Goal: Task Accomplishment & Management: Use online tool/utility

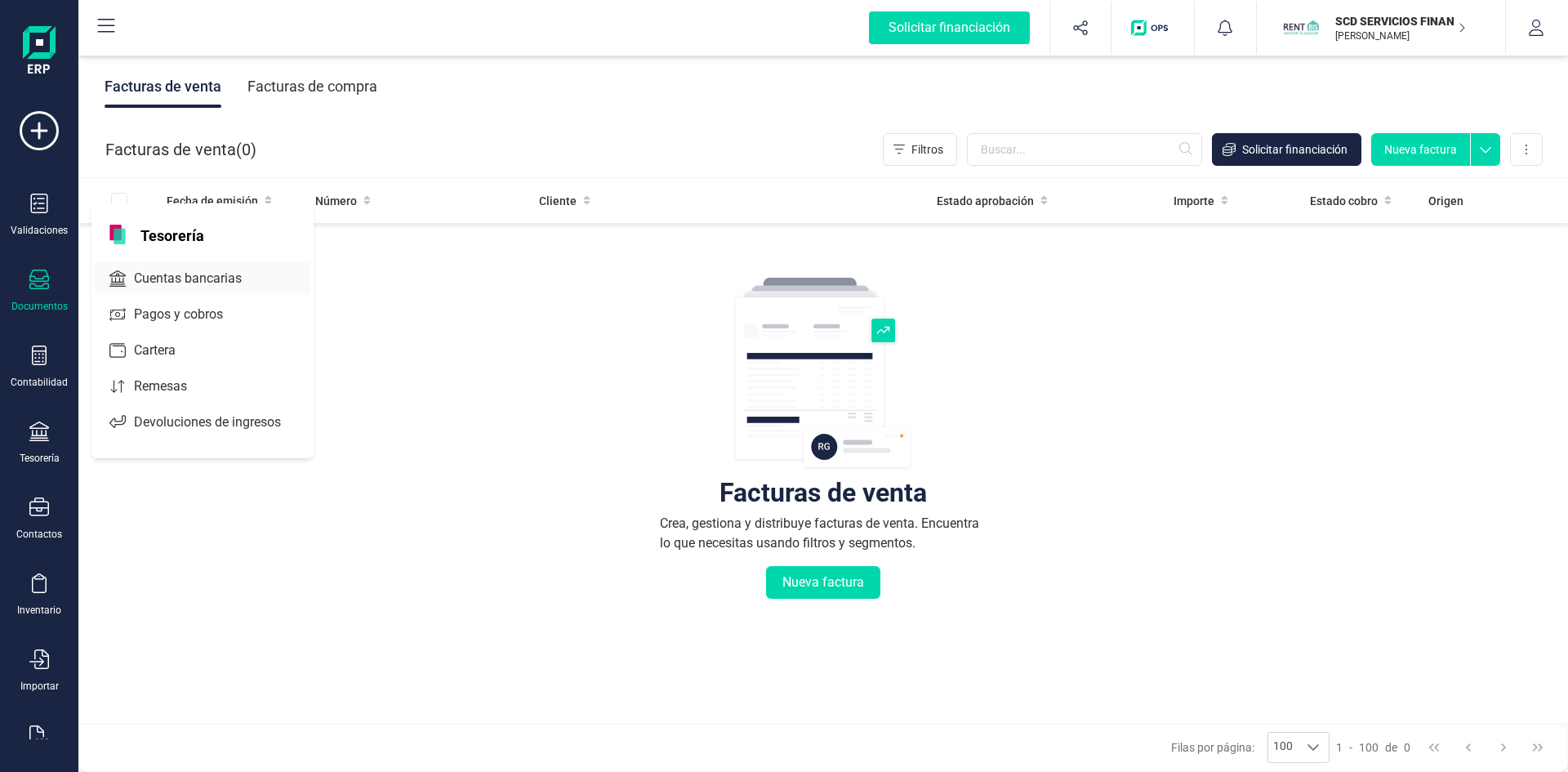
click at [164, 278] on span "Cuentas bancarias" at bounding box center [199, 278] width 144 height 19
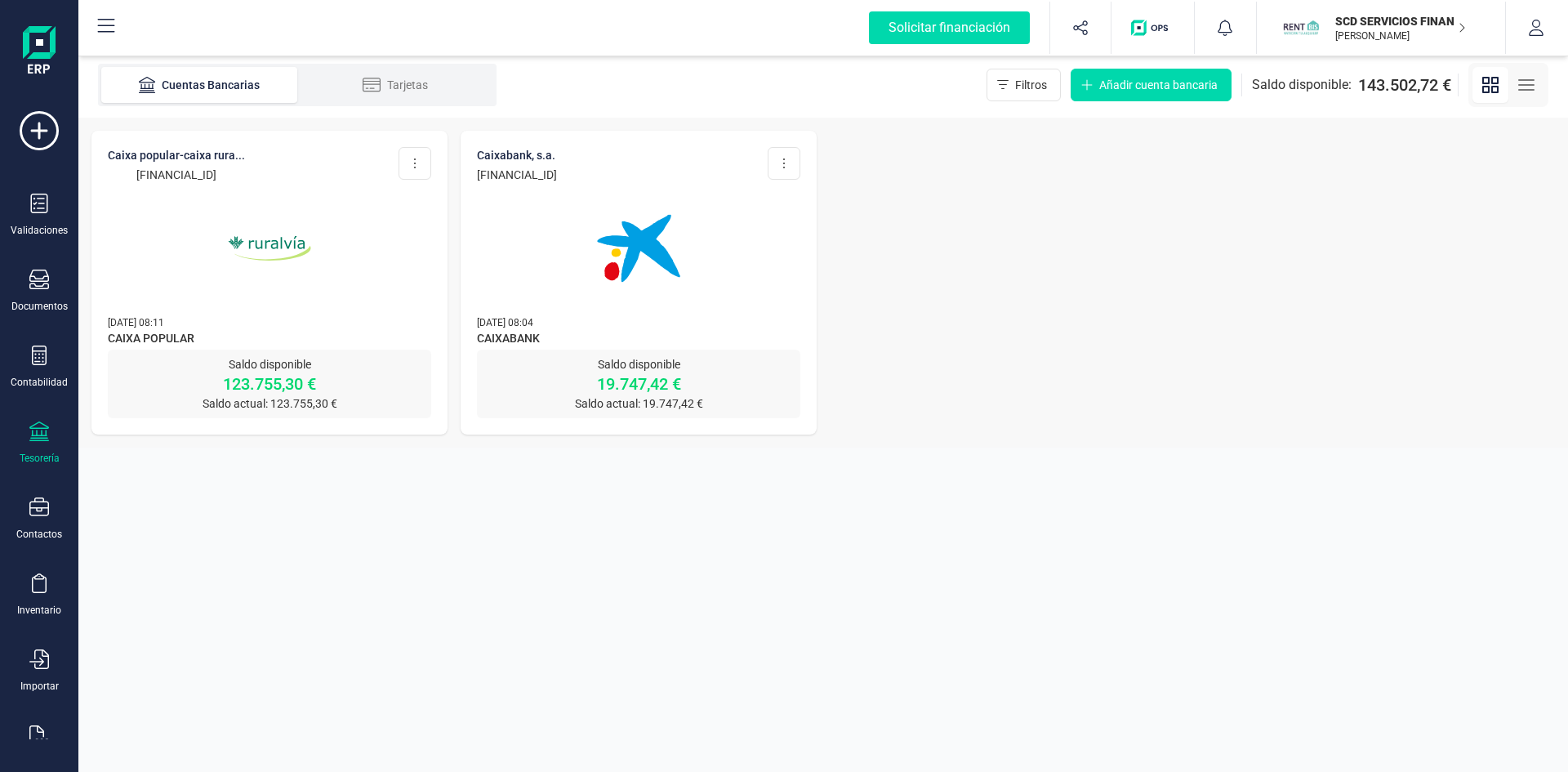
click at [638, 253] on img at bounding box center [639, 248] width 137 height 137
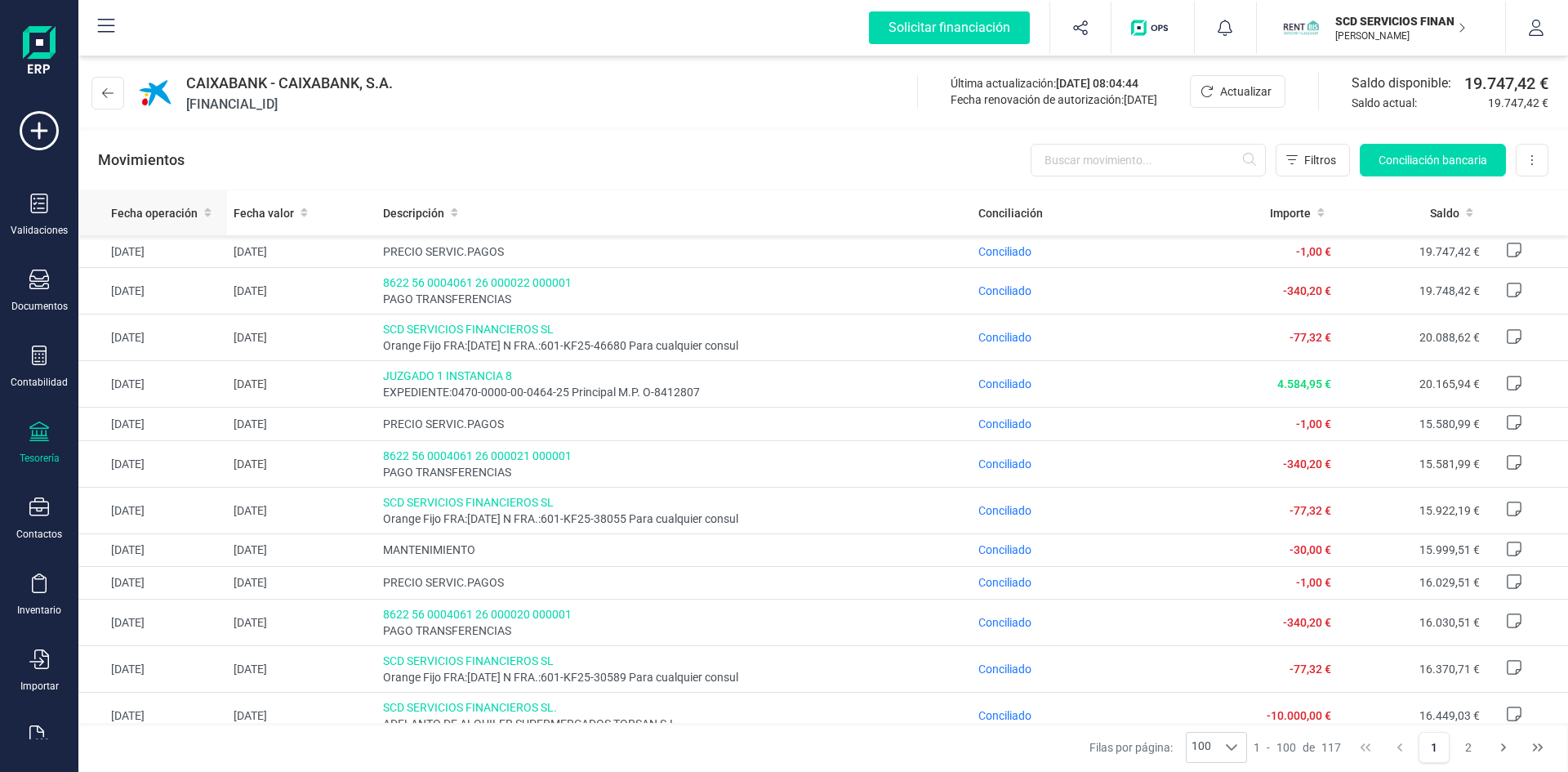
click at [148, 214] on span "Fecha operación" at bounding box center [154, 213] width 86 height 17
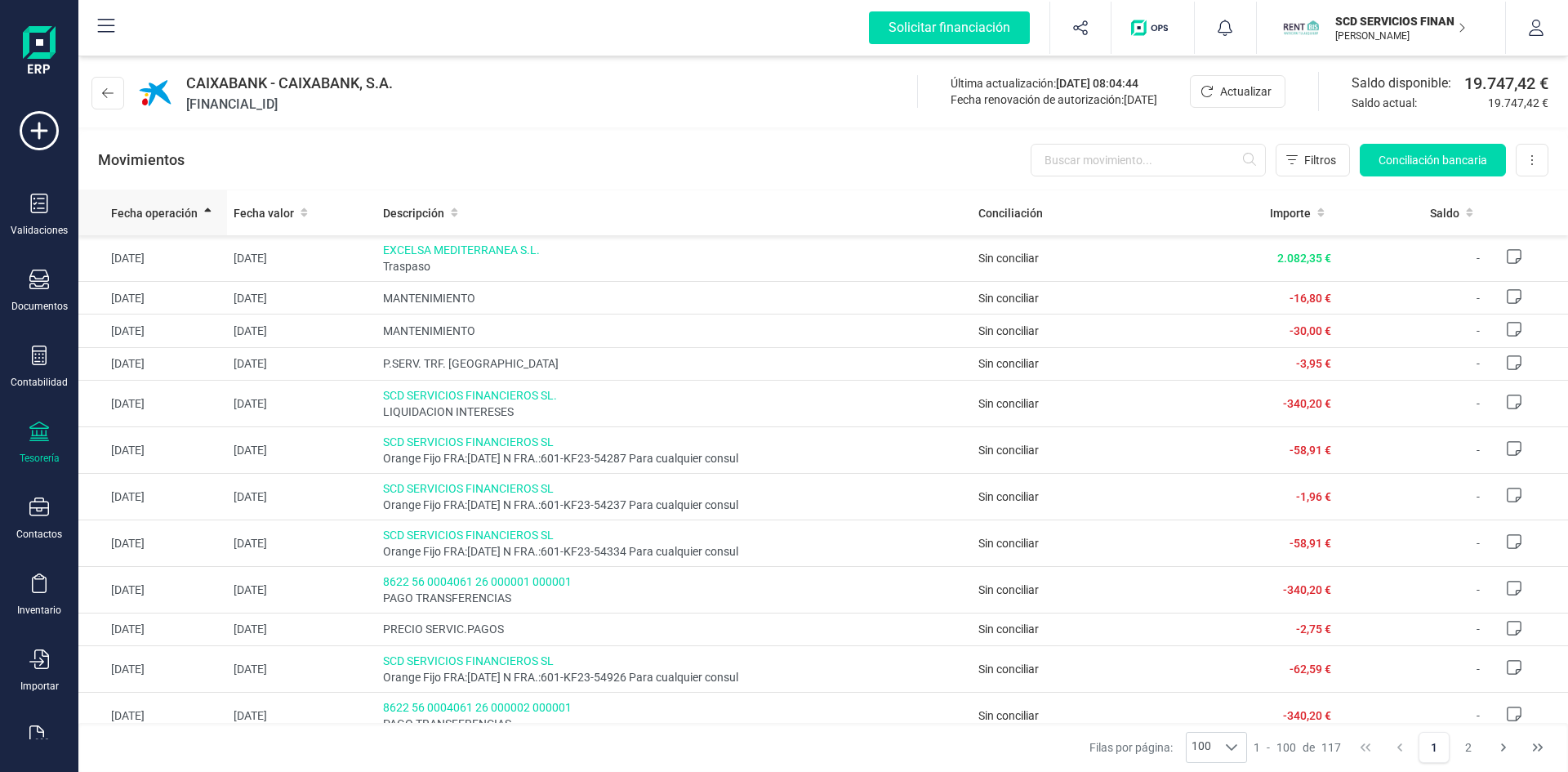
click at [154, 212] on span "Fecha operación" at bounding box center [154, 213] width 86 height 17
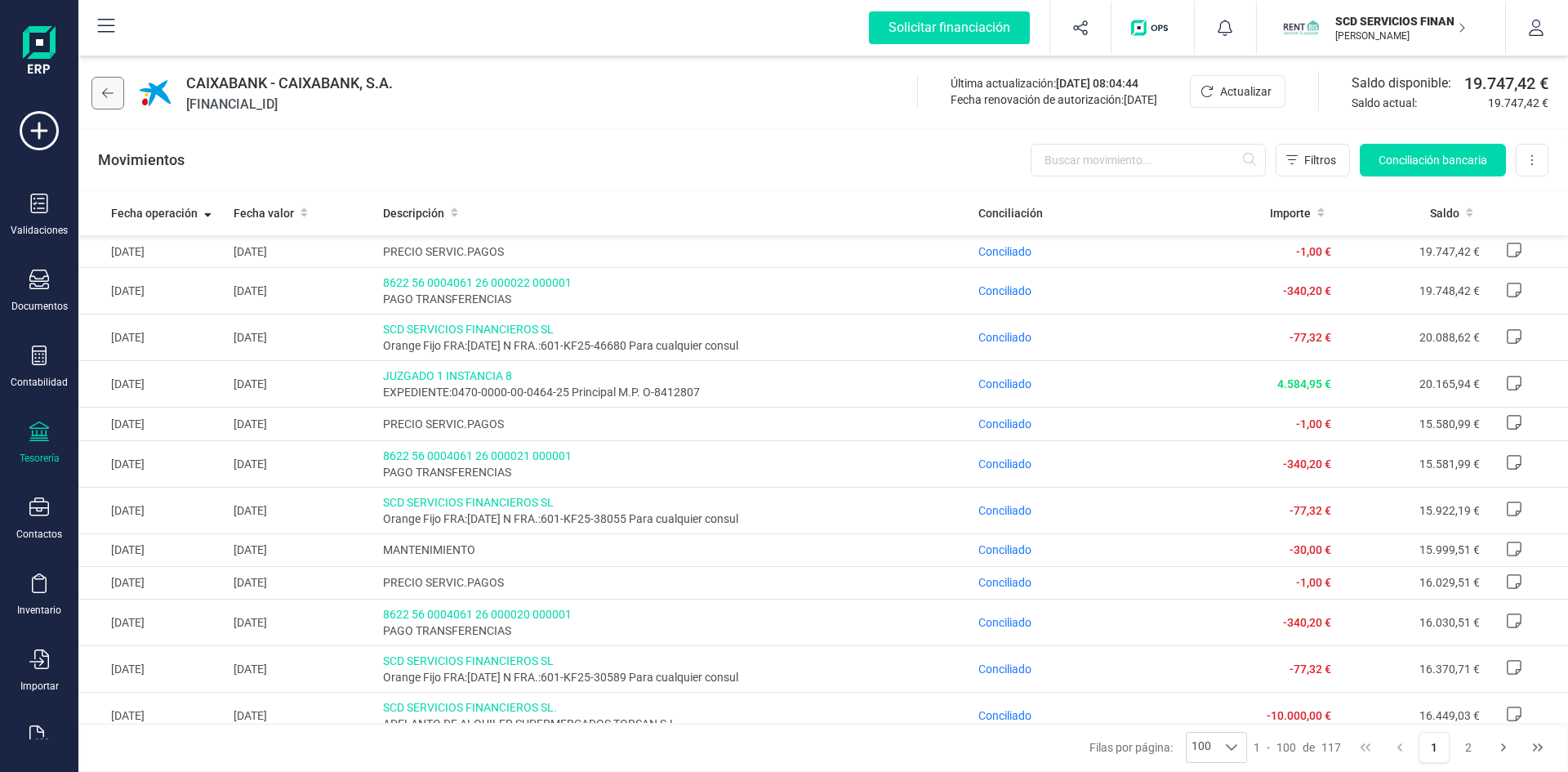
click at [103, 88] on icon at bounding box center [107, 93] width 11 height 13
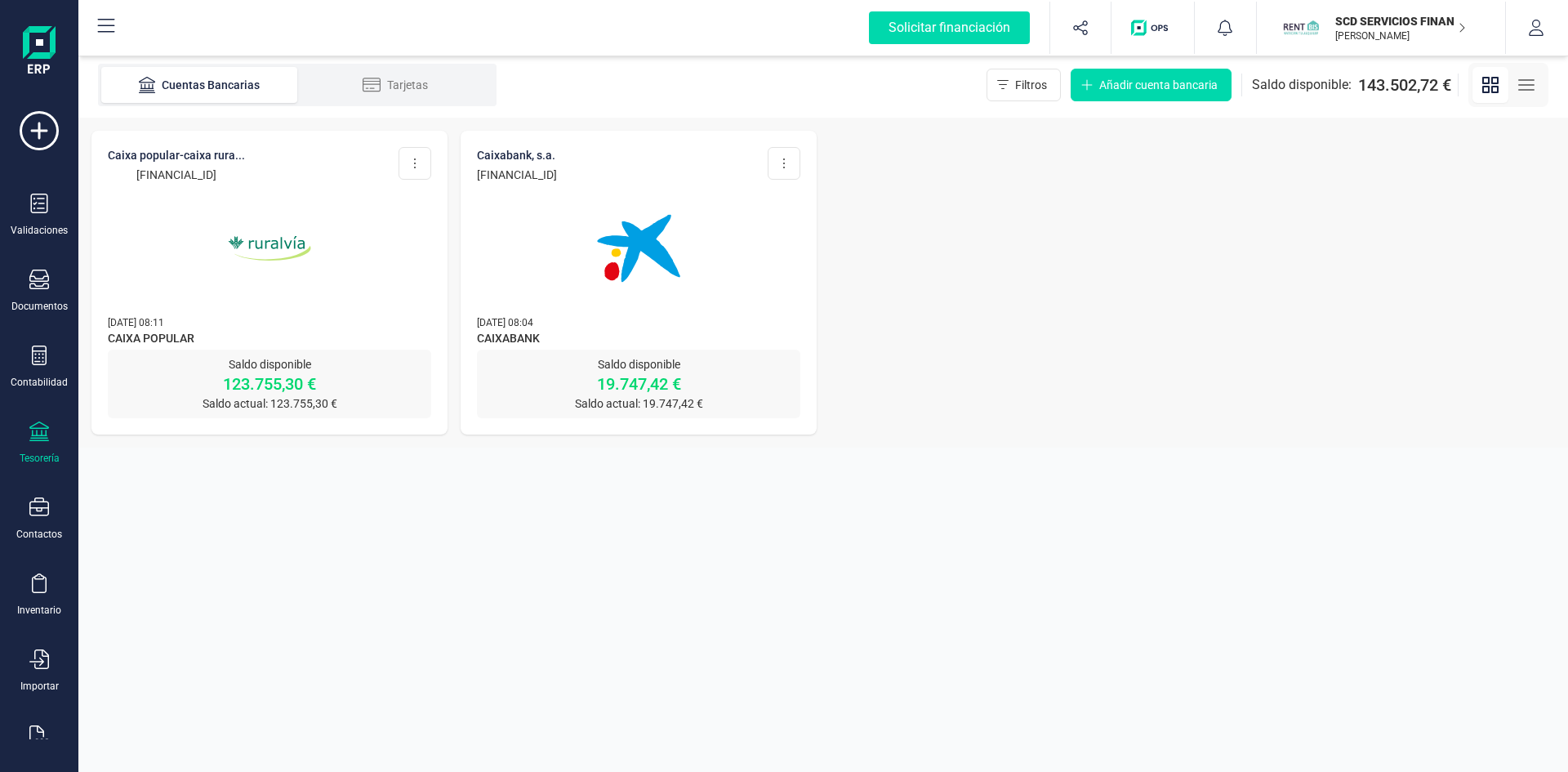
click at [275, 242] on img at bounding box center [270, 248] width 137 height 137
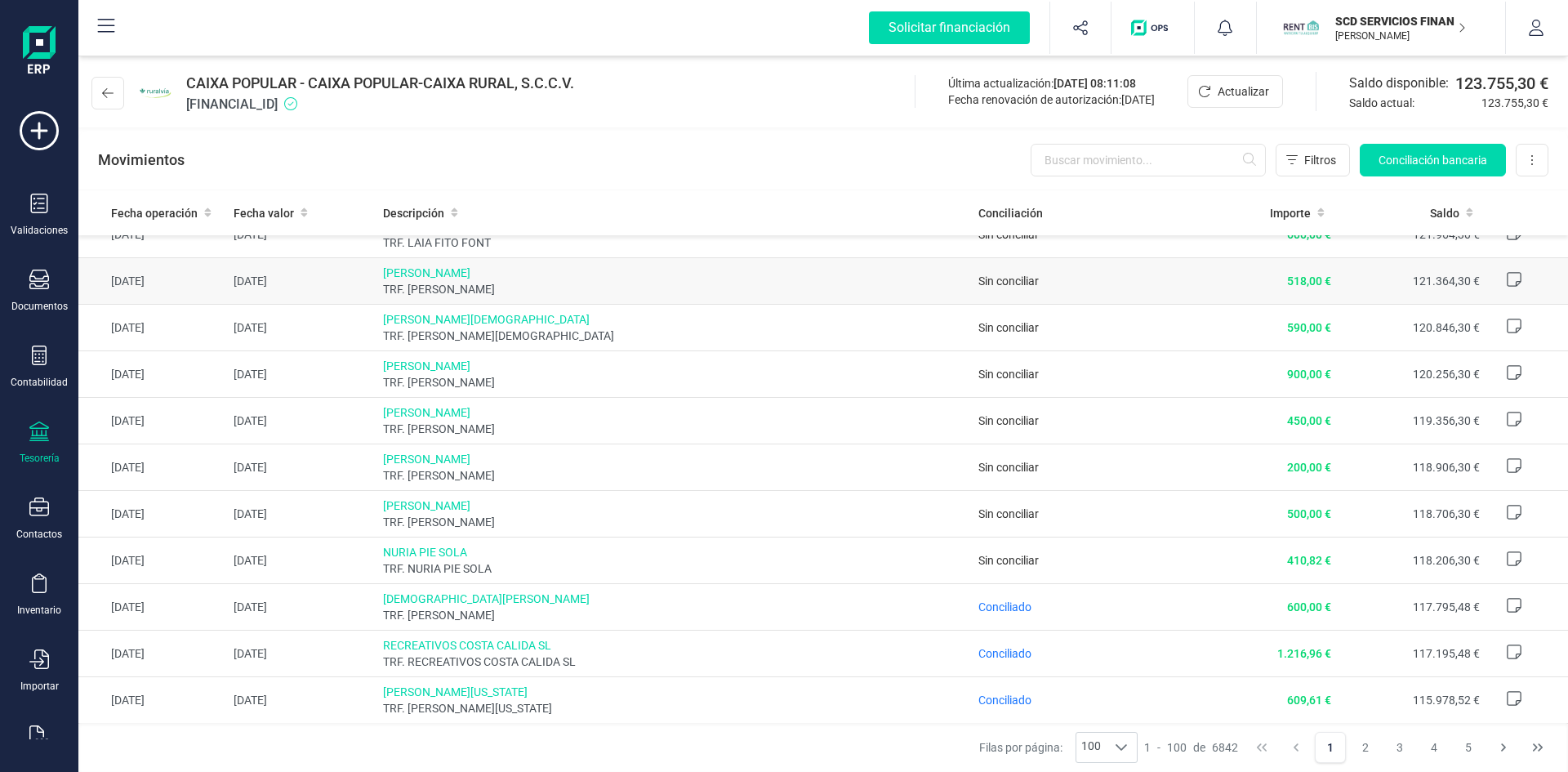
scroll to position [245, 0]
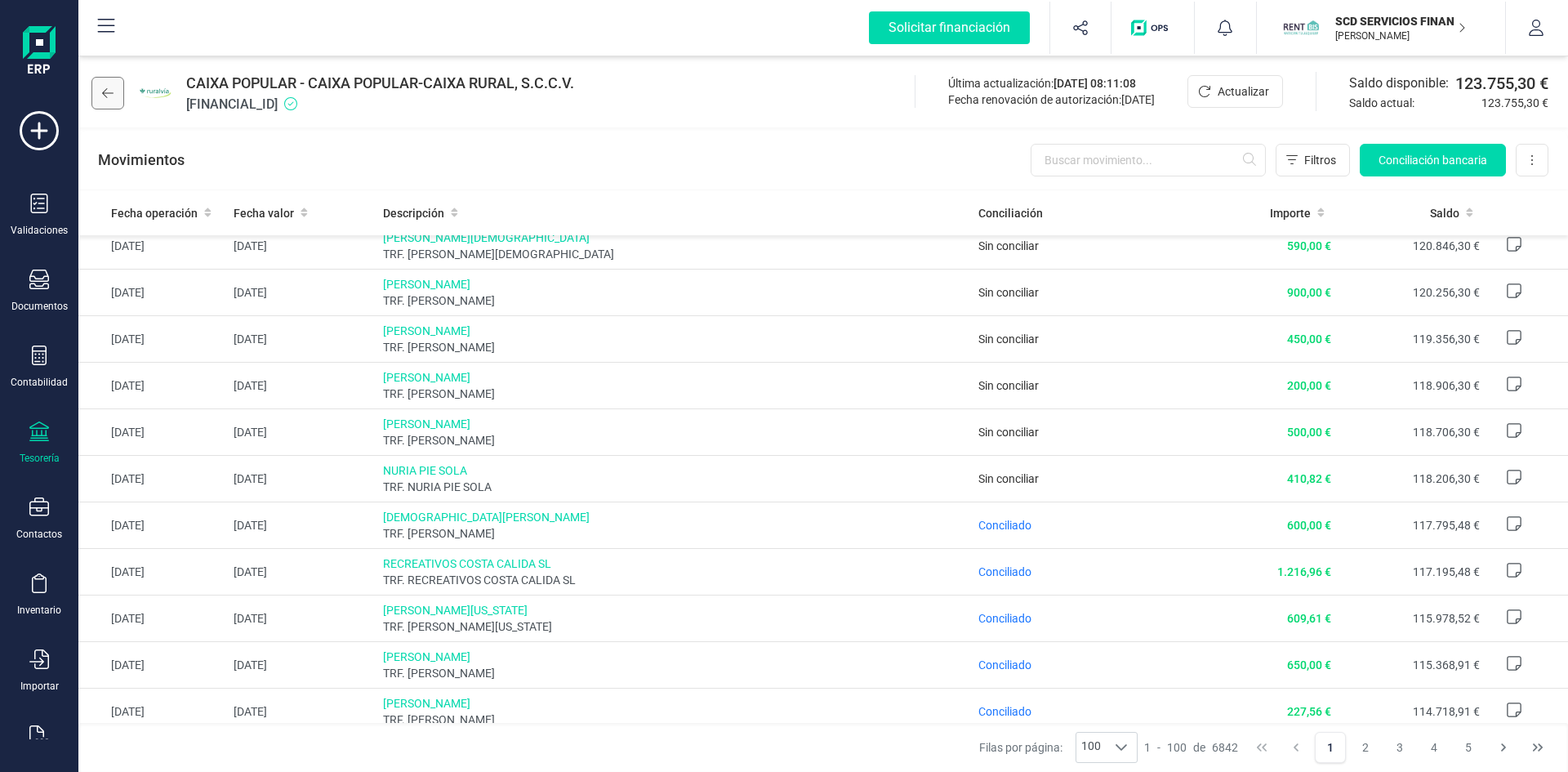
click at [109, 91] on icon at bounding box center [107, 93] width 11 height 13
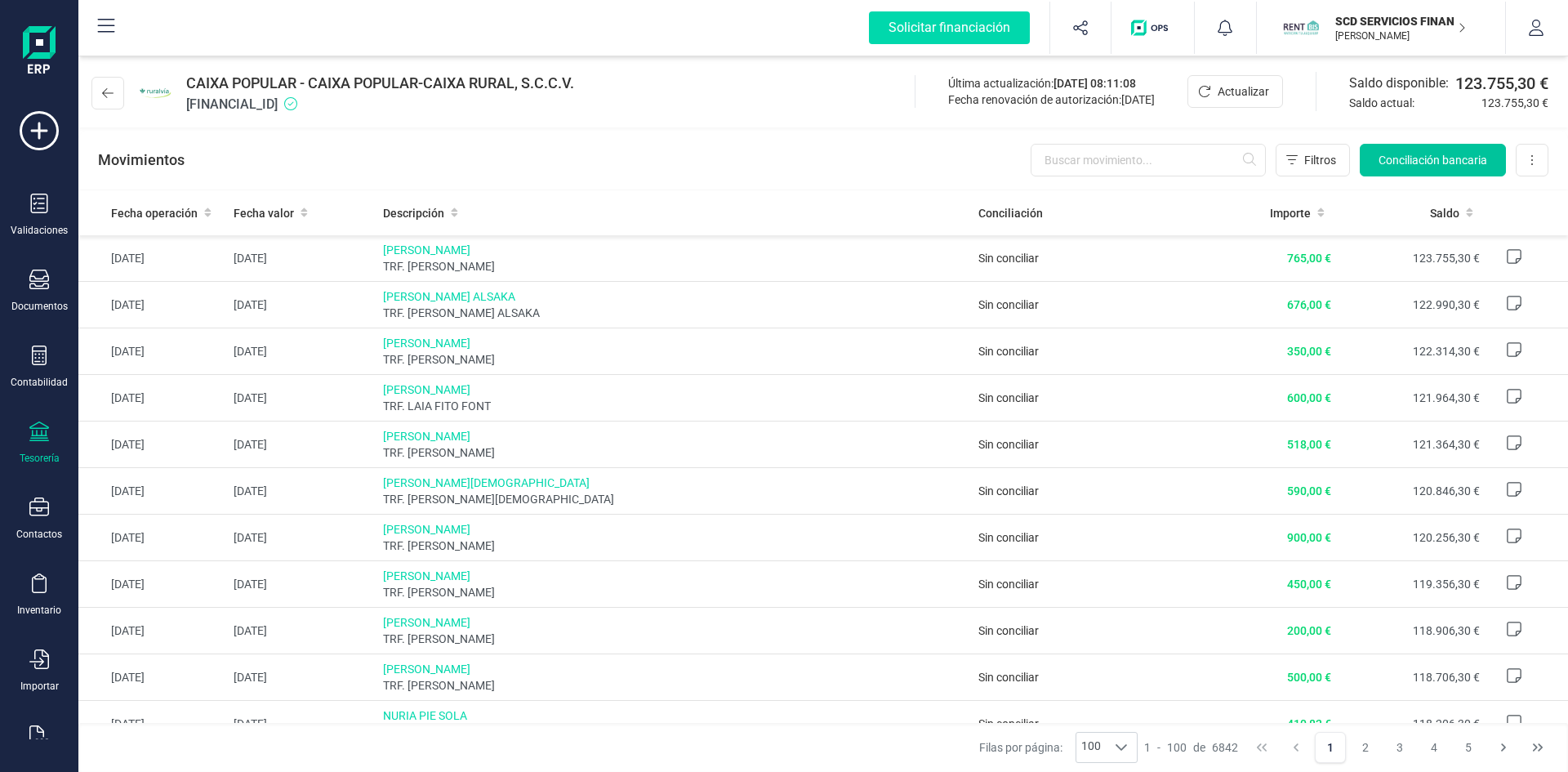
click at [1420, 160] on span "Conciliación bancaria" at bounding box center [1433, 160] width 108 height 17
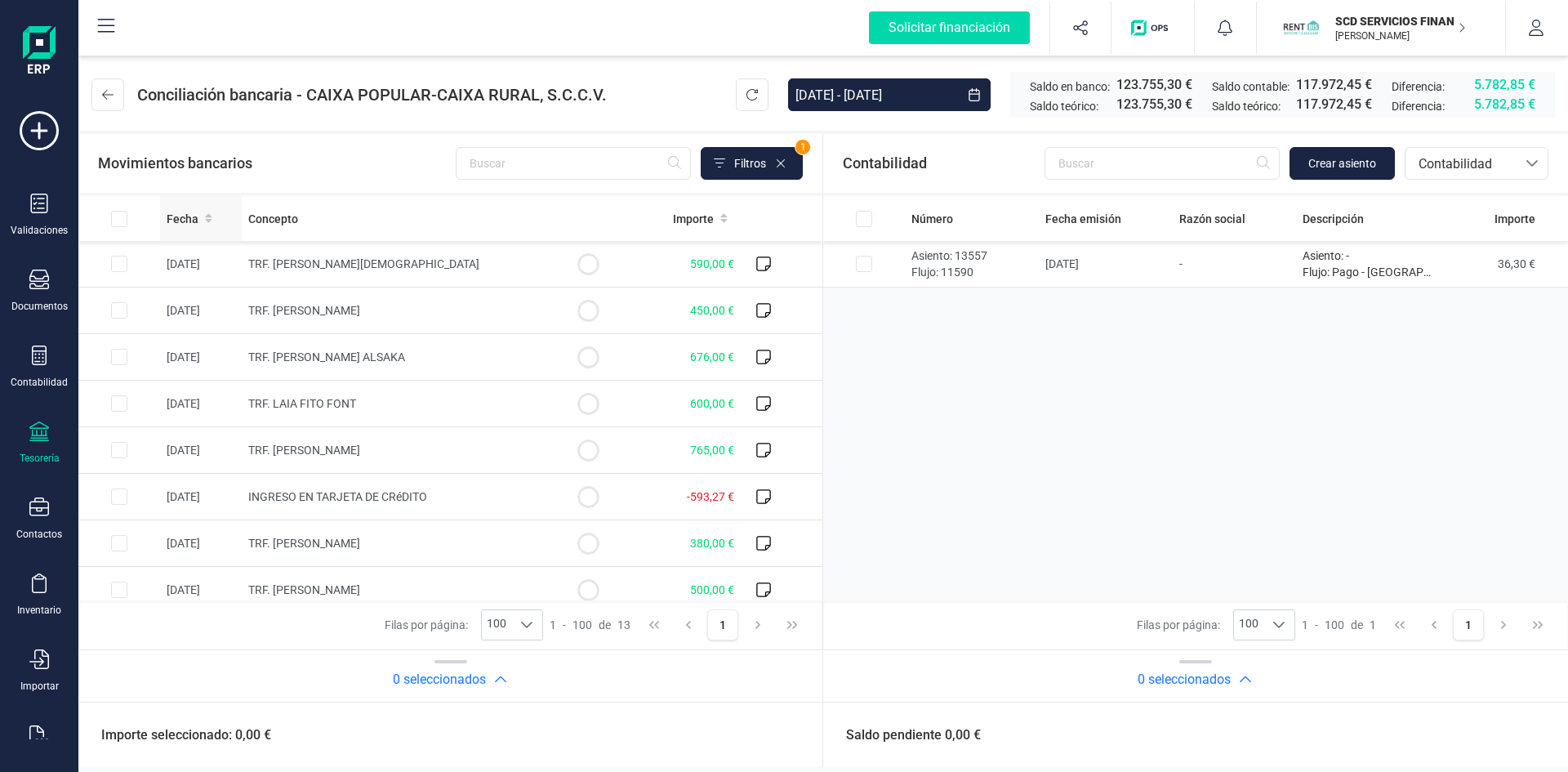
click at [182, 218] on span "Fecha" at bounding box center [182, 219] width 31 height 17
click at [1111, 162] on input "text" at bounding box center [1162, 163] width 235 height 32
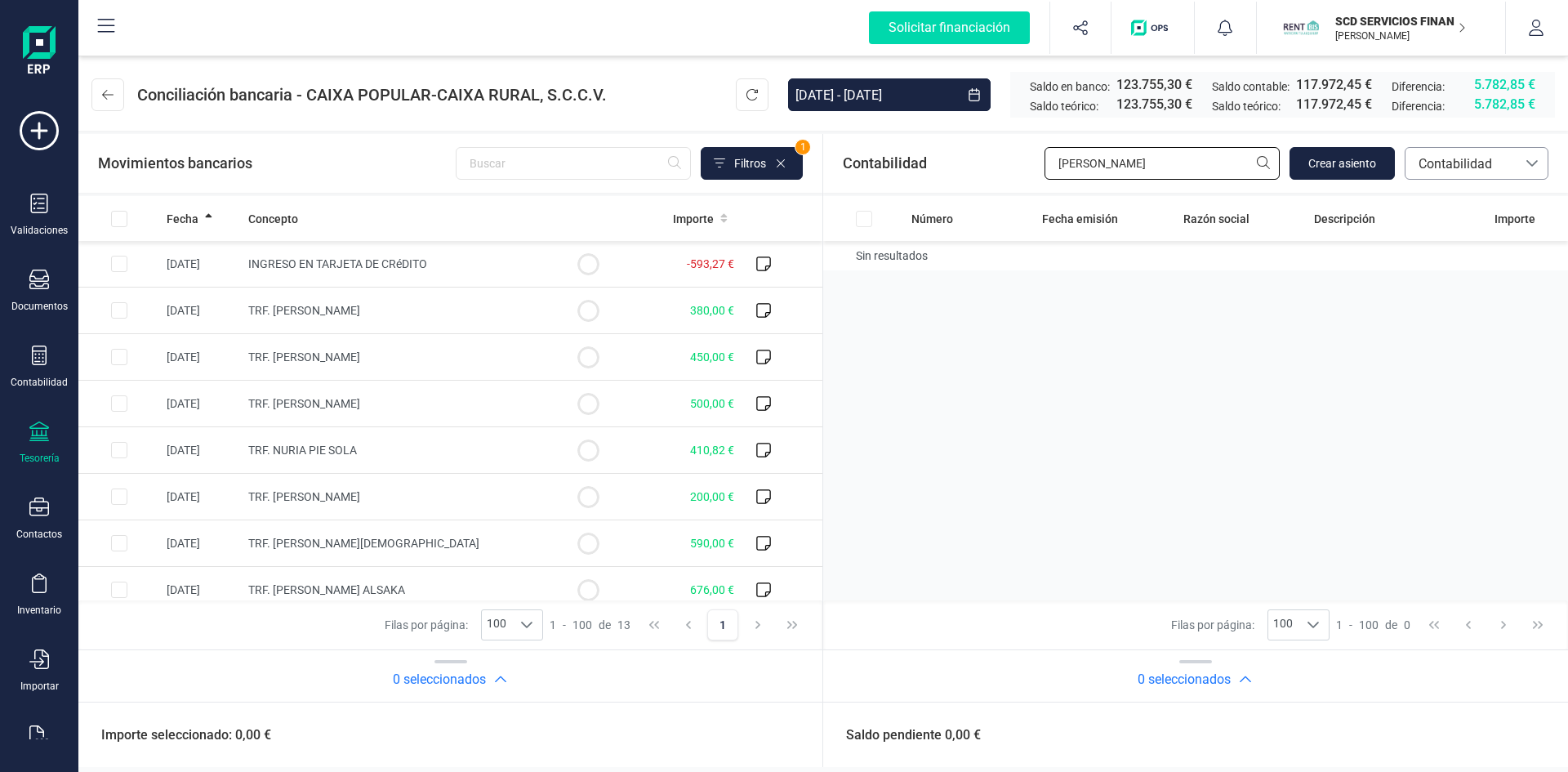
type input "nuria pie"
click at [1470, 156] on span "Contabilidad" at bounding box center [1461, 164] width 98 height 19
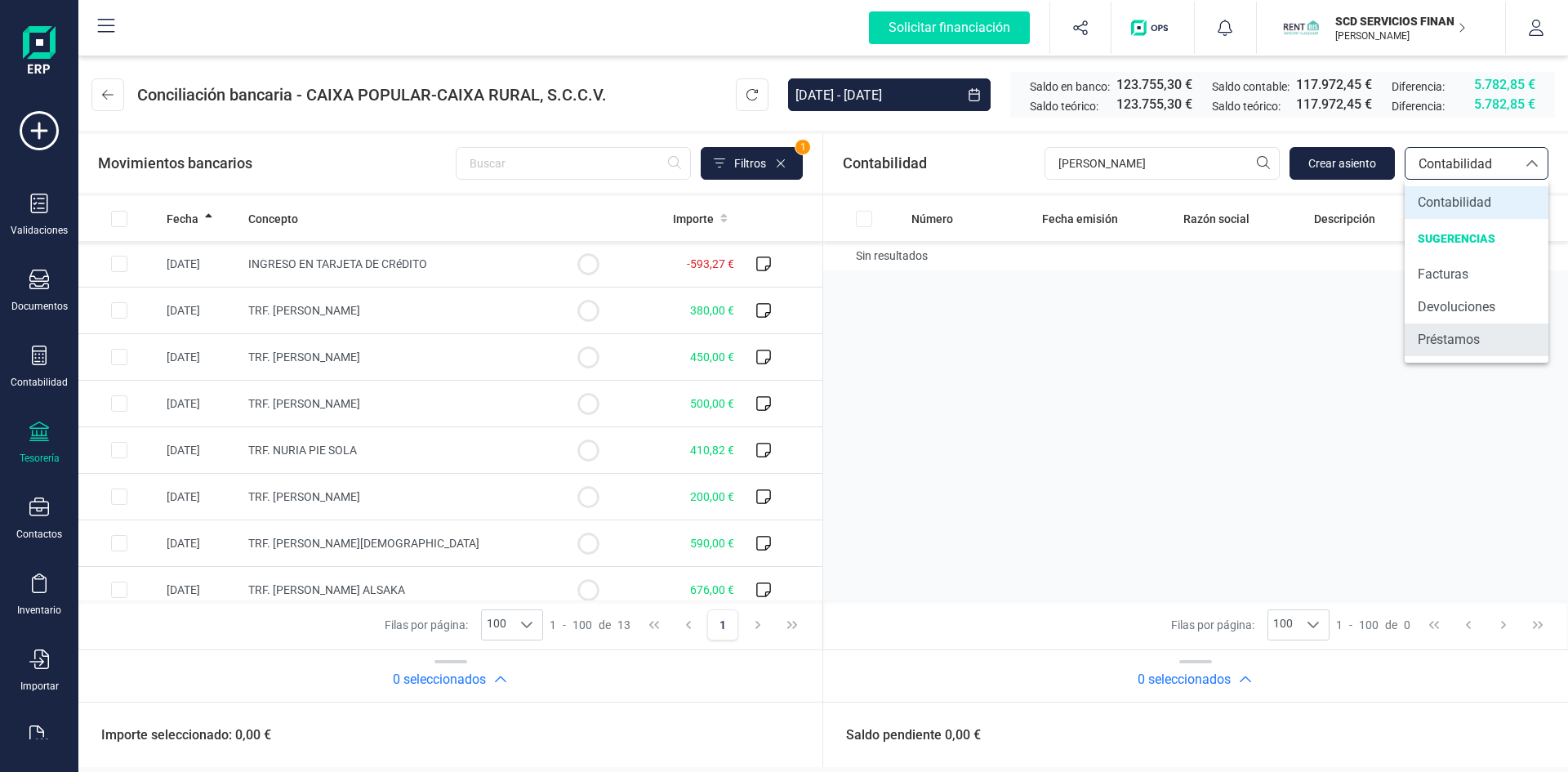
click at [1452, 340] on span "Préstamos" at bounding box center [1449, 339] width 62 height 19
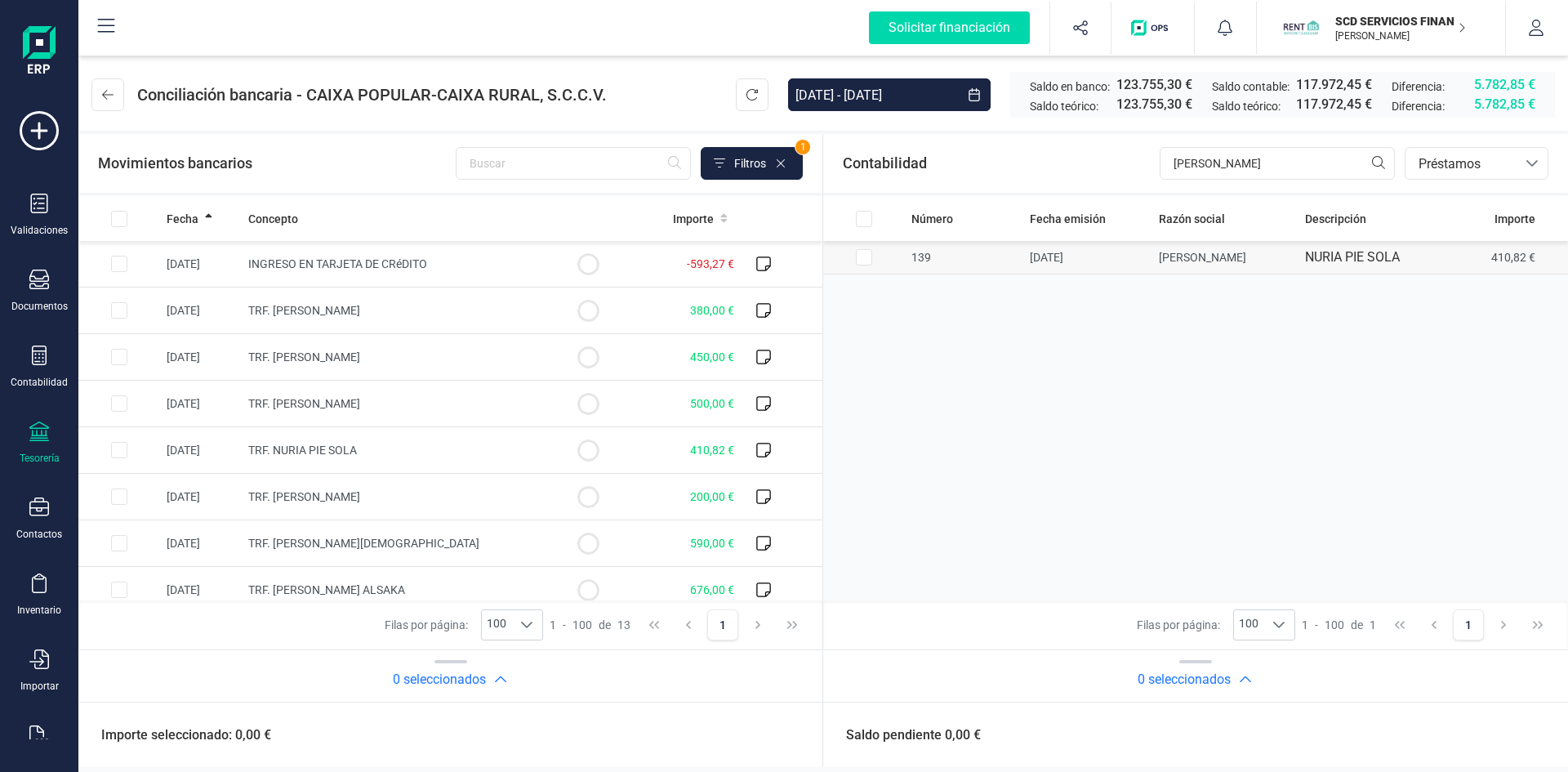
click at [863, 256] on input "Row Selected 729ebe9c-c23b-4b12-b151-a5b479592001" at bounding box center [864, 257] width 17 height 17
checkbox input "true"
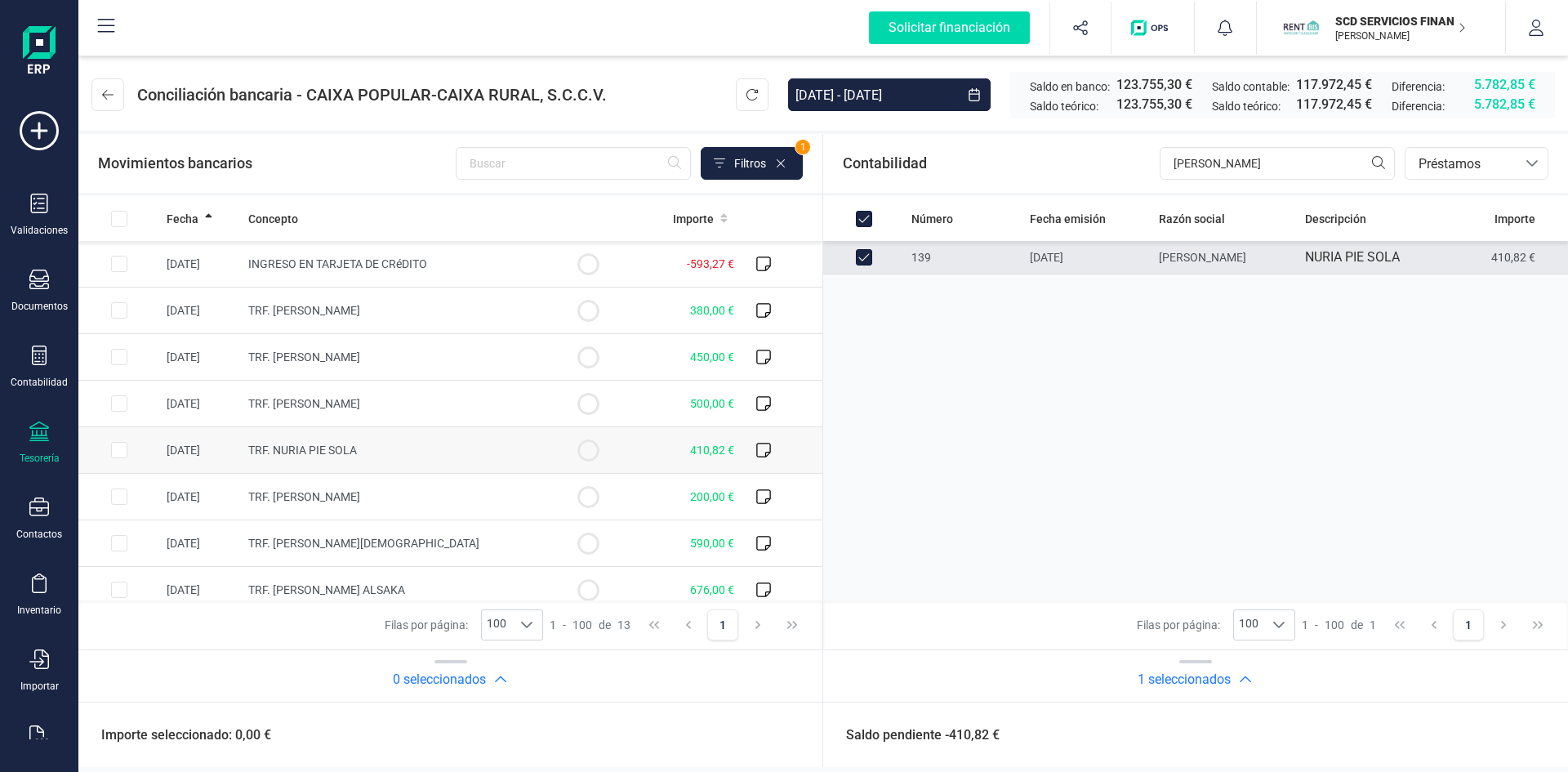
click at [116, 452] on input "Row Selected 89dba0e3-d4db-4622-a5b4-8cb23b923621" at bounding box center [119, 450] width 17 height 17
checkbox input "true"
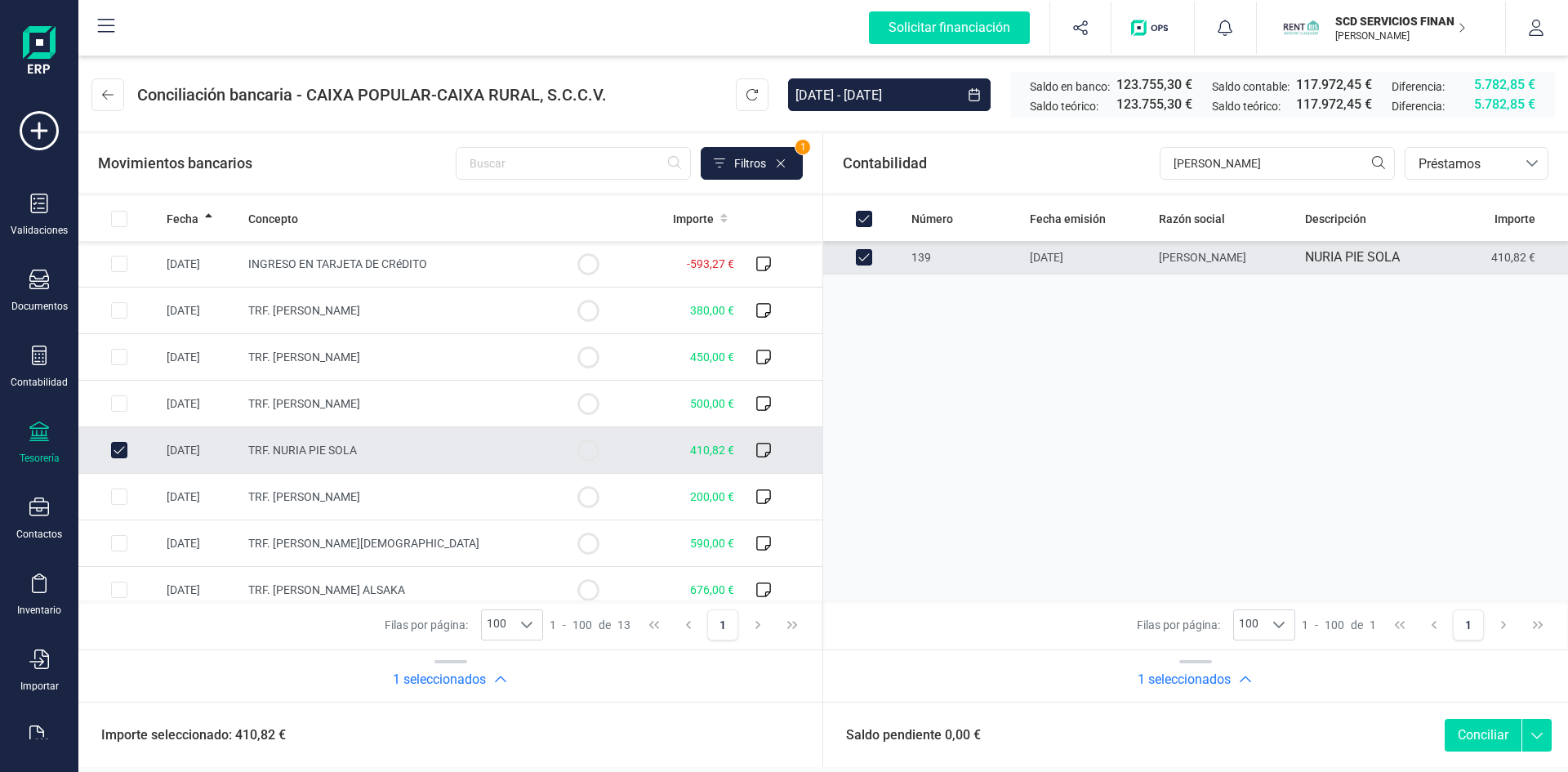
click at [1483, 733] on button "Conciliar" at bounding box center [1483, 734] width 77 height 32
checkbox input "false"
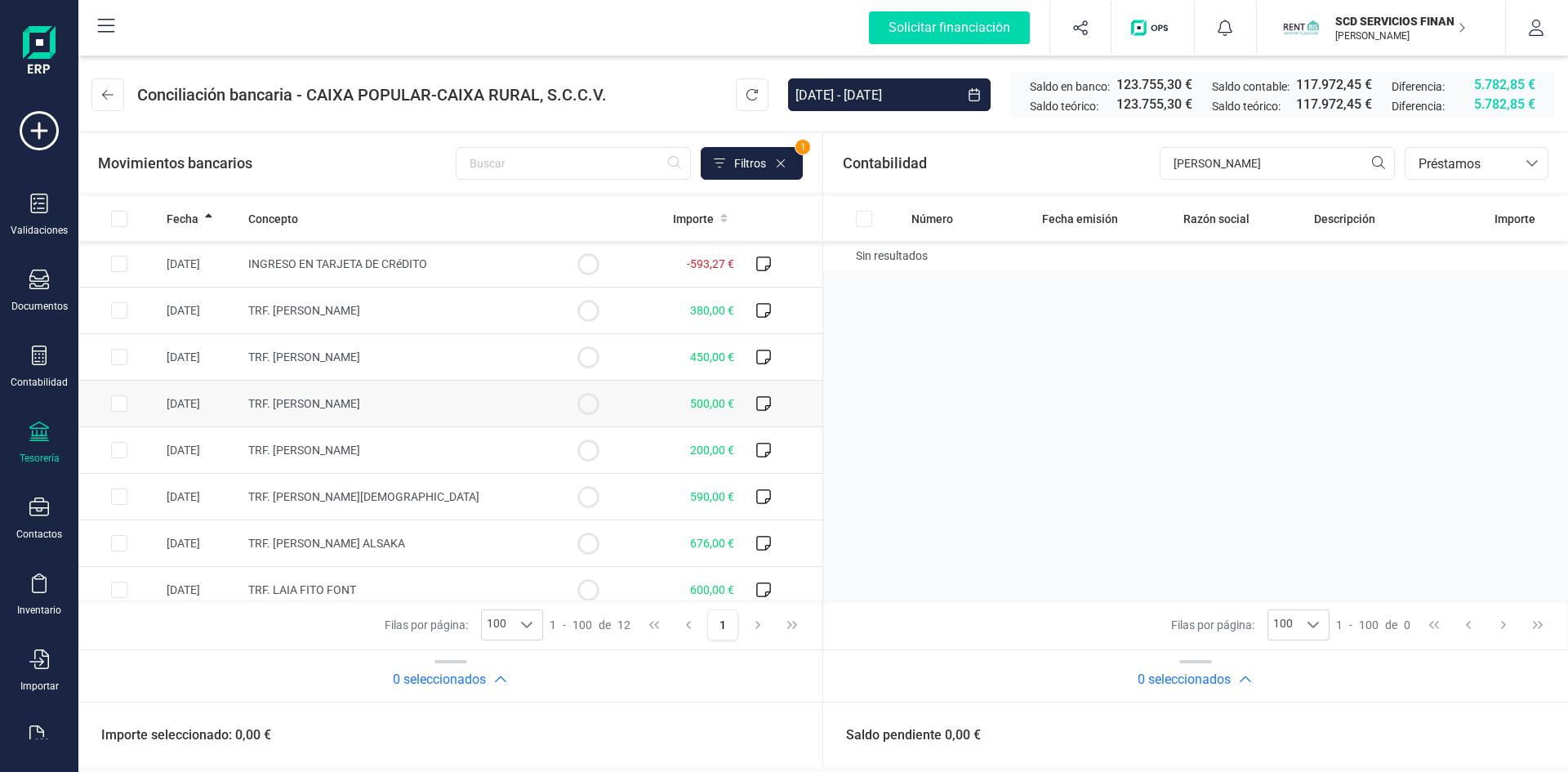
click at [117, 404] on input "Row Selected df670025-edd2-4796-b1b4-6e7218d58879" at bounding box center [119, 404] width 17 height 17
checkbox input "true"
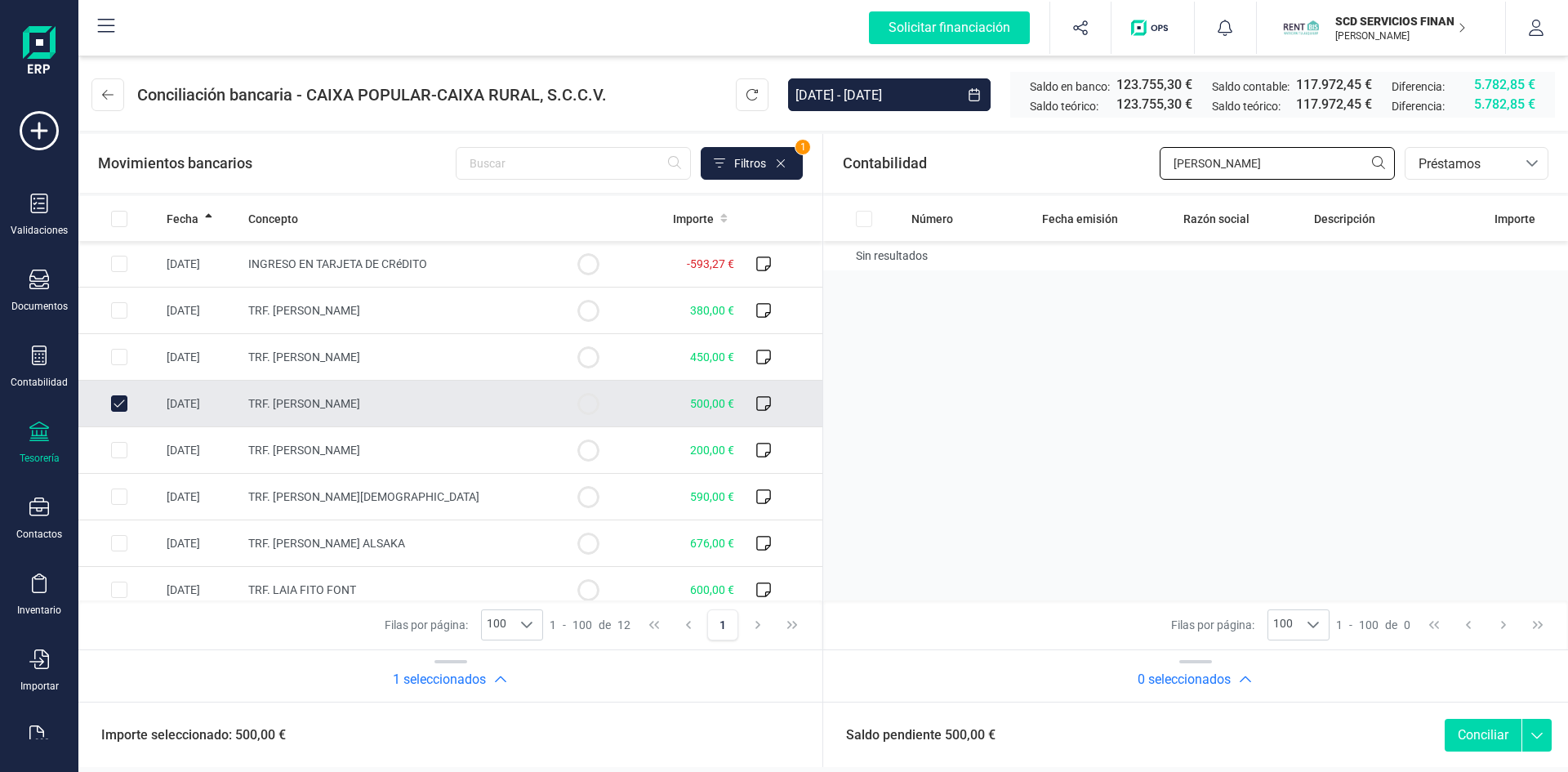
drag, startPoint x: 1248, startPoint y: 165, endPoint x: 1077, endPoint y: 161, distance: 171.0
click at [1078, 161] on div "Contabilidad nuria pie bancos.conciliacion.modal.headerLoan bancos.conciliacion…" at bounding box center [1196, 164] width 745 height 59
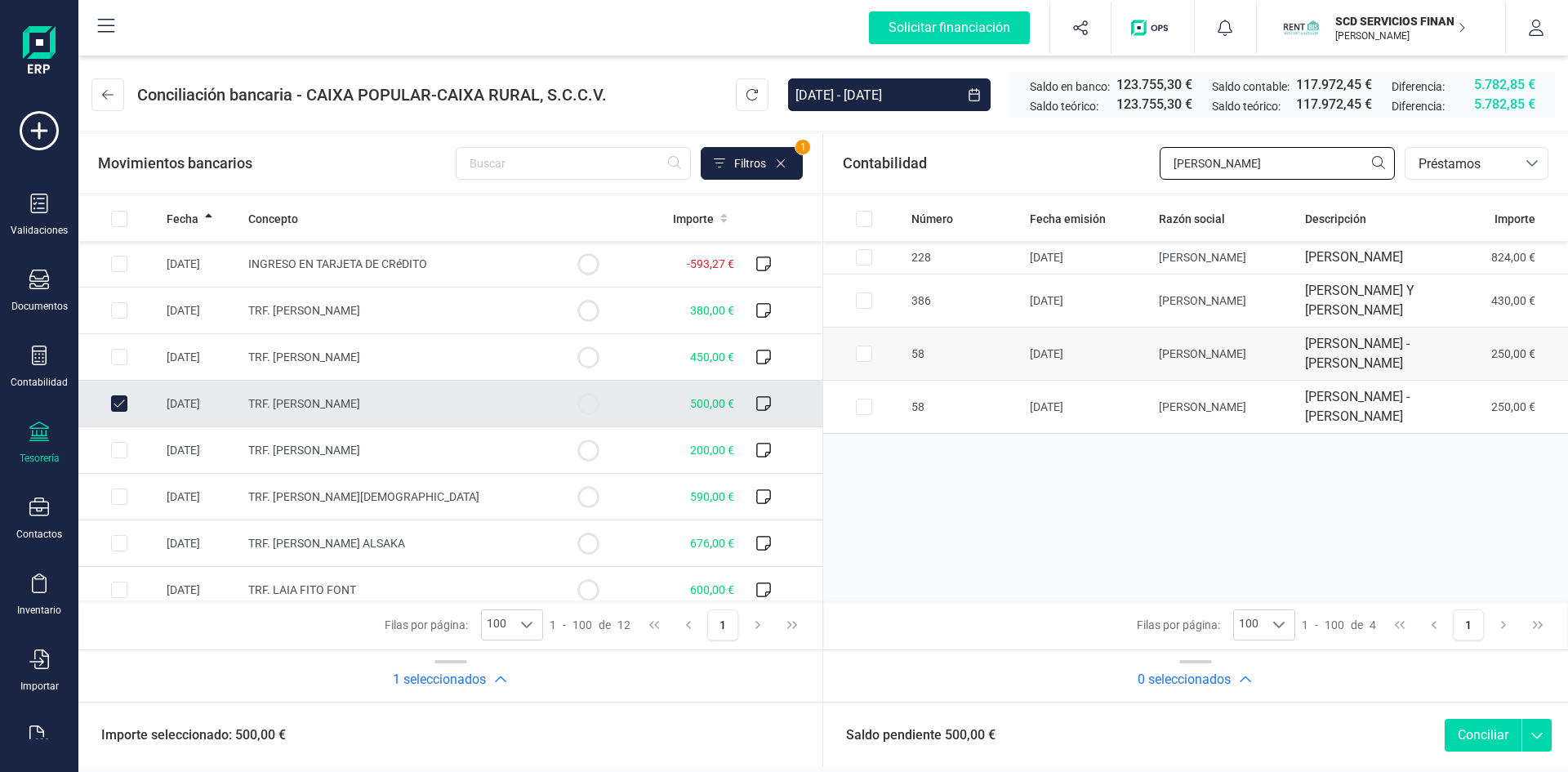
type input "raquel"
click at [855, 380] on td at bounding box center [864, 354] width 82 height 53
checkbox input "true"
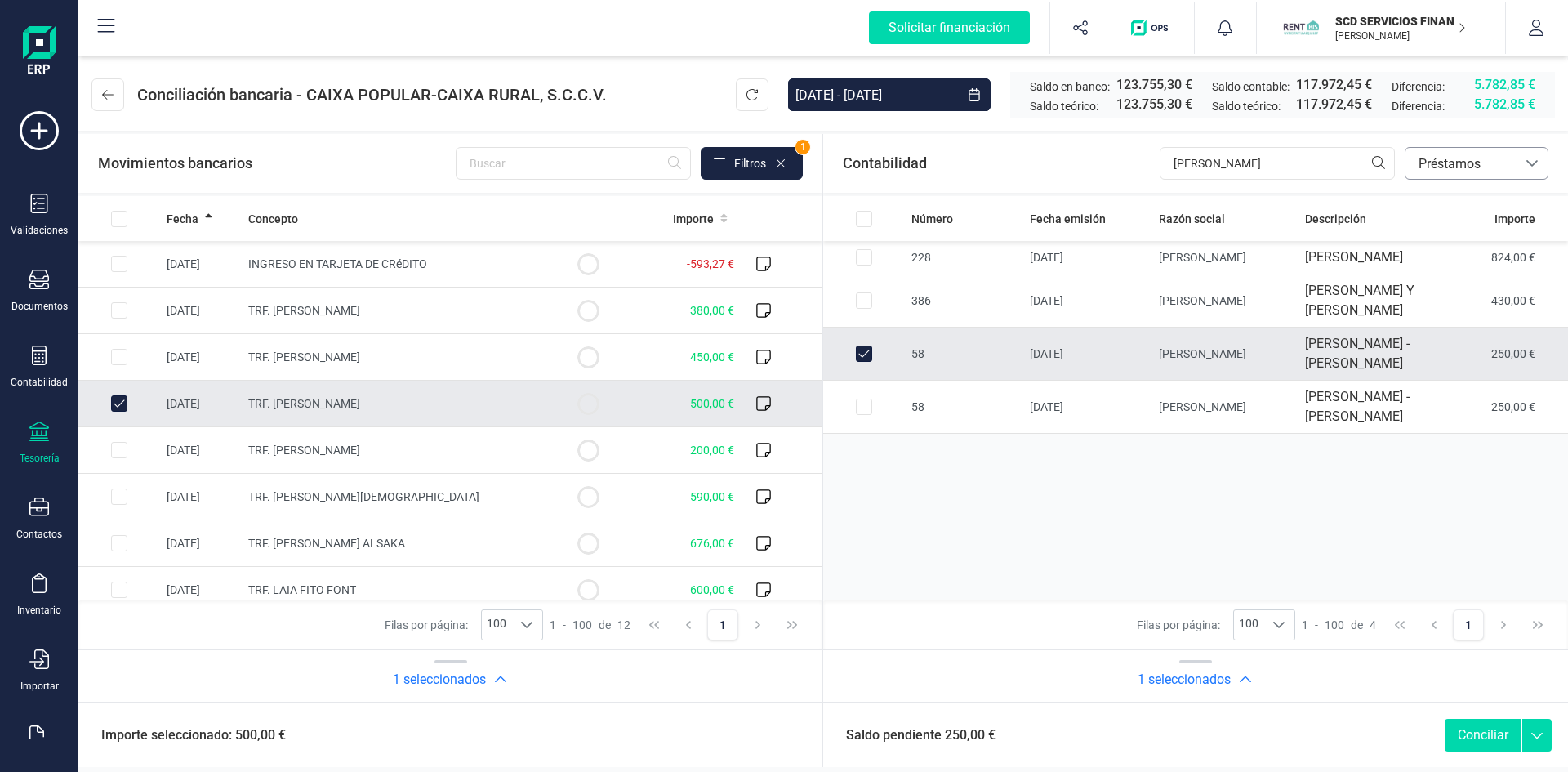
click at [1469, 161] on span "Préstamos" at bounding box center [1461, 164] width 98 height 19
click at [1463, 309] on span "Devoluciones" at bounding box center [1457, 306] width 78 height 19
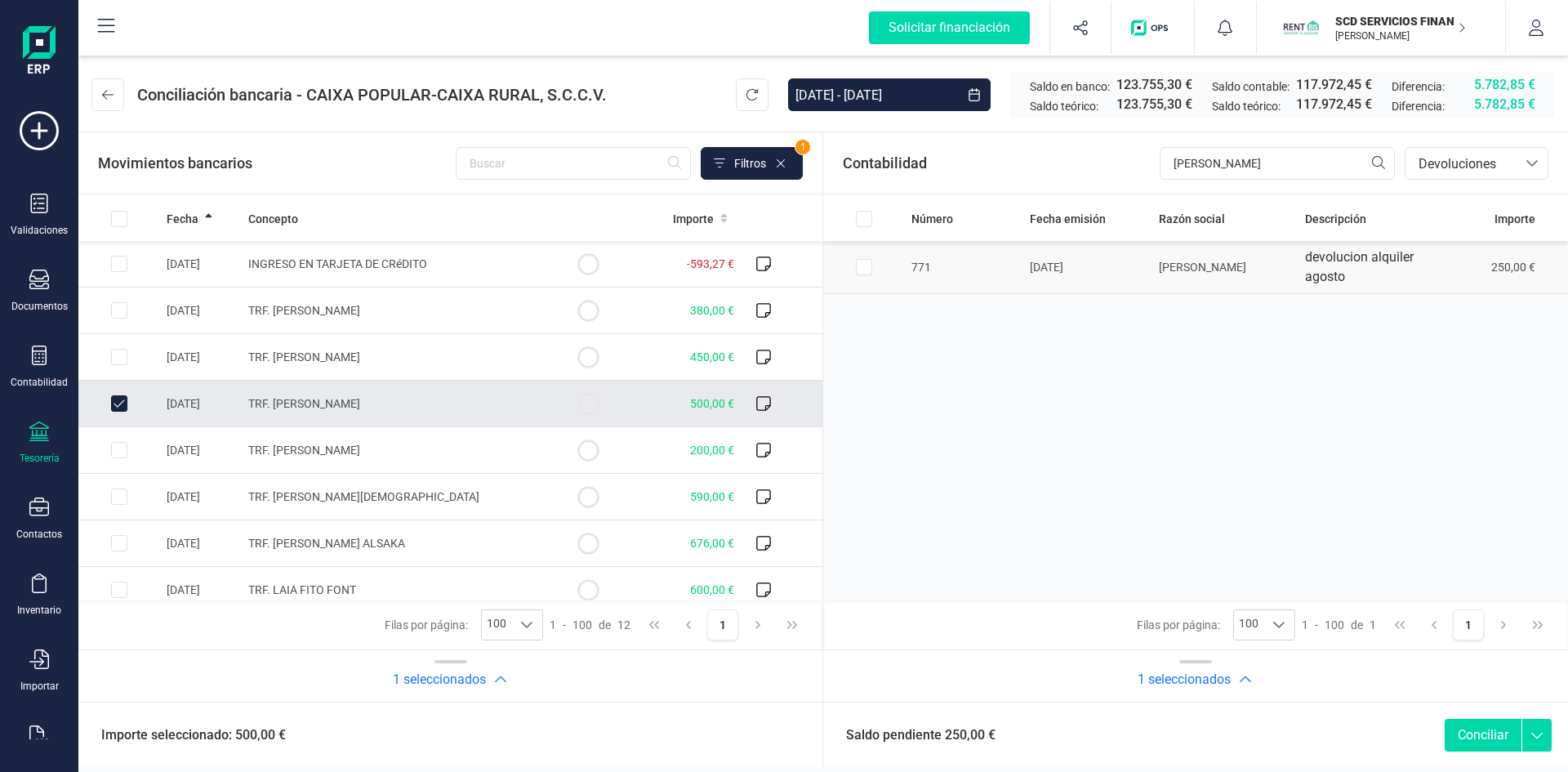
click at [863, 267] on input "Row Selected 2f7ed203-64c6-4bcb-8b9b-c6f0a2566d1a" at bounding box center [864, 268] width 17 height 17
checkbox input "true"
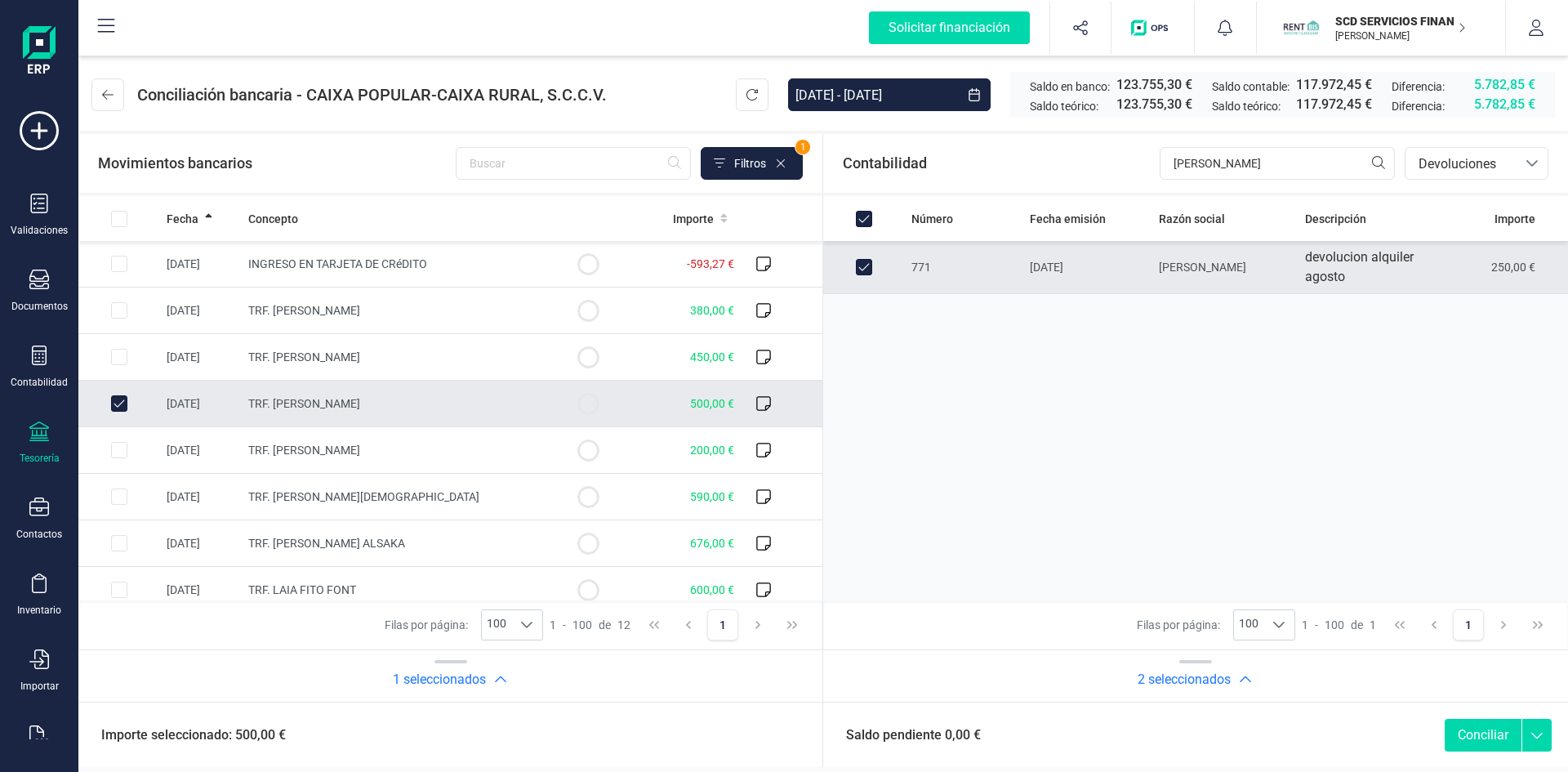
click at [1482, 732] on button "Conciliar" at bounding box center [1483, 734] width 77 height 32
checkbox input "false"
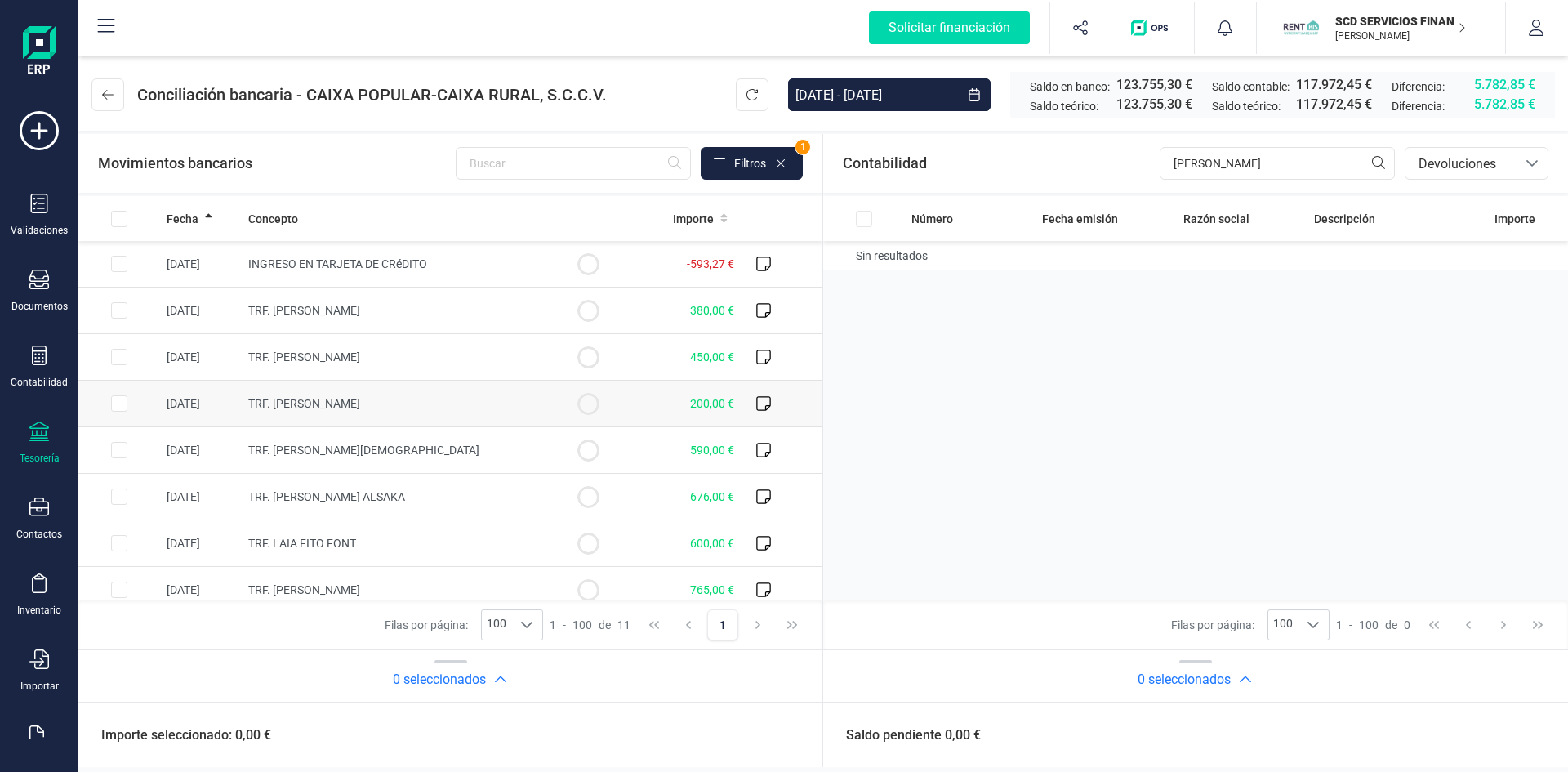
click at [121, 406] on input "Row Selected 8656cf5f-4306-48f3-b82a-c75cd217ca6f" at bounding box center [119, 404] width 17 height 17
checkbox input "true"
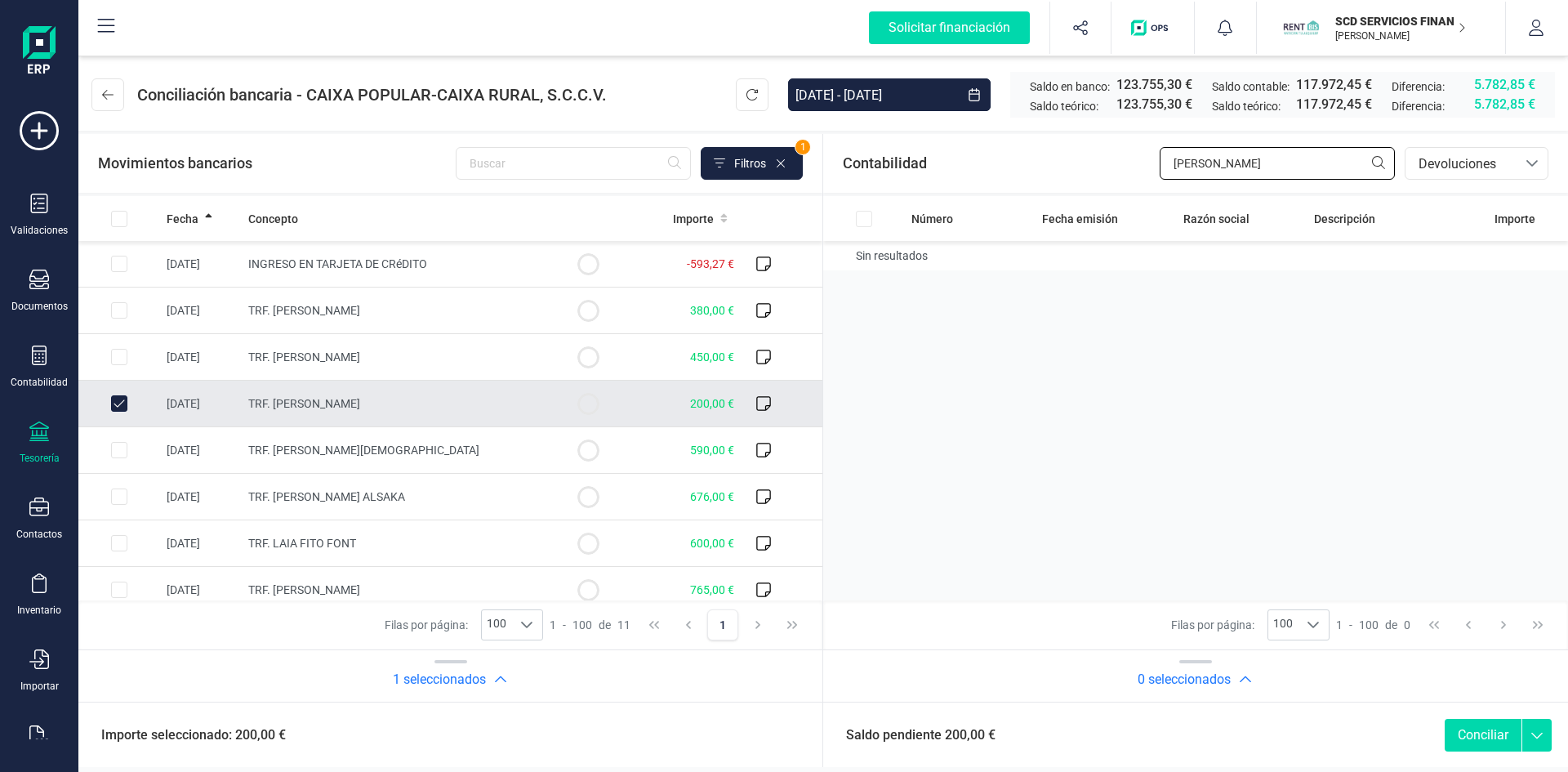
drag, startPoint x: 1137, startPoint y: 157, endPoint x: 1036, endPoint y: 166, distance: 101.4
click at [1038, 165] on div "Contabilidad raquel bancos.conciliacion.modal.headerDev bancos.conciliacion.mod…" at bounding box center [1196, 164] width 745 height 59
type input "[PERSON_NAME]"
click at [1454, 166] on span "Devoluciones" at bounding box center [1461, 164] width 98 height 19
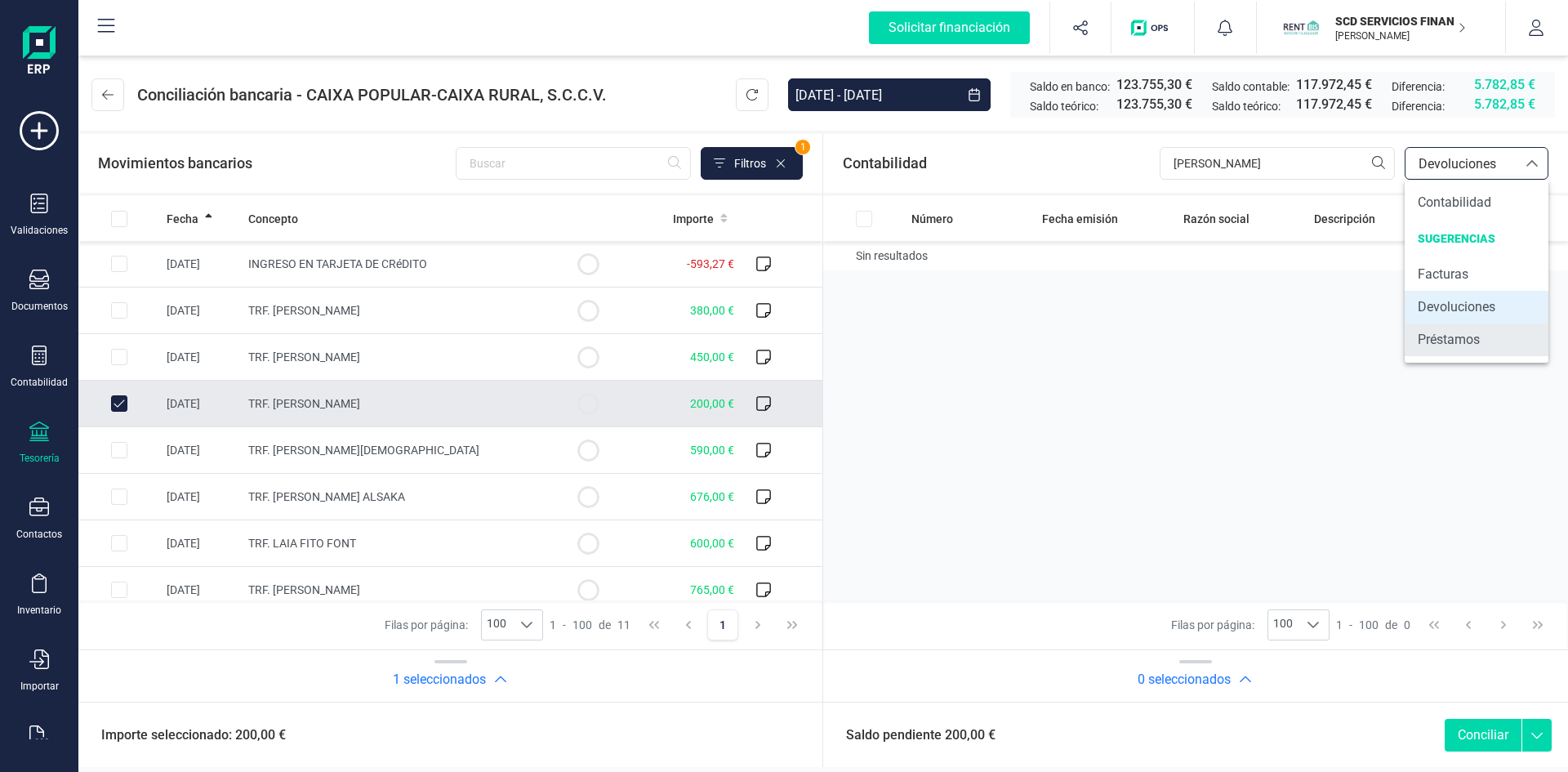
click at [1432, 339] on span "Préstamos" at bounding box center [1449, 339] width 62 height 19
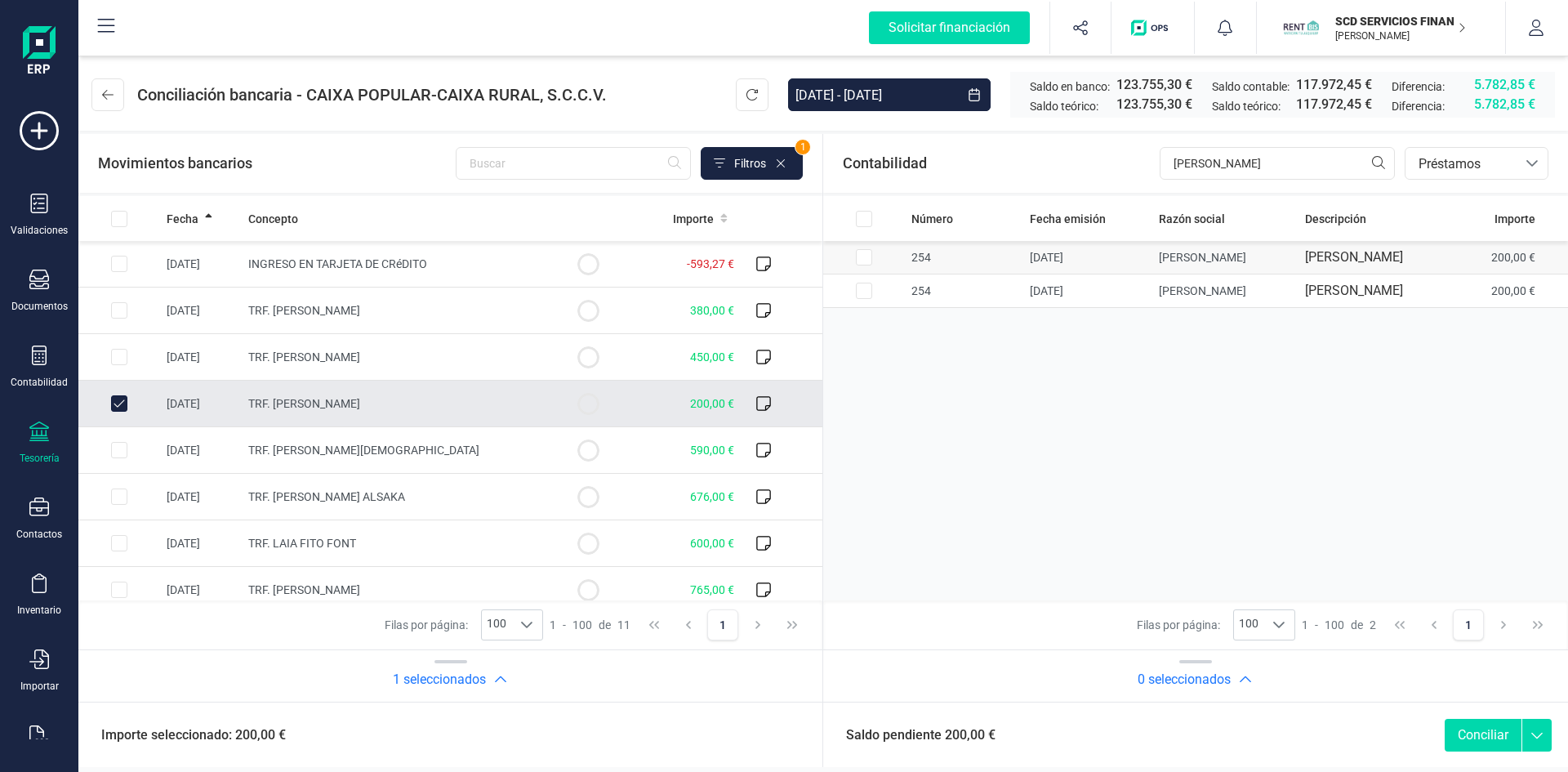
click at [871, 263] on input "Row Selected b17980cd-e13a-42fd-8af0-28a866fcfe8b" at bounding box center [864, 257] width 17 height 17
checkbox input "true"
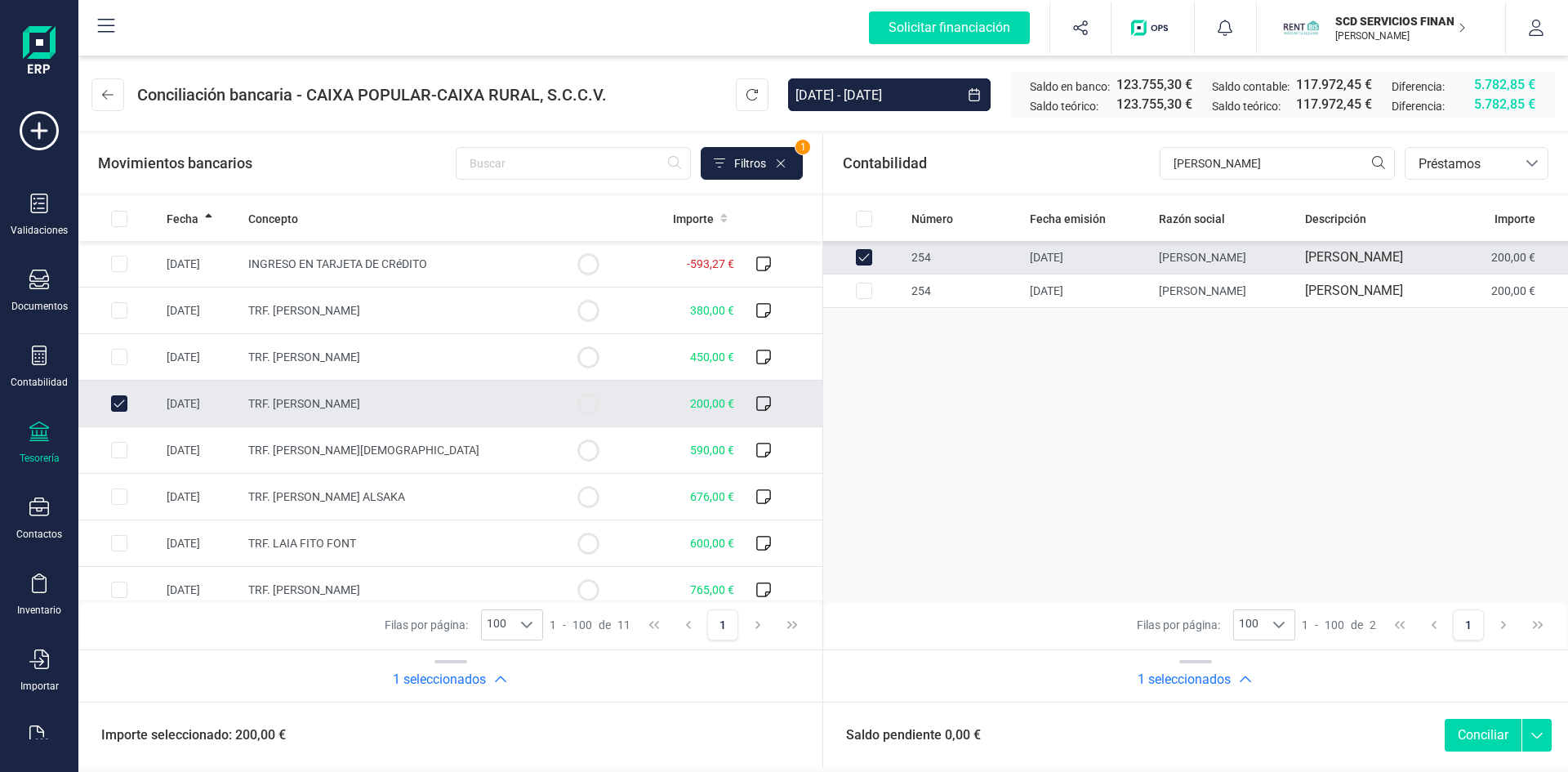
click at [1474, 735] on button "Conciliar" at bounding box center [1483, 734] width 77 height 32
checkbox input "false"
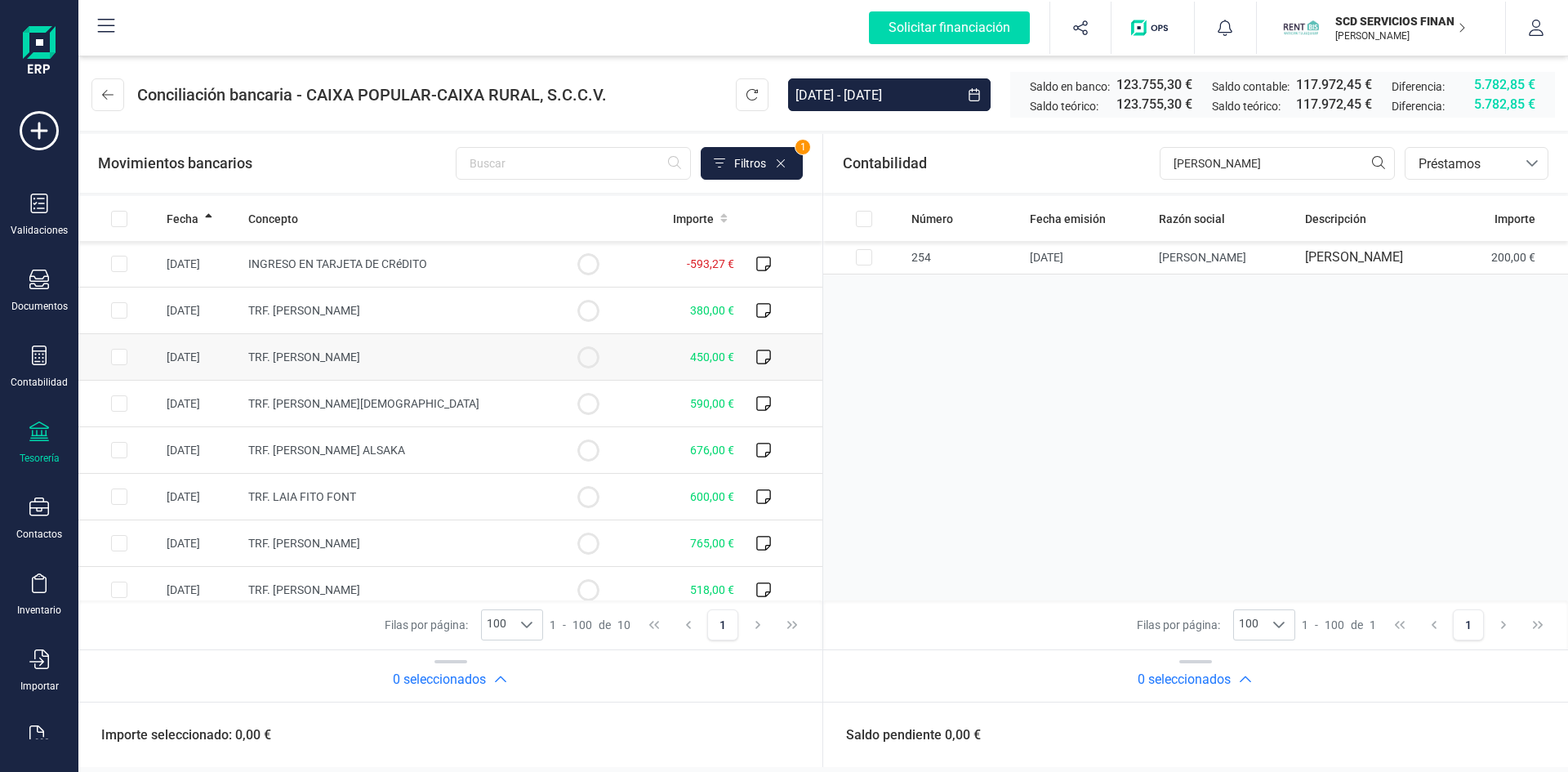
click at [119, 356] on input "Row Selected 47d837e8-384c-4dea-afbf-05cb19b2fab4" at bounding box center [119, 357] width 17 height 17
checkbox input "true"
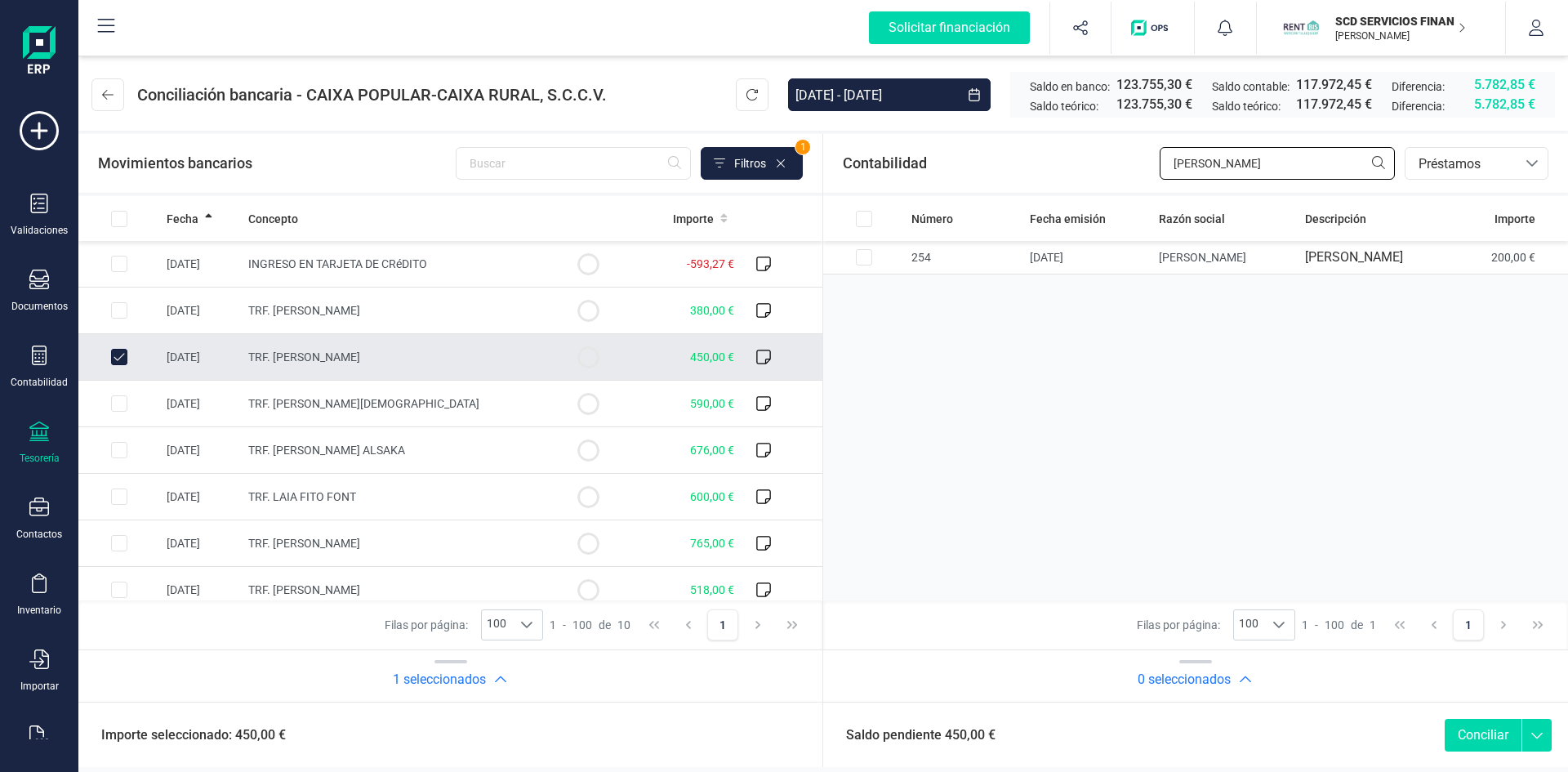
drag, startPoint x: 1235, startPoint y: 160, endPoint x: 1094, endPoint y: 179, distance: 142.3
click at [1099, 178] on div "Contabilidad eva garc bancos.conciliacion.modal.headerLoan bancos.conciliacion.…" at bounding box center [1196, 164] width 745 height 59
type input "[PERSON_NAME]"
click at [861, 299] on input "Row Selected 0f8fbeea-c72a-4106-a228-a48c37ac4600" at bounding box center [864, 291] width 17 height 17
checkbox input "true"
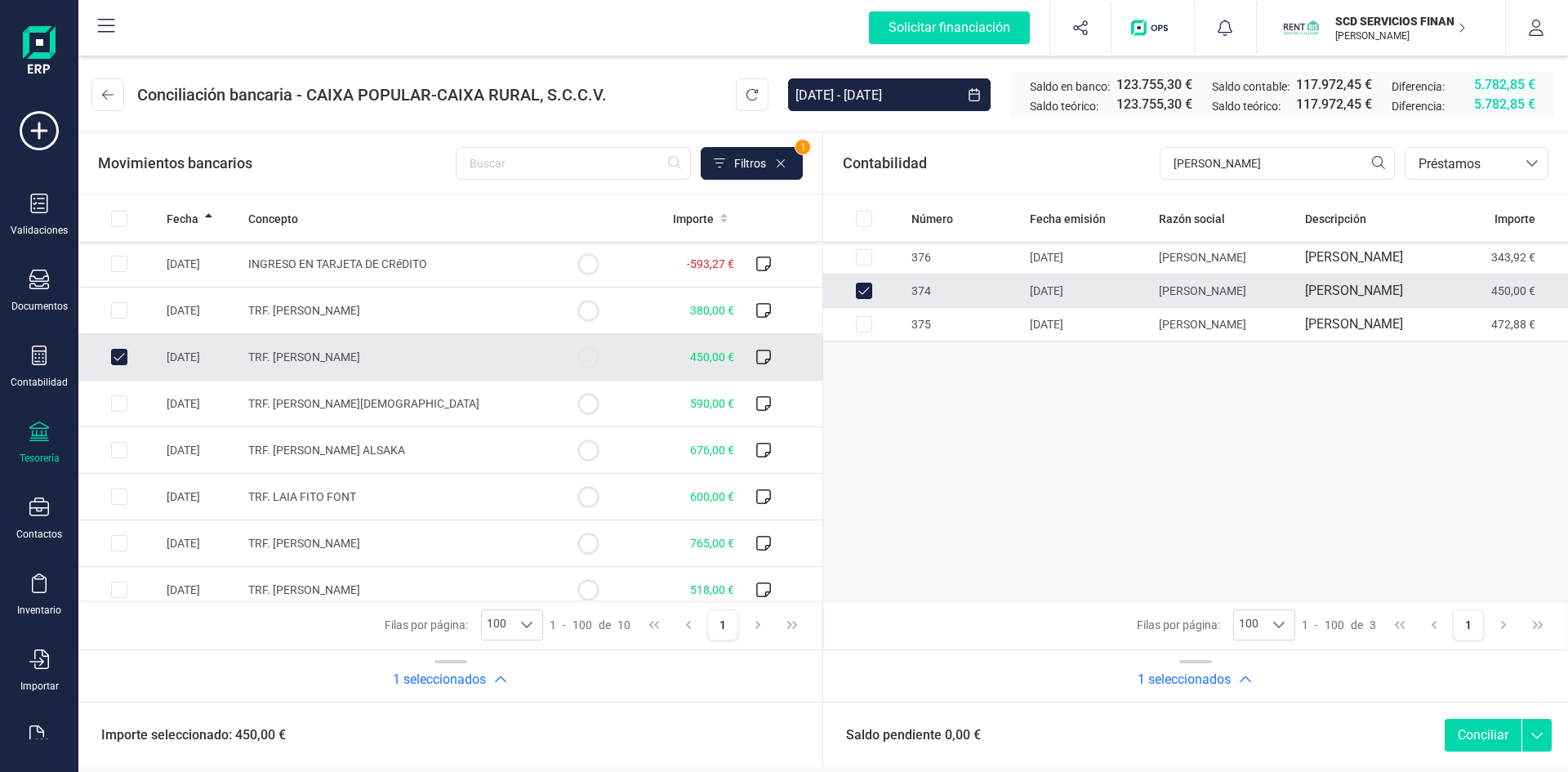
click at [1469, 732] on button "Conciliar" at bounding box center [1483, 734] width 77 height 32
checkbox input "false"
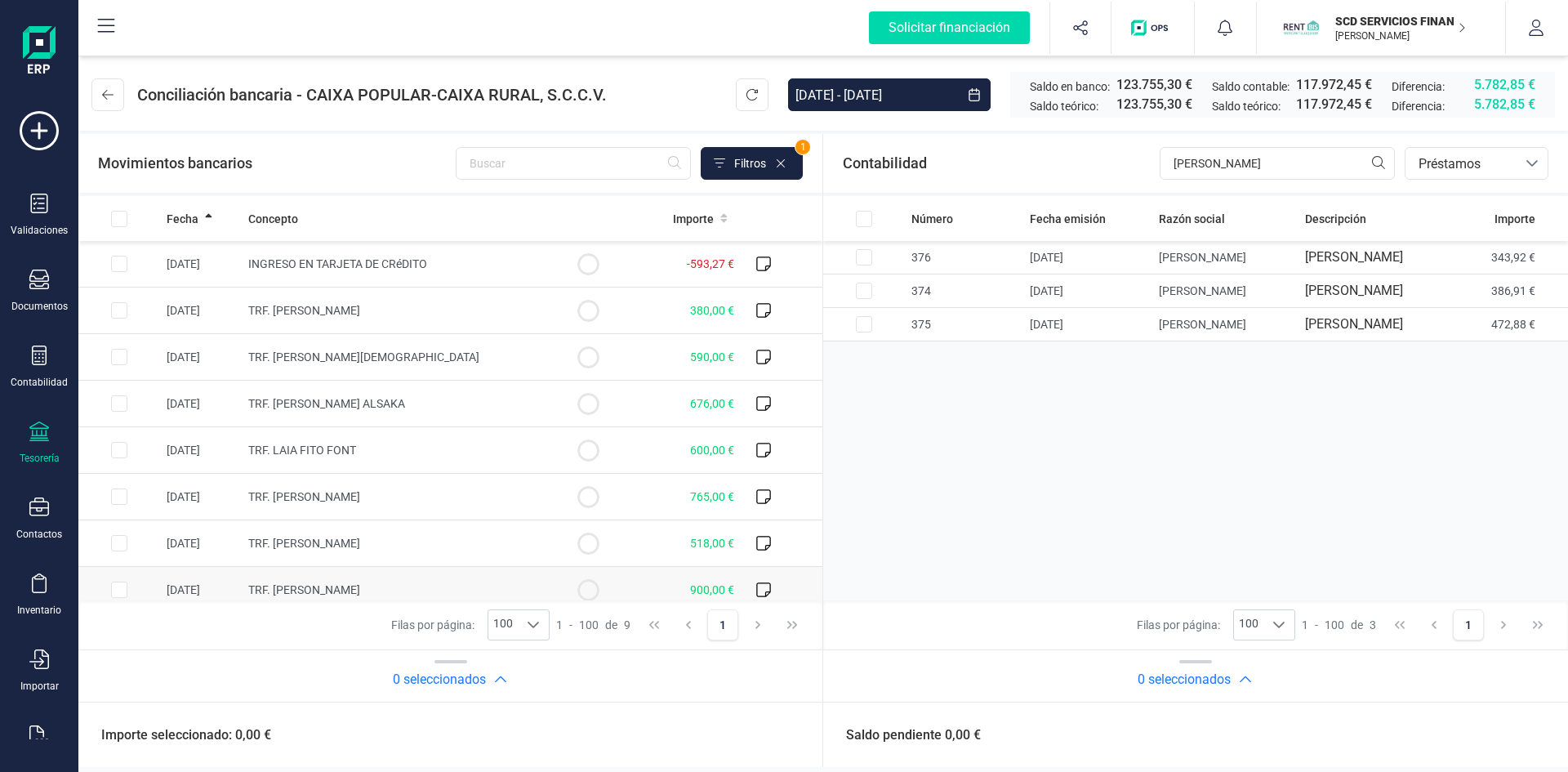
click at [115, 591] on input "Row Selected b4e1aa49-6f89-422a-9735-8663735a0817" at bounding box center [119, 590] width 17 height 17
checkbox input "true"
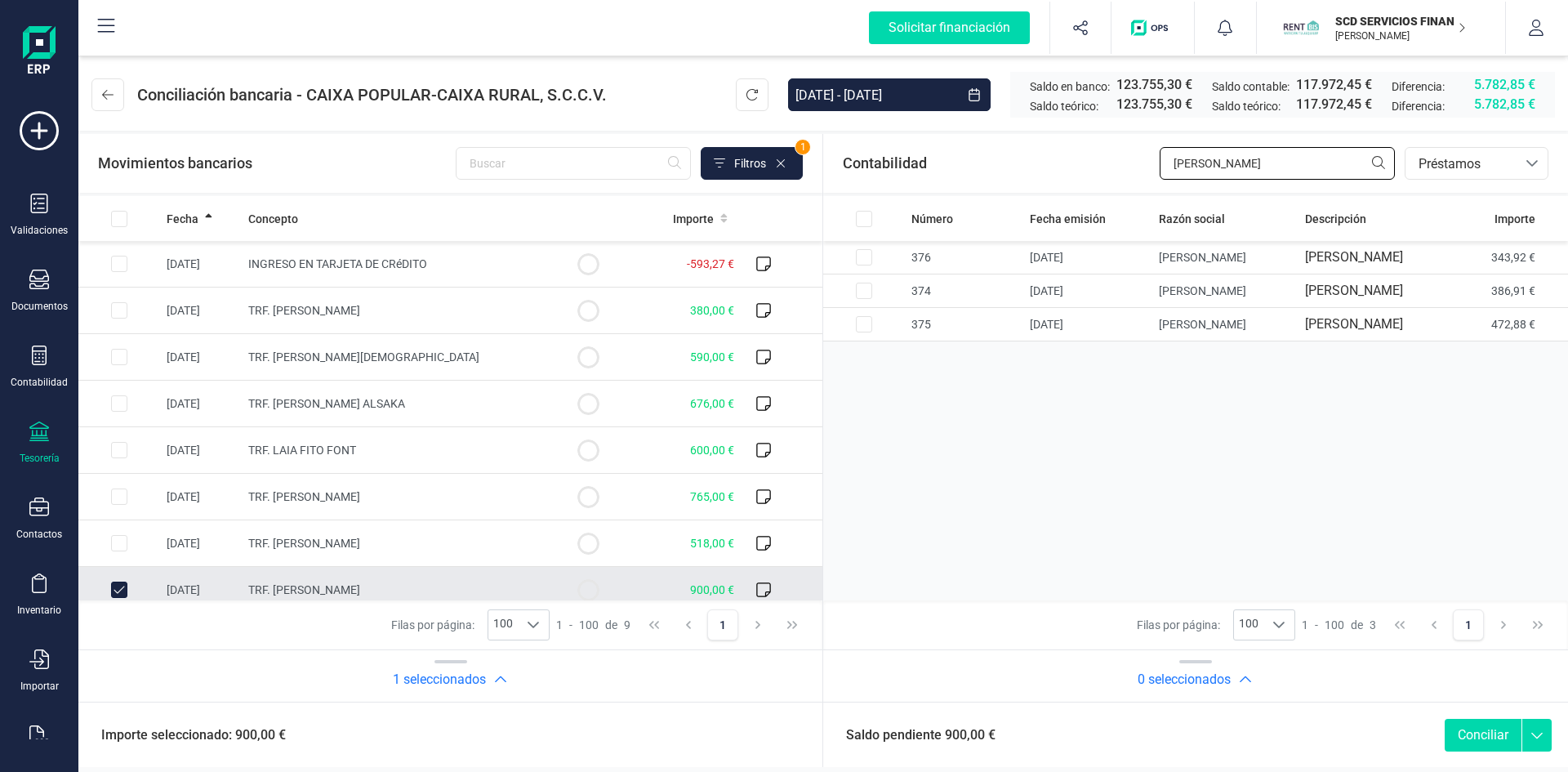
drag, startPoint x: 1244, startPoint y: 161, endPoint x: 1008, endPoint y: 178, distance: 236.6
click at [1012, 166] on div "Contabilidad rafael ferr bancos.conciliacion.modal.headerLoan bancos.conciliaci…" at bounding box center [1196, 164] width 745 height 59
type input "yamina"
click at [866, 266] on input "Row Selected be3a679b-17f0-461f-ba0d-6f861e802d60" at bounding box center [864, 257] width 17 height 17
checkbox input "true"
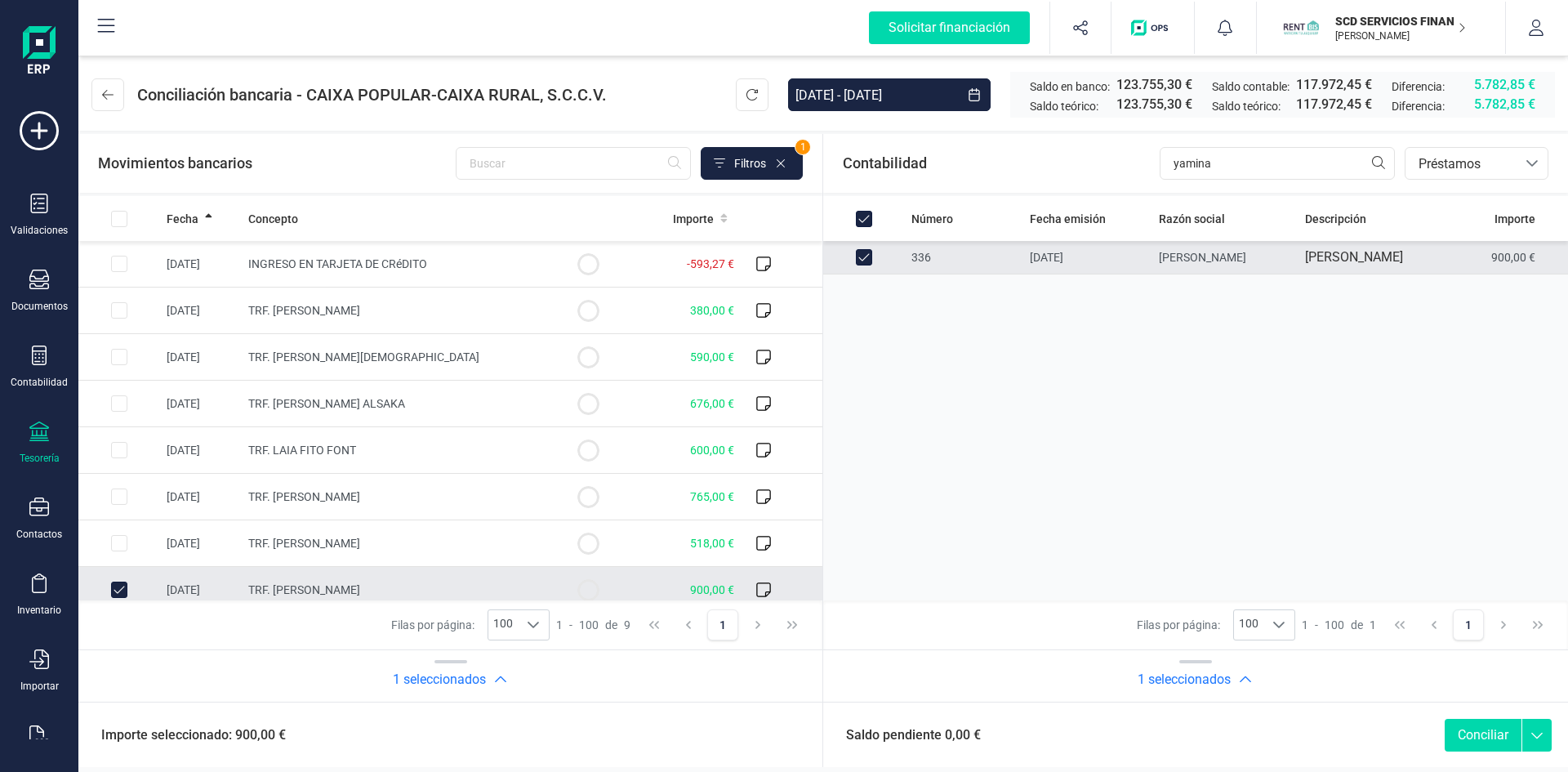
click at [1483, 742] on button "Conciliar" at bounding box center [1483, 734] width 77 height 32
checkbox input "false"
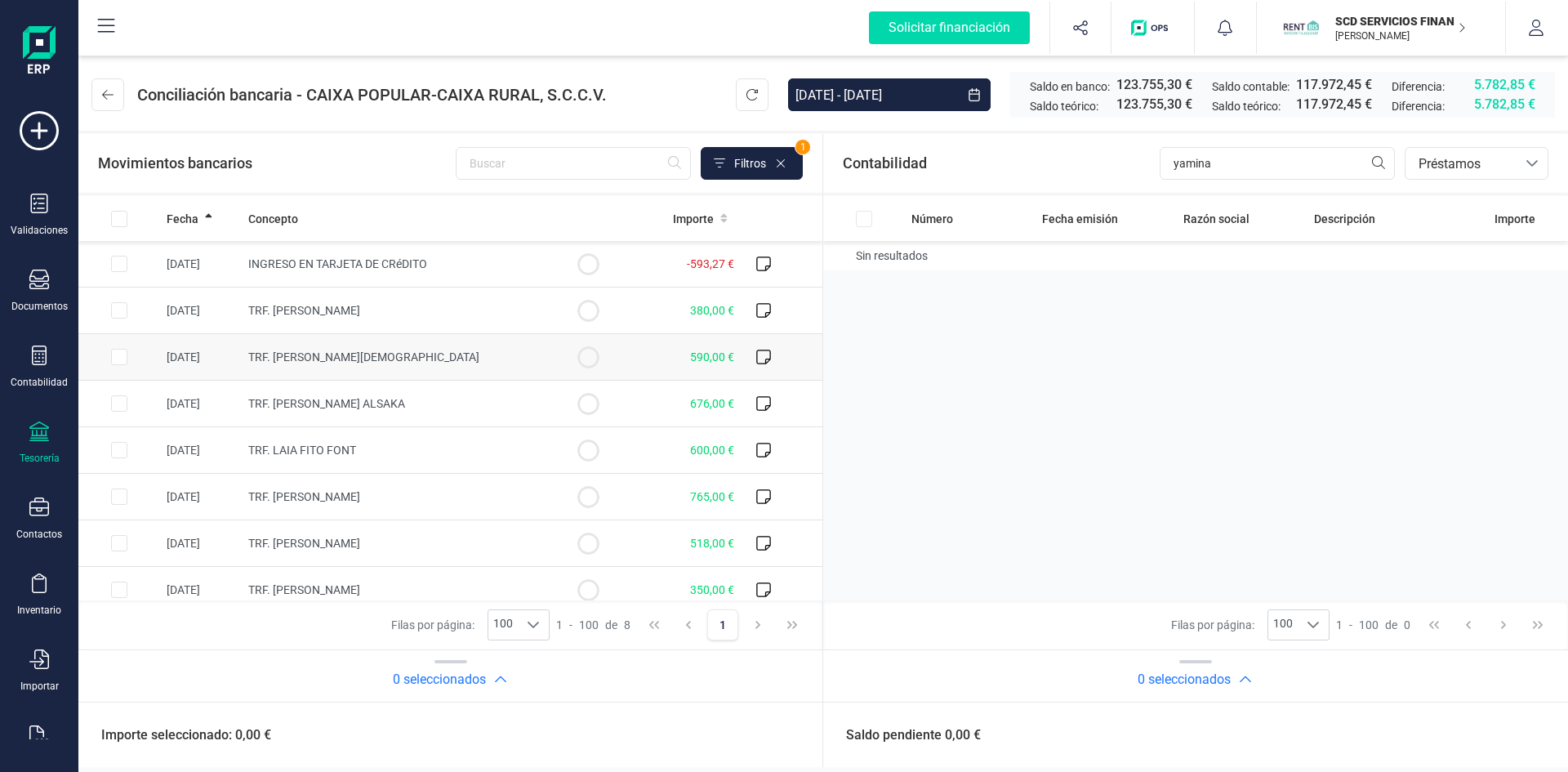
click at [117, 355] on input "Row Selected 251ce991-f64e-491b-a132-0013ee5b00b5" at bounding box center [119, 357] width 17 height 17
checkbox input "true"
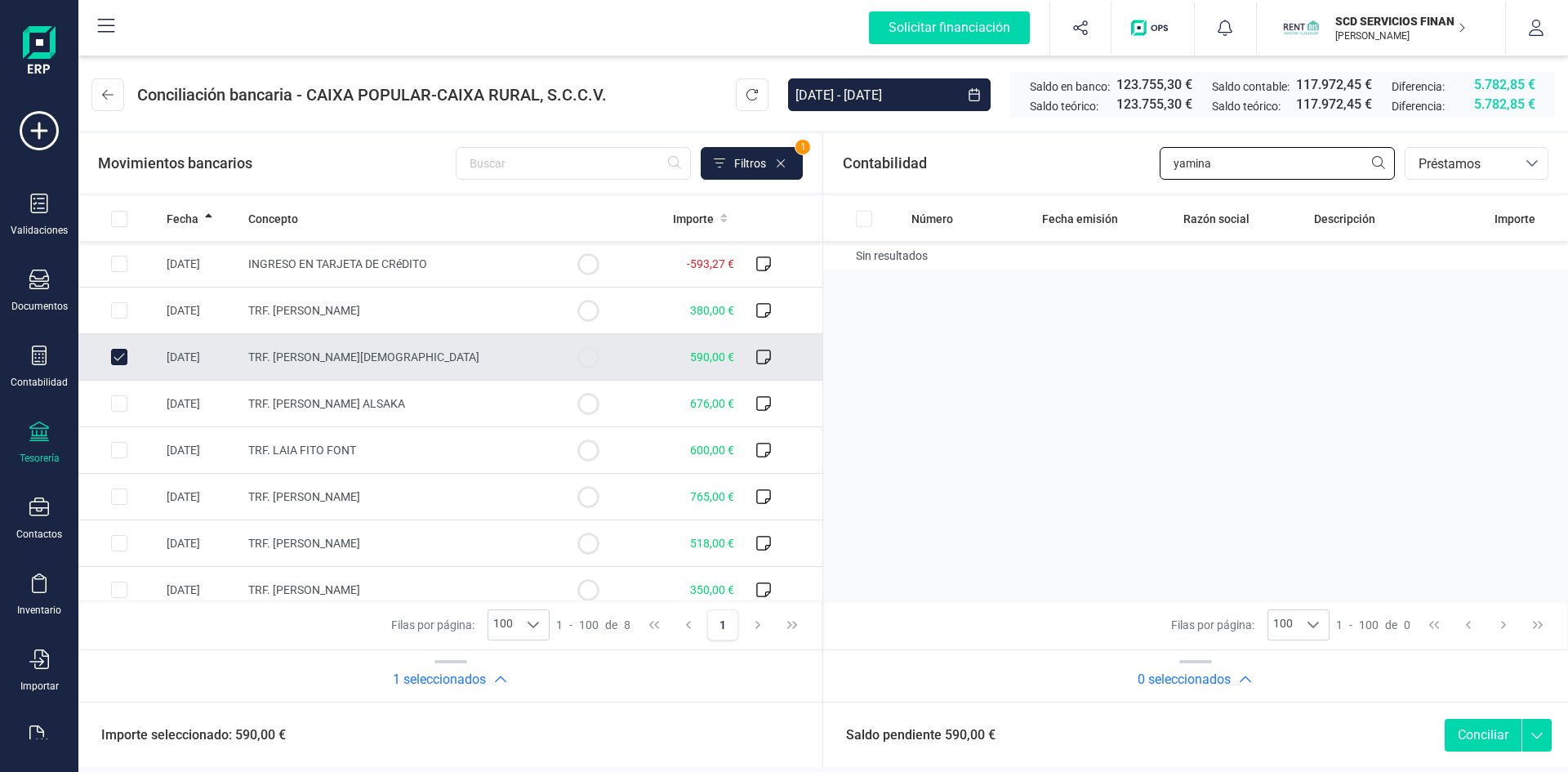
drag, startPoint x: 1212, startPoint y: 168, endPoint x: 1061, endPoint y: 167, distance: 151.0
click at [1062, 167] on div "Contabilidad yamina bancos.conciliacion.modal.headerLoan bancos.conciliacion.mo…" at bounding box center [1196, 164] width 745 height 59
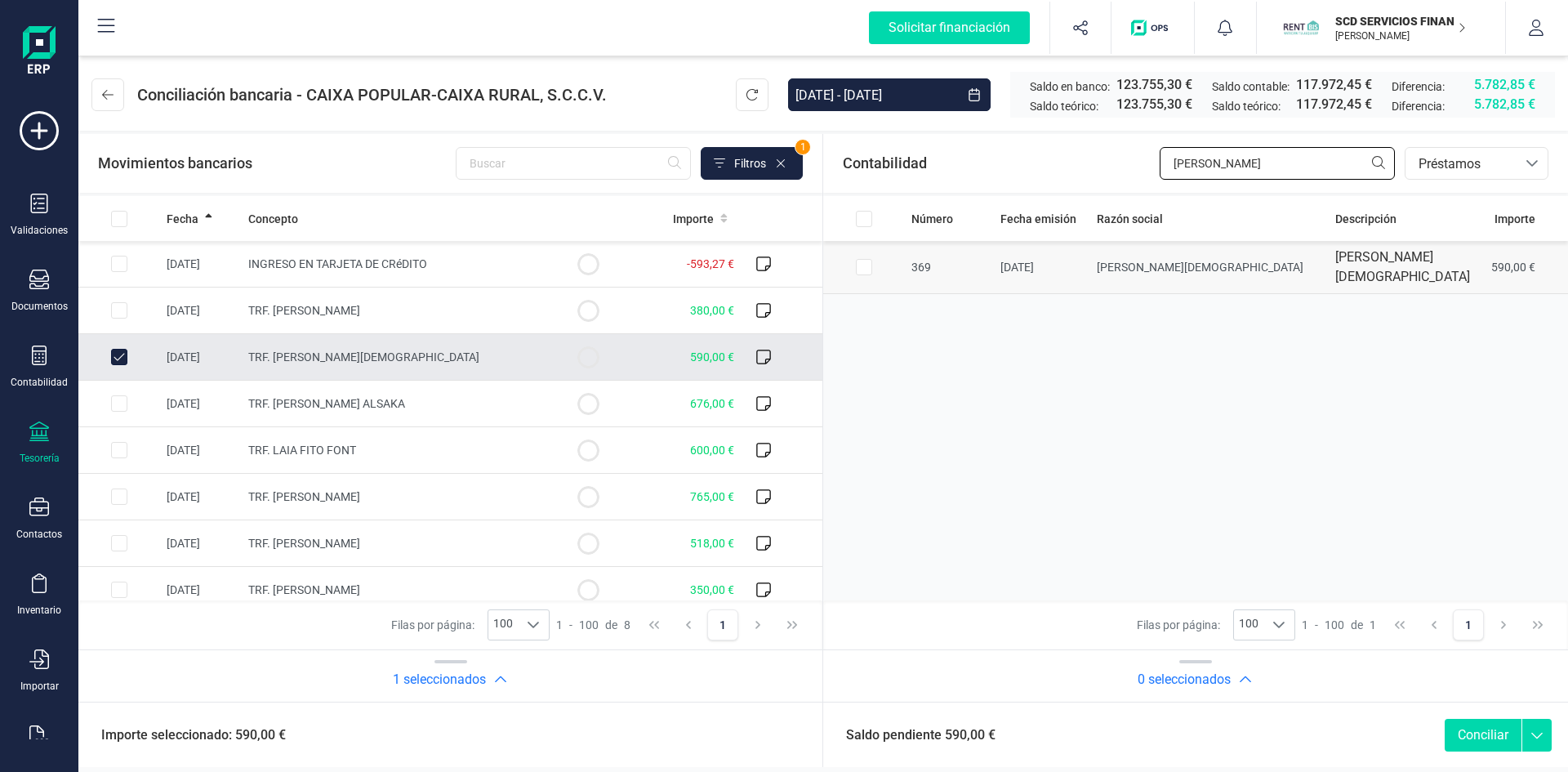
type input "[PERSON_NAME]"
click at [859, 267] on input "Row Selected 4ccea0cb-293c-408b-a2b3-6182b360628d" at bounding box center [864, 268] width 17 height 17
checkbox input "true"
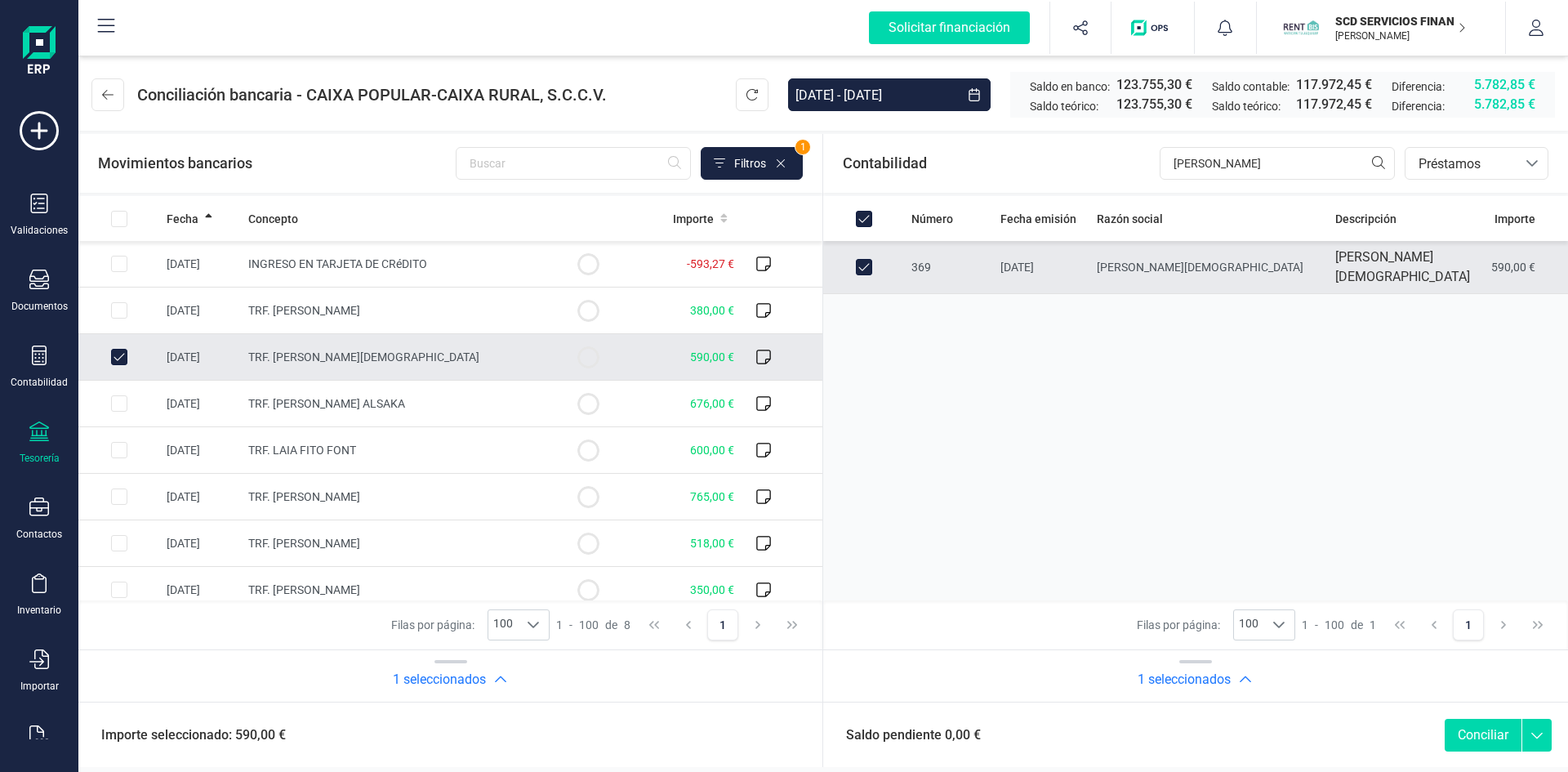
click at [1469, 734] on button "Conciliar" at bounding box center [1483, 734] width 77 height 32
checkbox input "false"
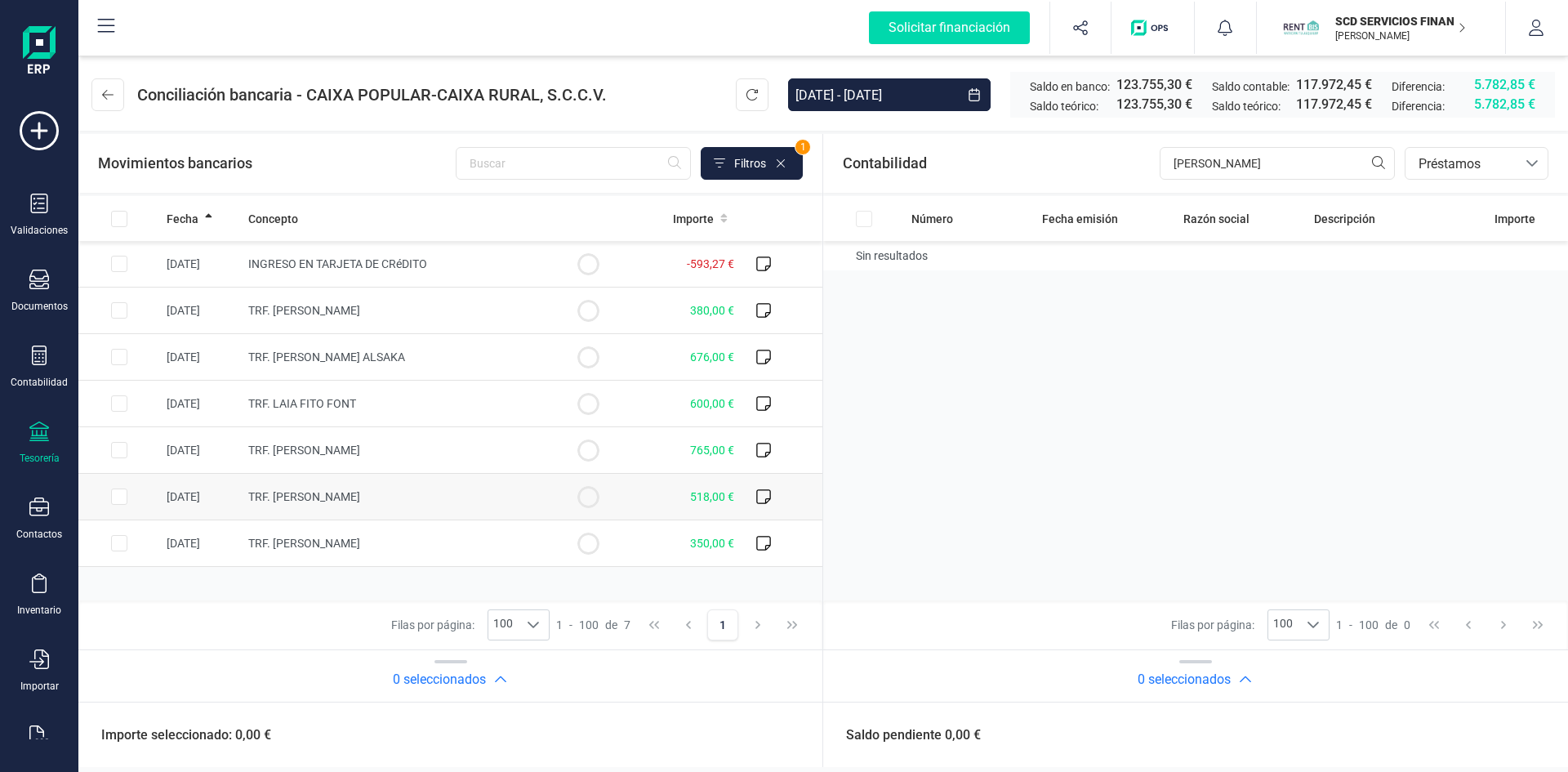
click at [119, 496] on input "Row Selected 2d75963b-b5ca-4de6-9ced-8574d388df49" at bounding box center [119, 496] width 17 height 17
checkbox input "true"
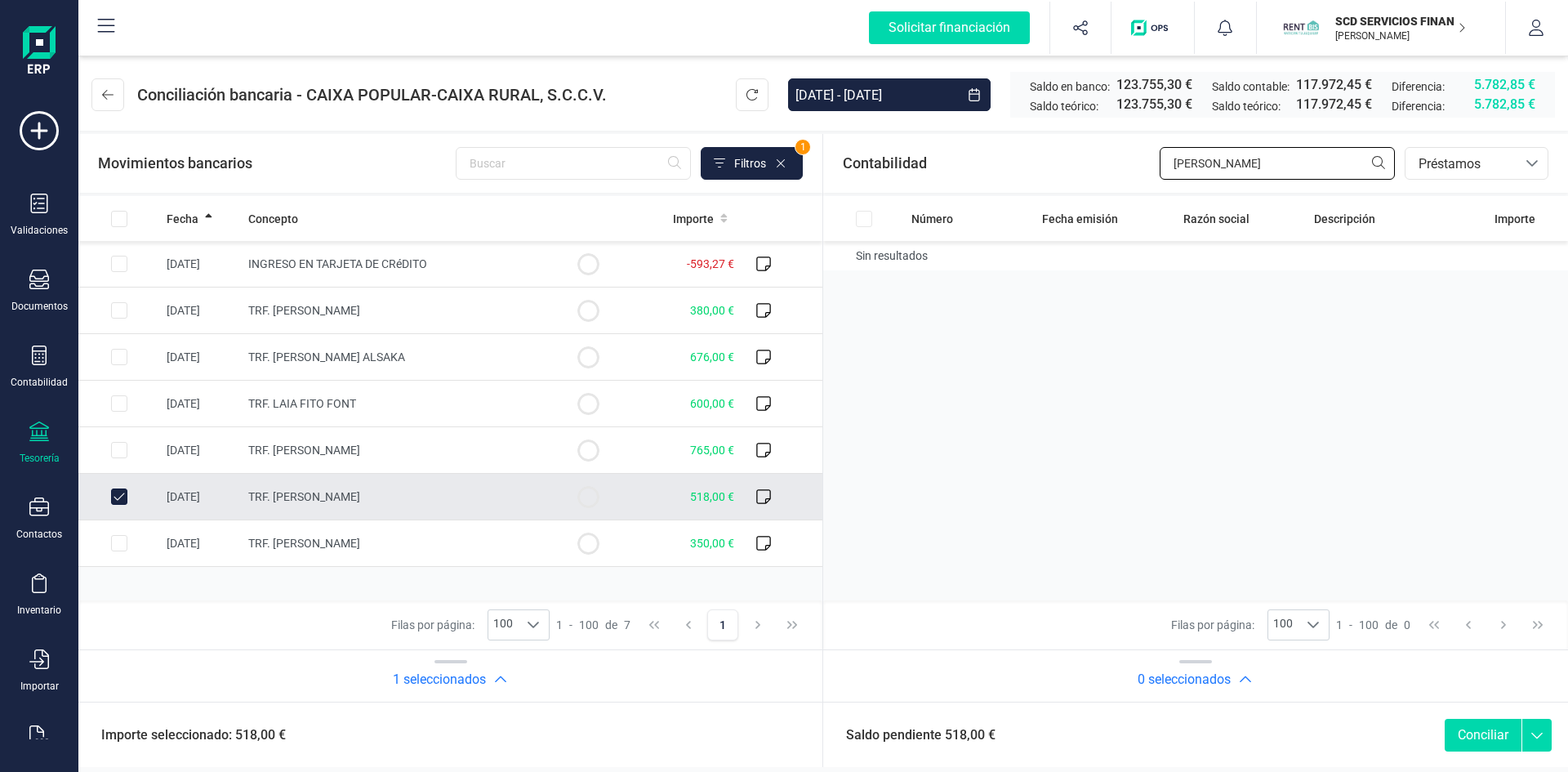
drag, startPoint x: 1261, startPoint y: 165, endPoint x: 1058, endPoint y: 168, distance: 203.0
click at [1063, 163] on div "Contabilidad antonio me bancos.conciliacion.modal.headerLoan bancos.conciliacio…" at bounding box center [1196, 164] width 745 height 59
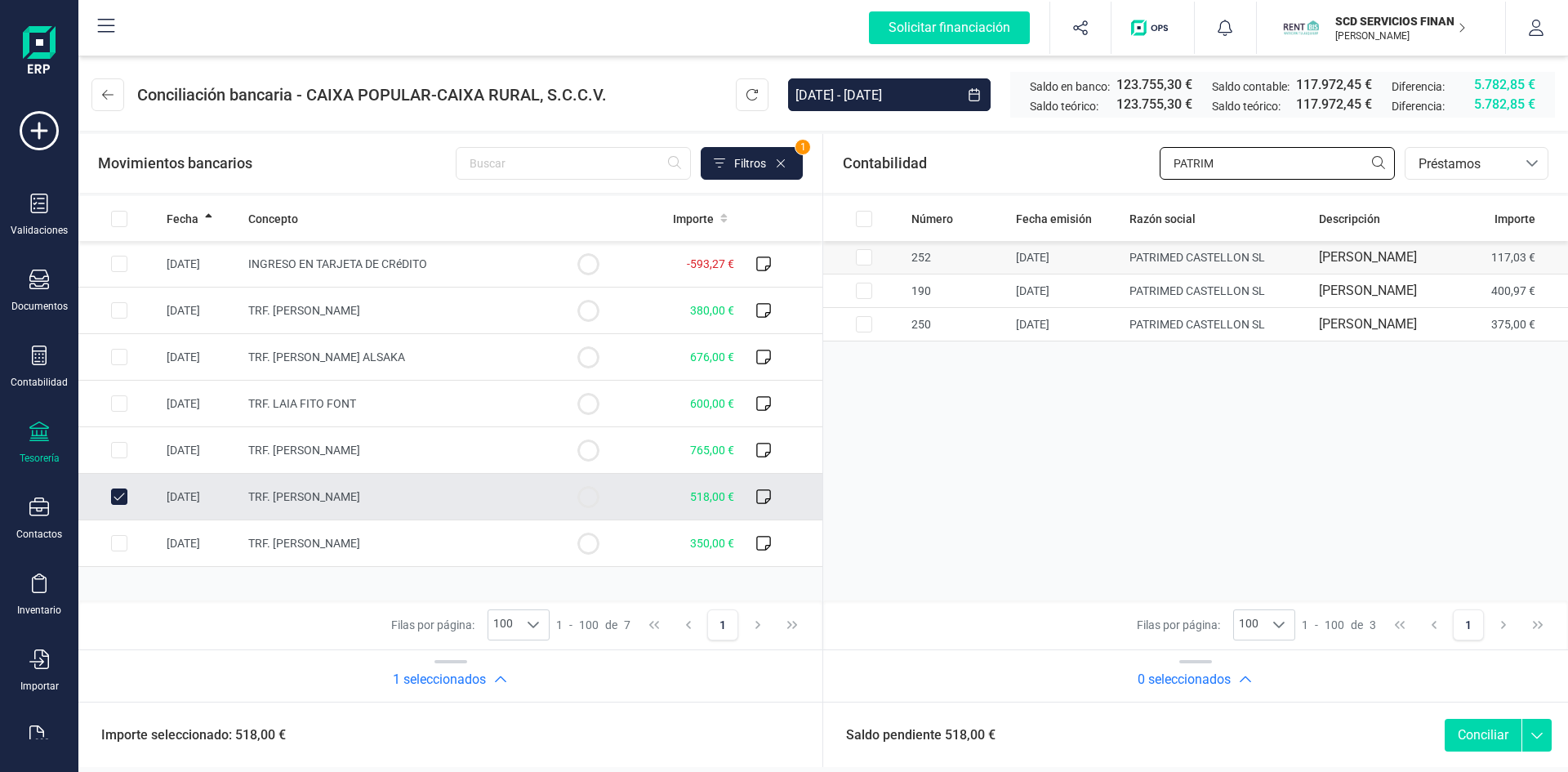
type input "PATRIM"
click at [860, 266] on input "Row Selected ef6c63c8-646c-4772-964a-d19513f2e4d8" at bounding box center [864, 257] width 17 height 17
checkbox input "true"
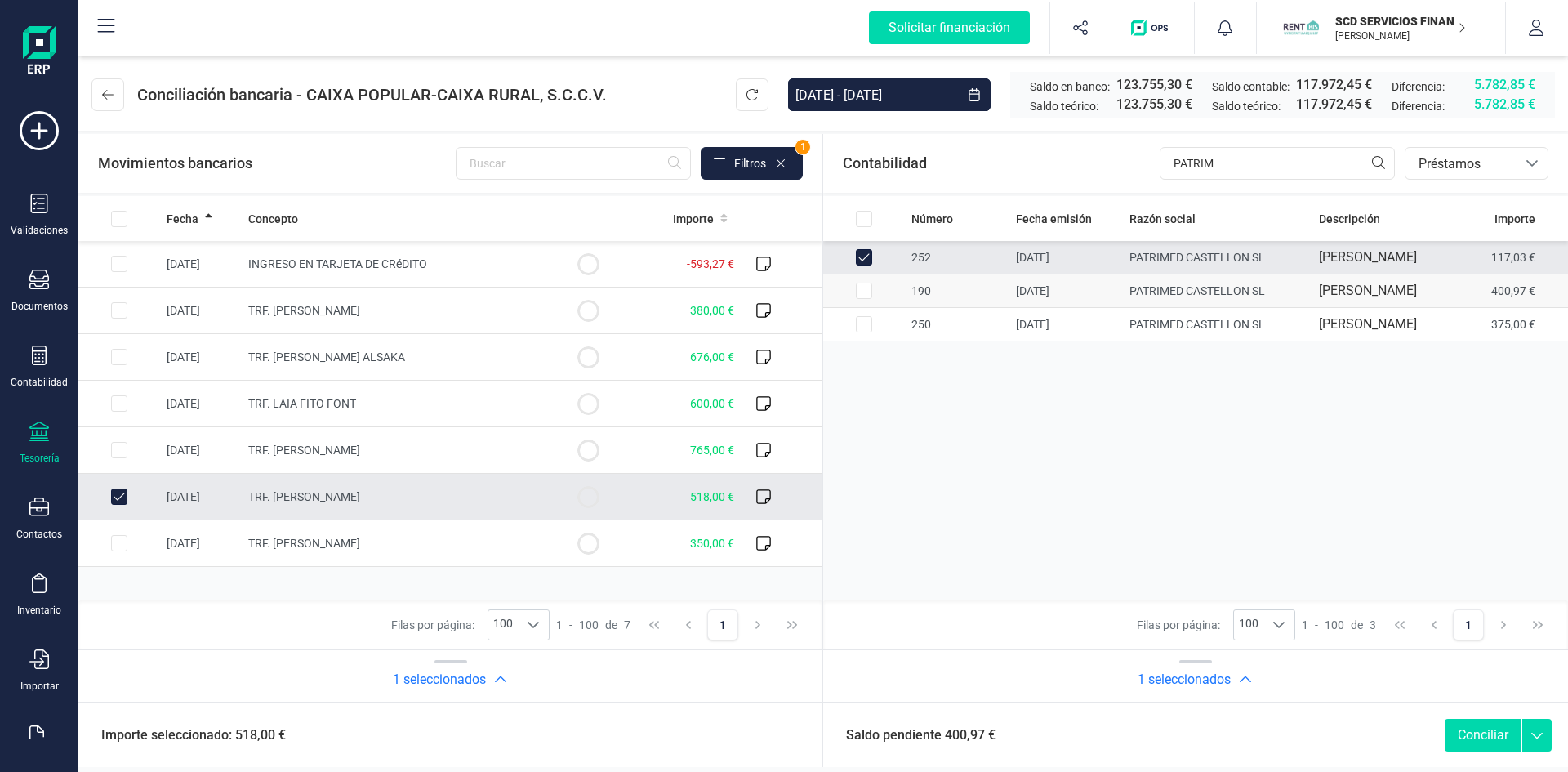
click at [863, 299] on input "Row Selected e5ae7f0a-4d58-422a-b11e-2c10750ecd6f" at bounding box center [864, 291] width 17 height 17
checkbox input "true"
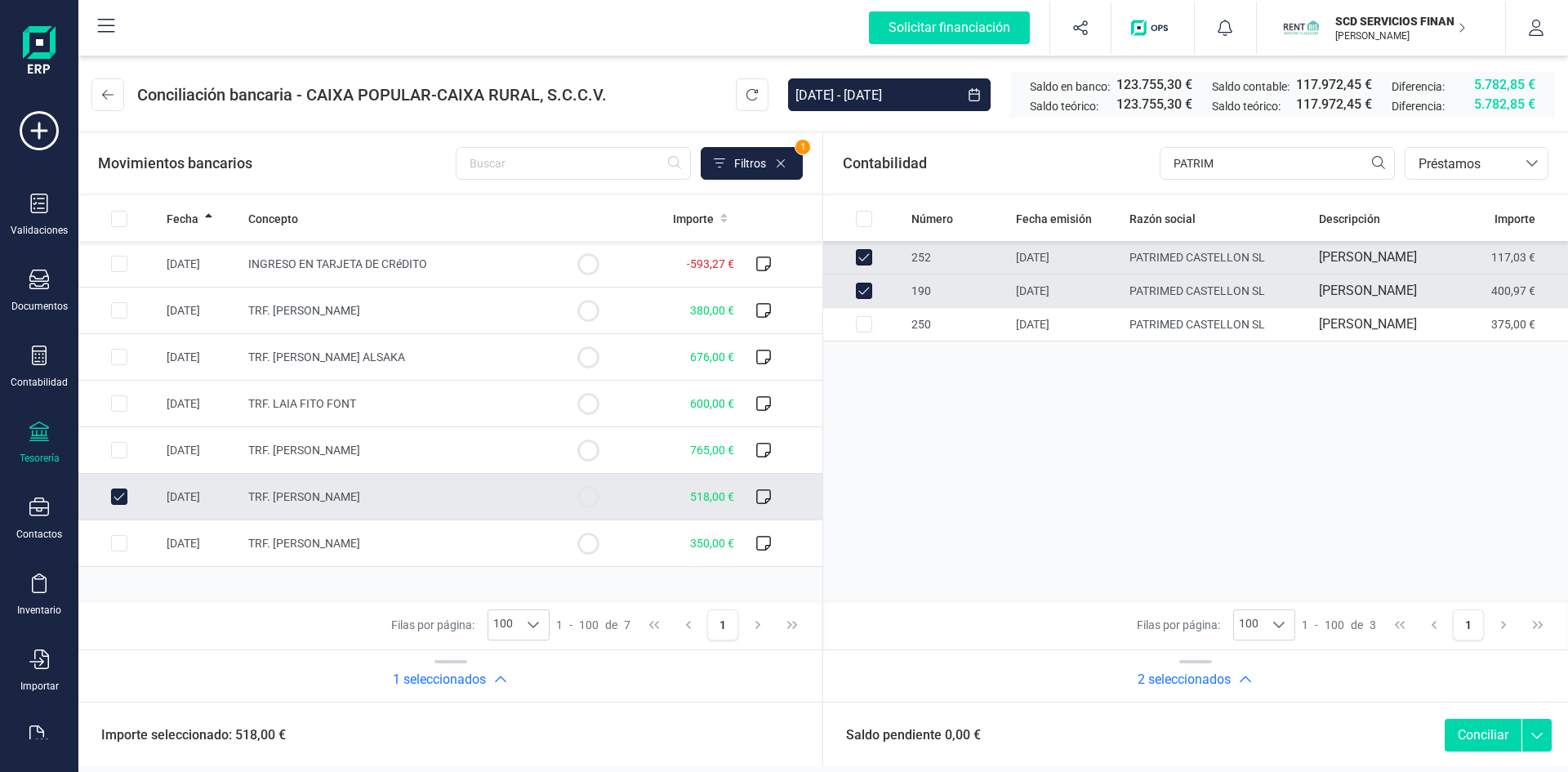
click at [1474, 734] on button "Conciliar" at bounding box center [1483, 734] width 77 height 32
checkbox input "false"
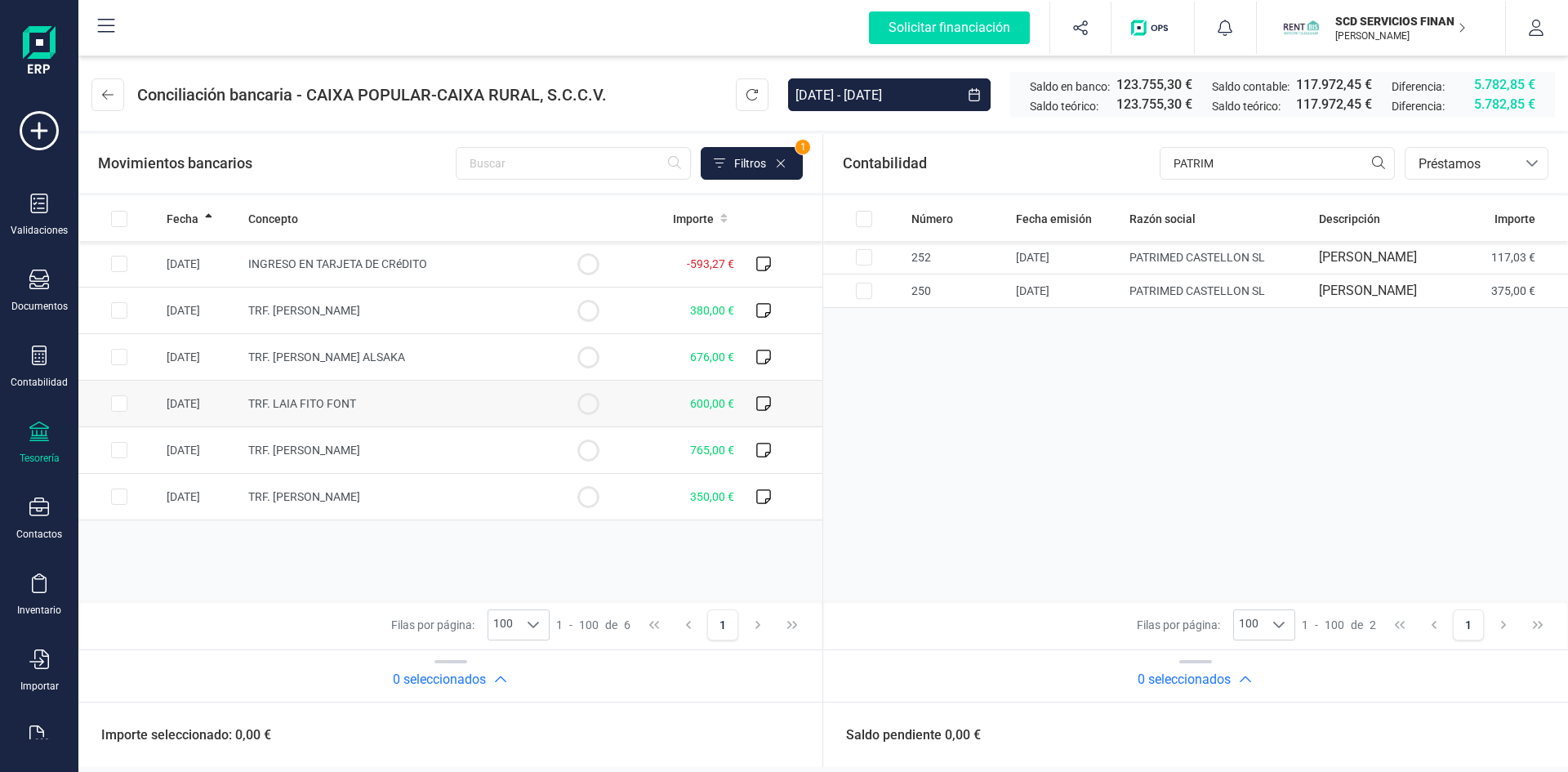
click at [120, 400] on input "Row Selected 50d81155-9606-4ee3-b23e-399aa417309a" at bounding box center [119, 404] width 17 height 17
checkbox input "true"
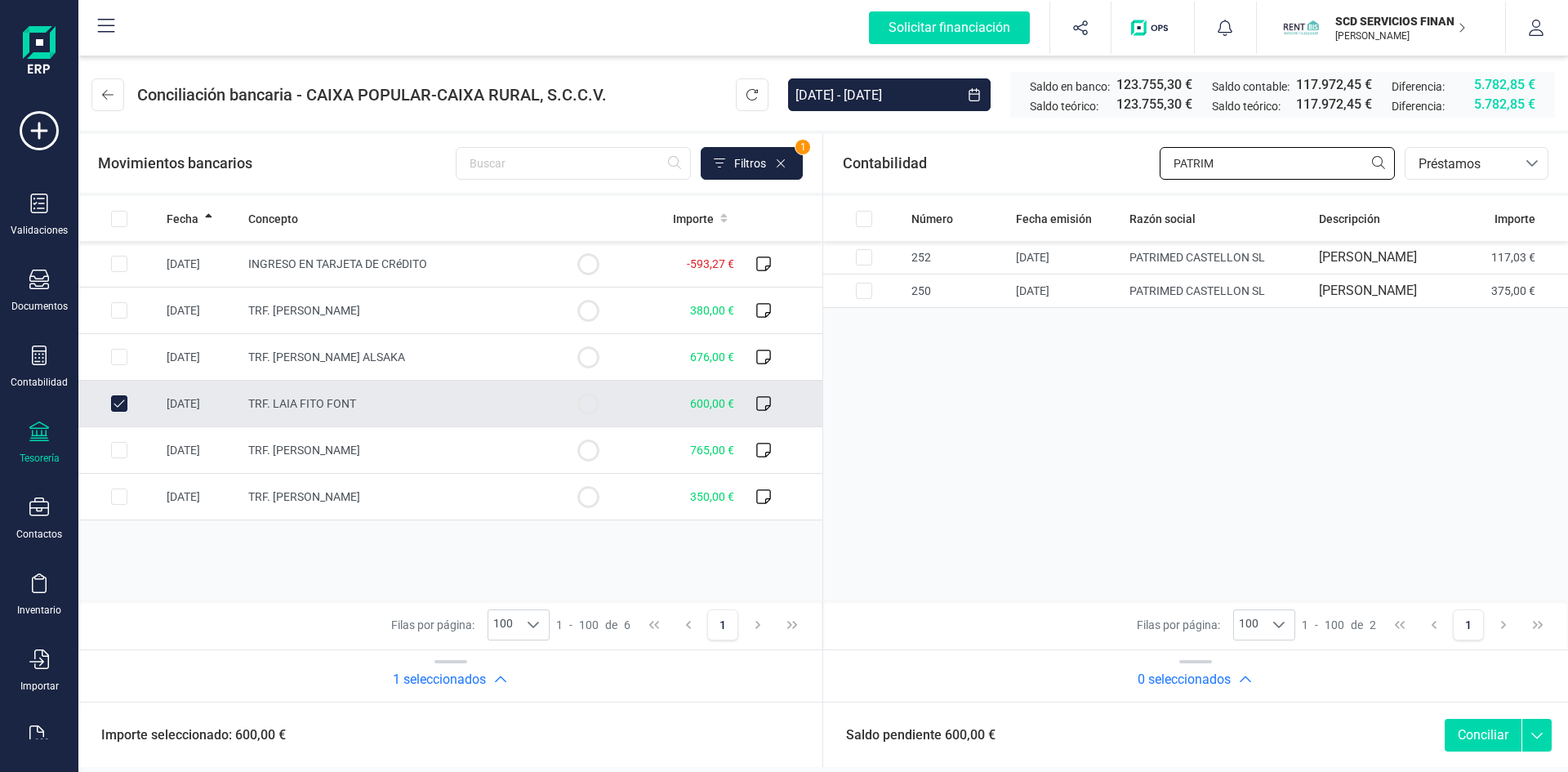
drag, startPoint x: 1228, startPoint y: 156, endPoint x: 1043, endPoint y: 162, distance: 185.1
click at [1049, 163] on div "Contabilidad PATRIM bancos.conciliacion.modal.headerLoan bancos.conciliacion.mo…" at bounding box center [1196, 164] width 745 height 59
type input "laia"
click at [865, 266] on input "Row Selected 00ca4c32-f347-40f9-8a03-c7e6af2d9e0a" at bounding box center [864, 257] width 17 height 17
checkbox input "true"
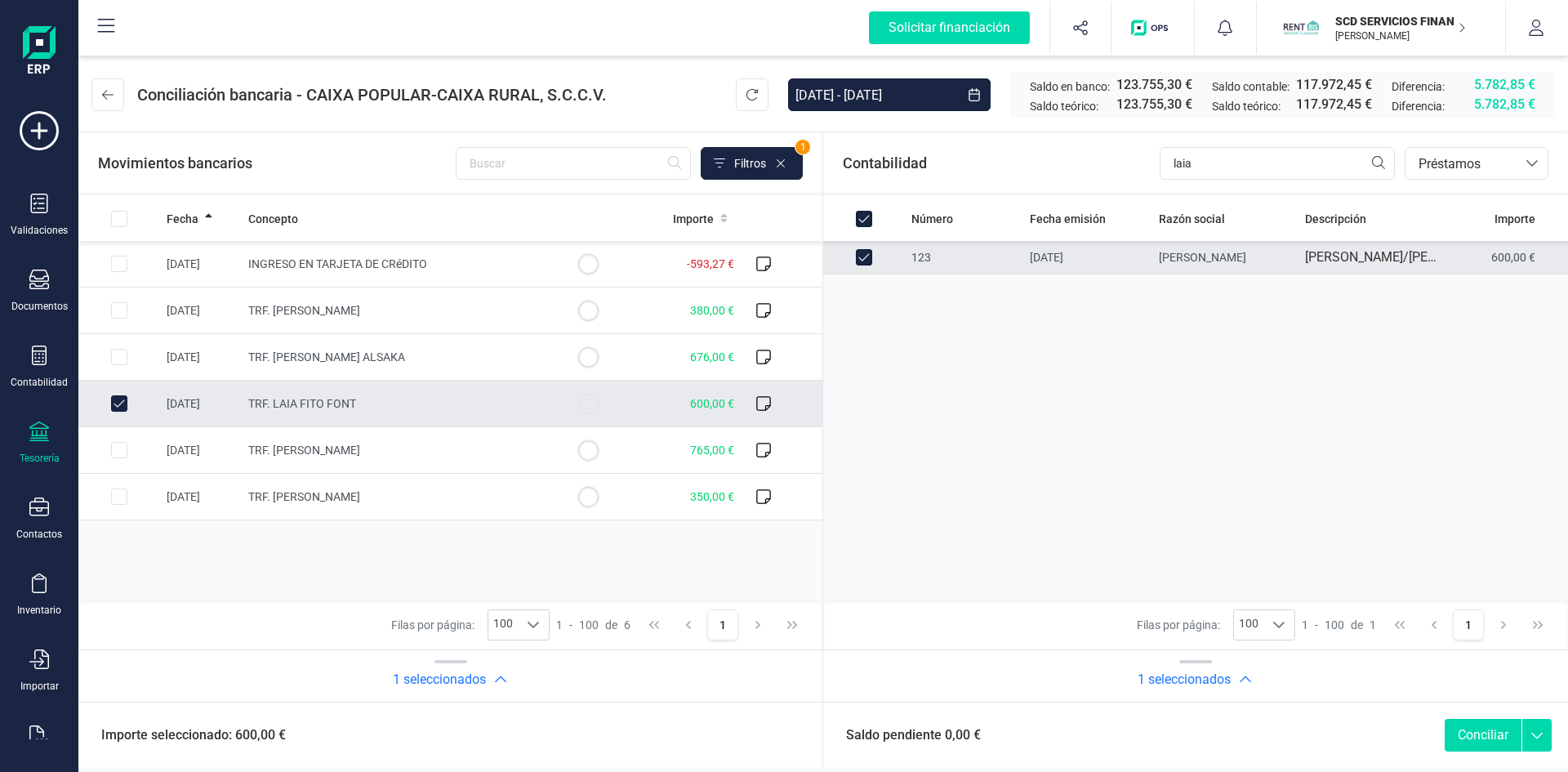
click at [1478, 737] on button "Conciliar" at bounding box center [1483, 734] width 77 height 32
checkbox input "false"
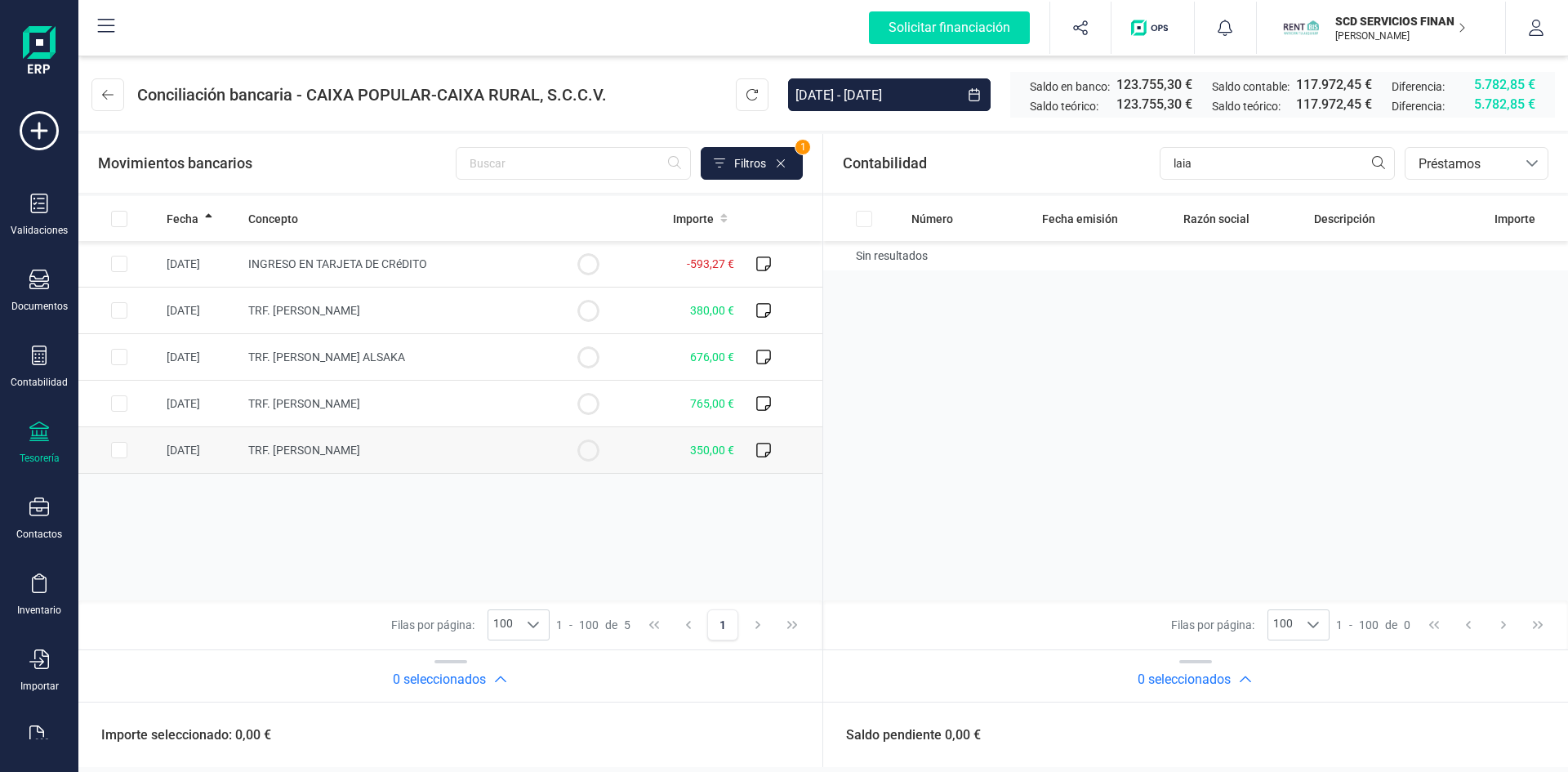
click at [118, 450] on input "Row Selected 44a51862-a8d1-4029-90c4-bba8e21dbce2" at bounding box center [119, 450] width 17 height 17
checkbox input "true"
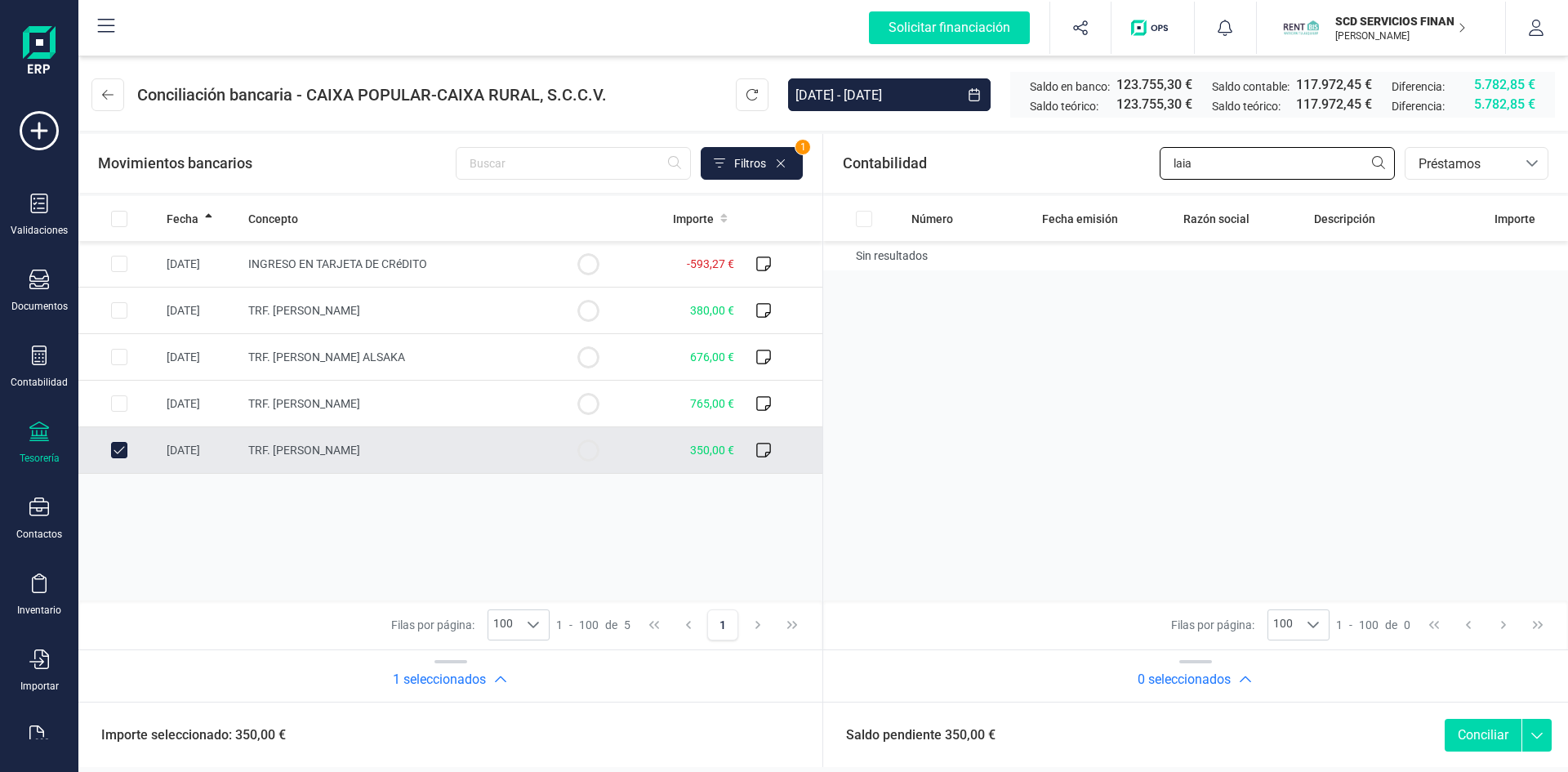
drag, startPoint x: 1198, startPoint y: 161, endPoint x: 1022, endPoint y: 161, distance: 176.0
click at [1024, 155] on div "Contabilidad laia bancos.conciliacion.modal.headerLoan bancos.conciliacion.moda…" at bounding box center [1196, 164] width 745 height 59
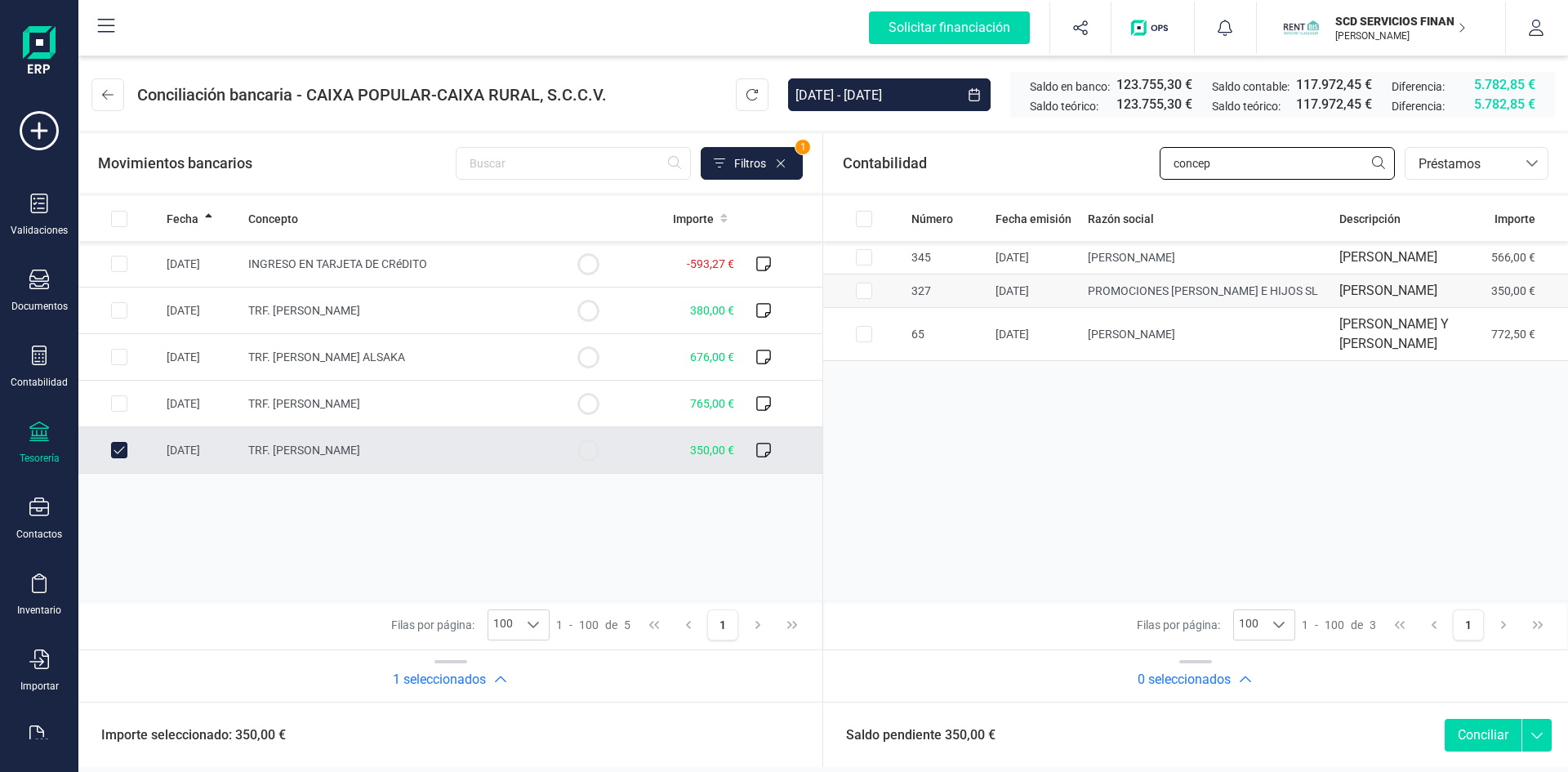
type input "concep"
click at [866, 299] on input "Row Selected 0dbfa50d-e261-4561-9bbe-ab7a69837ec5" at bounding box center [864, 291] width 17 height 17
checkbox input "true"
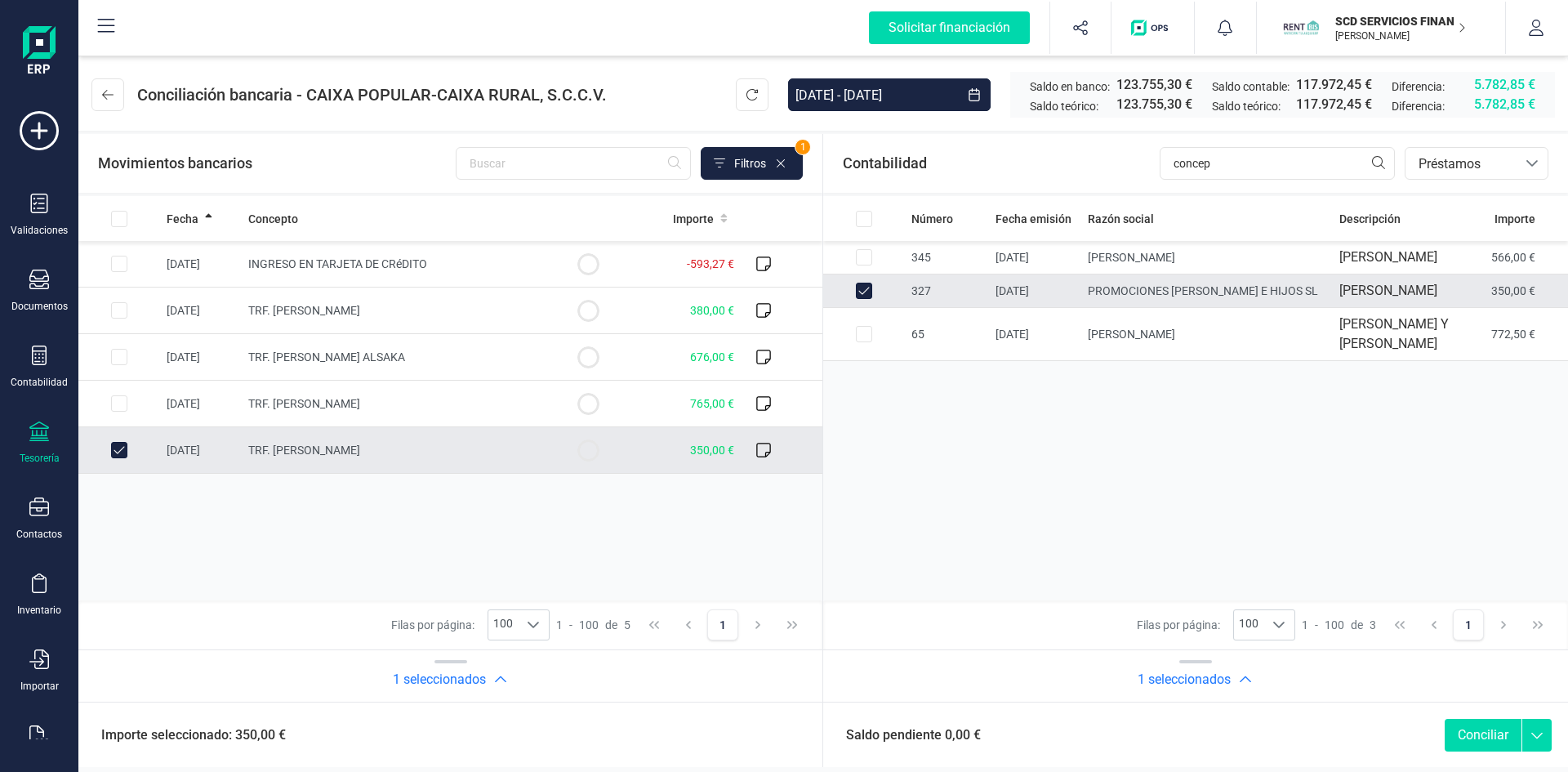
click at [1467, 734] on button "Conciliar" at bounding box center [1483, 734] width 77 height 32
checkbox input "false"
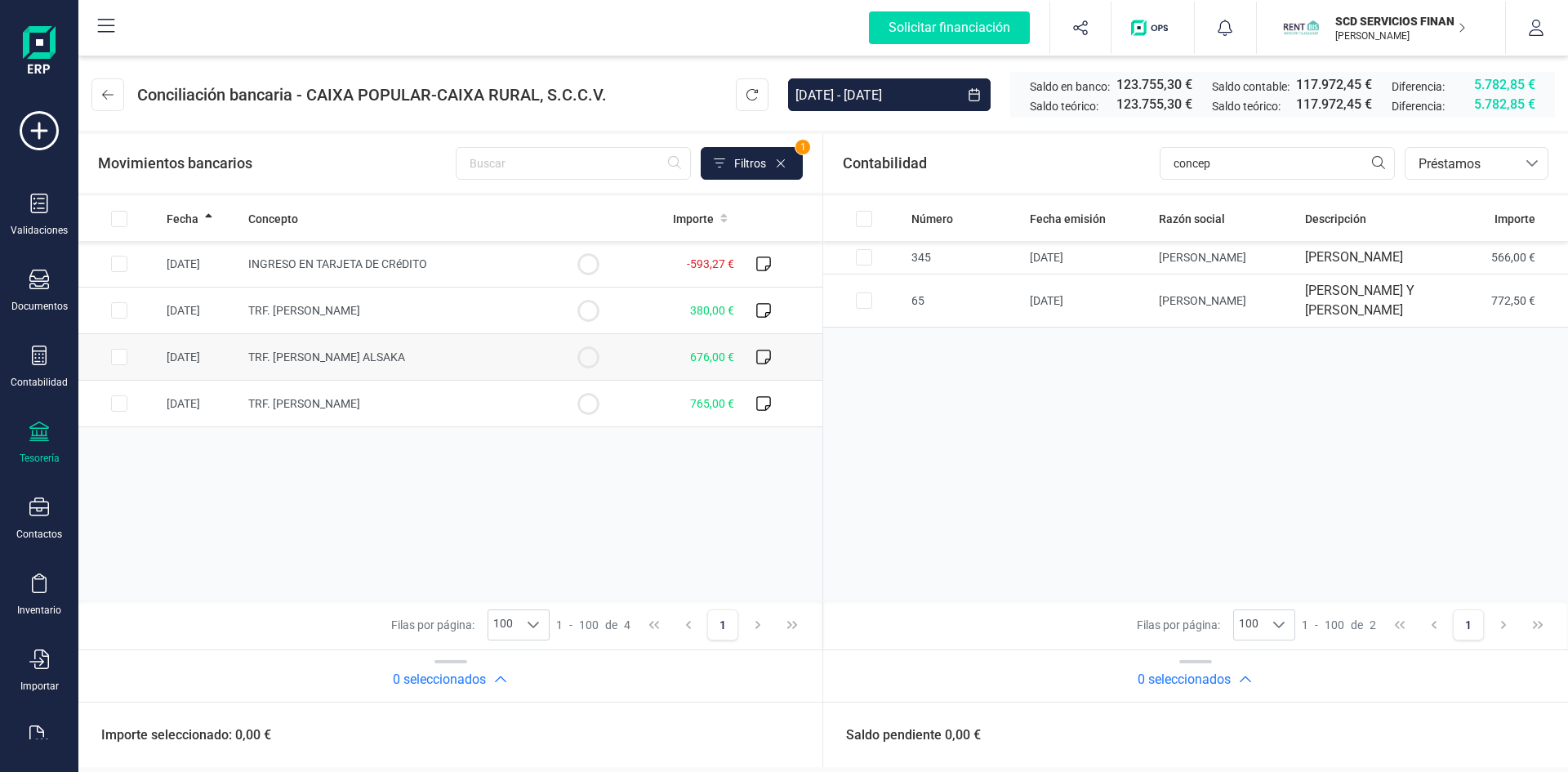
click at [121, 354] on input "Row Selected ebe9c150-831b-43f9-9998-305ac11c0d59" at bounding box center [119, 357] width 17 height 17
checkbox input "true"
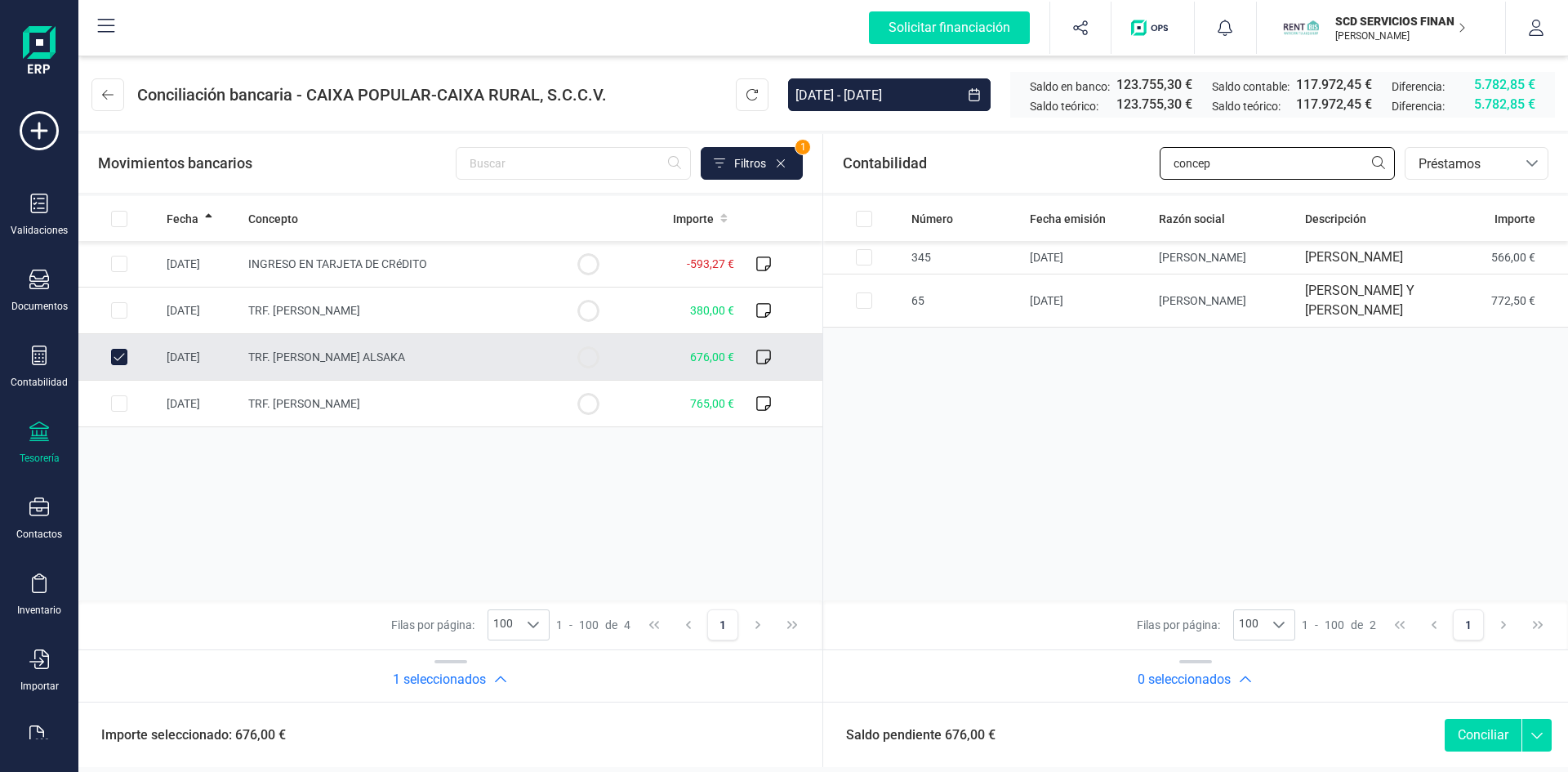
drag, startPoint x: 1209, startPoint y: 161, endPoint x: 1059, endPoint y: 165, distance: 150.1
click at [1063, 165] on div "Contabilidad concep bancos.conciliacion.modal.headerLoan bancos.conciliacion.mo…" at bounding box center [1196, 164] width 745 height 59
type input "manuela"
click at [861, 266] on input "Row Selected 02ae05fc-74ee-4588-ae54-3c674d4f8cd9" at bounding box center [864, 257] width 17 height 17
checkbox input "true"
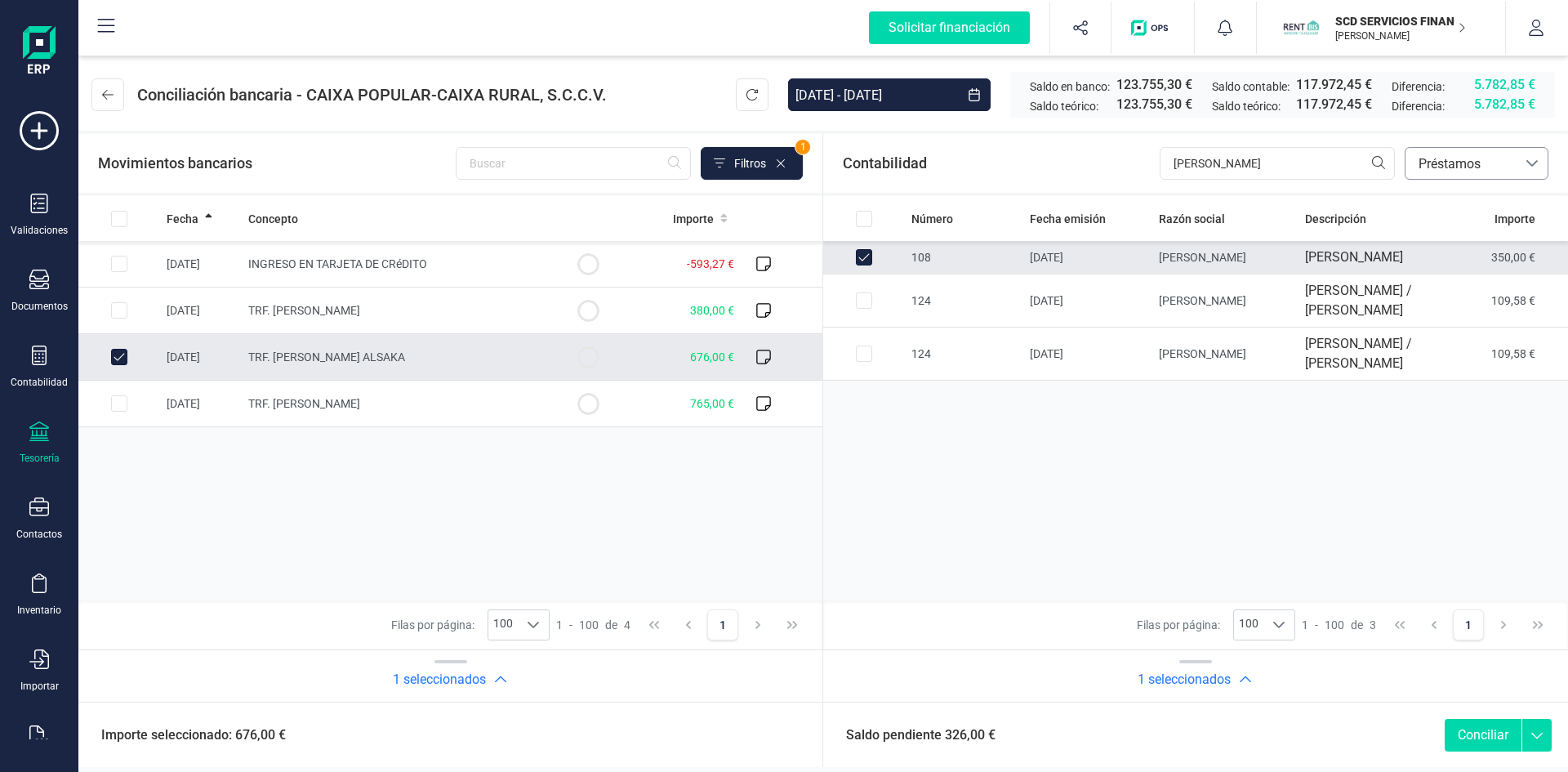
click at [1466, 167] on span "Préstamos" at bounding box center [1461, 164] width 98 height 19
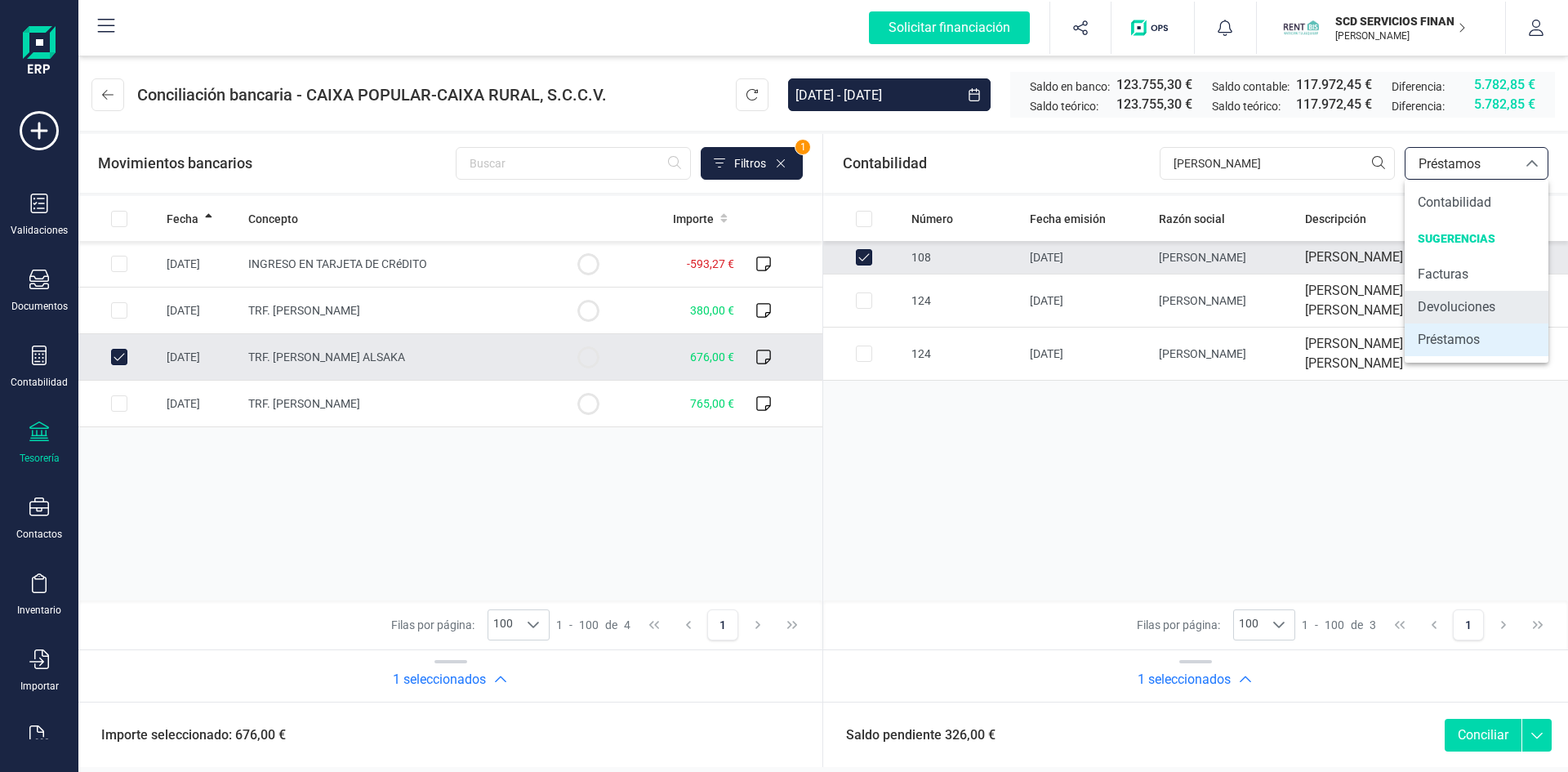
click at [1457, 306] on span "Devoluciones" at bounding box center [1457, 306] width 78 height 19
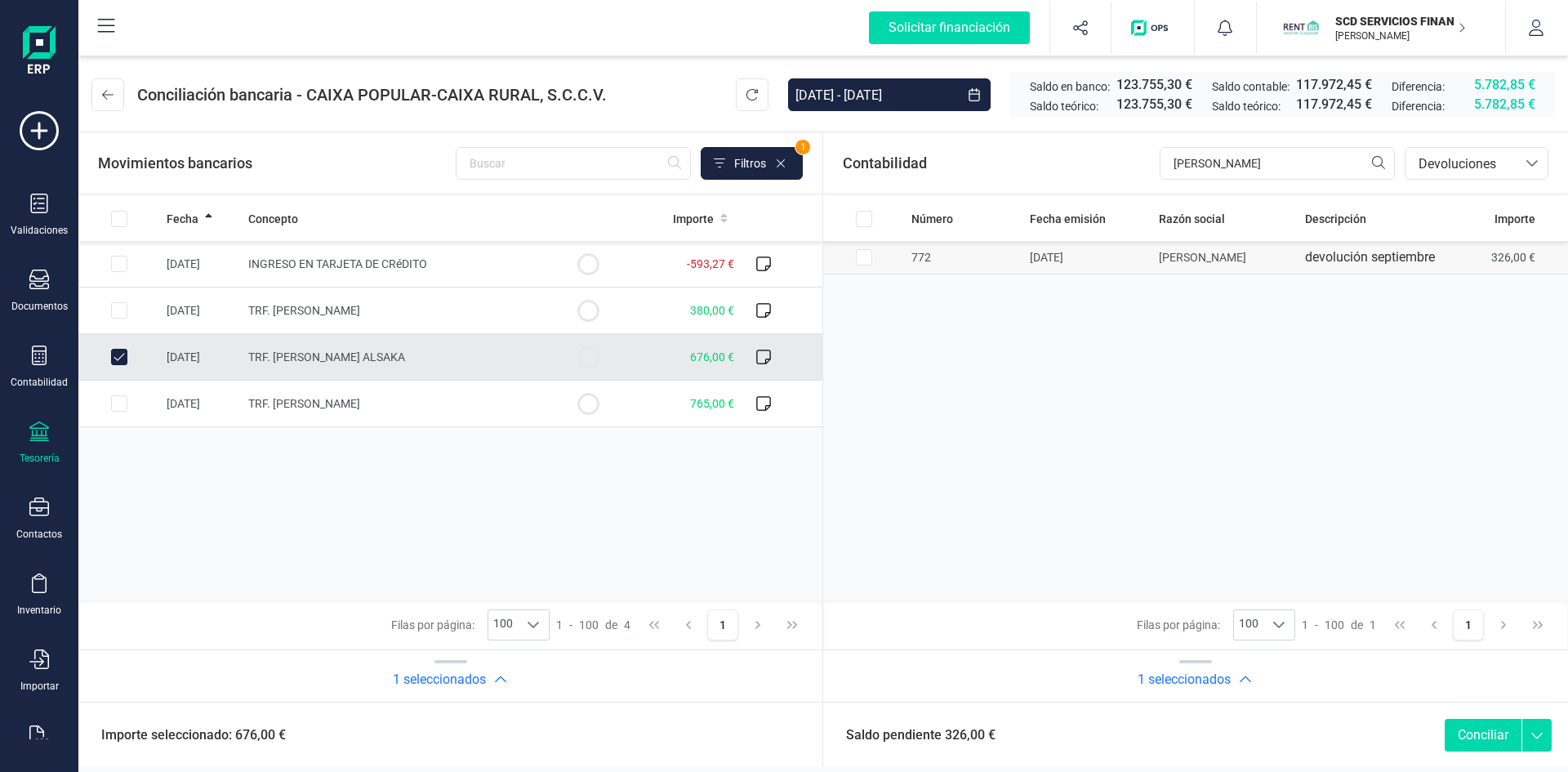
click at [869, 255] on input "Row Selected 9de203c8-7466-415c-b560-b1dbc4de9d6f" at bounding box center [864, 257] width 17 height 17
checkbox input "true"
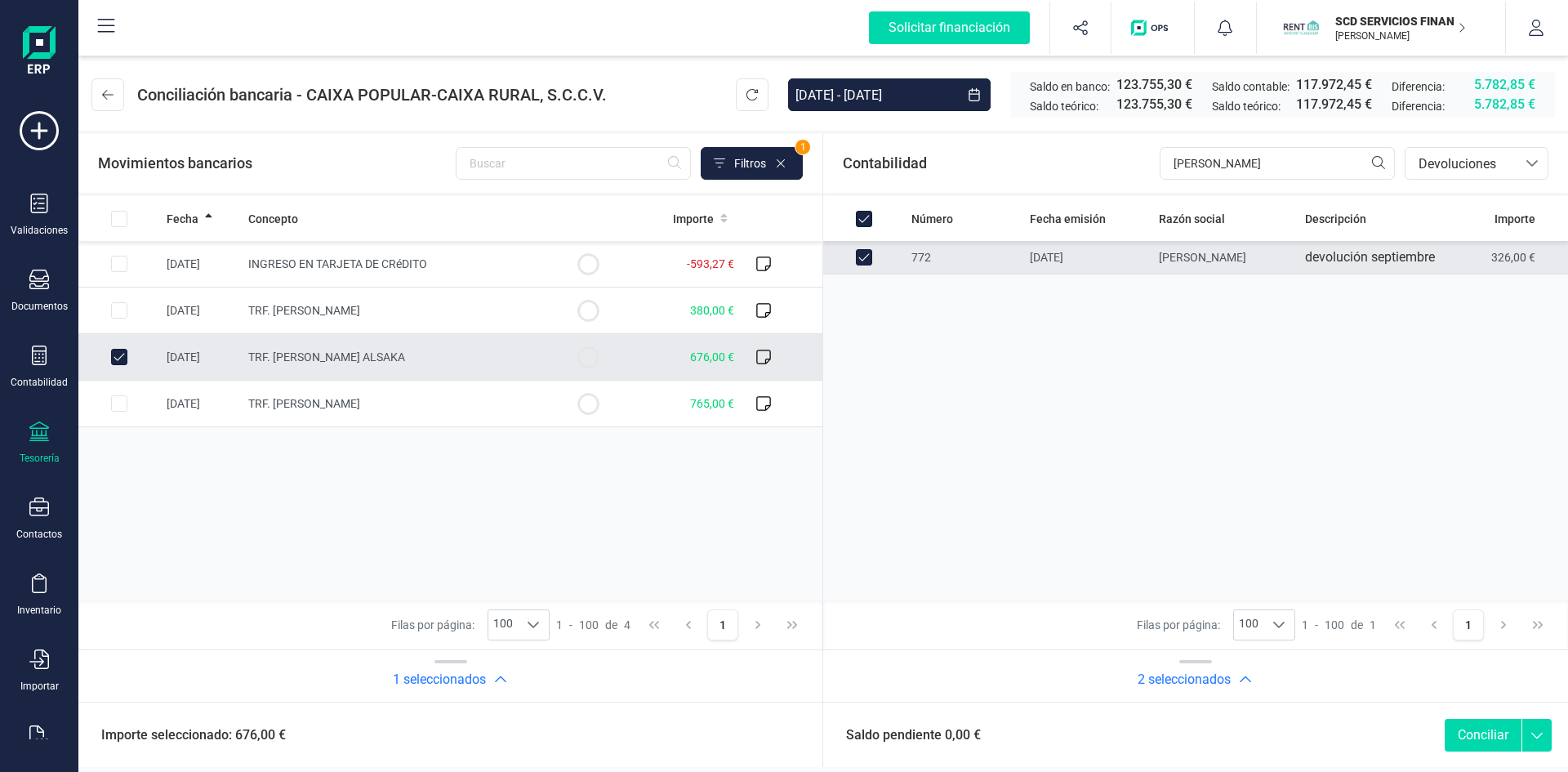
click at [1486, 736] on button "Conciliar" at bounding box center [1483, 734] width 77 height 32
checkbox input "false"
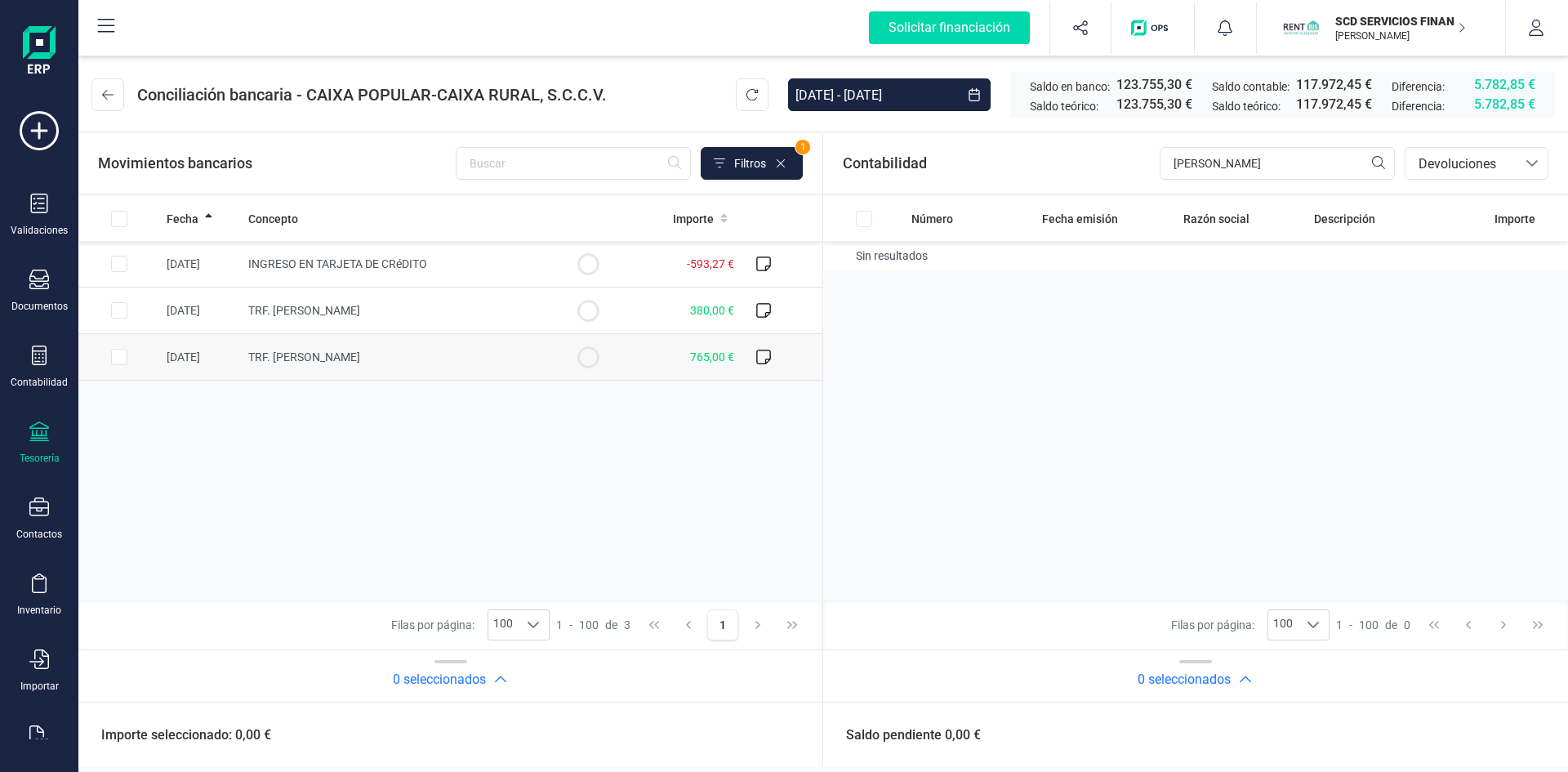
click at [121, 356] on input "Row Selected 513616e1-bd9d-44dc-b7fd-39febd2e7046" at bounding box center [119, 357] width 17 height 17
checkbox input "true"
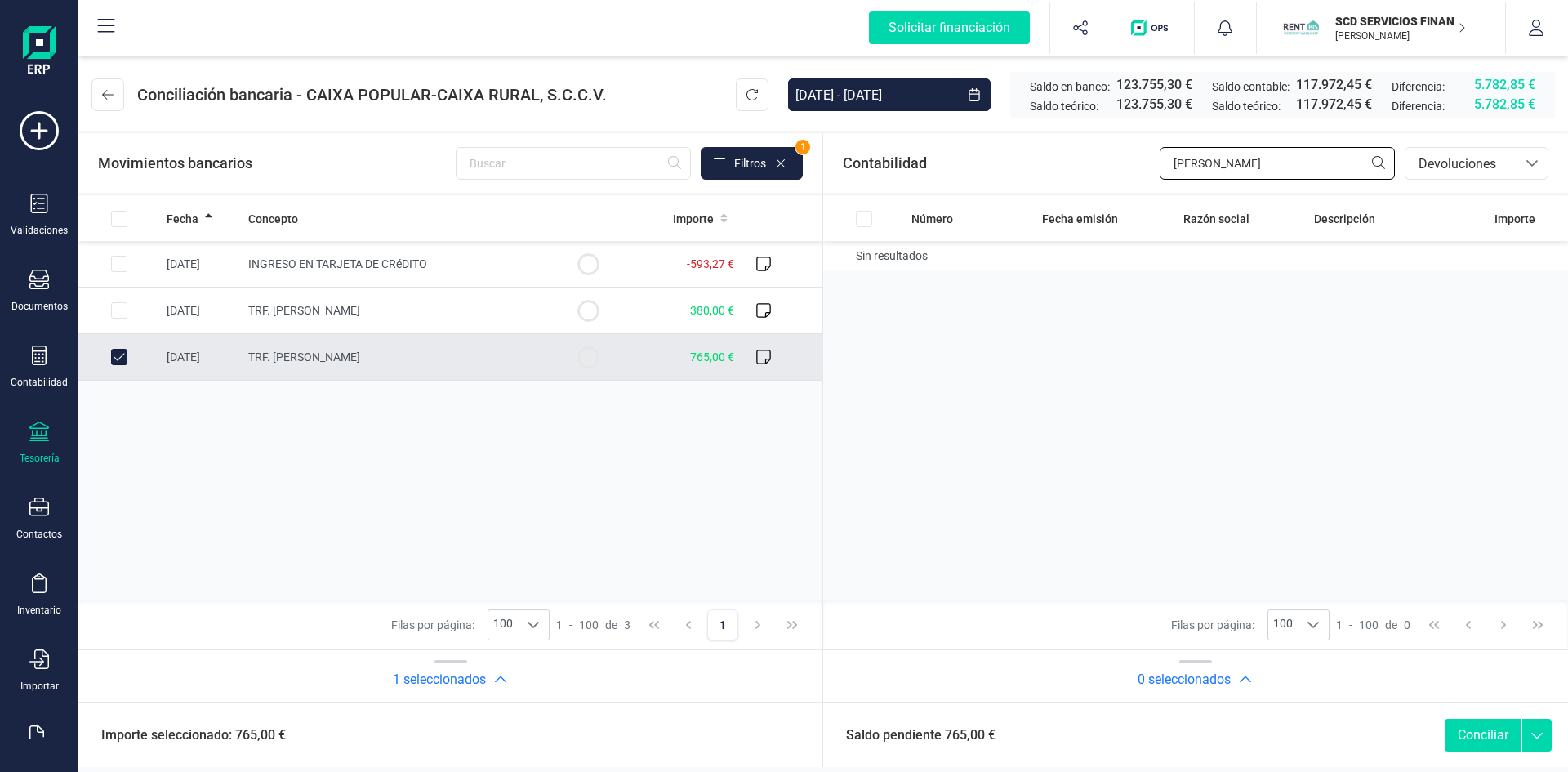
drag, startPoint x: 1238, startPoint y: 163, endPoint x: 1036, endPoint y: 177, distance: 202.5
click at [1037, 176] on div "Contabilidad manuela bancos.conciliacion.modal.headerDev bancos.conciliacion.mo…" at bounding box center [1196, 164] width 745 height 59
drag, startPoint x: 1261, startPoint y: 163, endPoint x: 954, endPoint y: 177, distance: 307.3
click at [958, 177] on div "Contabilidad miguel ange bancos.conciliacion.modal.headerDev bancos.conciliacio…" at bounding box center [1196, 164] width 745 height 59
type input "mireia"
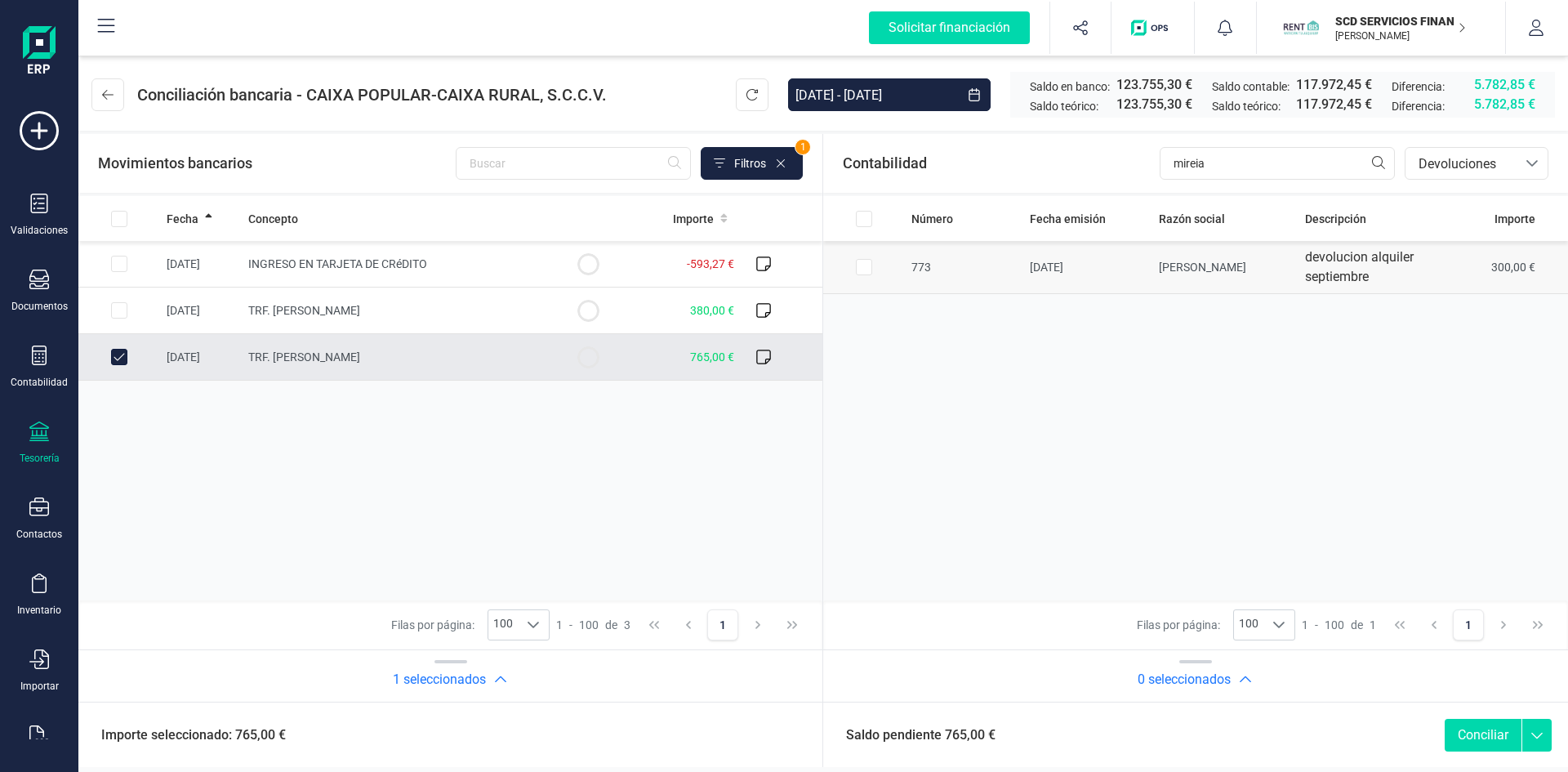
click at [860, 265] on input "Row Selected fb111860-dd17-4745-88d5-38ef7563be4e" at bounding box center [864, 268] width 17 height 17
checkbox input "true"
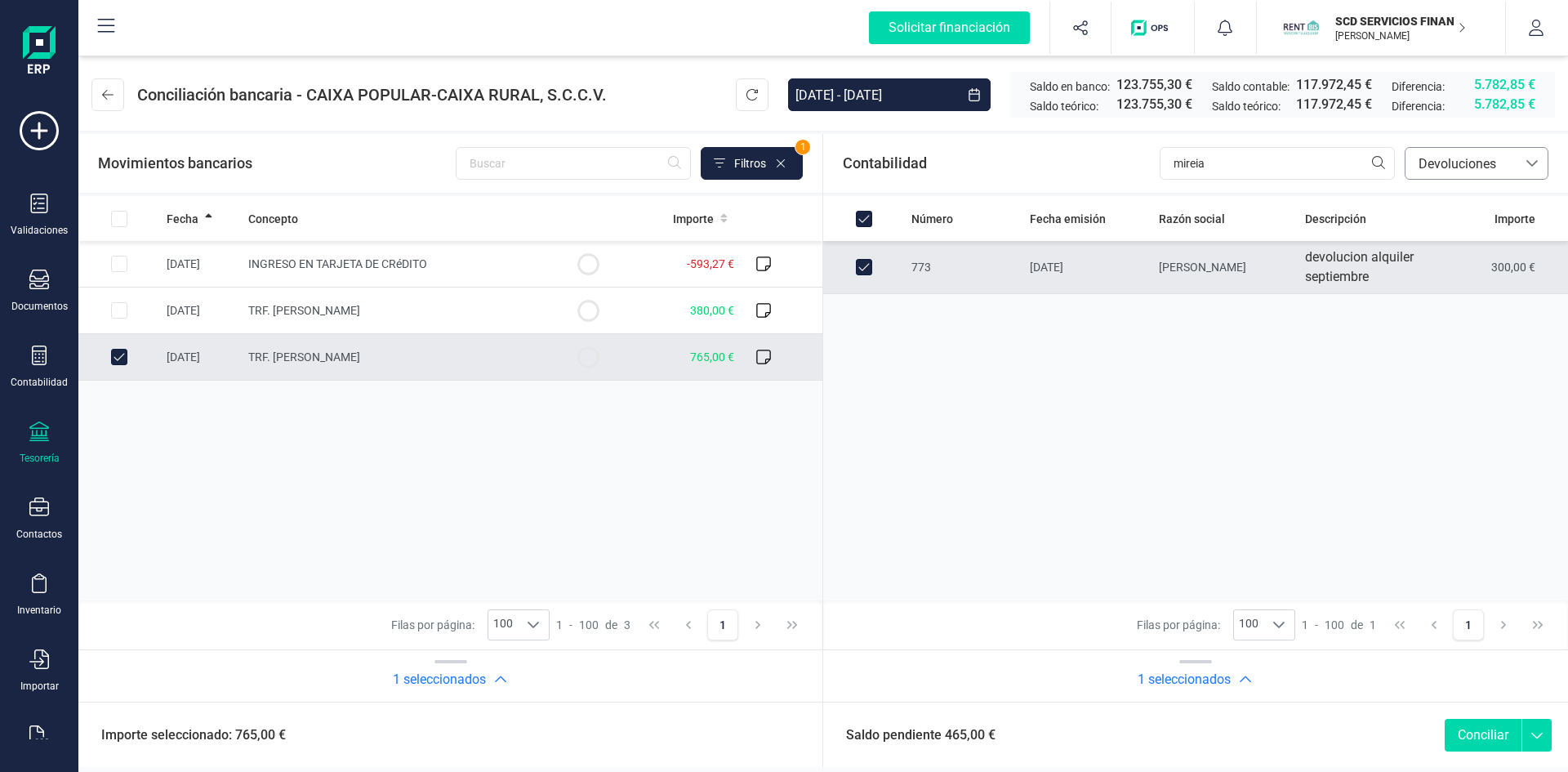
click at [1477, 162] on span "Devoluciones" at bounding box center [1461, 164] width 98 height 19
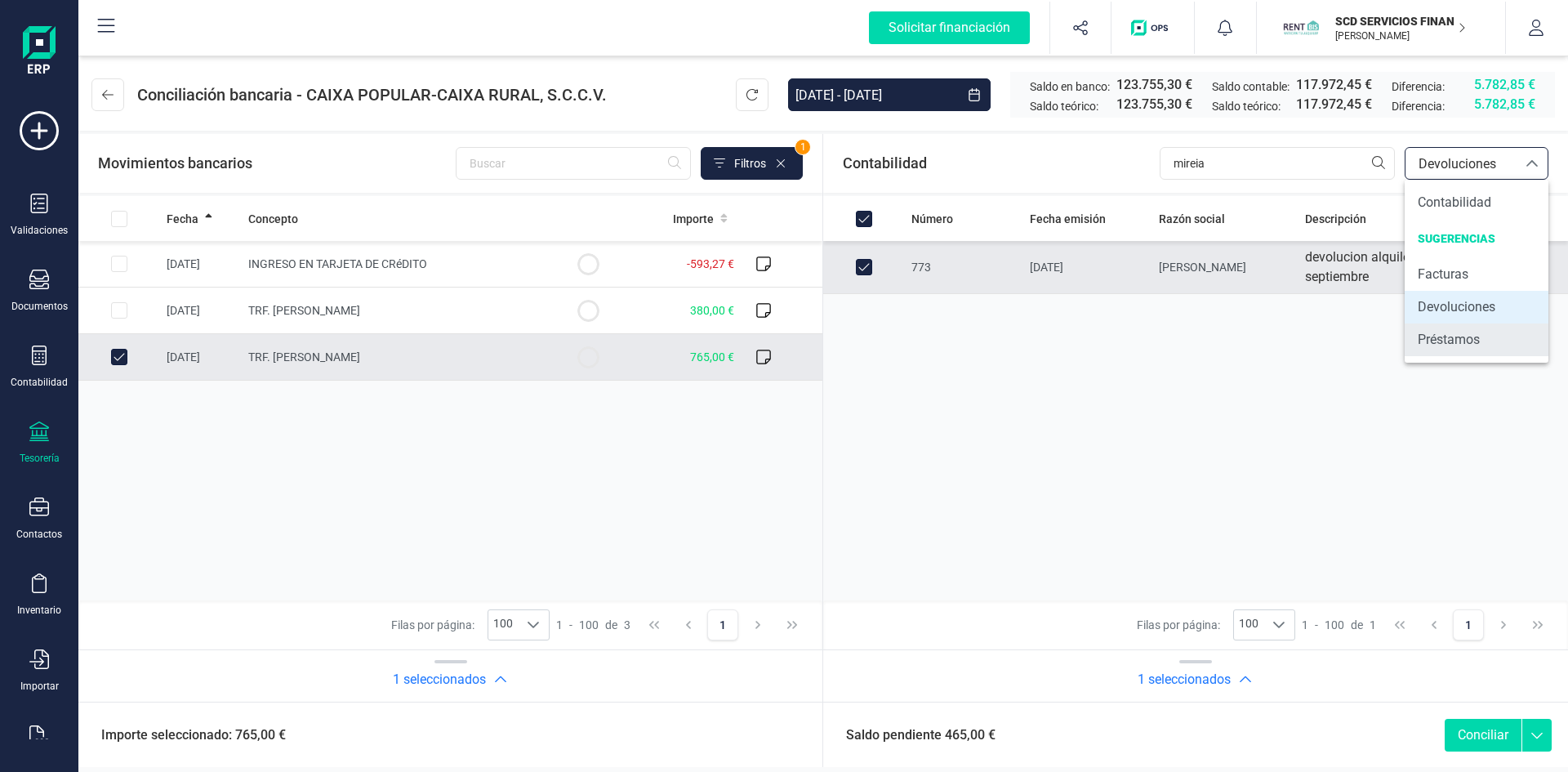
click at [1449, 339] on span "Préstamos" at bounding box center [1449, 339] width 62 height 19
checkbox input "false"
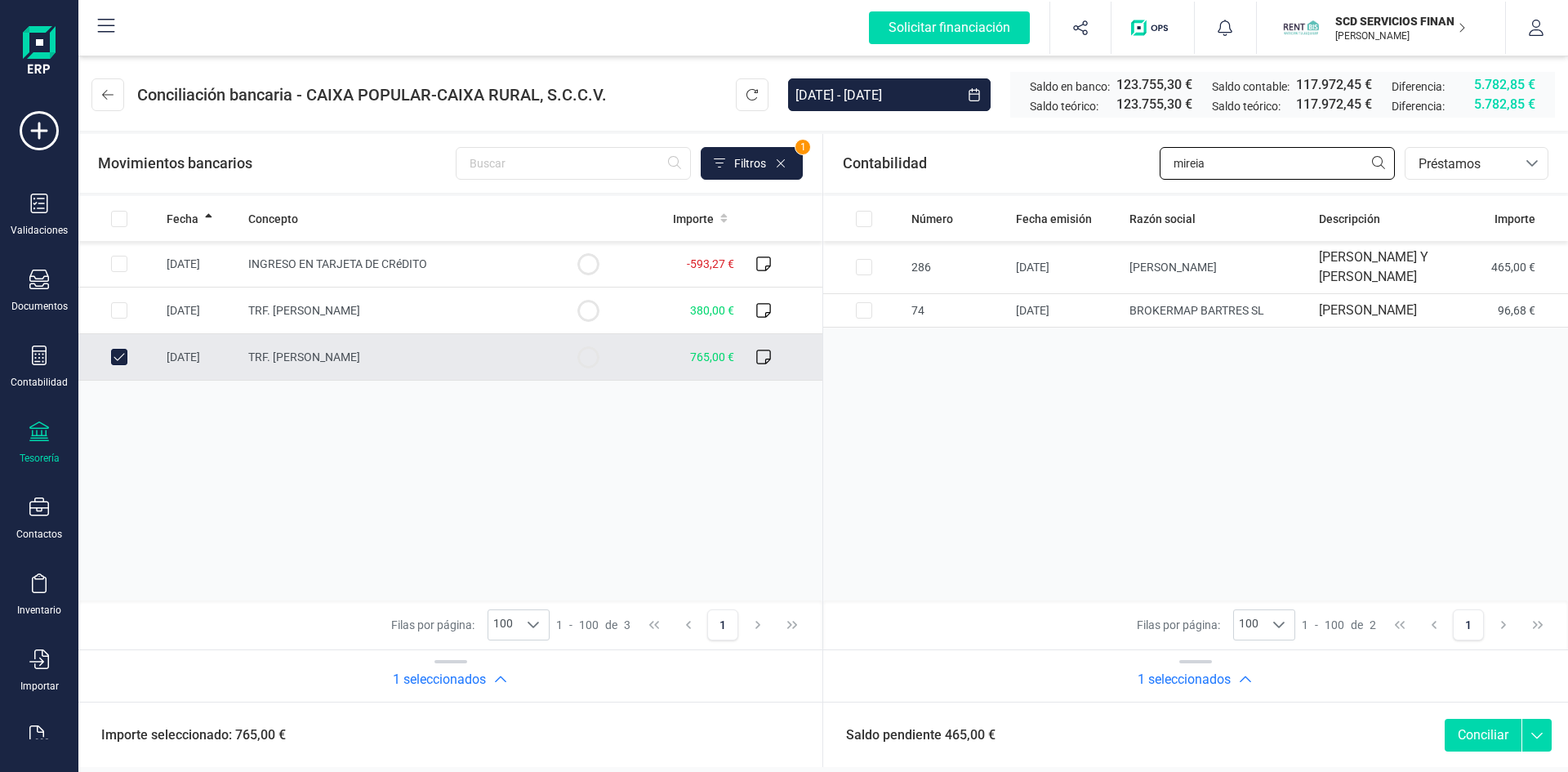
drag, startPoint x: 1246, startPoint y: 163, endPoint x: 1018, endPoint y: 164, distance: 228.0
click at [1035, 160] on div "Contabilidad mireia bancos.conciliacion.modal.headerLoan bancos.conciliacion.mo…" at bounding box center [1196, 164] width 745 height 59
type input "mireia"
click at [862, 273] on input "Row Selected 3ea24da7-993c-4529-ab99-7da3a02c19ab" at bounding box center [864, 268] width 17 height 17
checkbox input "true"
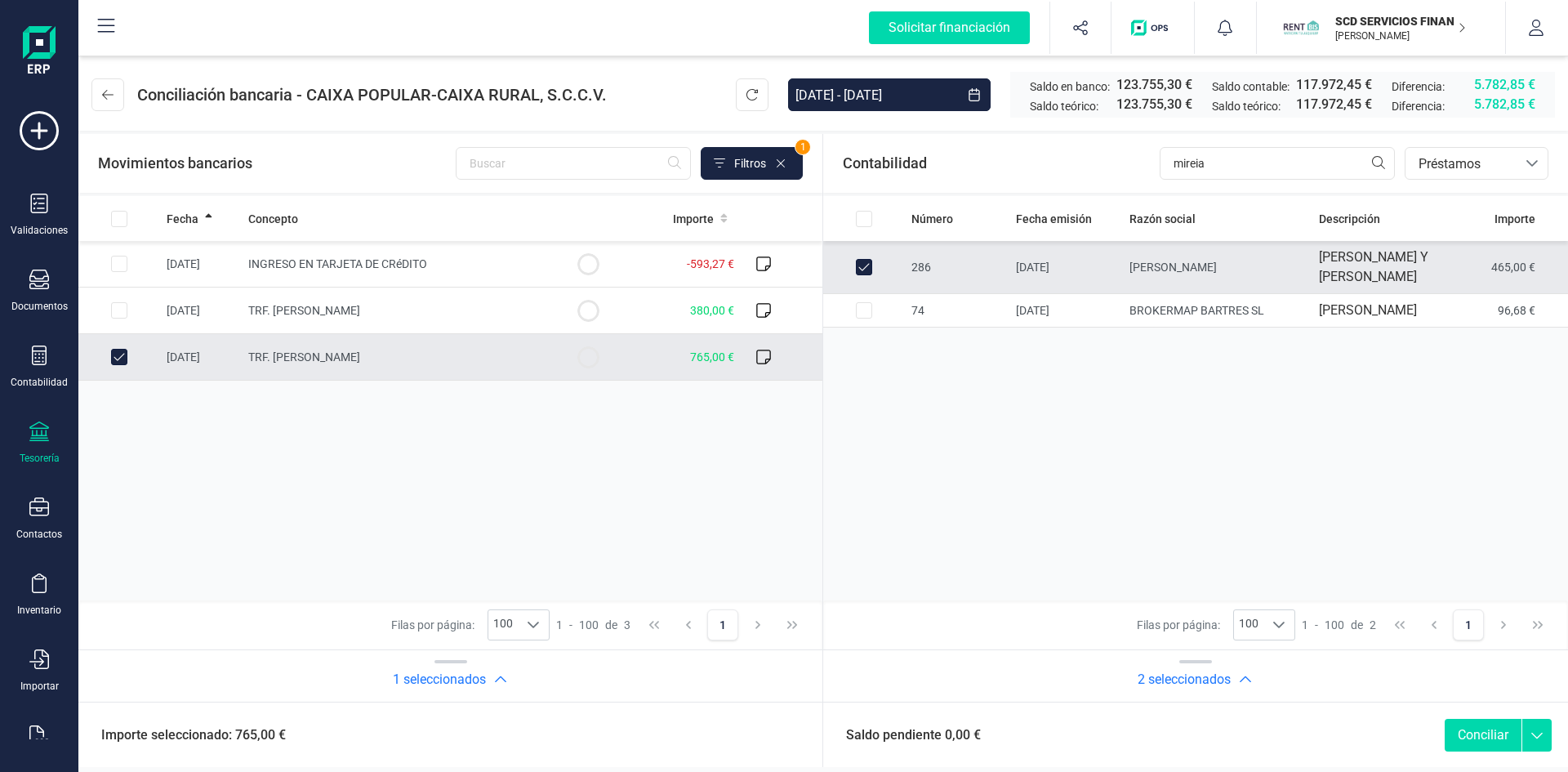
click at [1476, 726] on button "Conciliar" at bounding box center [1483, 734] width 77 height 32
checkbox input "false"
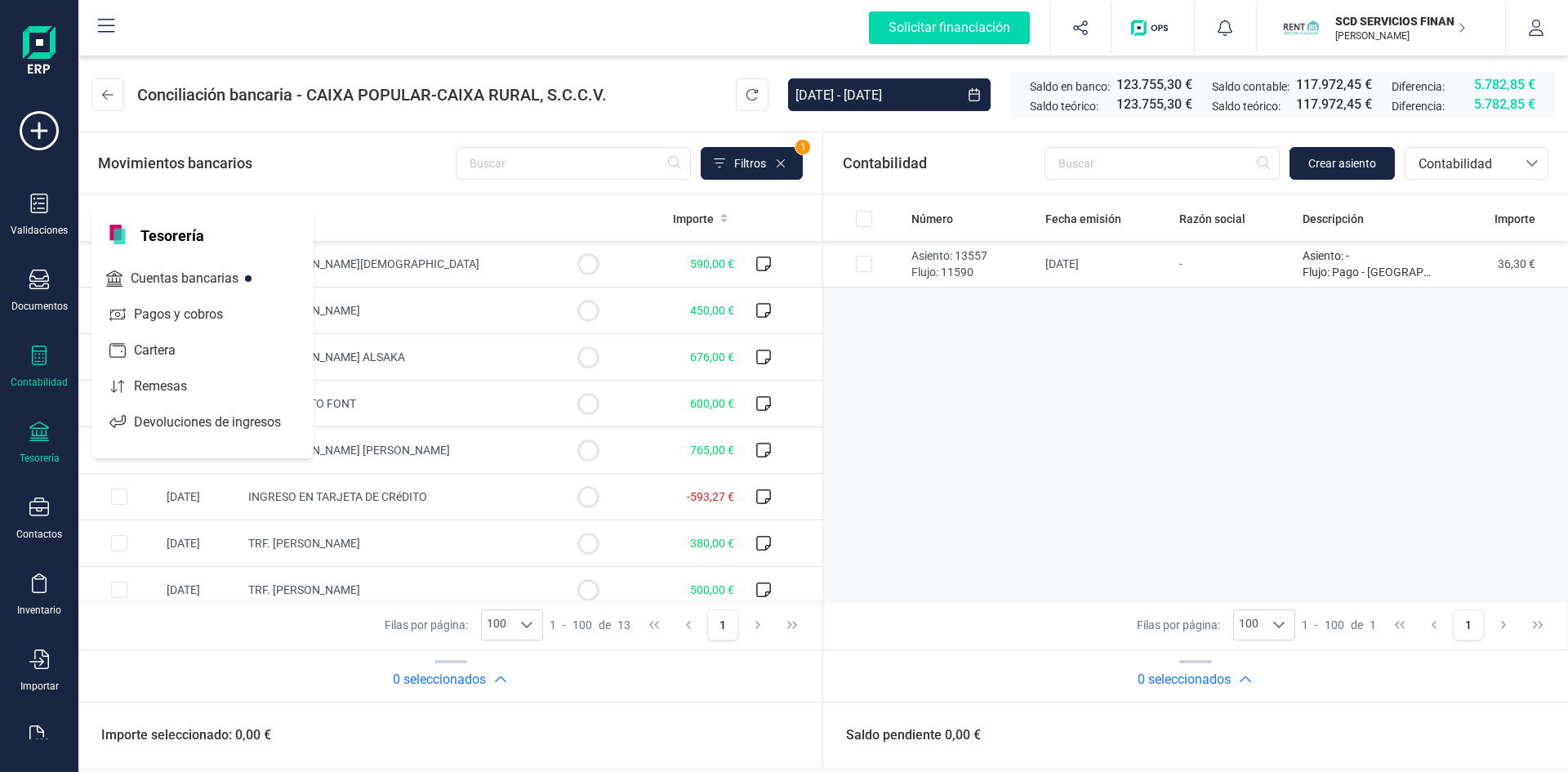
click at [39, 363] on icon at bounding box center [39, 355] width 19 height 19
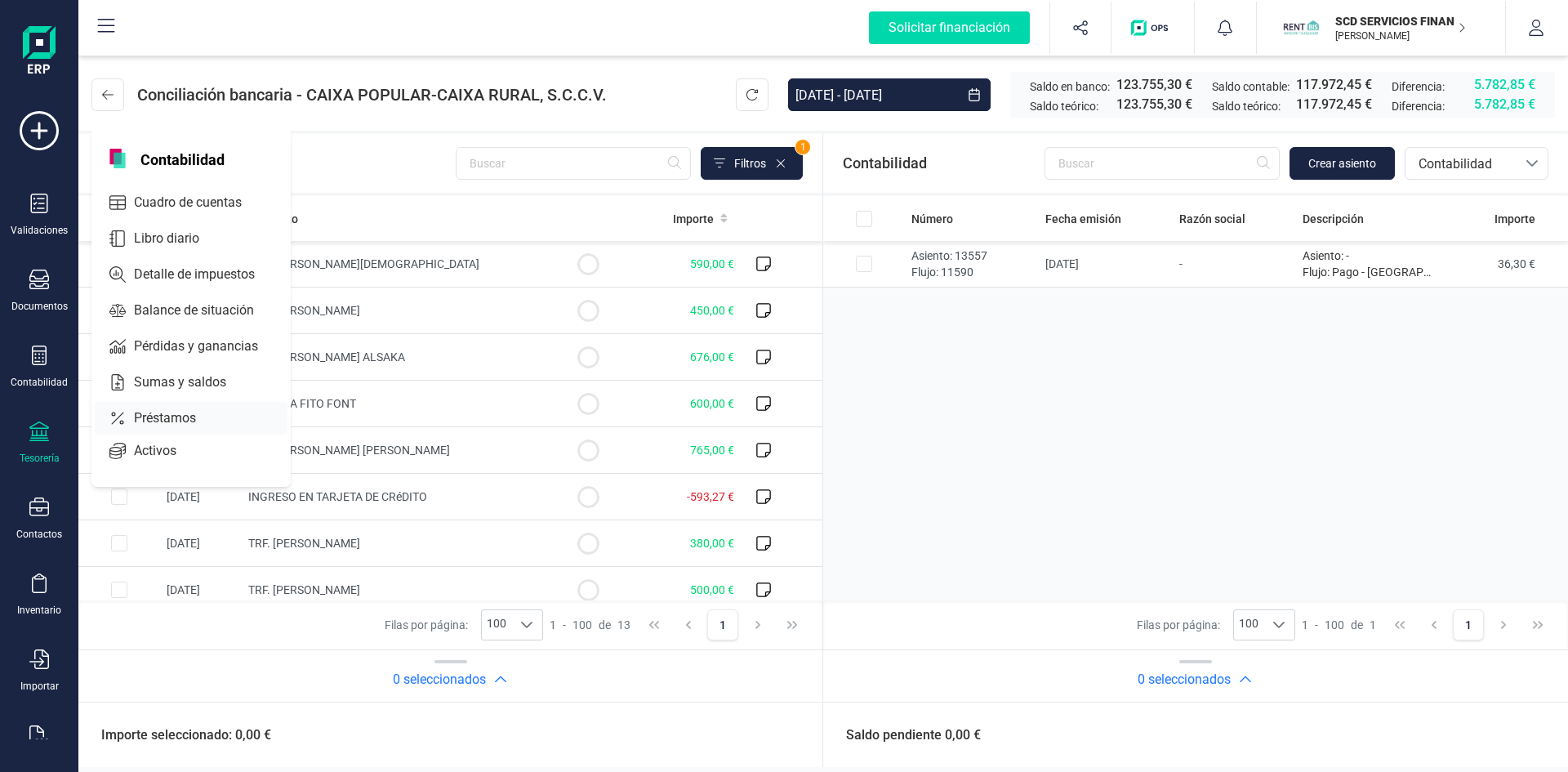
click at [179, 417] on span "Préstamos" at bounding box center [177, 417] width 98 height 19
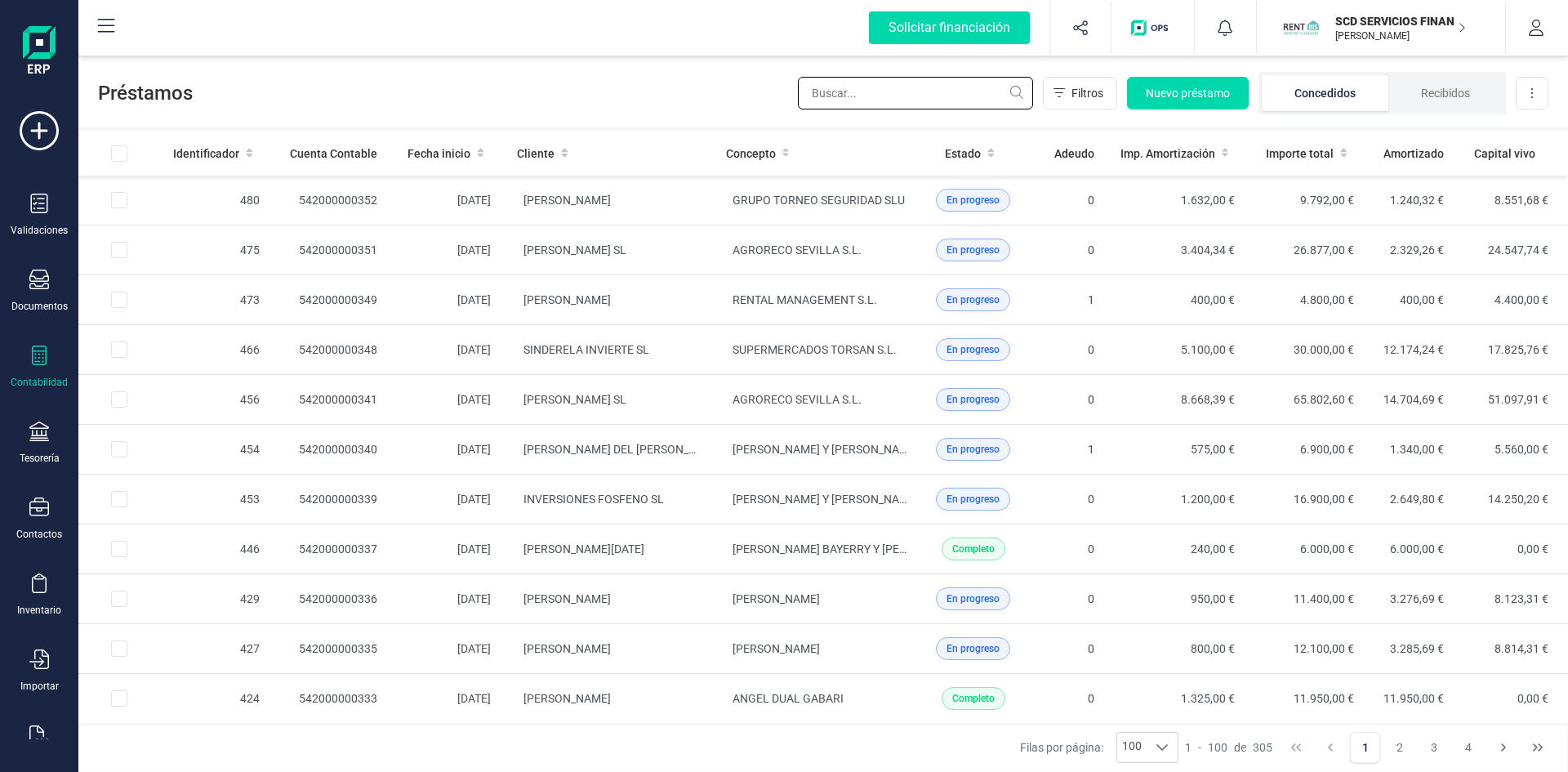
click at [889, 93] on input "text" at bounding box center [916, 93] width 235 height 32
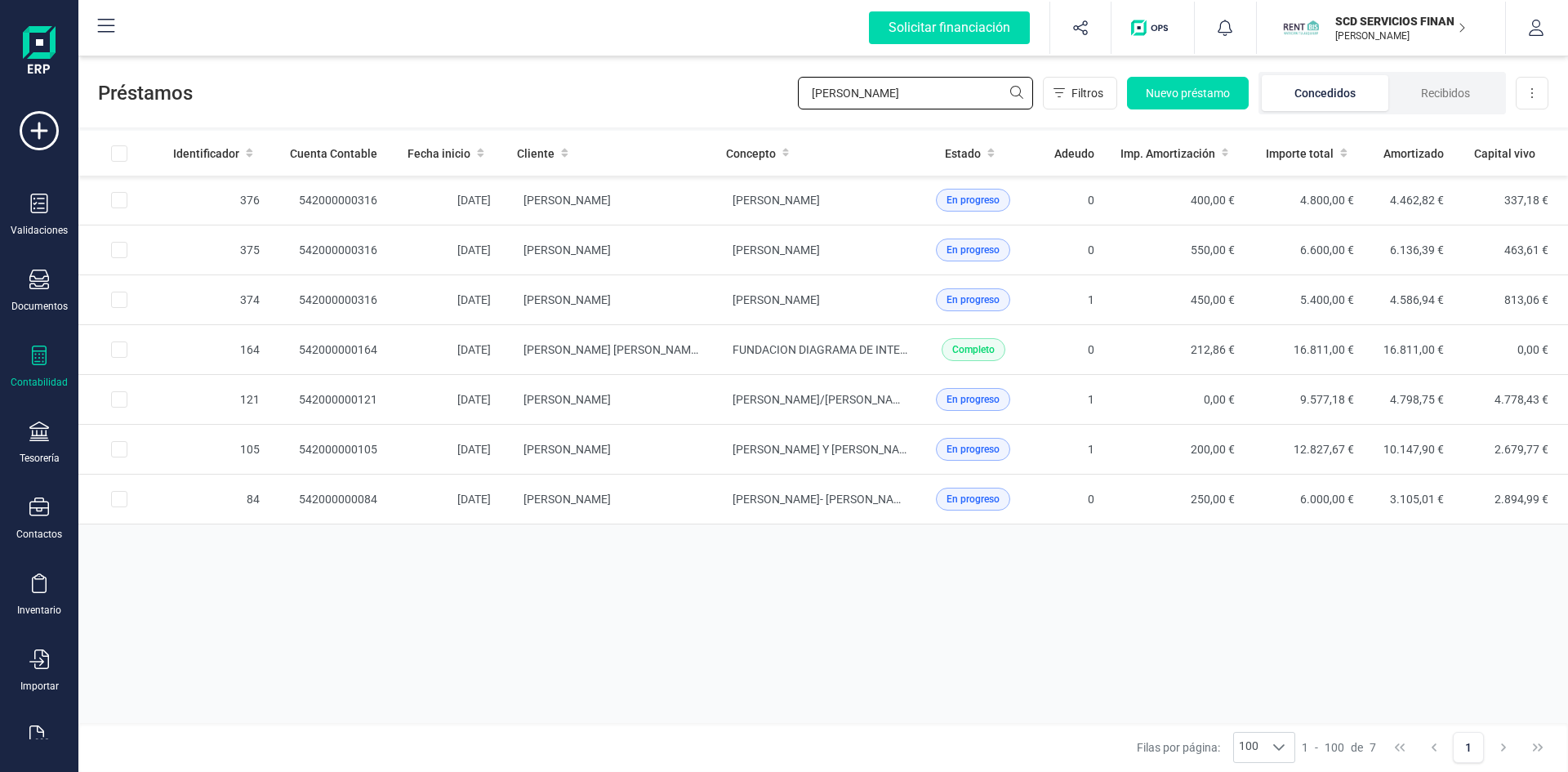
type input "[PERSON_NAME]"
click at [540, 298] on span "[PERSON_NAME] [PERSON_NAME]" at bounding box center [567, 300] width 87 height 13
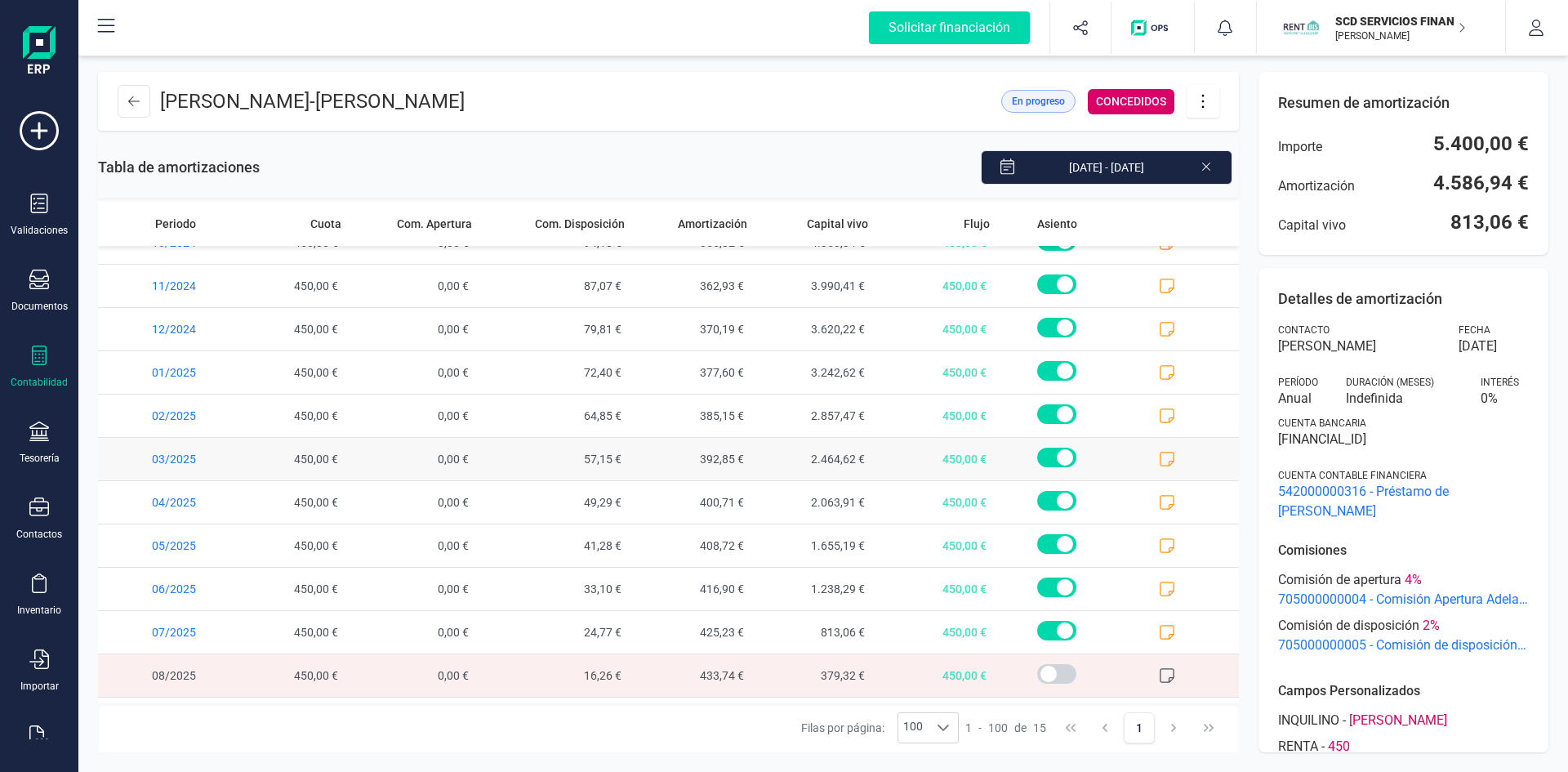
scroll to position [192, 0]
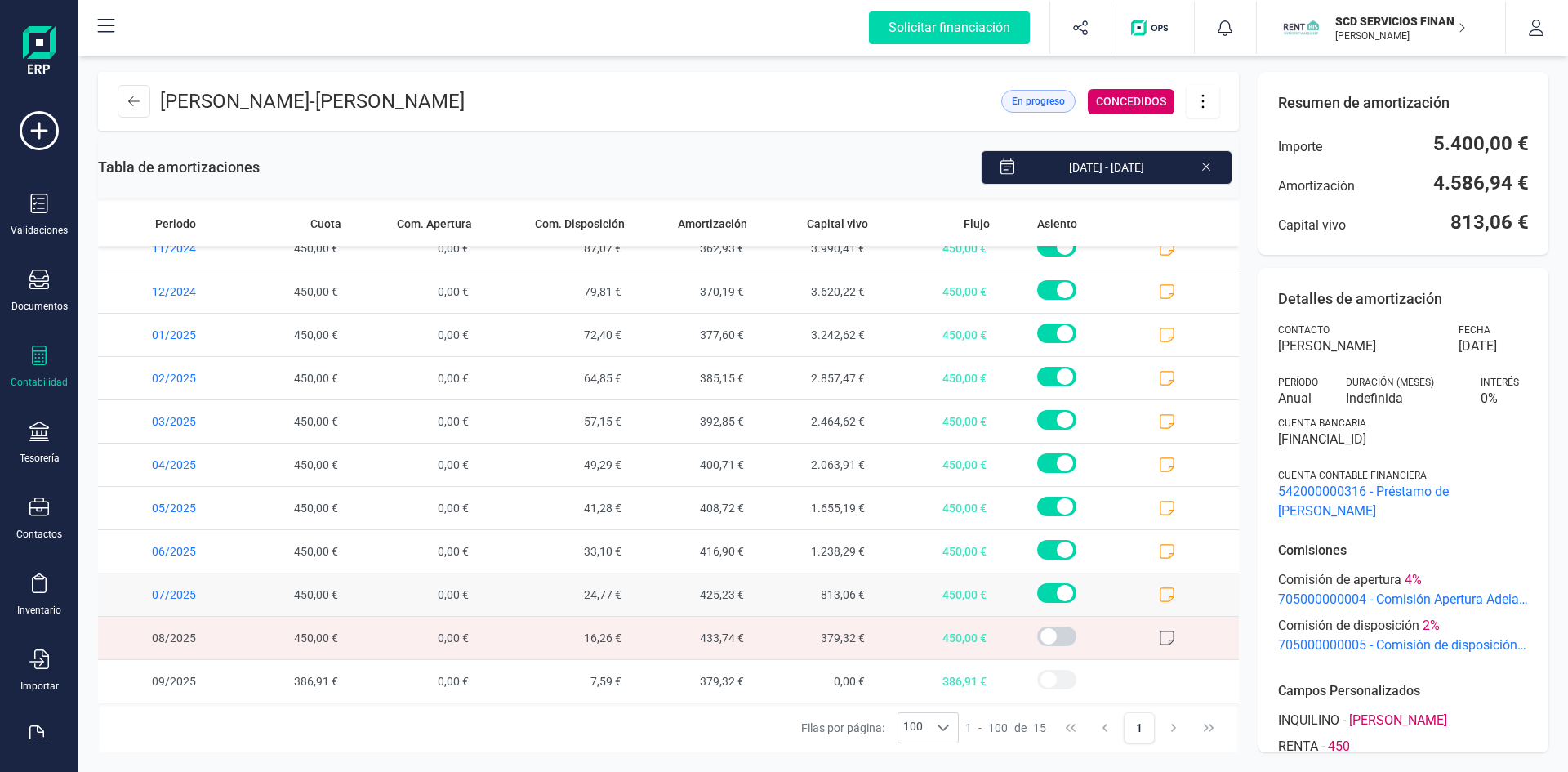
click at [1160, 593] on icon at bounding box center [1168, 594] width 17 height 17
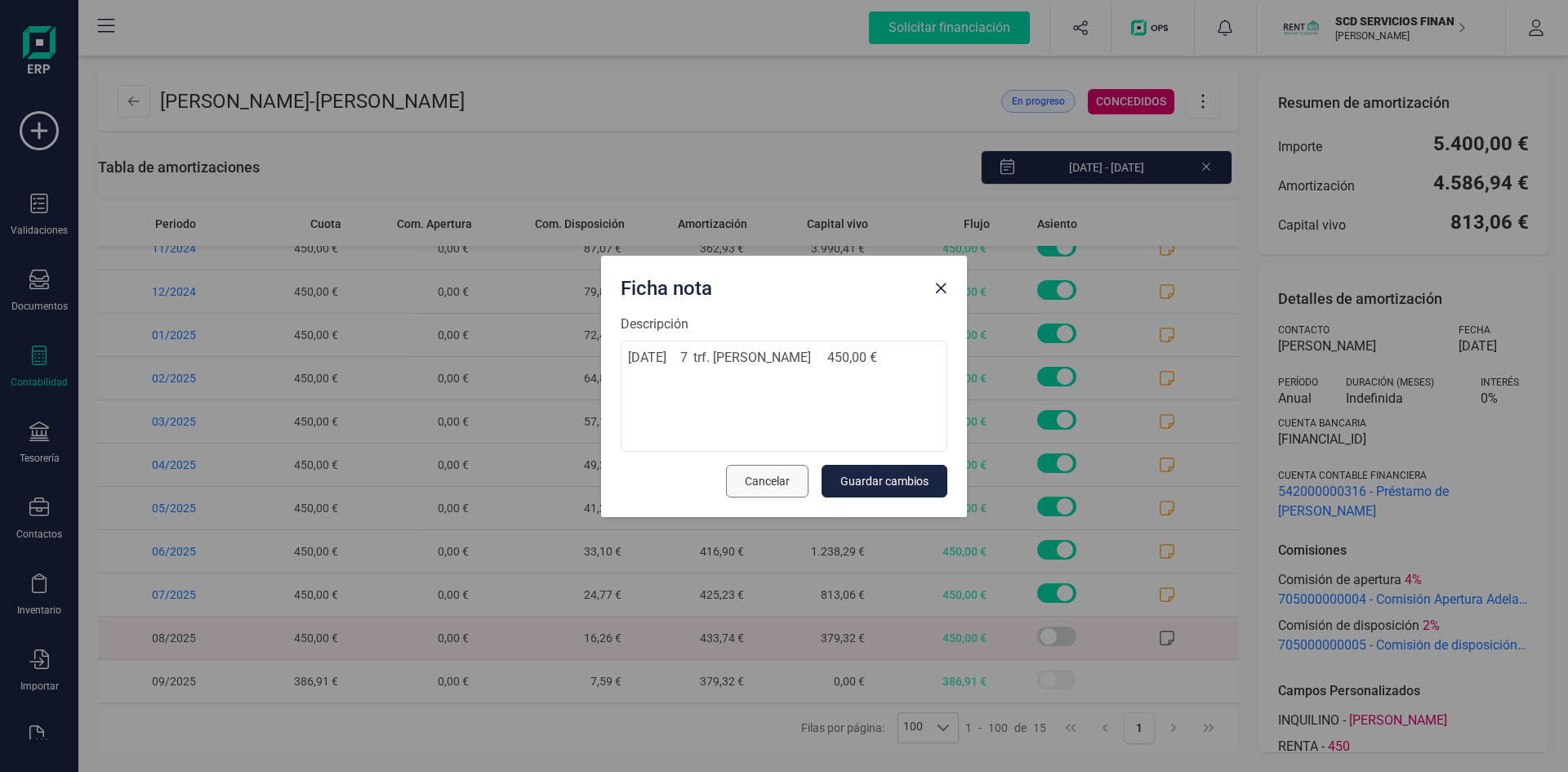
click at [761, 481] on span "Cancelar" at bounding box center [767, 481] width 45 height 17
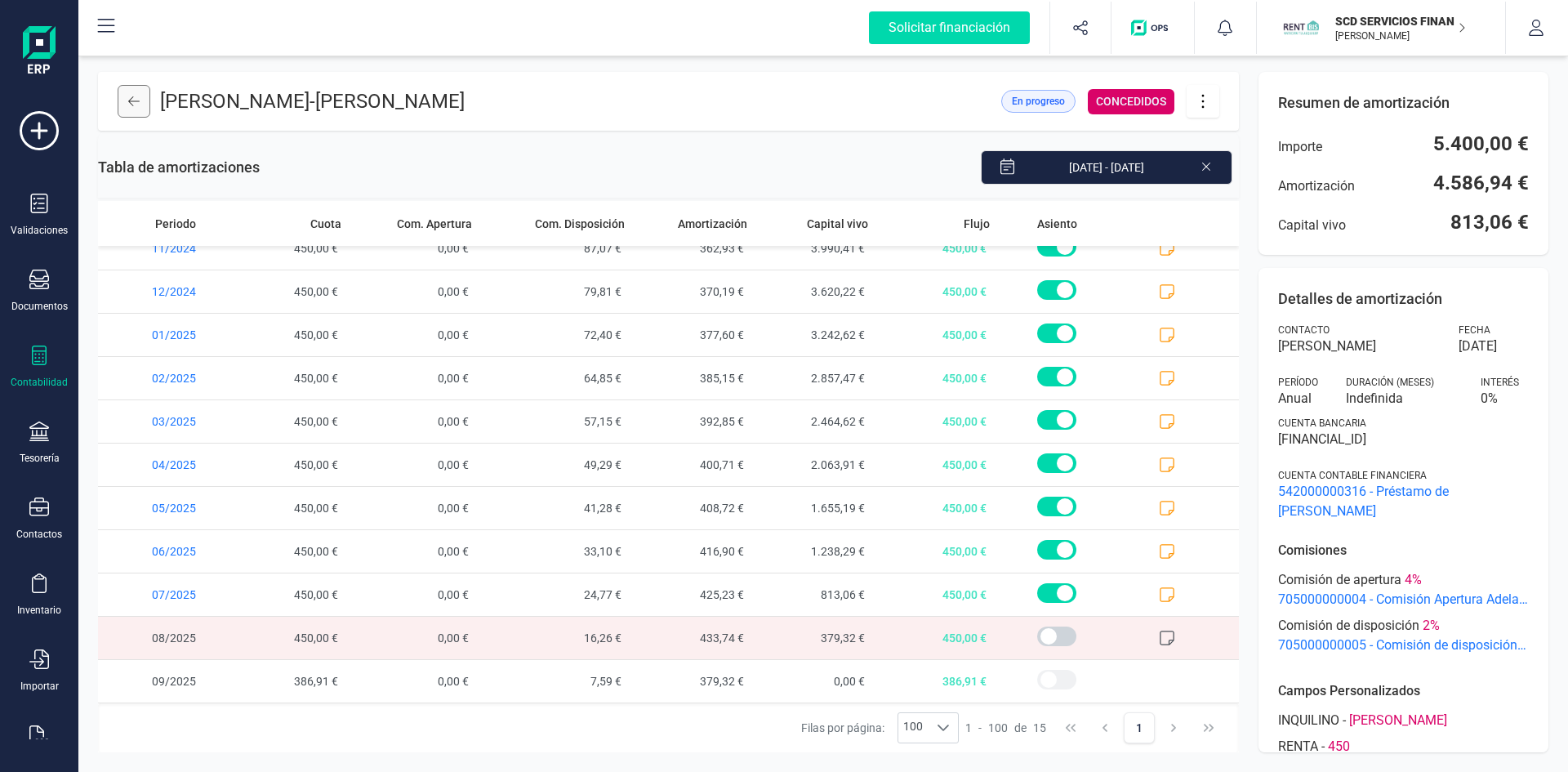
click at [128, 103] on icon at bounding box center [133, 101] width 11 height 13
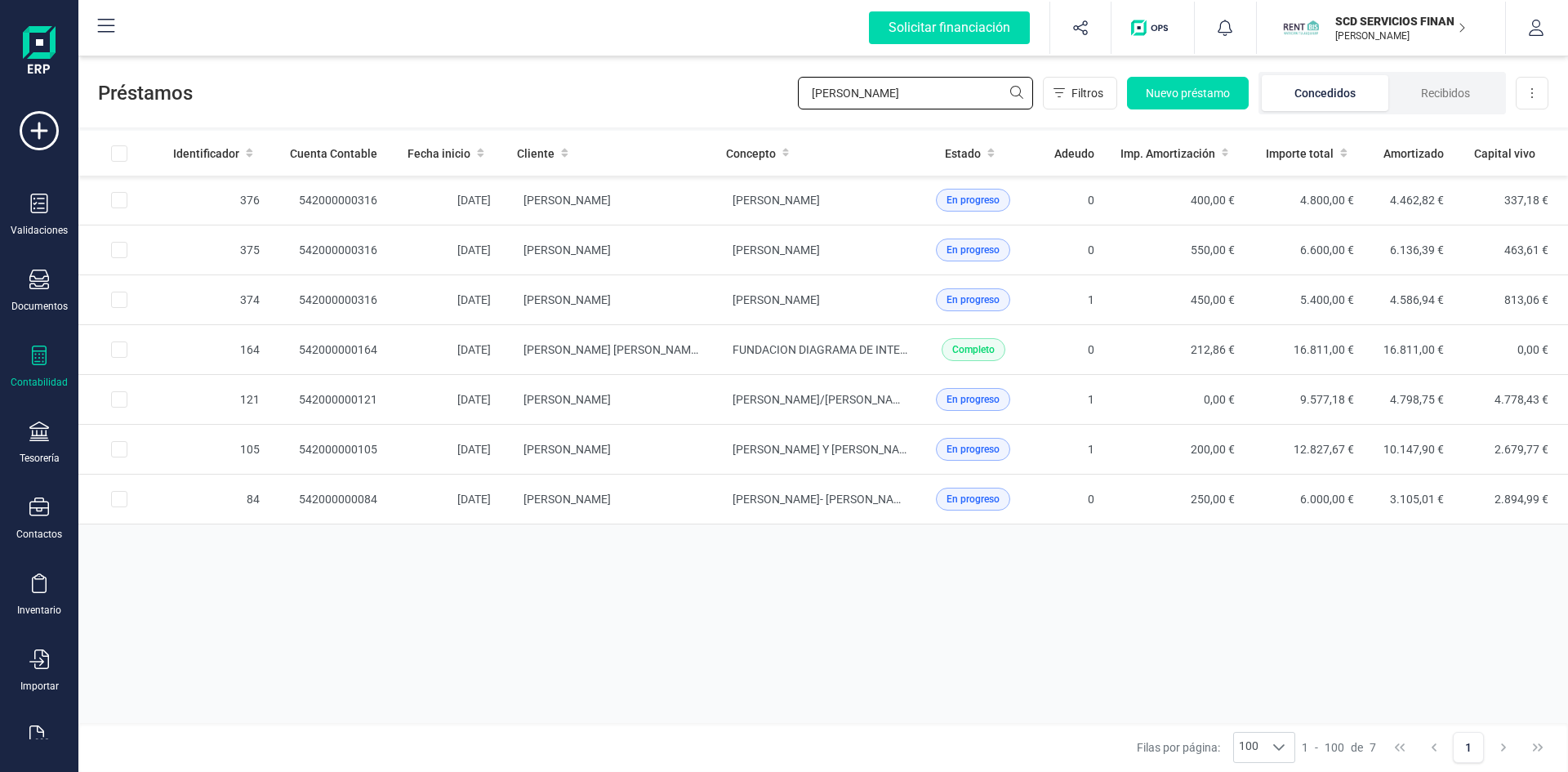
drag, startPoint x: 861, startPoint y: 88, endPoint x: 706, endPoint y: 102, distance: 155.6
click at [714, 99] on div "Préstamos rafael Filtros Nuevo préstamo Concedidos Recibidos Descargar Excel" at bounding box center [823, 89] width 1490 height 75
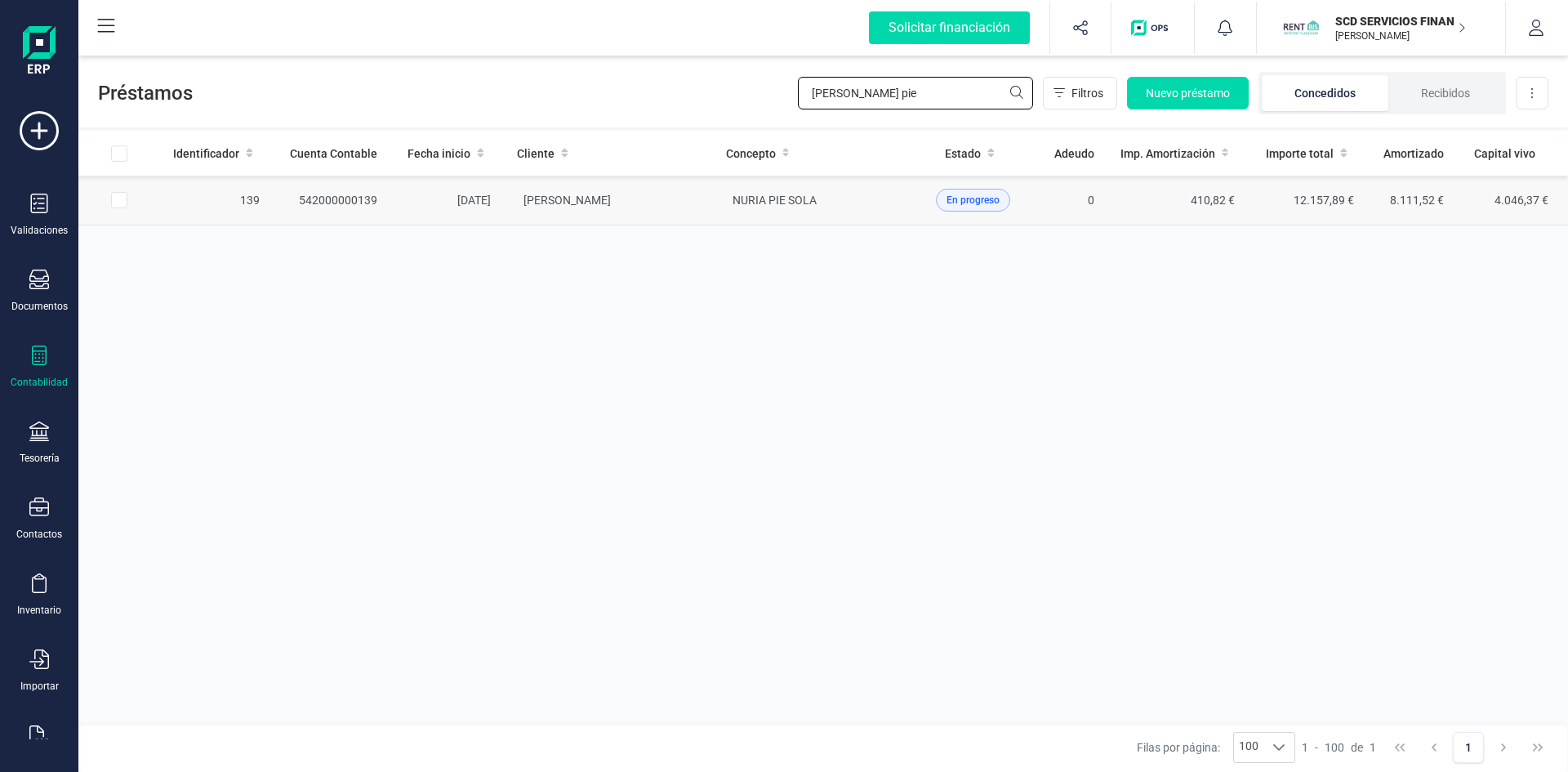
type input "nuria pie"
click at [341, 196] on td "542000000139" at bounding box center [332, 201] width 118 height 50
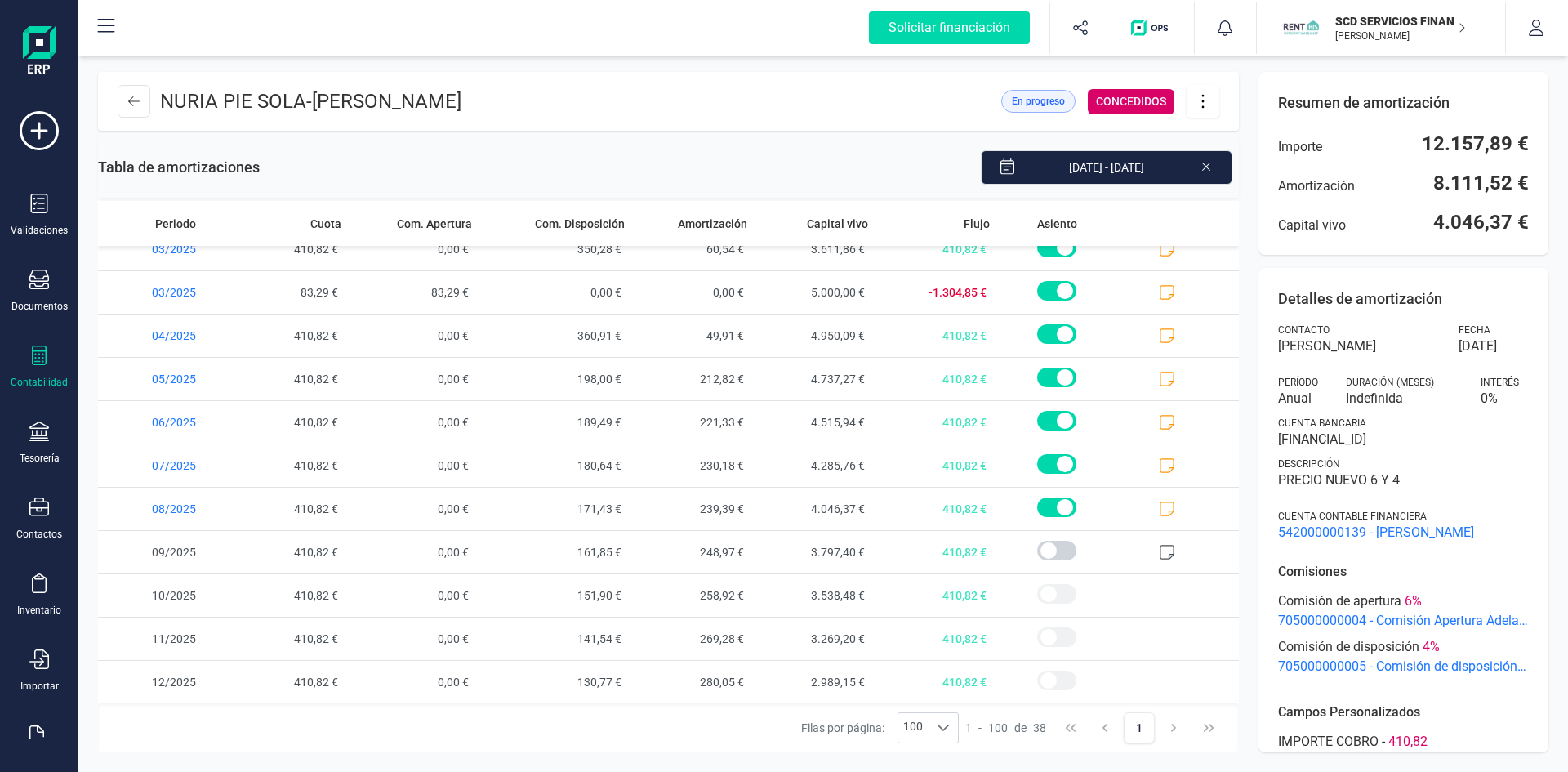
scroll to position [1187, 0]
click at [1160, 504] on icon at bounding box center [1168, 508] width 17 height 17
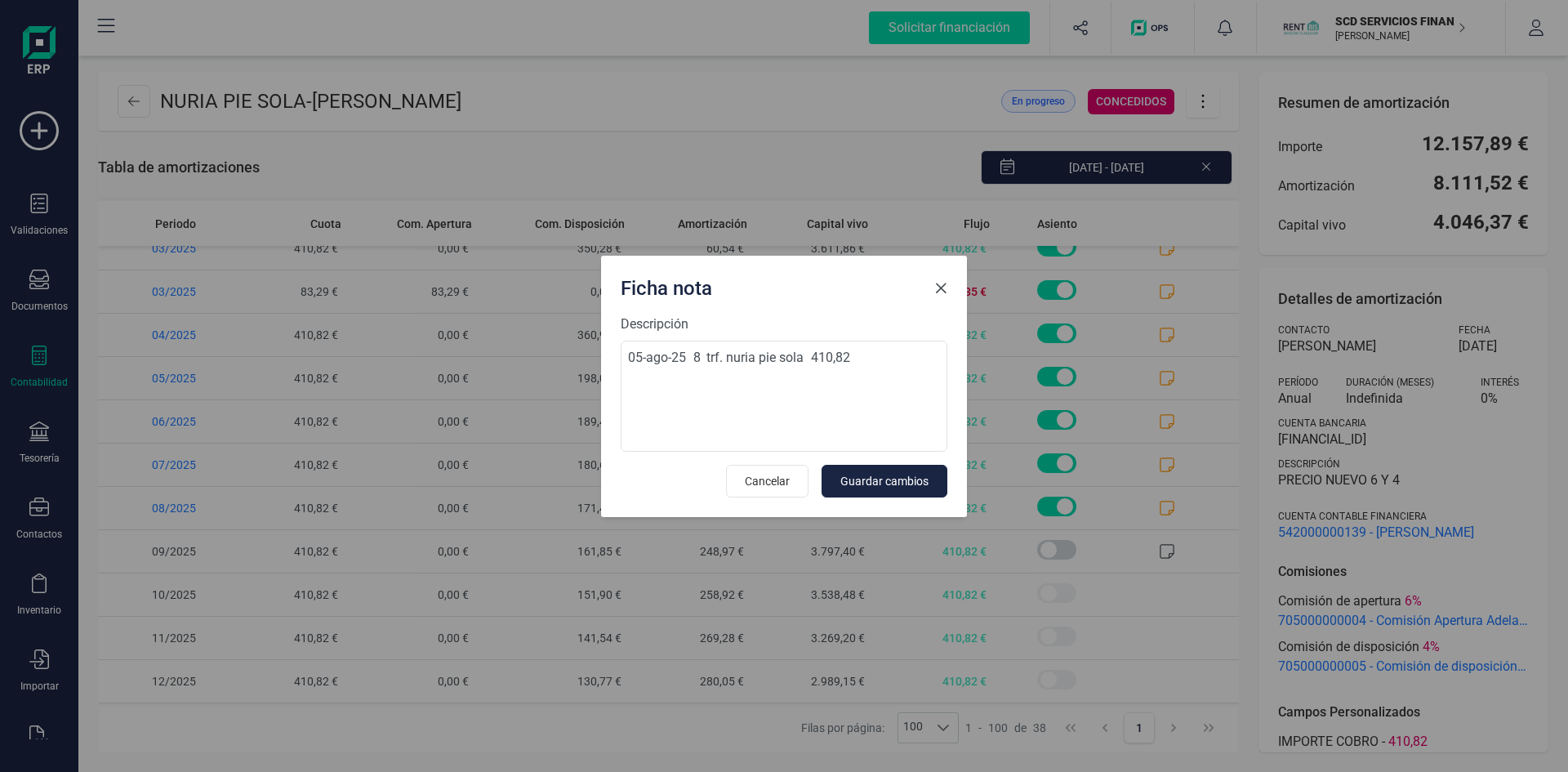
click at [938, 287] on span "Close" at bounding box center [941, 288] width 13 height 13
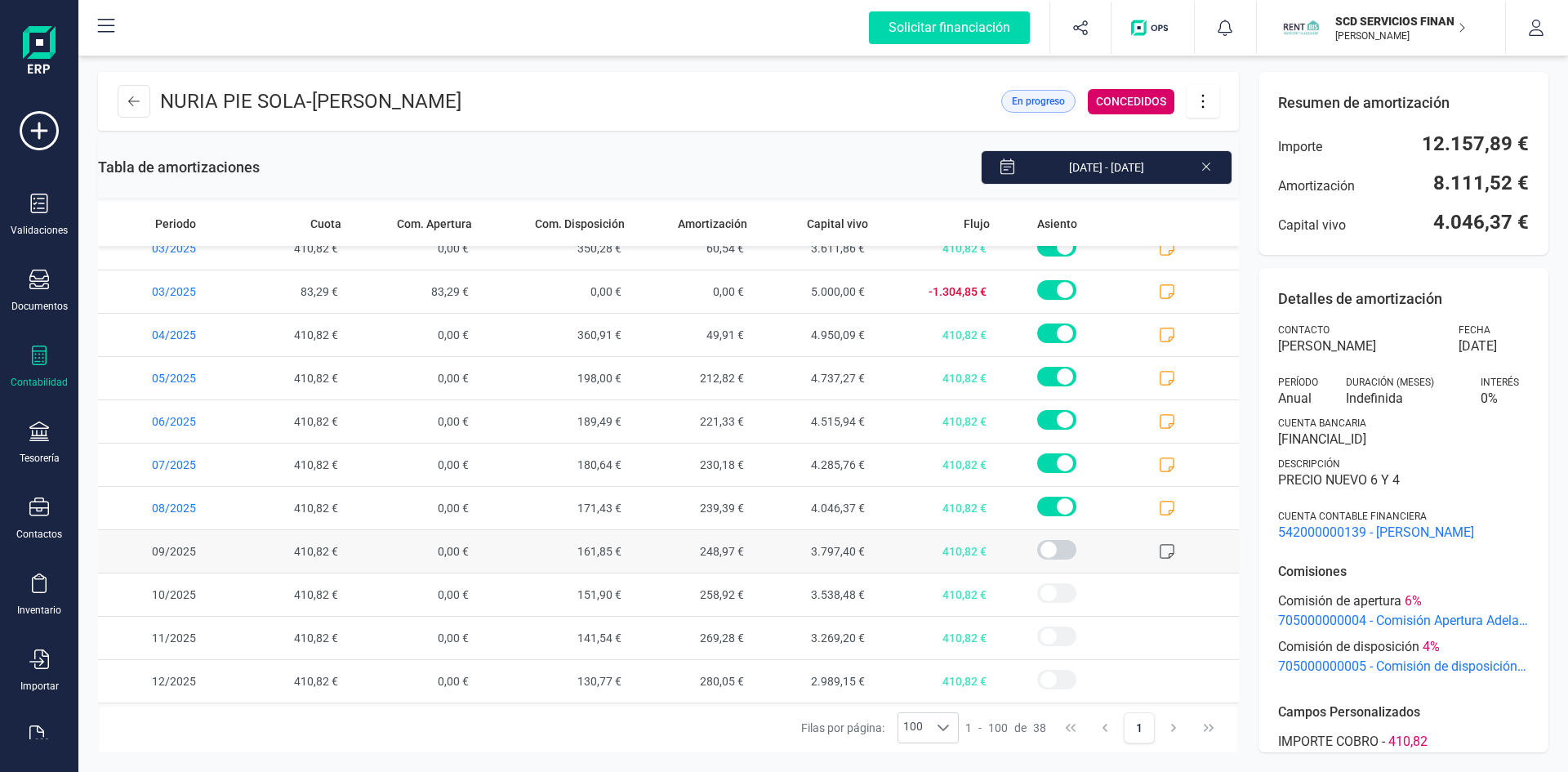
click at [1160, 548] on icon at bounding box center [1168, 552] width 17 height 17
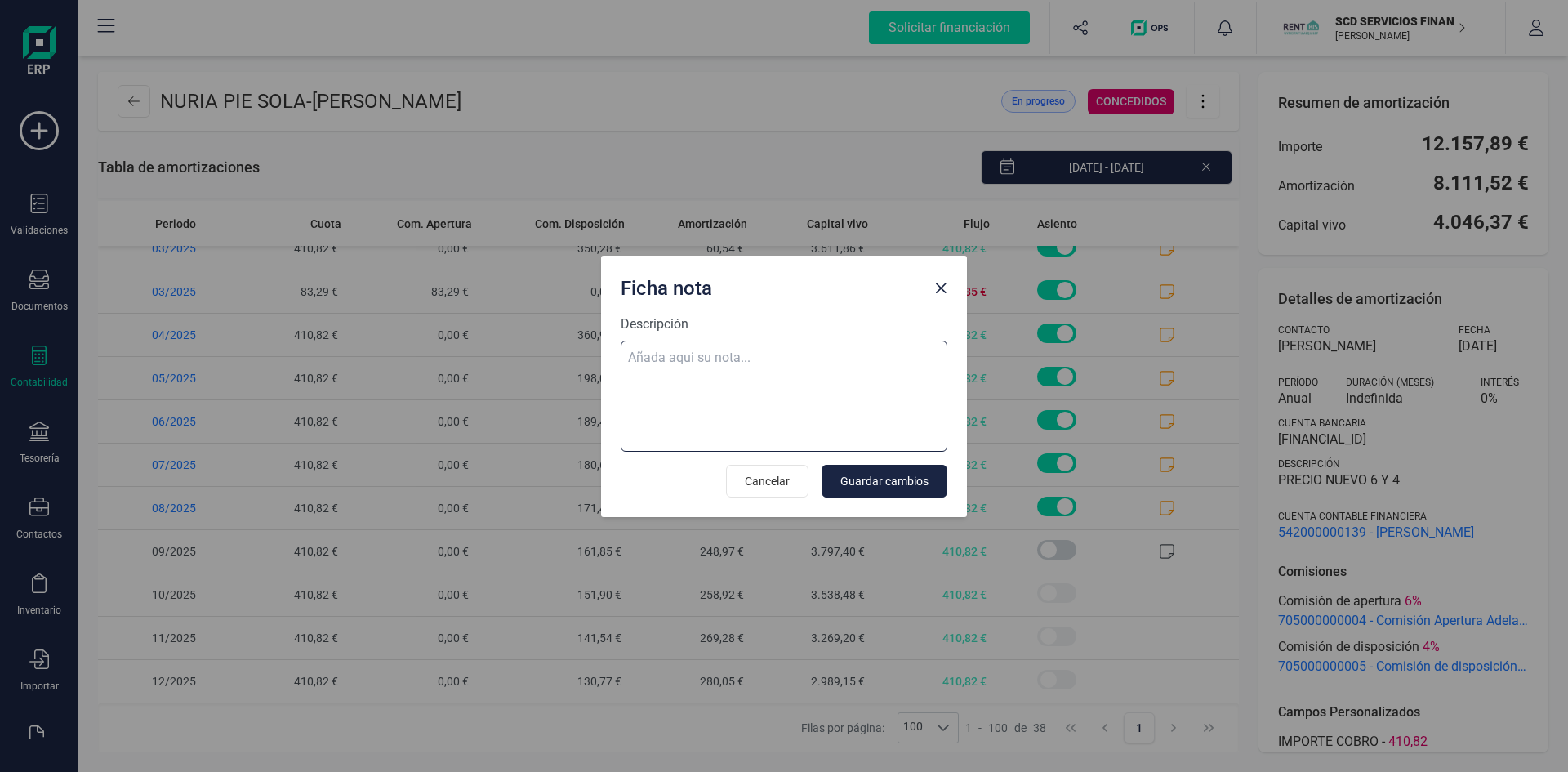
click at [782, 350] on textarea "Descripción" at bounding box center [784, 396] width 327 height 111
paste textarea "01-sep-25 9 trf. nuria pie sola 410,82"
type textarea "01-sep-25 9 trf. nuria pie sola 410,82"
click at [909, 476] on span "Guardar cambios" at bounding box center [884, 481] width 88 height 17
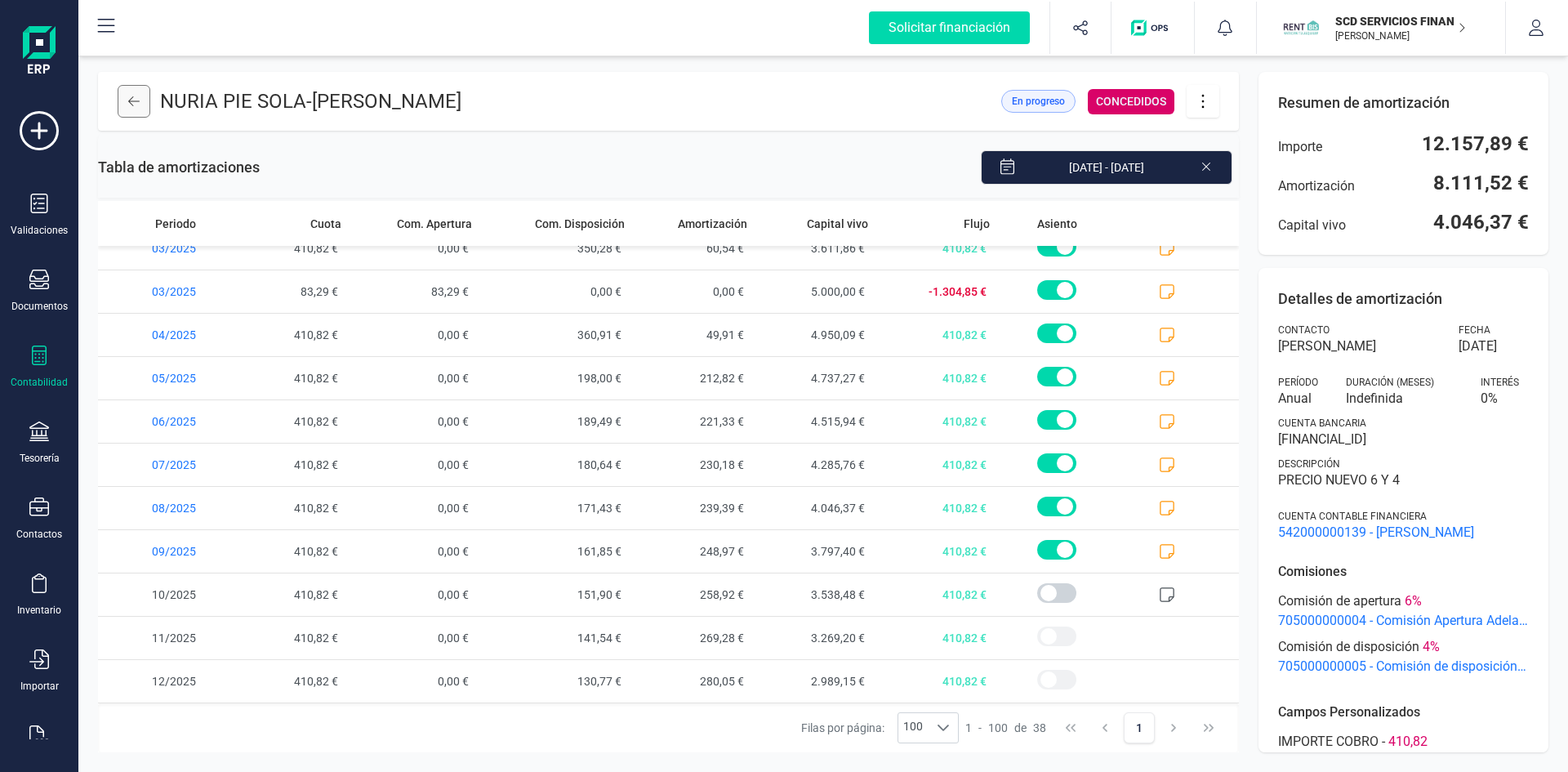
click at [134, 100] on icon at bounding box center [133, 101] width 11 height 13
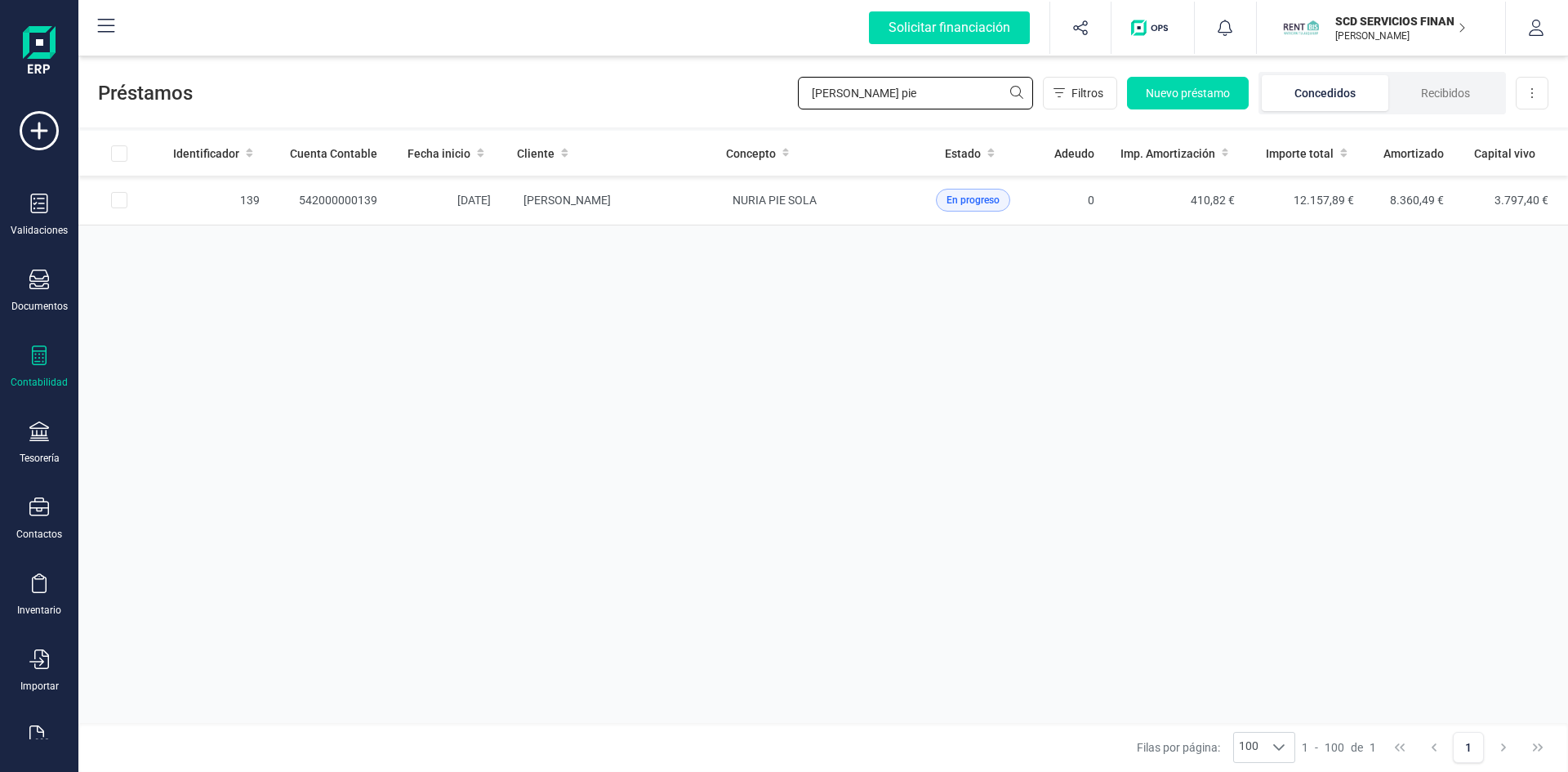
click at [898, 89] on input "nuria pie" at bounding box center [916, 93] width 235 height 32
type input "n"
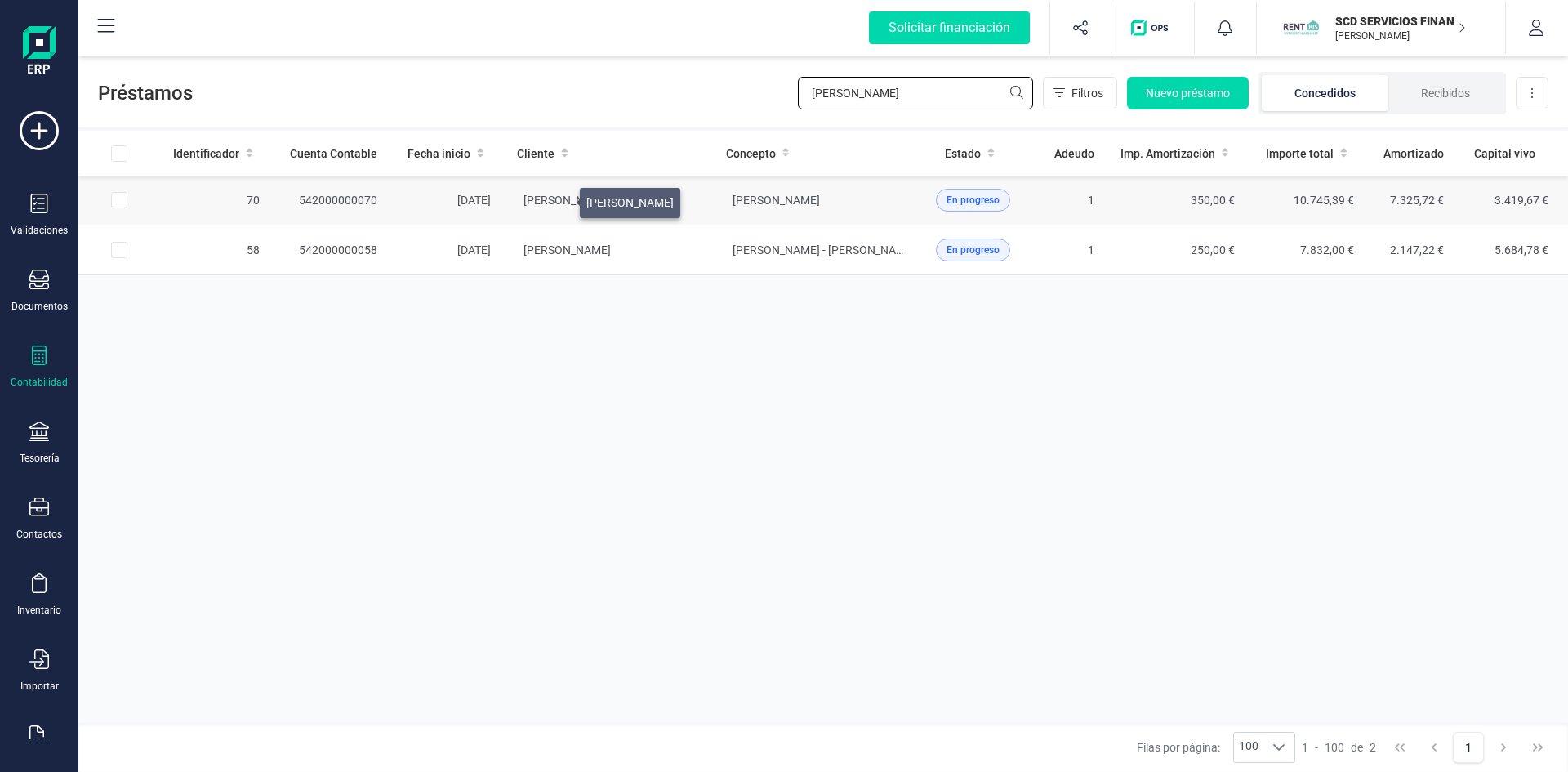
type input "jafet"
click at [560, 198] on span "NIETO SUAREZ SONIA" at bounding box center [567, 200] width 87 height 13
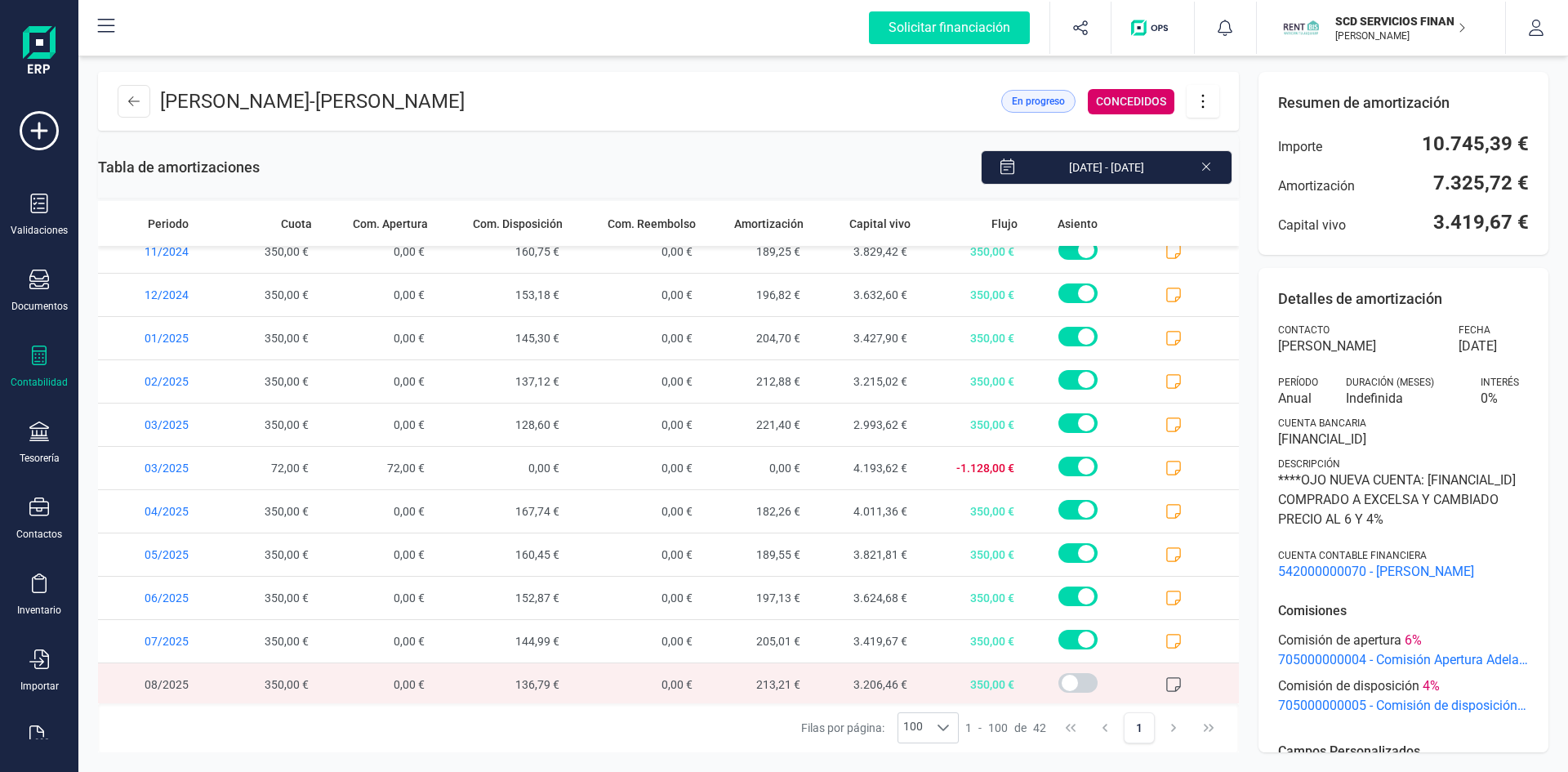
scroll to position [1225, 0]
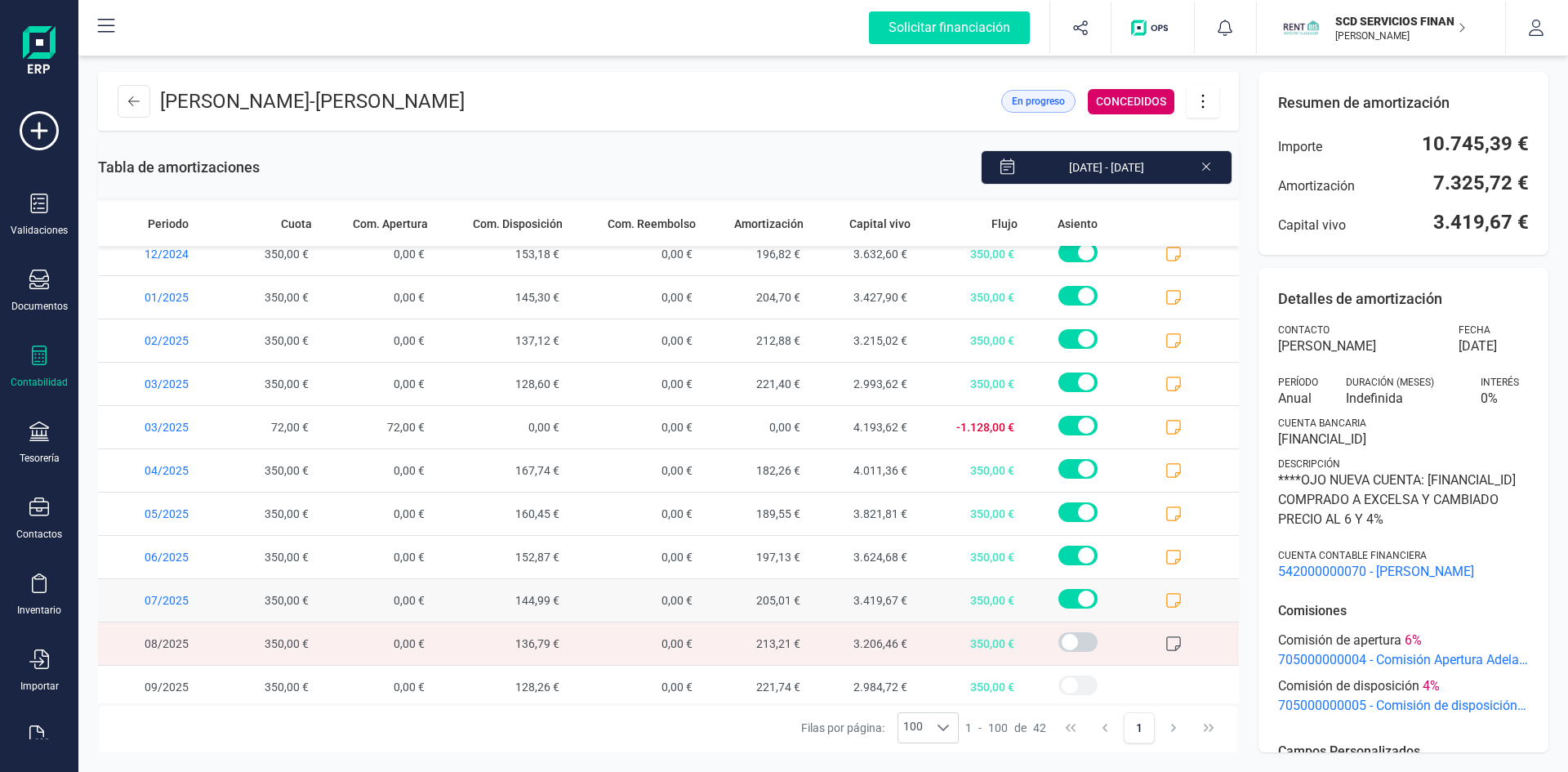
click at [1166, 595] on icon at bounding box center [1174, 600] width 17 height 17
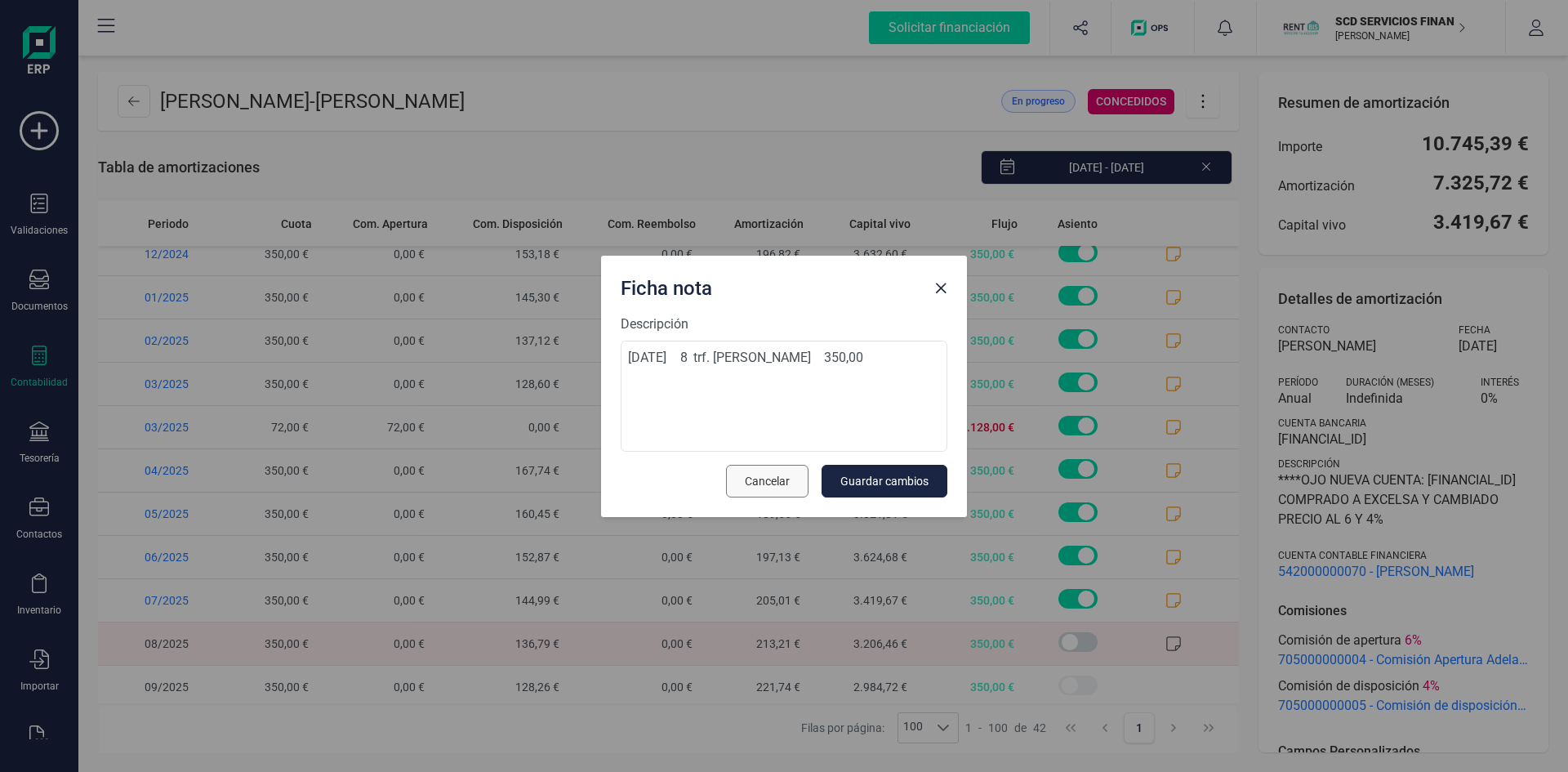
click at [754, 487] on span "Cancelar" at bounding box center [767, 481] width 45 height 17
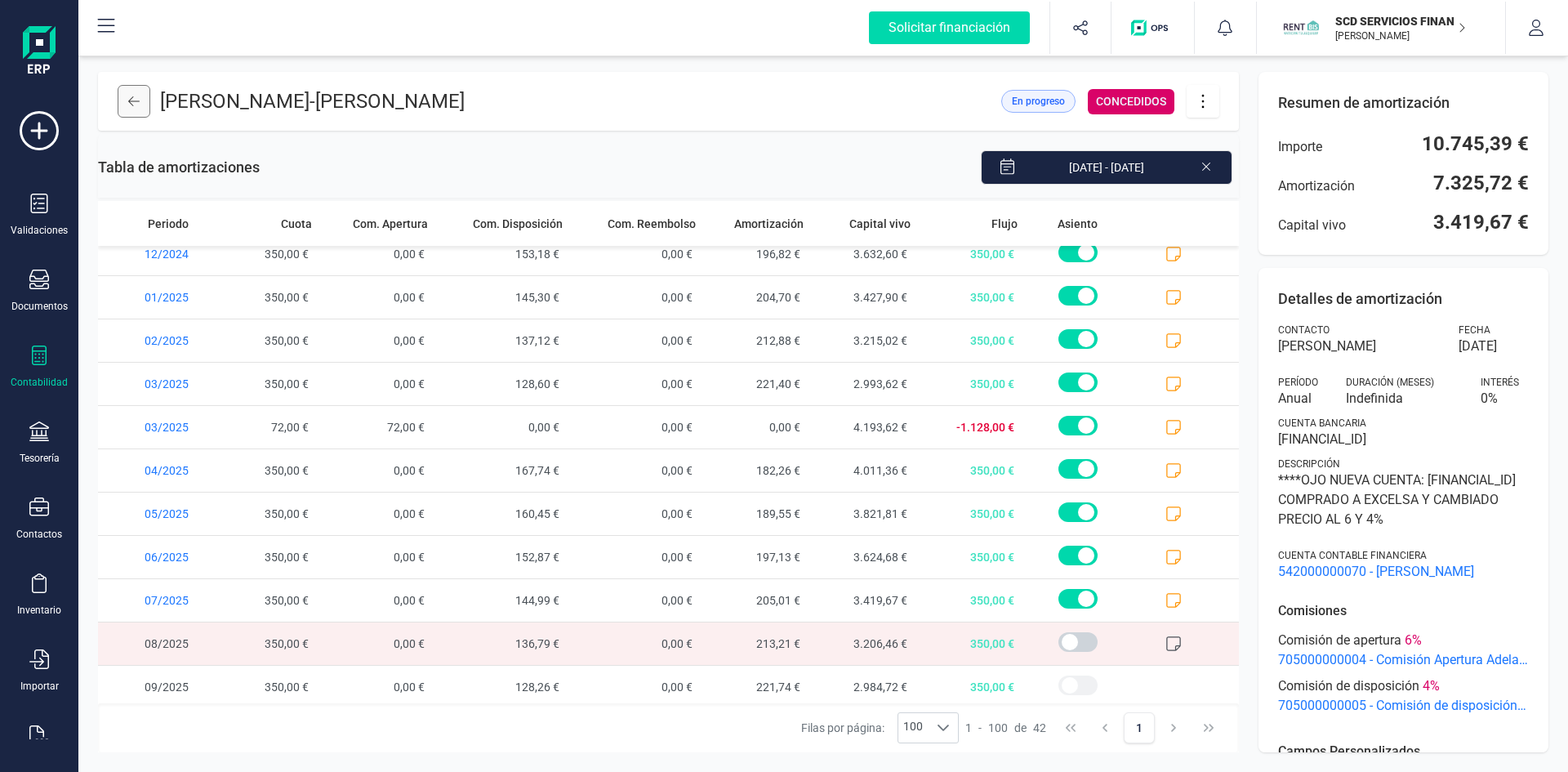
click at [132, 94] on icon at bounding box center [133, 101] width 11 height 13
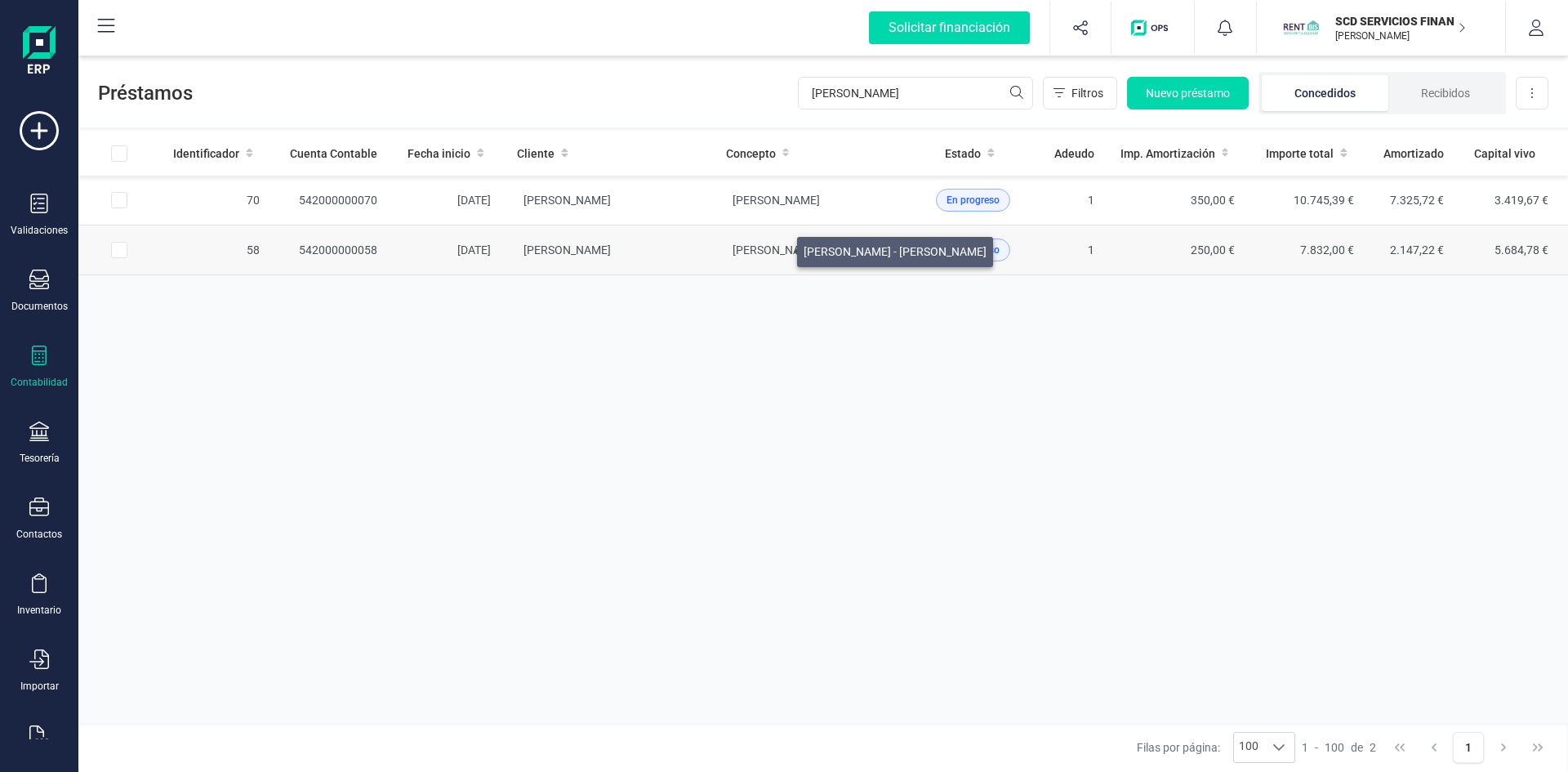
click at [778, 247] on span "ISRAEL MUJICA FRANCO - JAFETH LOPEZ GIL" at bounding box center [824, 250] width 183 height 13
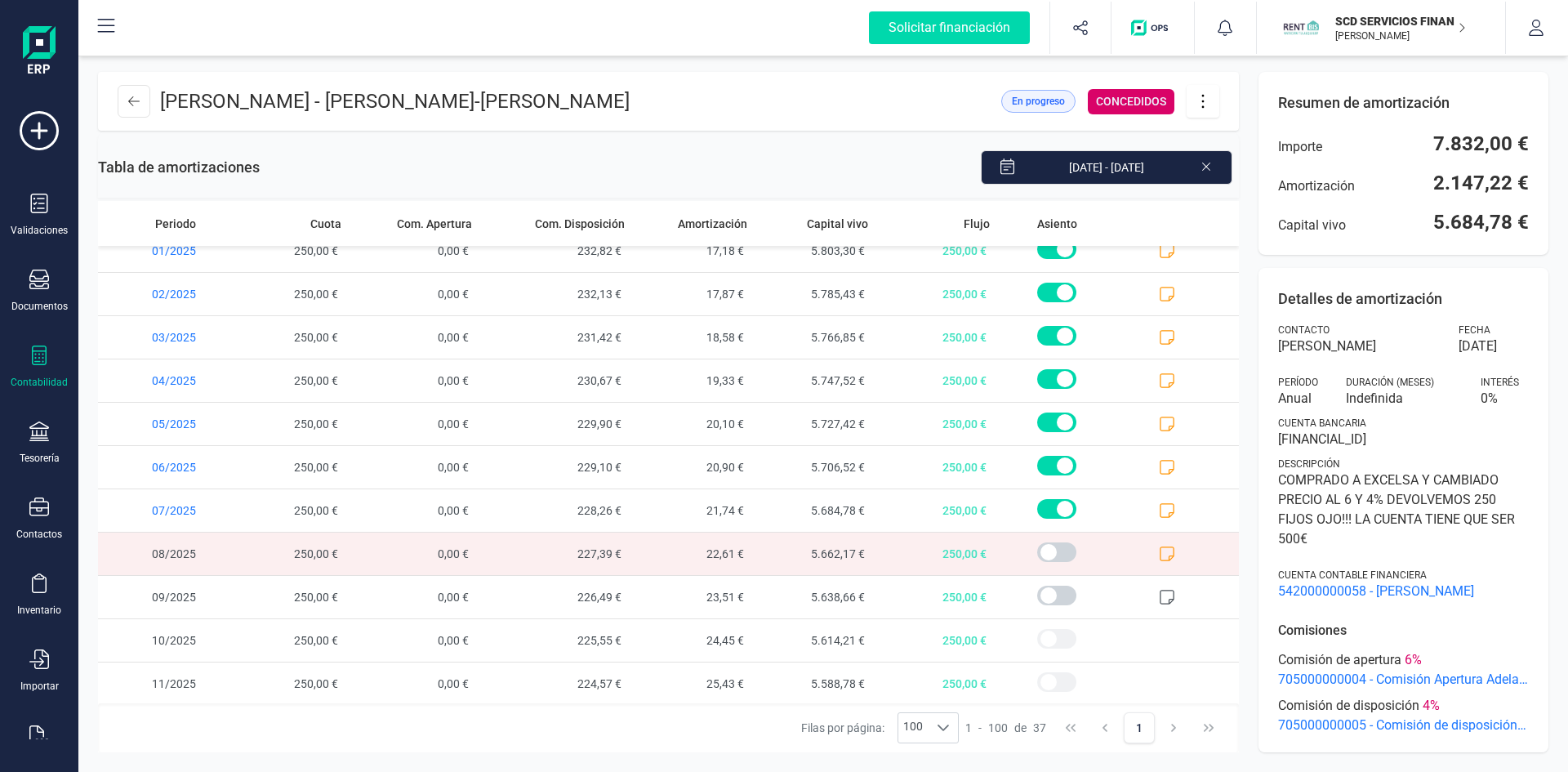
scroll to position [1144, 0]
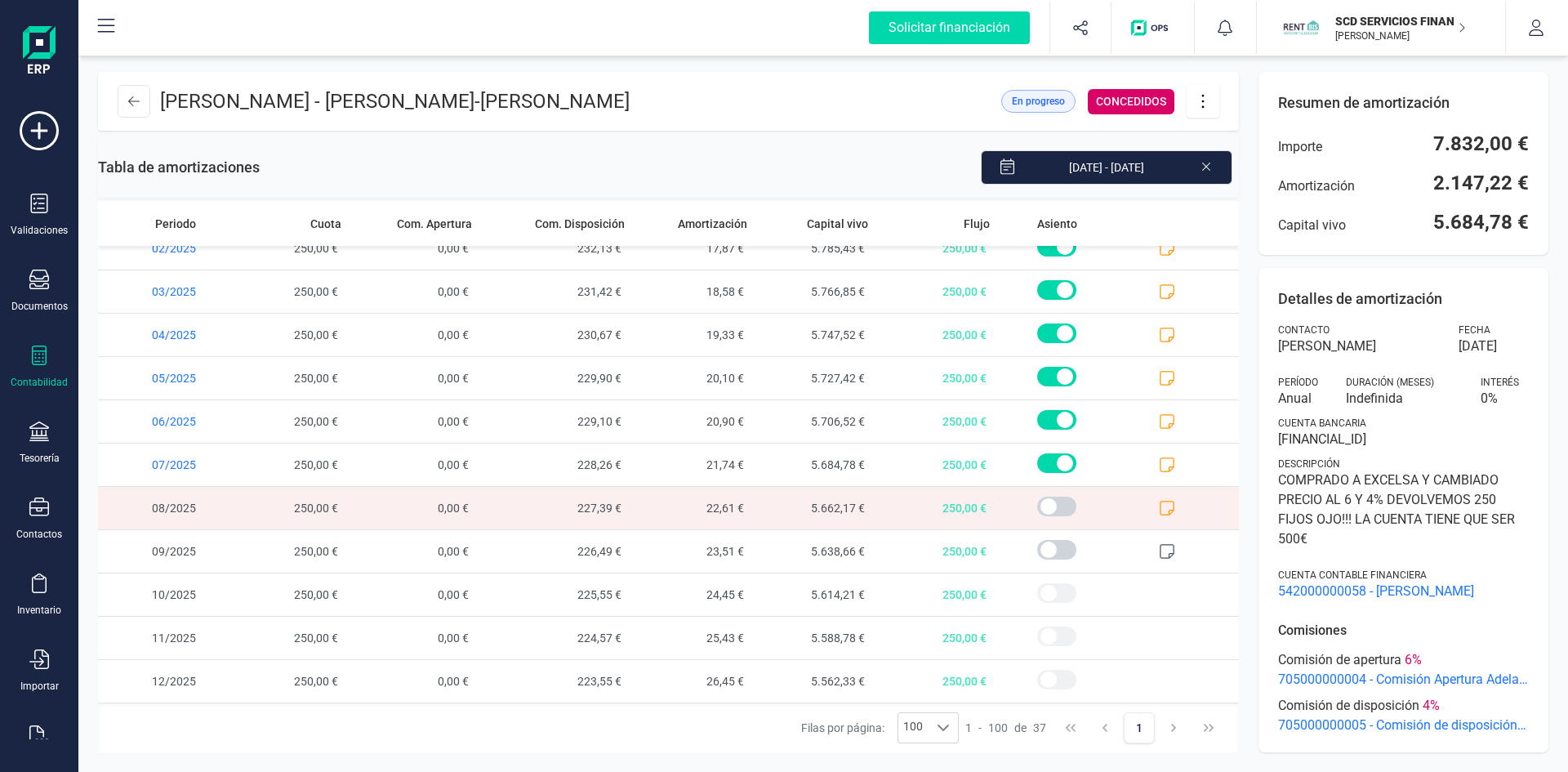
click at [1160, 507] on icon at bounding box center [1168, 508] width 17 height 17
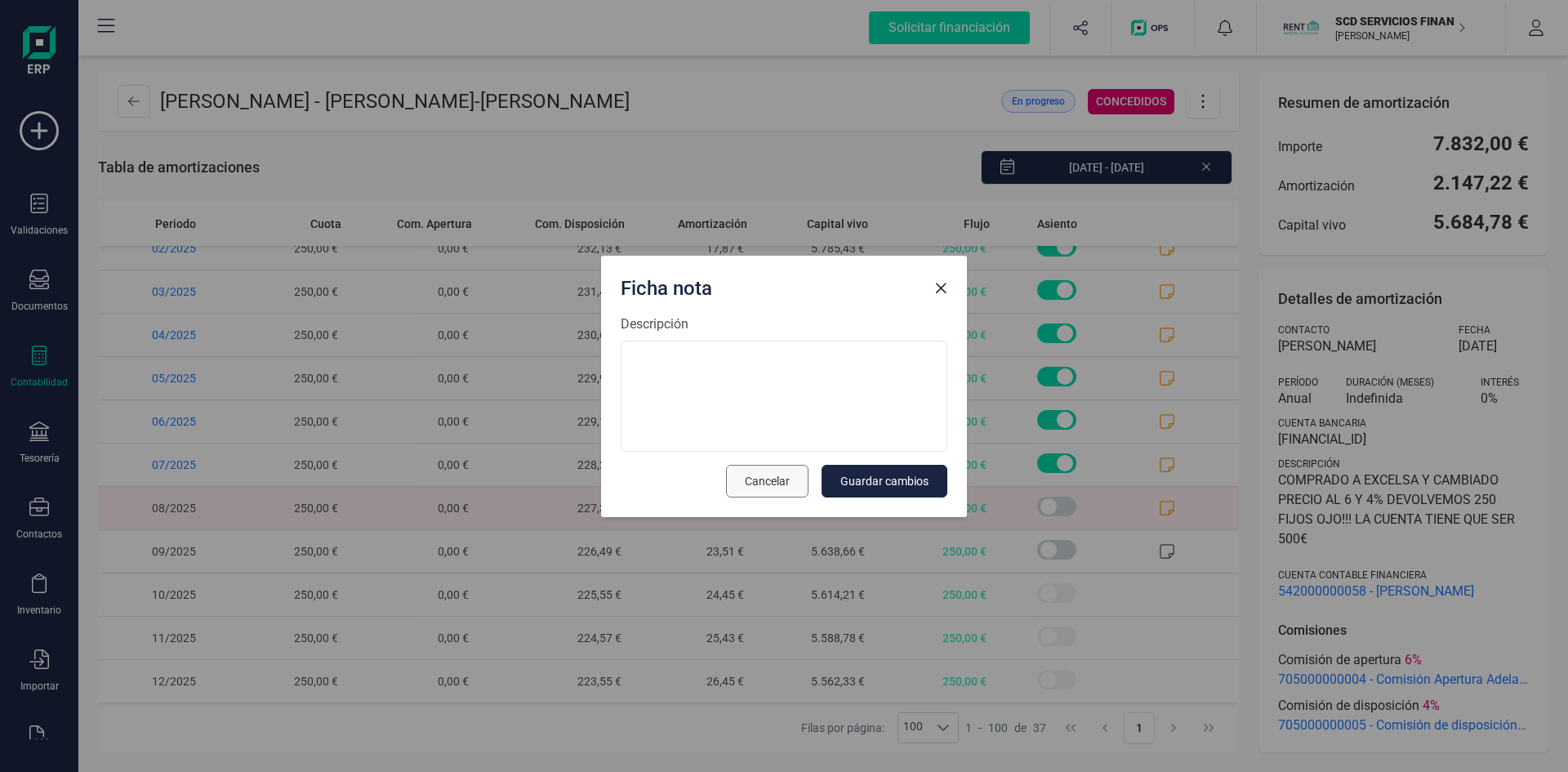
click at [796, 474] on button "Cancelar" at bounding box center [767, 480] width 82 height 32
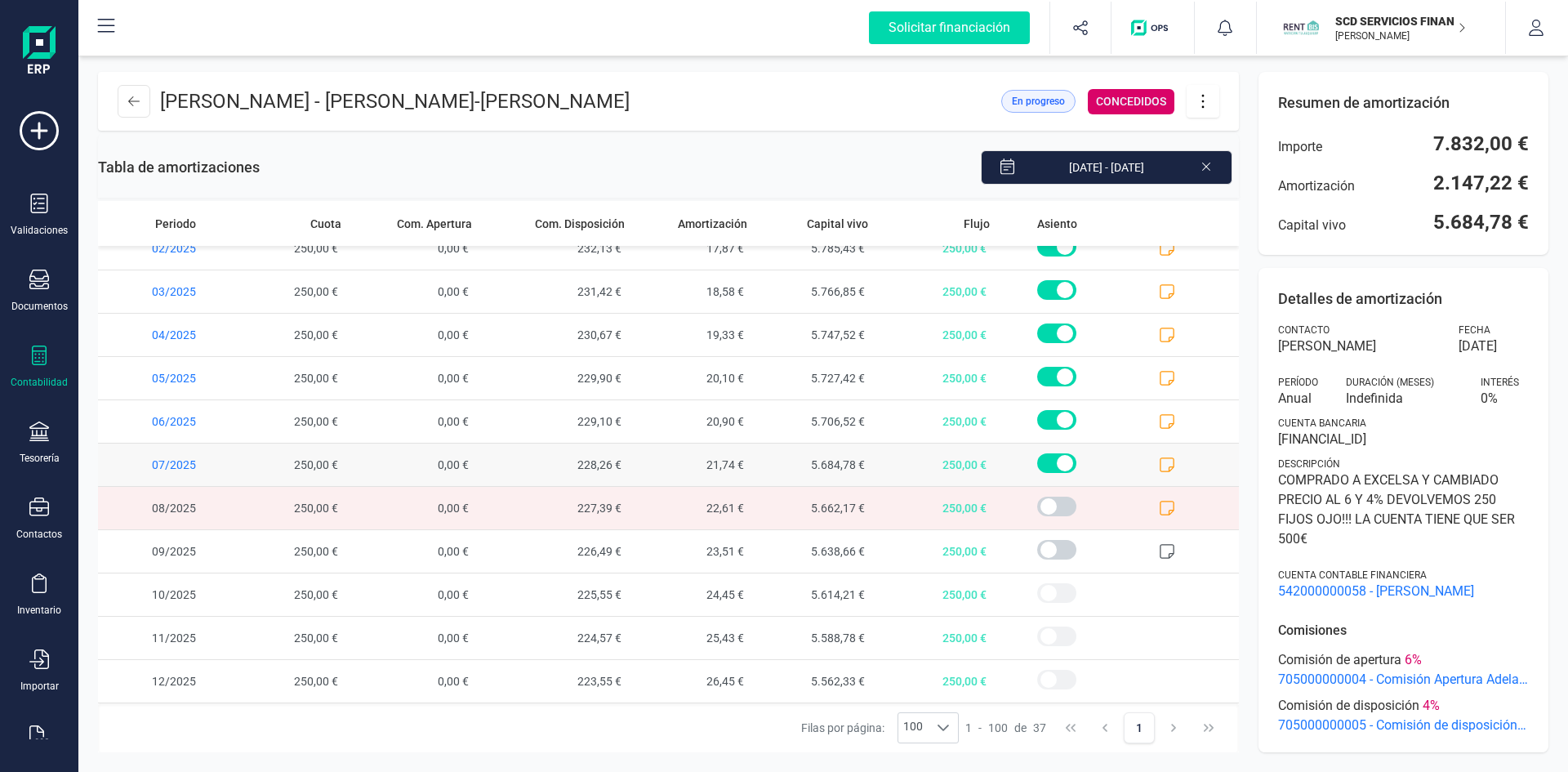
click at [1160, 462] on icon at bounding box center [1168, 465] width 17 height 17
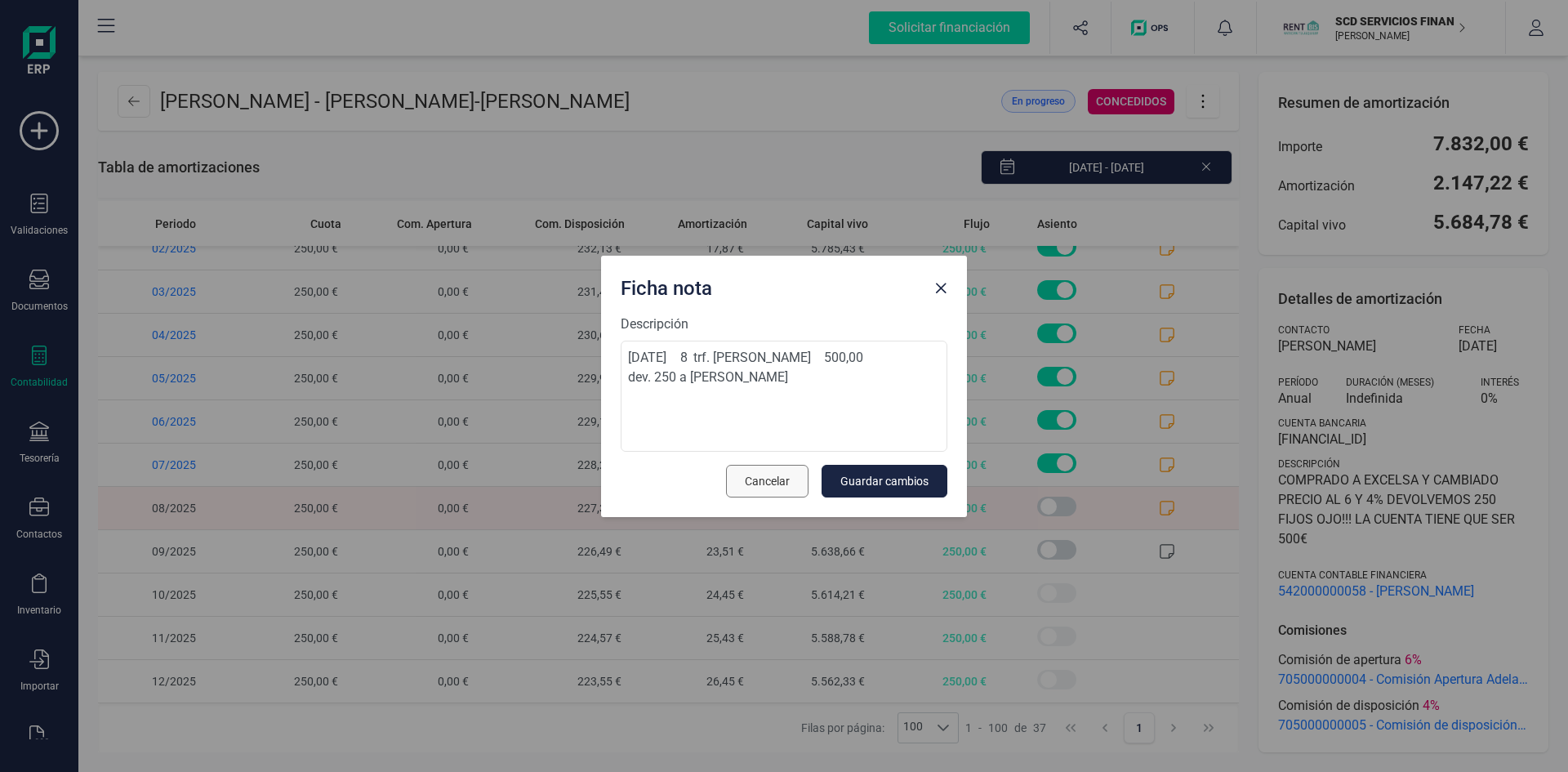
click at [750, 480] on span "Cancelar" at bounding box center [767, 481] width 45 height 17
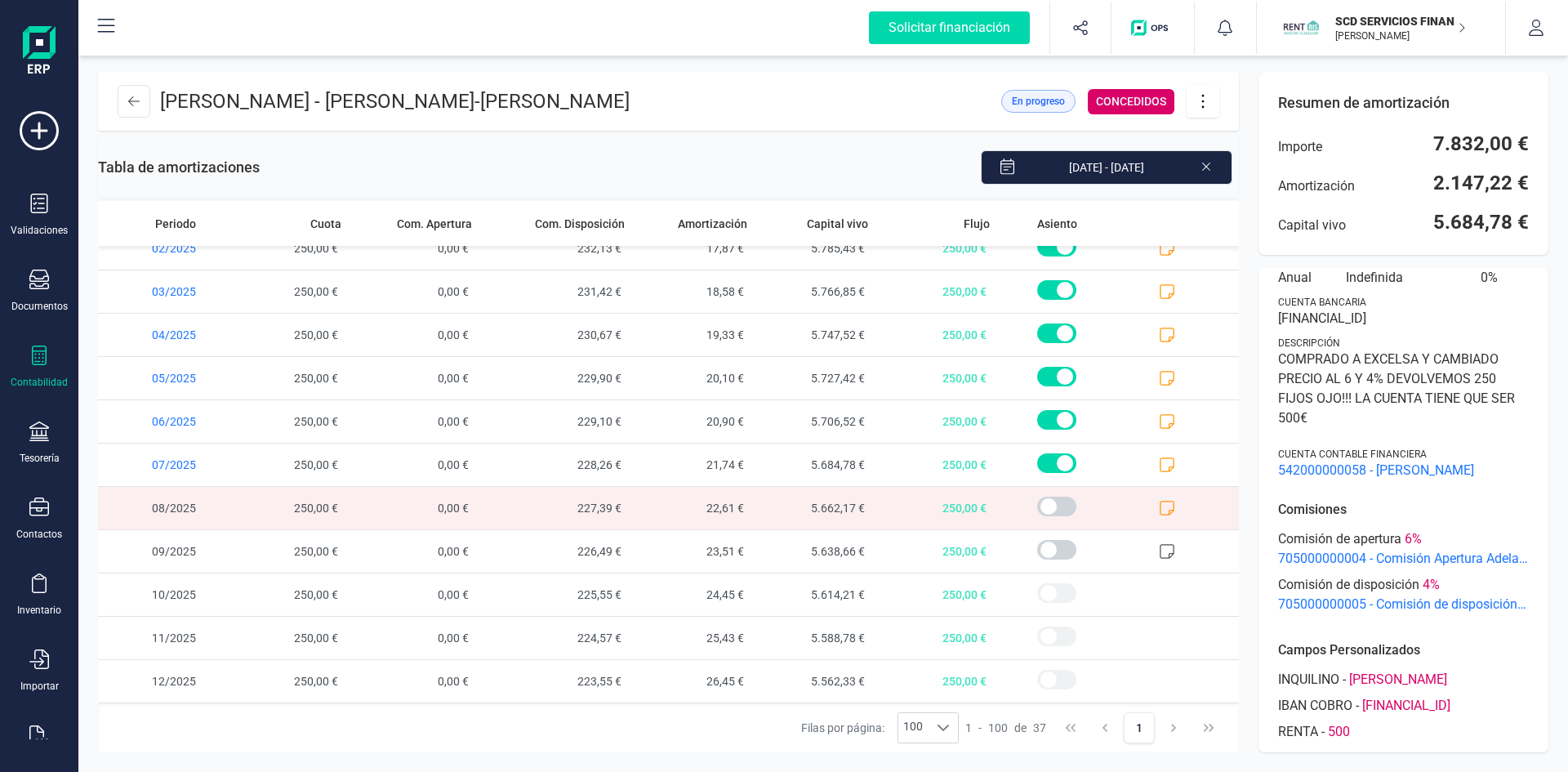
scroll to position [120, 0]
click at [1160, 422] on icon at bounding box center [1168, 421] width 17 height 17
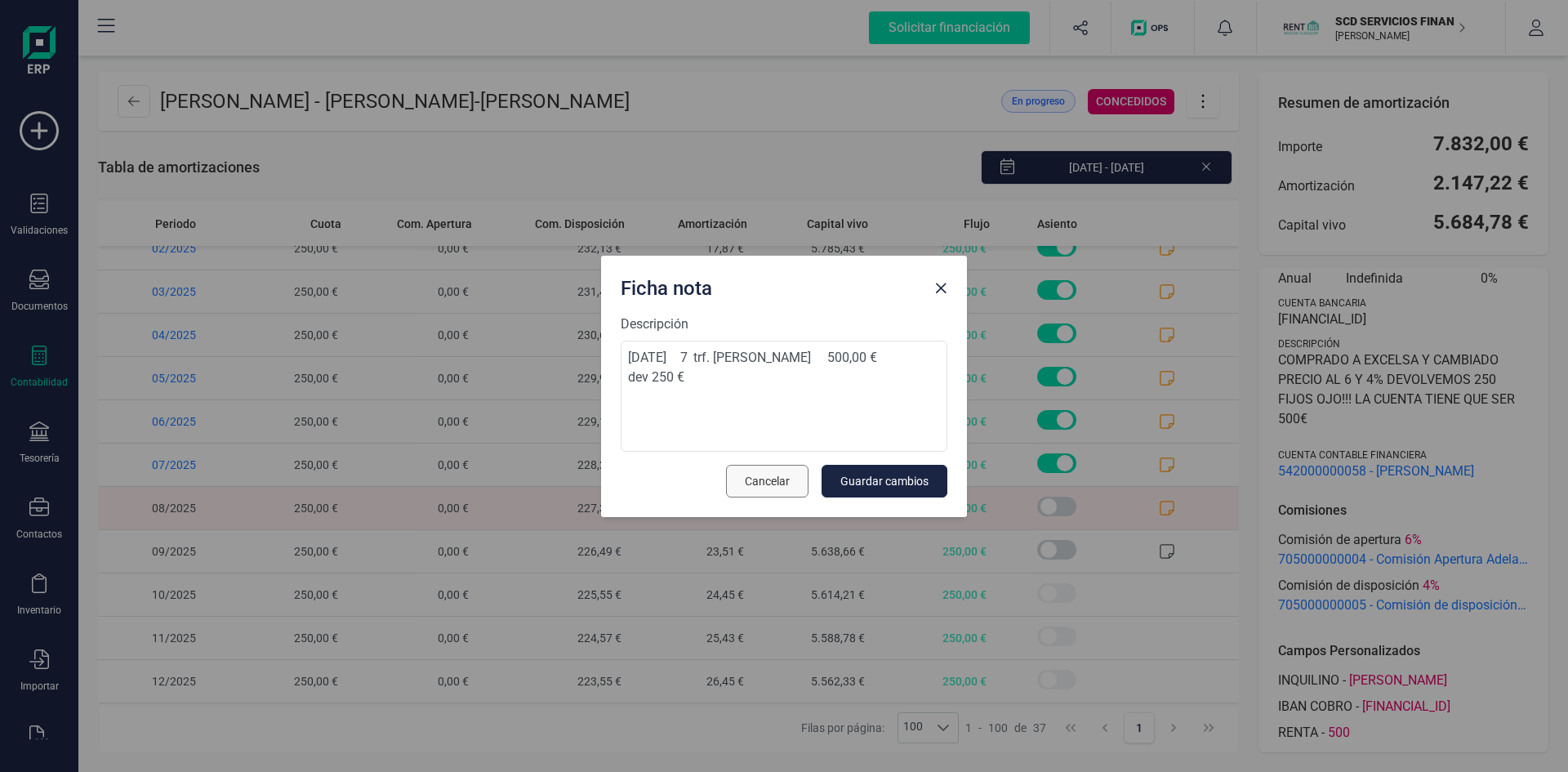
click at [757, 474] on span "Cancelar" at bounding box center [767, 481] width 45 height 17
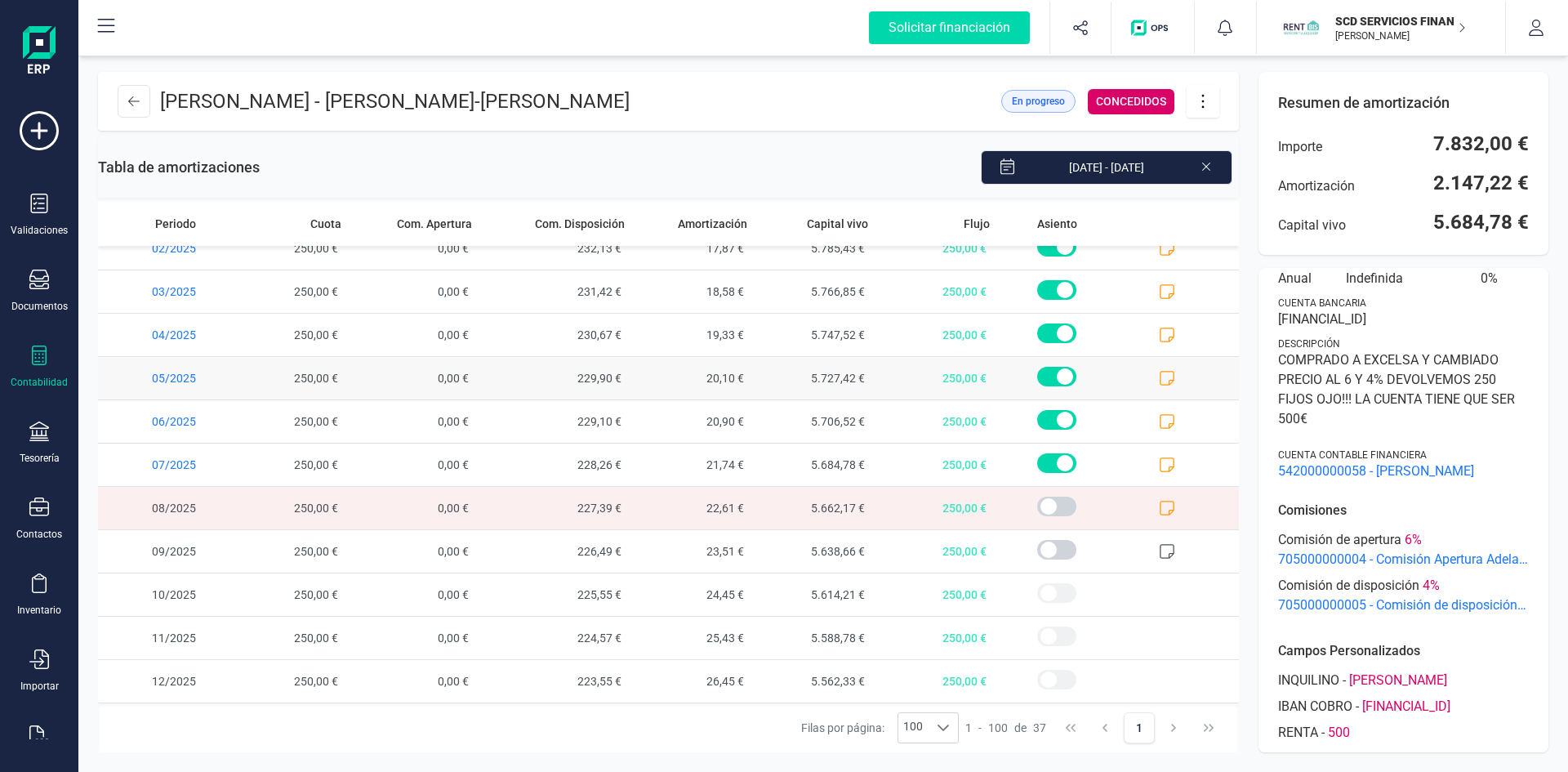
click at [1160, 372] on icon at bounding box center [1168, 379] width 17 height 17
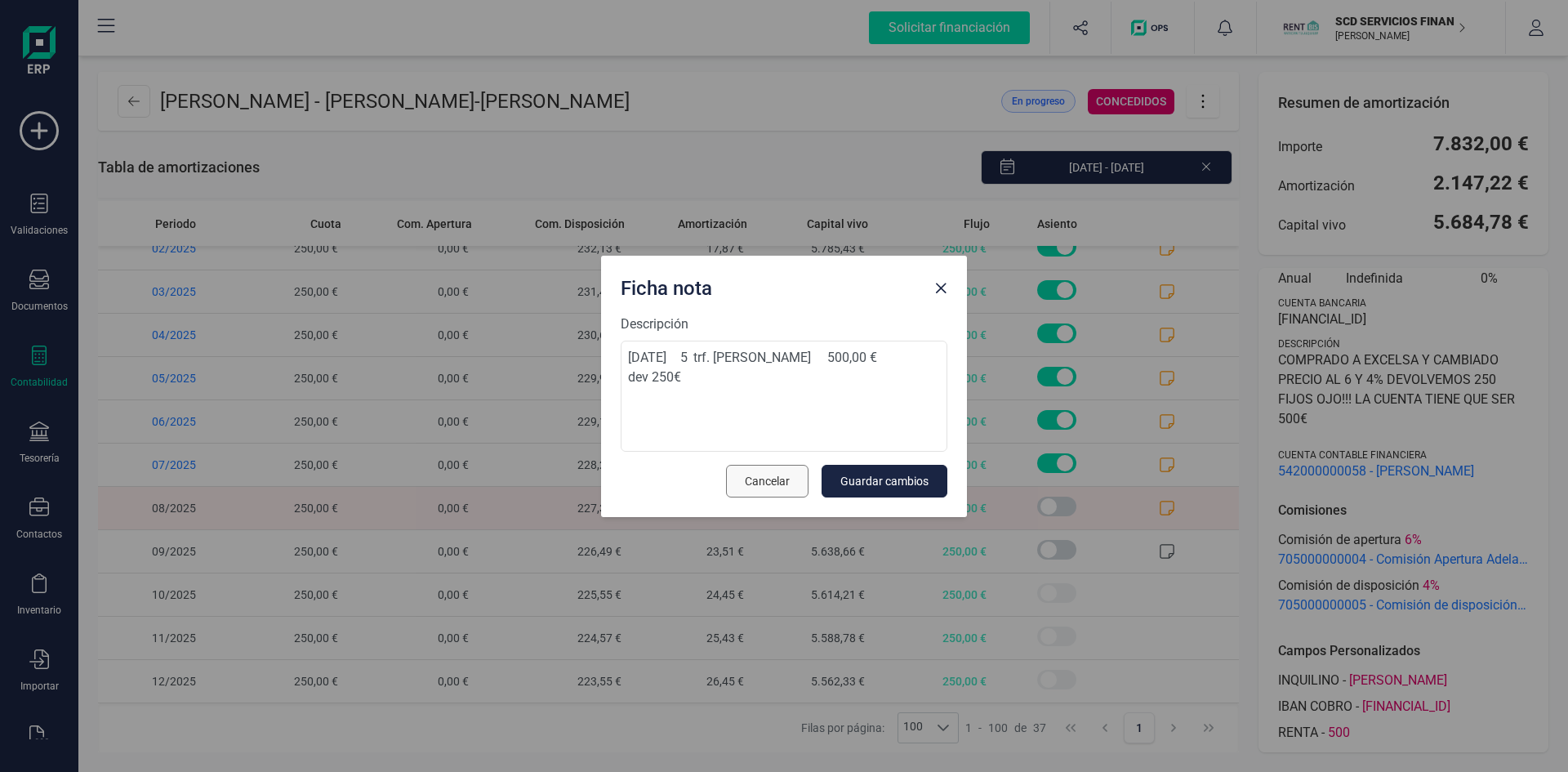
click at [742, 479] on button "Cancelar" at bounding box center [767, 480] width 82 height 32
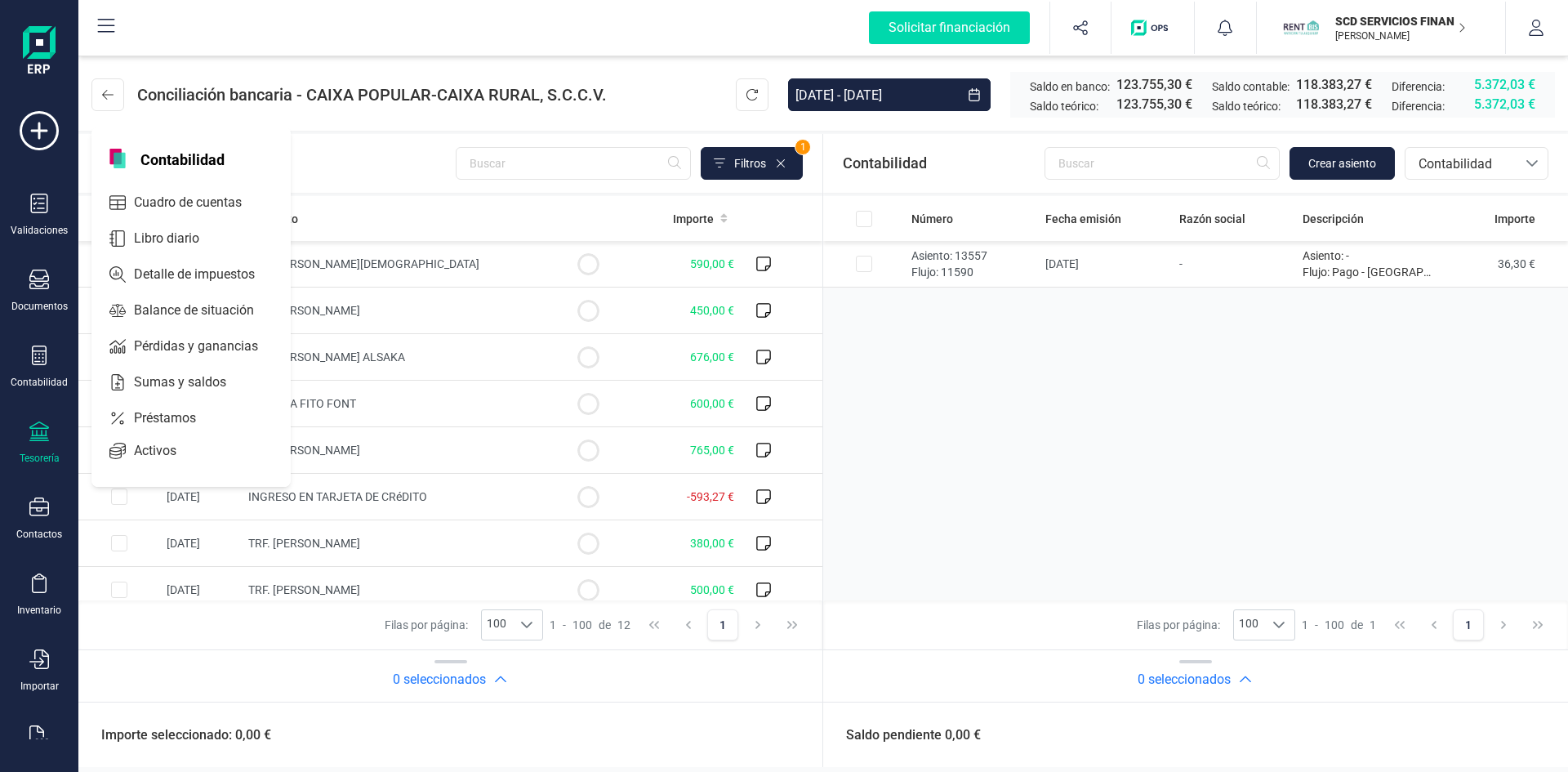
click at [34, 446] on div "Tesorería" at bounding box center [39, 442] width 66 height 44
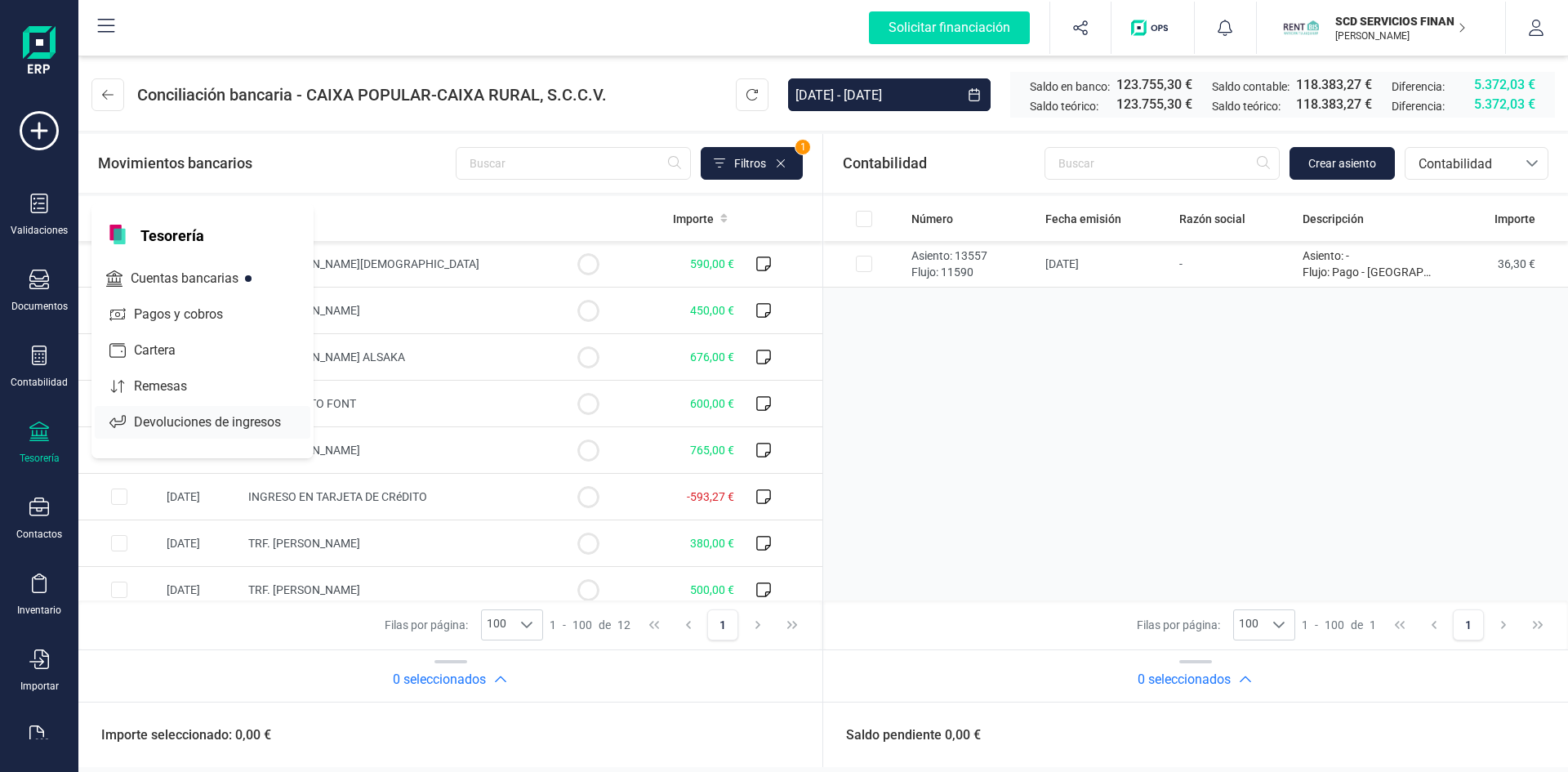
click at [184, 417] on span "Devoluciones de ingresos" at bounding box center [220, 421] width 183 height 19
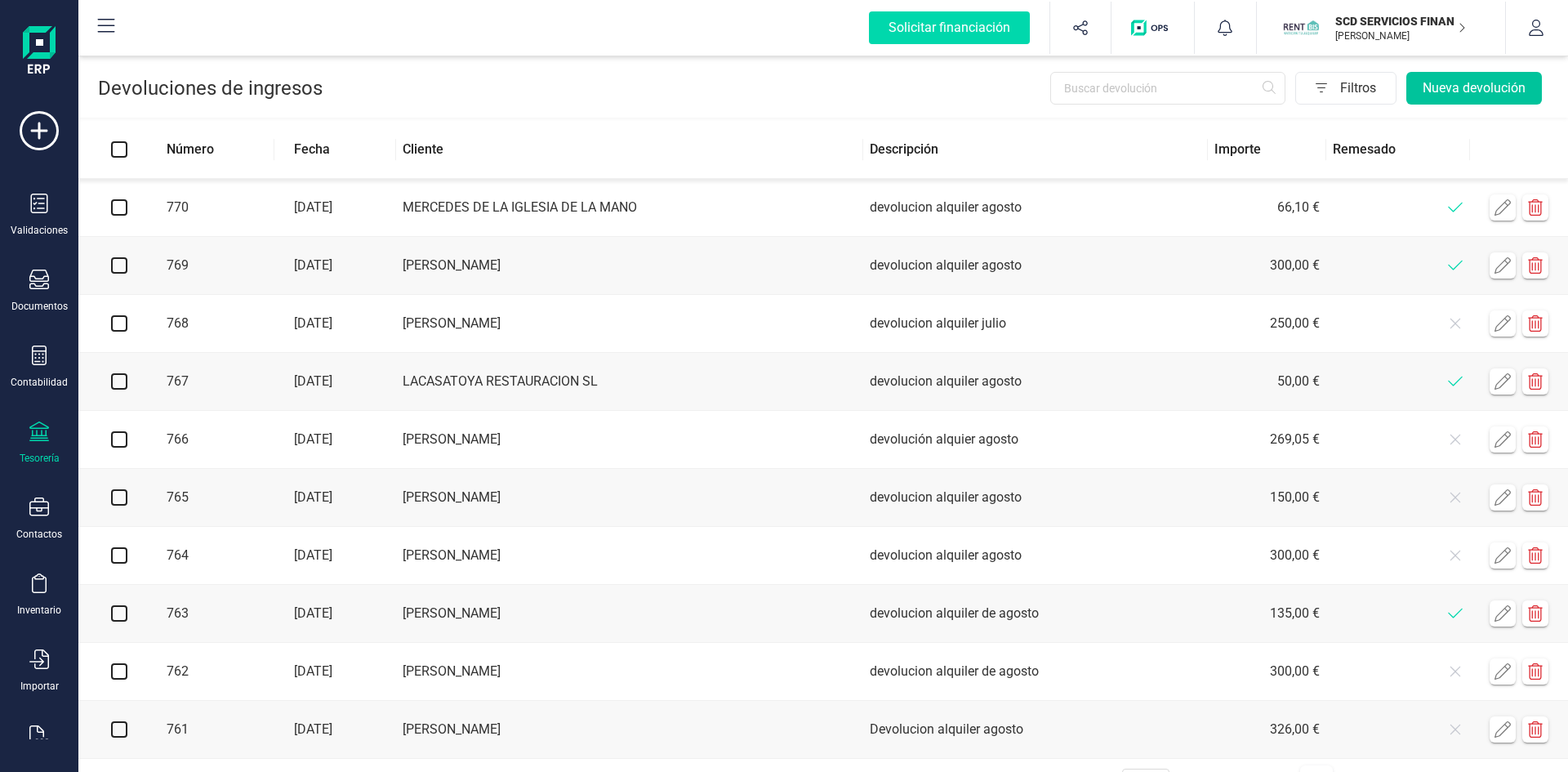
click at [1491, 84] on button "Nueva devolución" at bounding box center [1474, 88] width 135 height 32
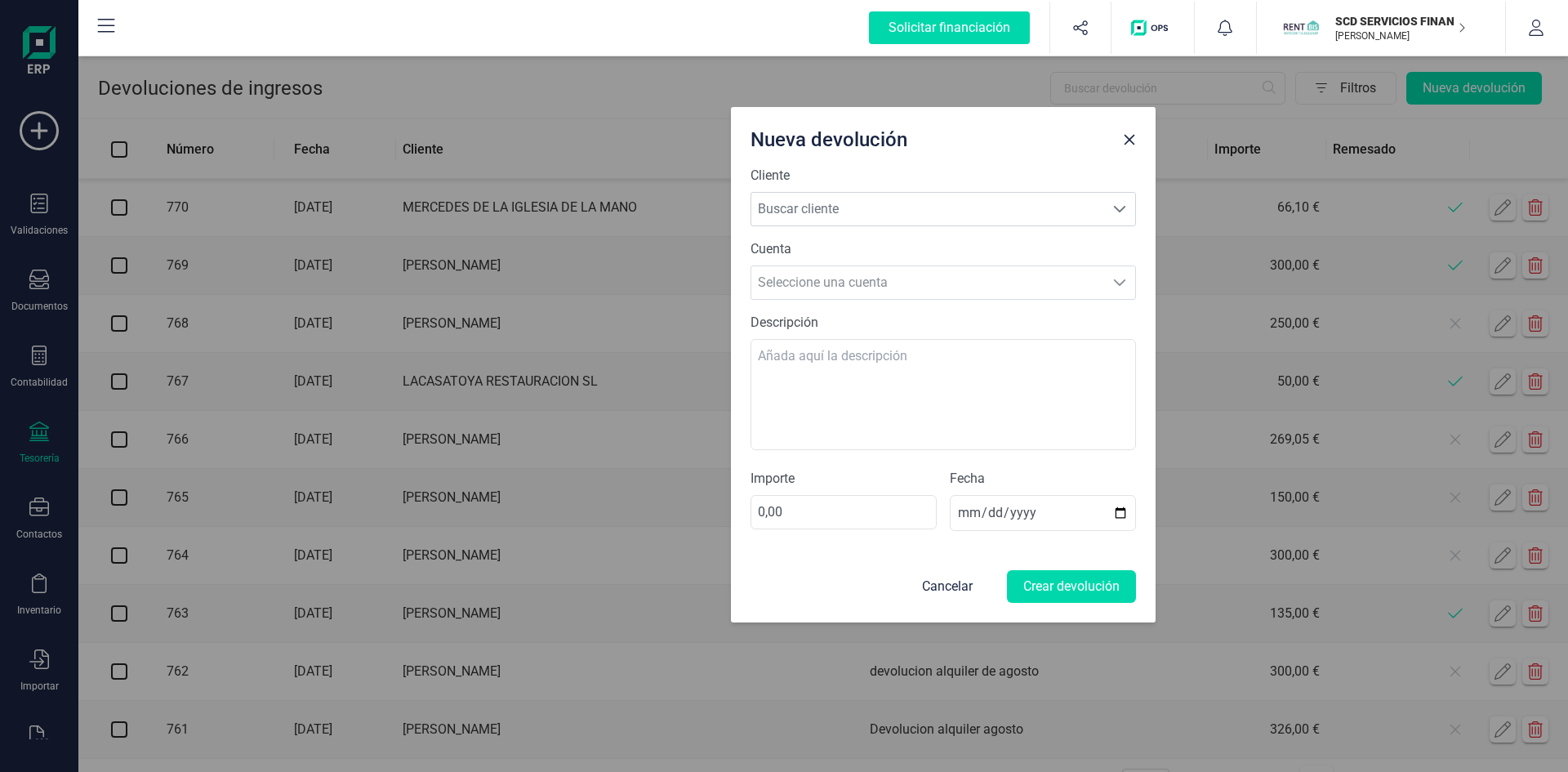
drag, startPoint x: 710, startPoint y: 155, endPoint x: 861, endPoint y: 131, distance: 152.9
click at [861, 131] on div "Nueva devolución" at bounding box center [931, 136] width 372 height 32
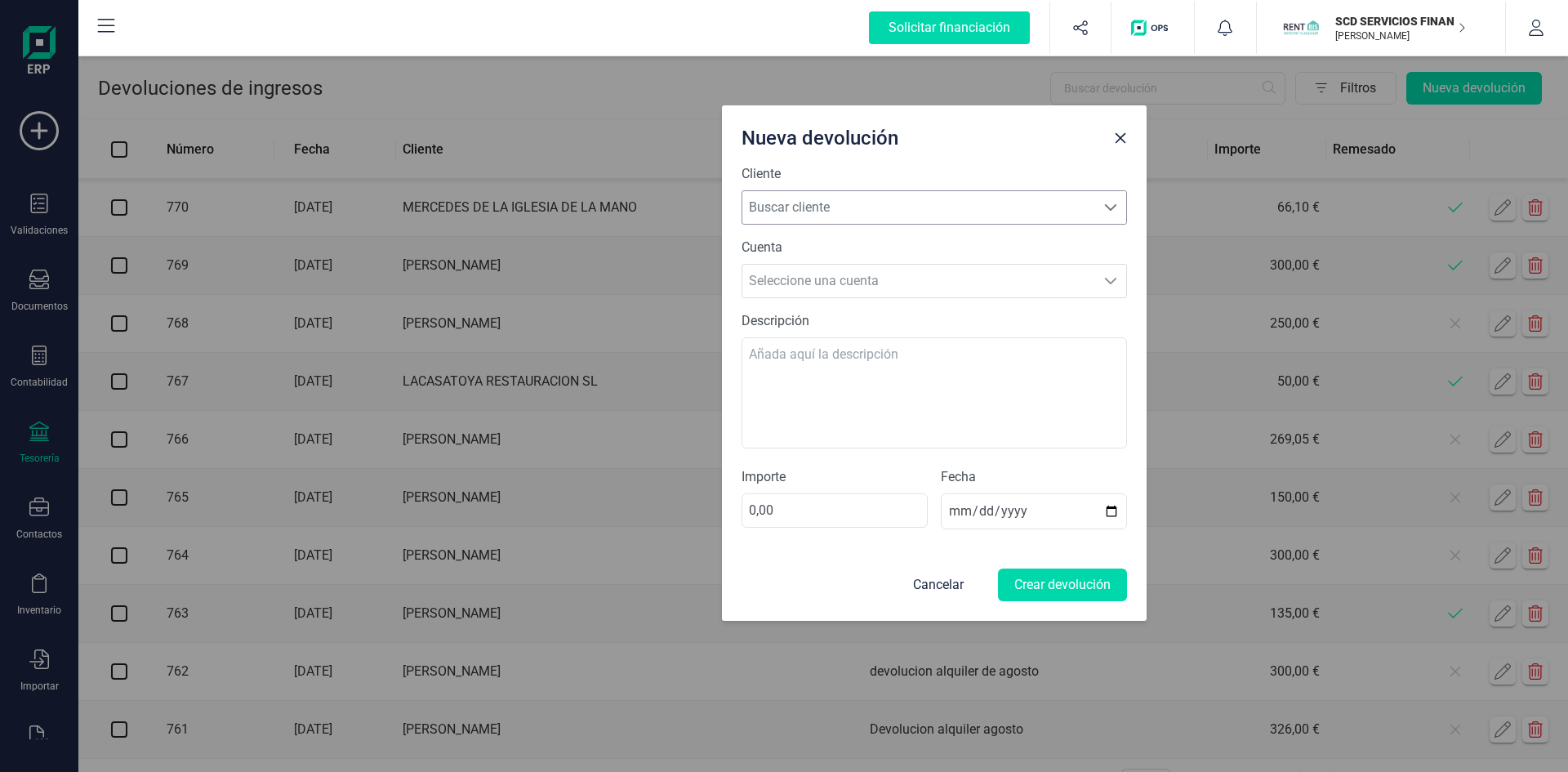
click at [842, 201] on span "Buscar cliente" at bounding box center [919, 206] width 353 height 32
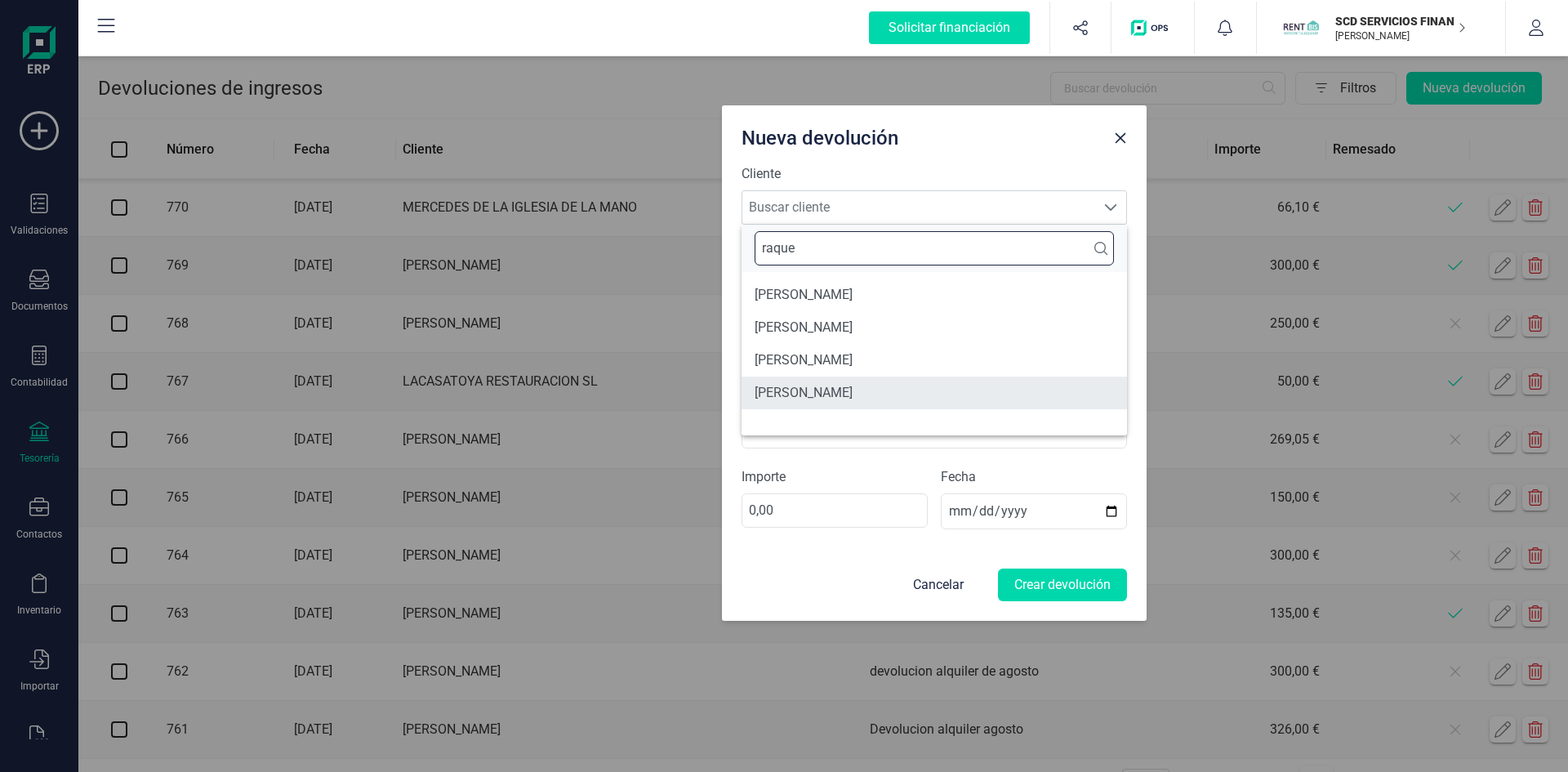
type input "raque"
click at [847, 390] on li "[PERSON_NAME]" at bounding box center [935, 392] width 385 height 32
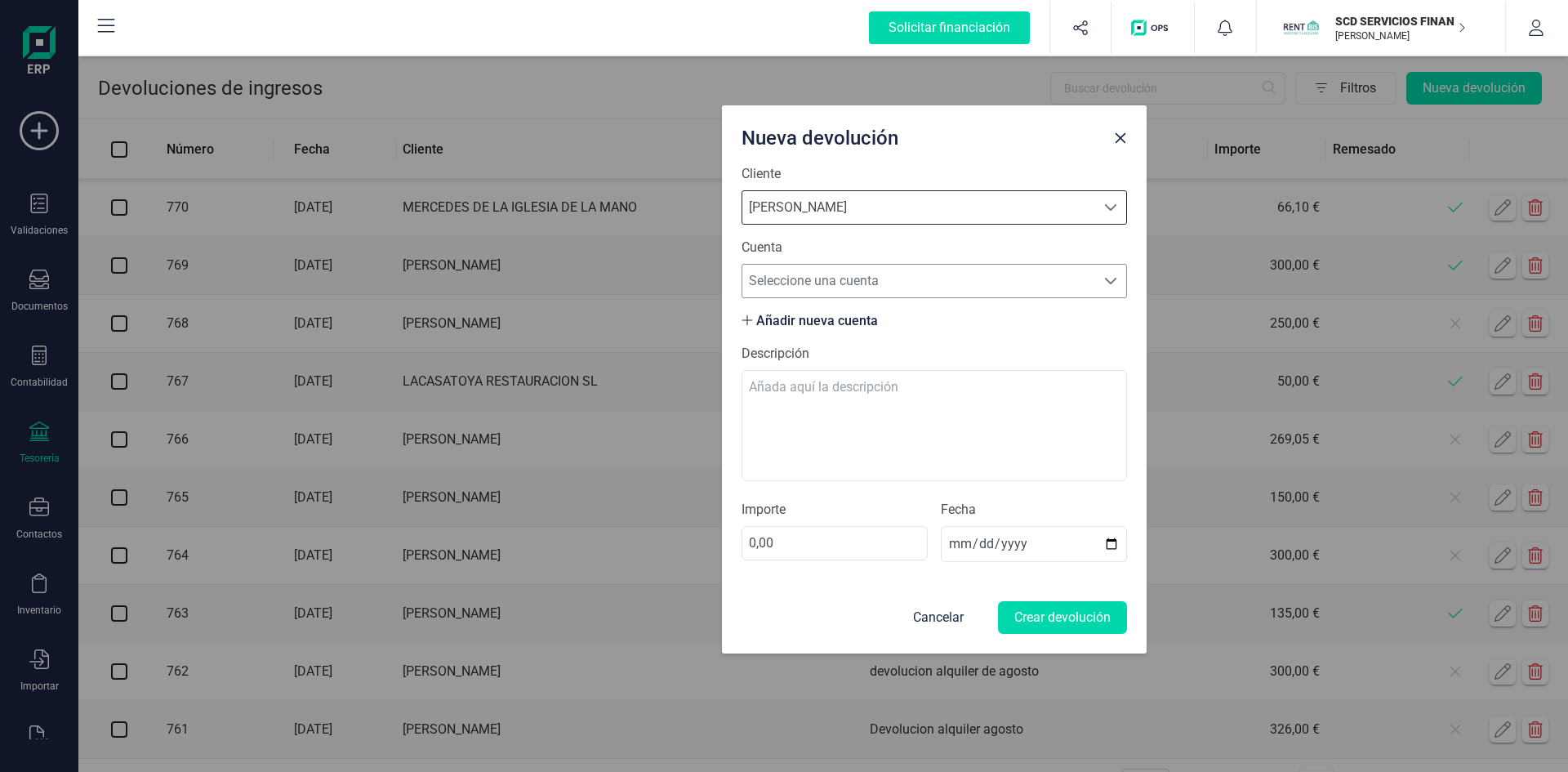
click at [836, 280] on span "Seleccione una cuenta" at bounding box center [919, 280] width 353 height 32
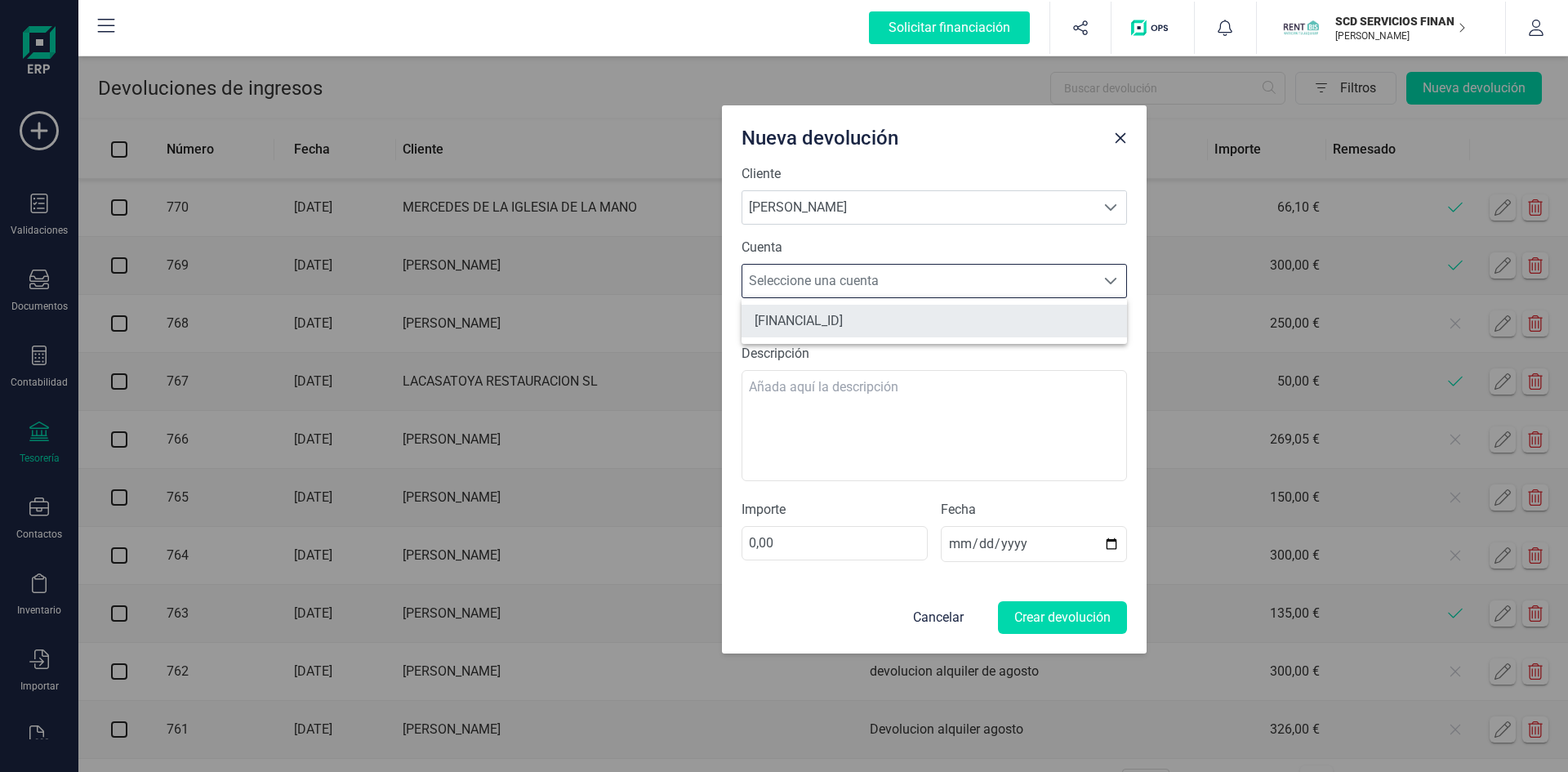
click at [835, 315] on li "[FINANCIAL_ID]" at bounding box center [935, 320] width 385 height 32
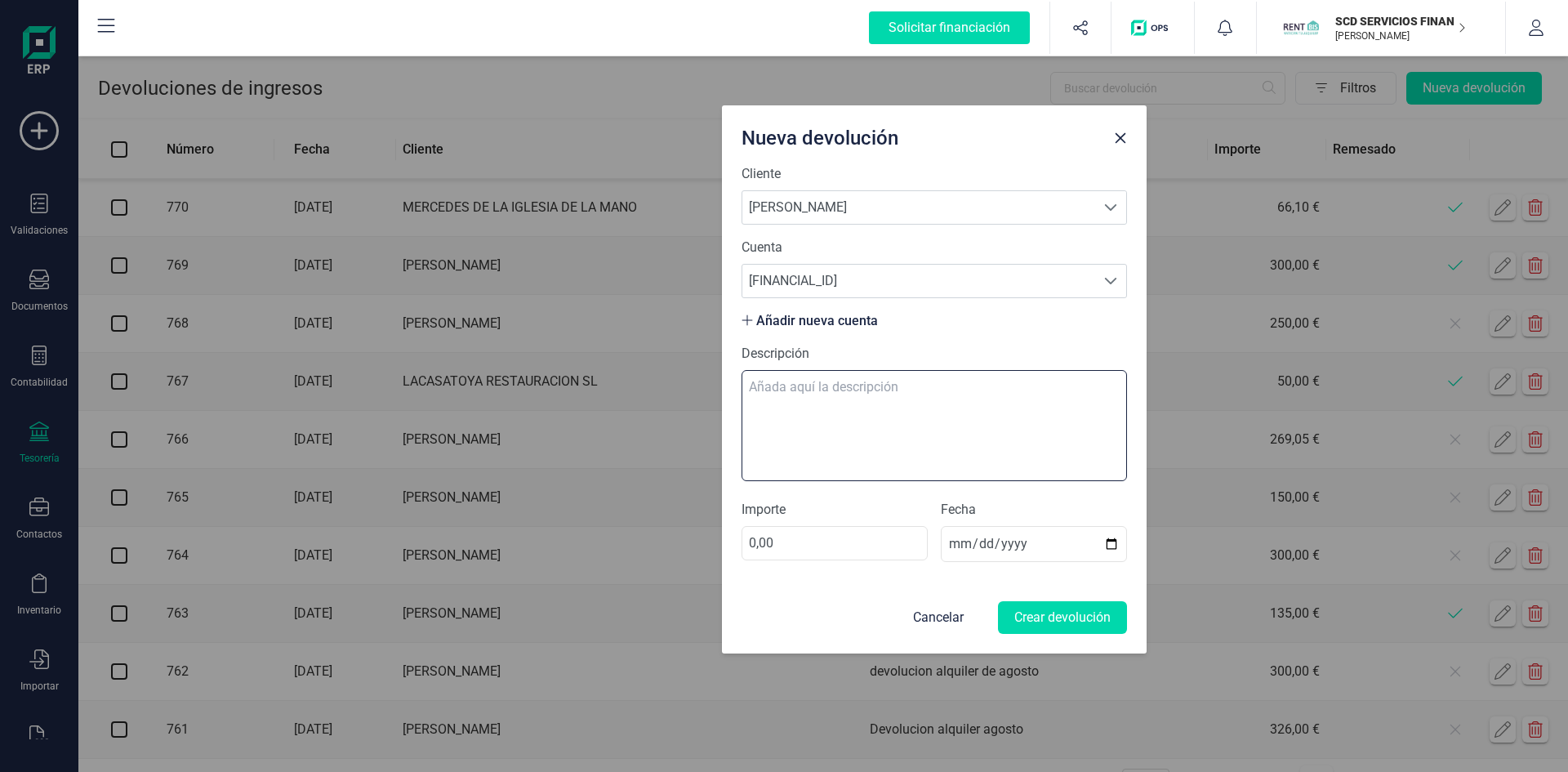
click at [805, 388] on textarea "Descripción" at bounding box center [935, 426] width 385 height 111
type textarea "devolucion alquiler agosto"
click at [826, 537] on input "0,00" at bounding box center [834, 542] width 186 height 34
type input "250,00"
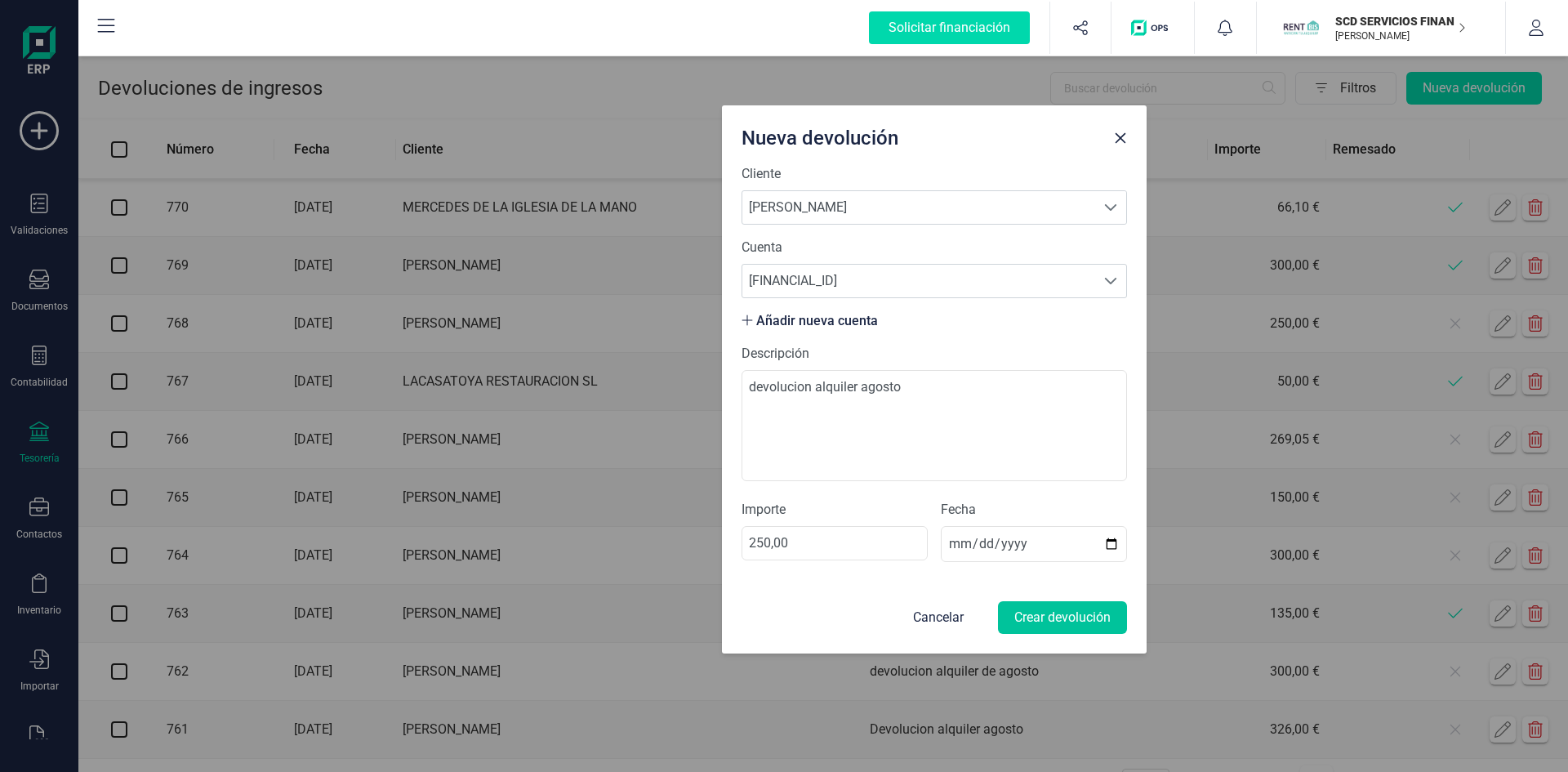
click at [1083, 613] on button "Crear devolución" at bounding box center [1062, 616] width 129 height 32
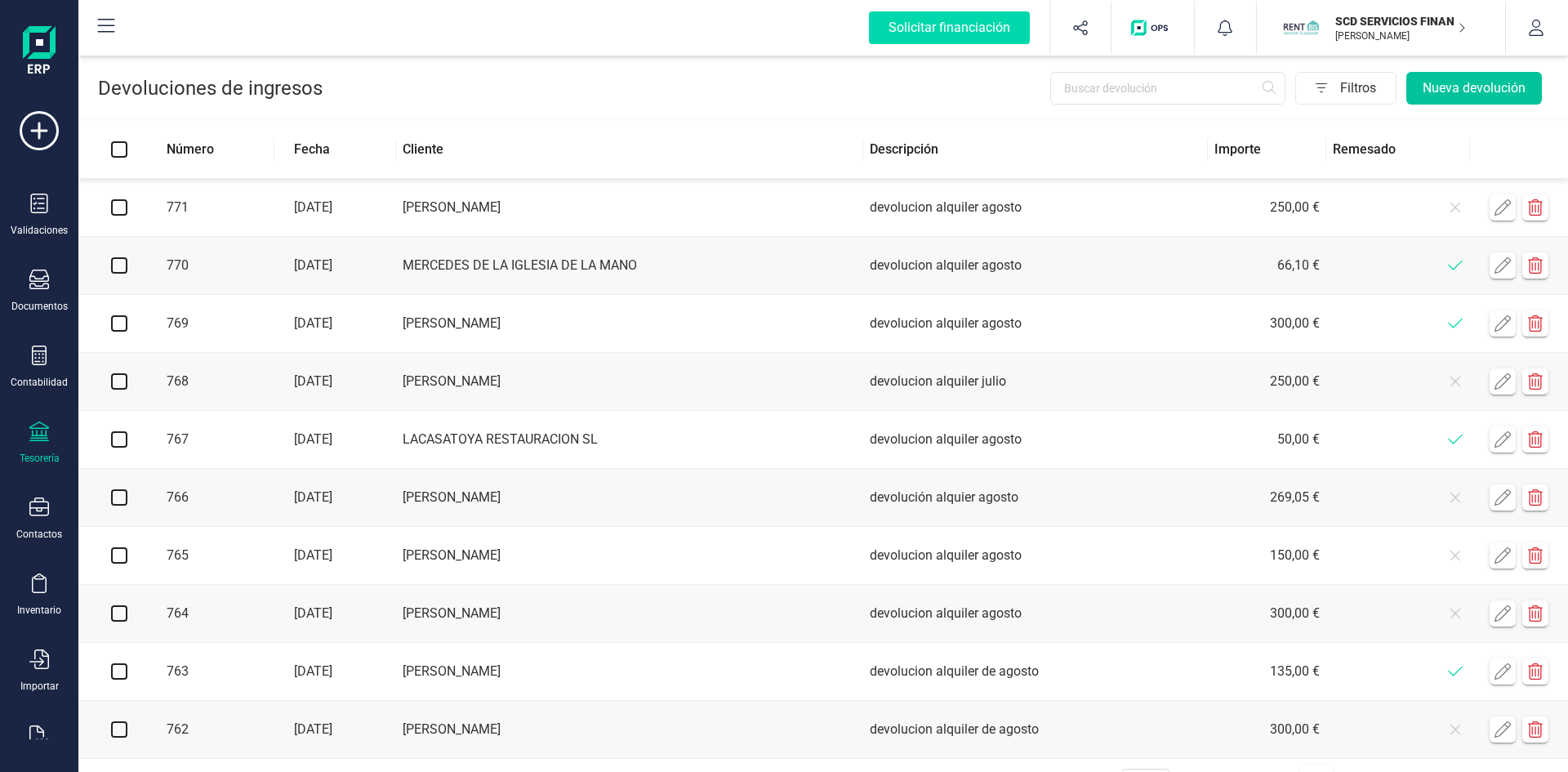
click at [1453, 84] on button "Nueva devolución" at bounding box center [1474, 88] width 135 height 32
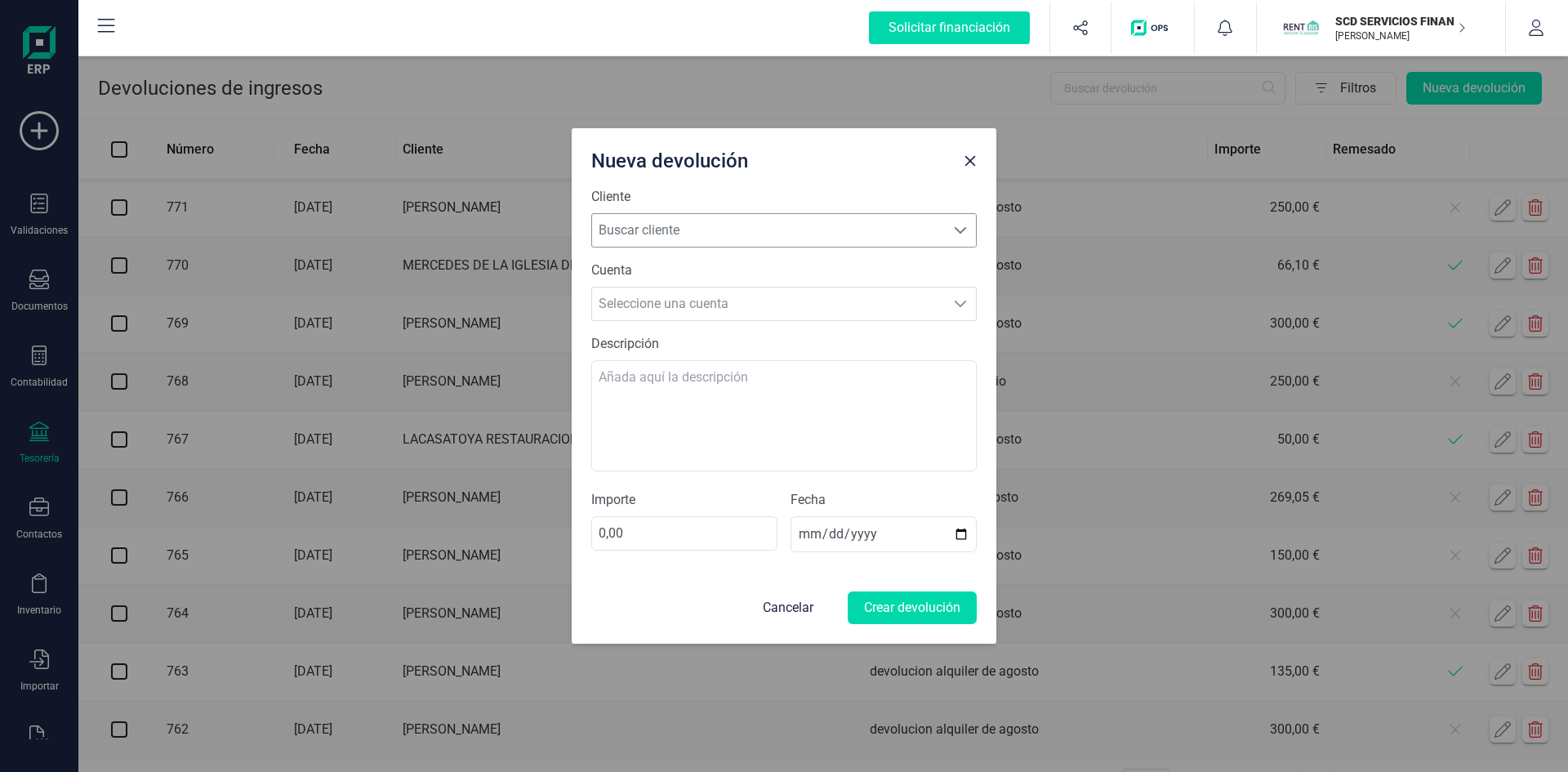
click at [868, 230] on span "Buscar cliente" at bounding box center [768, 230] width 353 height 32
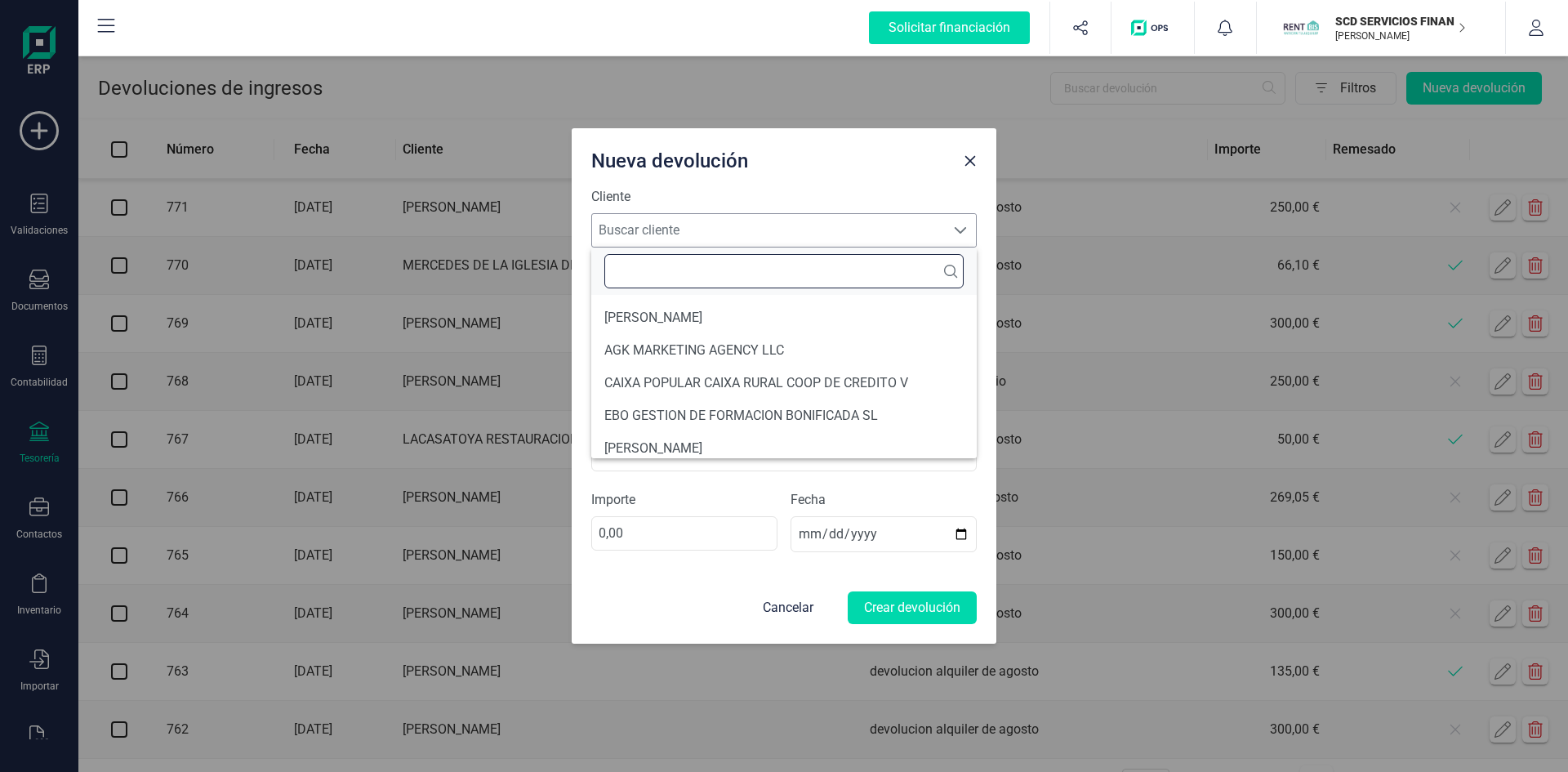
type input "a"
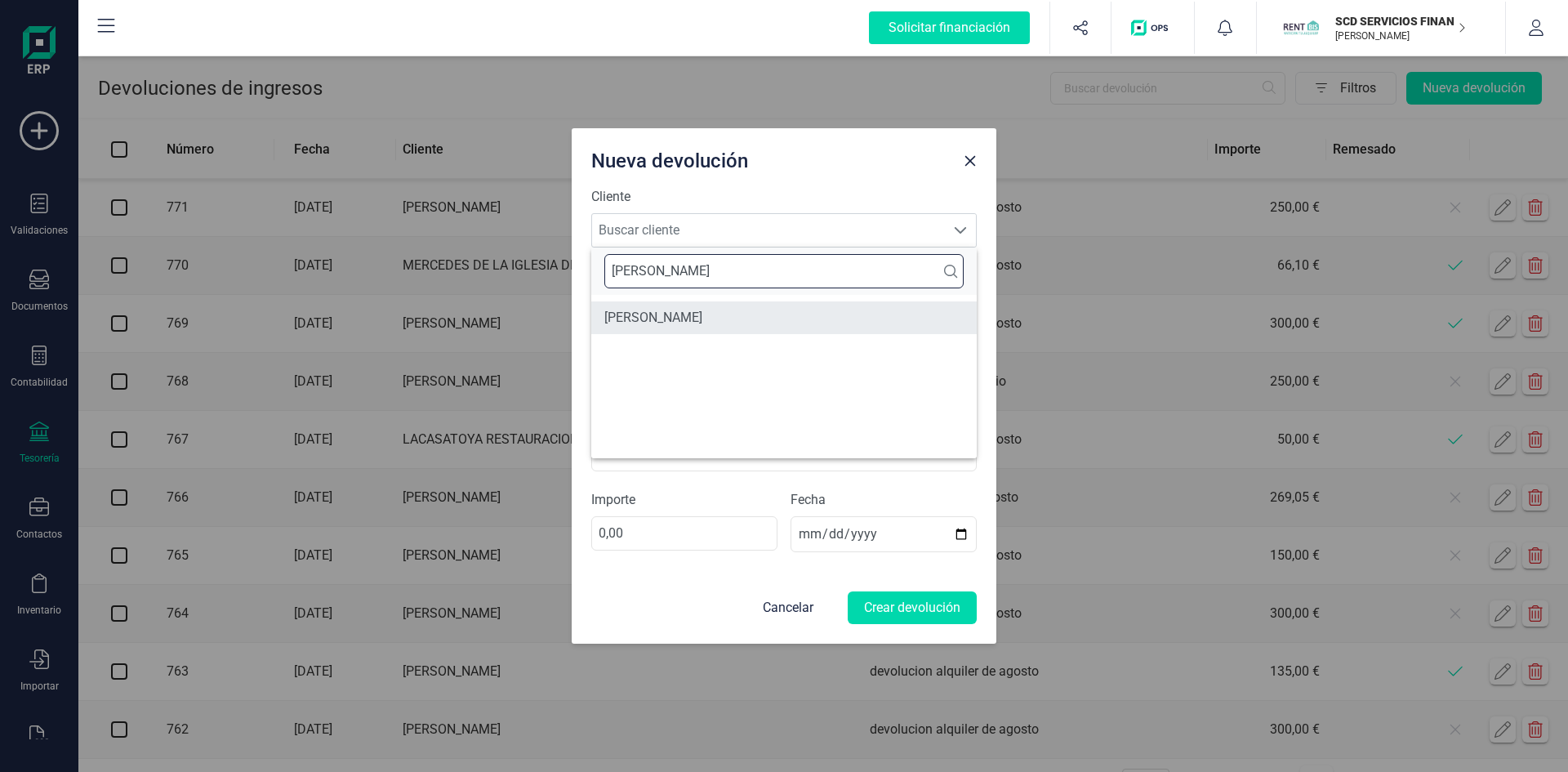
type input "manuela"
click at [696, 322] on li "MANUELA ESCOBAR CARRASCO" at bounding box center [784, 317] width 385 height 32
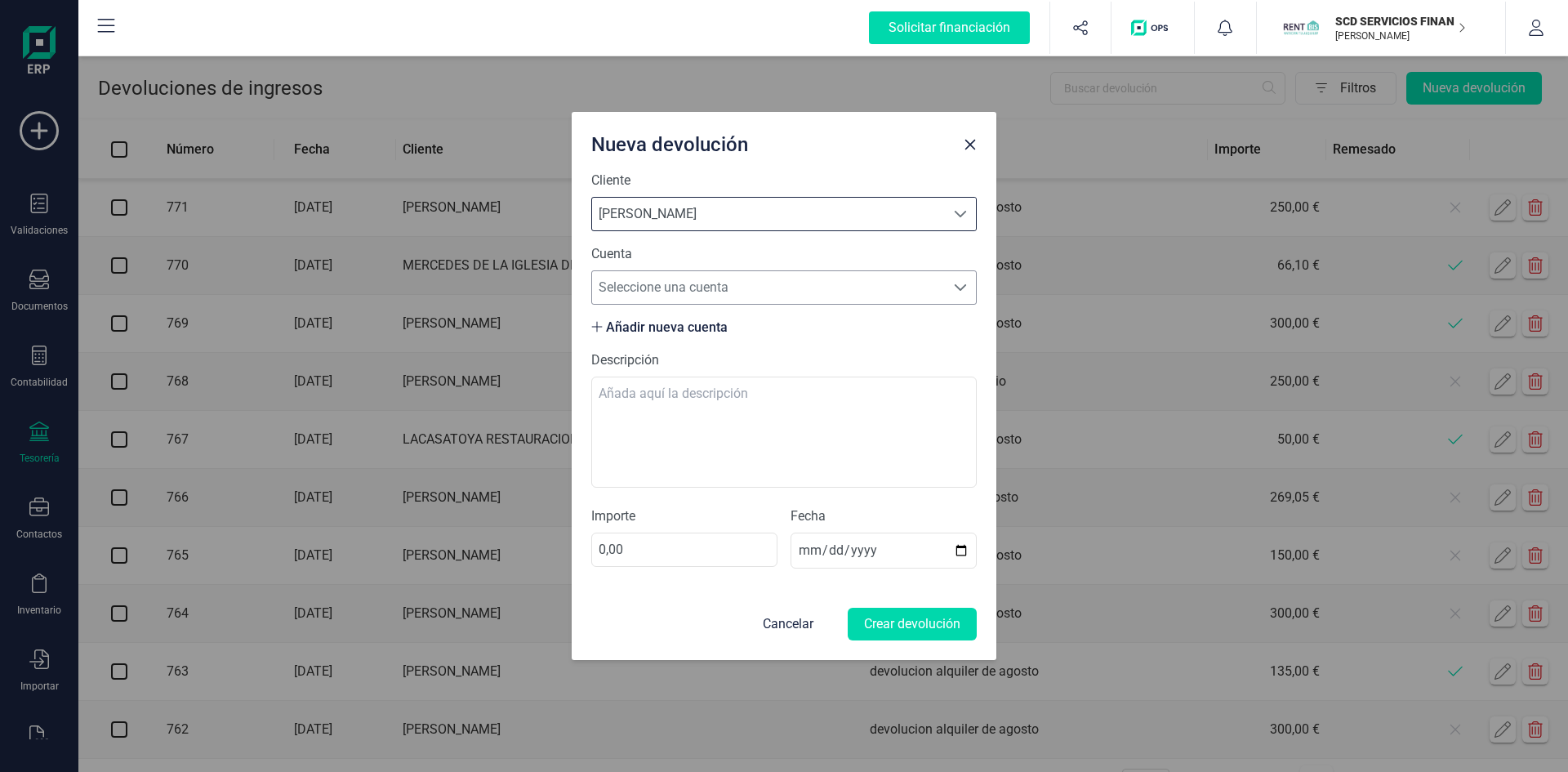
click at [713, 284] on span "Seleccione una cuenta" at bounding box center [768, 287] width 353 height 32
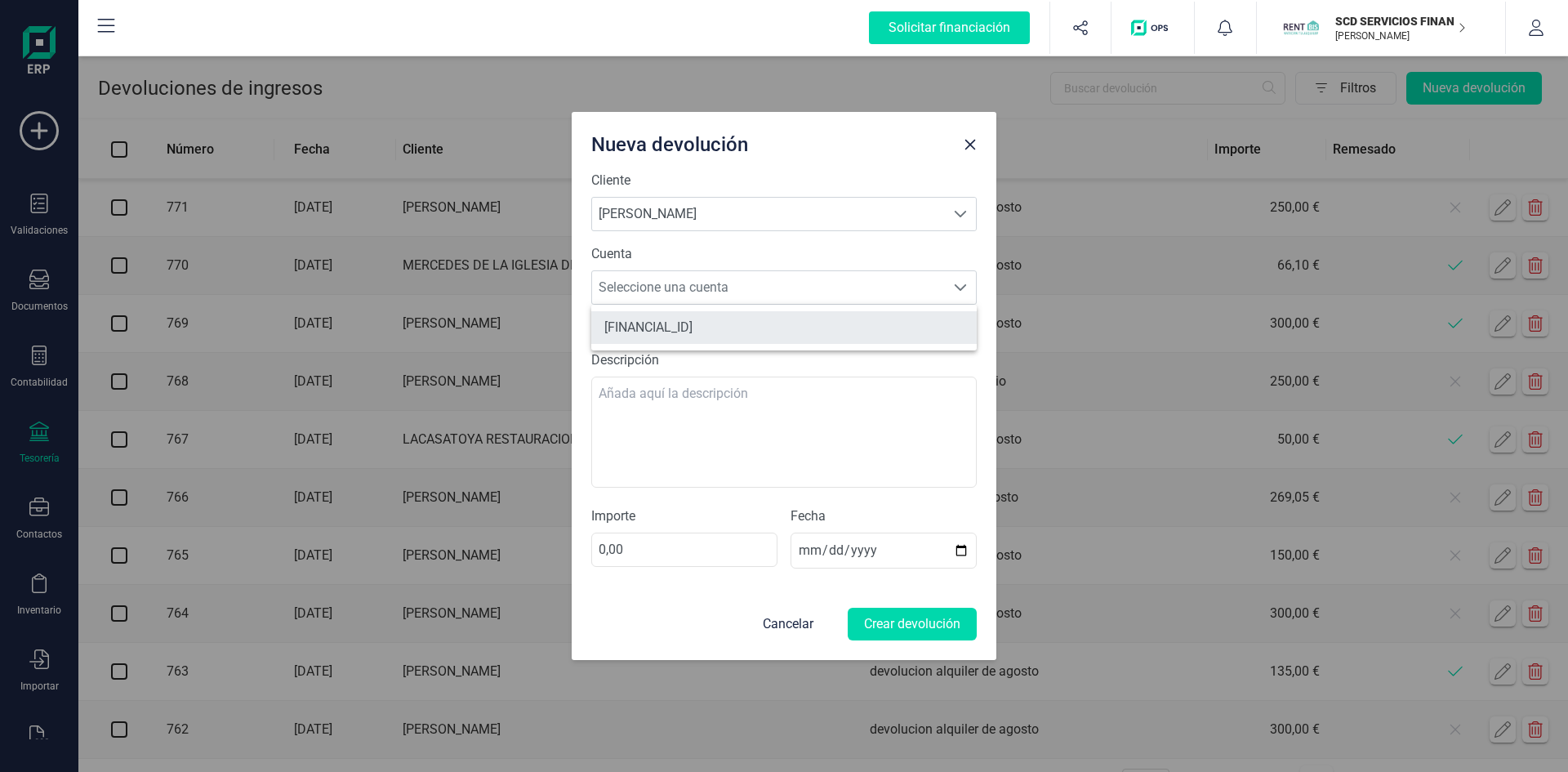
click at [717, 329] on li "ES0921006055671300265629" at bounding box center [784, 327] width 385 height 32
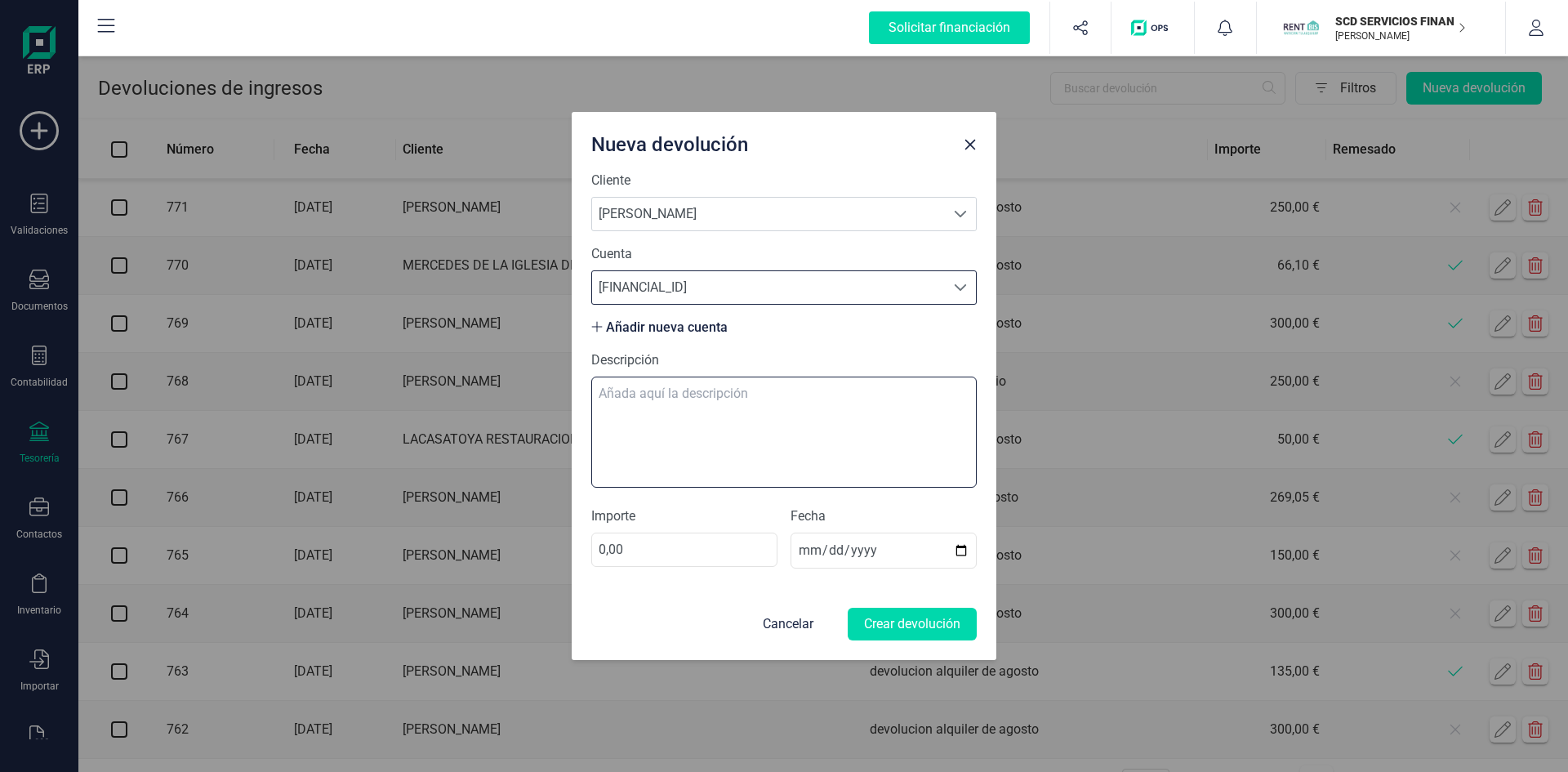
click at [698, 396] on textarea "Descripción" at bounding box center [784, 432] width 385 height 111
type textarea "devolución Agosto"
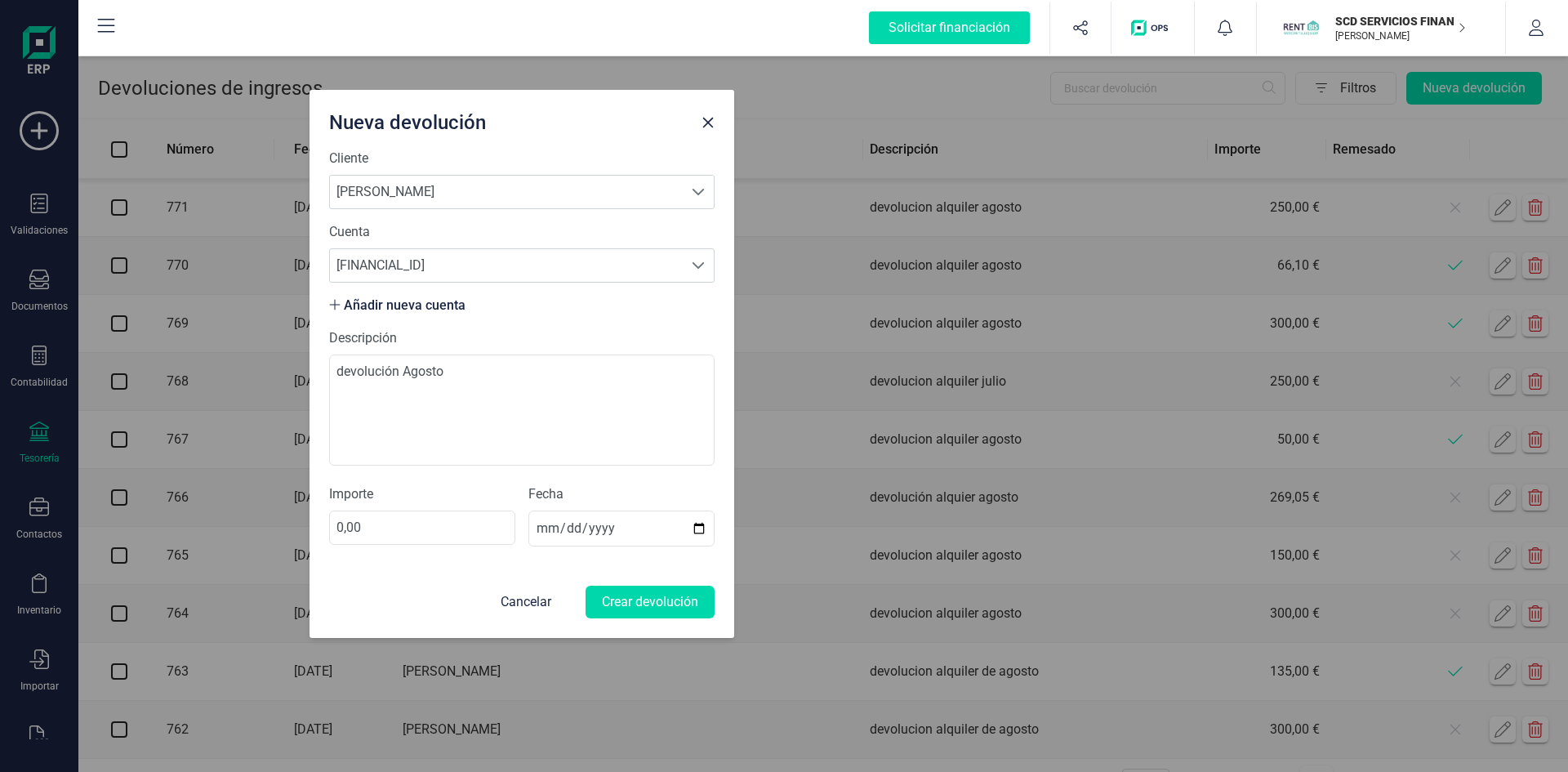
drag, startPoint x: 778, startPoint y: 142, endPoint x: 516, endPoint y: 119, distance: 263.0
click at [516, 119] on div "Nueva devolución" at bounding box center [508, 118] width 372 height 32
click at [541, 600] on button "Cancelar" at bounding box center [526, 601] width 77 height 32
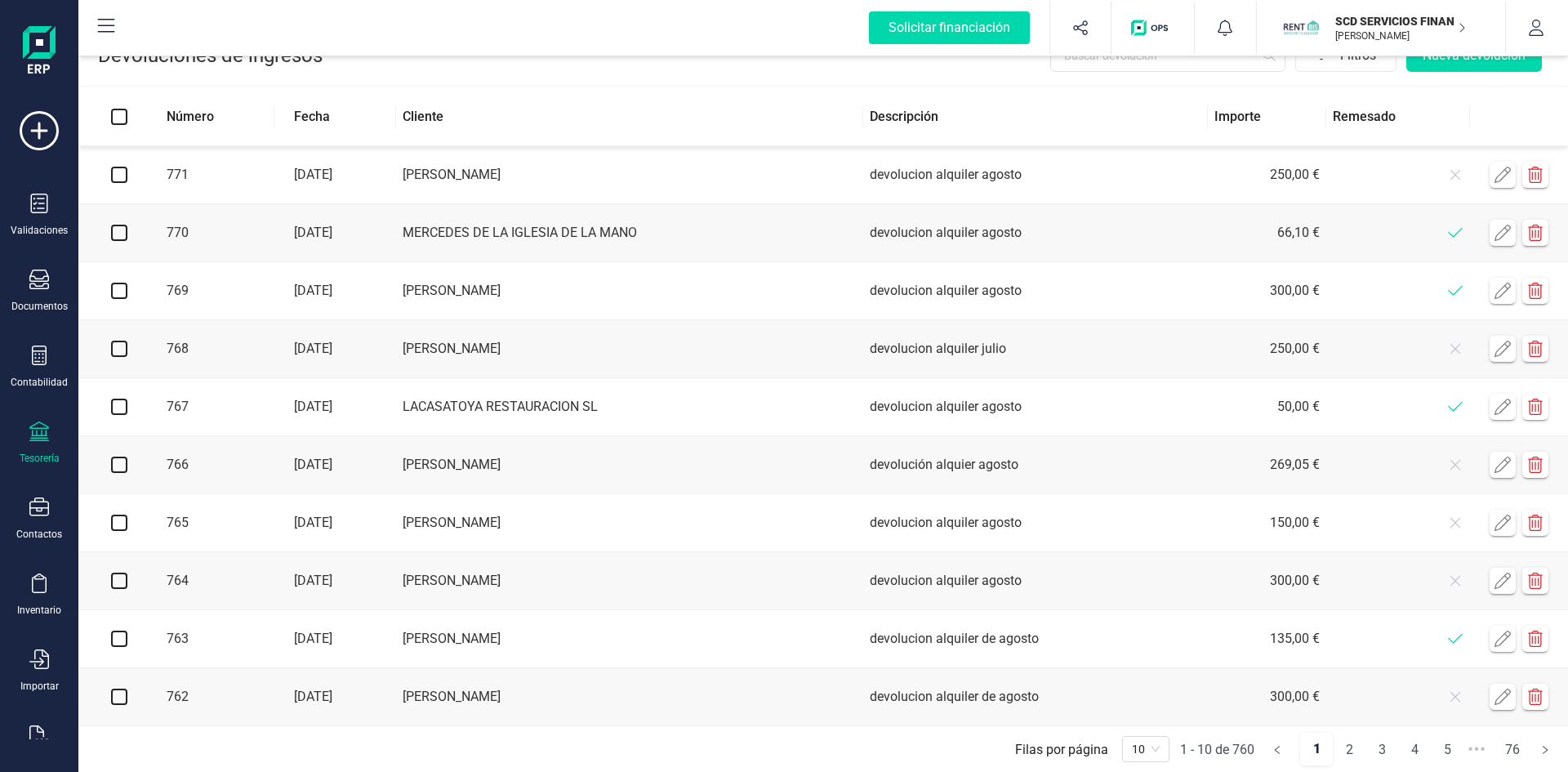
scroll to position [61, 0]
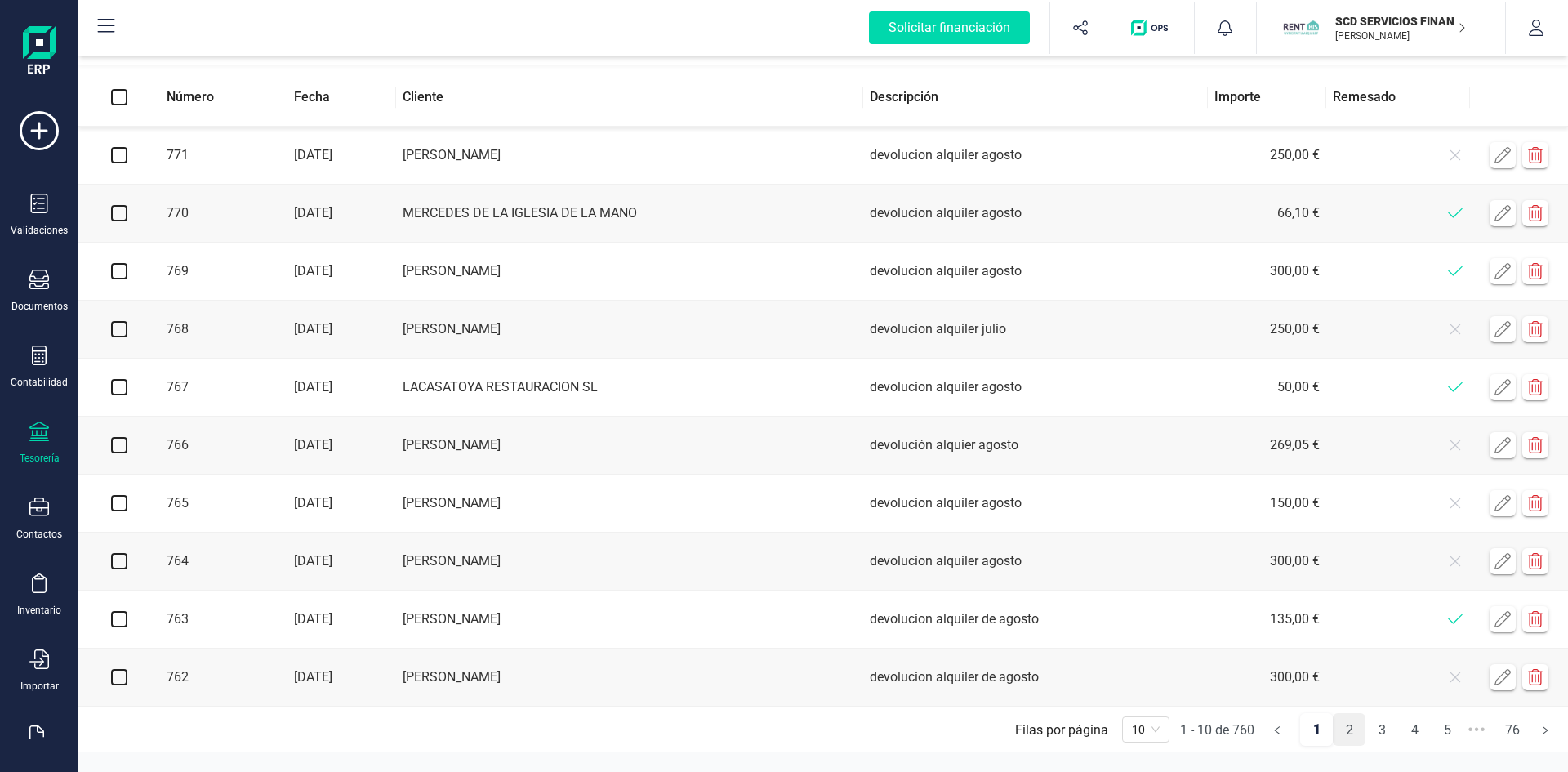
click at [1347, 730] on link "2" at bounding box center [1349, 729] width 31 height 32
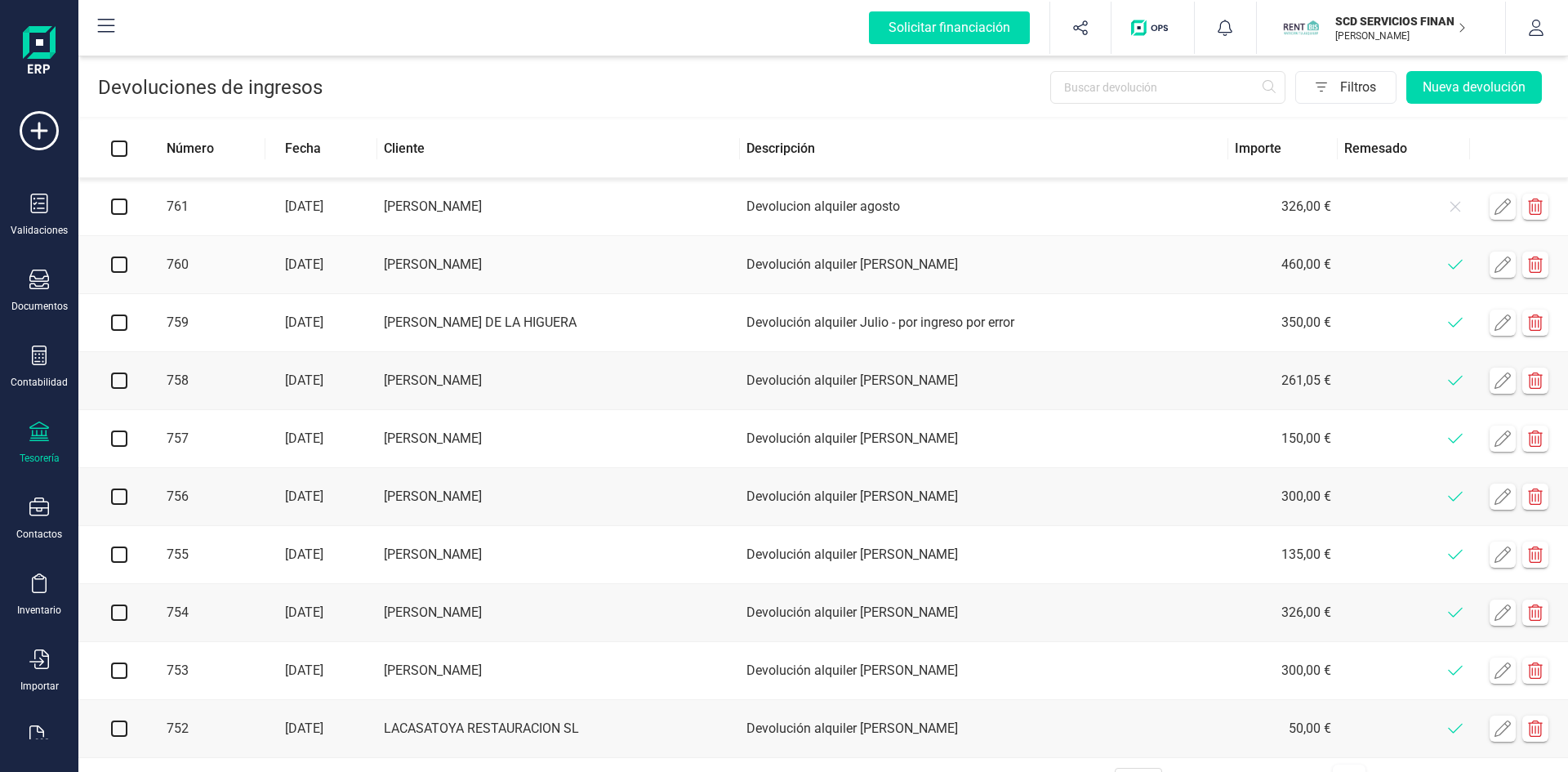
scroll to position [0, 0]
click at [1441, 89] on button "Nueva devolución" at bounding box center [1474, 88] width 135 height 32
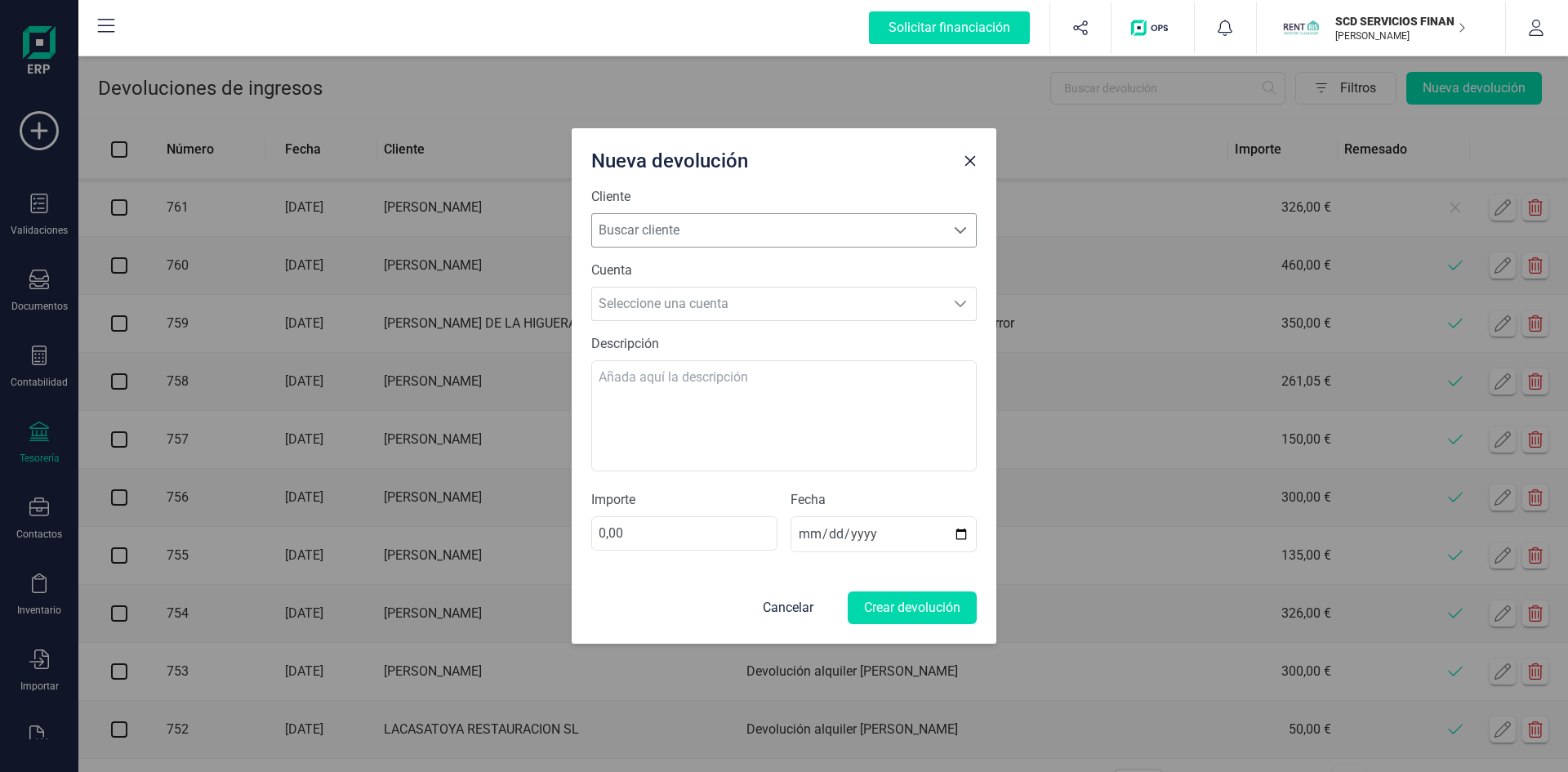
click at [753, 230] on span "Buscar cliente" at bounding box center [768, 230] width 353 height 32
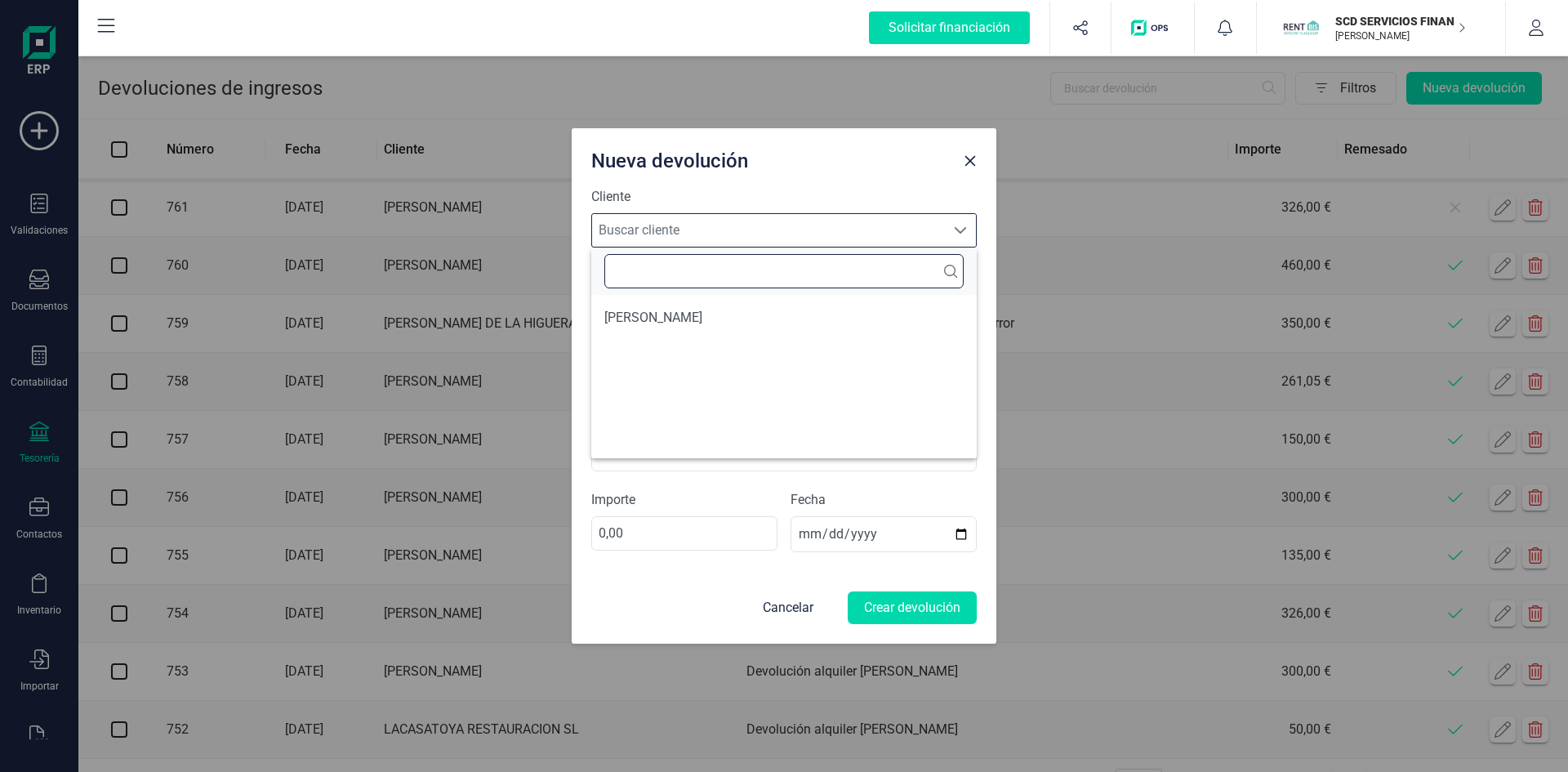
scroll to position [10, 72]
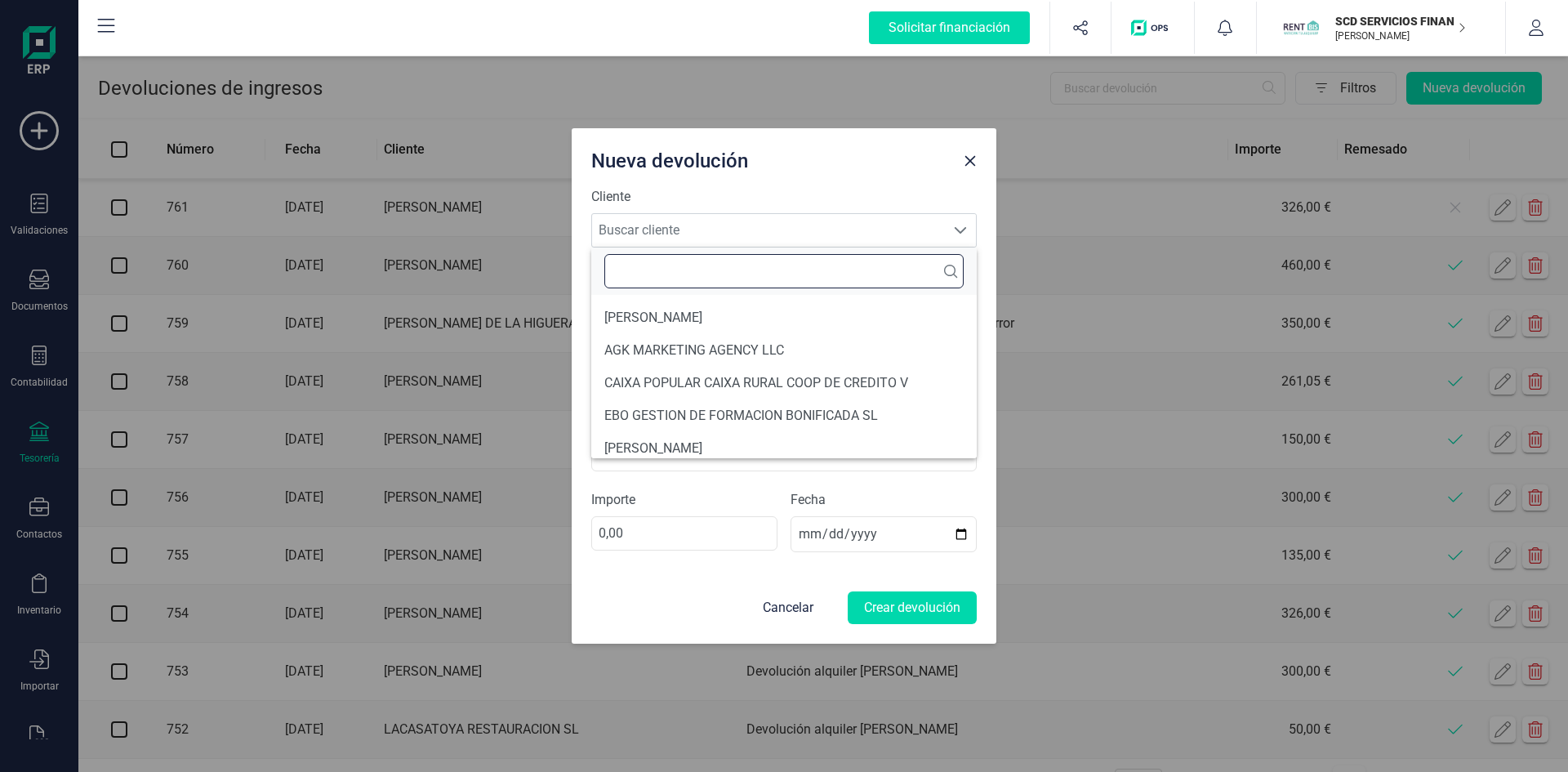
click at [743, 280] on input "text" at bounding box center [784, 270] width 359 height 34
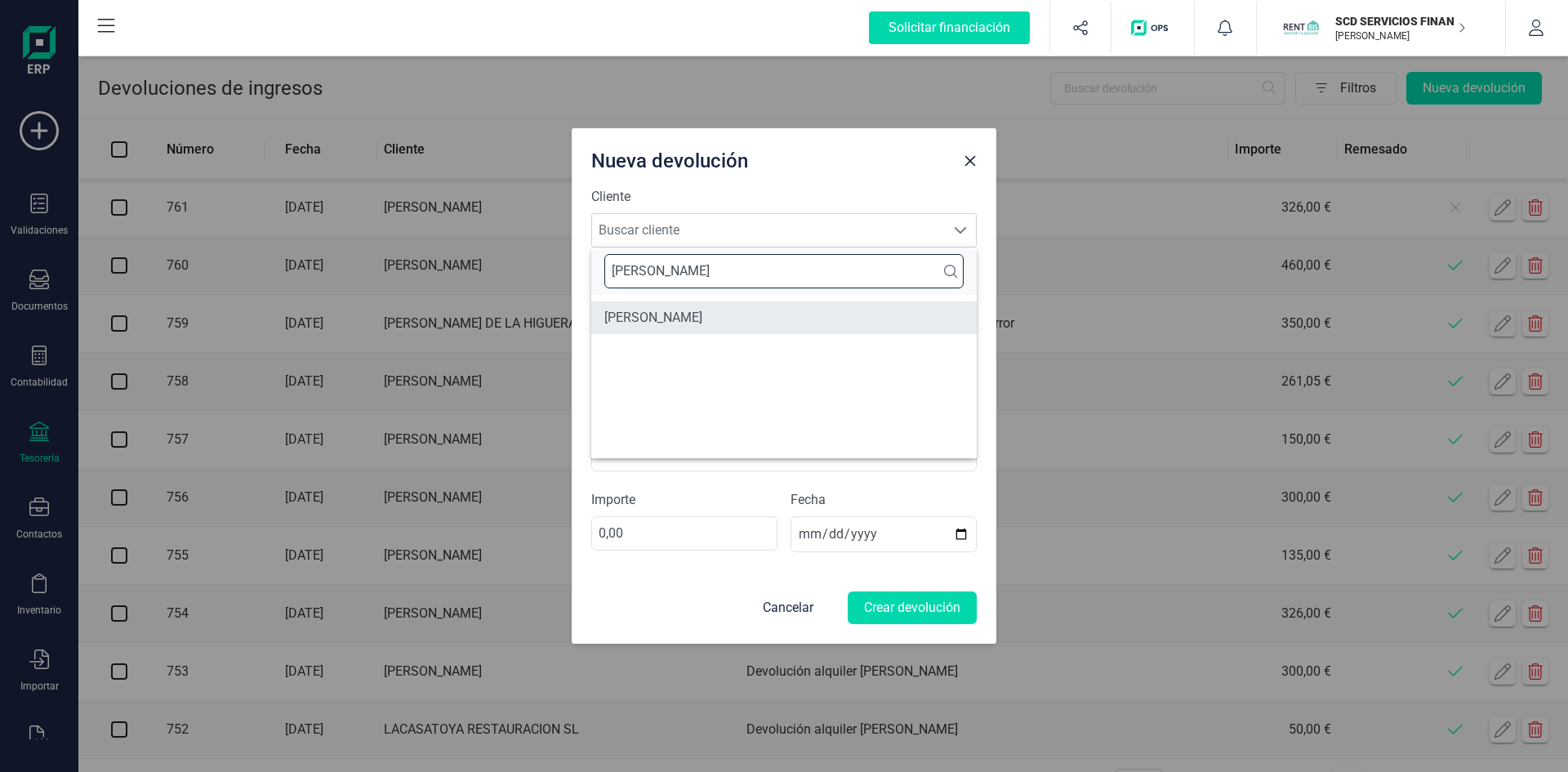
type input "manuela"
click at [741, 305] on li "MANUELA ESCOBAR CARRASCO" at bounding box center [784, 317] width 385 height 32
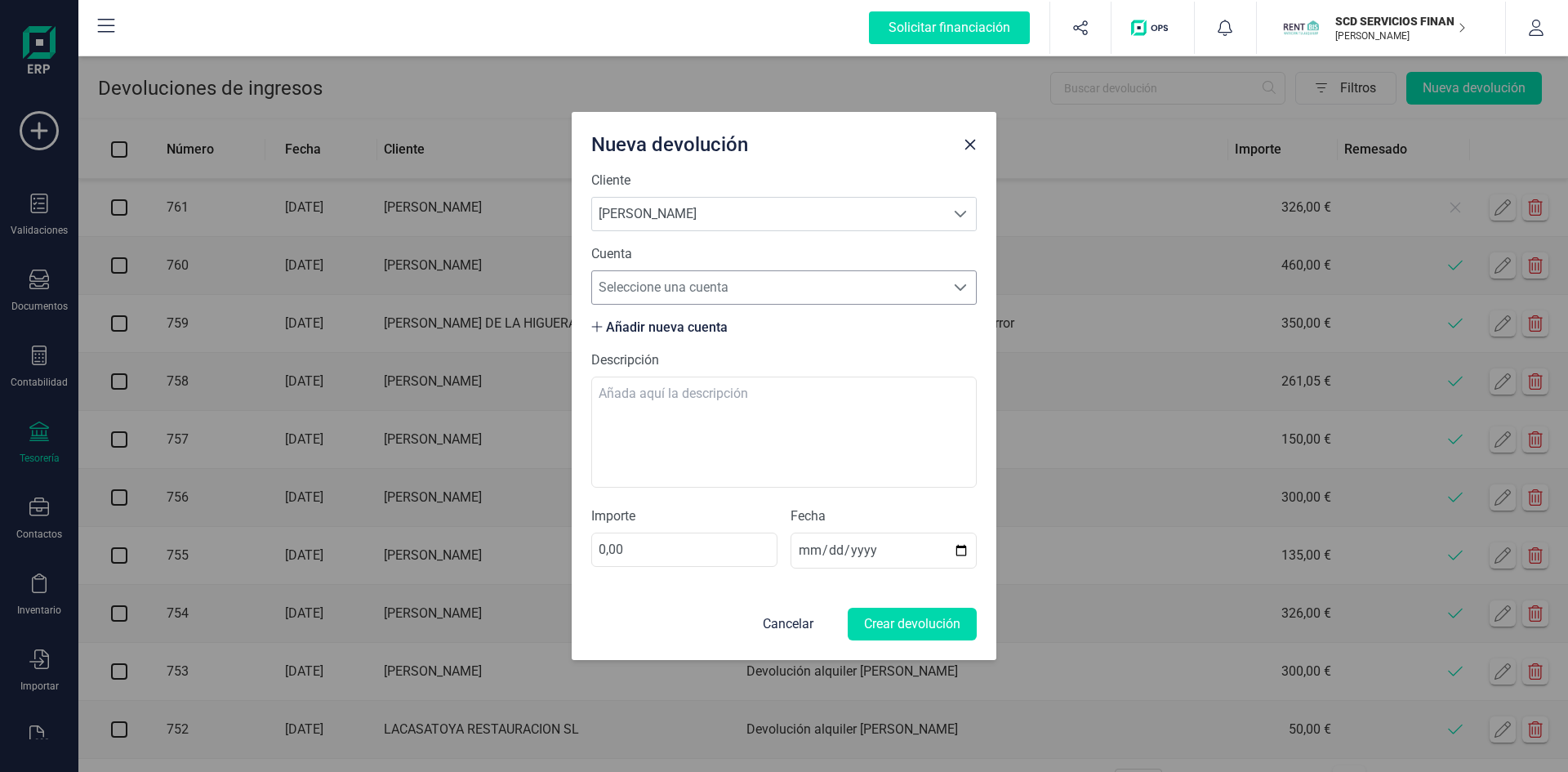
click at [738, 287] on span "Seleccione una cuenta" at bounding box center [768, 287] width 353 height 32
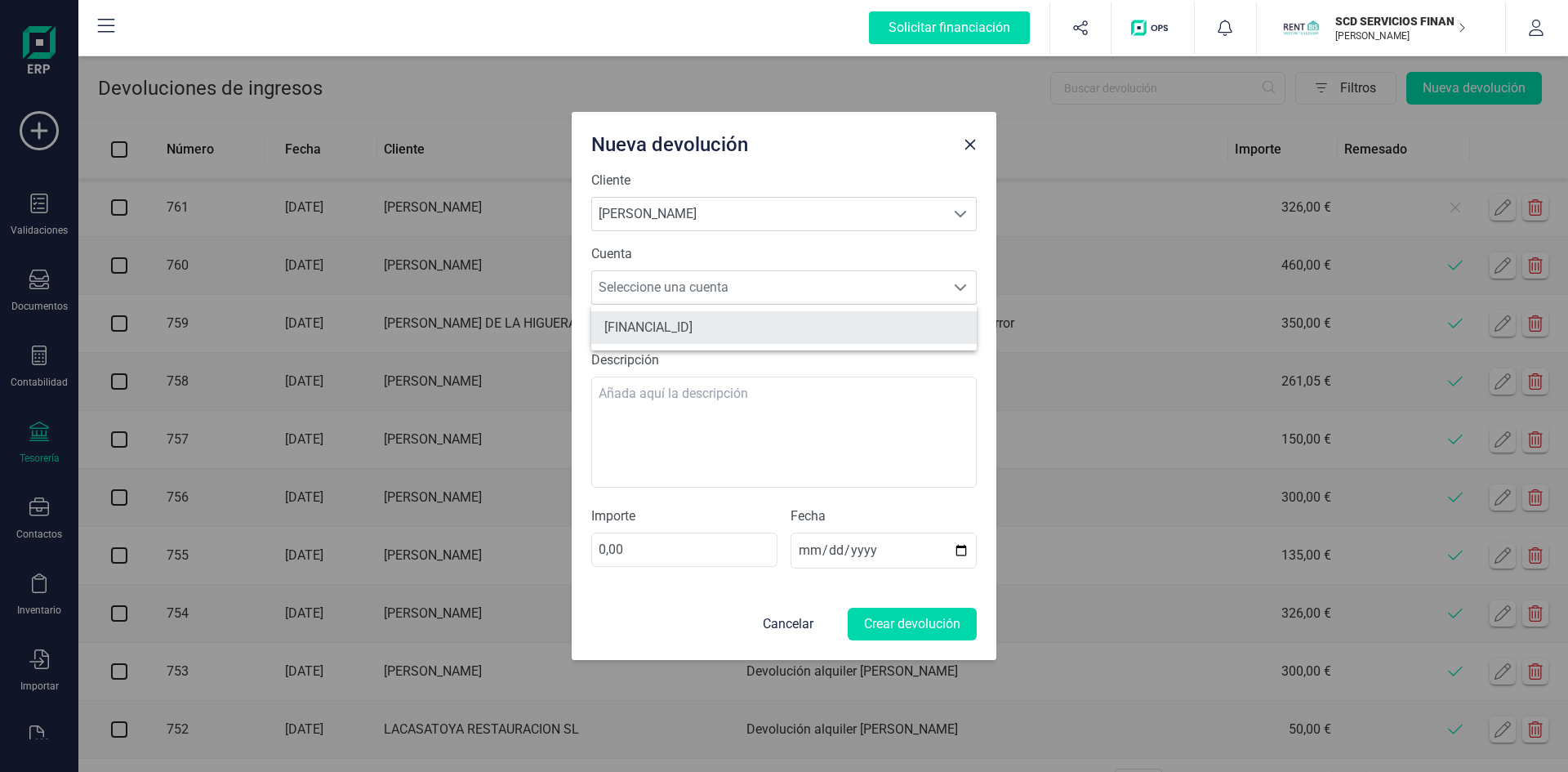
click at [731, 322] on li "ES0921006055671300265629" at bounding box center [784, 327] width 385 height 32
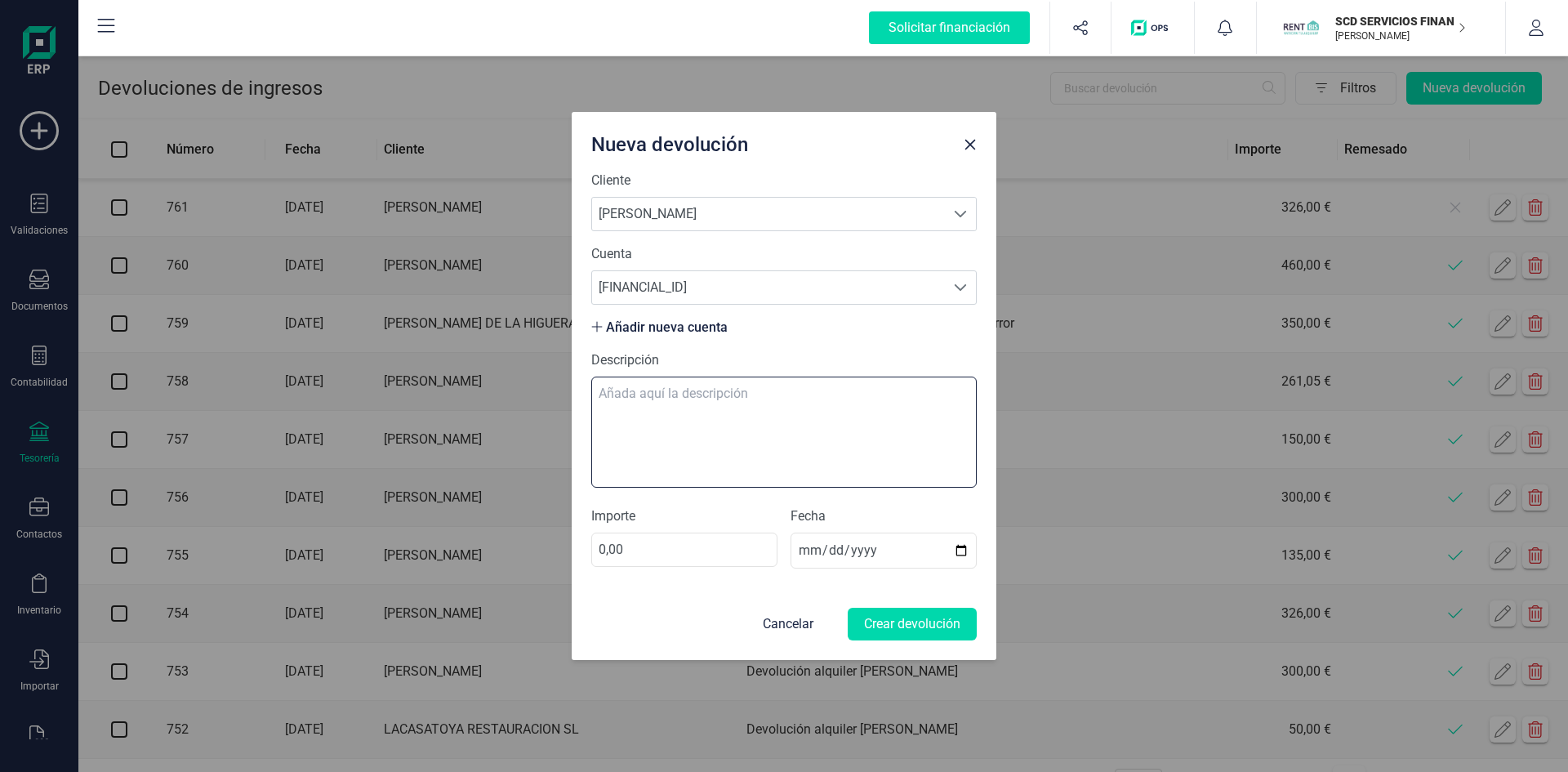
click at [700, 398] on textarea "Descripción" at bounding box center [784, 432] width 385 height 111
type textarea "devolución septiembre"
click at [597, 547] on input "0,00" at bounding box center [684, 549] width 186 height 34
type input "326,00"
click at [901, 621] on button "Crear devolución" at bounding box center [912, 623] width 129 height 32
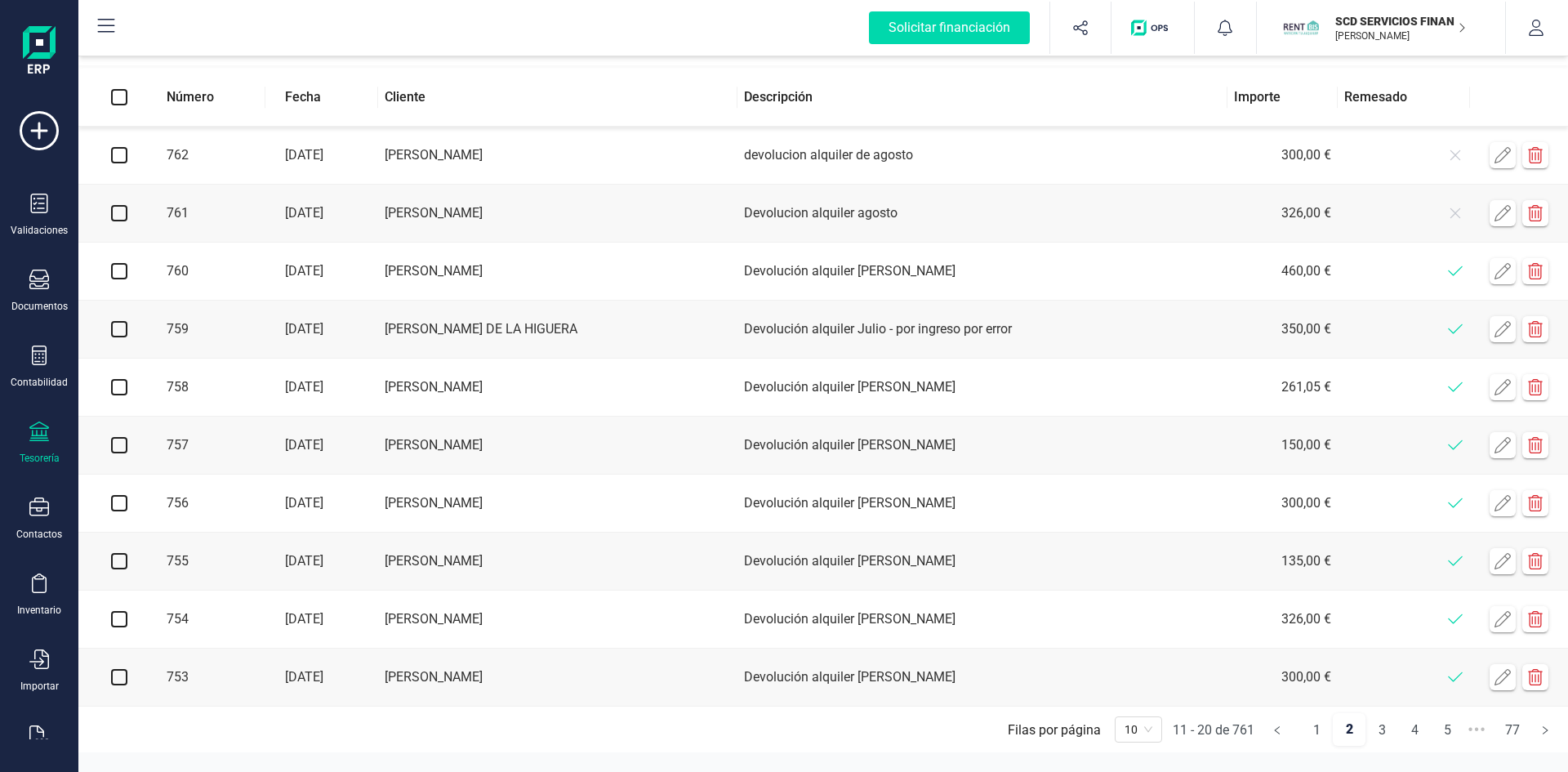
scroll to position [61, 0]
click at [1317, 729] on link "1" at bounding box center [1317, 729] width 31 height 32
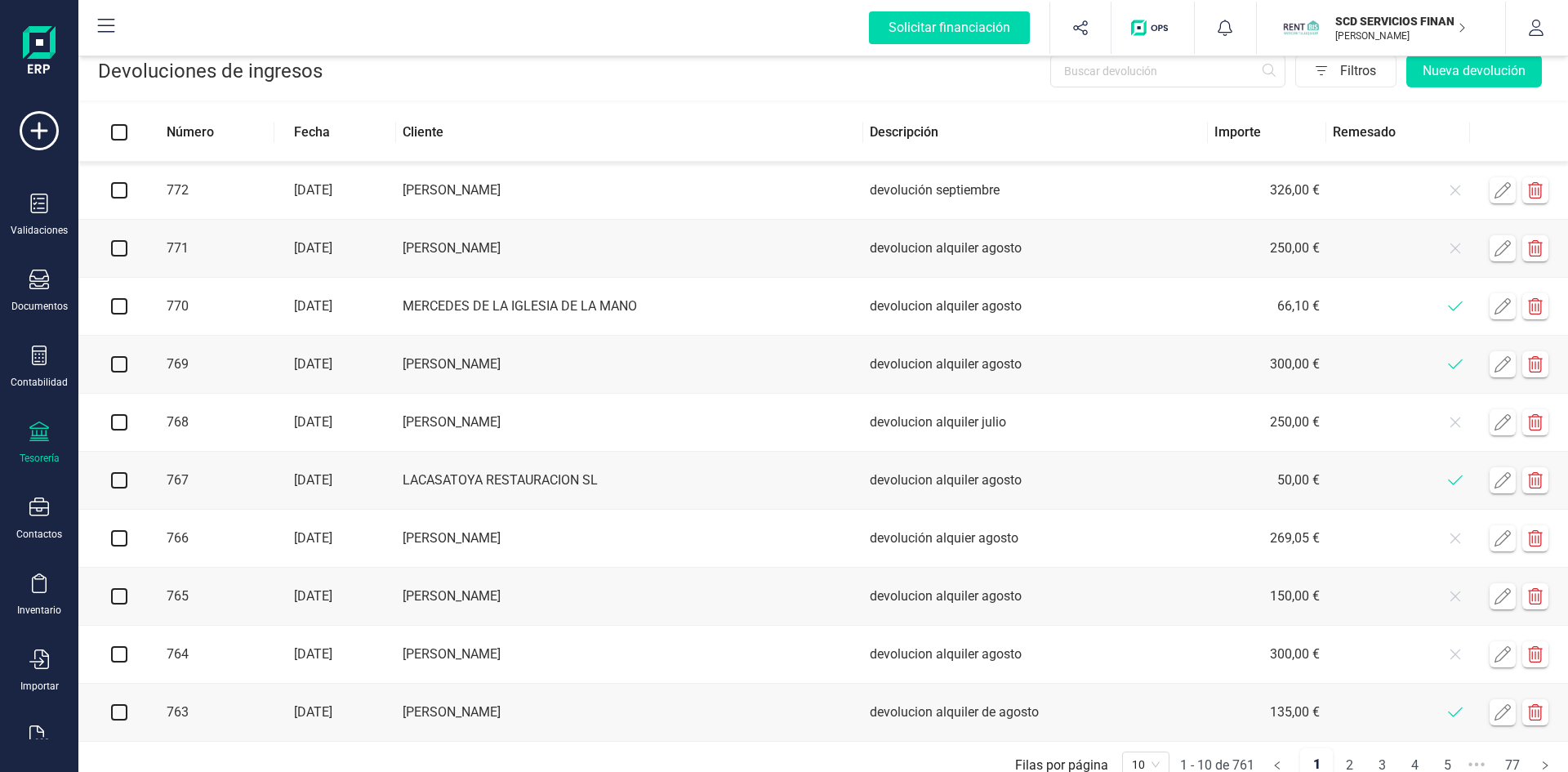
scroll to position [0, 0]
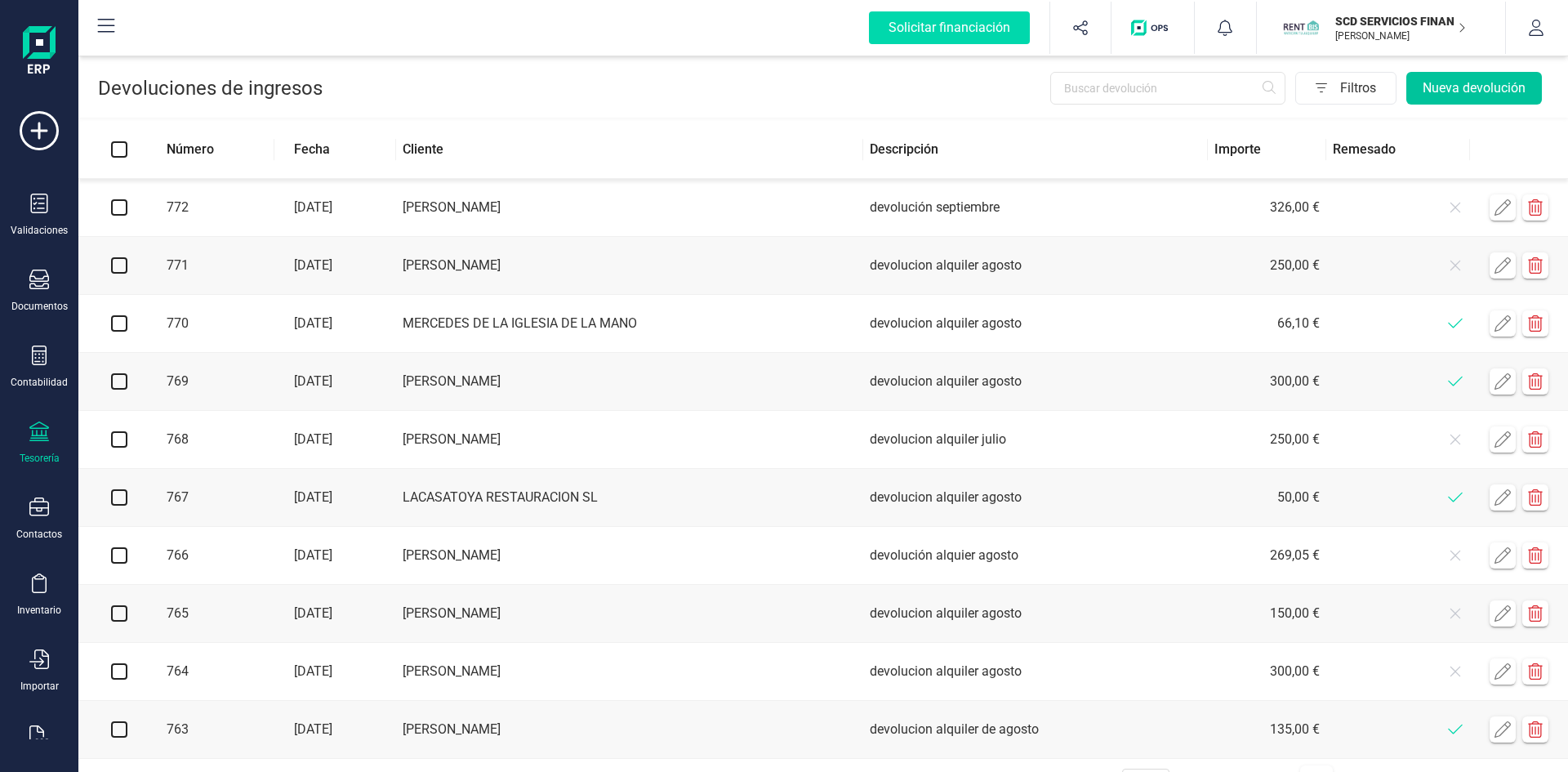
click at [1468, 90] on button "Nueva devolución" at bounding box center [1474, 88] width 135 height 32
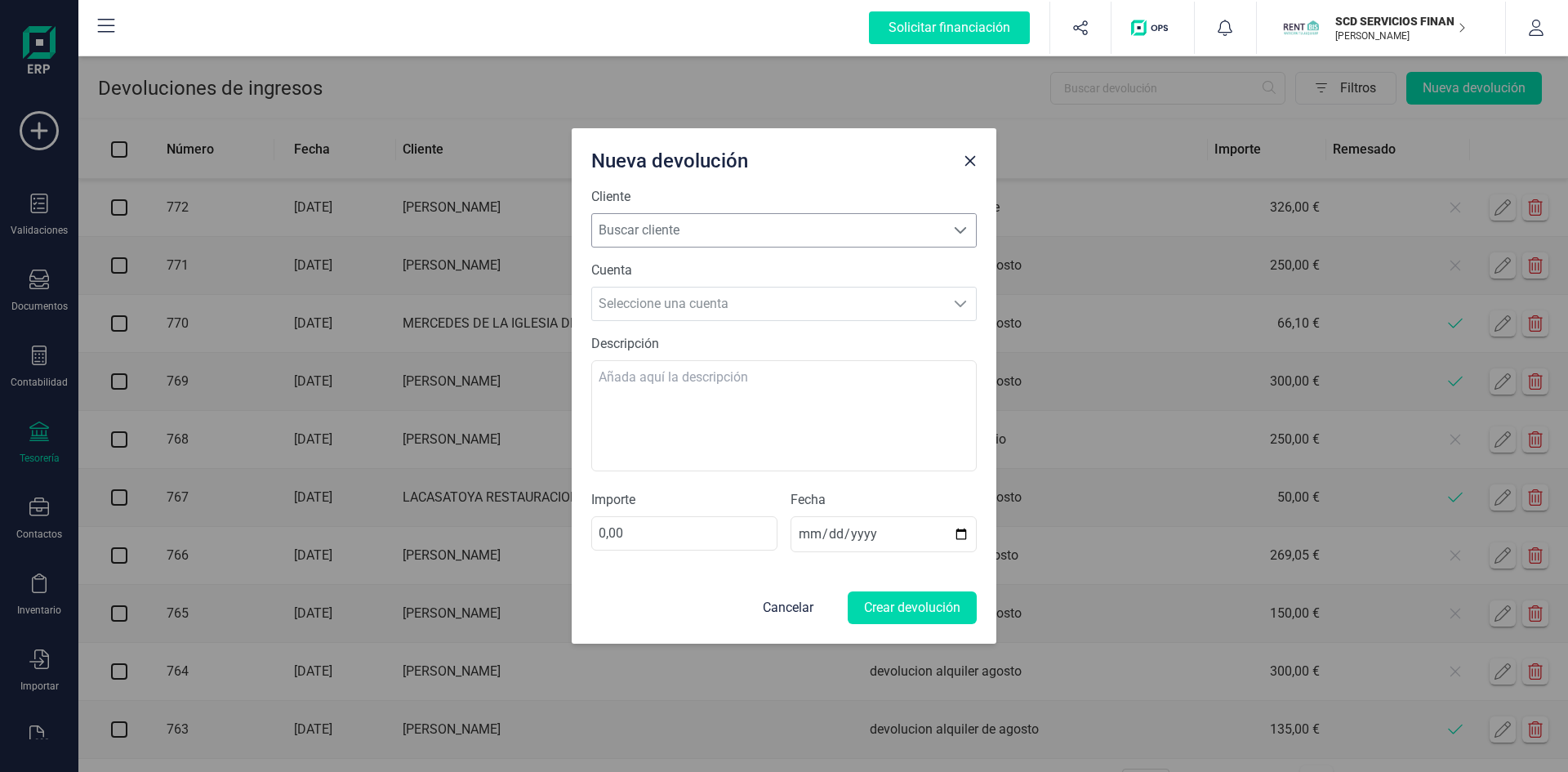
click at [861, 234] on span "Buscar cliente" at bounding box center [768, 230] width 353 height 32
type input "mireia"
click at [729, 313] on li "MIREIA FERNANDEZ SORIANO" at bounding box center [784, 317] width 385 height 32
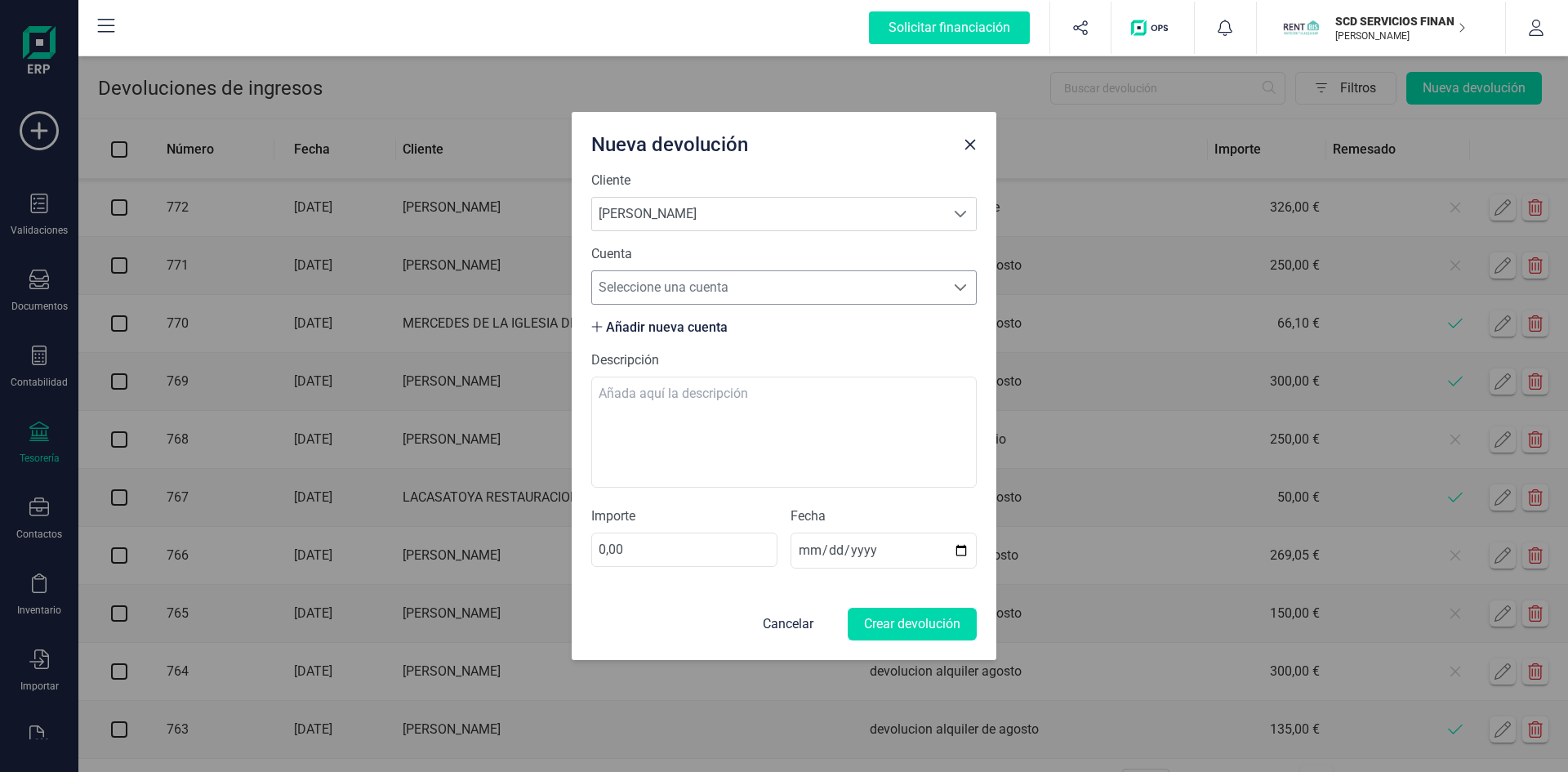
click at [704, 290] on span "Seleccione una cuenta" at bounding box center [768, 287] width 353 height 32
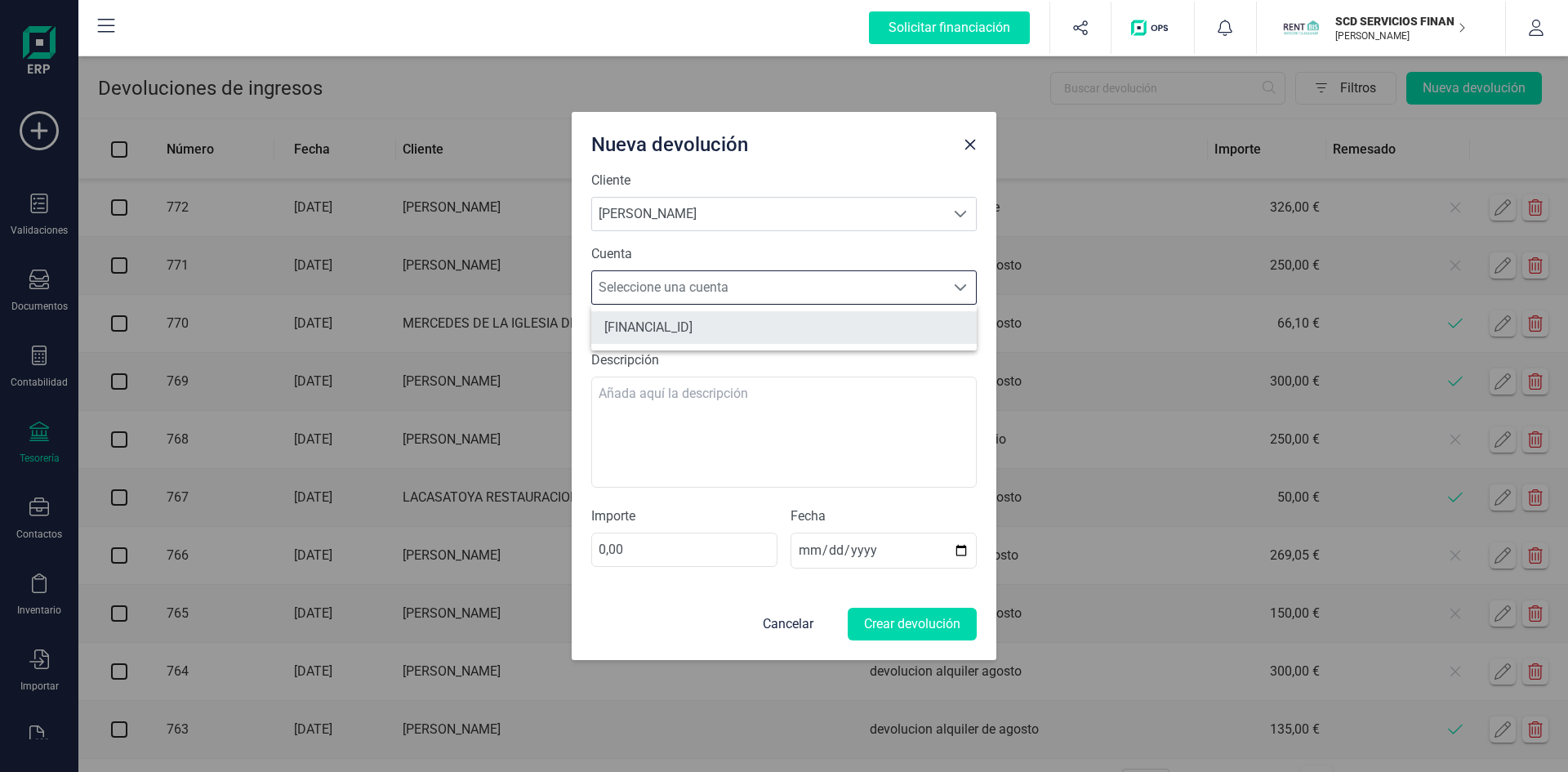
click at [698, 324] on li "ES4321003049192102049143" at bounding box center [784, 327] width 385 height 32
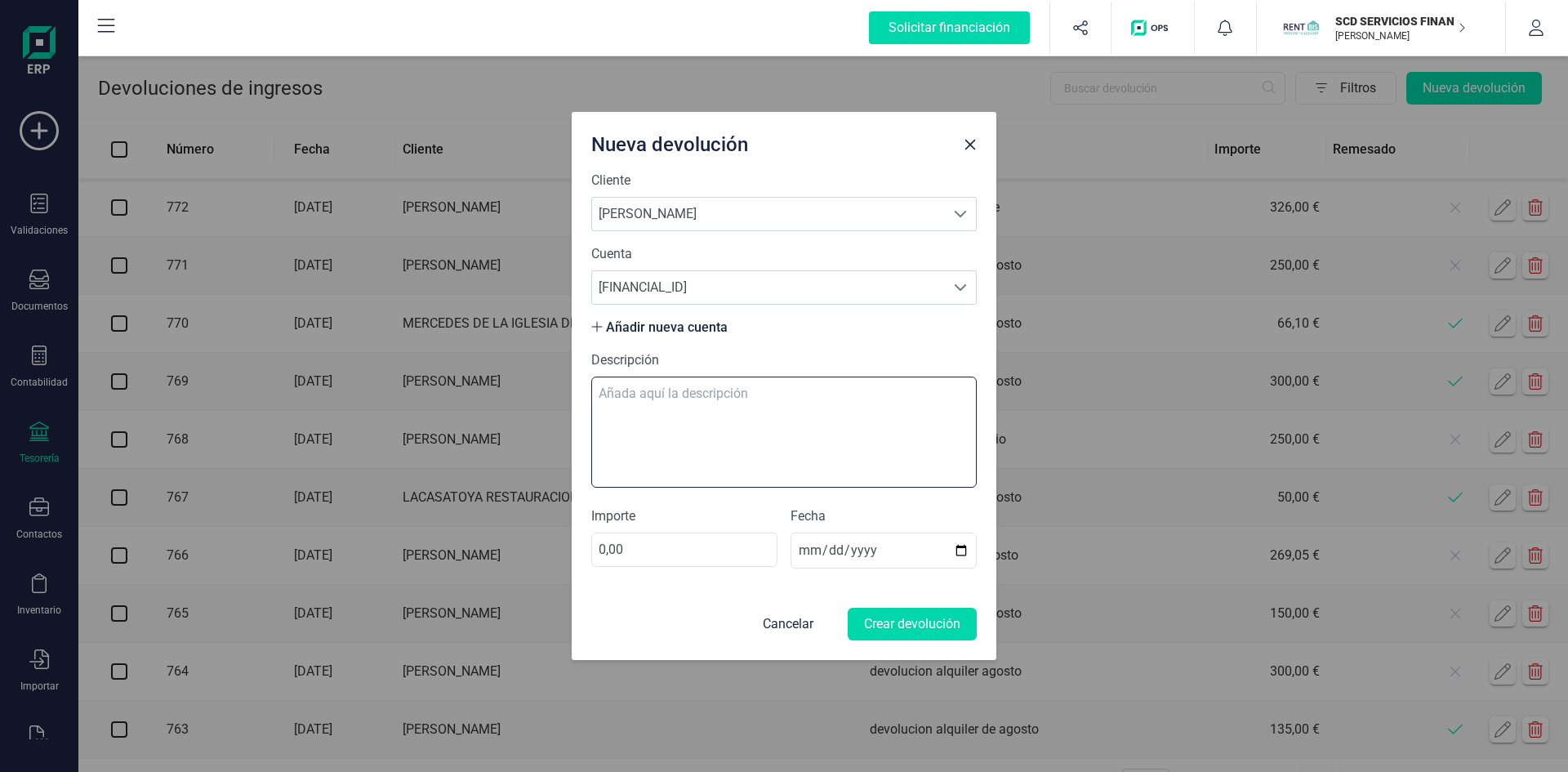
click at [682, 393] on textarea "Descripción" at bounding box center [784, 432] width 385 height 111
type textarea "devolucion alquiler septiembre"
click at [600, 550] on input "0,00" at bounding box center [684, 549] width 186 height 34
type input "300,00"
click at [889, 625] on button "Crear devolución" at bounding box center [912, 623] width 129 height 32
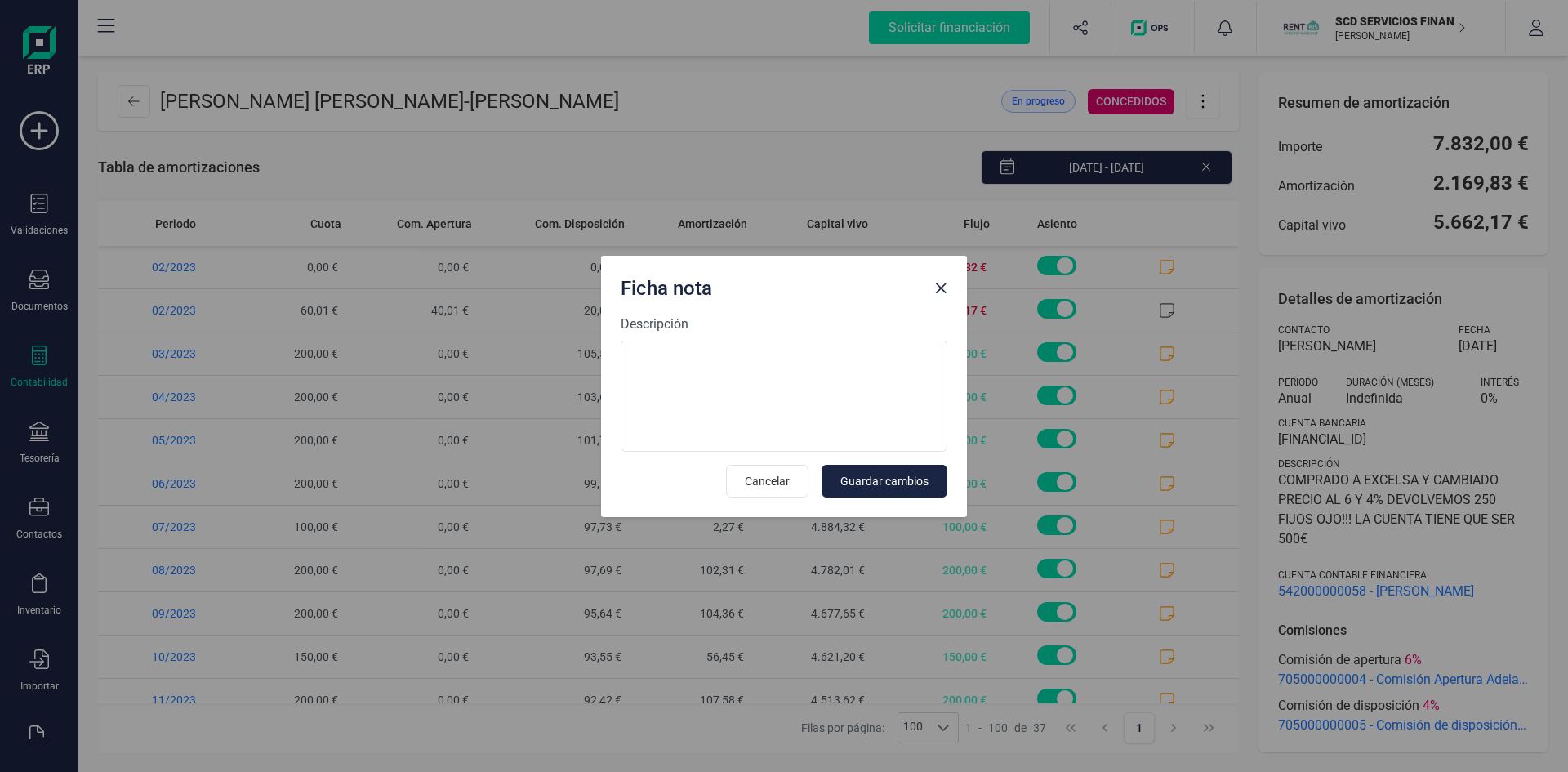
scroll to position [1144, 0]
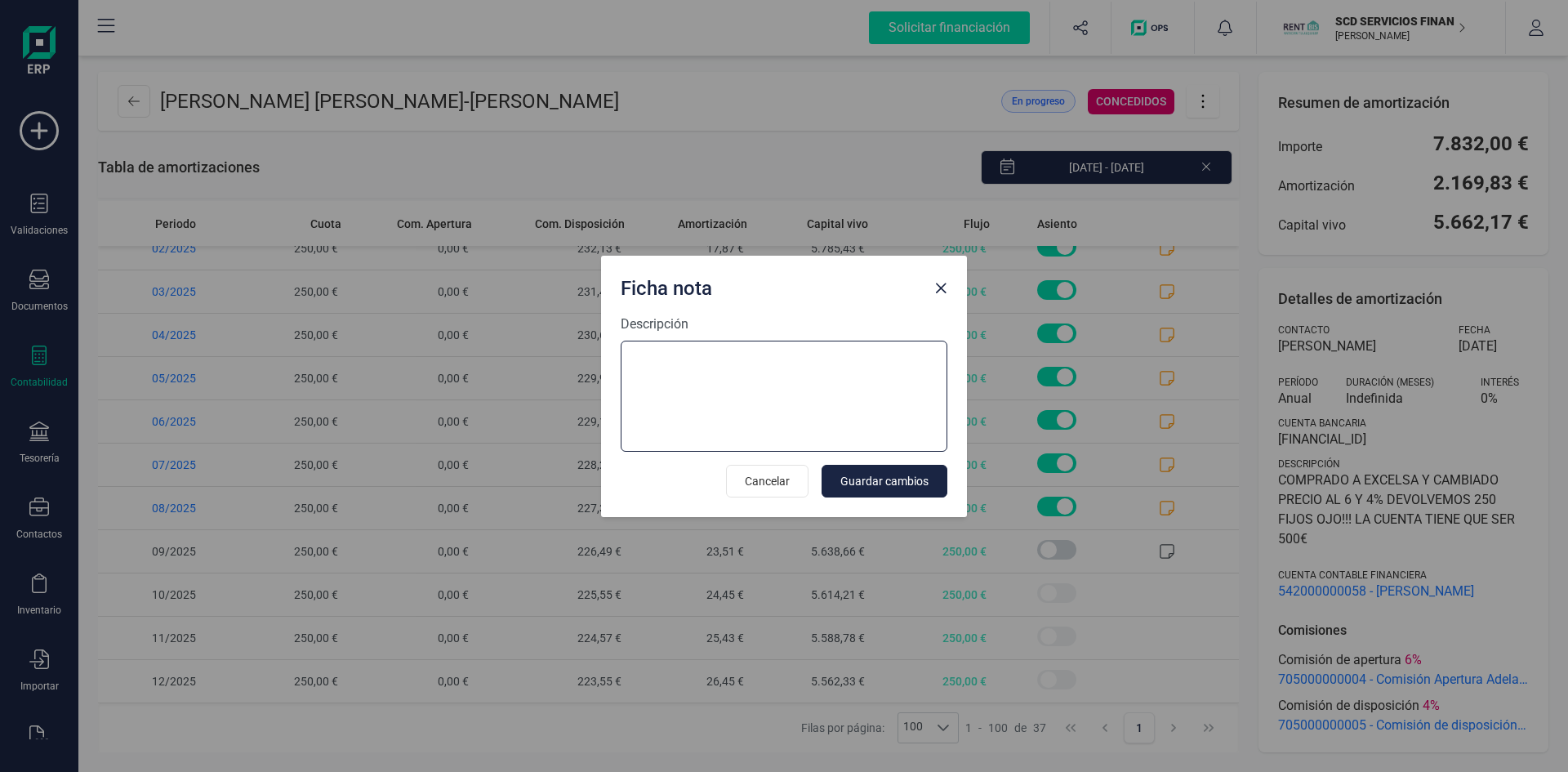
click at [729, 343] on textarea "Descripción" at bounding box center [784, 396] width 327 height 111
paste textarea "[DATE] 9 trf. [PERSON_NAME] [PERSON_NAME] 500,00"
type textarea "[DATE] 9 trf. [PERSON_NAME] [PERSON_NAME] 500,00 dev 250 eur a [PERSON_NAME]"
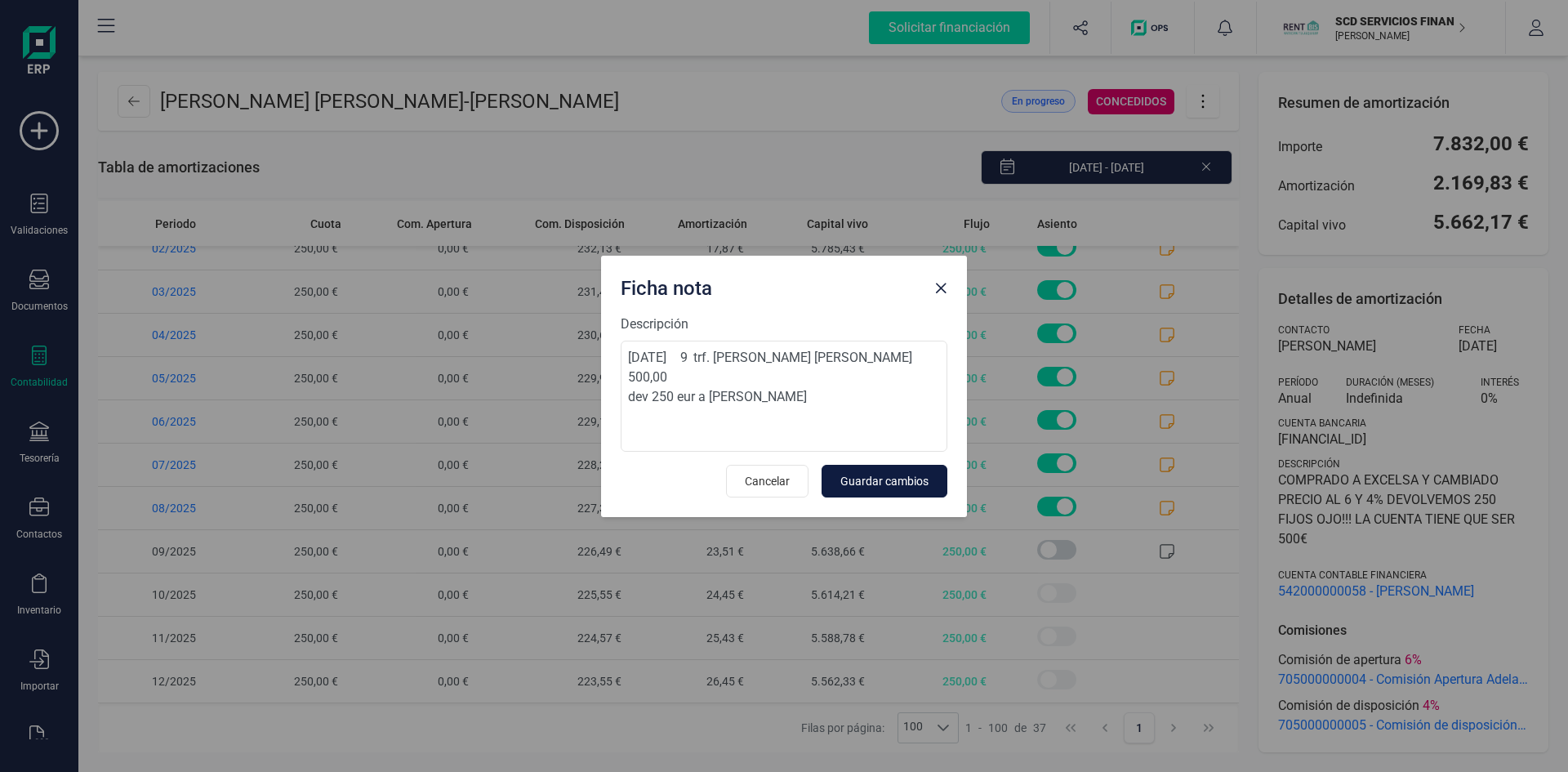
scroll to position [0, 0]
click at [889, 473] on span "Guardar cambios" at bounding box center [884, 481] width 88 height 17
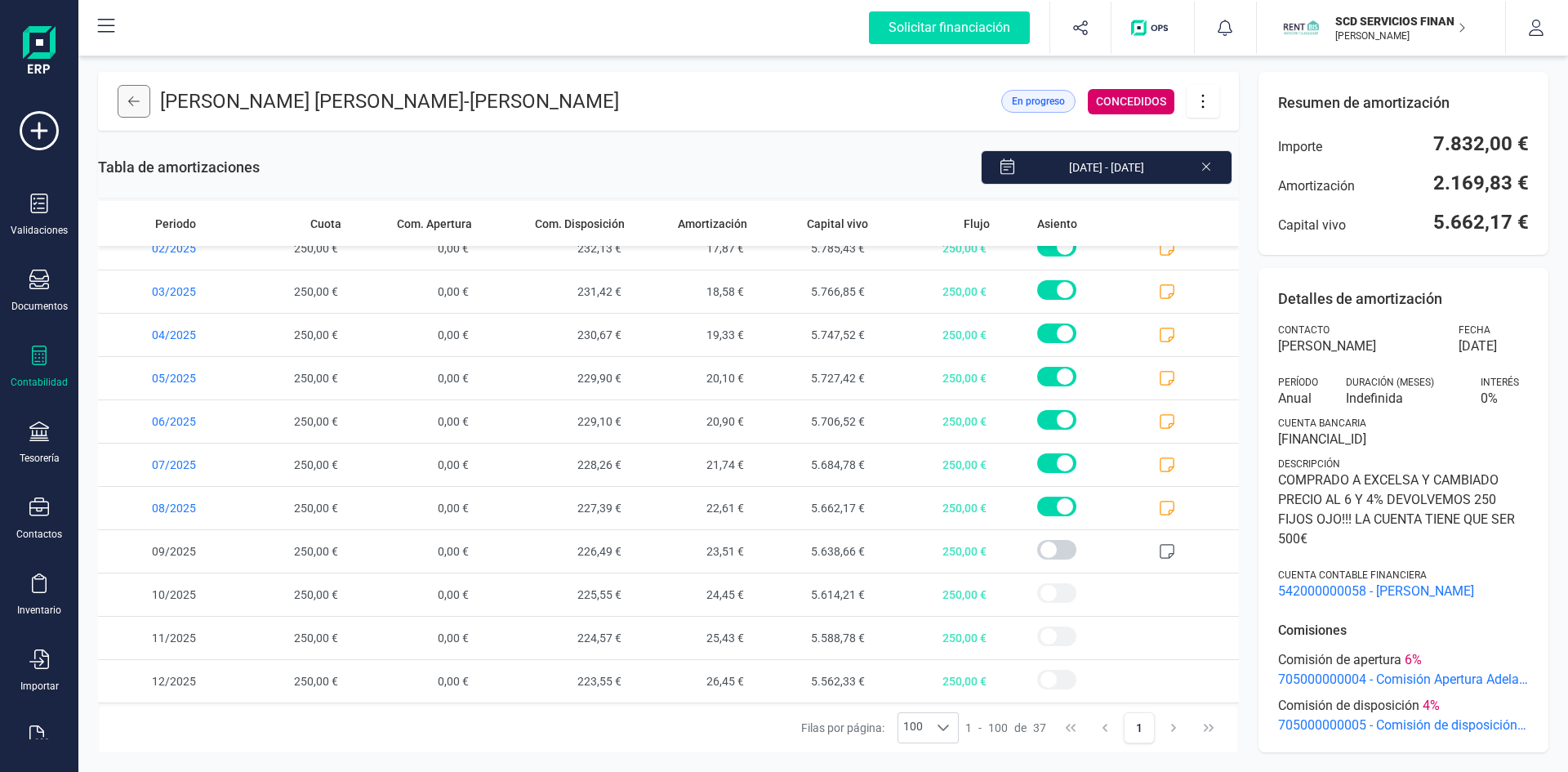
click at [128, 103] on icon at bounding box center [133, 101] width 11 height 13
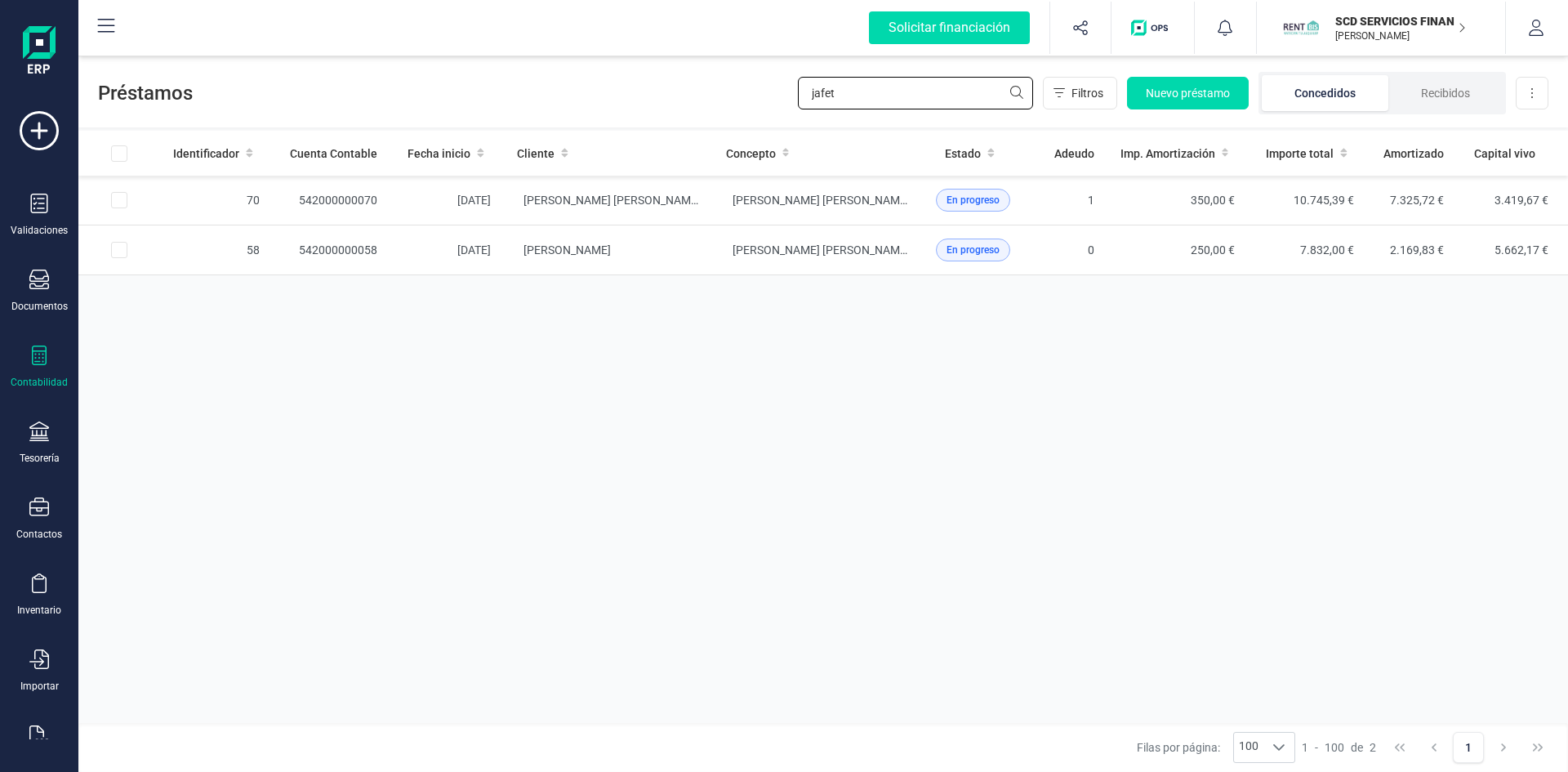
drag, startPoint x: 884, startPoint y: 95, endPoint x: 660, endPoint y: 104, distance: 224.2
click at [682, 100] on div "Préstamos jafet Filtros Nuevo préstamo Concedidos Recibidos Descargar Excel" at bounding box center [823, 89] width 1490 height 75
type input "eva garc"
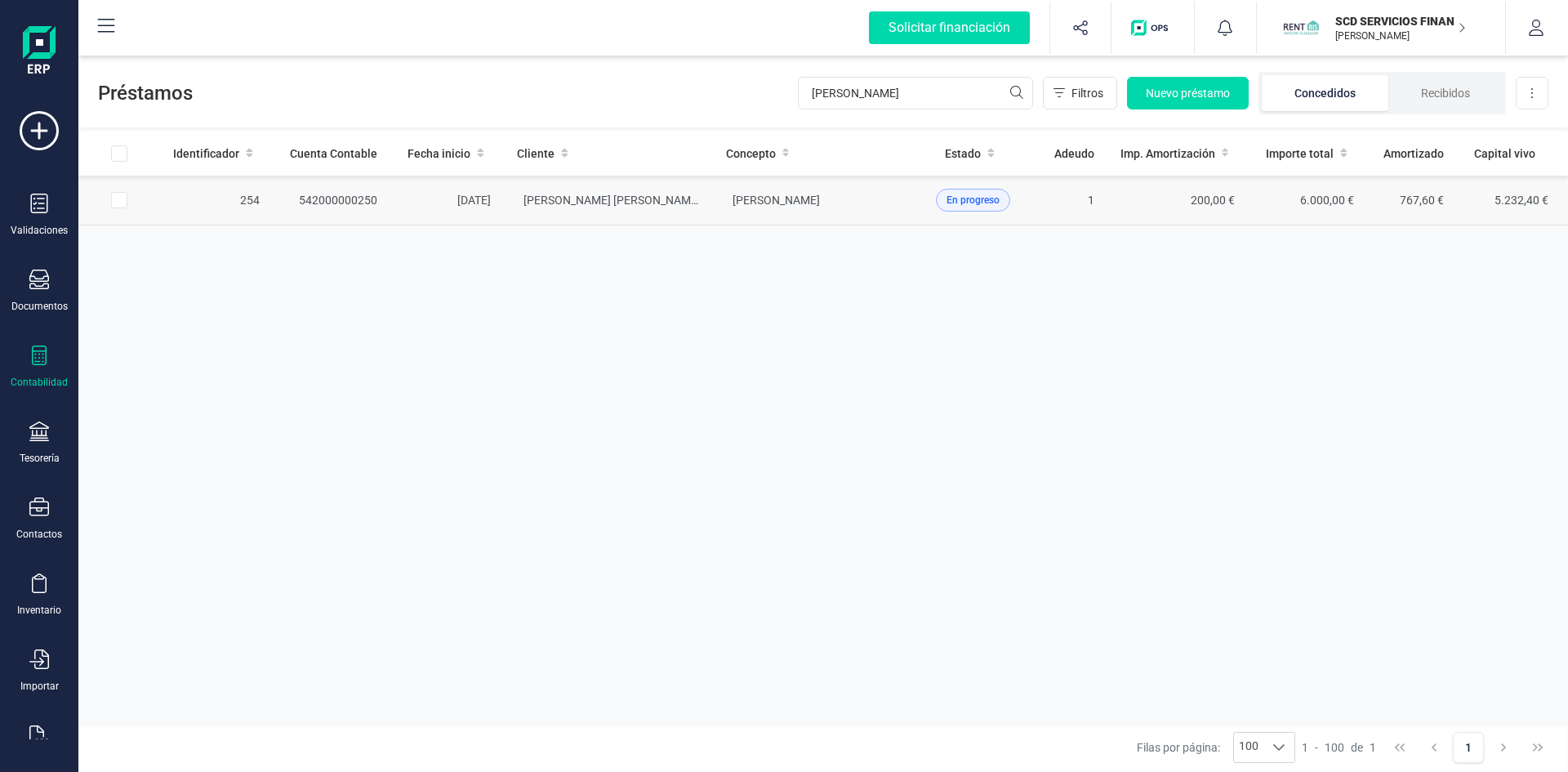
click at [348, 202] on td "542000000250" at bounding box center [332, 201] width 118 height 50
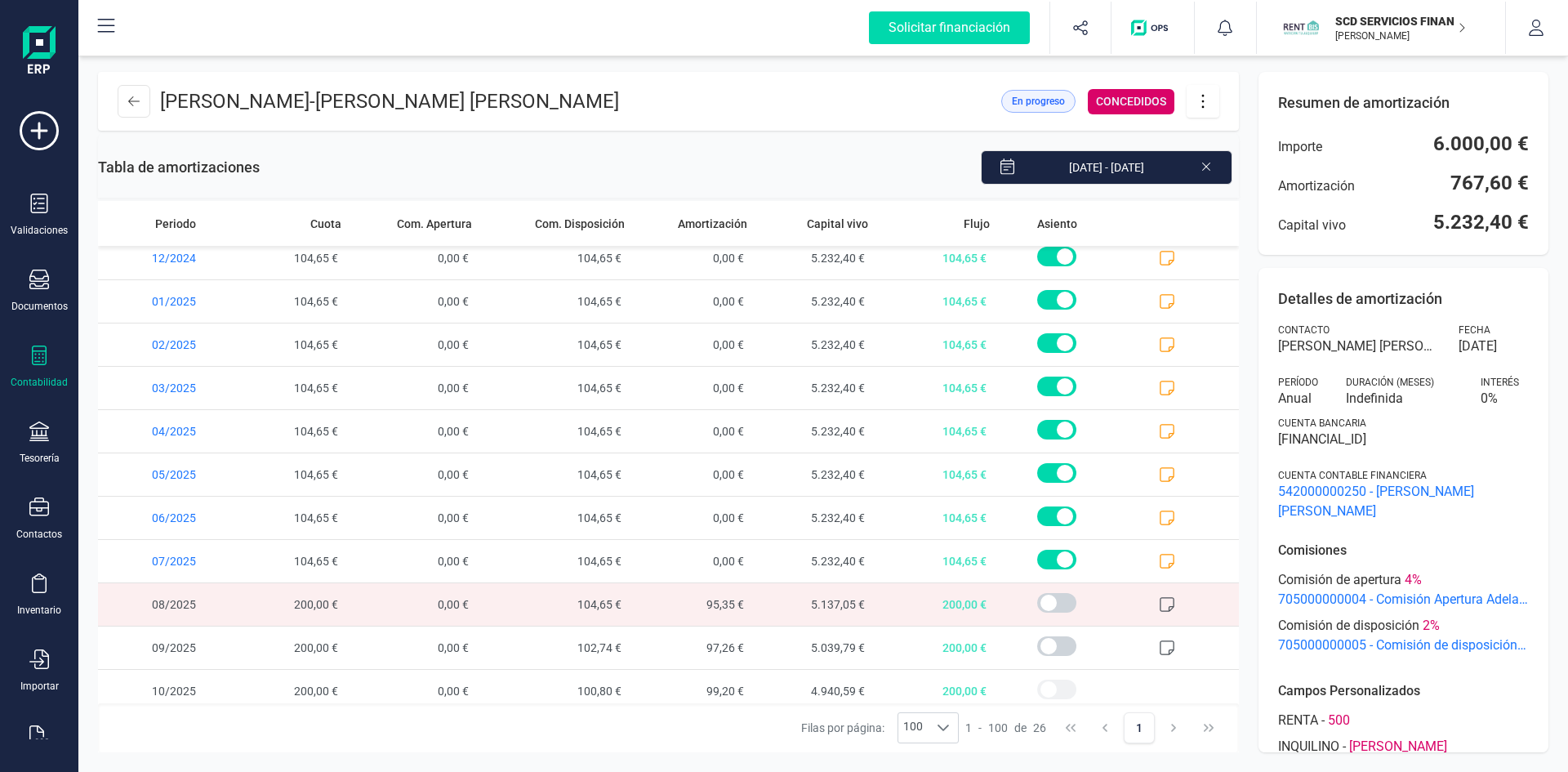
scroll to position [654, 0]
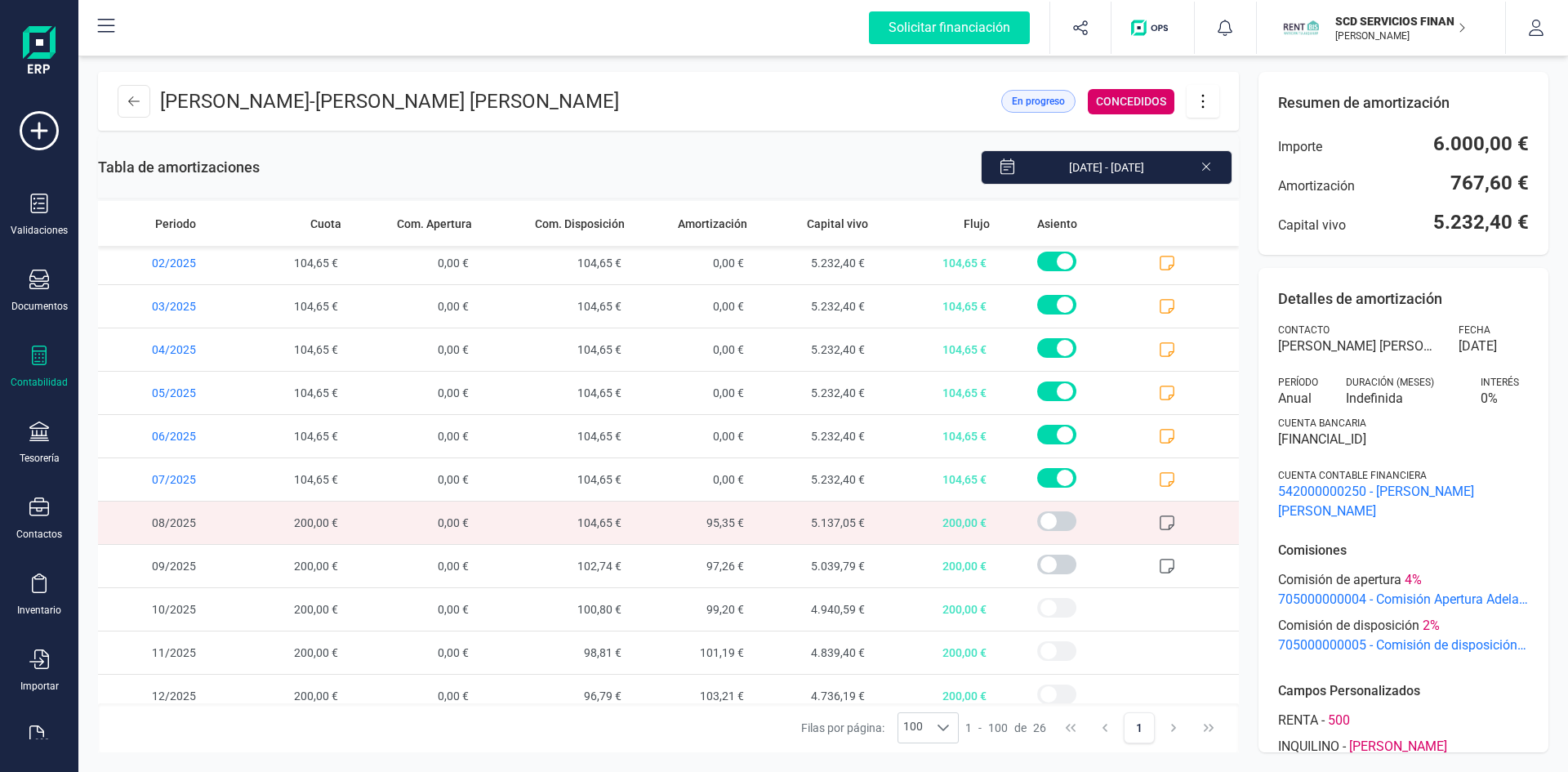
click at [1160, 517] on icon at bounding box center [1168, 523] width 17 height 17
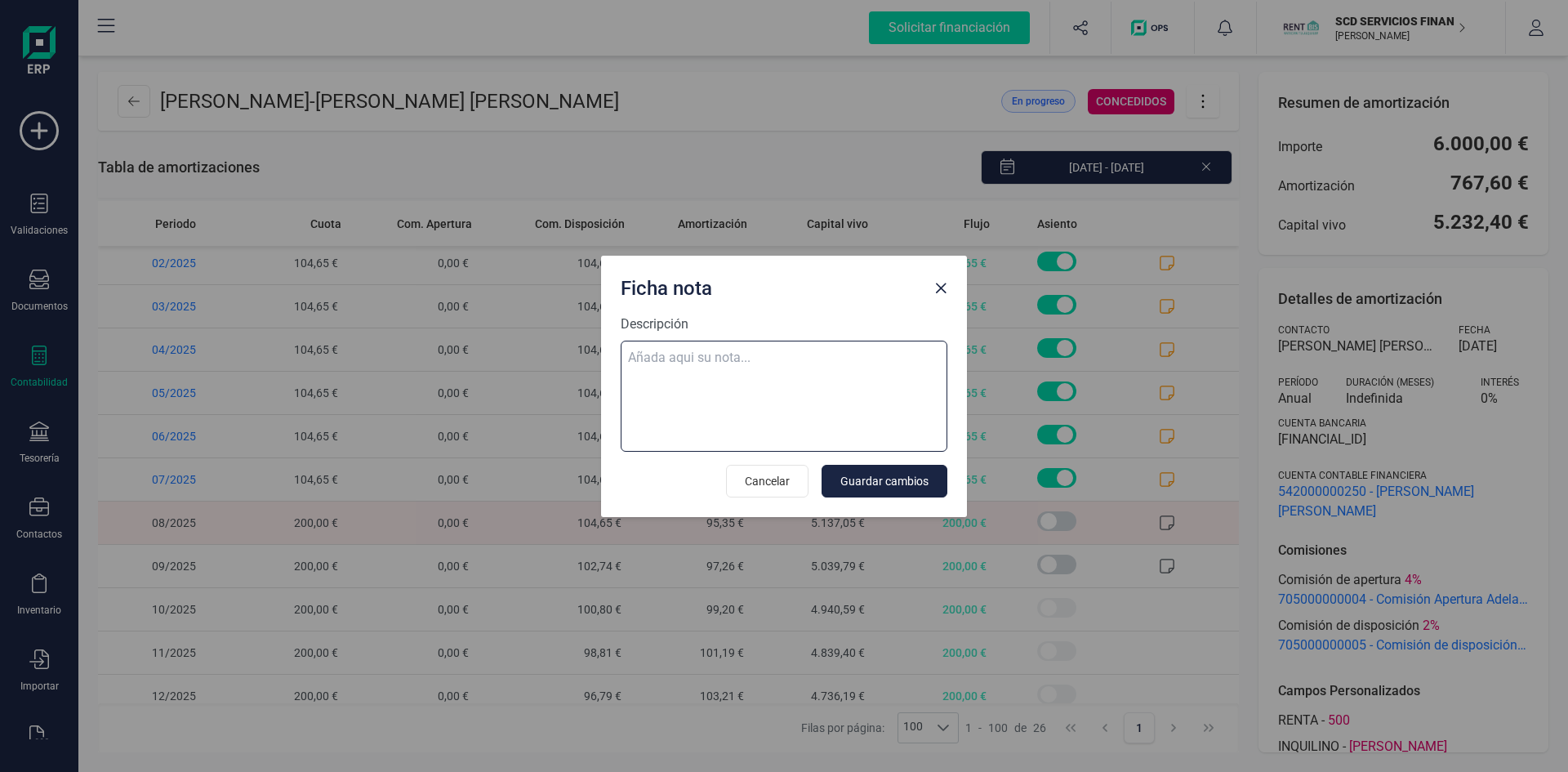
click at [738, 360] on textarea "Descripción" at bounding box center [784, 396] width 327 height 111
paste textarea "01-sep-25 9 trf. eva garcia ramon 200,00"
type textarea "01-sep-25 9 trf. eva garcia ramon 200,00"
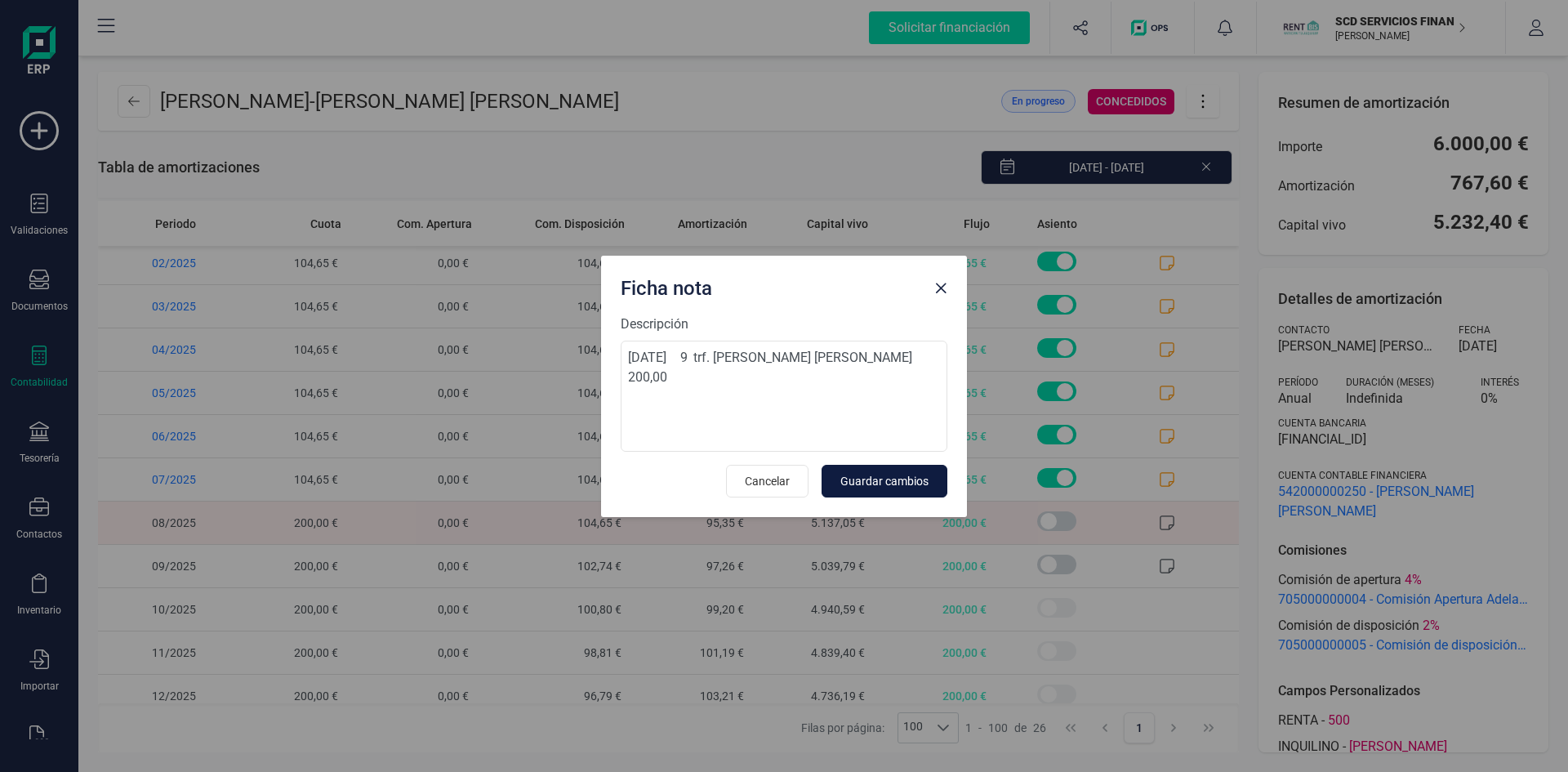
click at [902, 478] on span "Guardar cambios" at bounding box center [884, 481] width 88 height 17
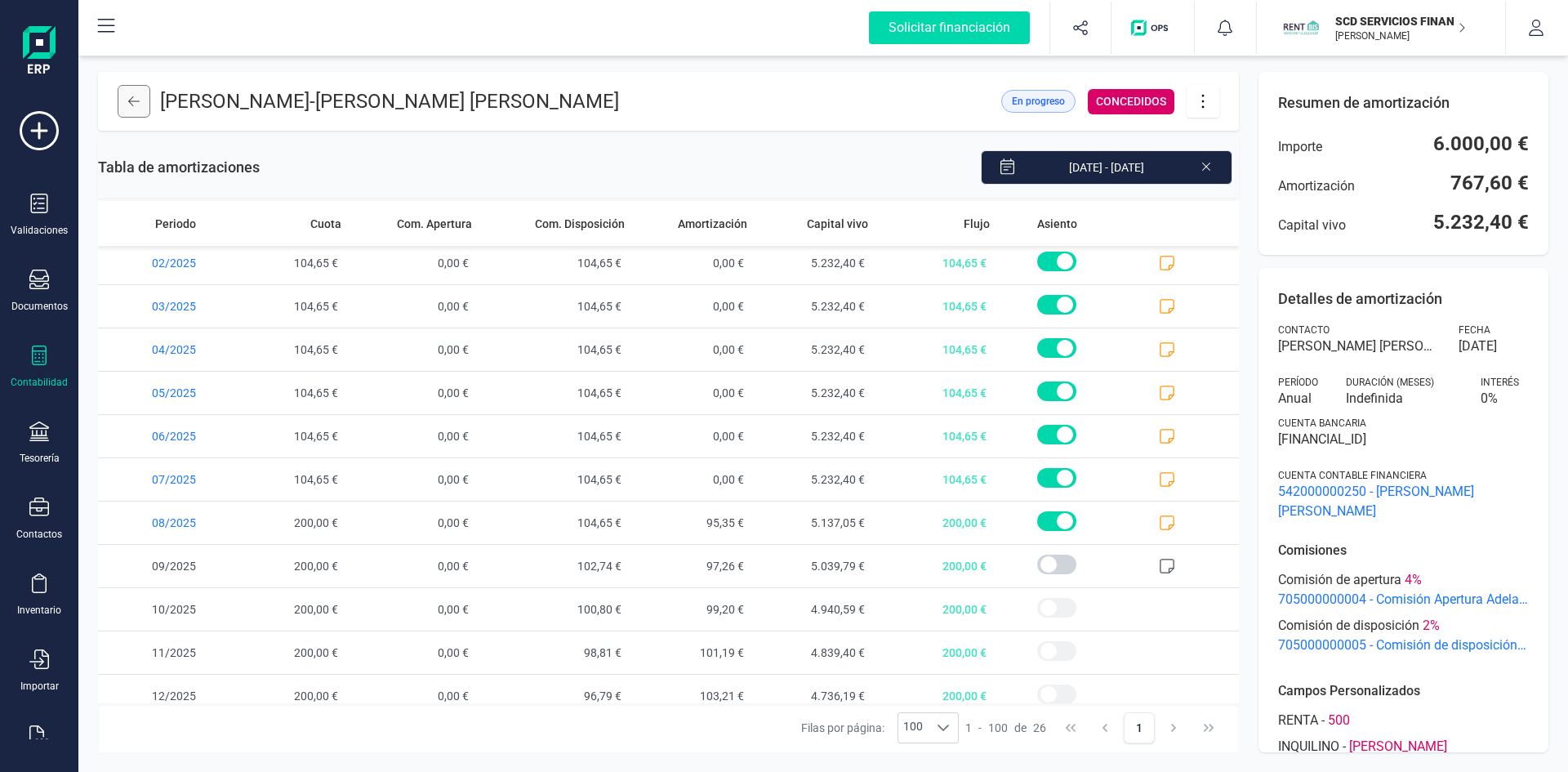
click at [136, 100] on icon at bounding box center [133, 101] width 11 height 13
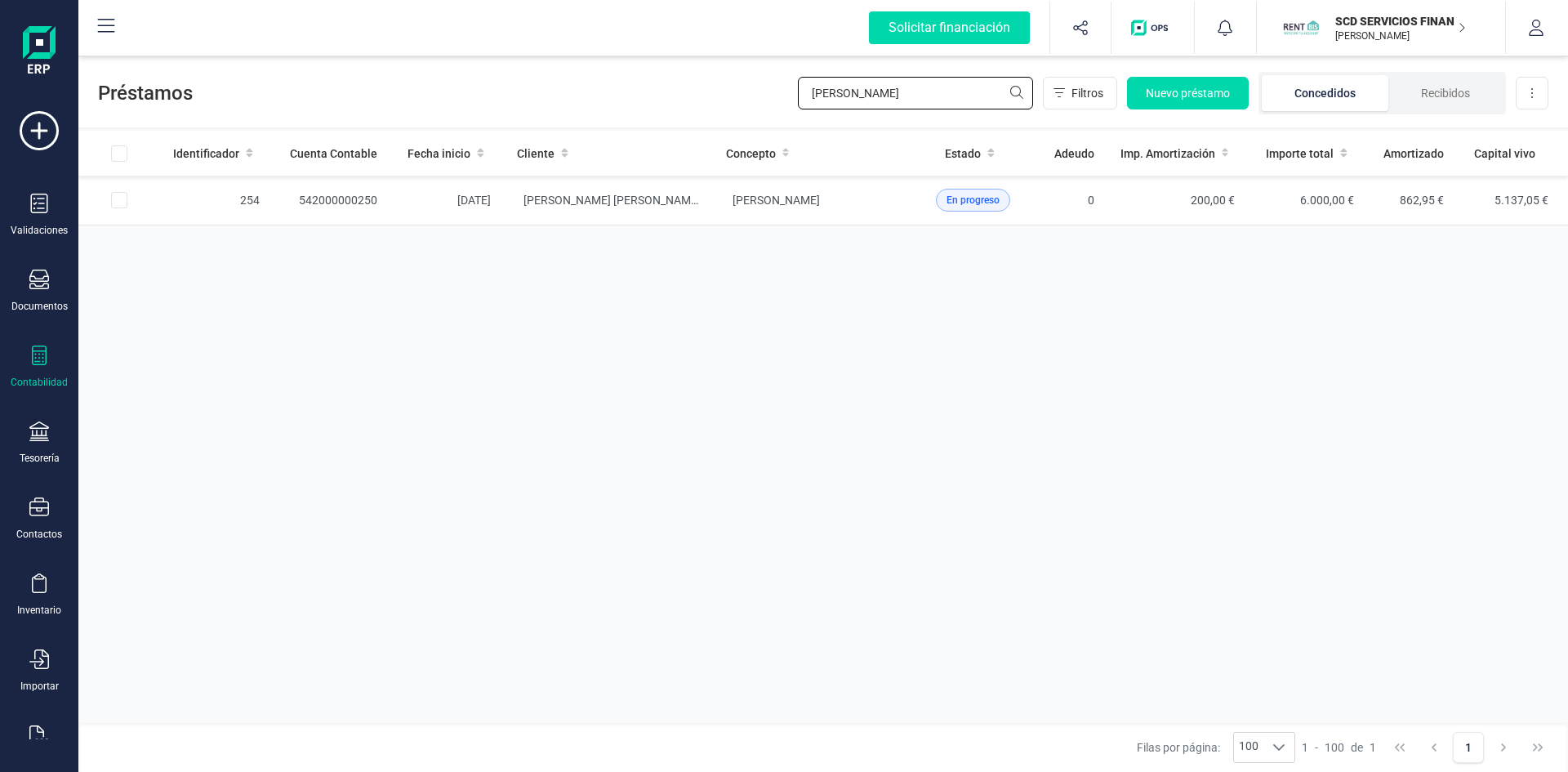
drag, startPoint x: 805, startPoint y: 91, endPoint x: 692, endPoint y: 91, distance: 113.0
click at [692, 90] on div "Préstamos eva garc Filtros Nuevo préstamo Concedidos Recibidos Descargar Excel" at bounding box center [823, 89] width 1490 height 75
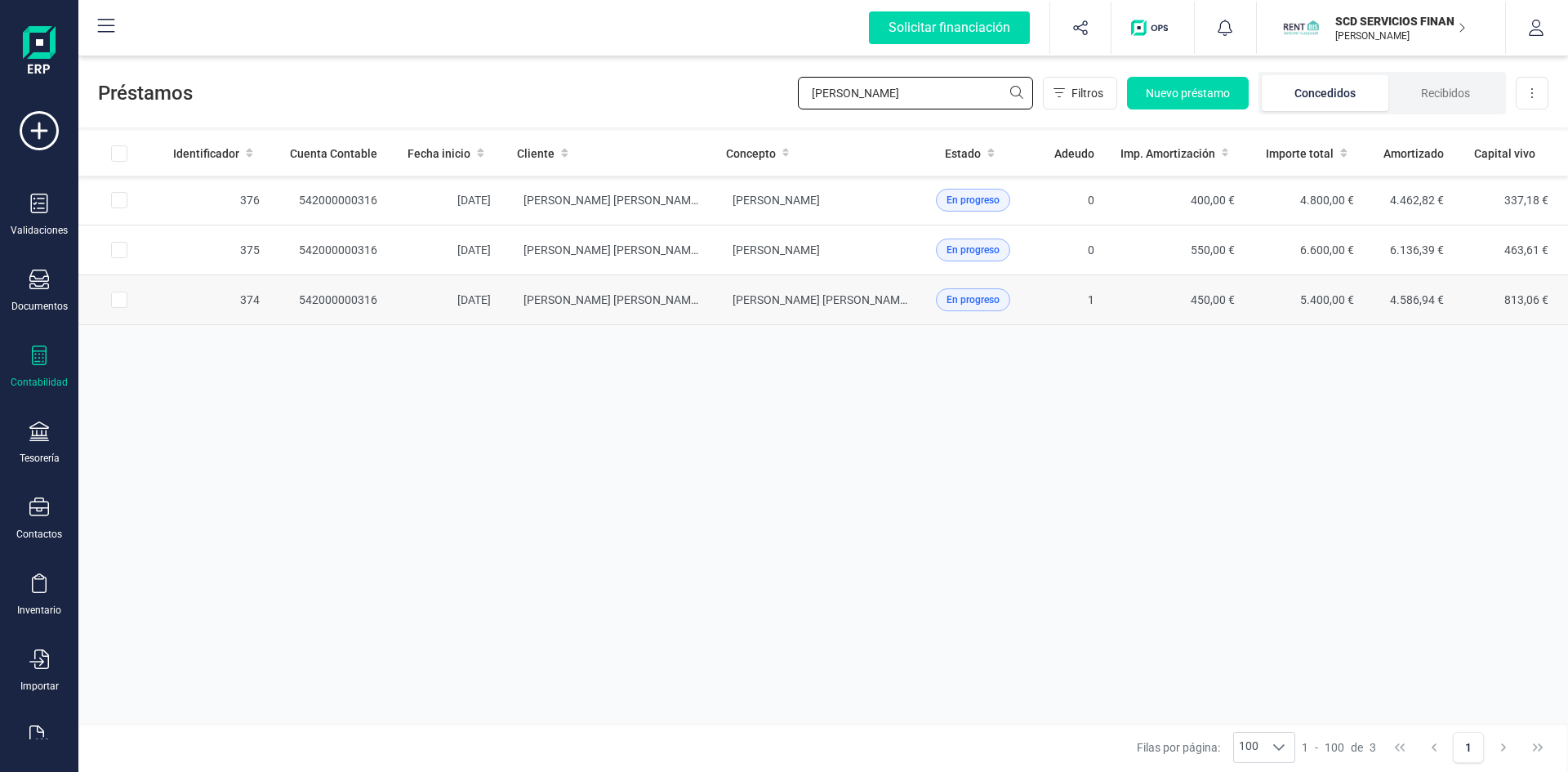
type input "[PERSON_NAME]"
click at [328, 294] on td "542000000316" at bounding box center [332, 300] width 118 height 50
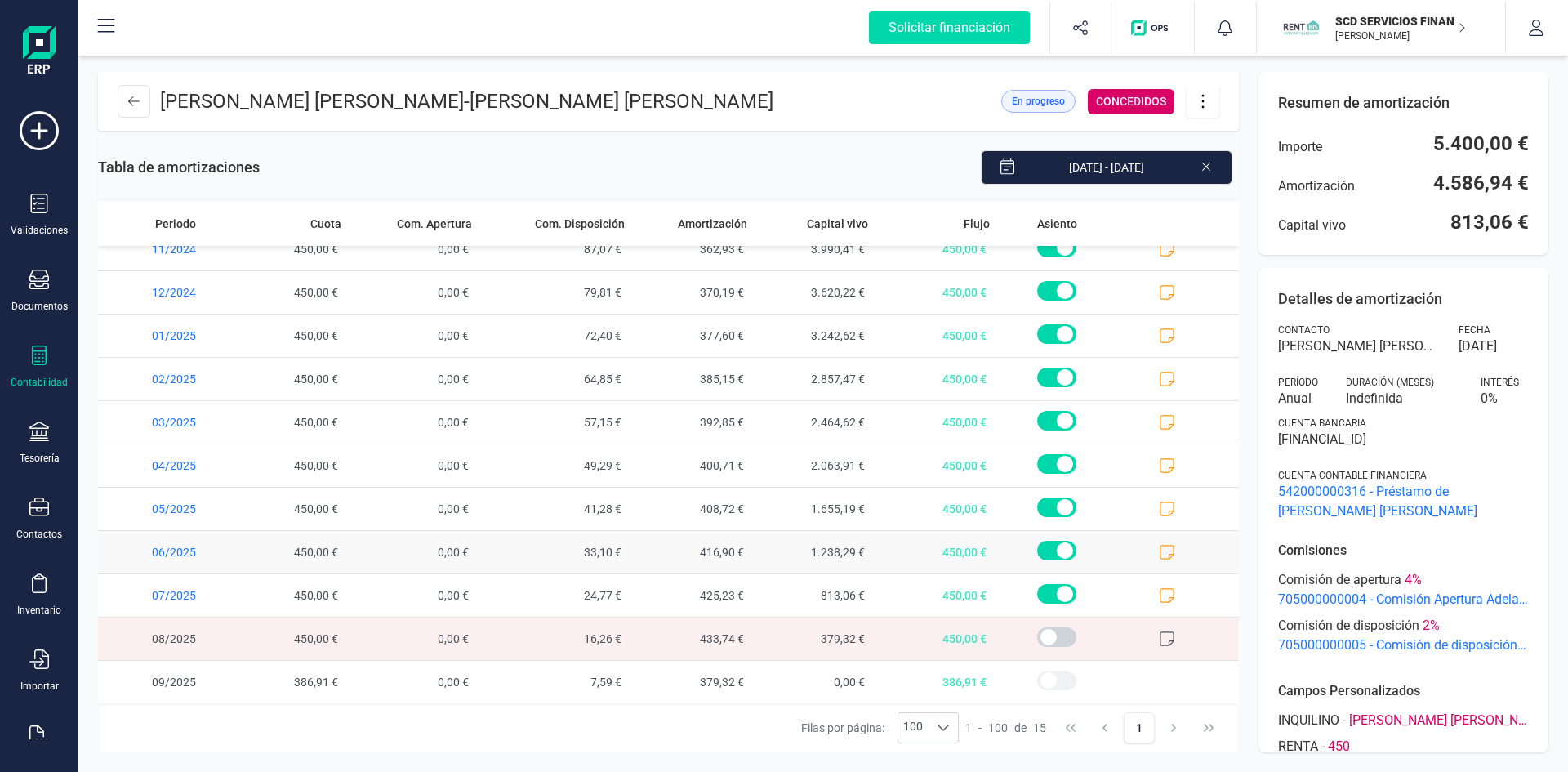
scroll to position [192, 0]
click at [1160, 591] on icon at bounding box center [1168, 594] width 17 height 17
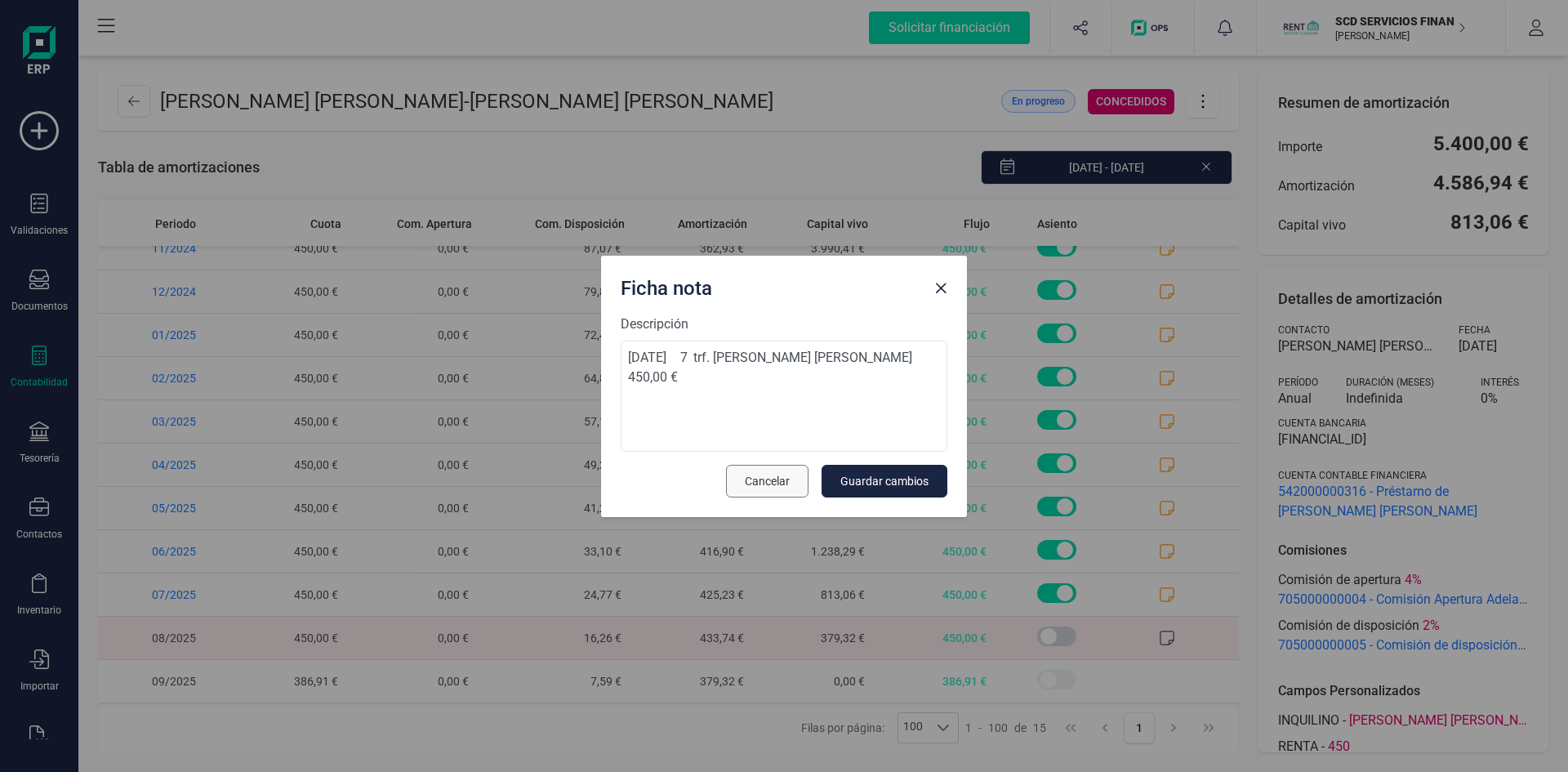
click at [758, 474] on span "Cancelar" at bounding box center [767, 481] width 45 height 17
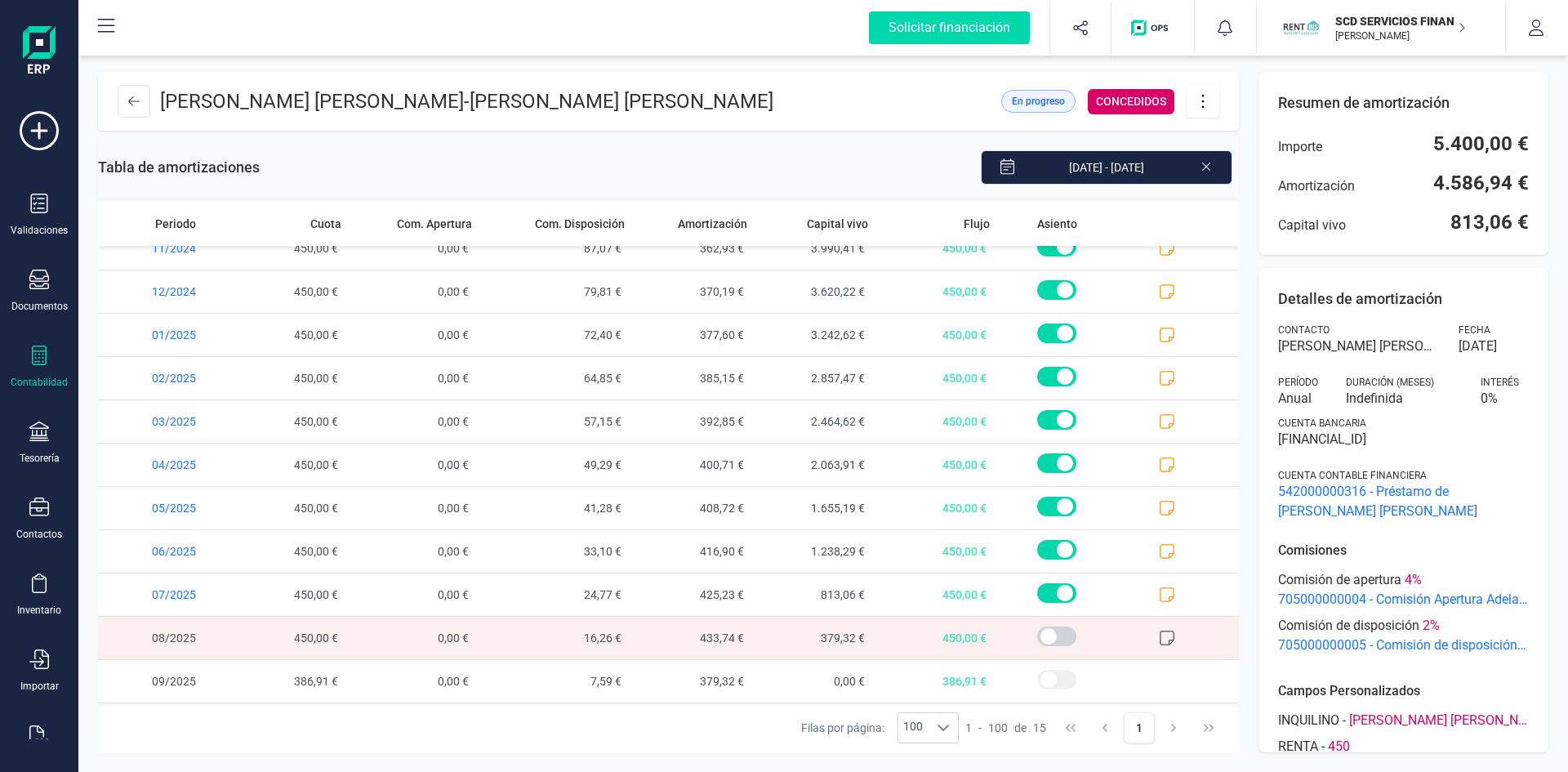
click at [1160, 633] on icon at bounding box center [1168, 638] width 17 height 17
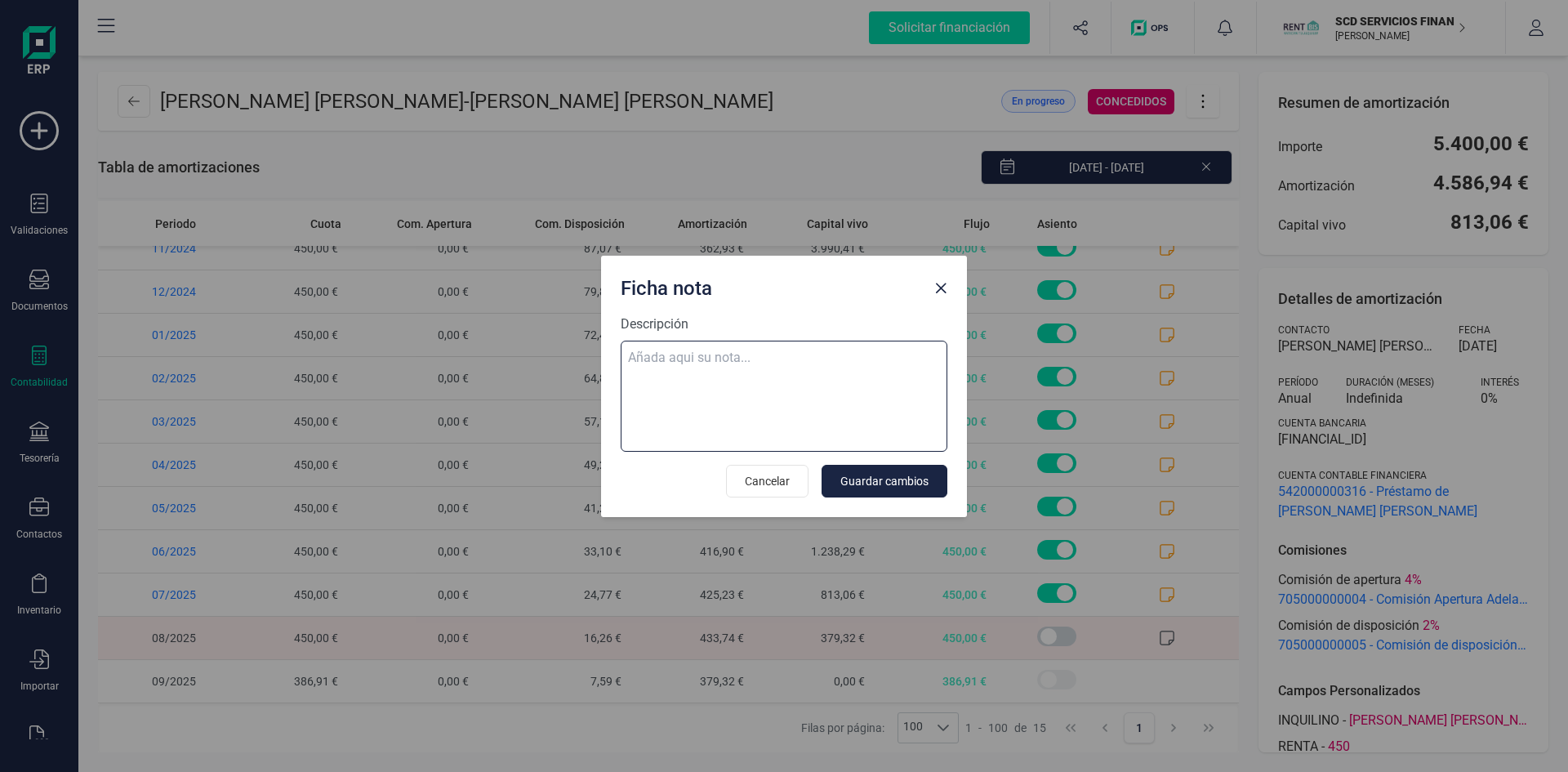
click at [657, 356] on textarea "Descripción" at bounding box center [784, 396] width 327 height 111
paste textarea "01-sep-25 9 trf. rafael ferrer sanchez 450,00"
type textarea "01-sep-25 9 trf. rafael ferrer sanchez 450,00"
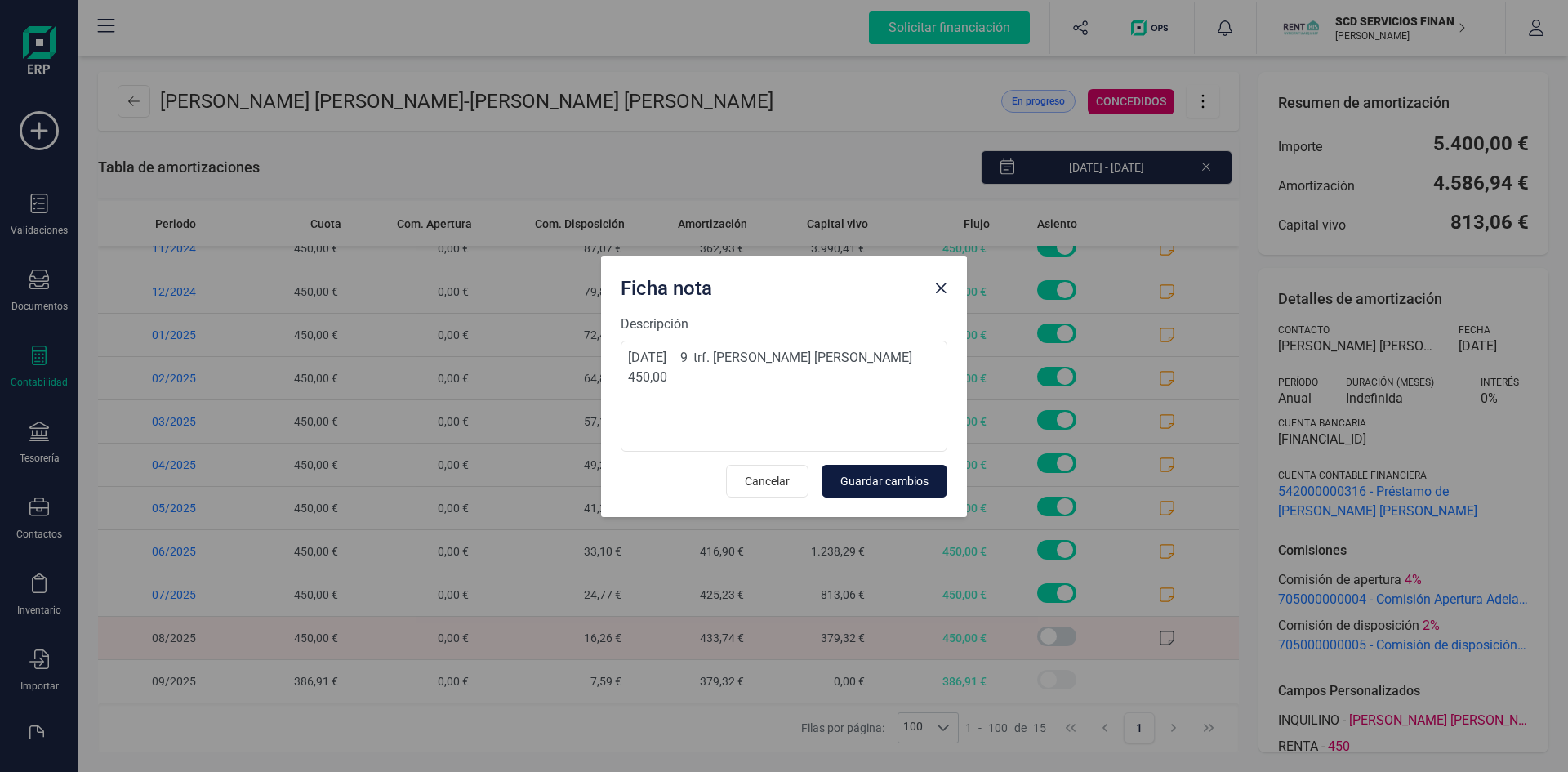
click at [897, 479] on span "Guardar cambios" at bounding box center [884, 481] width 88 height 17
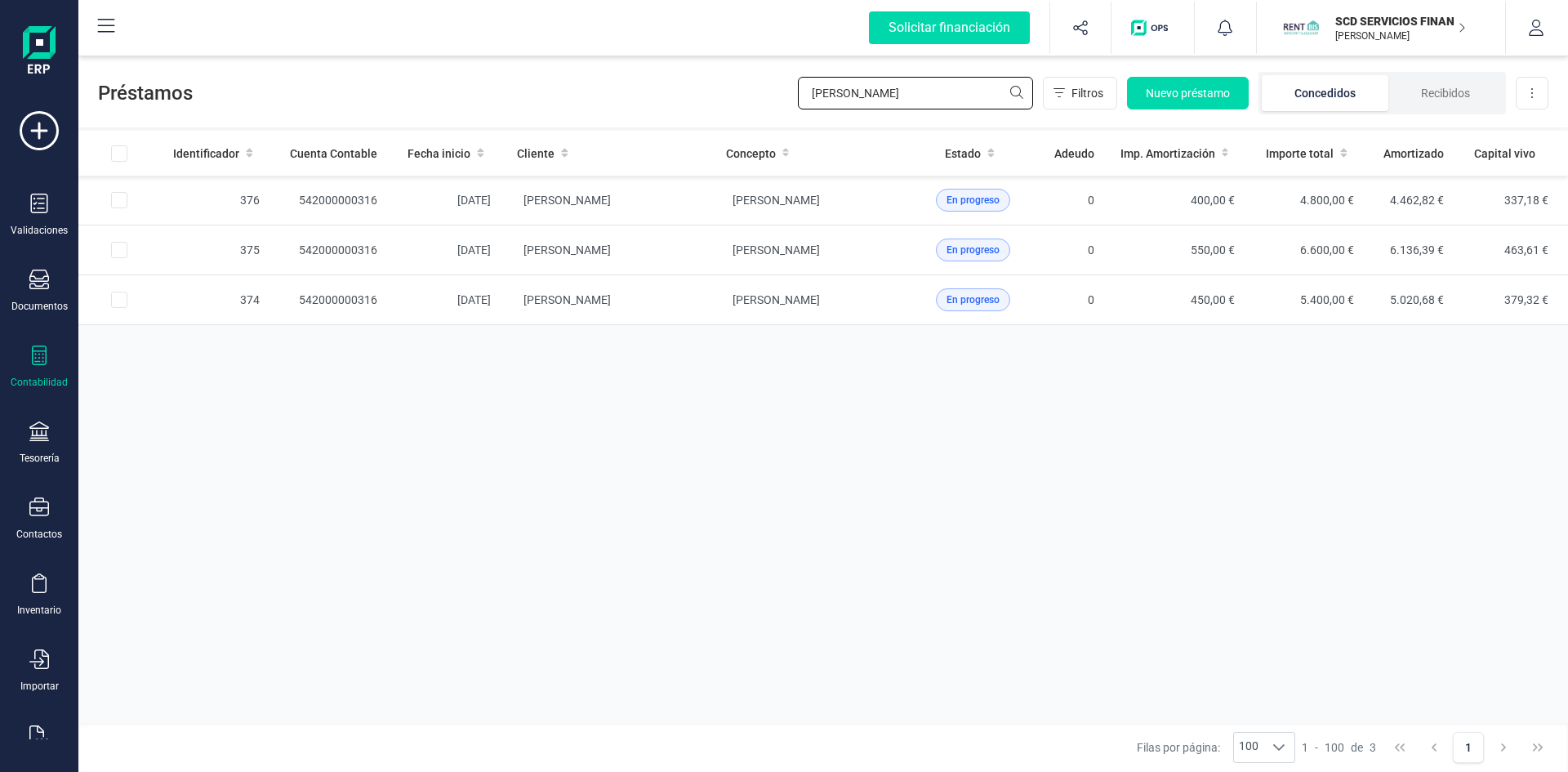
drag, startPoint x: 910, startPoint y: 93, endPoint x: 631, endPoint y: 86, distance: 279.1
click at [648, 94] on div "Préstamos [PERSON_NAME] Filtros Nuevo préstamo Concedidos Recibidos Descargar E…" at bounding box center [823, 89] width 1490 height 75
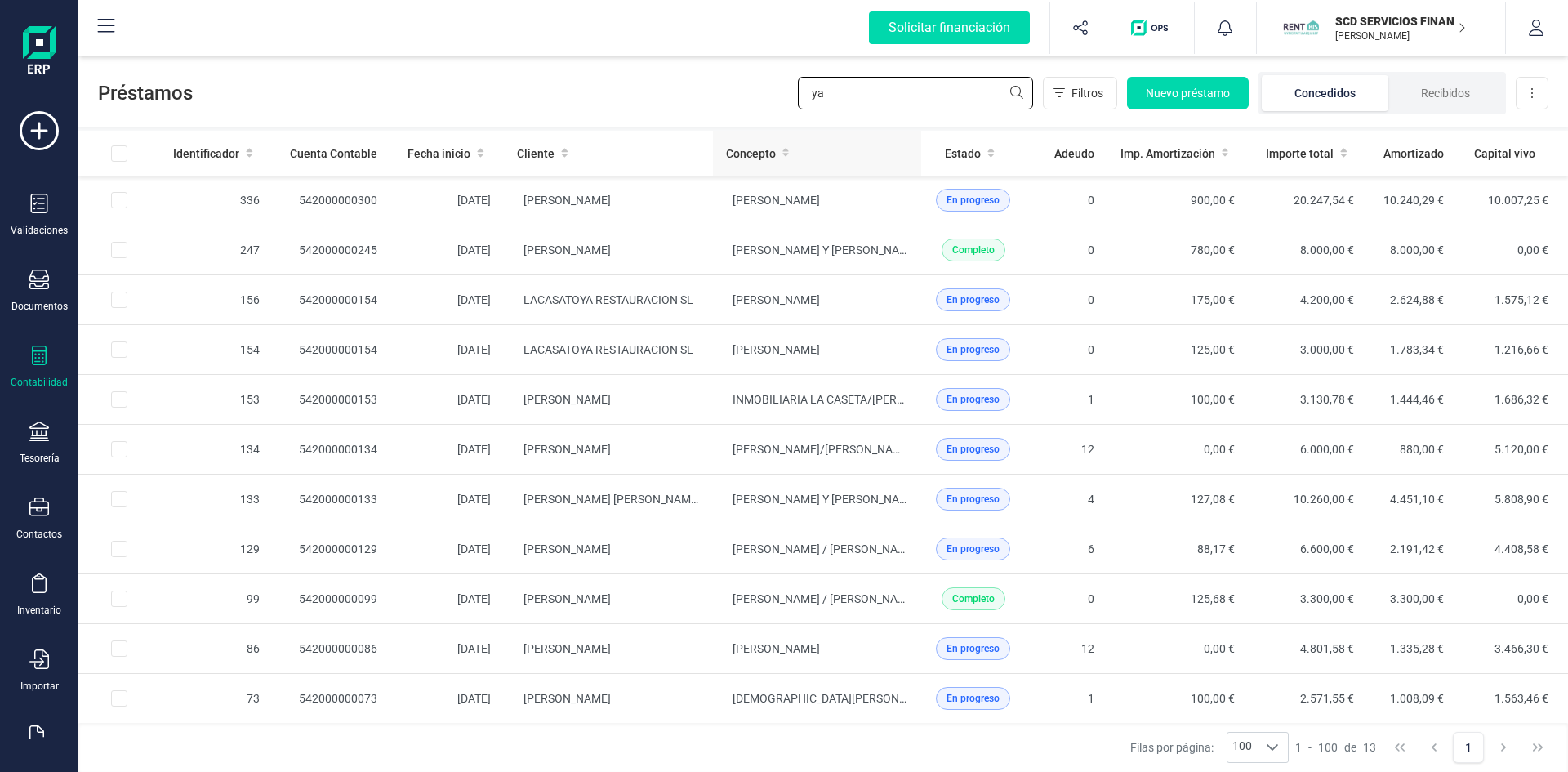
type input "y"
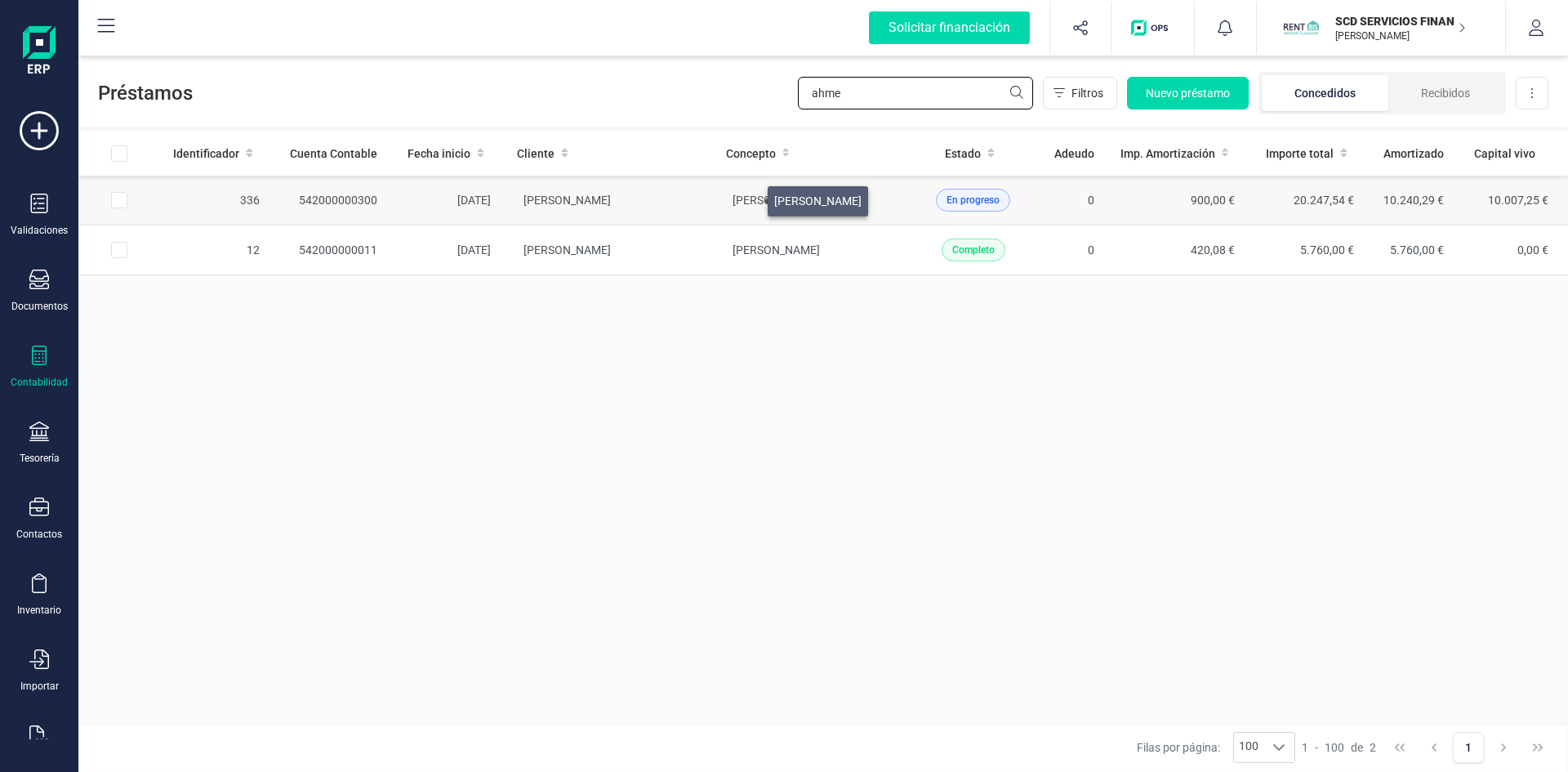
type input "ahme"
click at [748, 197] on span "[PERSON_NAME]" at bounding box center [776, 200] width 87 height 13
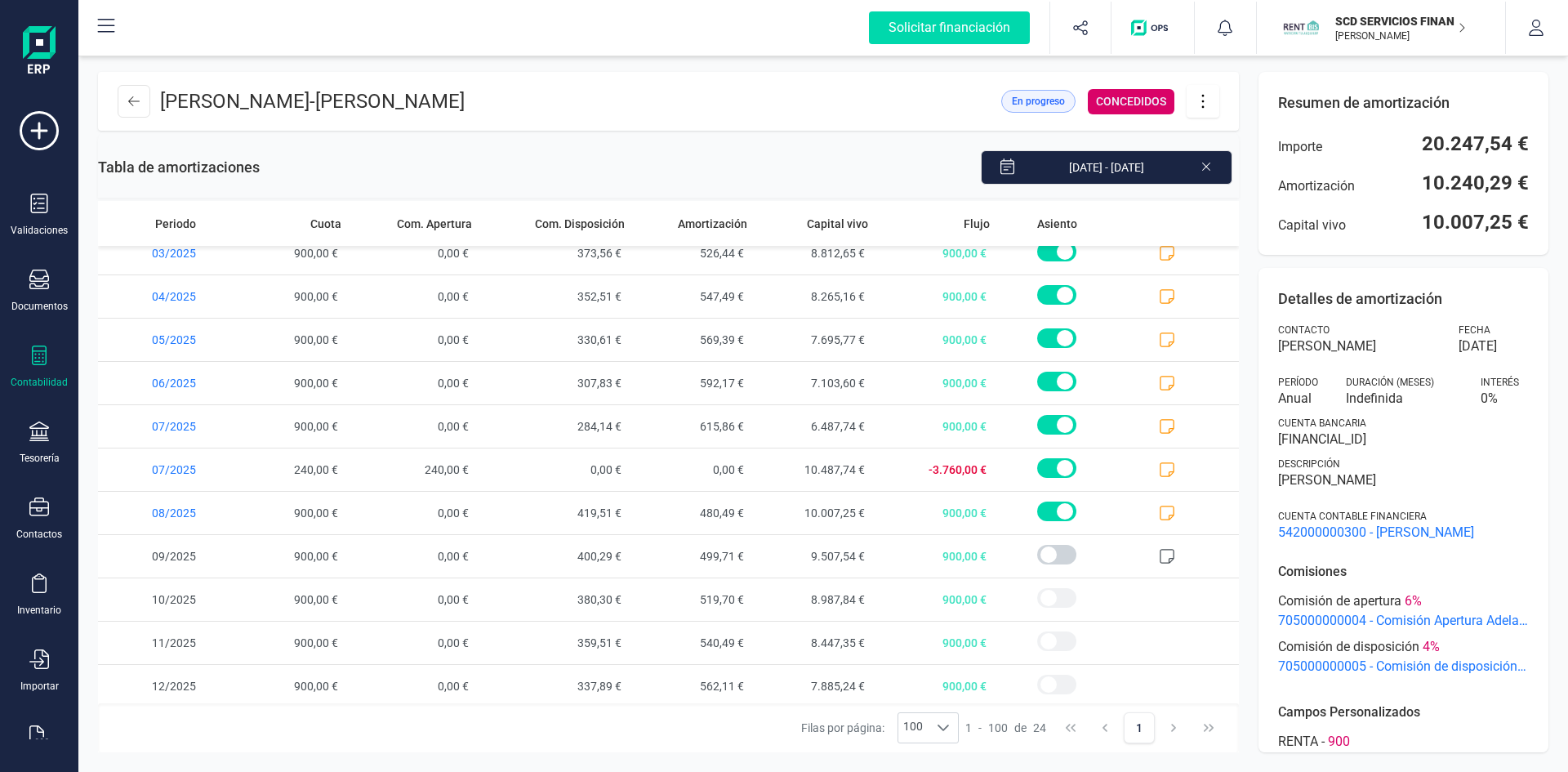
scroll to position [581, 0]
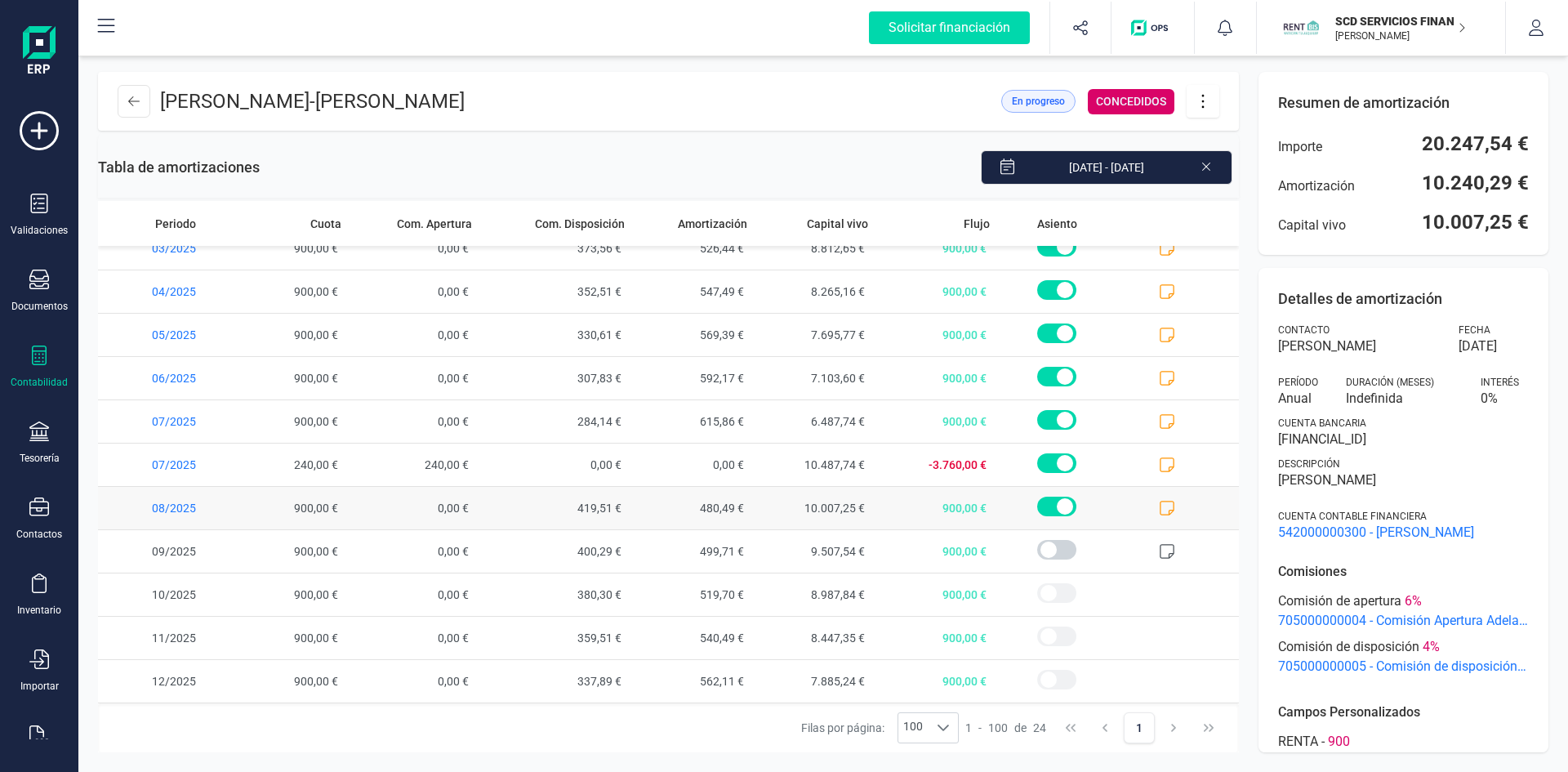
click at [1160, 505] on icon at bounding box center [1168, 508] width 17 height 17
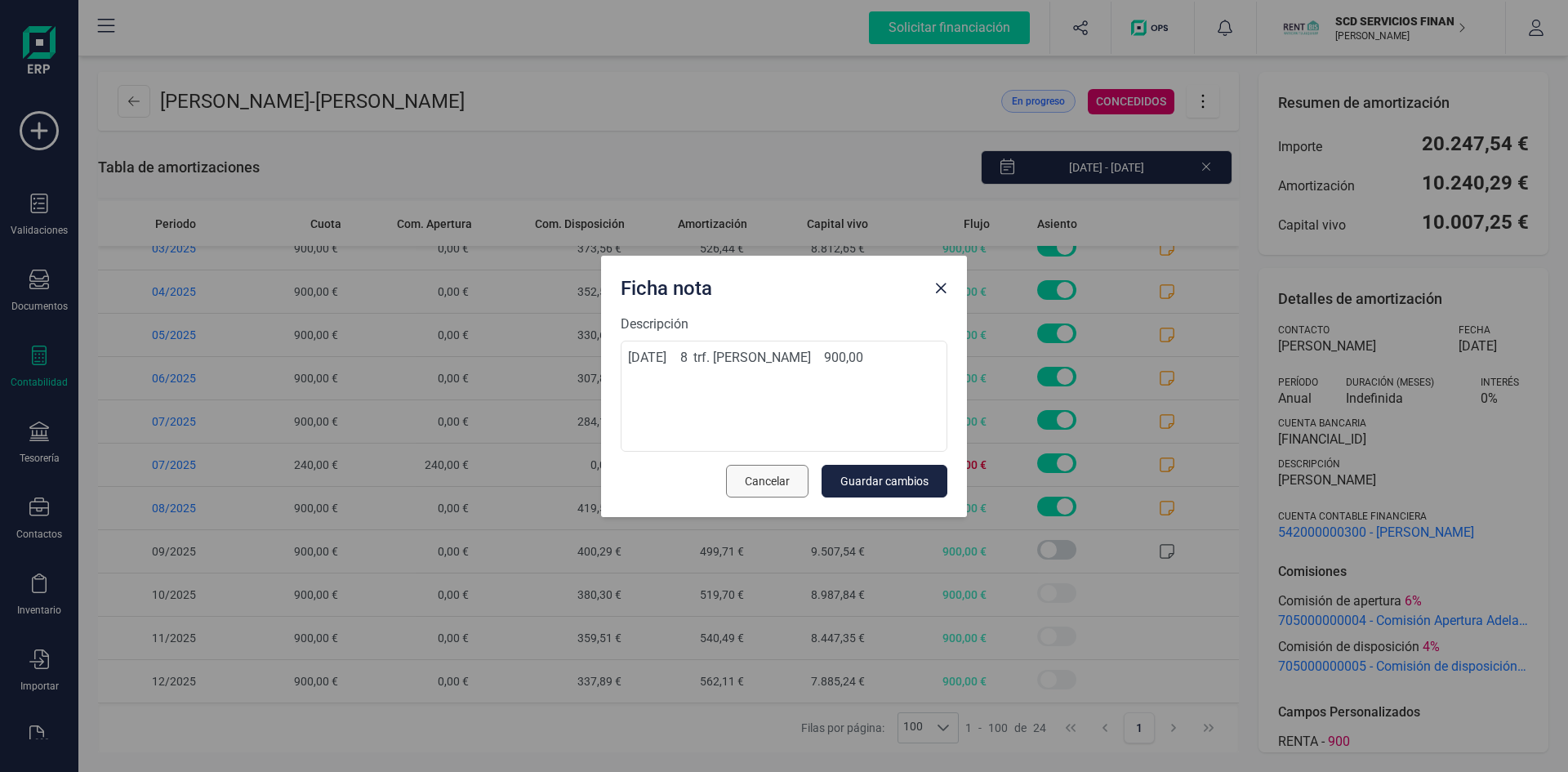
click at [786, 487] on span "Cancelar" at bounding box center [767, 481] width 45 height 17
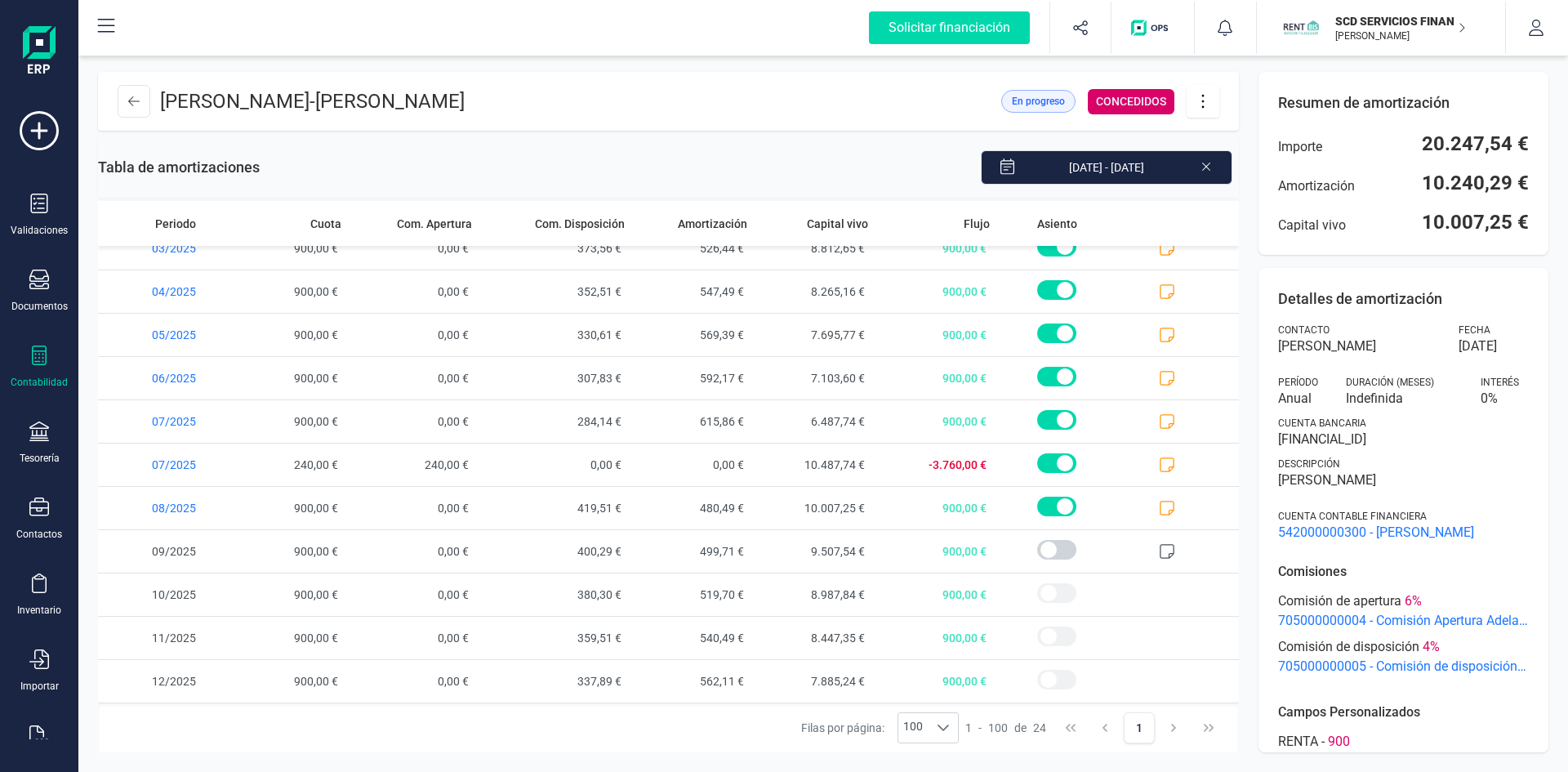
click at [1207, 96] on icon at bounding box center [1203, 101] width 31 height 18
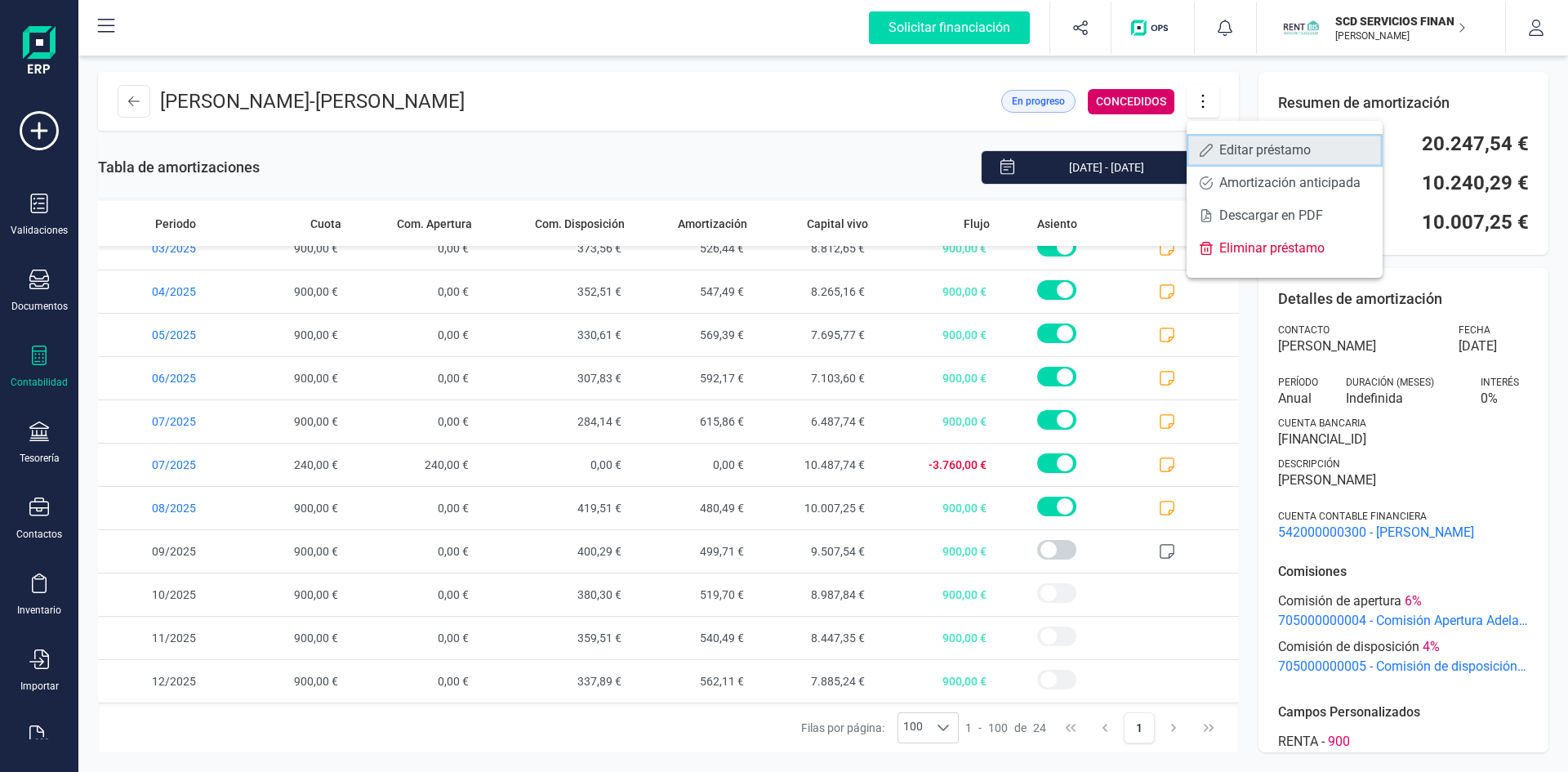
click at [1209, 141] on link "Editar préstamo" at bounding box center [1286, 150] width 196 height 32
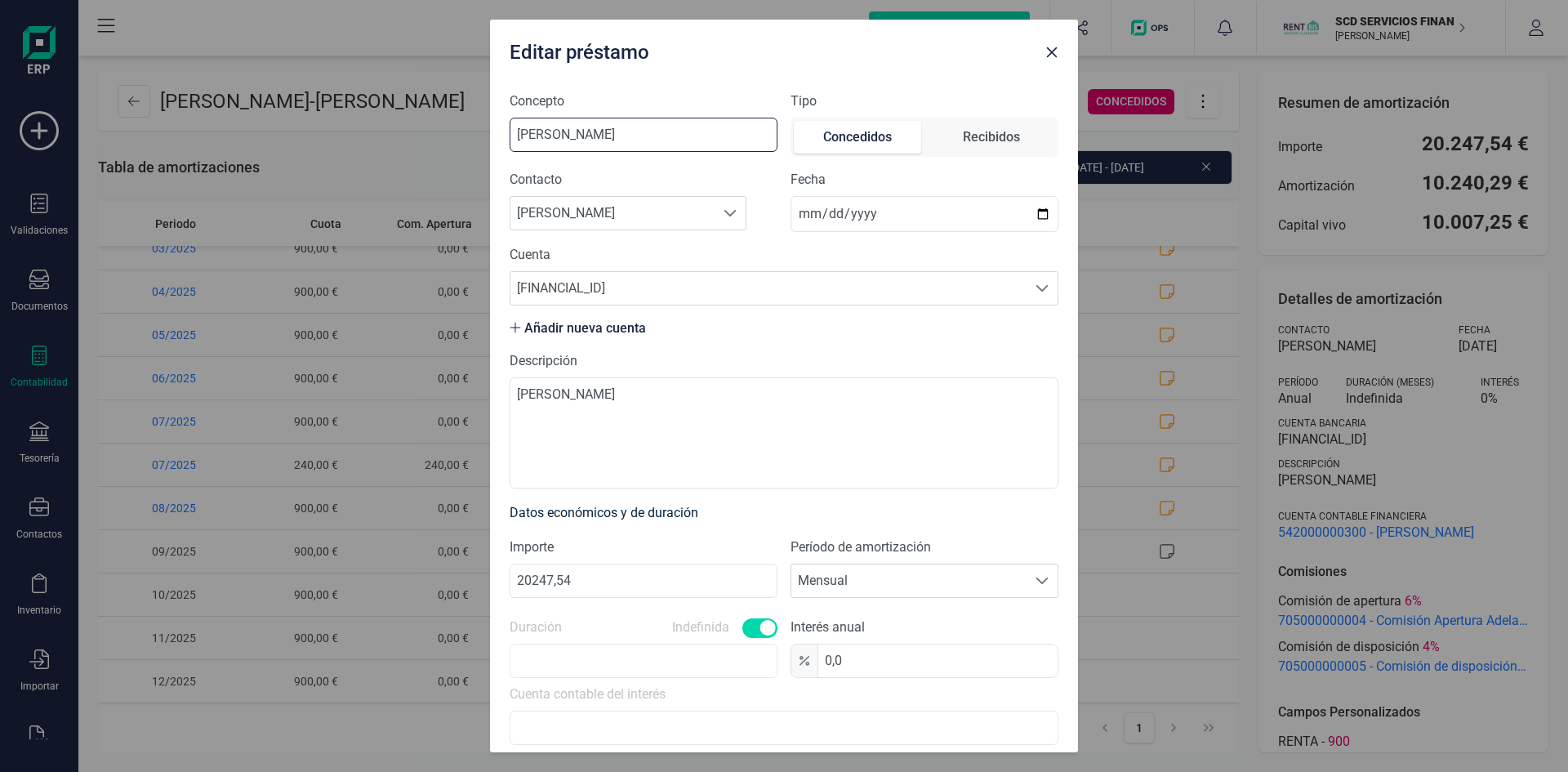
click at [556, 128] on input "[PERSON_NAME]" at bounding box center [643, 134] width 268 height 34
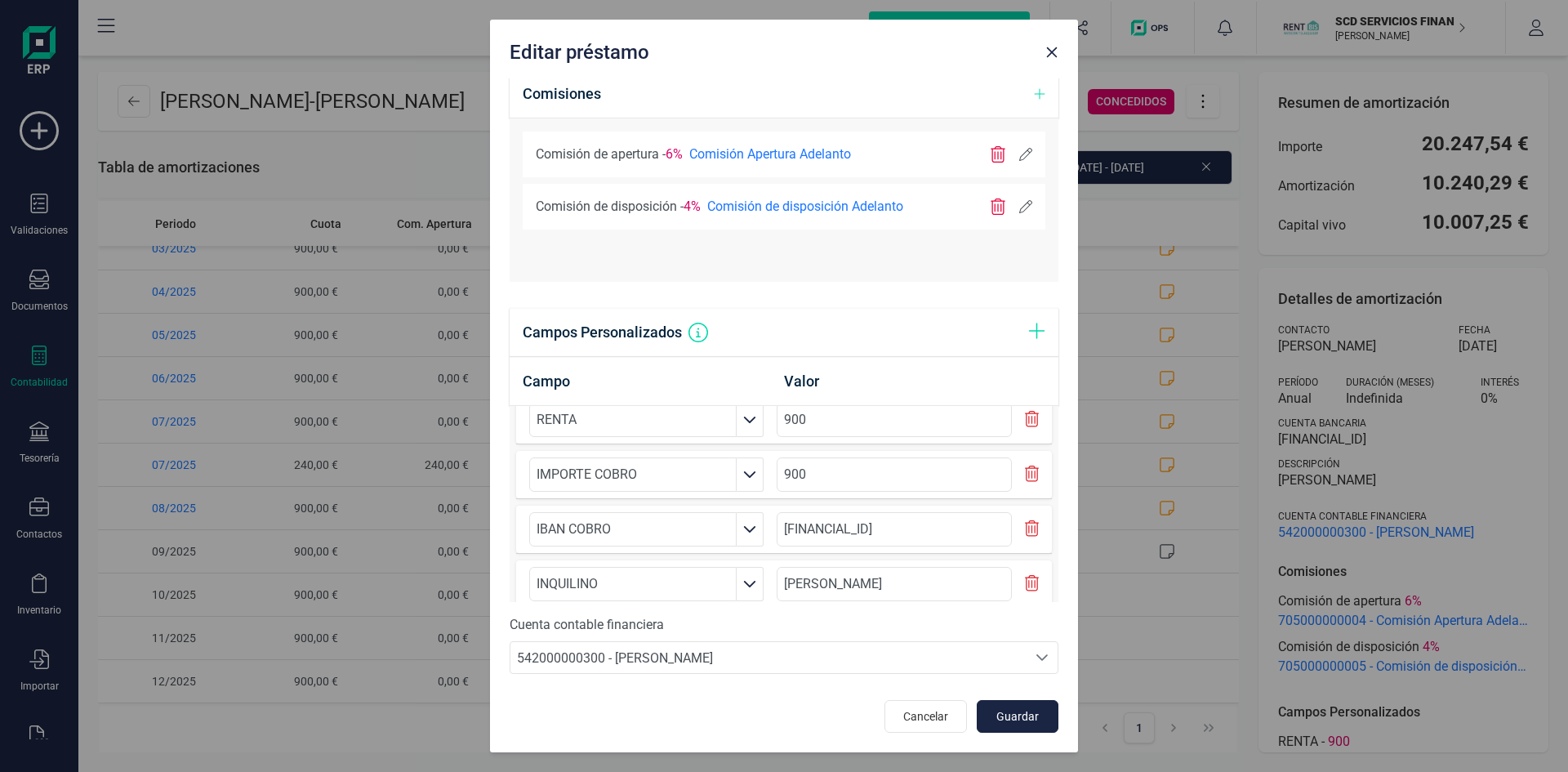
scroll to position [42, 0]
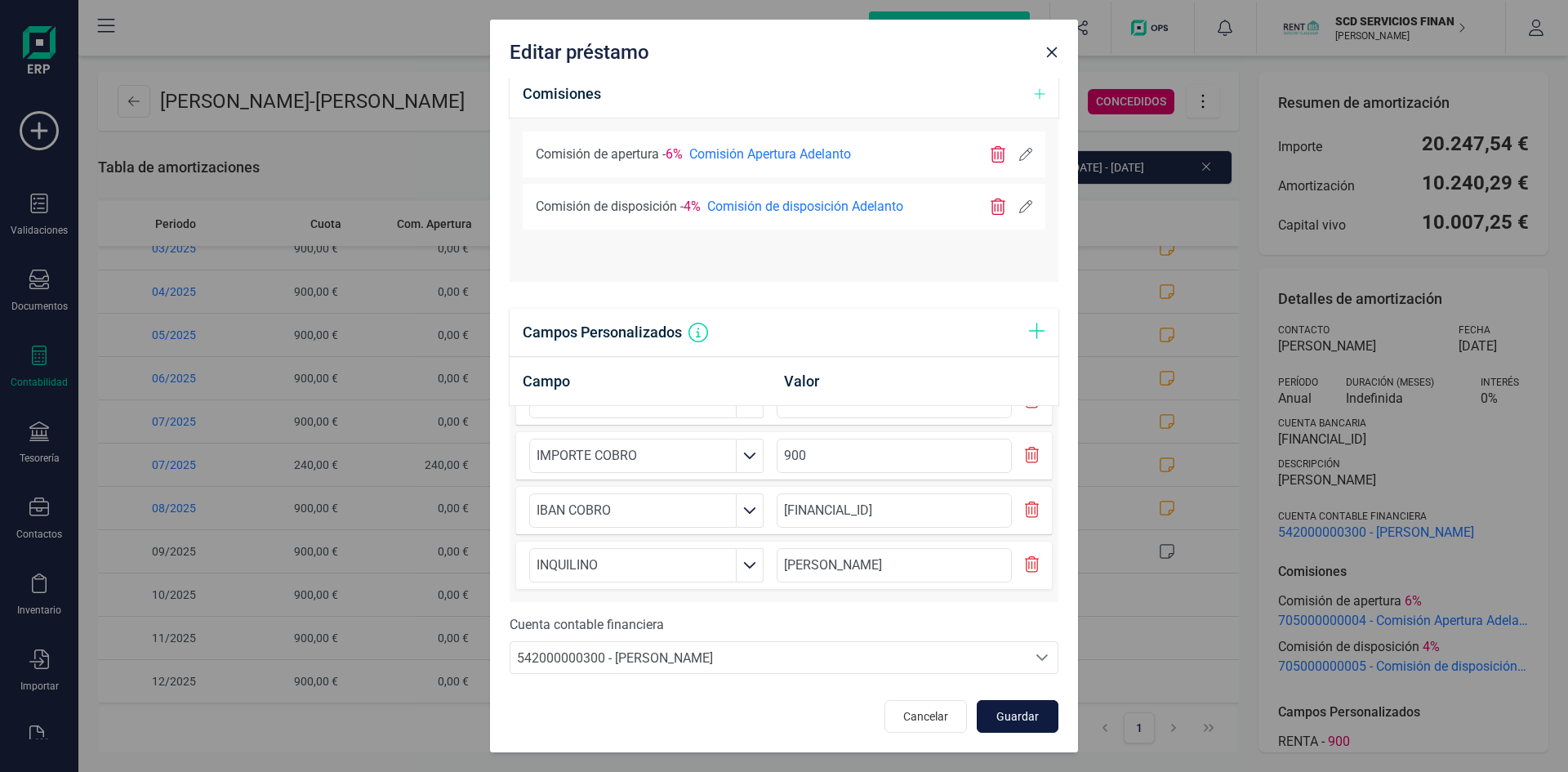
type input "[PERSON_NAME]"
click at [1017, 709] on span "Guardar" at bounding box center [1018, 716] width 44 height 17
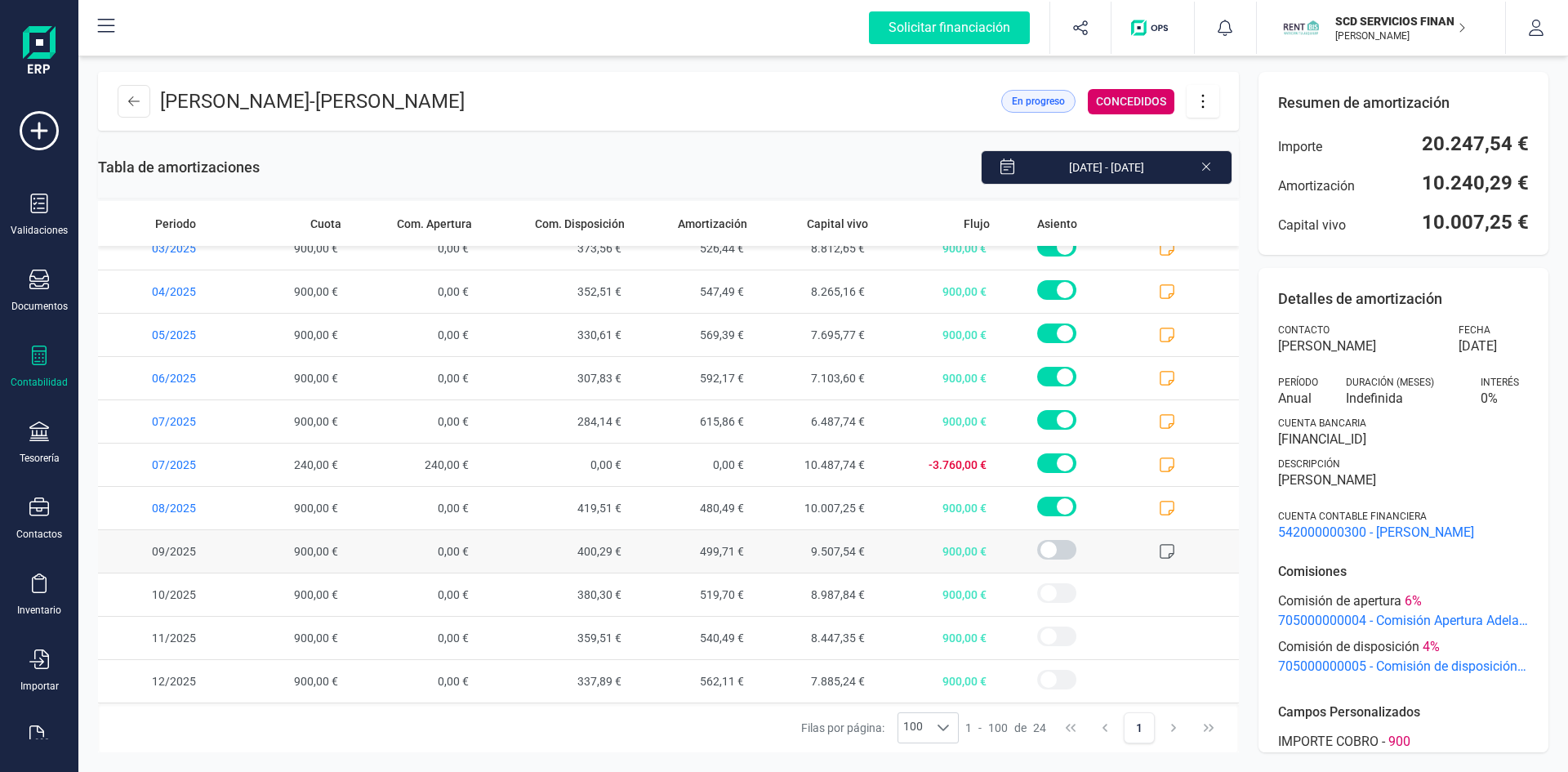
click at [1160, 553] on icon at bounding box center [1168, 552] width 17 height 17
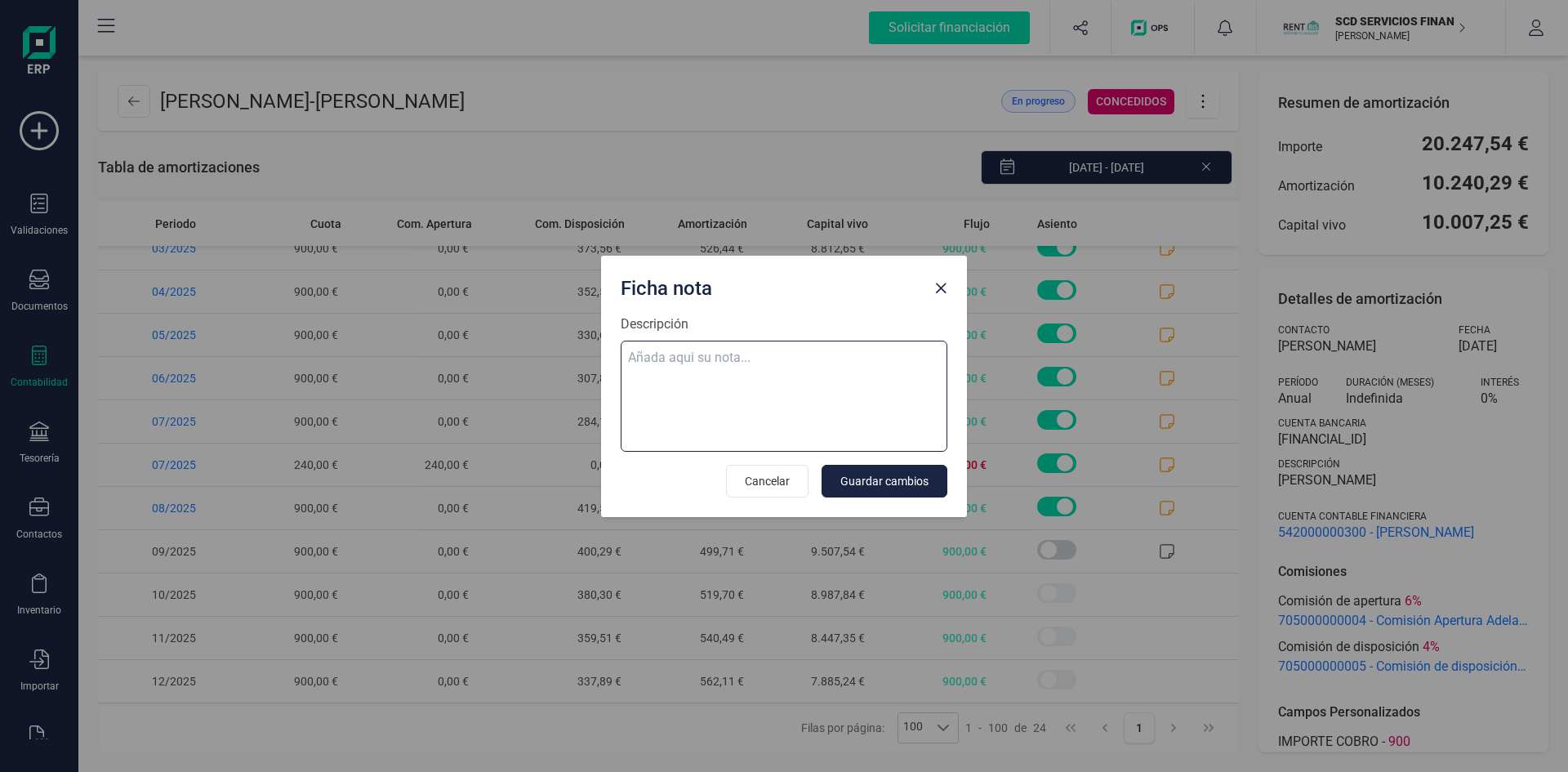
click at [653, 359] on textarea "Descripción" at bounding box center [784, 396] width 327 height 111
paste textarea "[DATE] 9 trf. [PERSON_NAME] 900,00"
type textarea "[DATE] 9 trf. [PERSON_NAME] 900,00"
click at [869, 479] on span "Guardar cambios" at bounding box center [884, 481] width 88 height 17
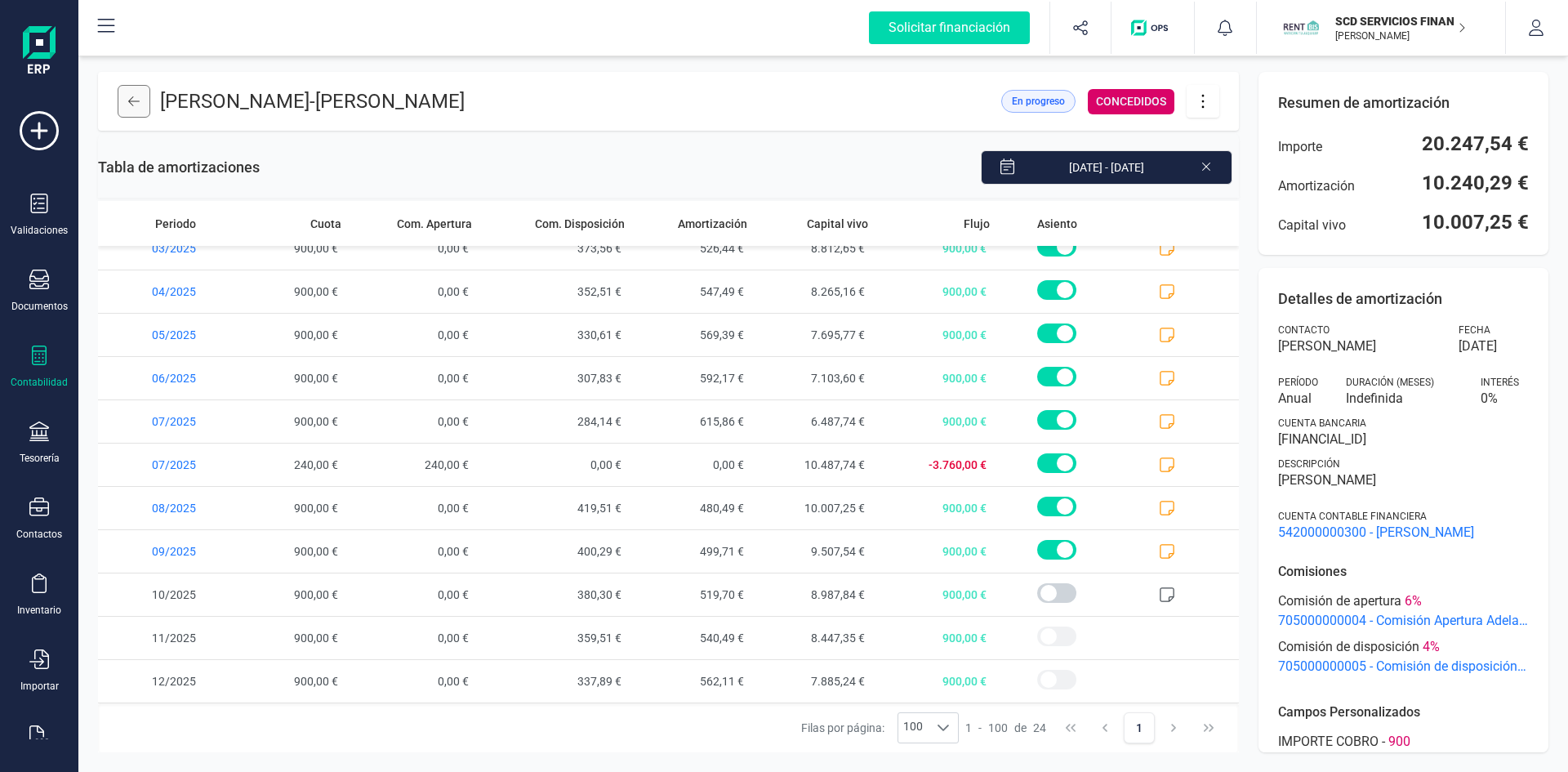
click at [130, 100] on icon at bounding box center [133, 101] width 11 height 10
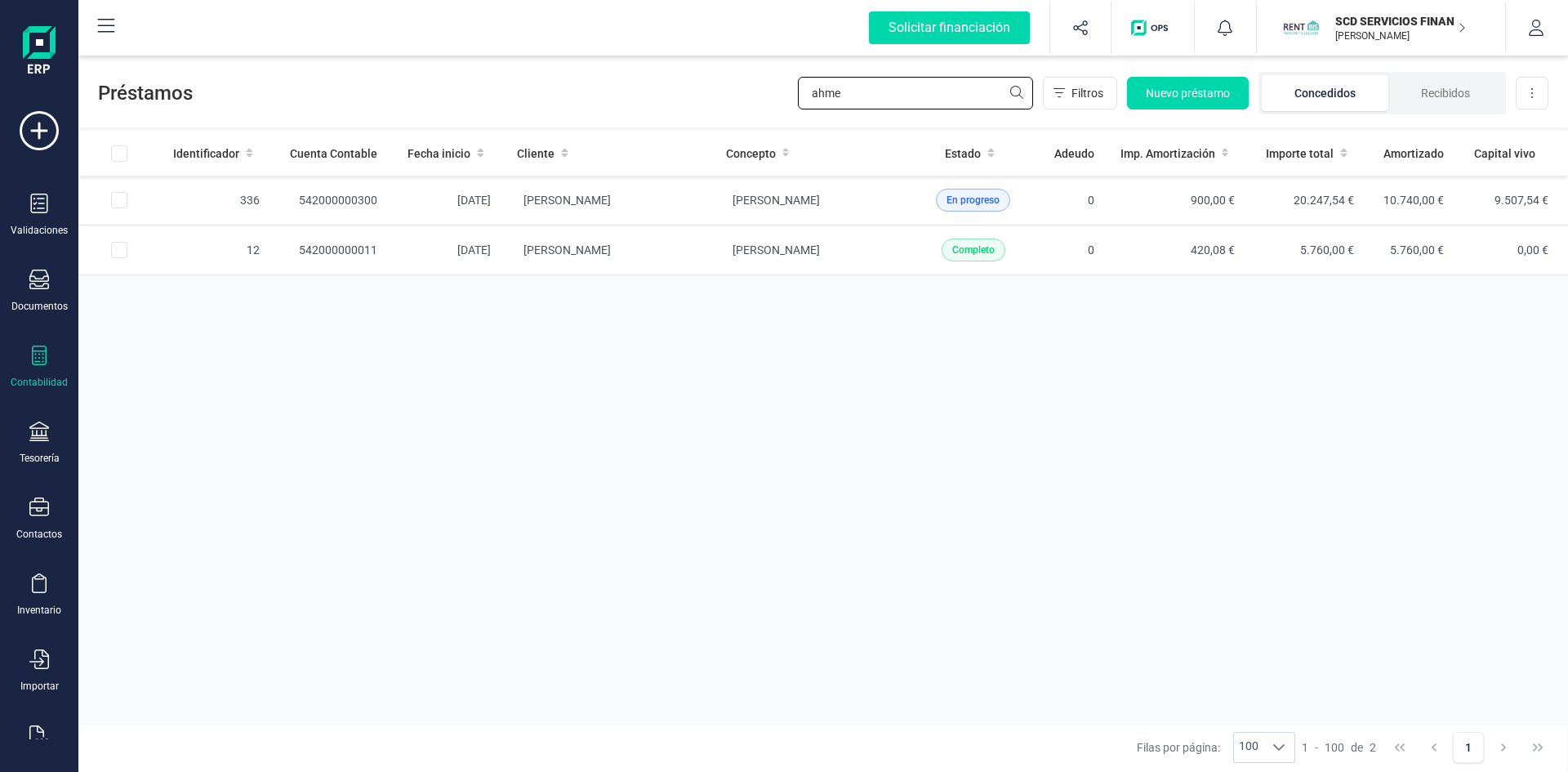
drag, startPoint x: 847, startPoint y: 93, endPoint x: 696, endPoint y: 92, distance: 151.0
click at [696, 92] on div "Préstamos ahme Filtros Nuevo préstamo Concedidos Recibidos Descargar Excel" at bounding box center [823, 89] width 1490 height 75
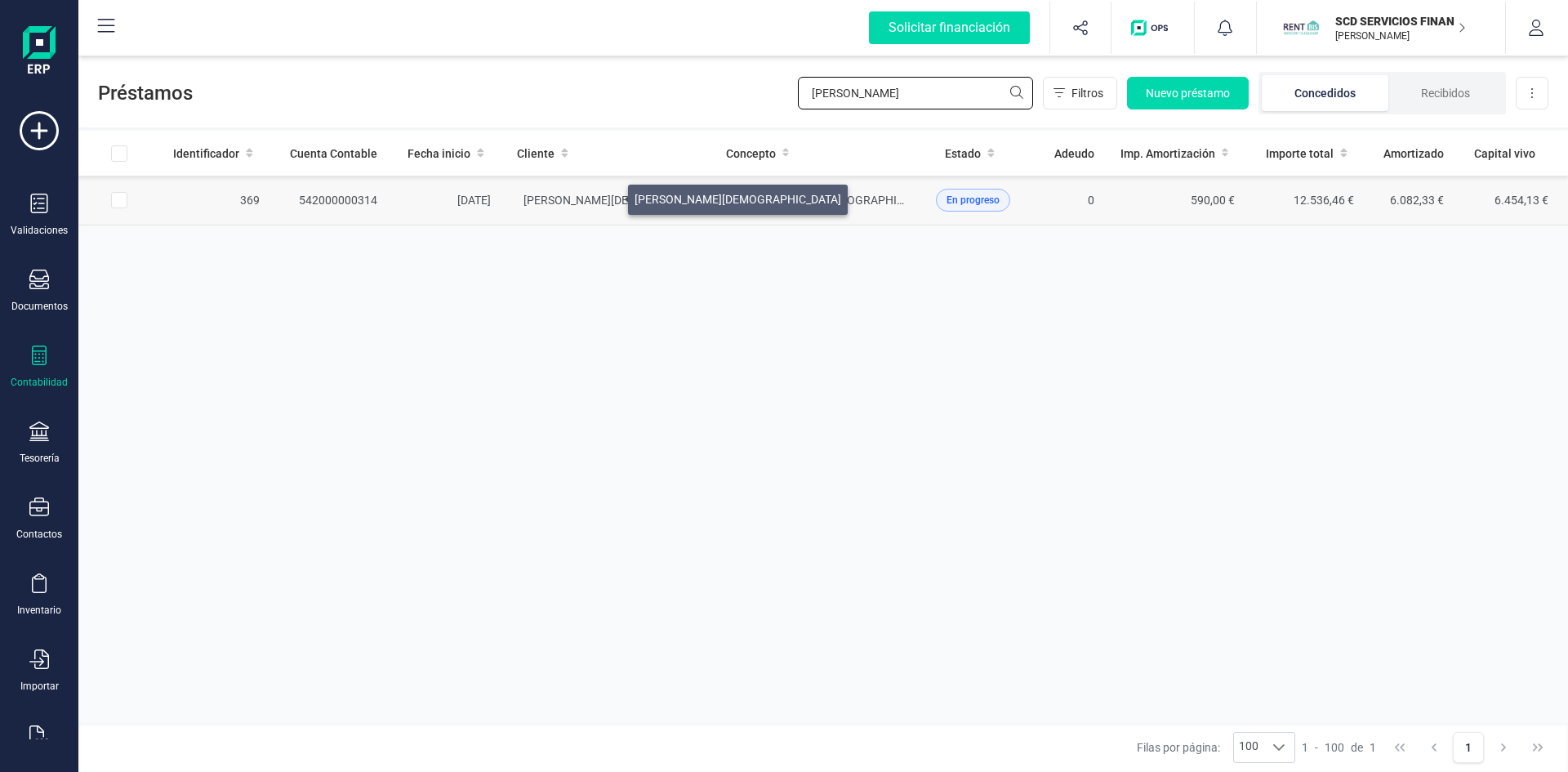
type input "[PERSON_NAME]"
click at [608, 195] on span "[PERSON_NAME][DEMOGRAPHIC_DATA]" at bounding box center [626, 200] width 207 height 13
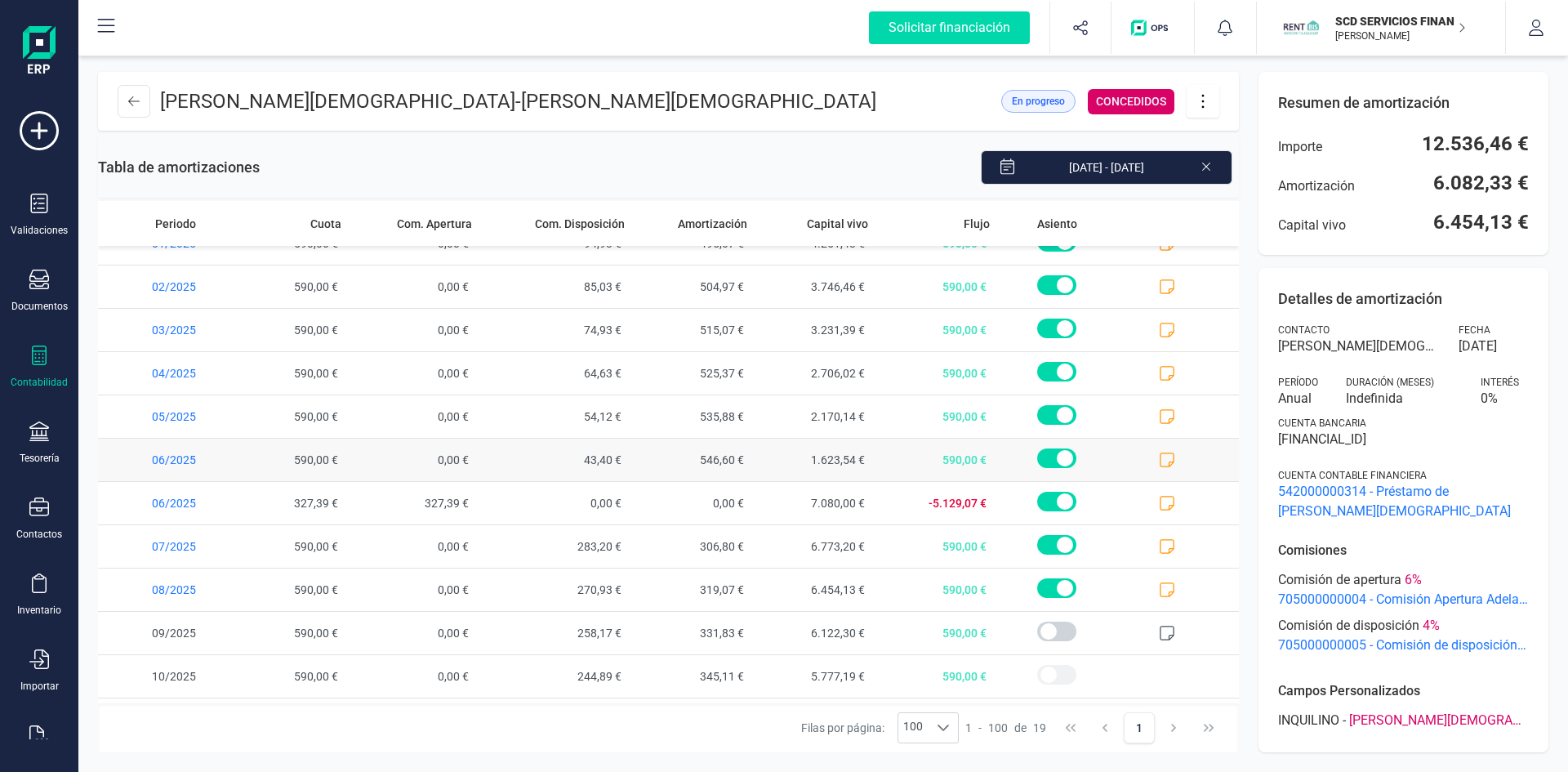
scroll to position [365, 0]
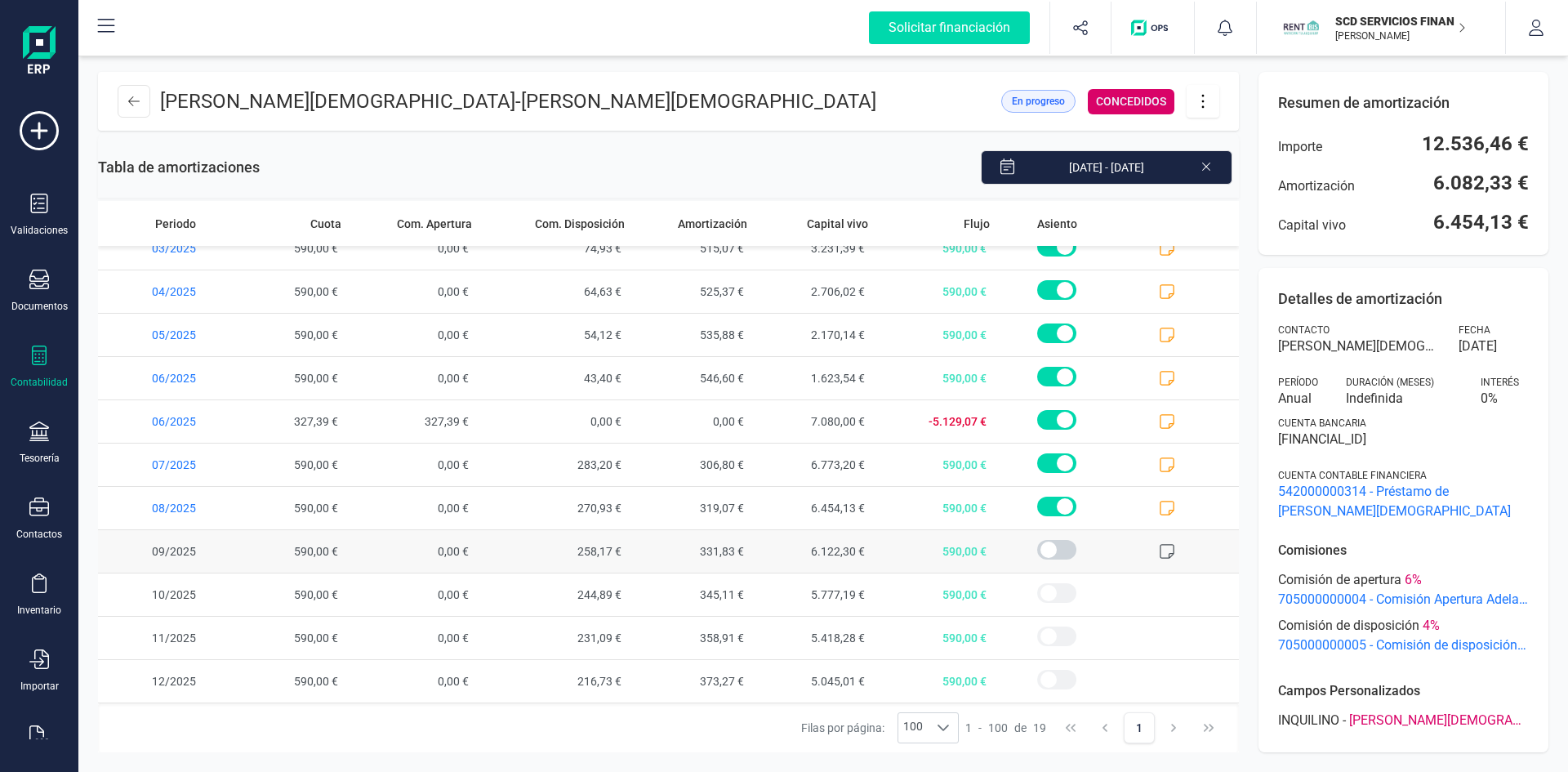
click at [1160, 548] on icon at bounding box center [1168, 552] width 17 height 17
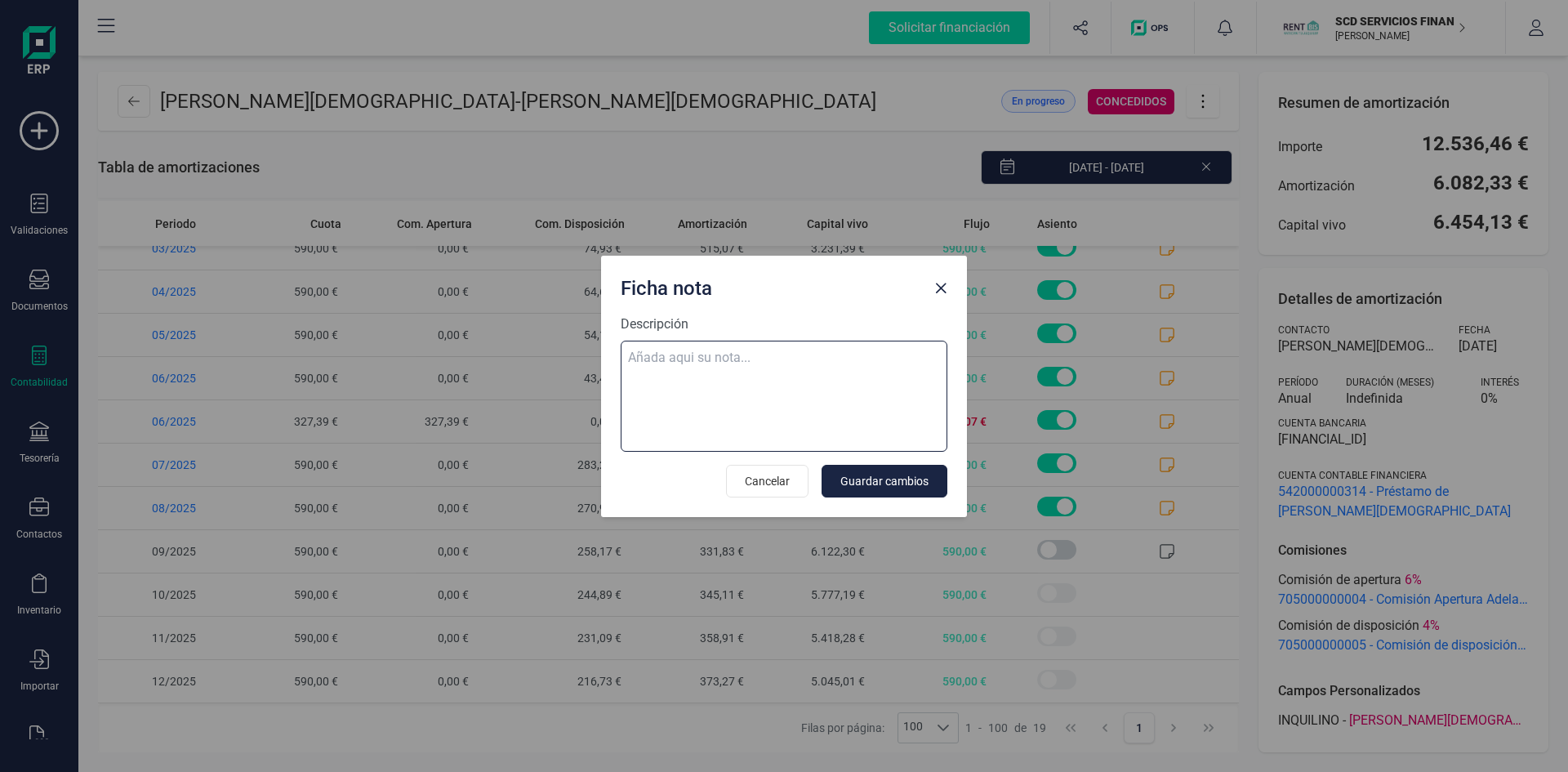
click at [665, 359] on textarea "Descripción" at bounding box center [784, 396] width 327 height 111
paste textarea "[DATE] 9 trf. [PERSON_NAME][DEMOGRAPHIC_DATA] 590,00"
type textarea "[DATE] 9 trf. [PERSON_NAME][DEMOGRAPHIC_DATA] 590,00"
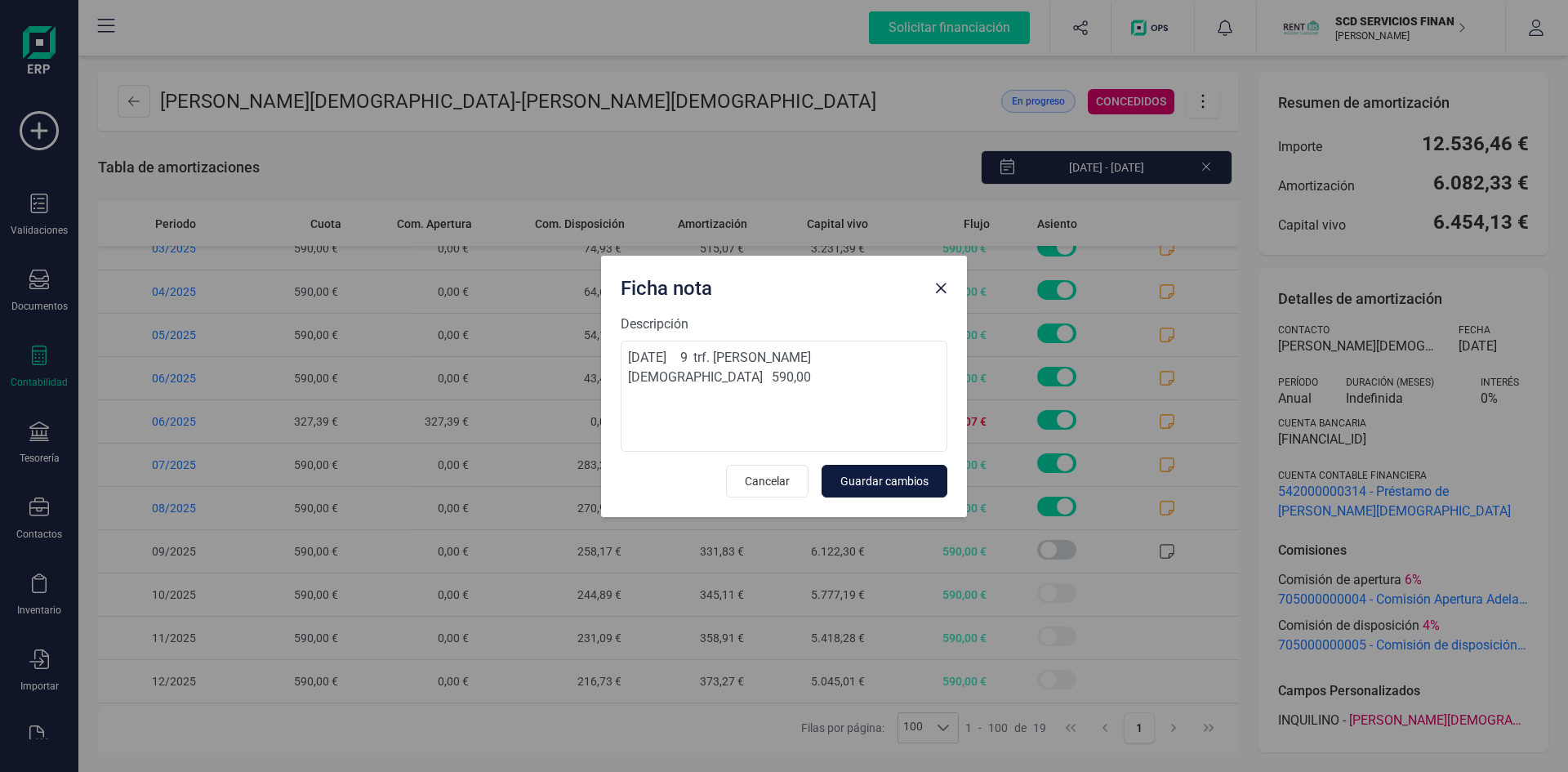
click at [867, 489] on button "Guardar cambios" at bounding box center [884, 480] width 126 height 32
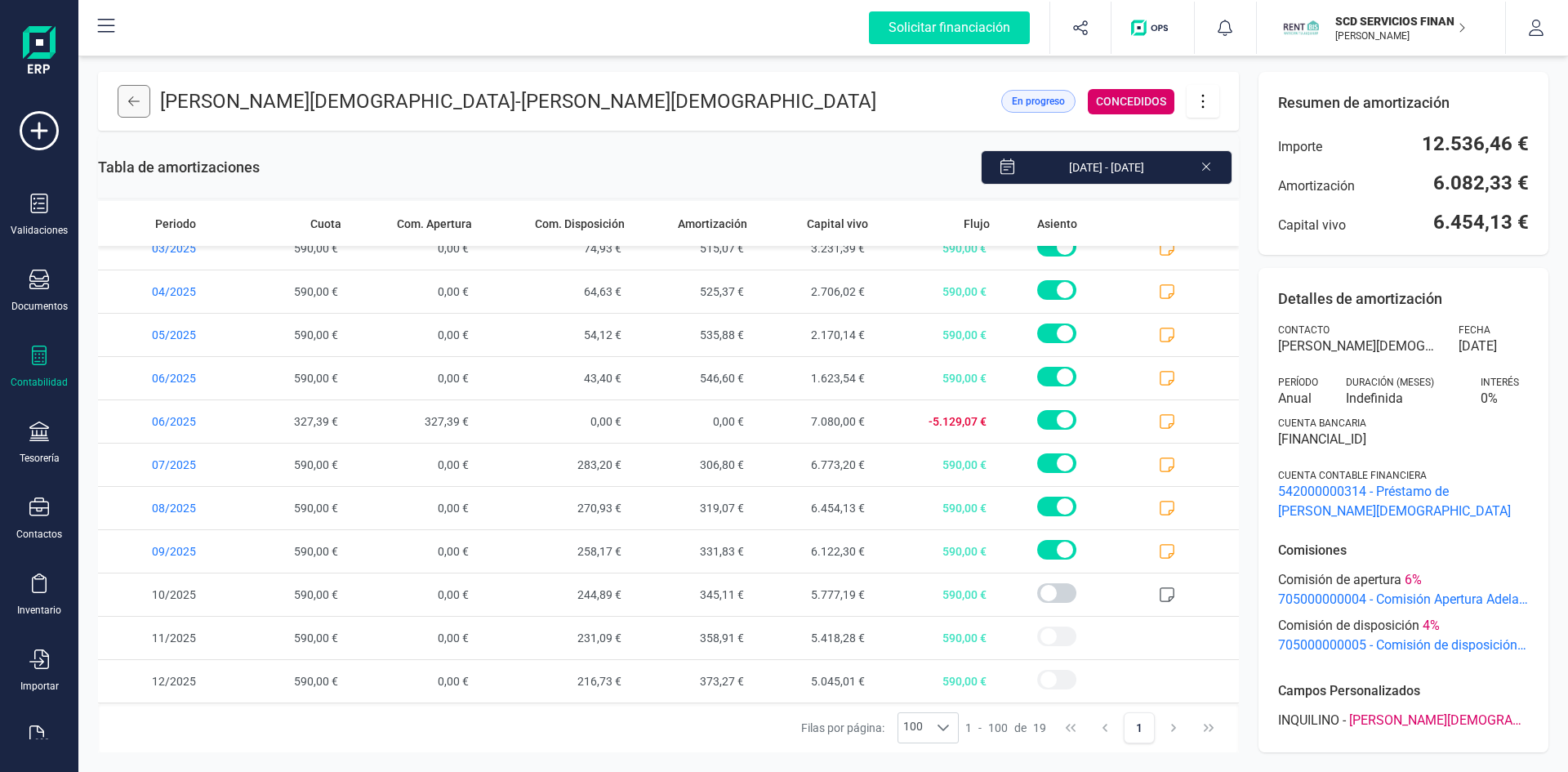
click at [129, 103] on icon at bounding box center [133, 101] width 11 height 13
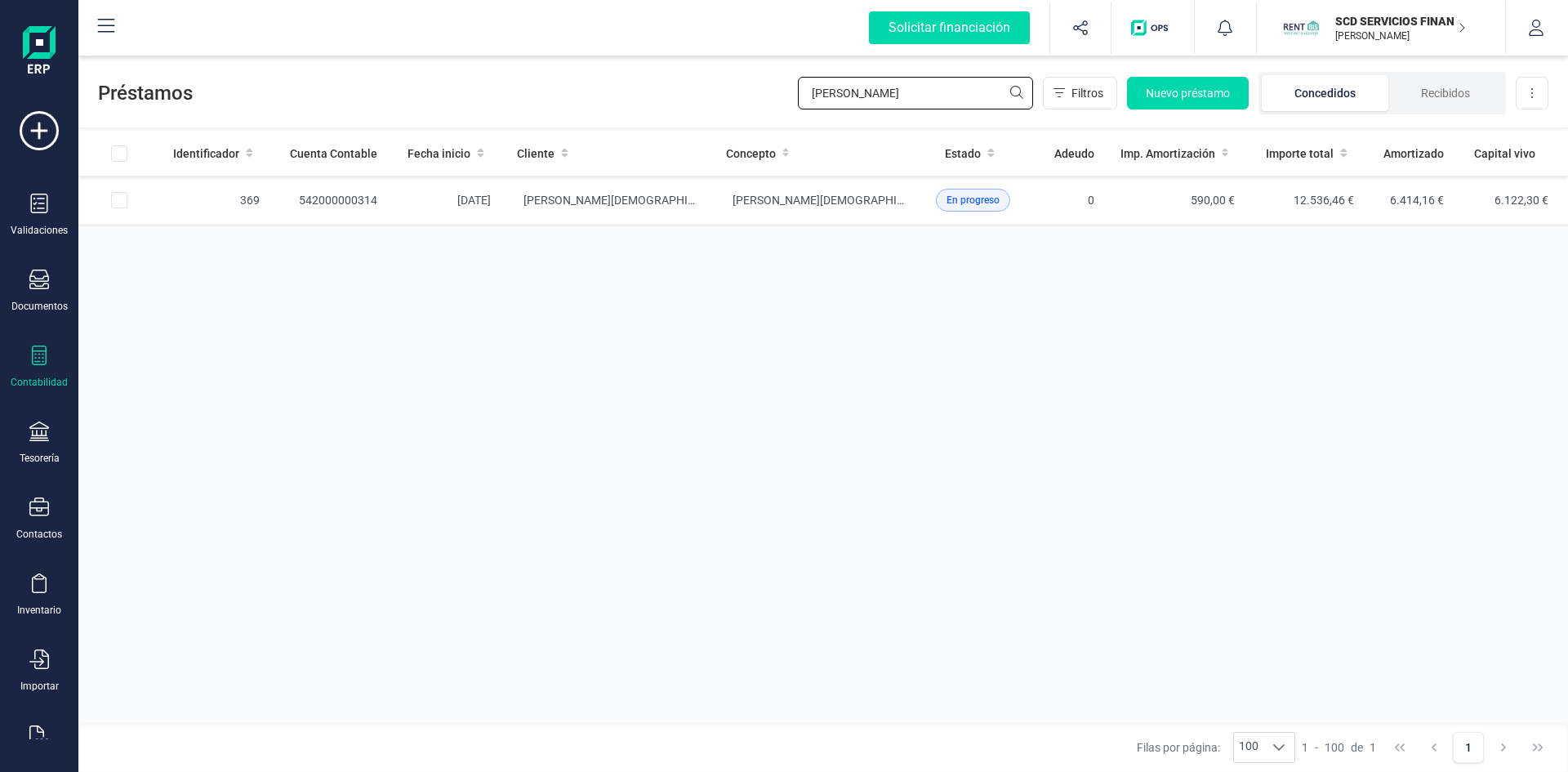
drag, startPoint x: 895, startPoint y: 93, endPoint x: 656, endPoint y: 102, distance: 239.2
click at [656, 102] on div "Préstamos [PERSON_NAME] me Filtros Nuevo préstamo Concedidos Recibidos Descarga…" at bounding box center [823, 89] width 1490 height 75
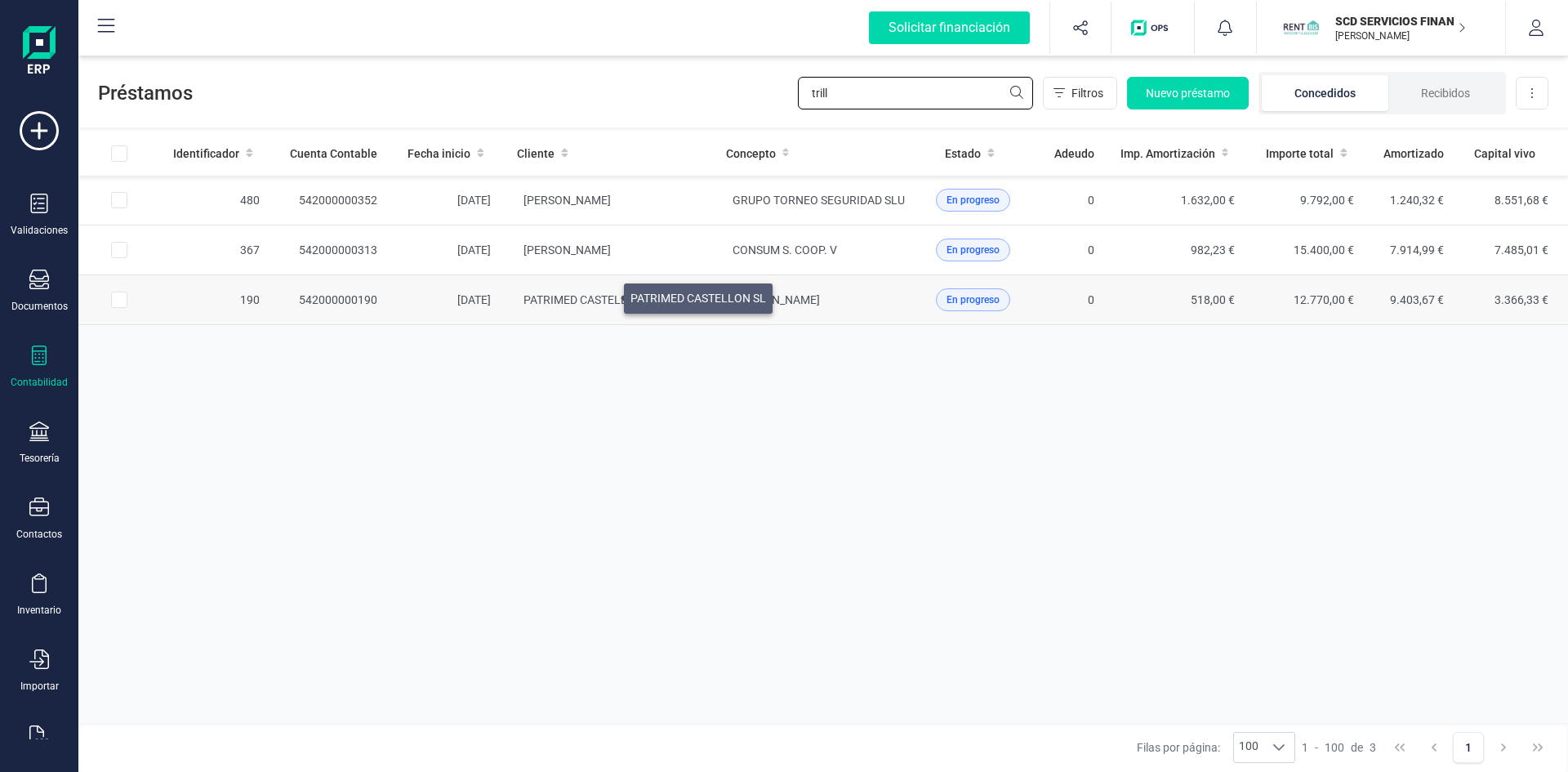
type input "trill"
click at [605, 294] on span "PATRIMED CASTELLON SL" at bounding box center [591, 300] width 135 height 13
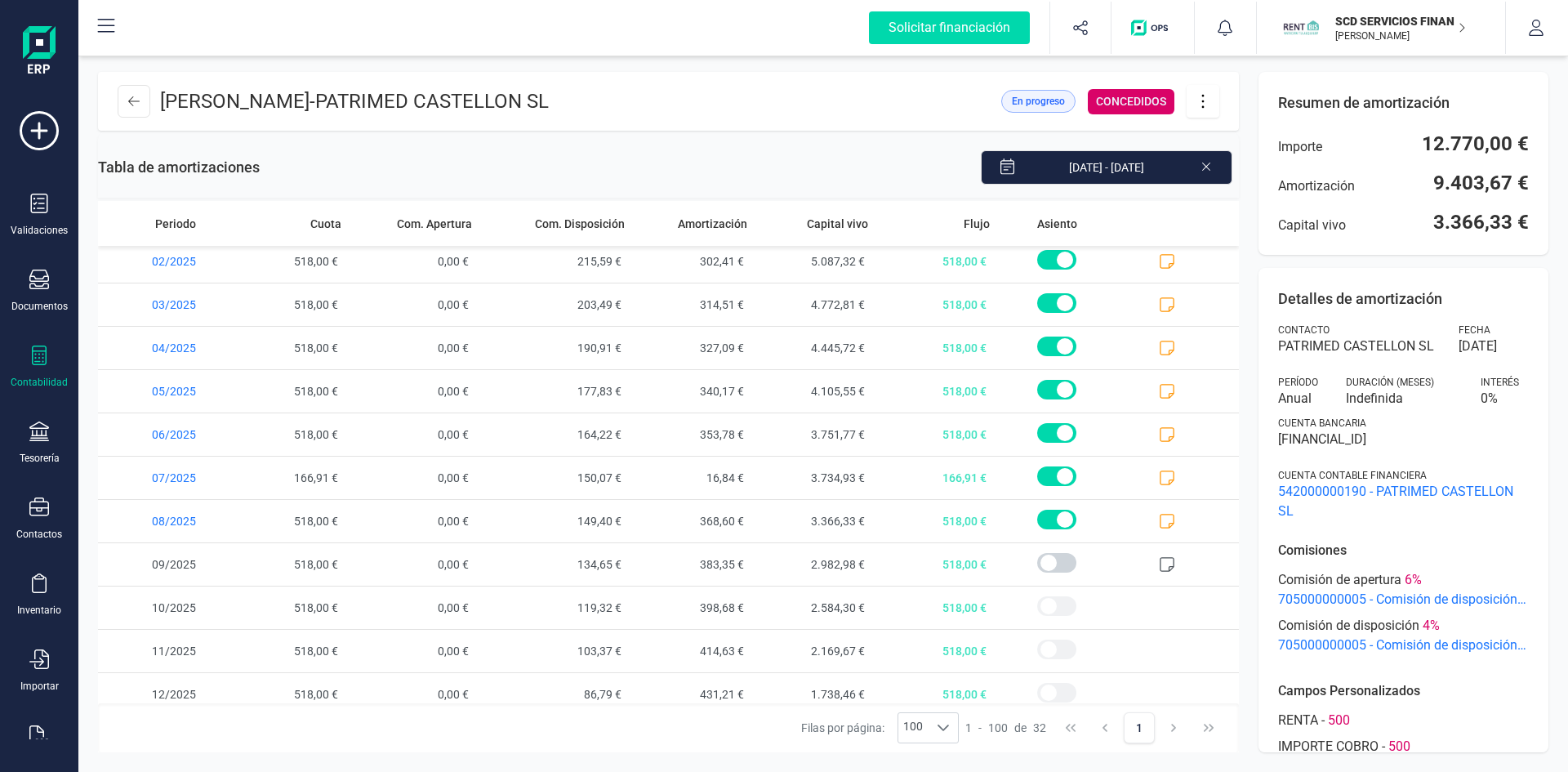
scroll to position [928, 0]
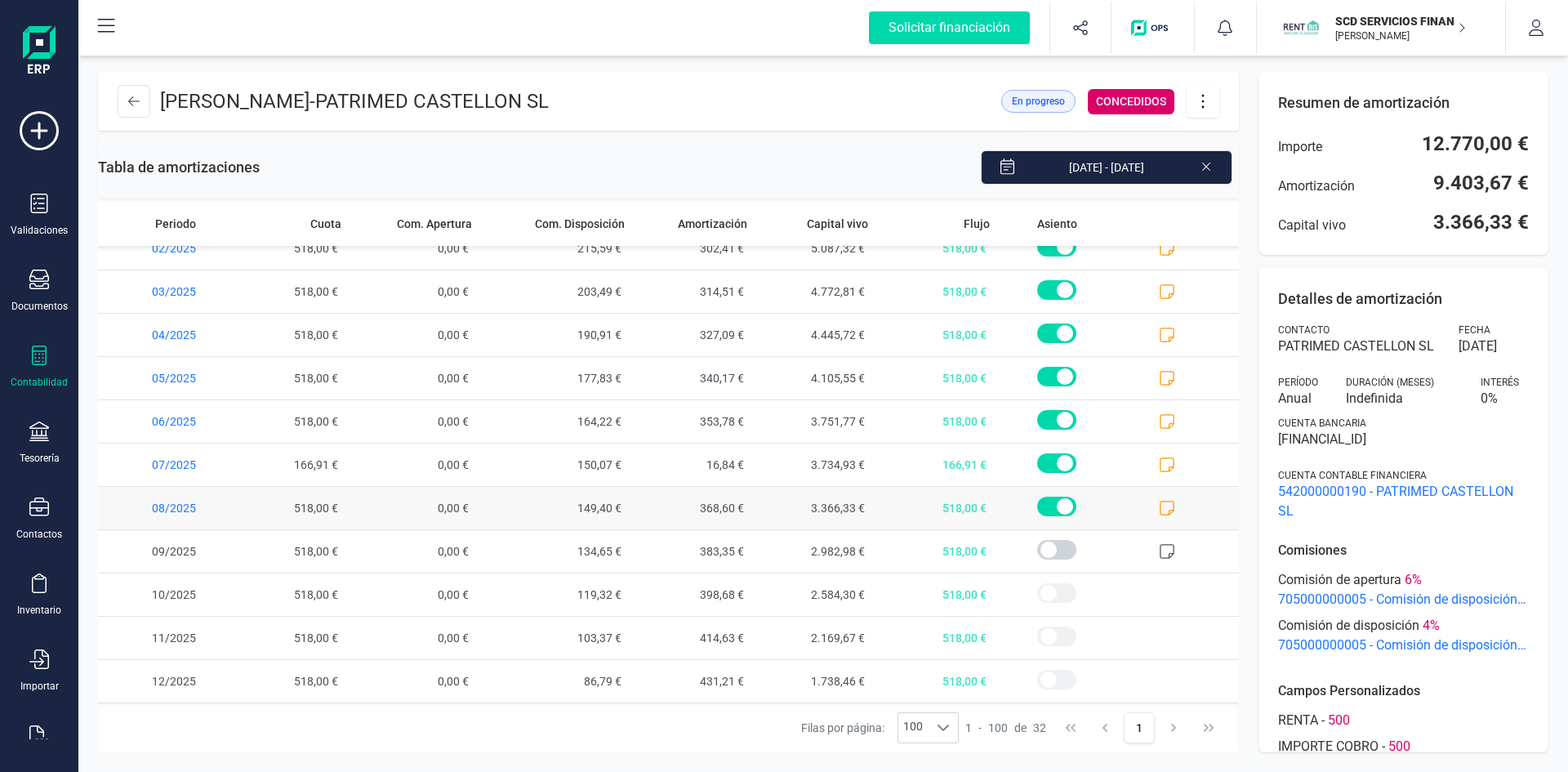
click at [1160, 501] on icon at bounding box center [1168, 508] width 17 height 17
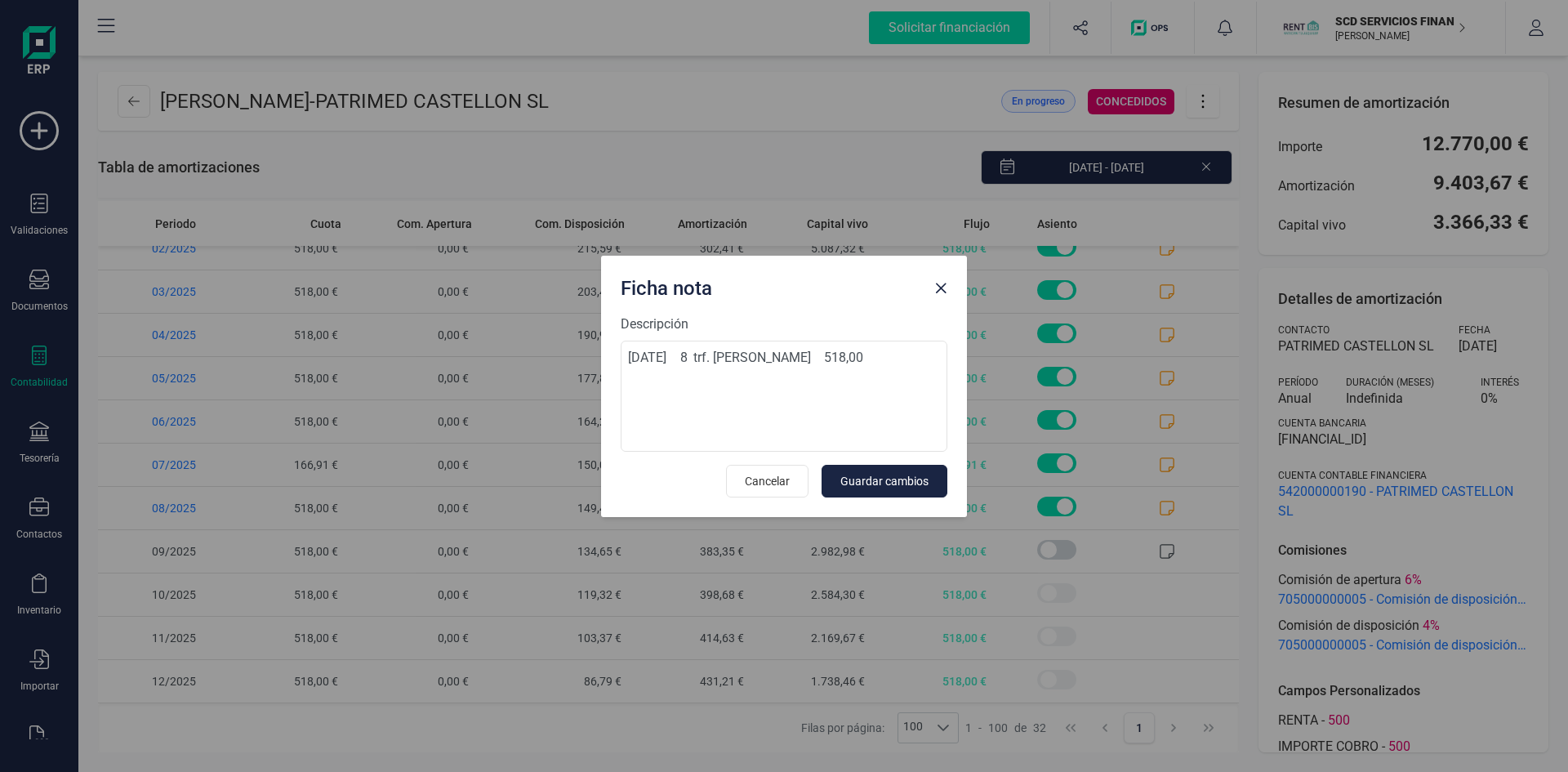
click at [938, 288] on span "Close" at bounding box center [941, 288] width 13 height 13
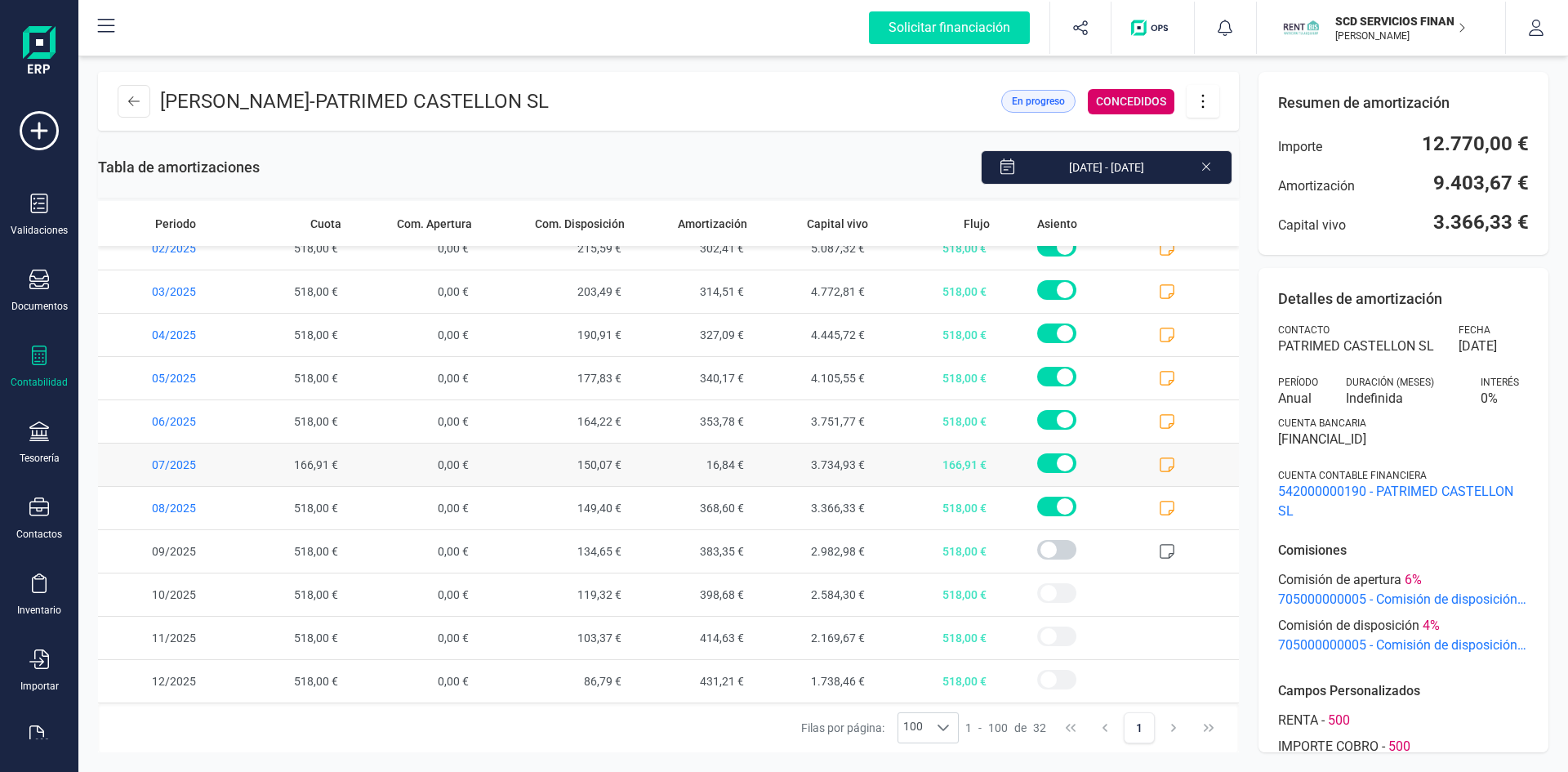
click at [1160, 461] on icon at bounding box center [1168, 465] width 17 height 17
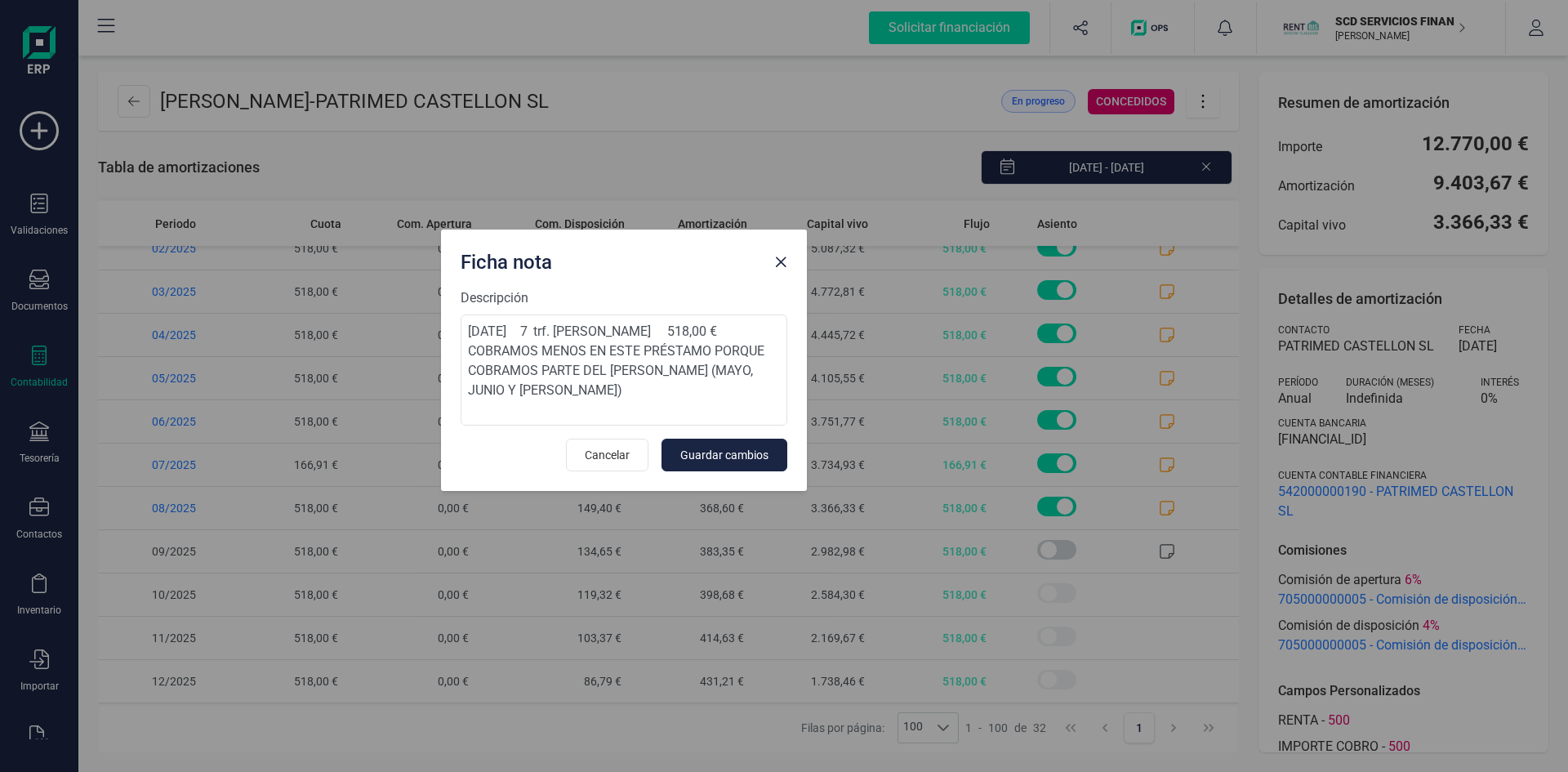
drag, startPoint x: 756, startPoint y: 280, endPoint x: 596, endPoint y: 255, distance: 161.9
click at [596, 255] on div "Ficha nota" at bounding box center [610, 258] width 314 height 32
click at [620, 452] on span "Cancelar" at bounding box center [608, 454] width 45 height 17
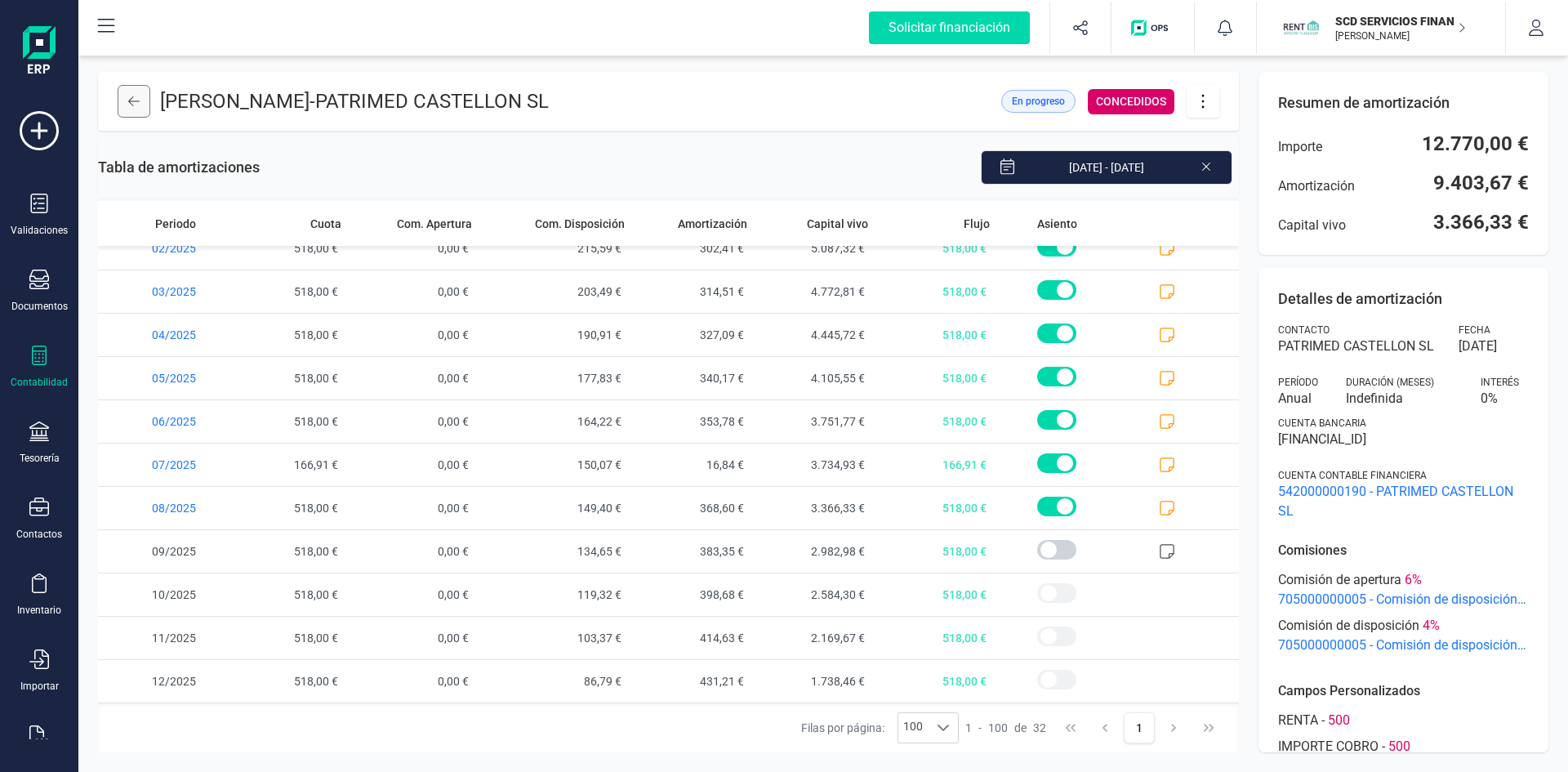
click at [128, 99] on icon at bounding box center [133, 101] width 11 height 13
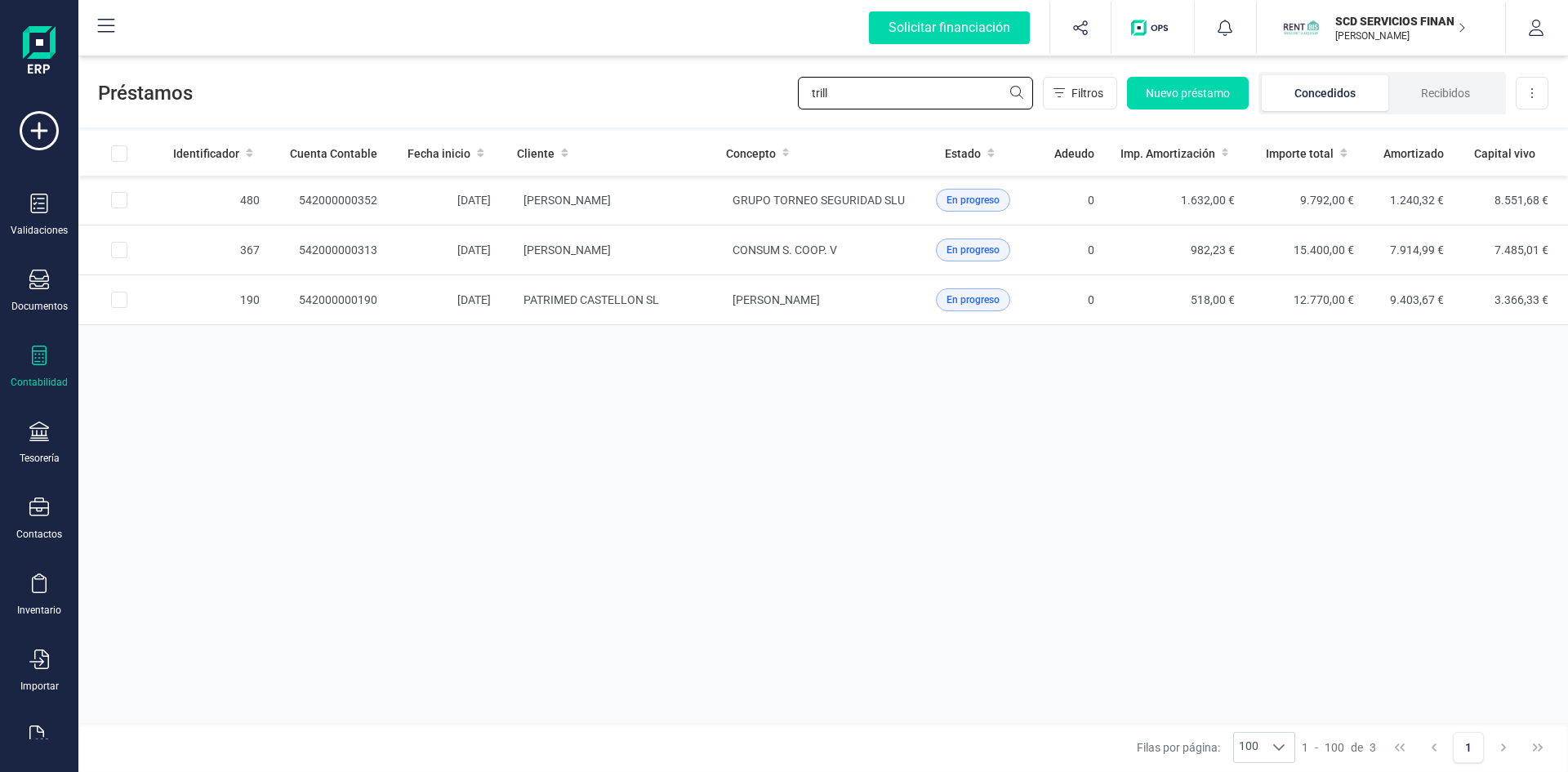
drag, startPoint x: 834, startPoint y: 87, endPoint x: 766, endPoint y: 93, distance: 68.3
click at [772, 87] on div "Préstamos trill Filtros Nuevo préstamo Concedidos Recibidos Descargar Excel" at bounding box center [823, 89] width 1490 height 75
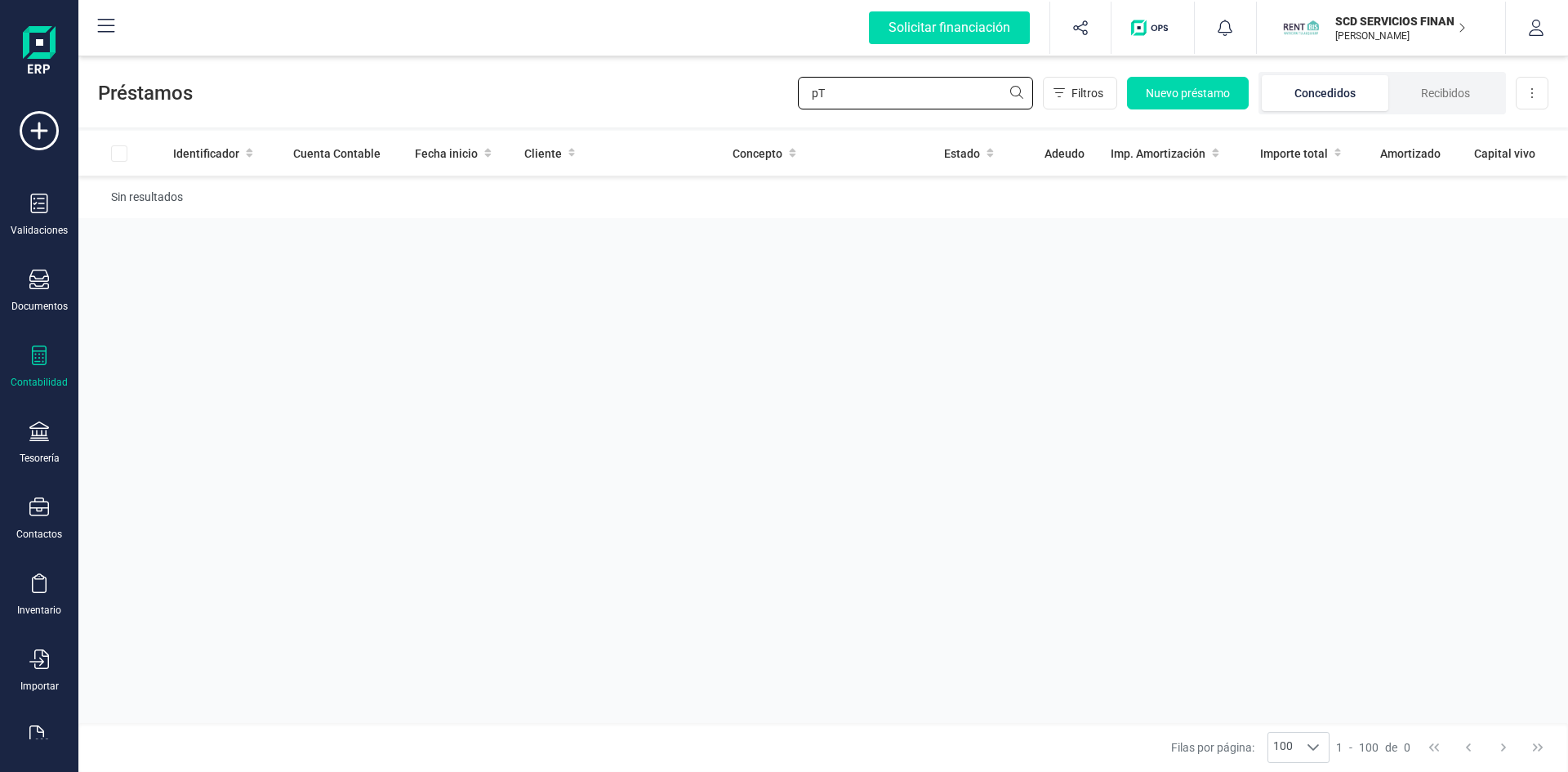
type input "p"
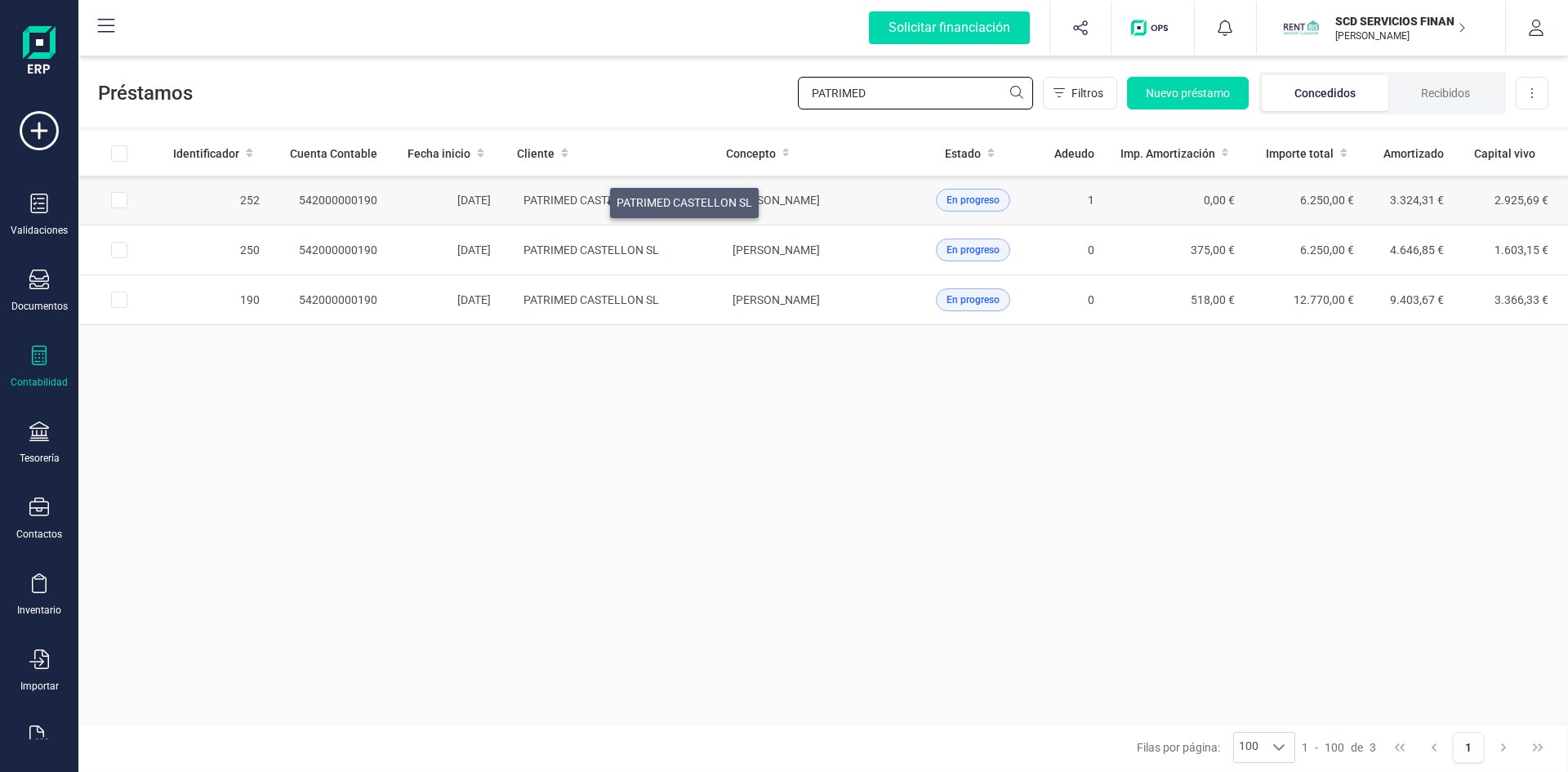
type input "PATRIMED"
click at [590, 197] on span "PATRIMED CASTELLON SL" at bounding box center [591, 200] width 135 height 13
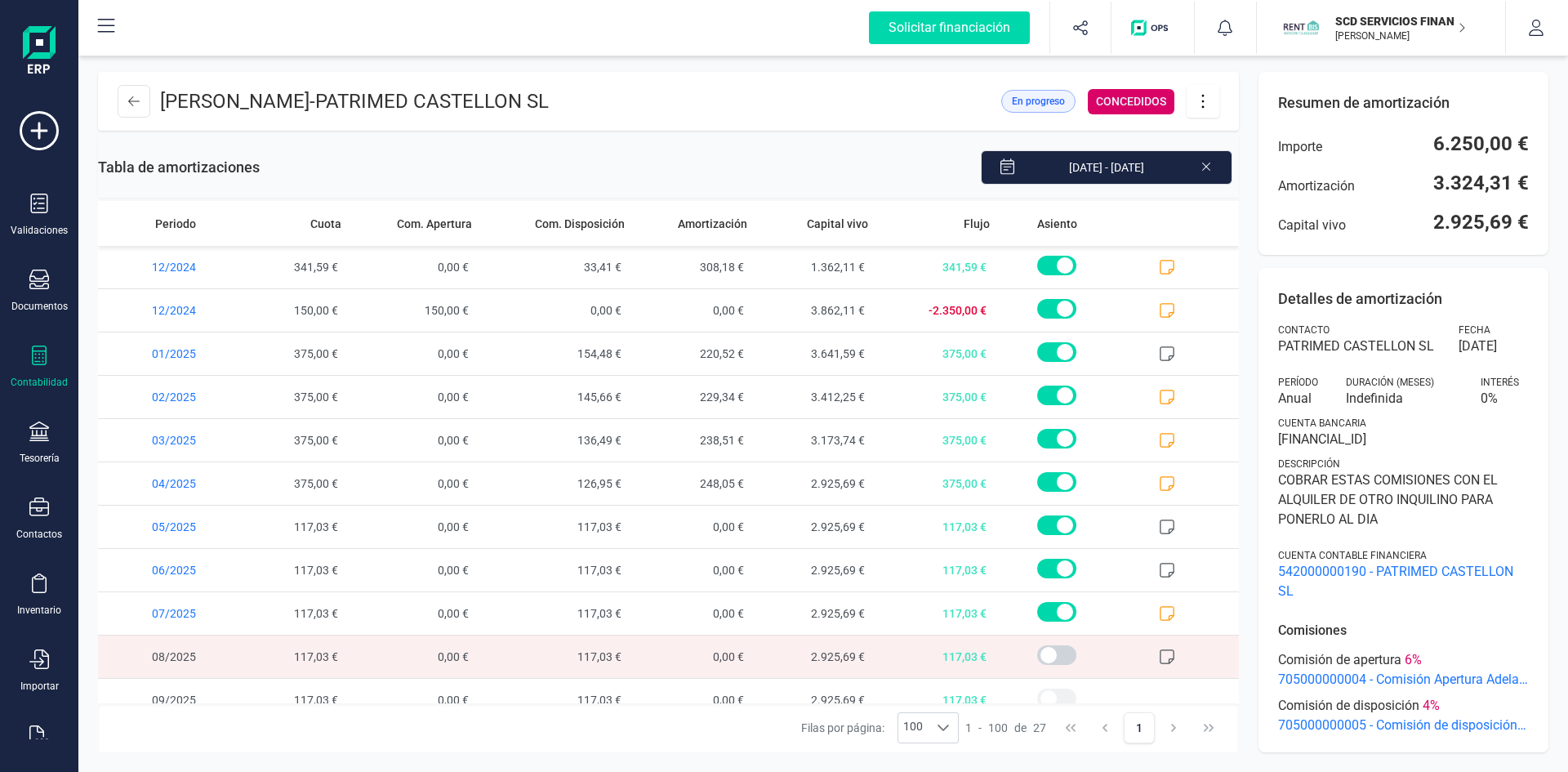
scroll to position [711, 0]
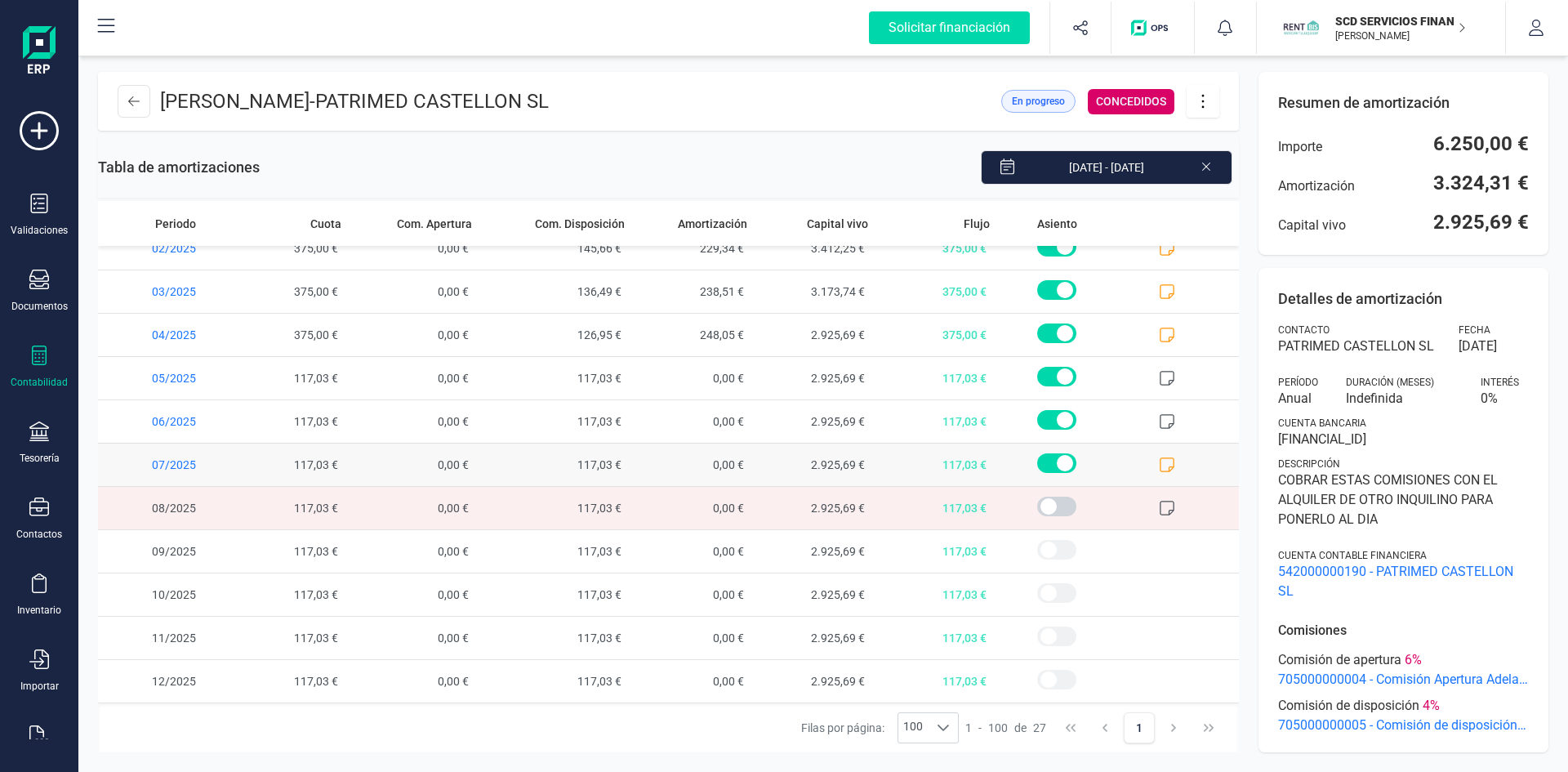
click at [1162, 462] on icon at bounding box center [1168, 465] width 17 height 17
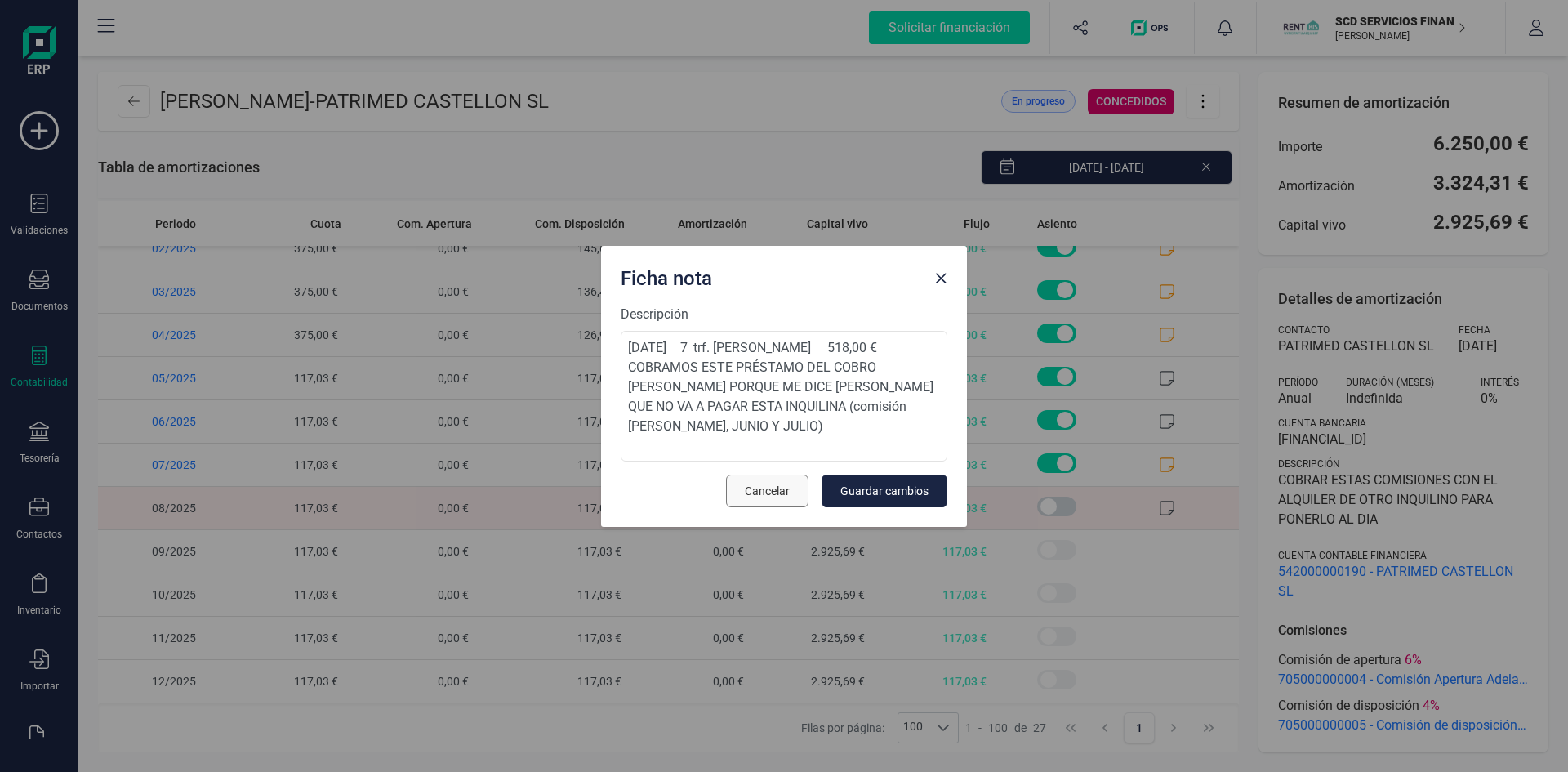
click at [763, 495] on span "Cancelar" at bounding box center [767, 491] width 45 height 17
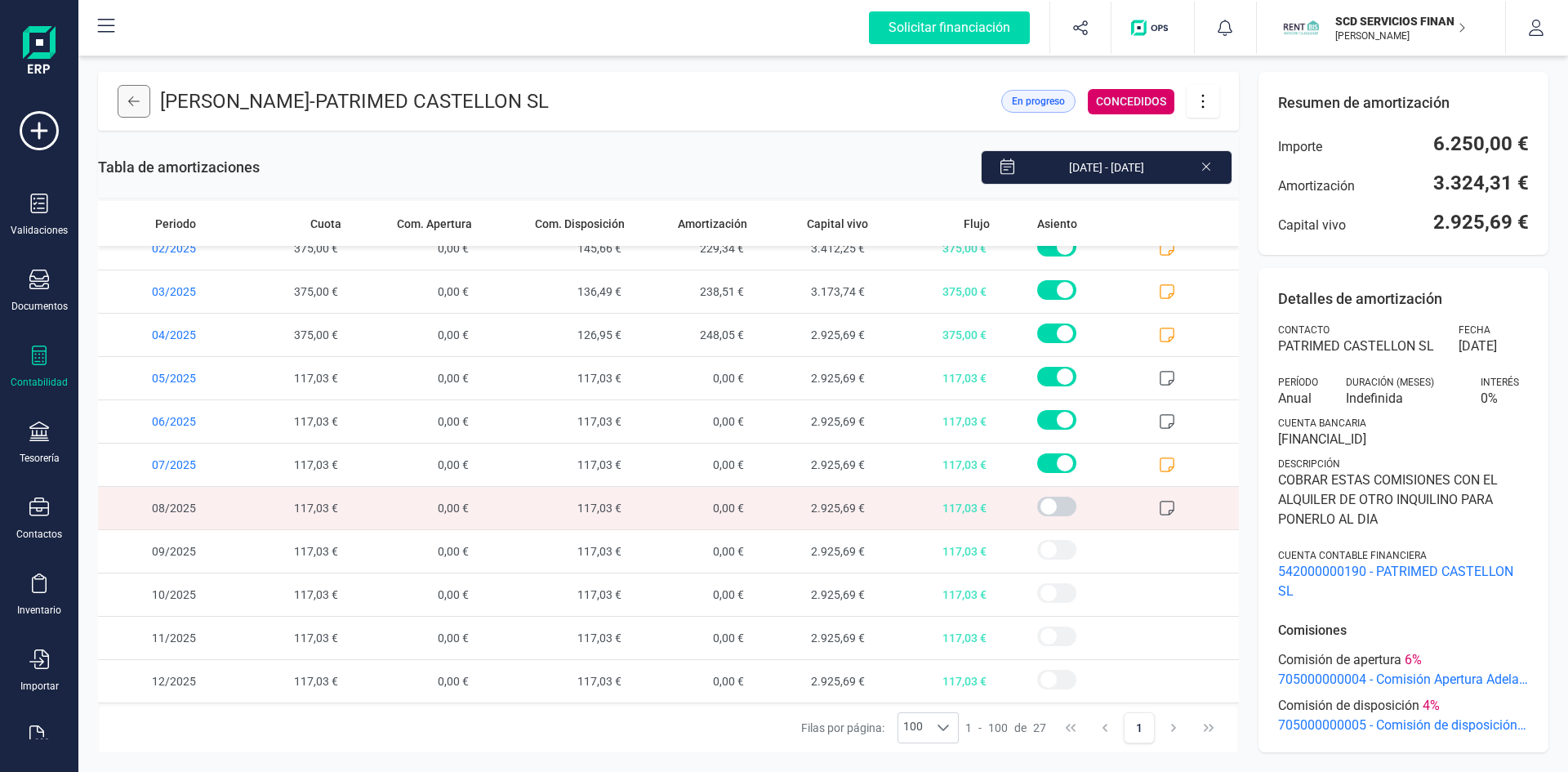
click at [131, 101] on icon at bounding box center [133, 101] width 11 height 10
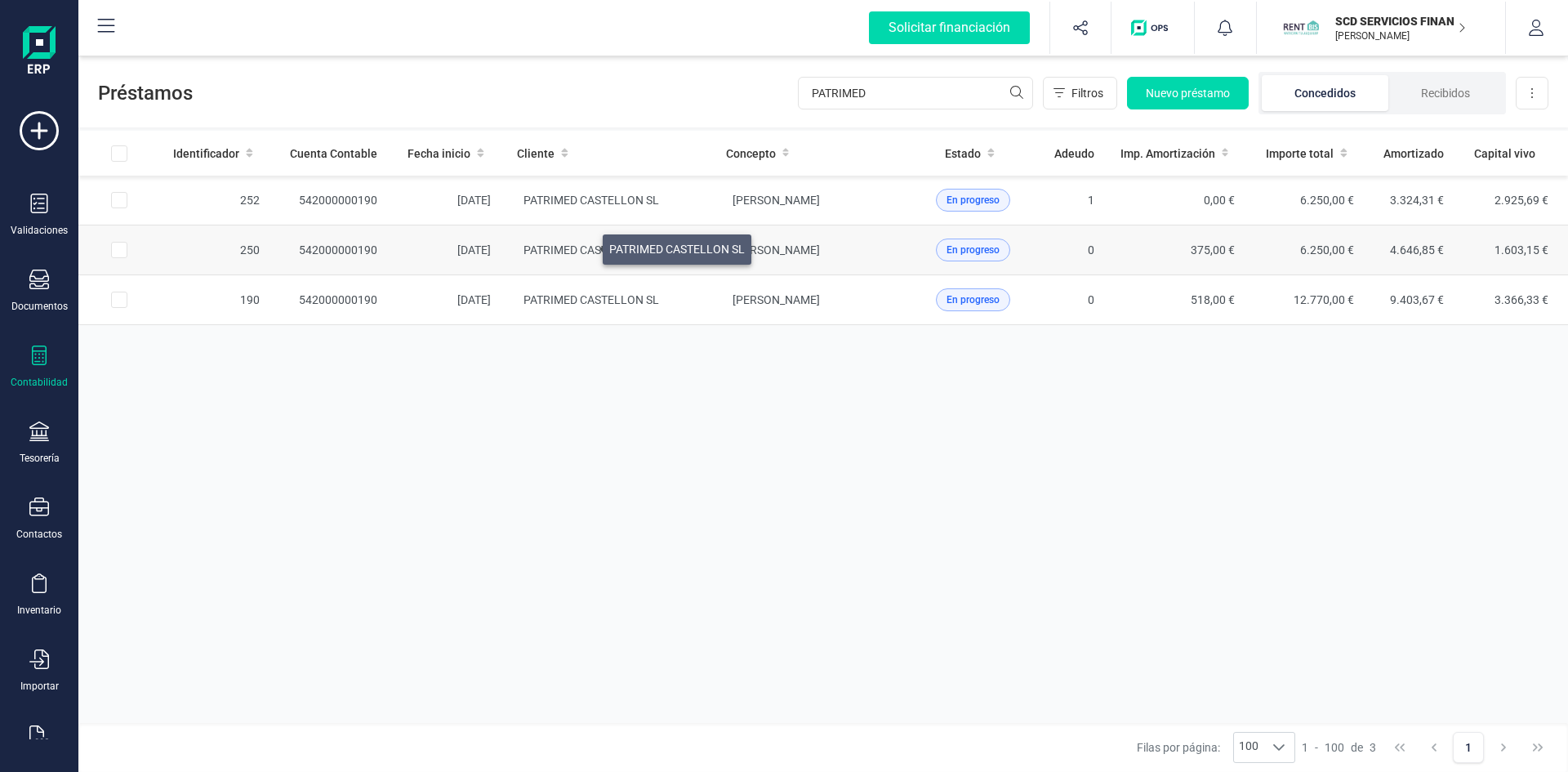
click at [583, 245] on span "PATRIMED CASTELLON SL" at bounding box center [591, 250] width 135 height 13
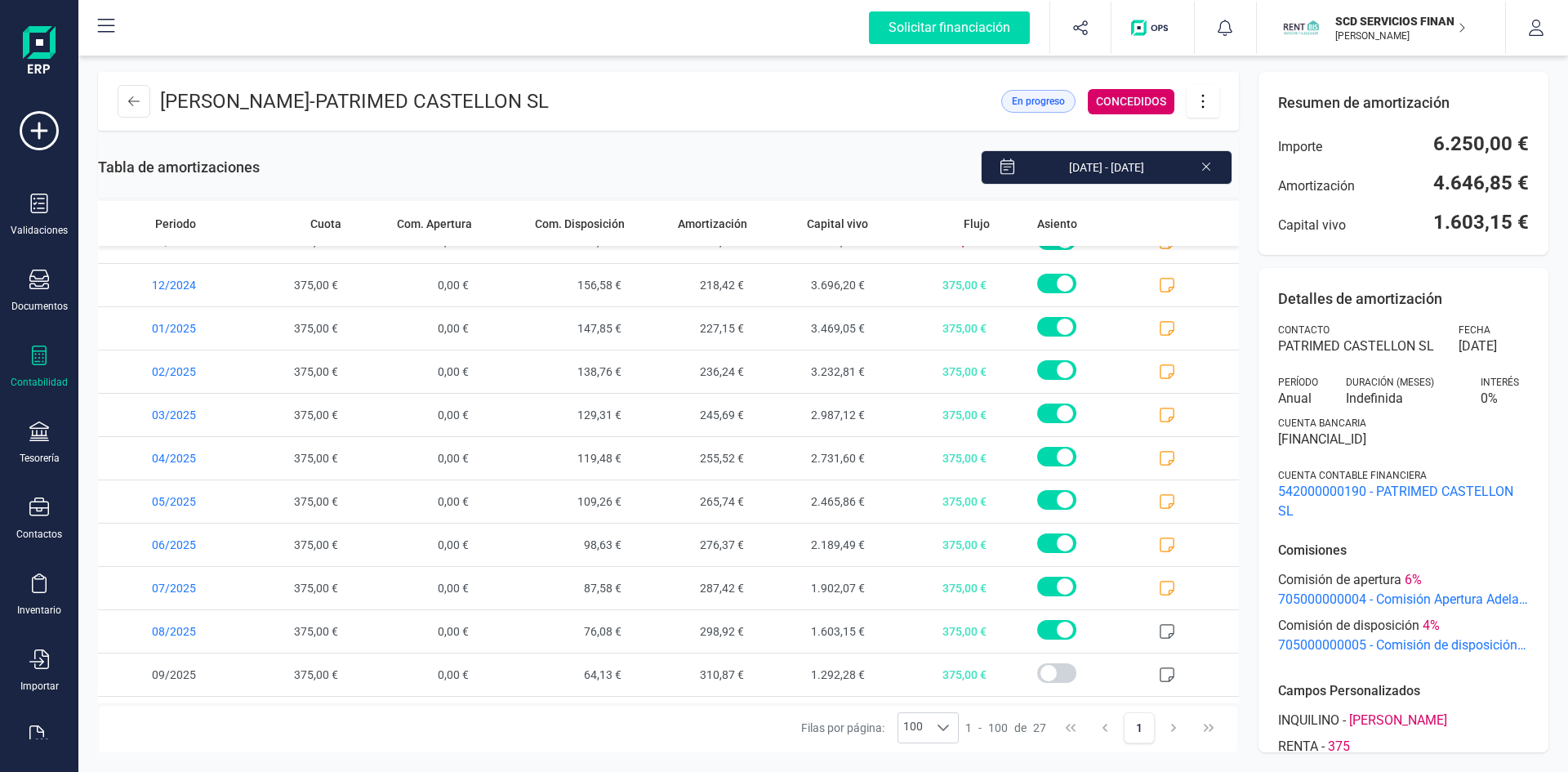
scroll to position [711, 0]
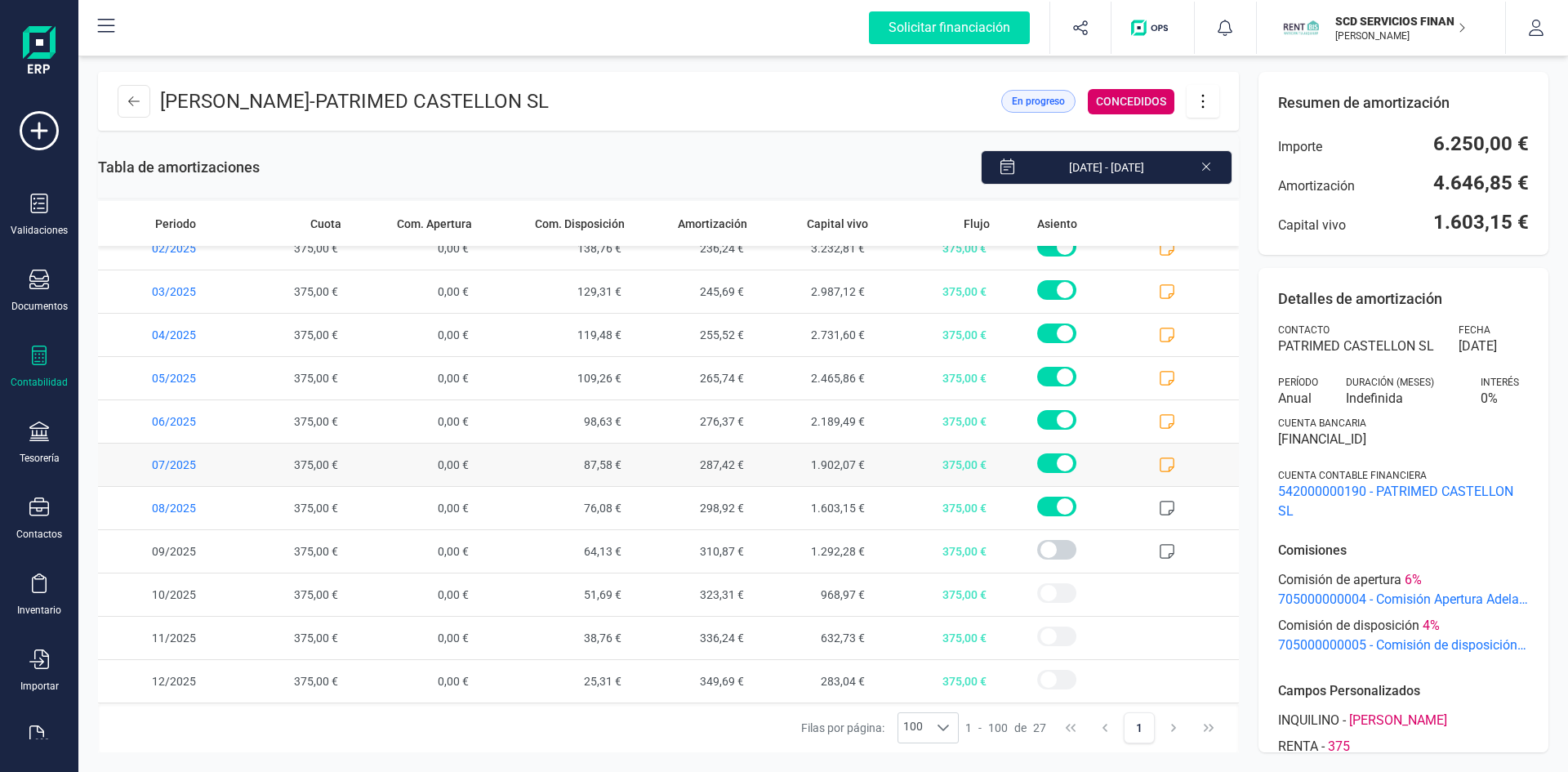
click at [1160, 462] on icon at bounding box center [1168, 465] width 17 height 17
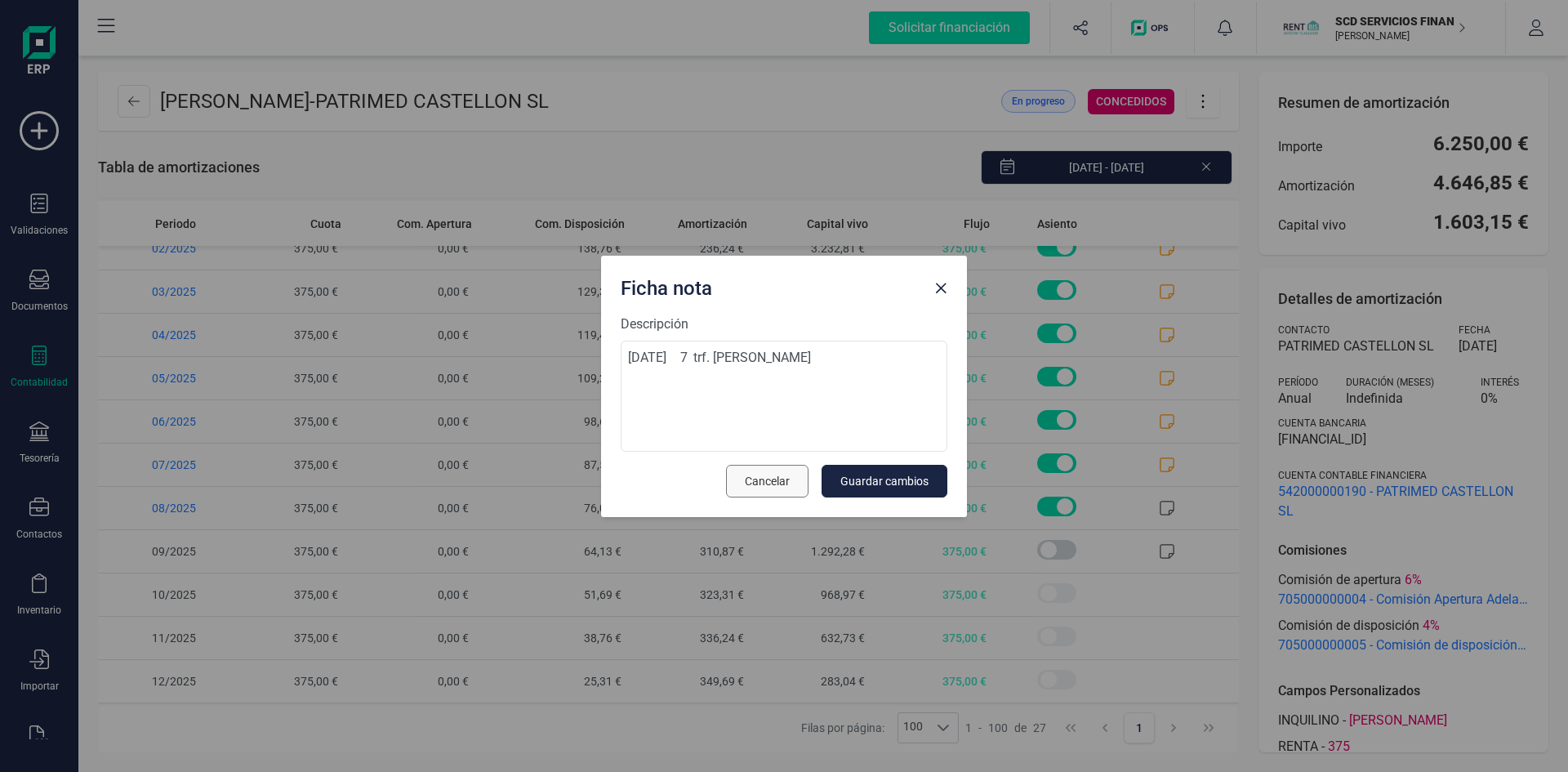
click at [771, 481] on span "Cancelar" at bounding box center [767, 481] width 45 height 17
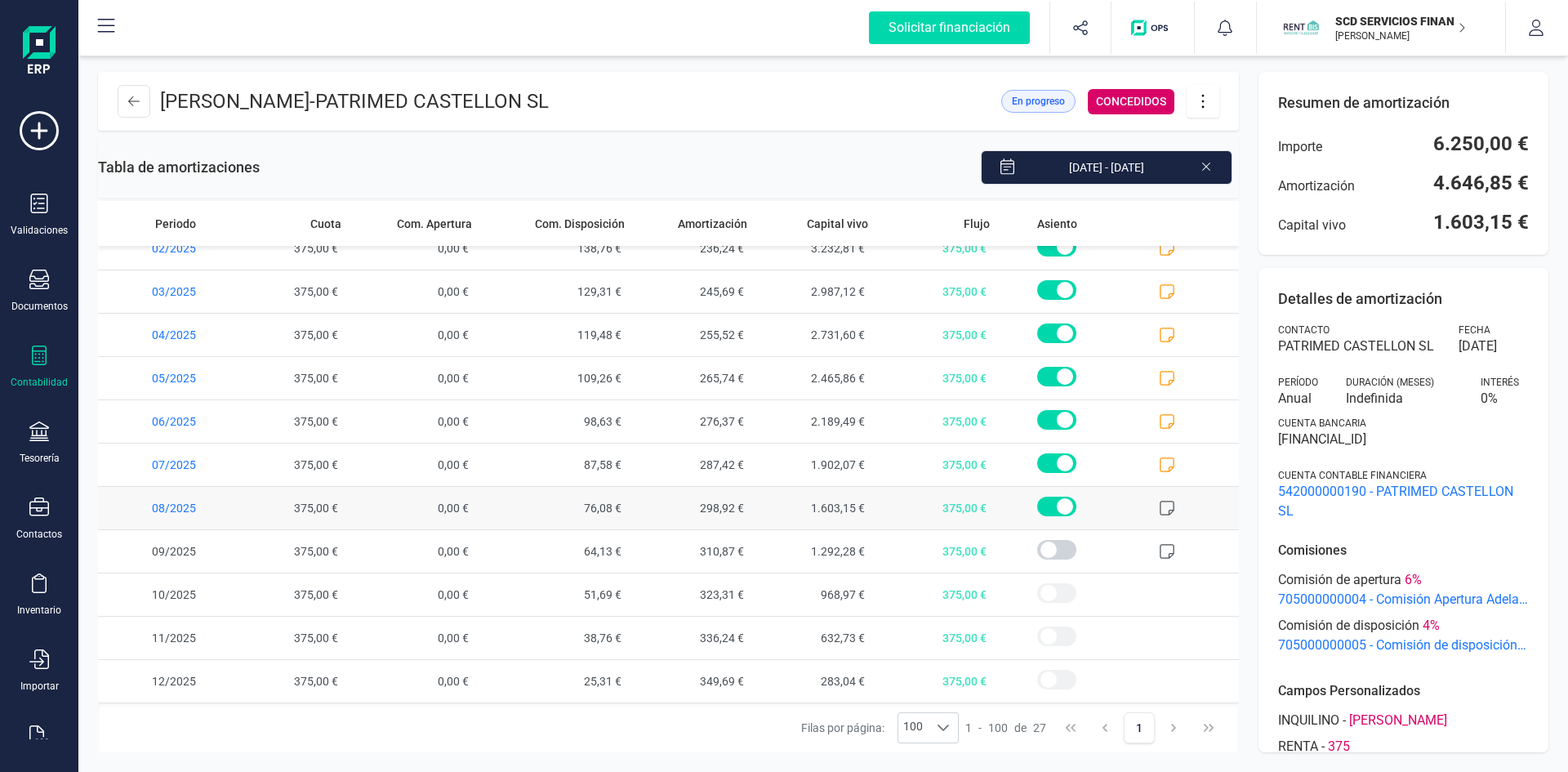
click at [1160, 505] on icon at bounding box center [1168, 508] width 17 height 17
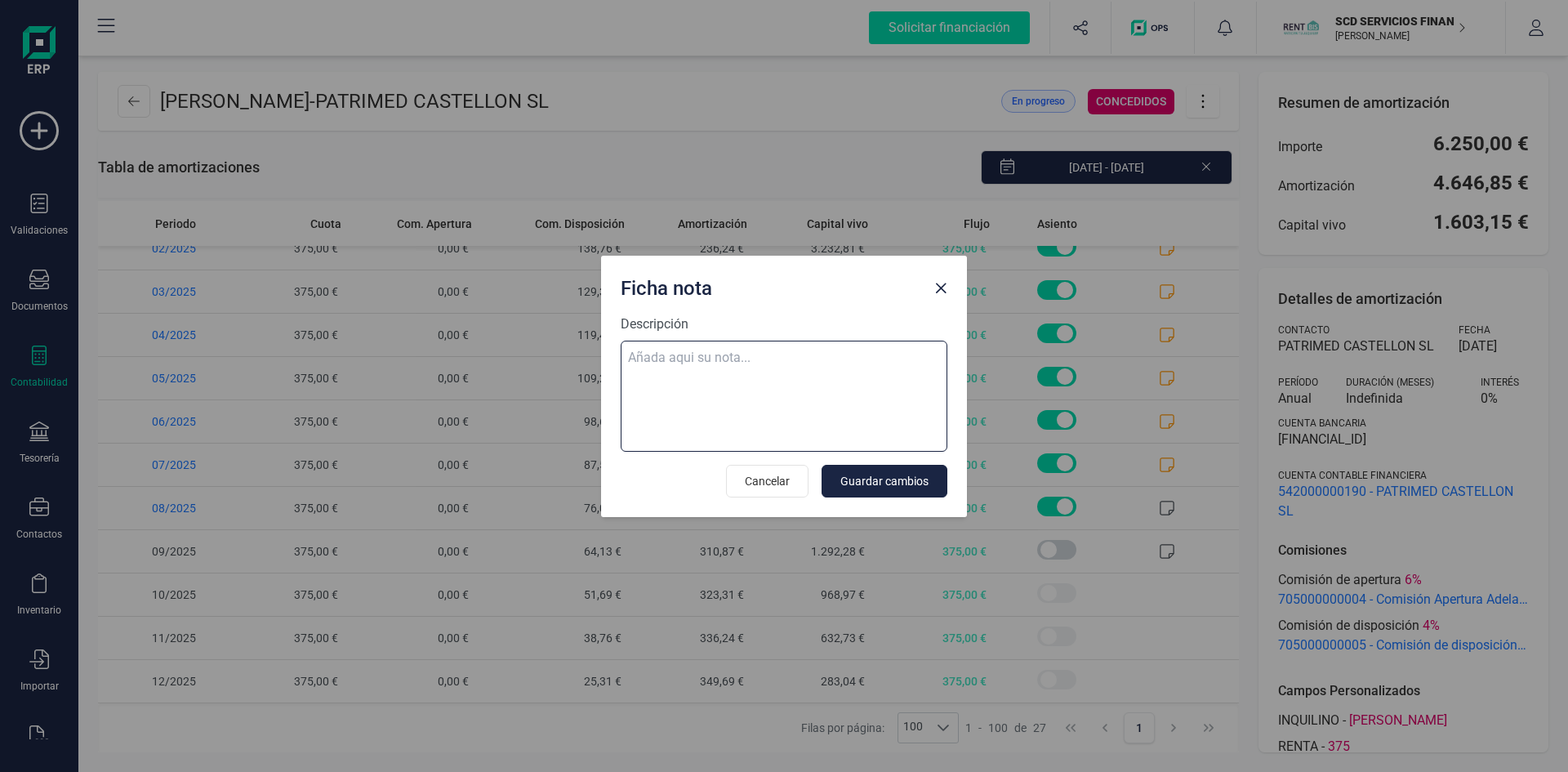
click at [749, 361] on textarea "Descripción" at bounding box center [784, 396] width 327 height 111
paste textarea "[DATE] 8 trf. [PERSON_NAME] 375,00"
type textarea "[DATE] 8 trf. [PERSON_NAME] 375,00"
click at [875, 470] on button "Guardar cambios" at bounding box center [884, 480] width 126 height 32
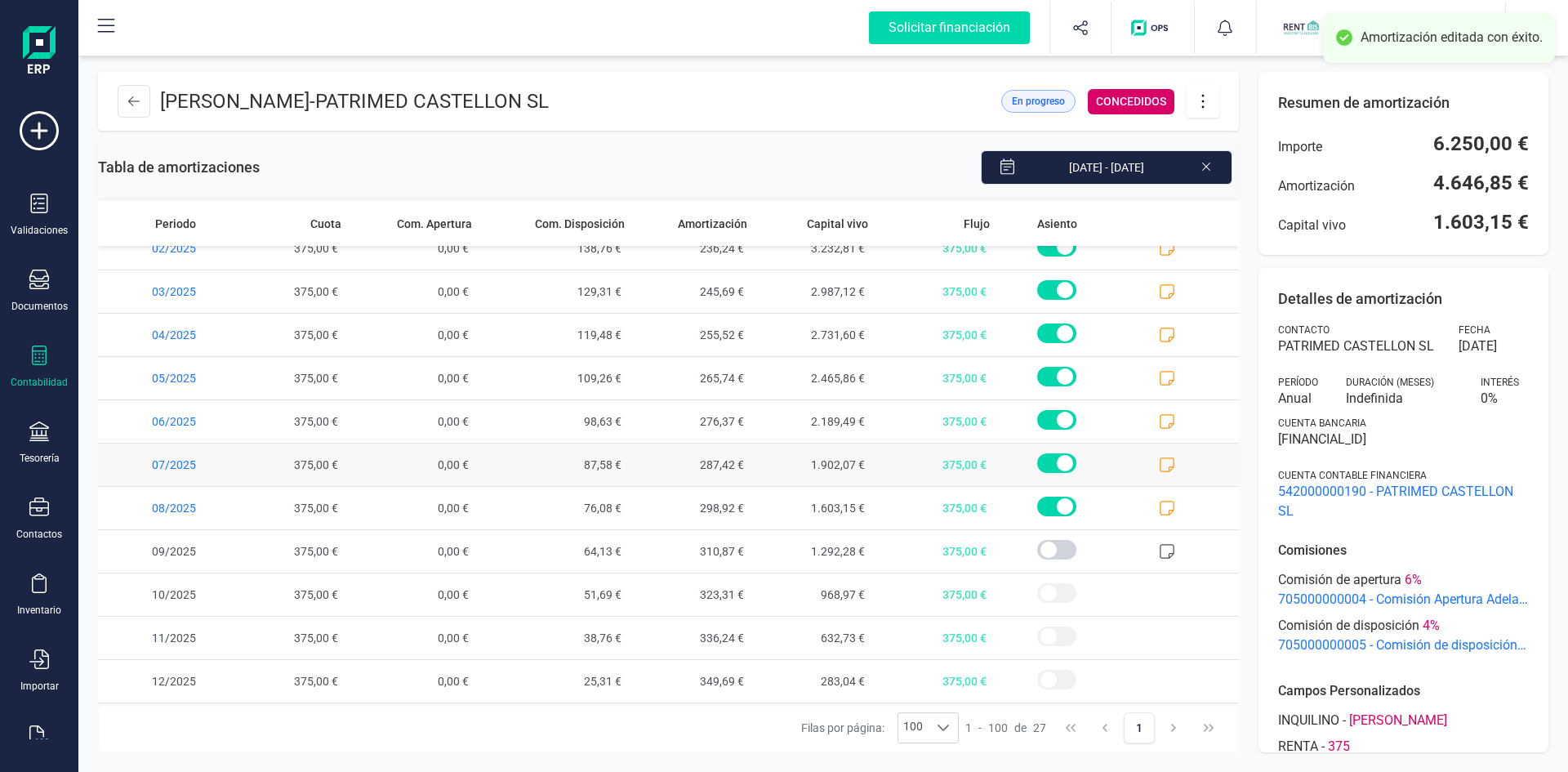
click at [1160, 460] on icon at bounding box center [1168, 465] width 17 height 17
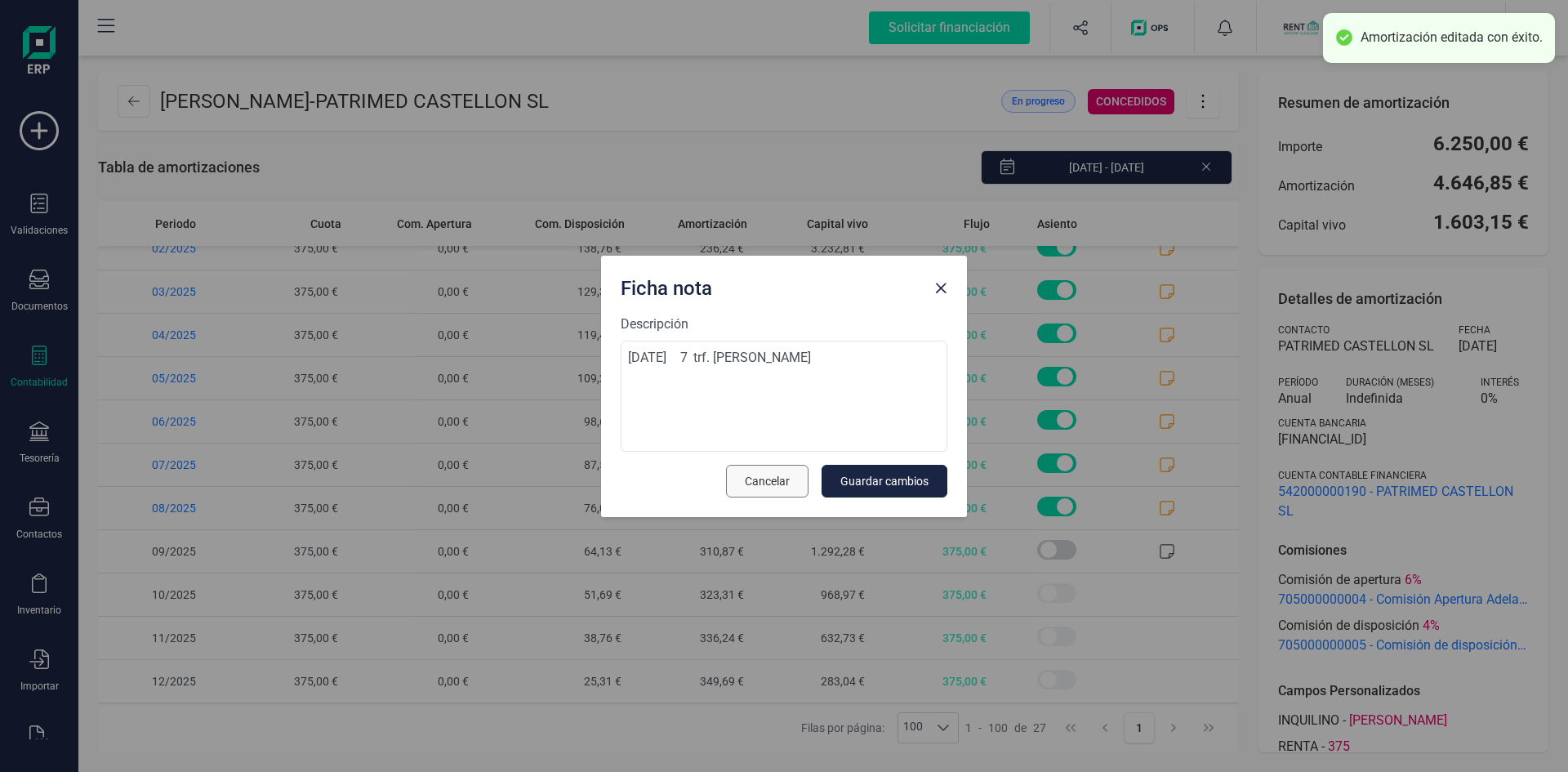
click at [766, 479] on span "Cancelar" at bounding box center [767, 481] width 45 height 17
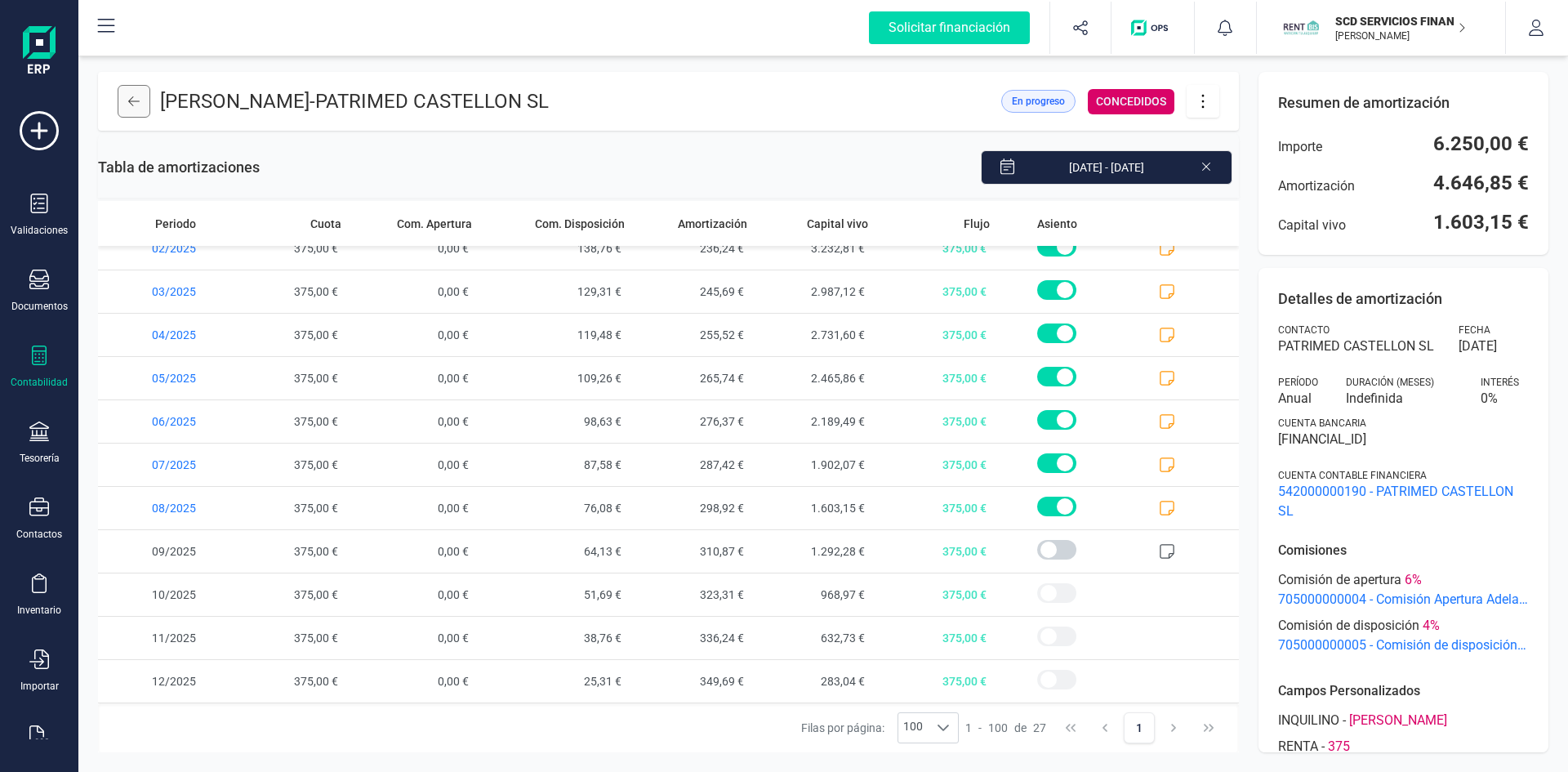
click at [133, 98] on icon at bounding box center [133, 101] width 11 height 13
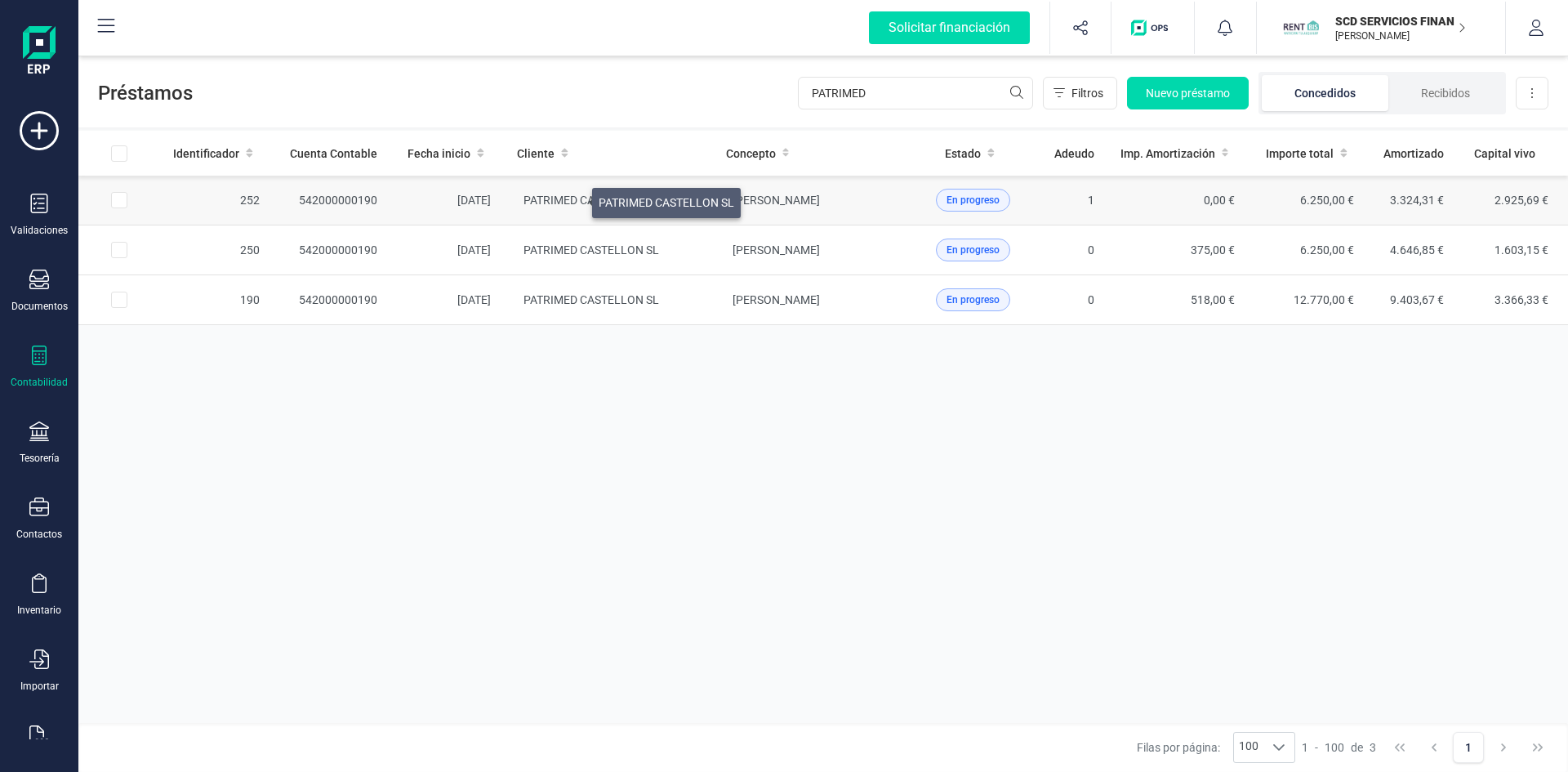
click at [572, 198] on span "PATRIMED CASTELLON SL" at bounding box center [591, 200] width 135 height 13
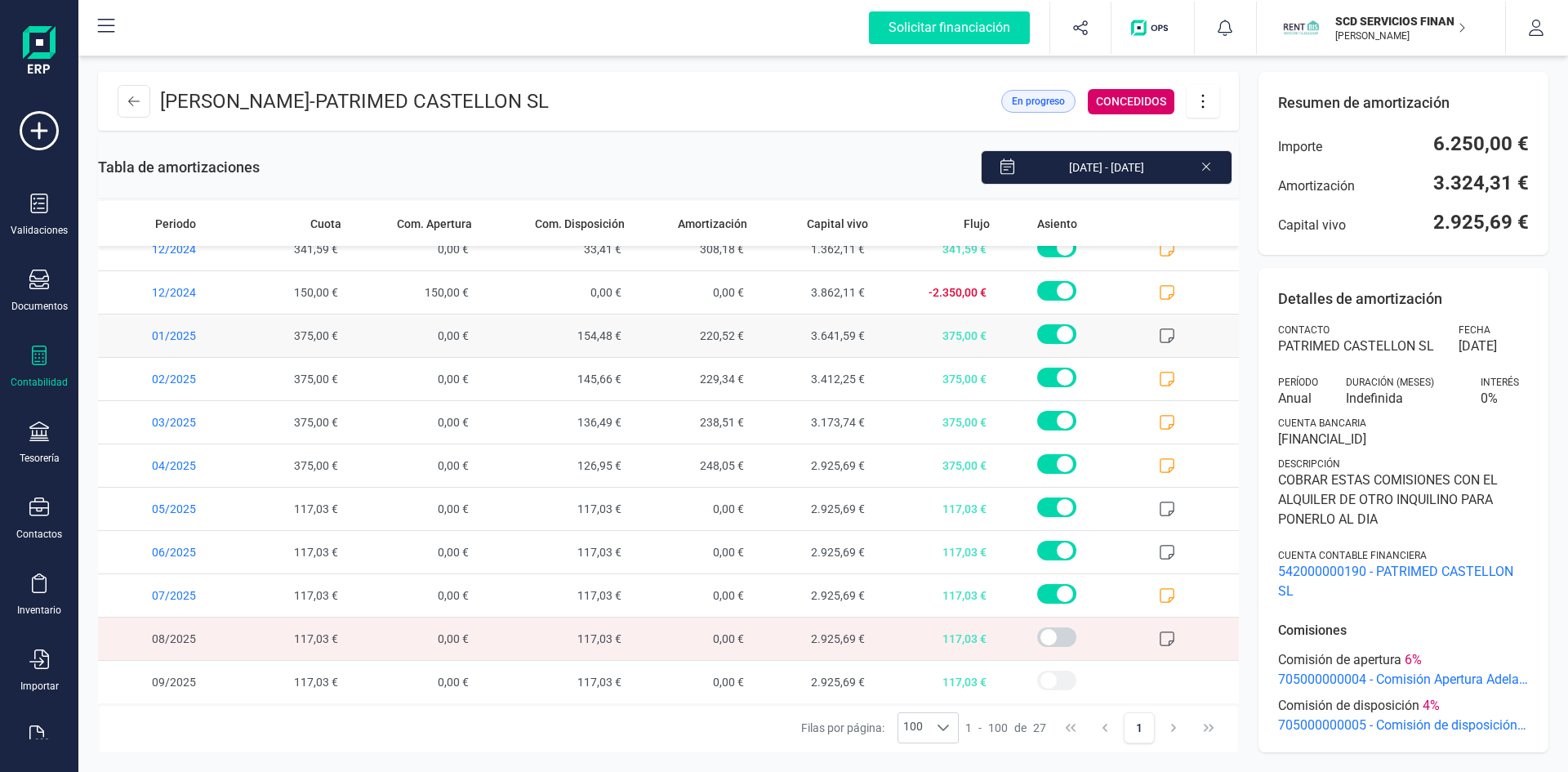
scroll to position [654, 0]
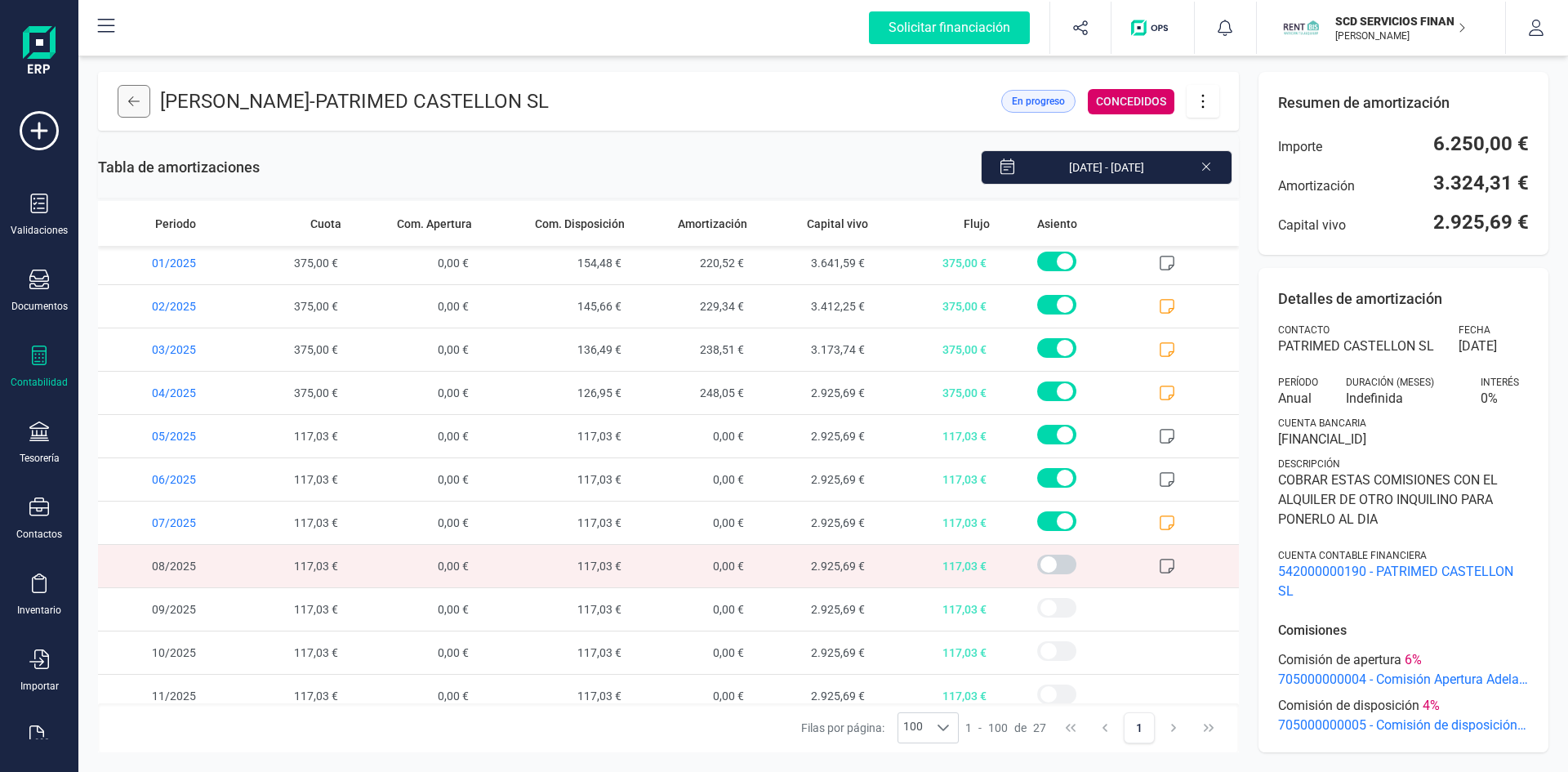
click at [135, 99] on icon at bounding box center [133, 101] width 11 height 13
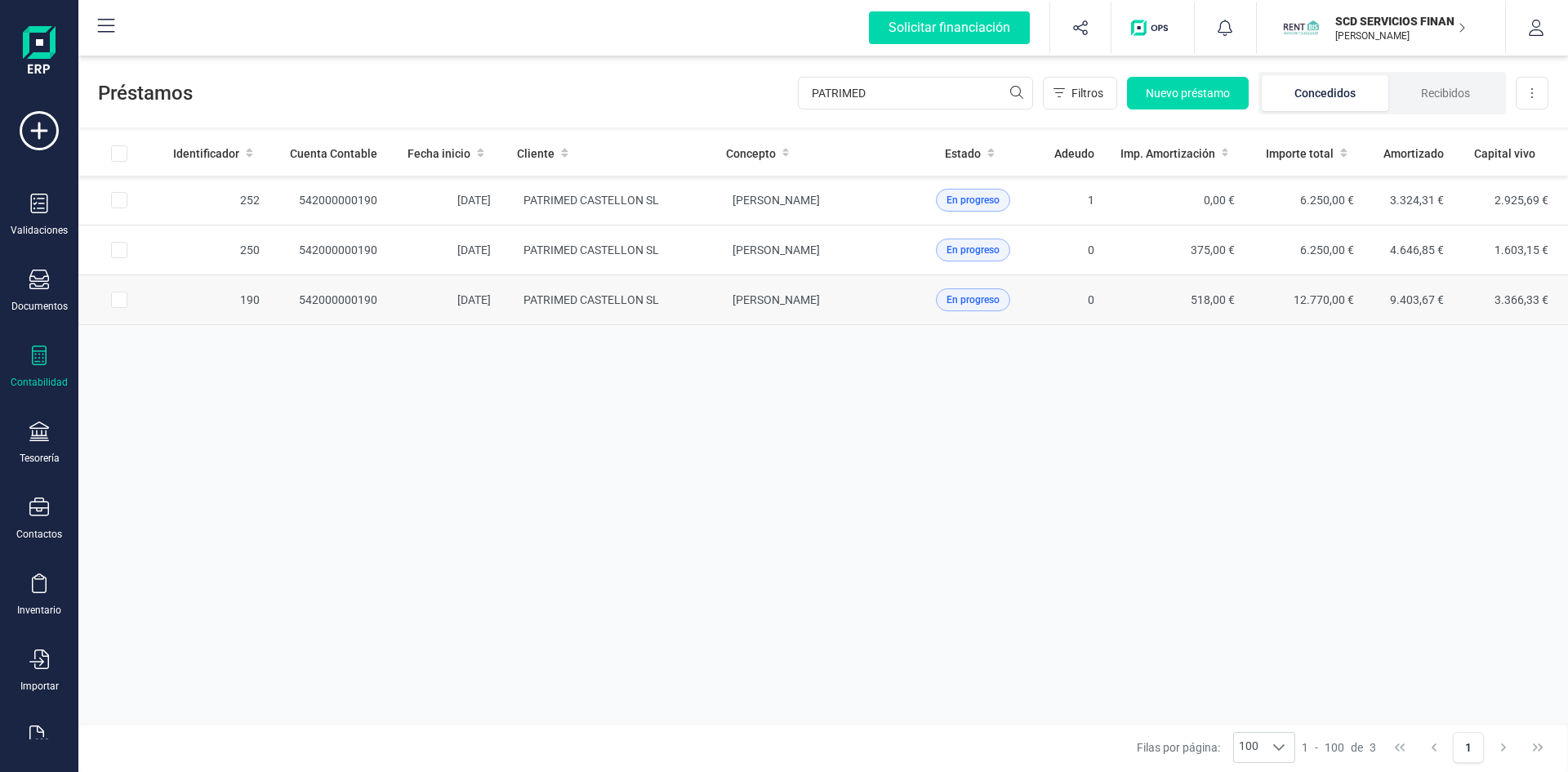
click at [342, 294] on td "542000000190" at bounding box center [332, 300] width 118 height 50
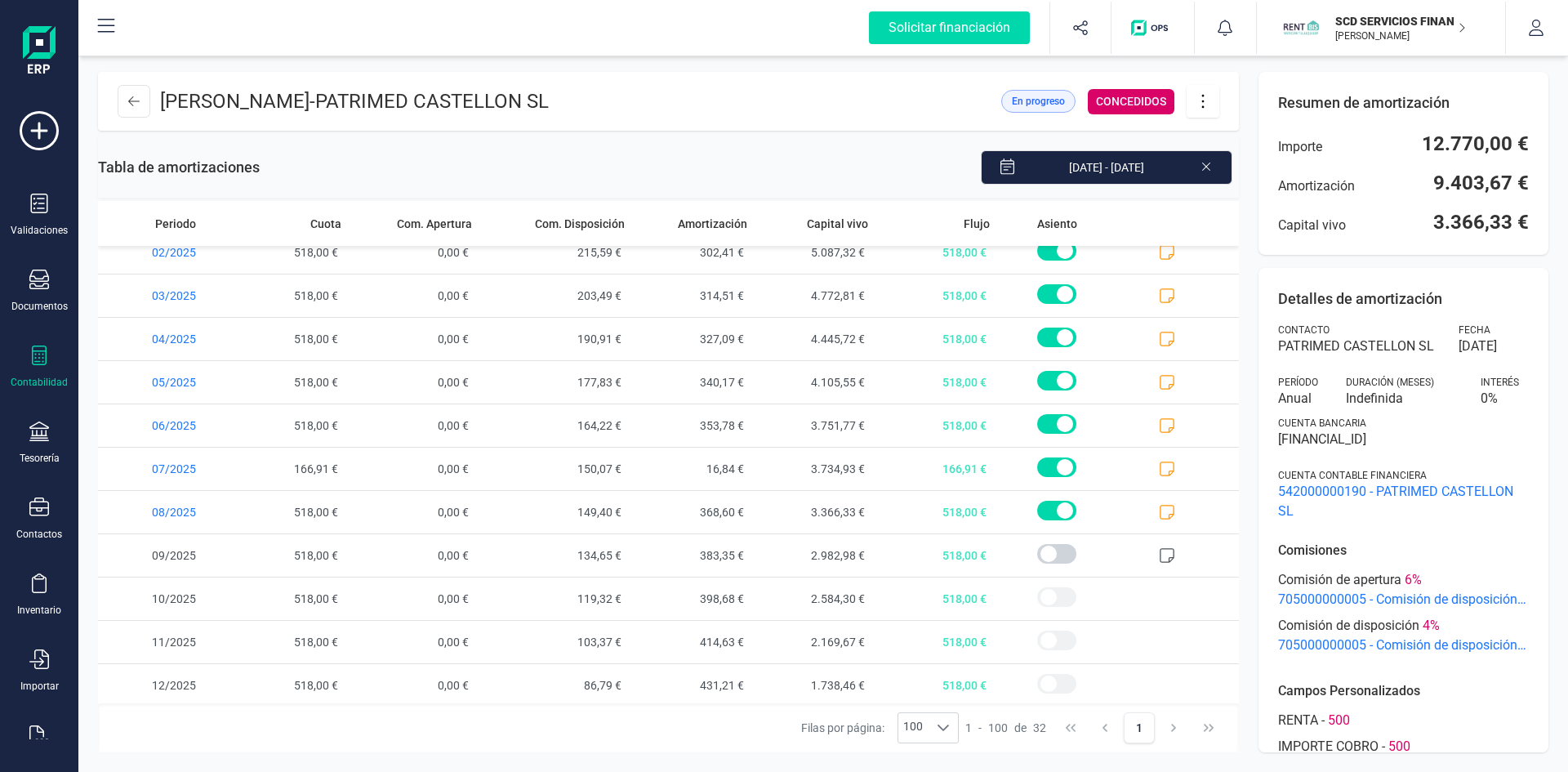
scroll to position [928, 0]
click at [1198, 100] on icon at bounding box center [1203, 101] width 31 height 18
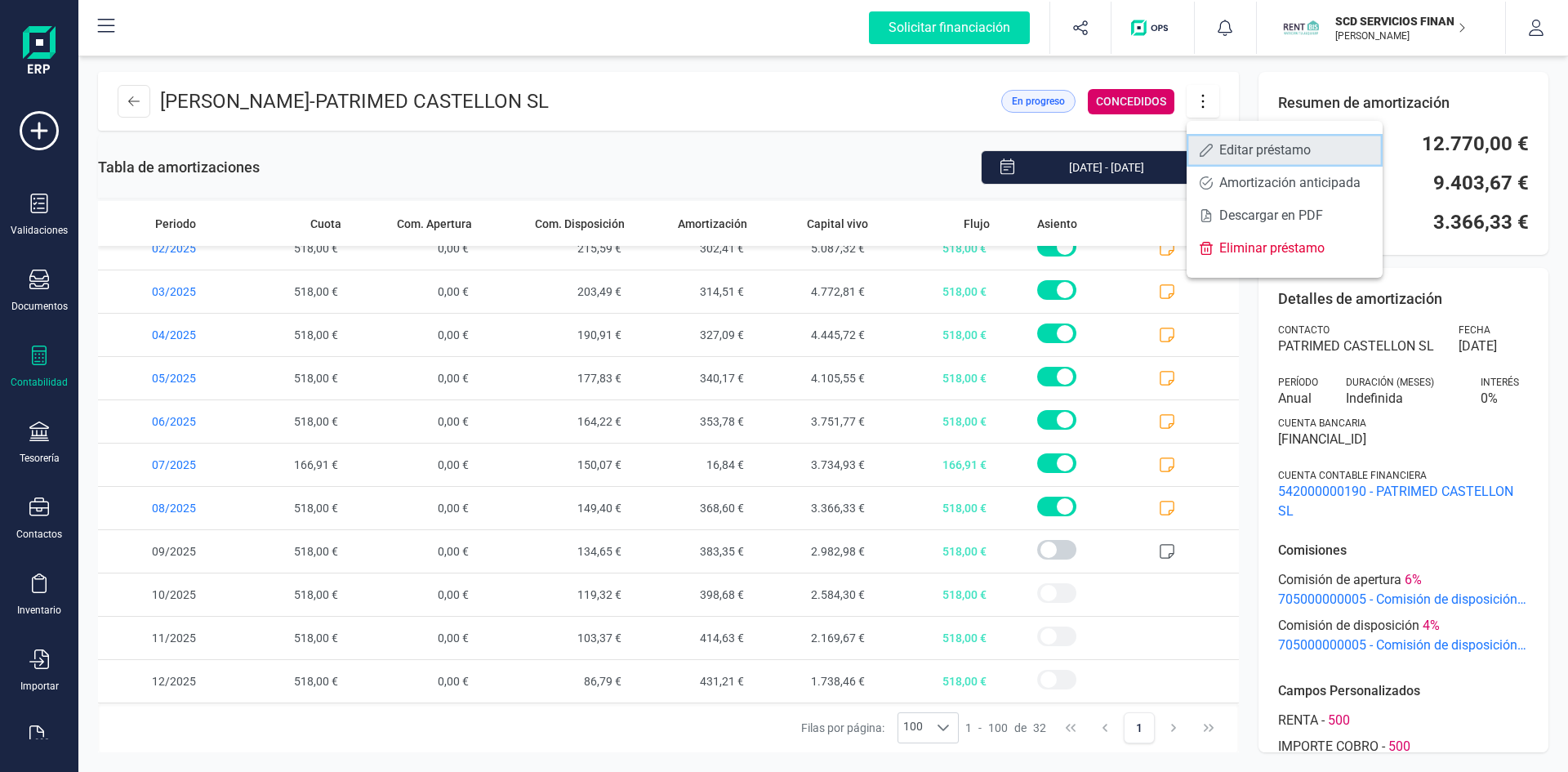
click at [1238, 149] on span "Editar préstamo" at bounding box center [1295, 150] width 150 height 13
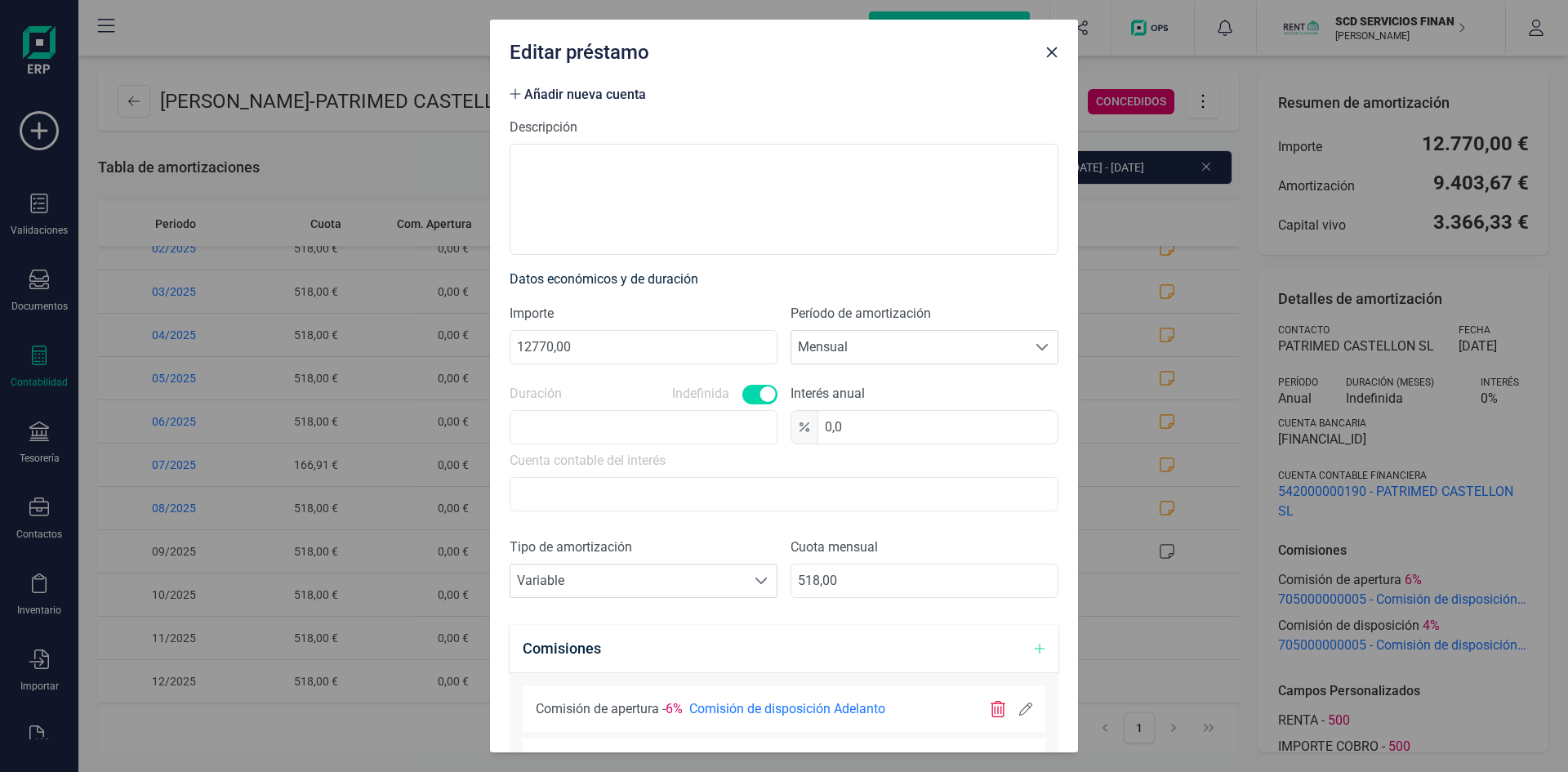
scroll to position [245, 0]
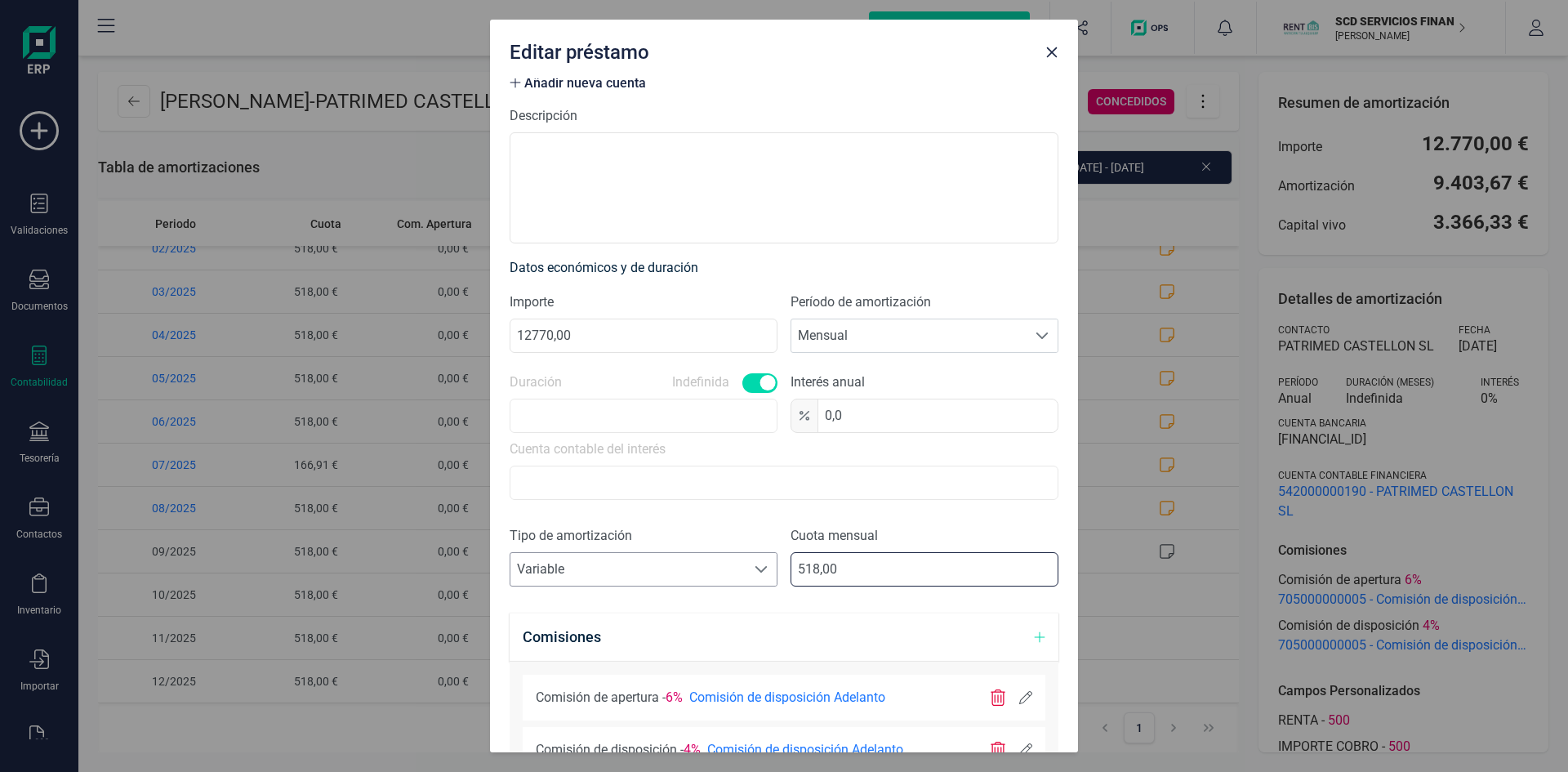
drag, startPoint x: 847, startPoint y: 568, endPoint x: 696, endPoint y: 579, distance: 151.4
click at [694, 578] on div "Tipo de amortización Seleccione un tipo de documento Variable Variable Cuota me…" at bounding box center [784, 562] width 549 height 73
type input "400,97"
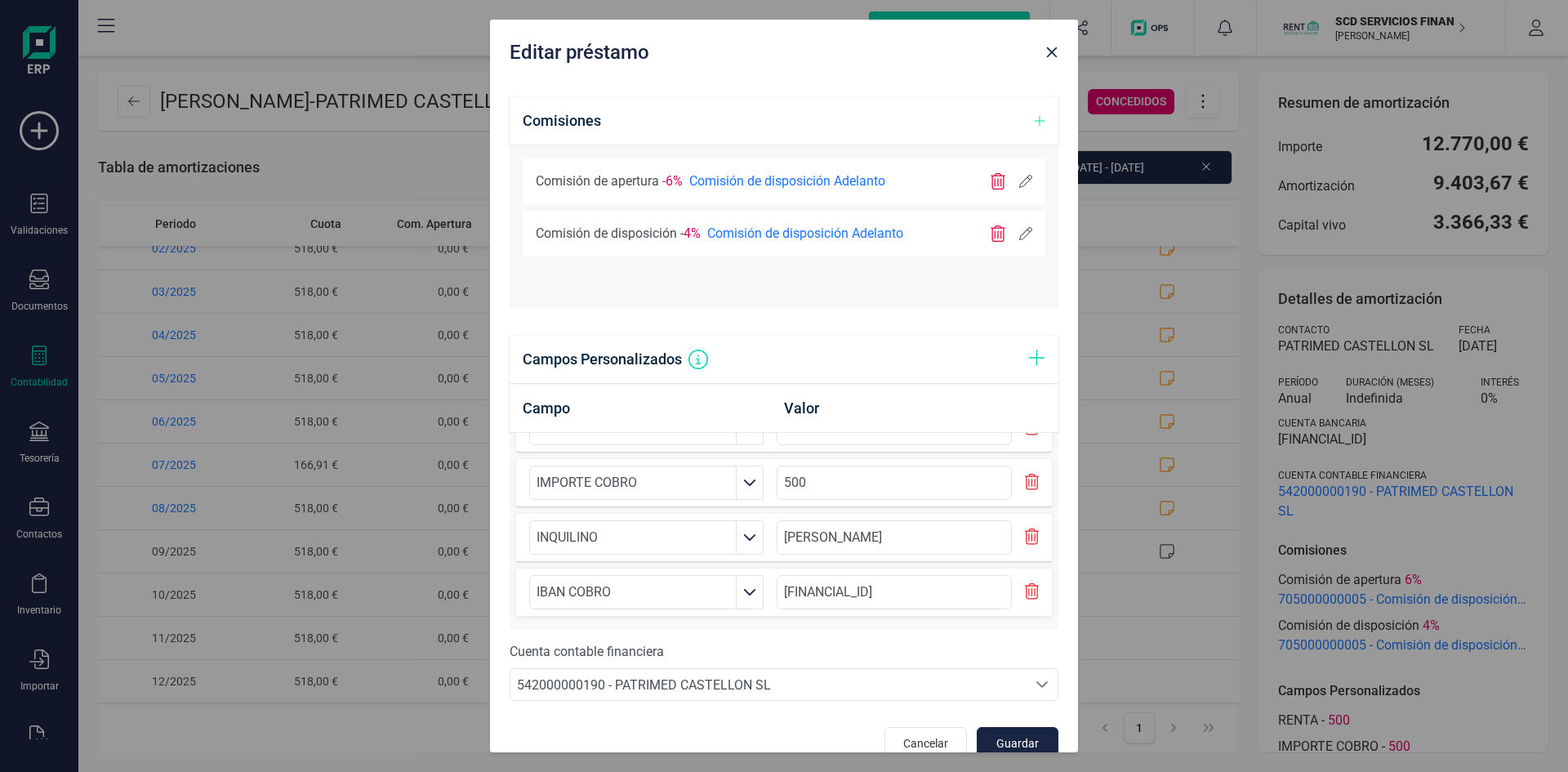
scroll to position [788, 0]
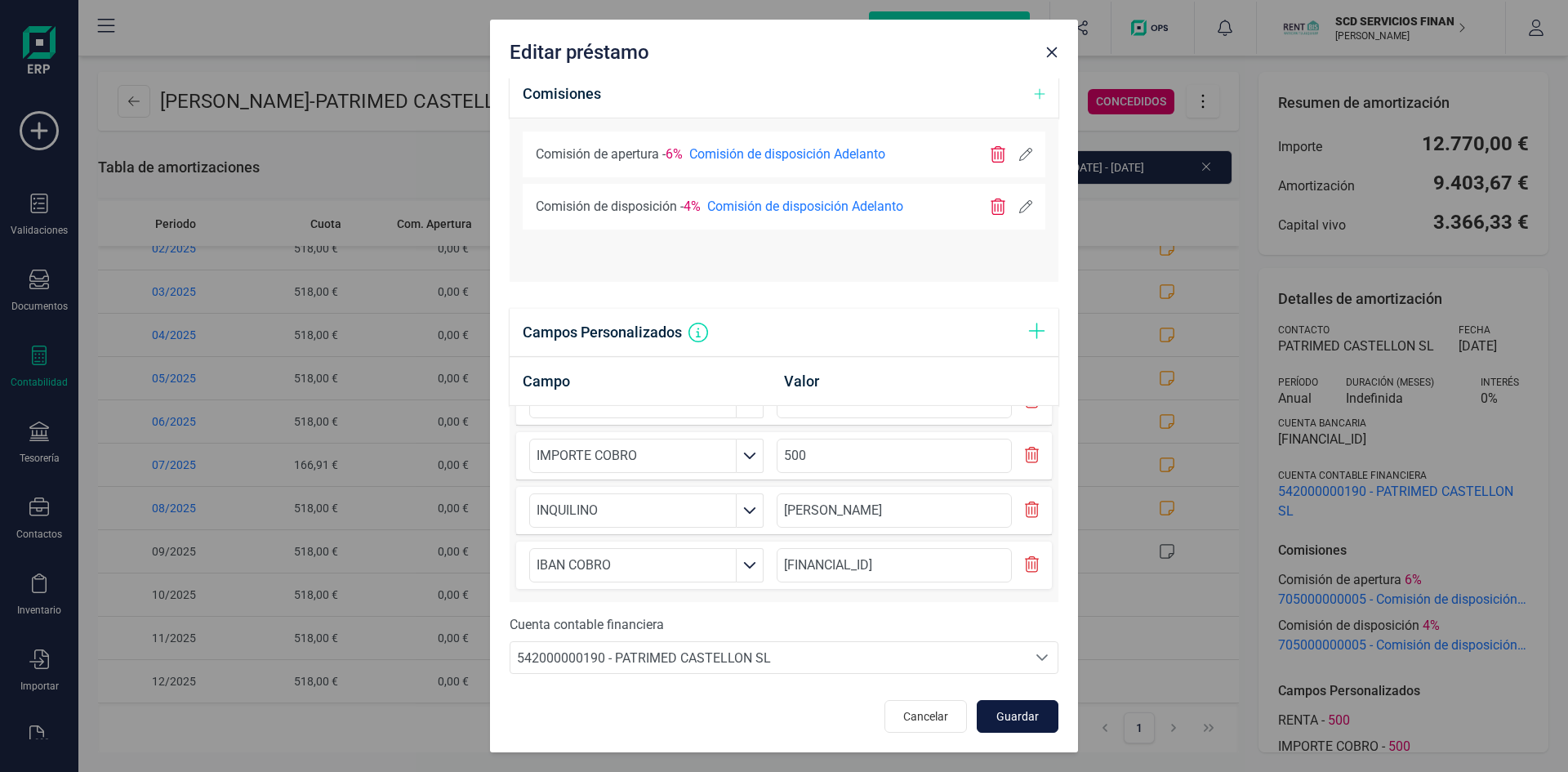
click at [1013, 716] on span "Guardar" at bounding box center [1018, 716] width 44 height 17
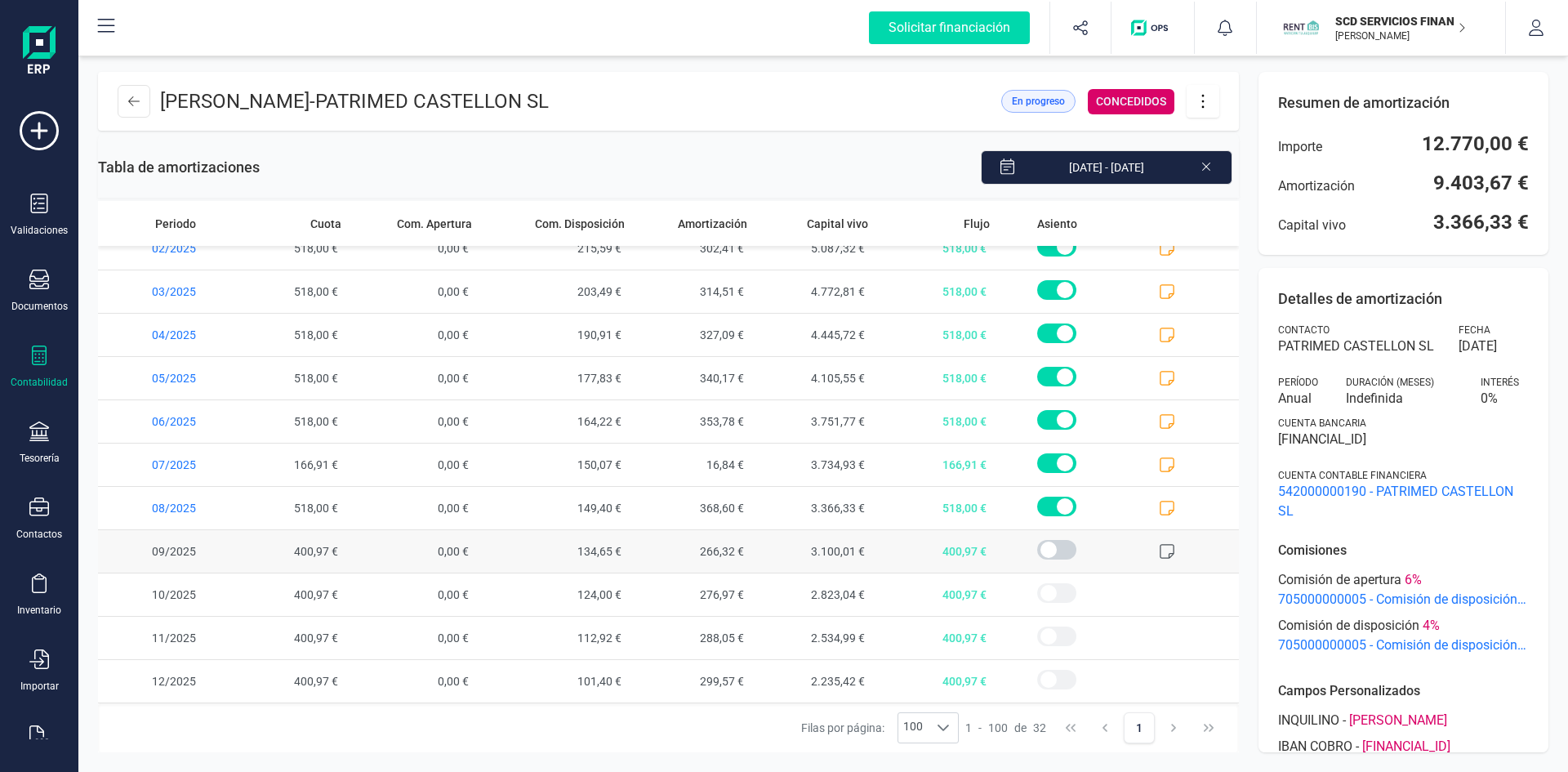
click at [1160, 550] on icon at bounding box center [1168, 552] width 17 height 17
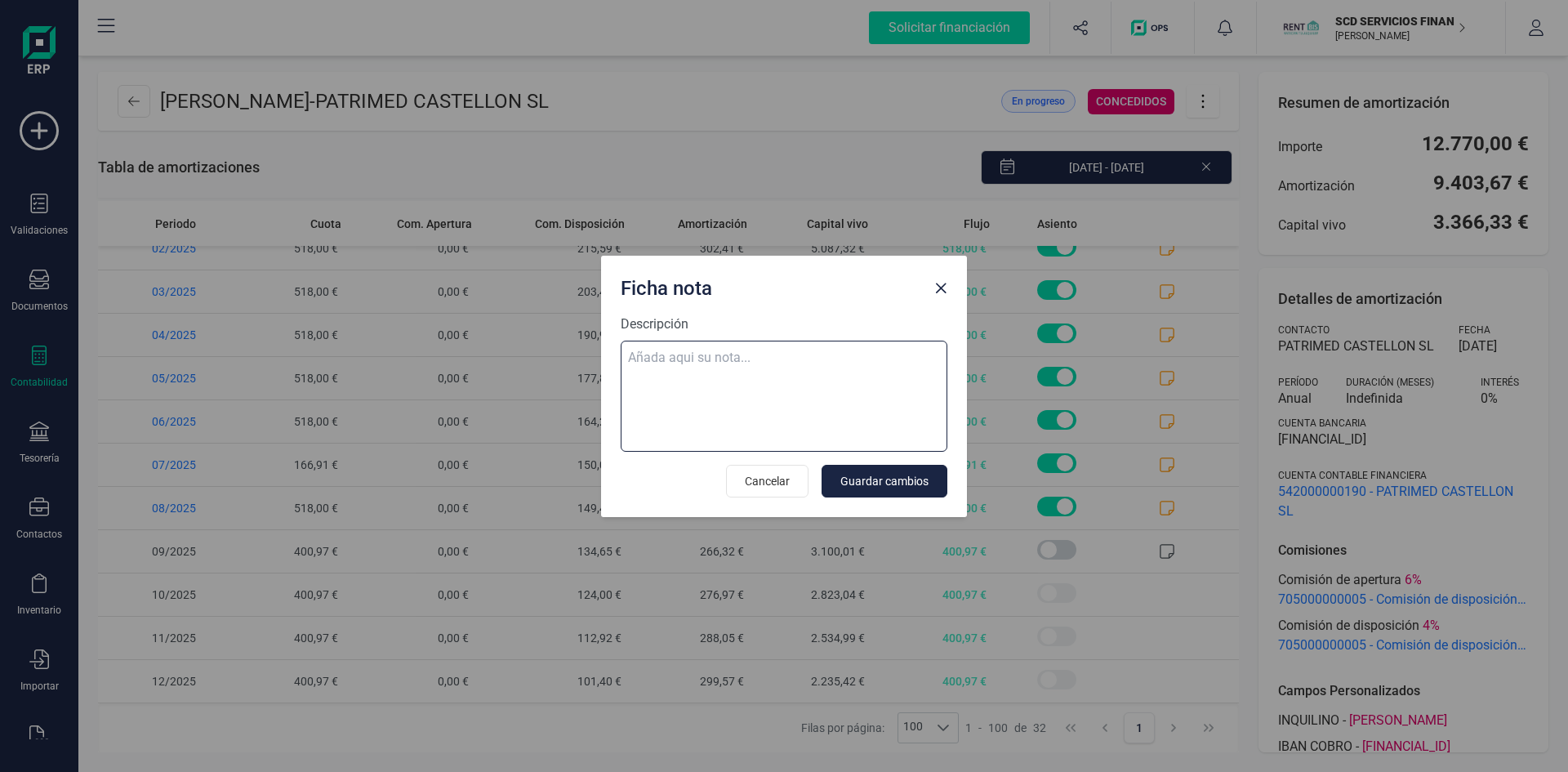
click at [752, 349] on textarea "Descripción" at bounding box center [784, 396] width 327 height 111
paste textarea "[DATE] 9 trf. [PERSON_NAME] 518,00"
type textarea "[DATE] 9 trf. [PERSON_NAME] 518,00"
click at [878, 485] on span "Guardar cambios" at bounding box center [884, 481] width 88 height 17
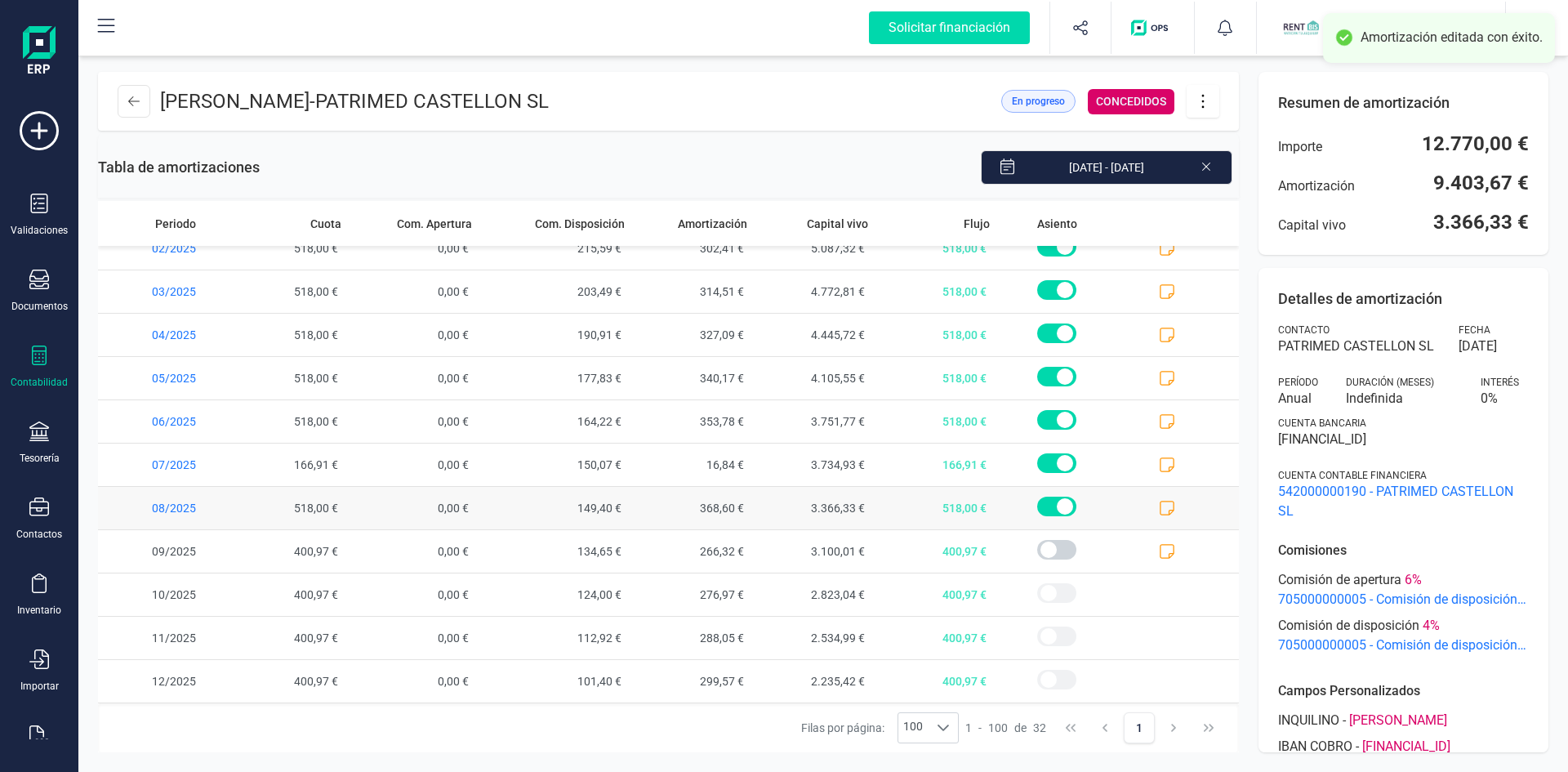
click at [1160, 507] on icon at bounding box center [1168, 508] width 17 height 17
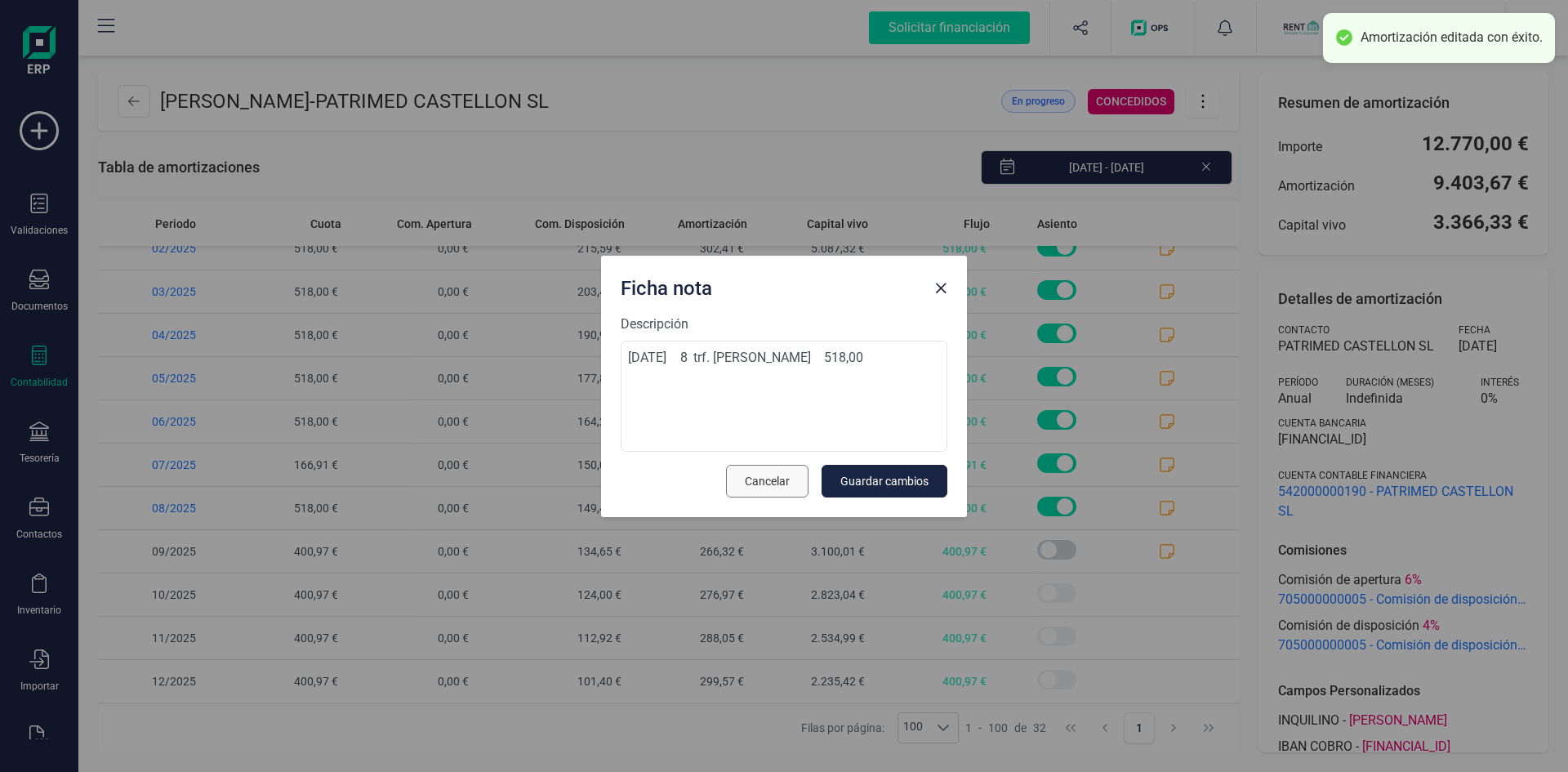
click at [751, 478] on span "Cancelar" at bounding box center [767, 481] width 45 height 17
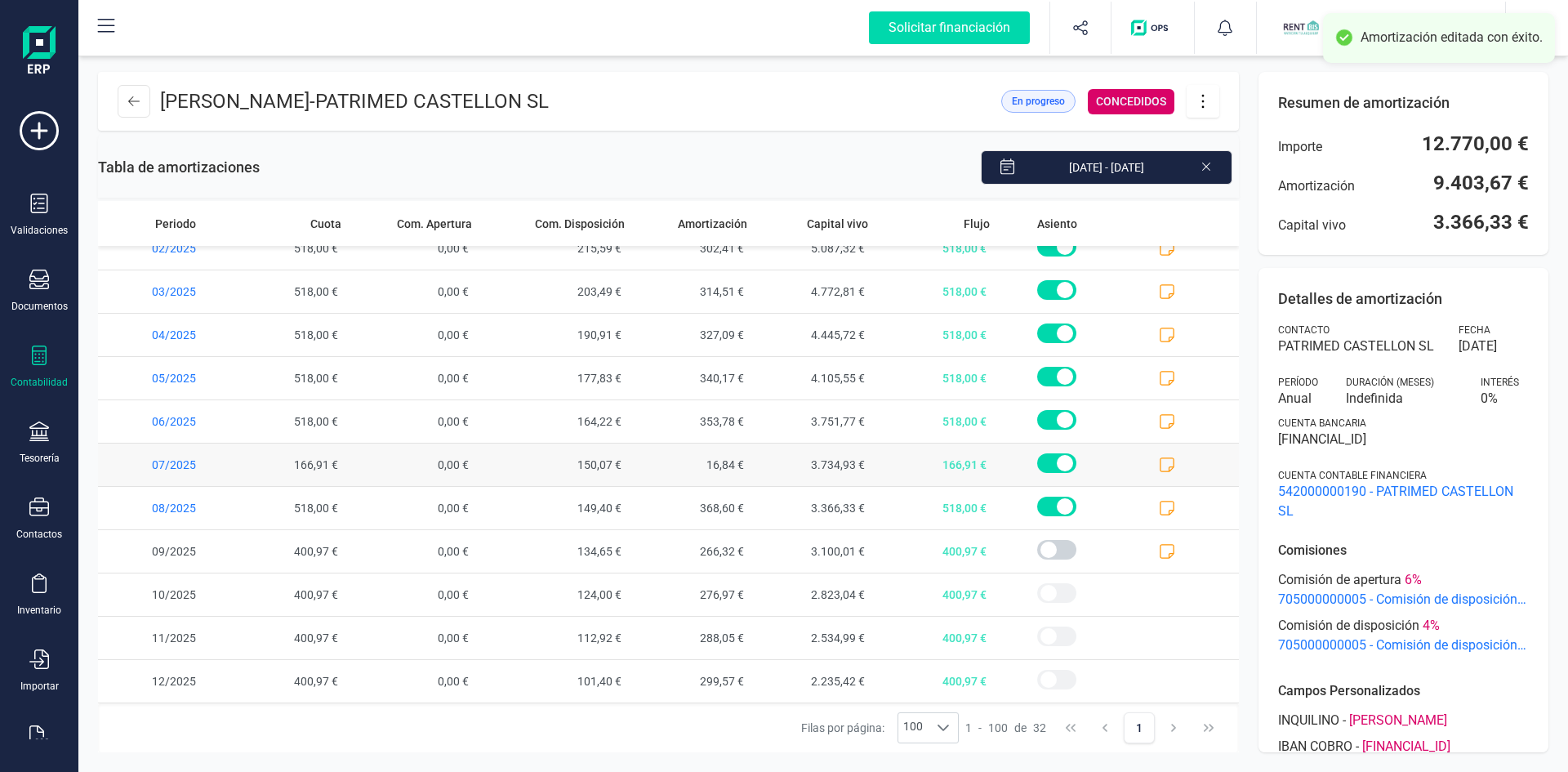
click at [1160, 462] on icon at bounding box center [1168, 465] width 17 height 17
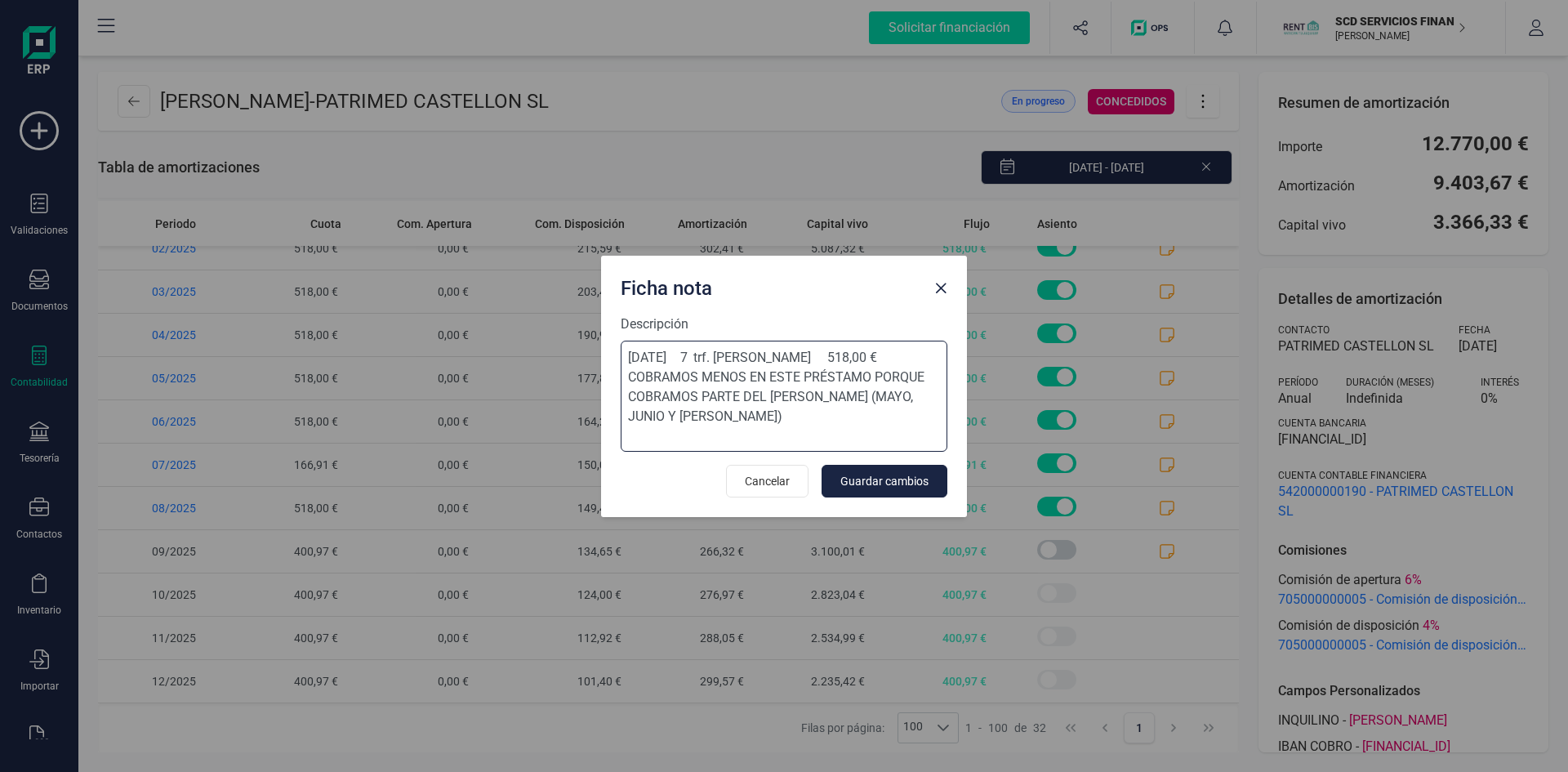
drag, startPoint x: 629, startPoint y: 392, endPoint x: 869, endPoint y: 432, distance: 243.3
click at [869, 432] on textarea "[DATE] 7 trf. [PERSON_NAME] 518,00 € COBRAMOS MENOS EN ESTE PRÉSTAMO PORQUE COB…" at bounding box center [784, 396] width 327 height 111
click at [764, 477] on span "Cancelar" at bounding box center [767, 481] width 45 height 17
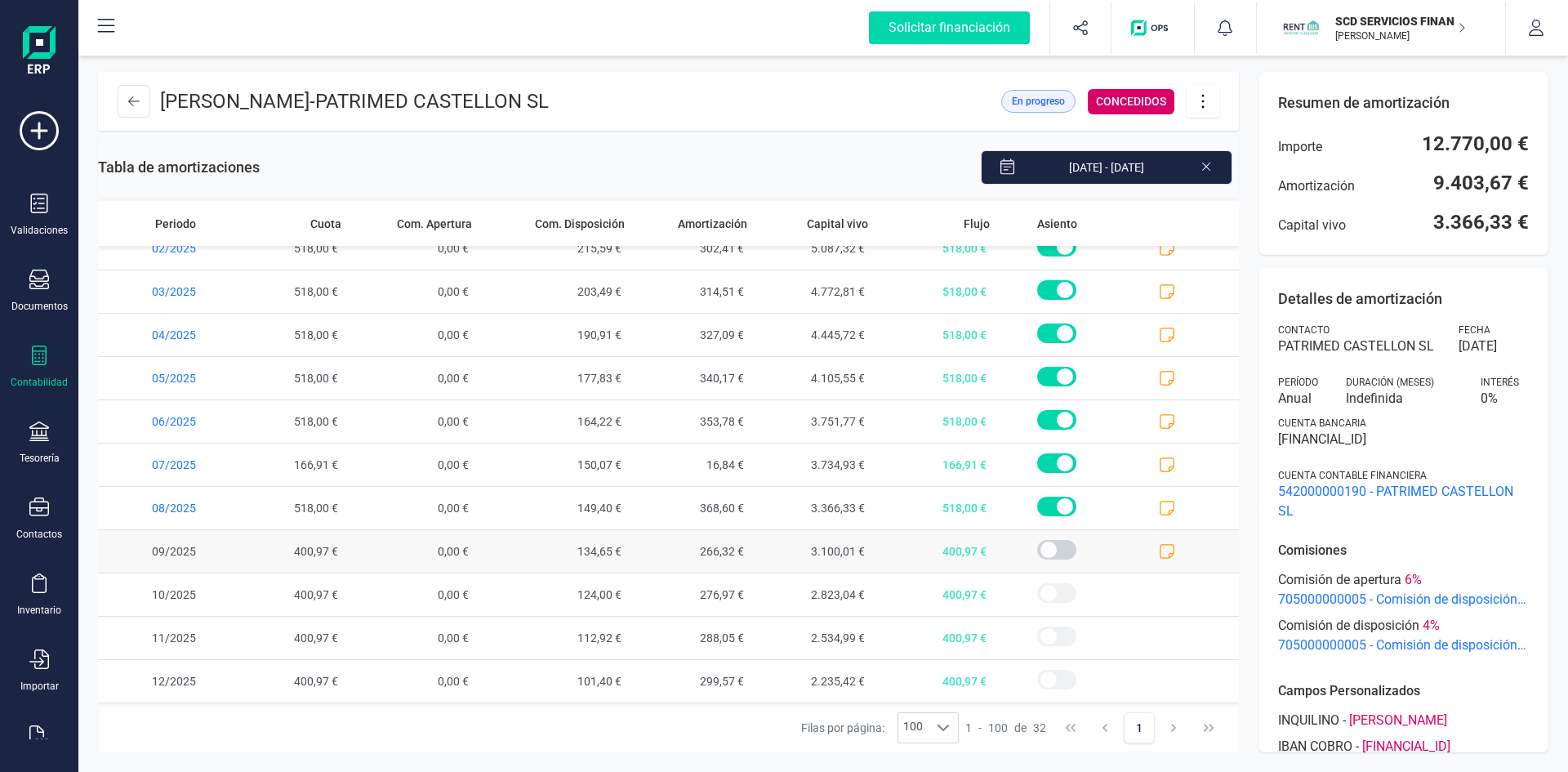
click at [1160, 550] on icon at bounding box center [1168, 552] width 17 height 17
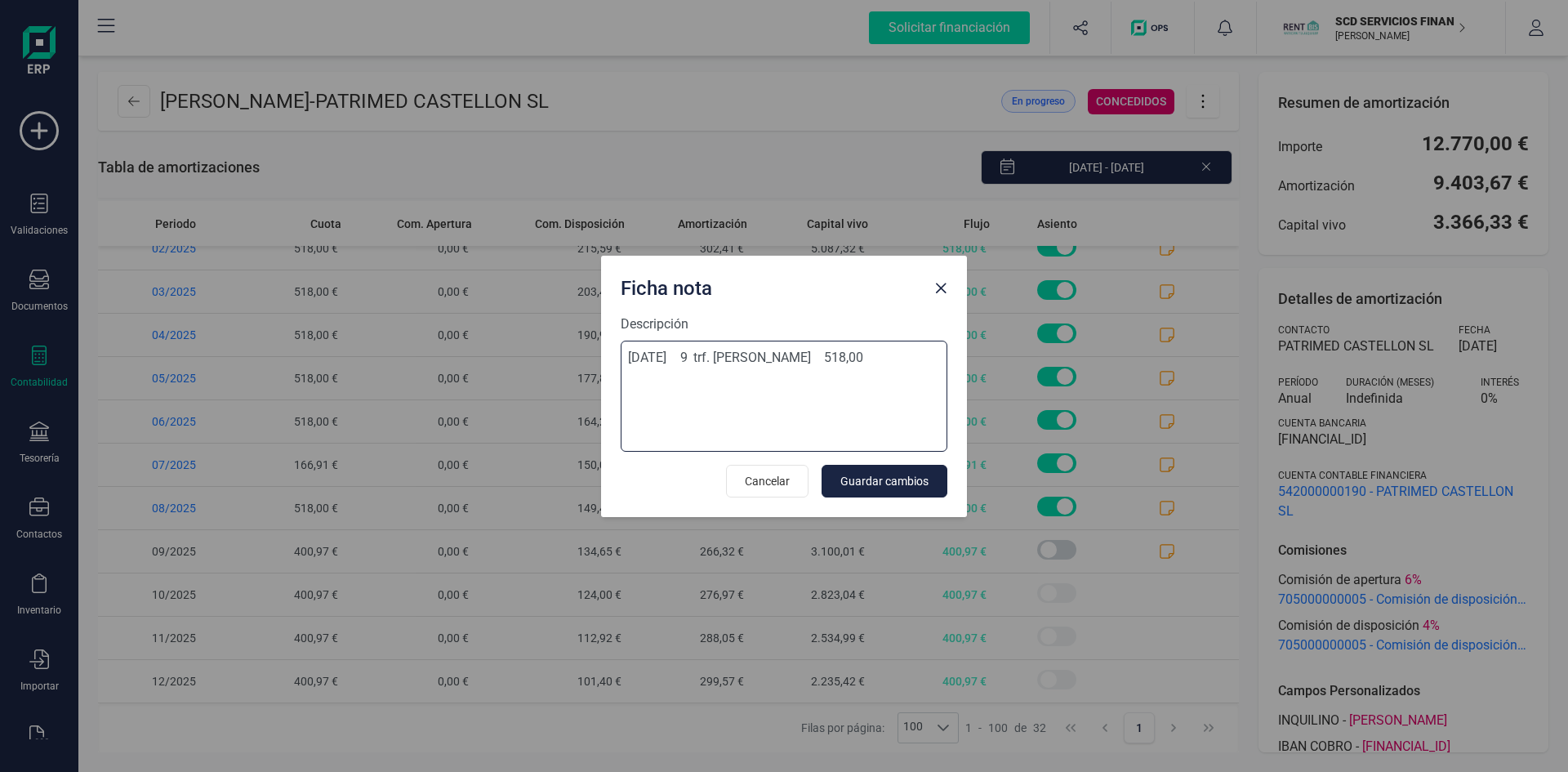
click at [668, 391] on textarea "[DATE] 9 trf. [PERSON_NAME] 518,00" at bounding box center [784, 396] width 327 height 111
paste textarea "COBRAMOS MENOS EN ESTE PRÉSTAMO PORQUE COBRAMOS PARTE DEL [PERSON_NAME] (MAYO, …"
click at [696, 416] on textarea "[DATE] 9 trf. [PERSON_NAME] 518,00 COBRAMOS MENOS EN ESTE PRÉSTAMO PORQUE COBRA…" at bounding box center [784, 396] width 327 height 111
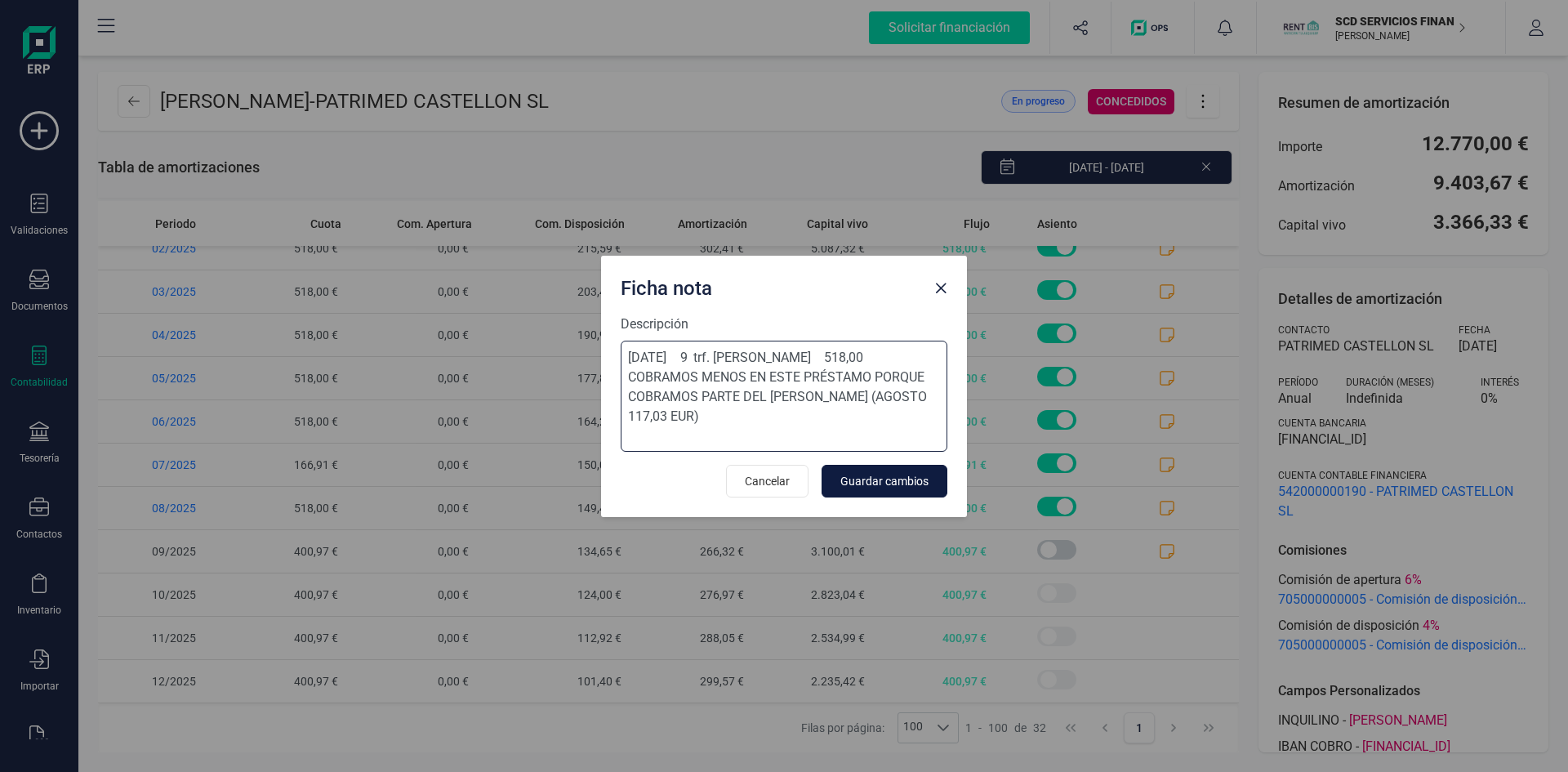
type textarea "[DATE] 9 trf. [PERSON_NAME] 518,00 COBRAMOS MENOS EN ESTE PRÉSTAMO PORQUE COBRA…"
click at [909, 481] on span "Guardar cambios" at bounding box center [884, 481] width 88 height 17
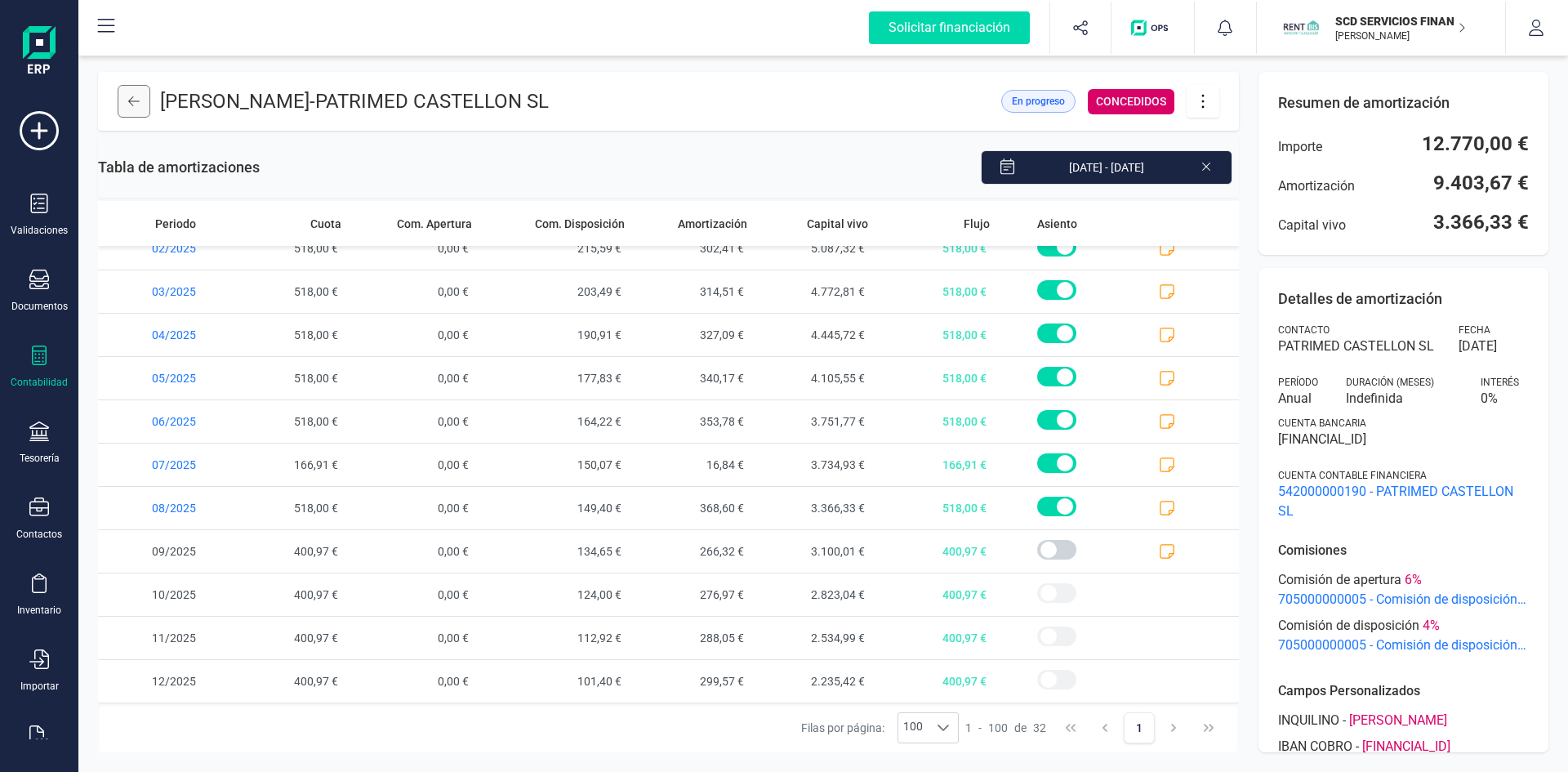
click at [135, 104] on icon at bounding box center [133, 101] width 11 height 13
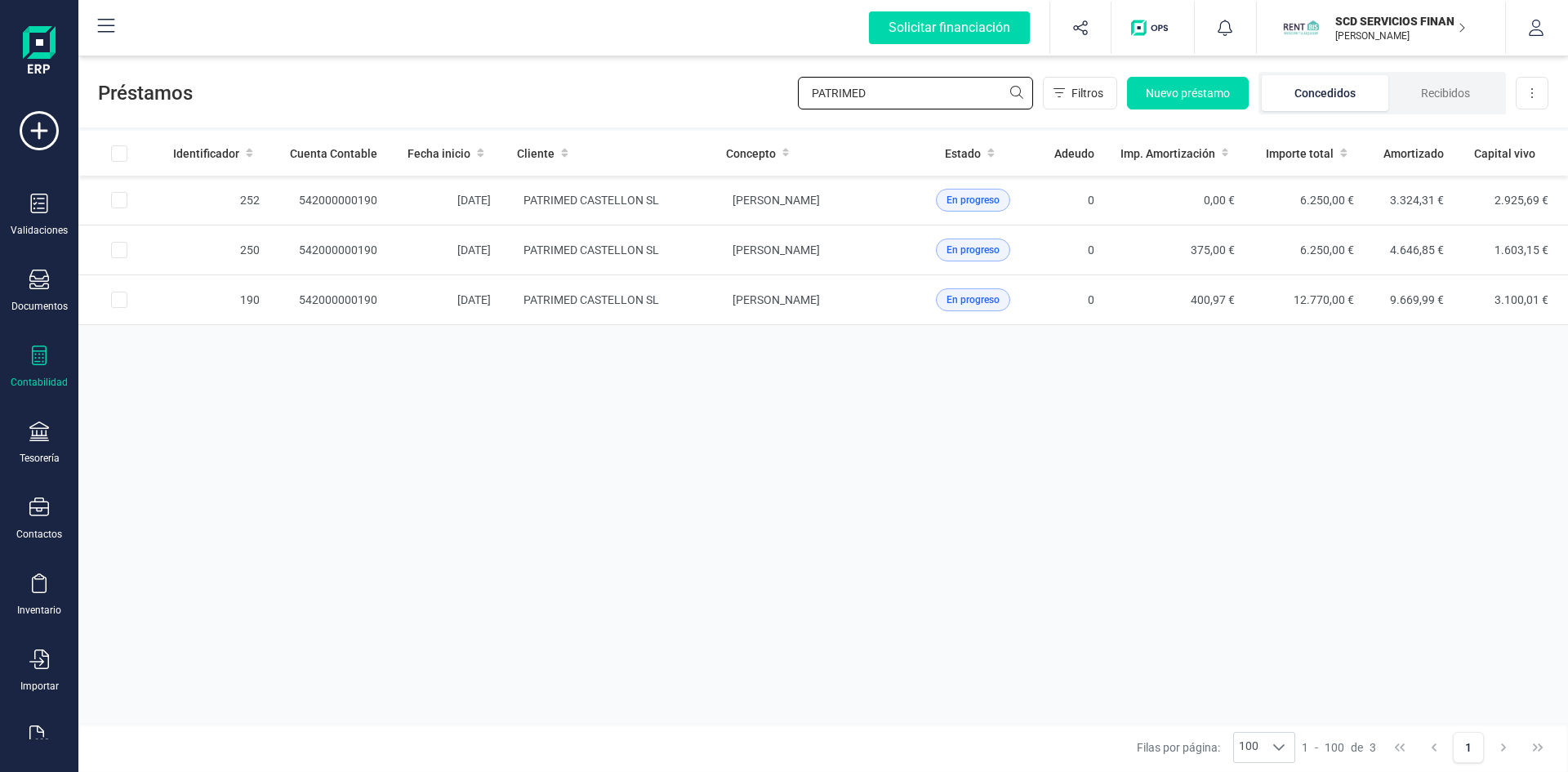
drag, startPoint x: 884, startPoint y: 93, endPoint x: 631, endPoint y: 101, distance: 253.1
click at [666, 97] on div "Préstamos PATRIMED Filtros Nuevo préstamo Concedidos Recibidos Descargar Excel" at bounding box center [823, 89] width 1490 height 75
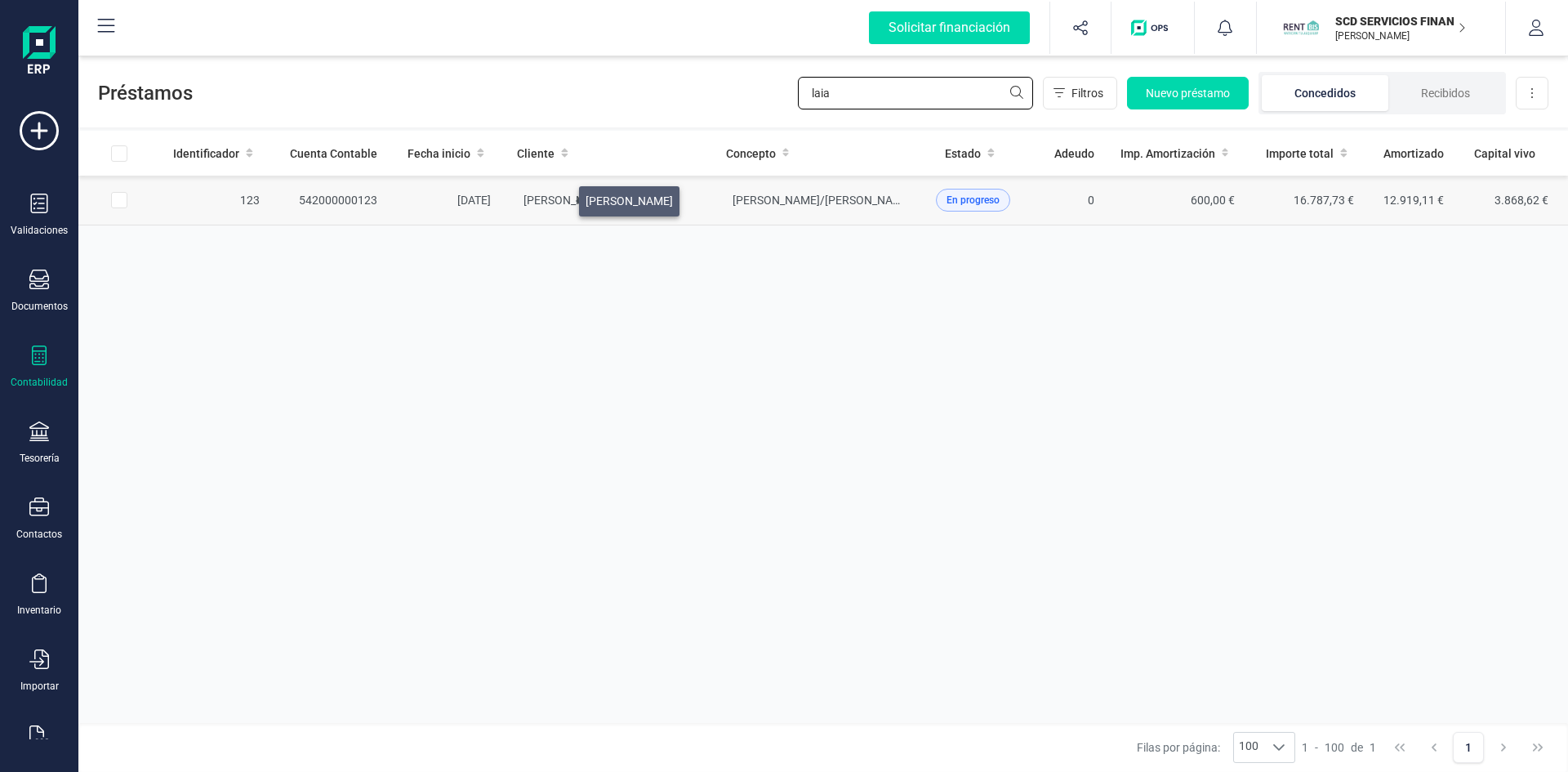
type input "laia"
click at [559, 197] on span "[PERSON_NAME]" at bounding box center [567, 200] width 87 height 13
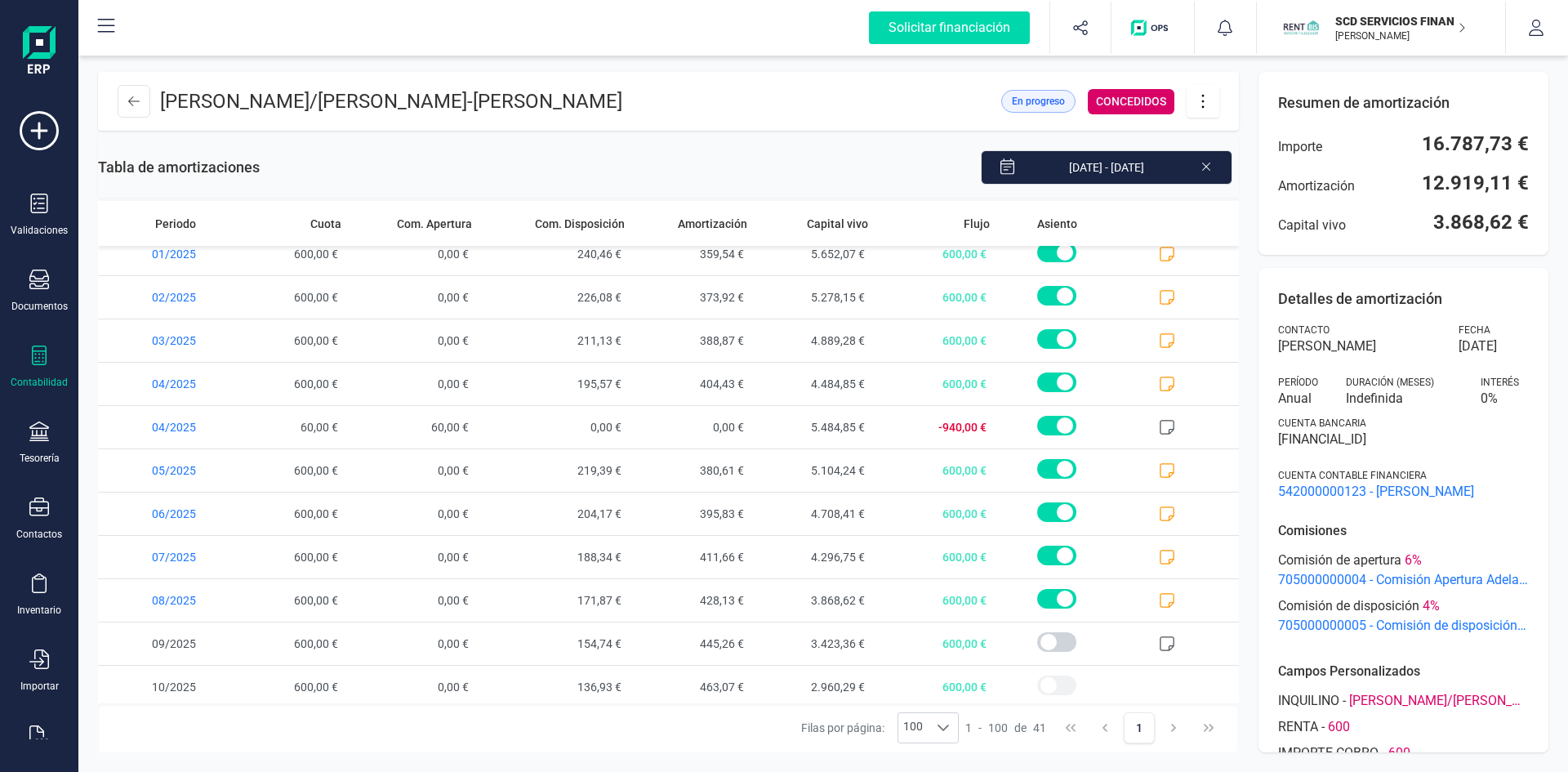
scroll to position [1317, 0]
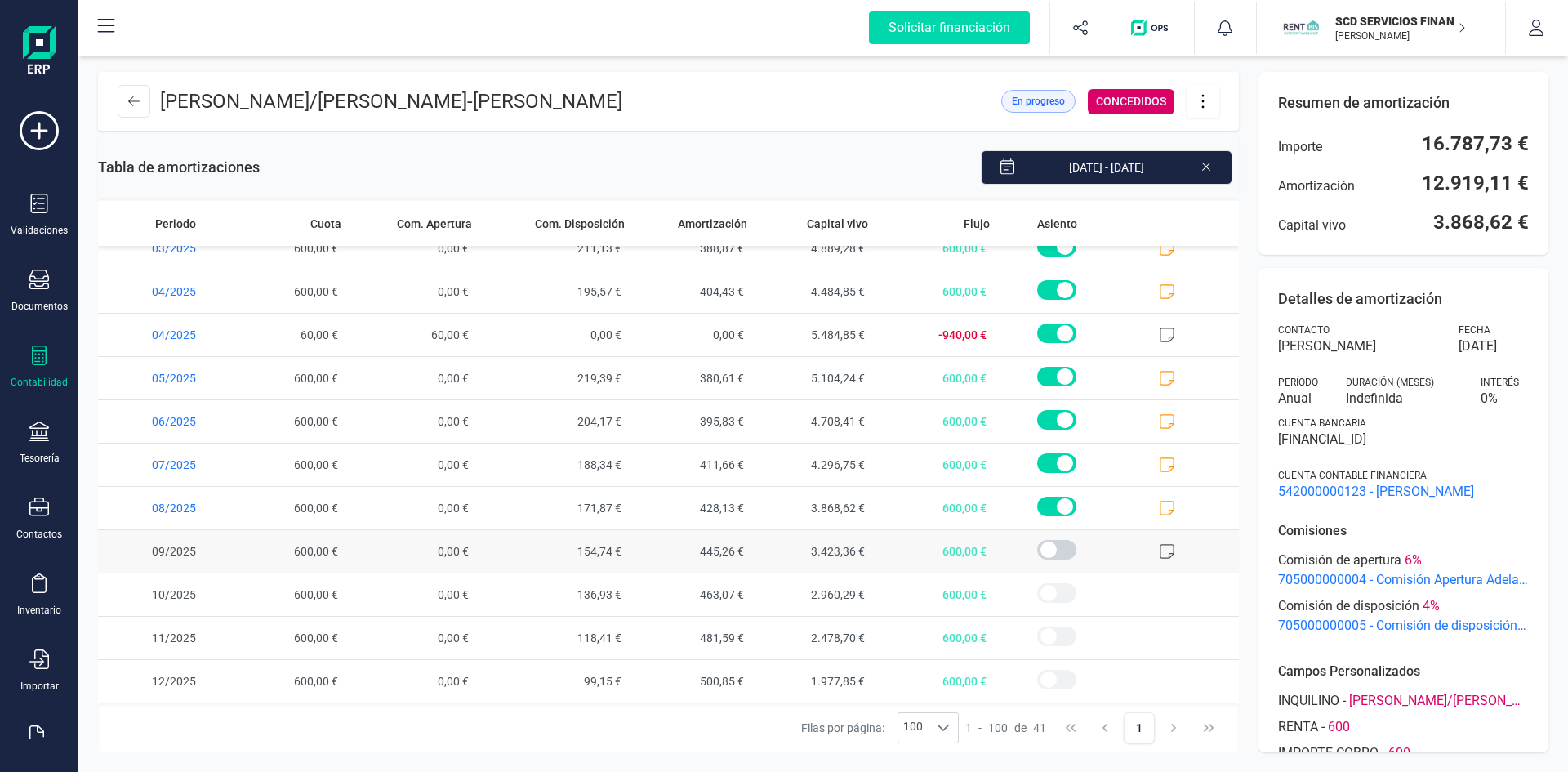
click at [1160, 546] on icon at bounding box center [1168, 552] width 17 height 17
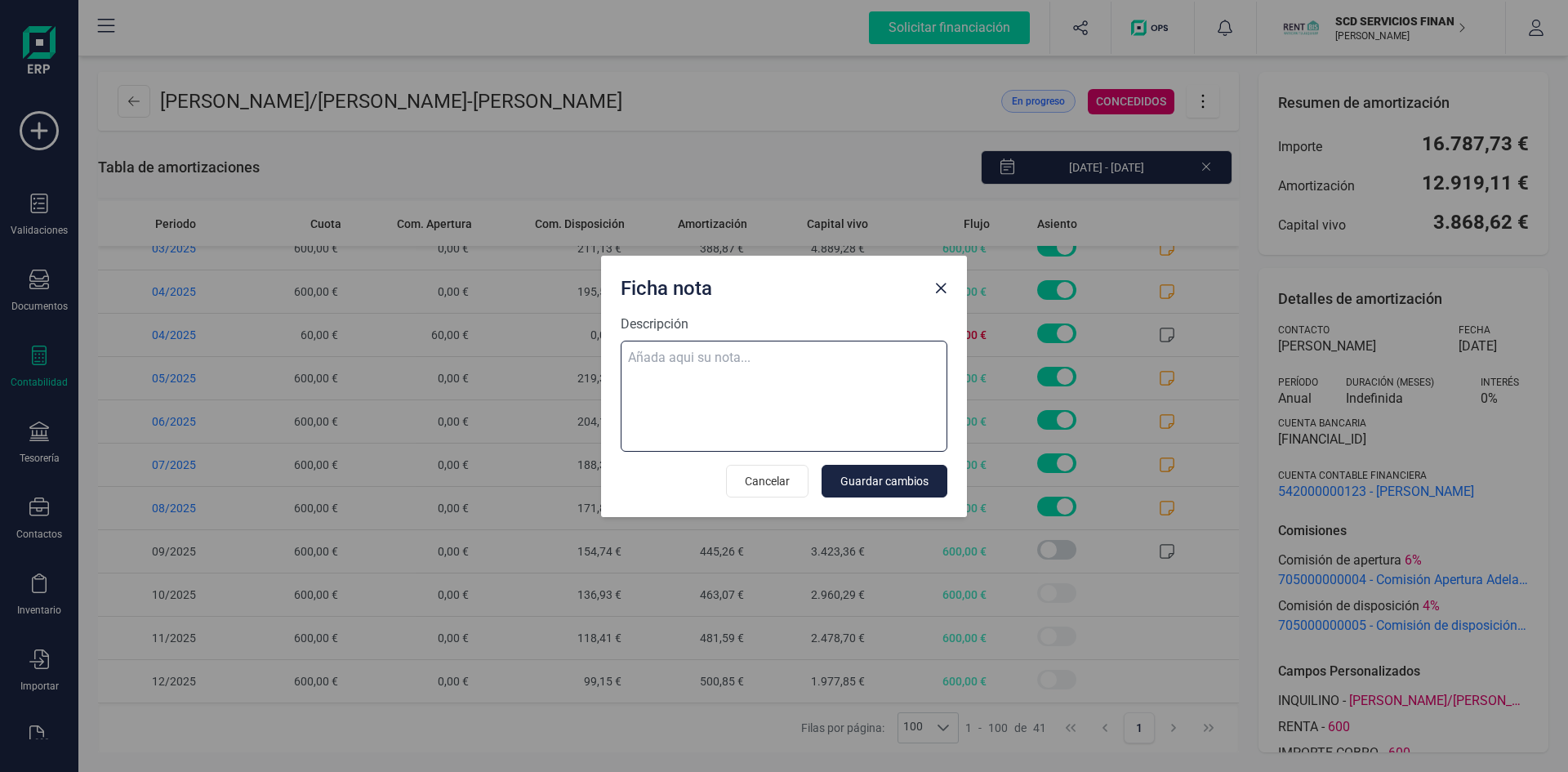
click at [726, 353] on textarea "Descripción" at bounding box center [784, 396] width 327 height 111
paste textarea "[DATE] 9 trf. [PERSON_NAME] font 600,00"
type textarea "[DATE] 9 trf. [PERSON_NAME] font 600,00"
click at [886, 485] on span "Guardar cambios" at bounding box center [884, 481] width 88 height 17
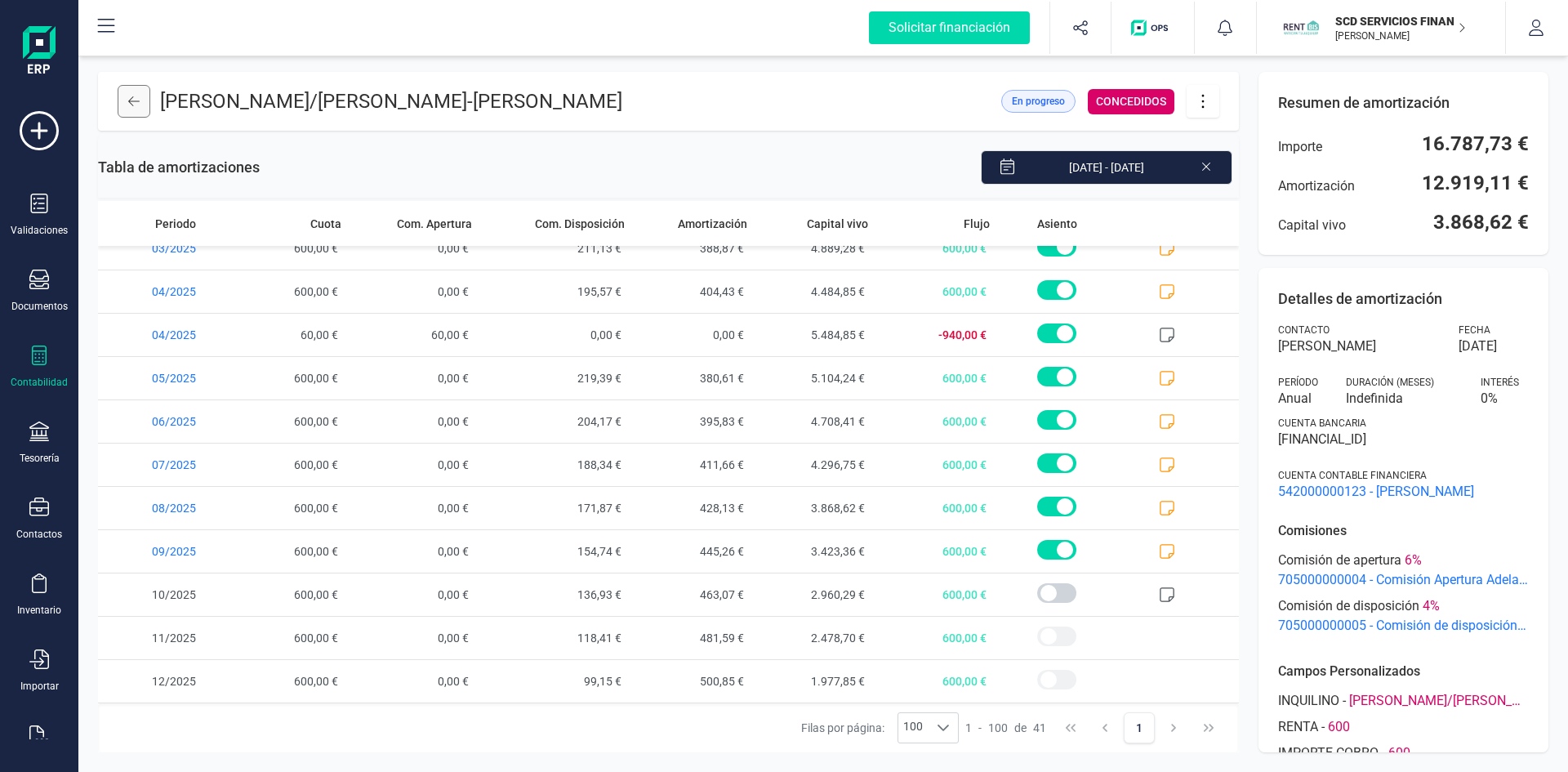
click at [132, 102] on icon at bounding box center [133, 101] width 11 height 13
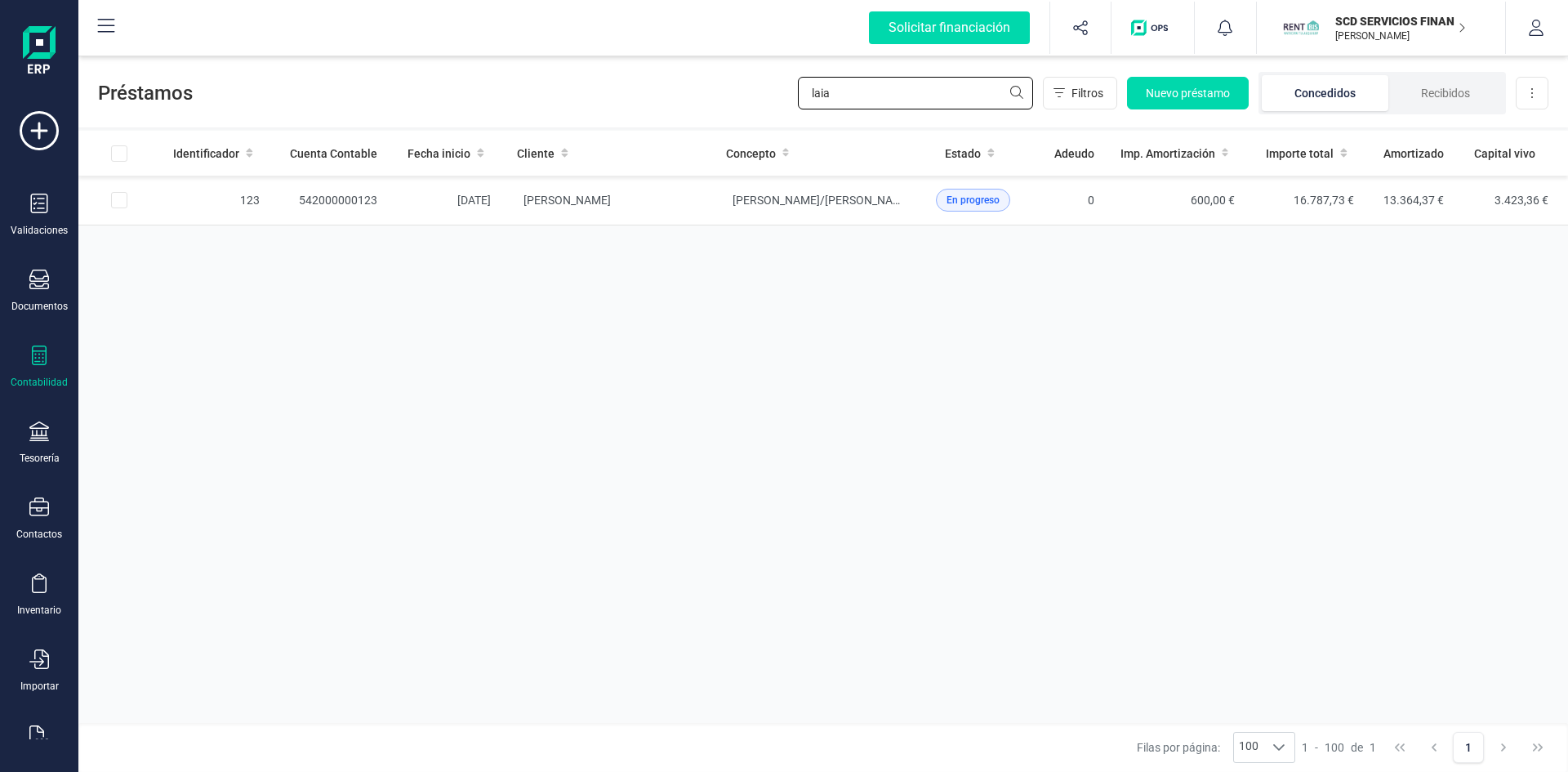
drag, startPoint x: 850, startPoint y: 90, endPoint x: 726, endPoint y: 92, distance: 124.0
click at [734, 87] on div "Préstamos [PERSON_NAME] Filtros Nuevo préstamo Concedidos Recibidos Descargar E…" at bounding box center [823, 89] width 1490 height 75
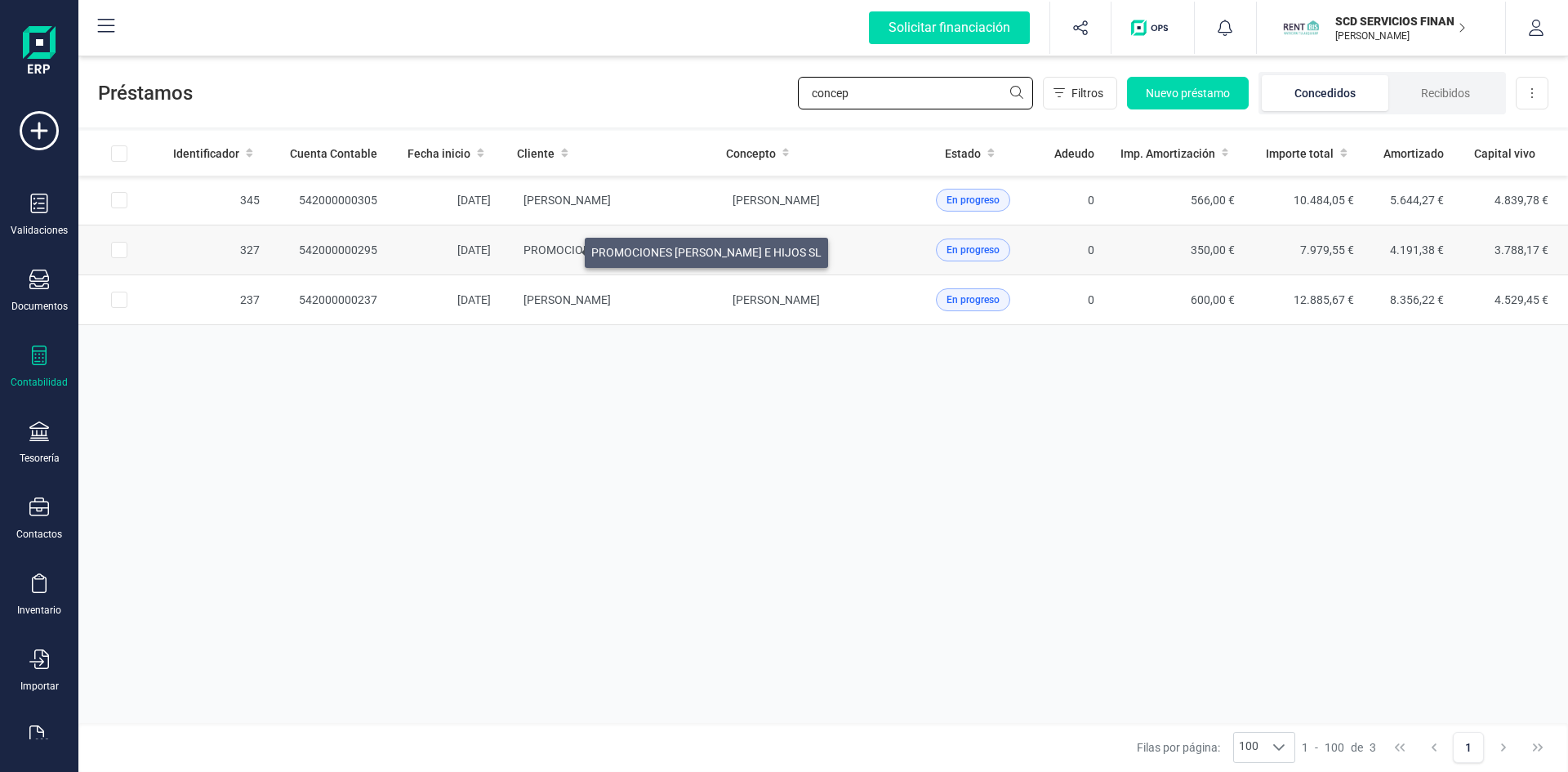
type input "concep"
click at [565, 247] on span "PROMOCIONES [PERSON_NAME] E HIJOS SL" at bounding box center [638, 250] width 231 height 13
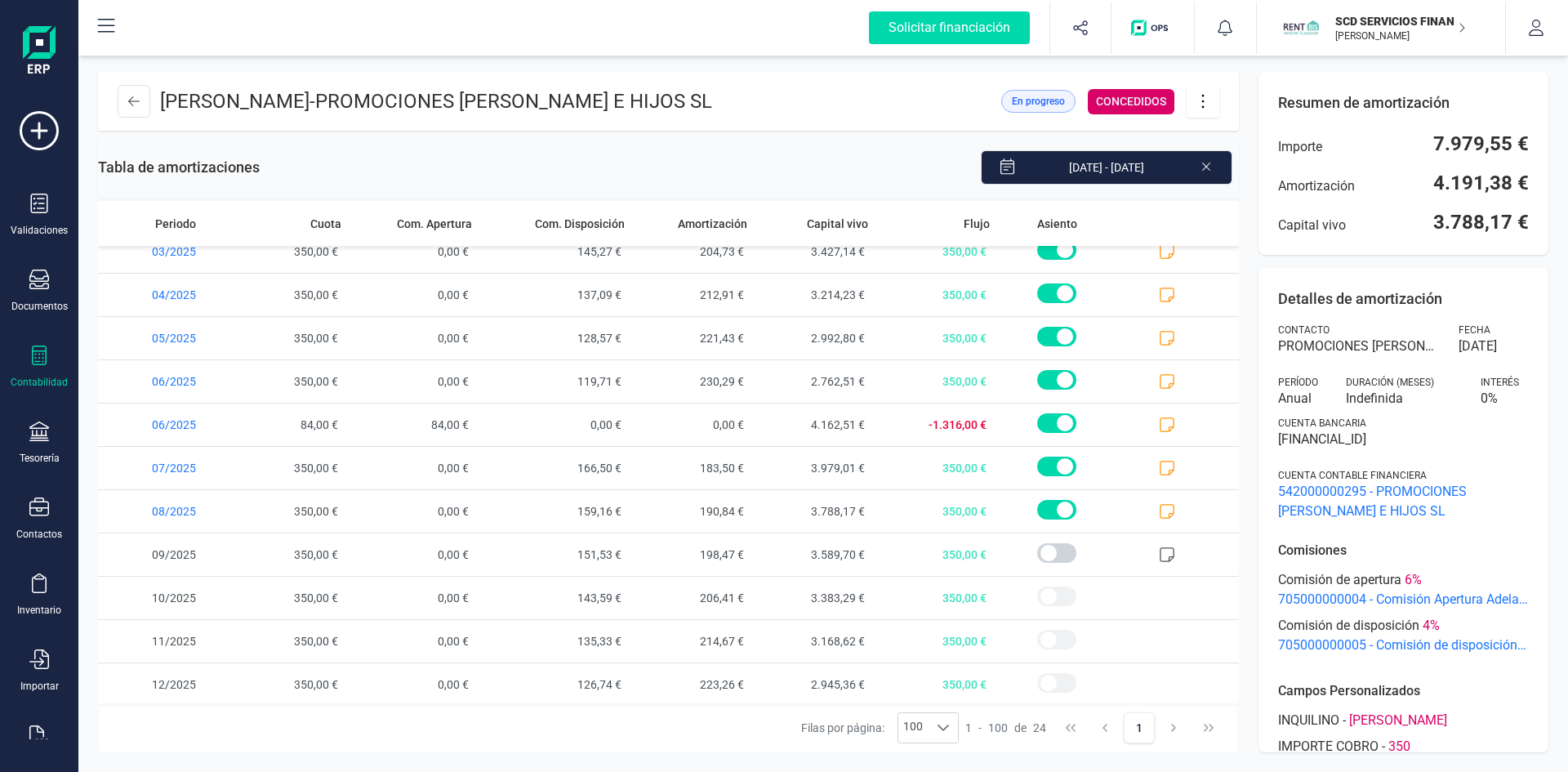
scroll to position [581, 0]
click at [1160, 550] on icon at bounding box center [1168, 552] width 17 height 17
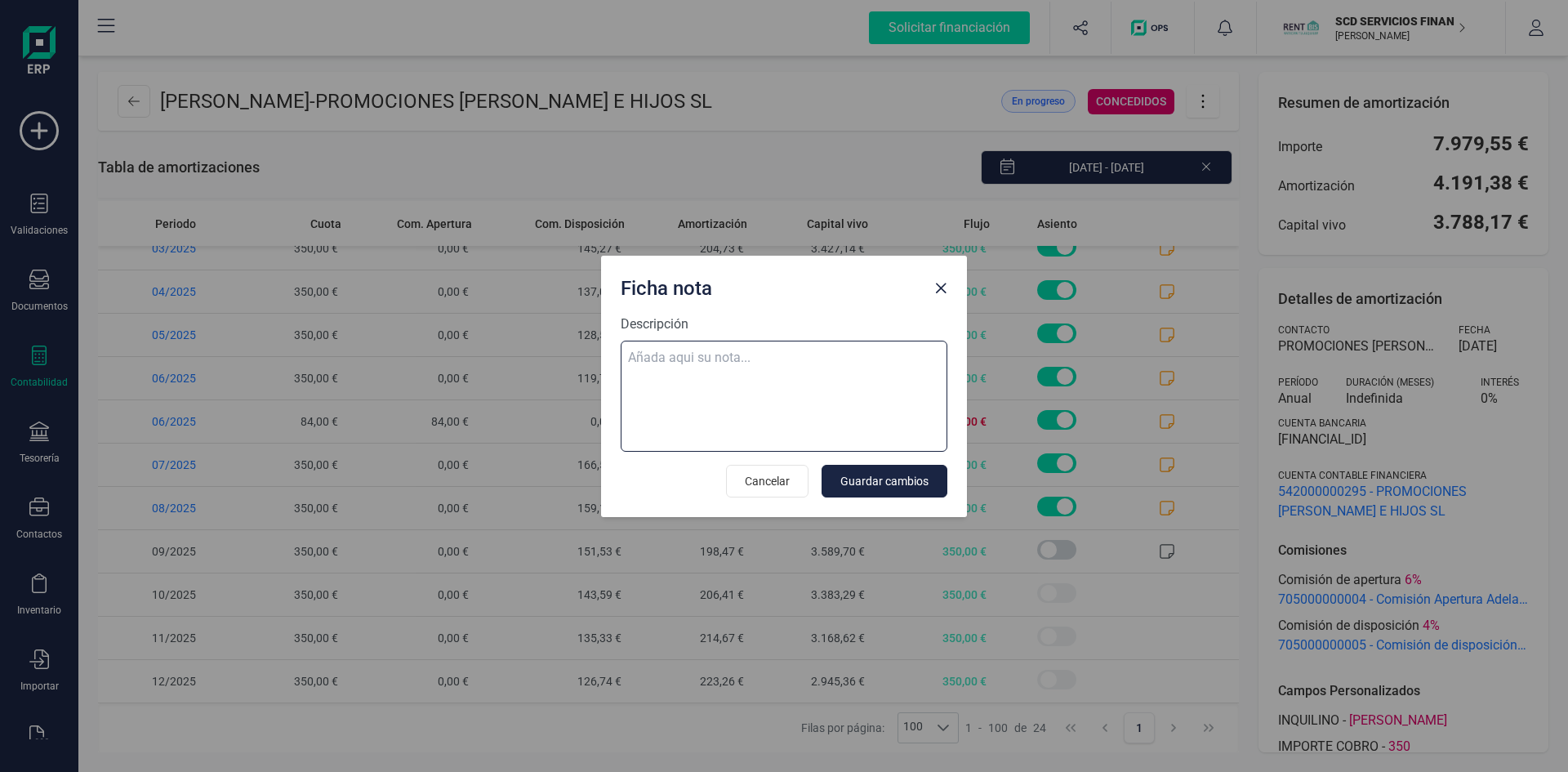
click at [638, 354] on textarea "Descripción" at bounding box center [784, 396] width 327 height 111
paste textarea "[DATE] 9 trf. [PERSON_NAME] 350,00"
type textarea "[DATE] 9 trf. [PERSON_NAME] 350,00"
click at [883, 479] on span "Guardar cambios" at bounding box center [884, 481] width 88 height 17
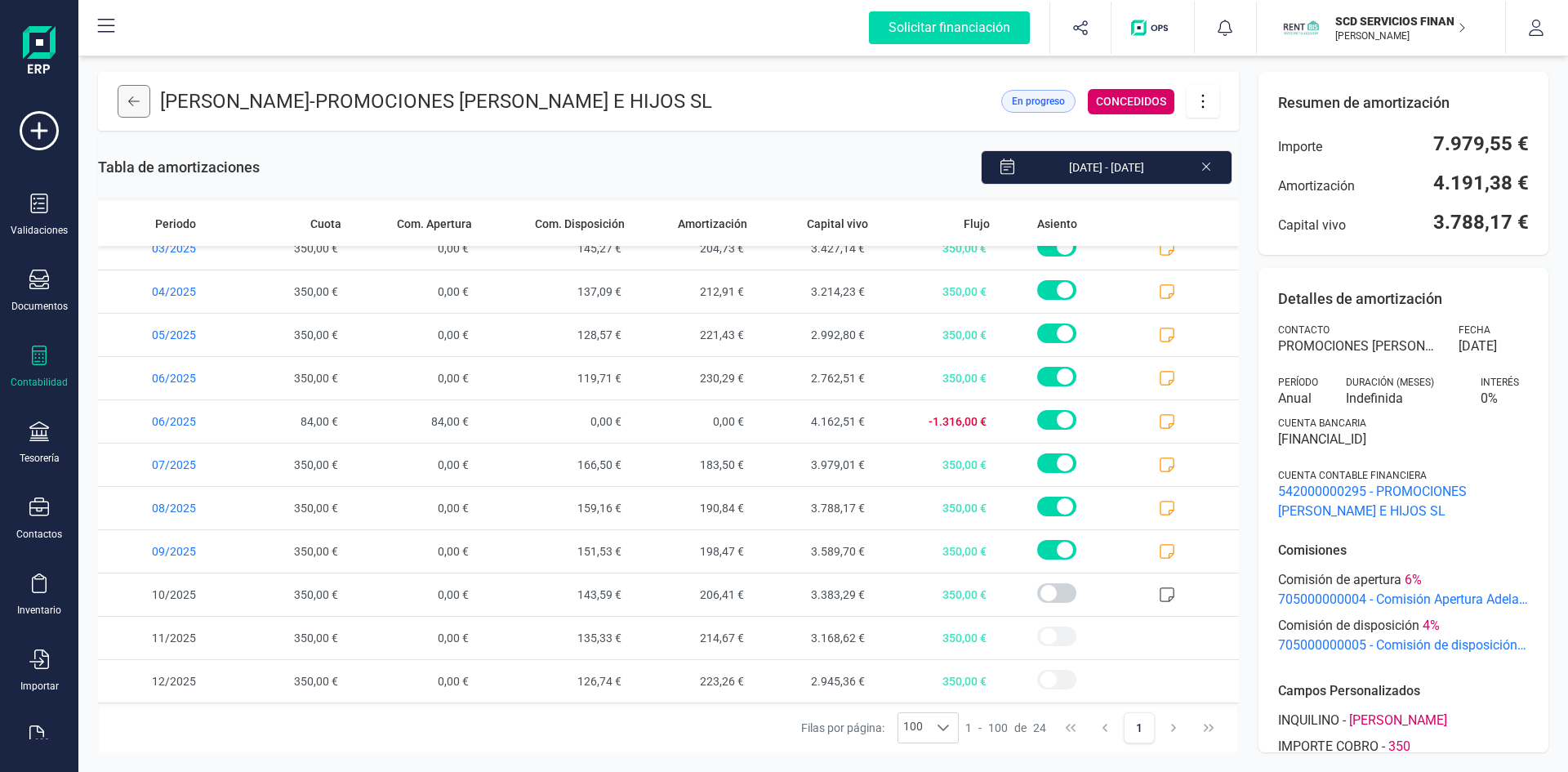
click at [128, 97] on icon at bounding box center [133, 101] width 11 height 13
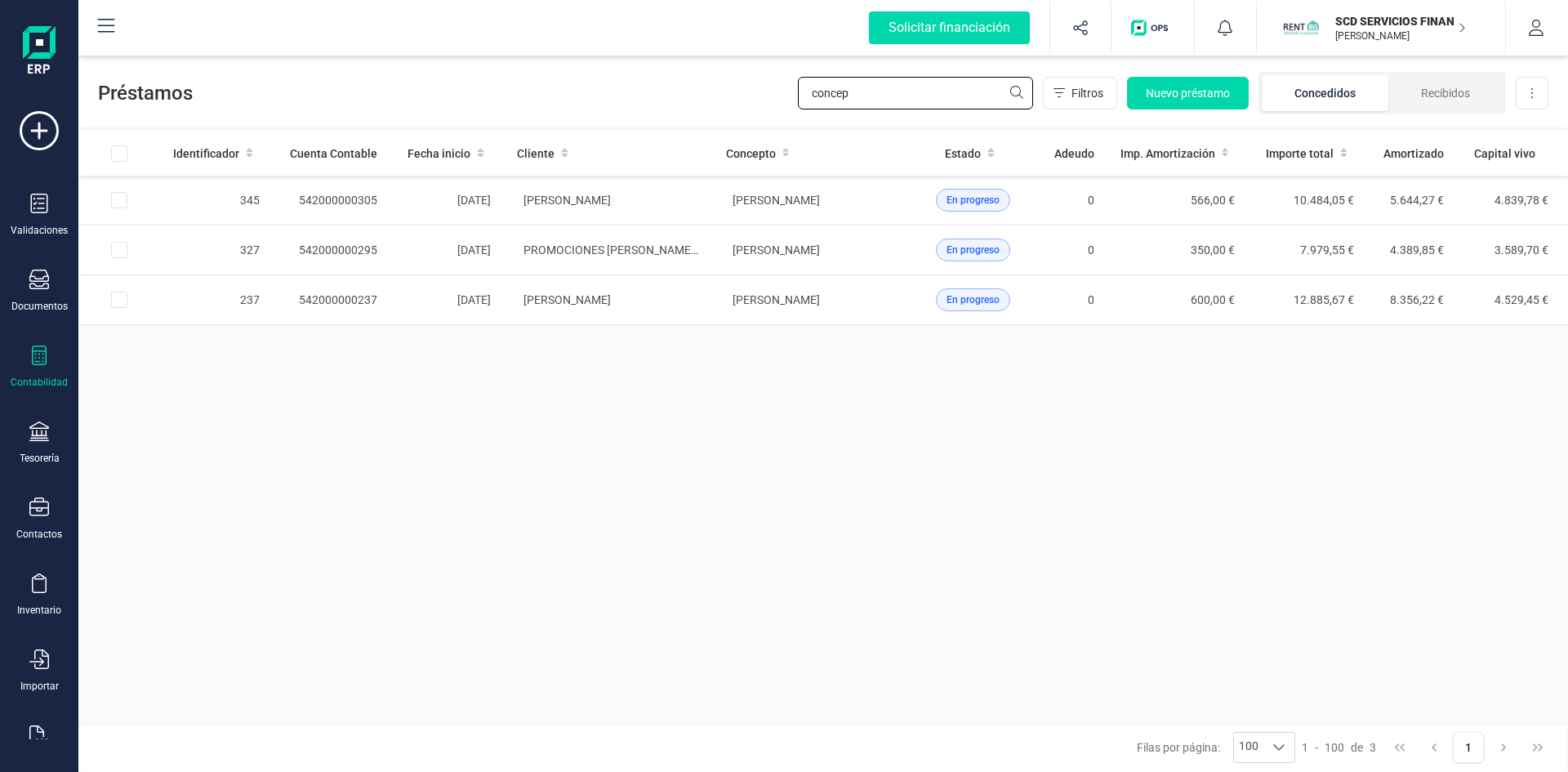
drag, startPoint x: 922, startPoint y: 96, endPoint x: 662, endPoint y: 100, distance: 260.0
click at [679, 98] on div "Préstamos concep Filtros Nuevo préstamo Concedidos Recibidos Descargar Excel" at bounding box center [823, 89] width 1490 height 75
type input "moha"
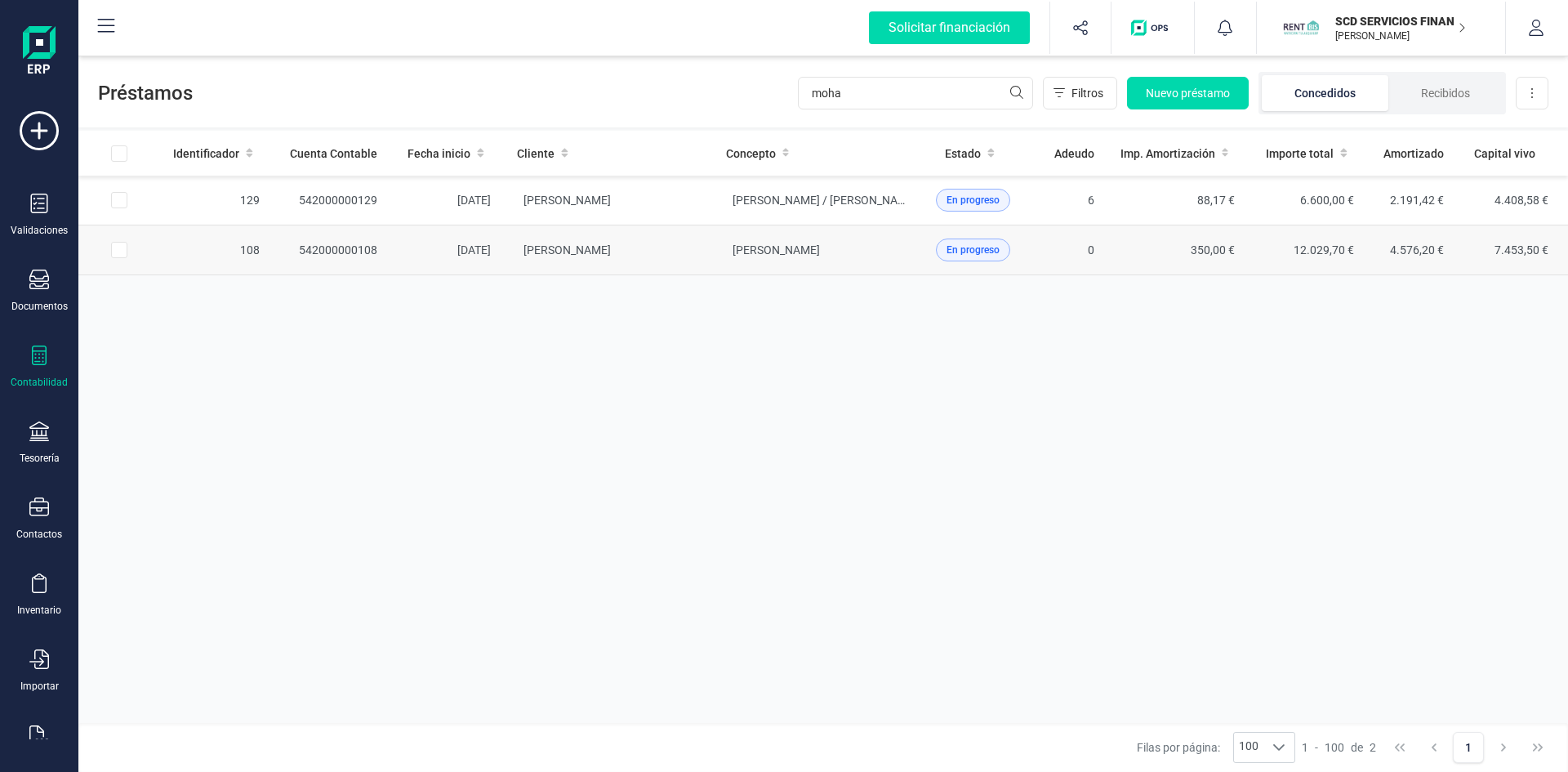
click at [318, 251] on td "542000000108" at bounding box center [332, 250] width 118 height 50
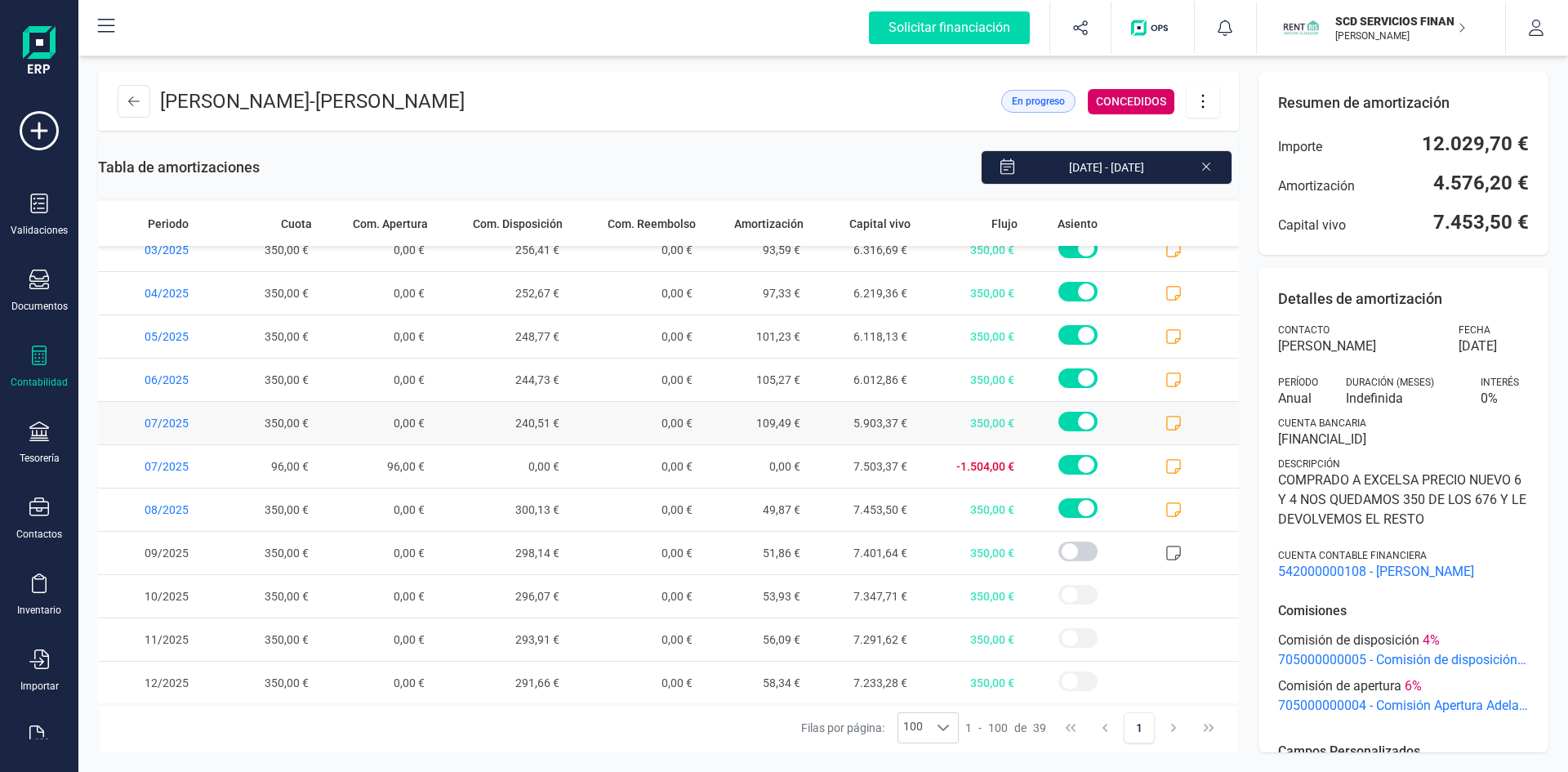
scroll to position [1230, 0]
click at [1167, 502] on icon at bounding box center [1174, 508] width 17 height 17
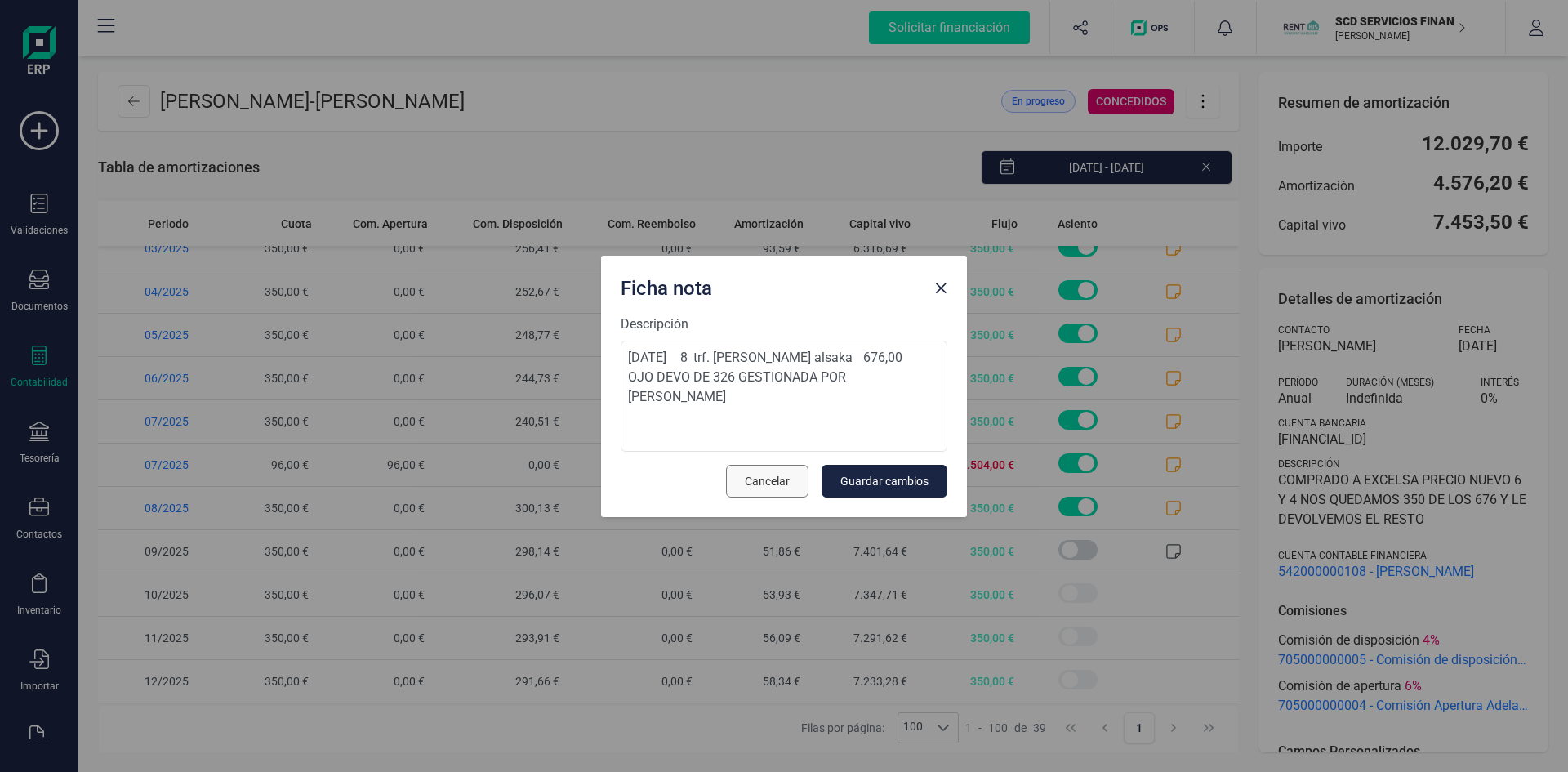
click at [779, 482] on span "Cancelar" at bounding box center [767, 481] width 45 height 17
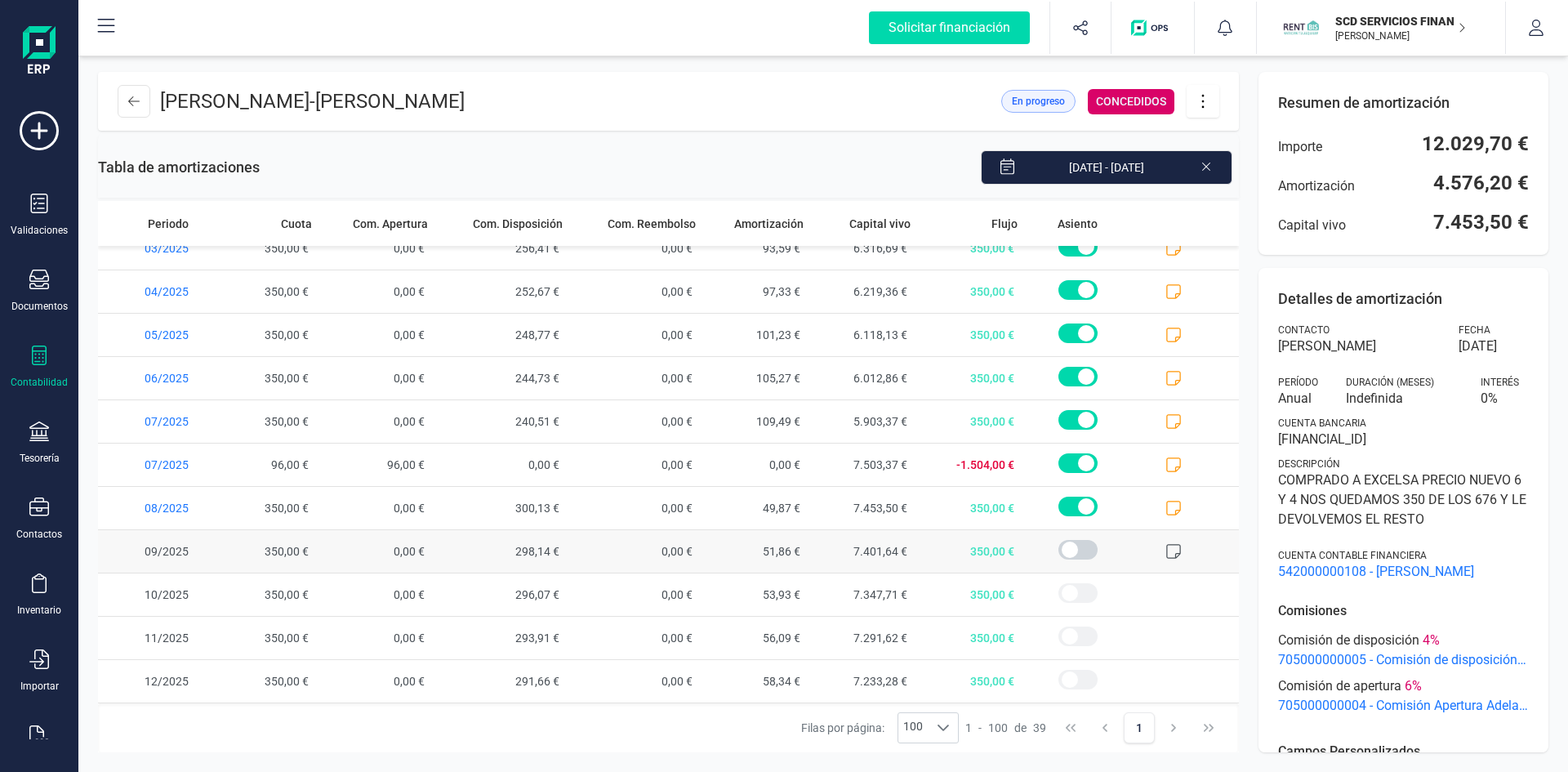
click at [1166, 550] on icon at bounding box center [1174, 552] width 17 height 17
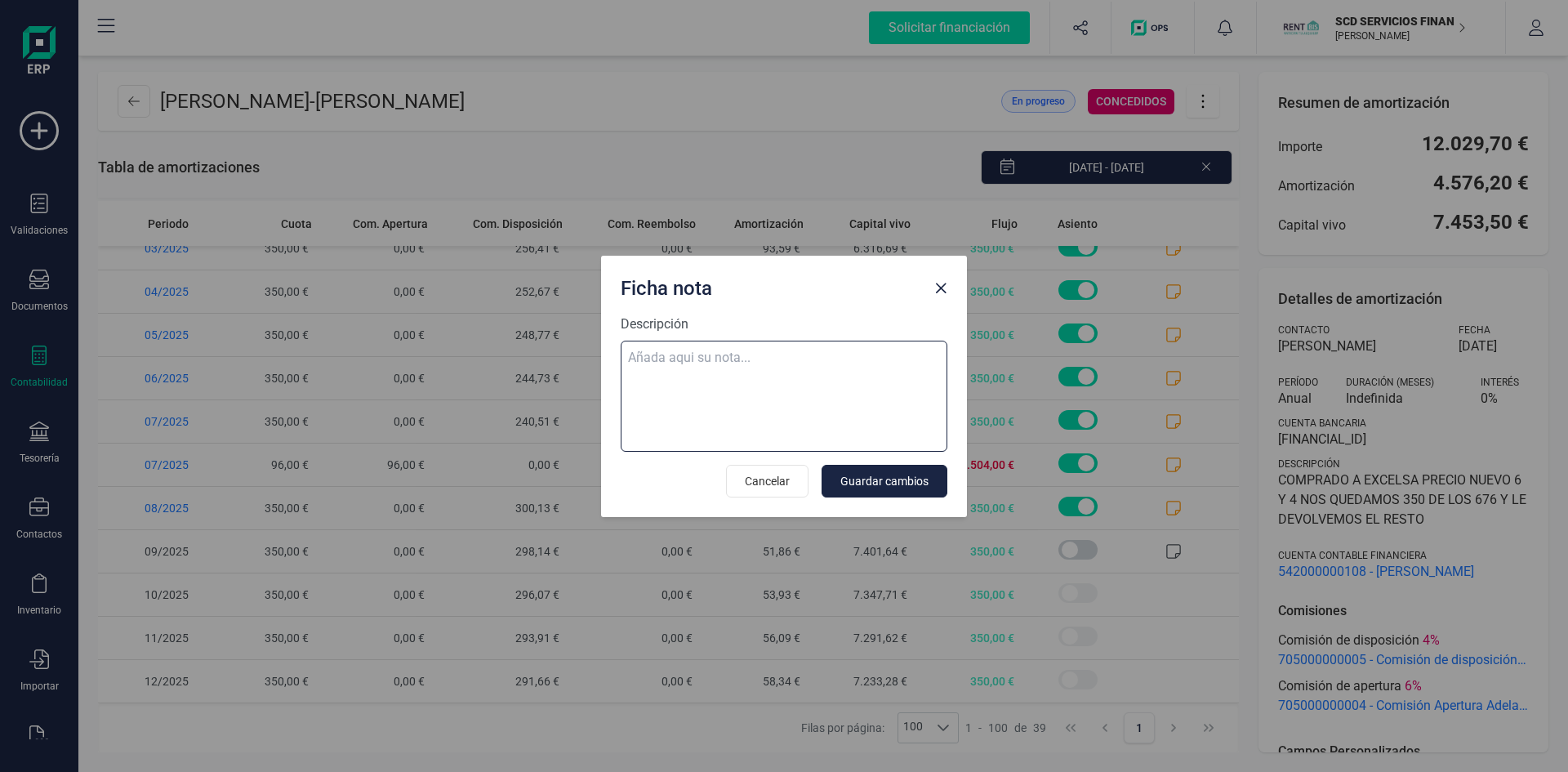
click at [732, 355] on textarea "Descripción" at bounding box center [784, 396] width 327 height 111
paste textarea "[DATE] 9 trf. [PERSON_NAME] alsaka 676,00"
type textarea "[DATE] 9 trf. [PERSON_NAME] alsaka 676,00 devol 326 eur [PERSON_NAME]"
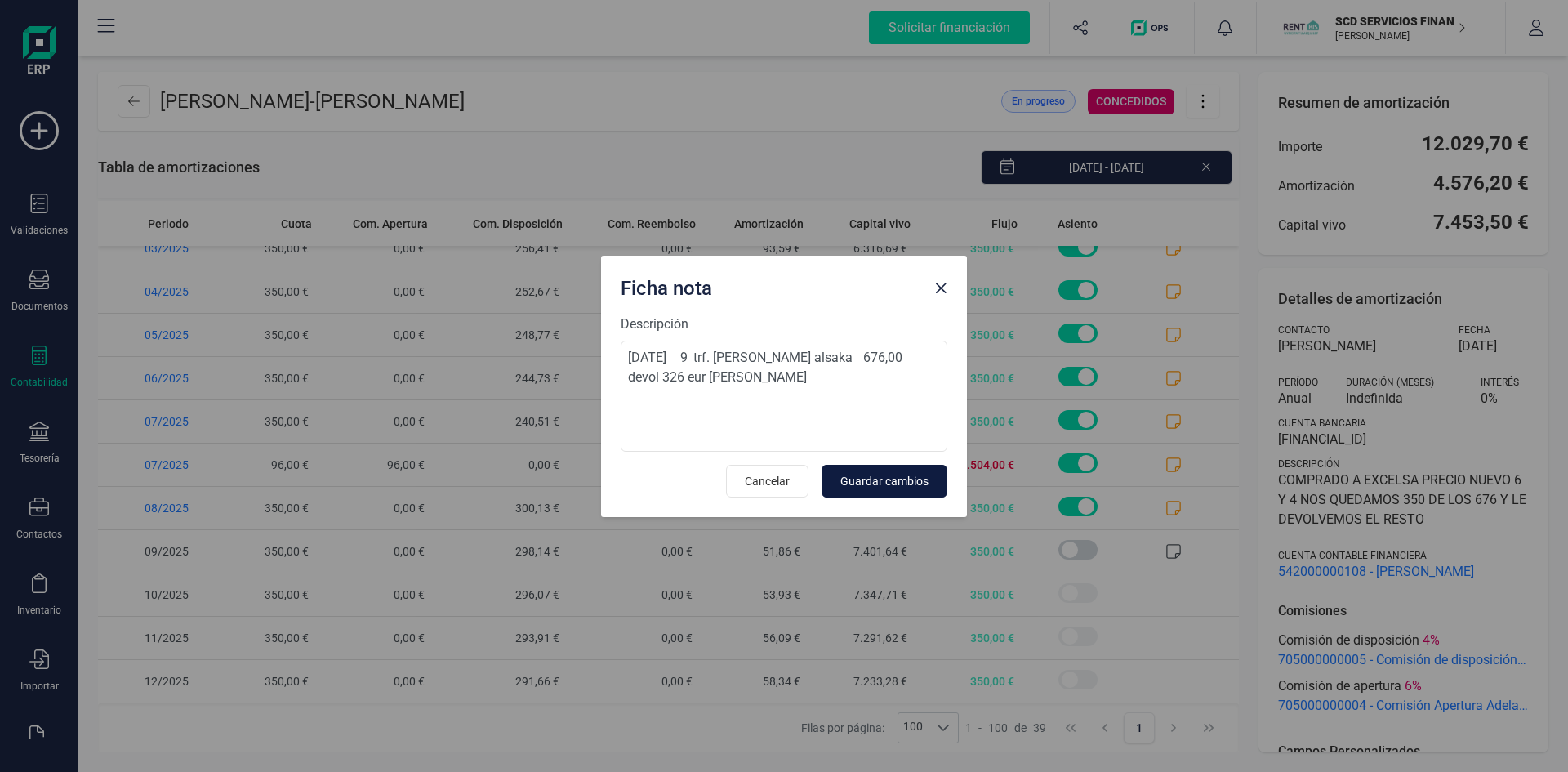
click at [929, 488] on button "Guardar cambios" at bounding box center [884, 480] width 126 height 32
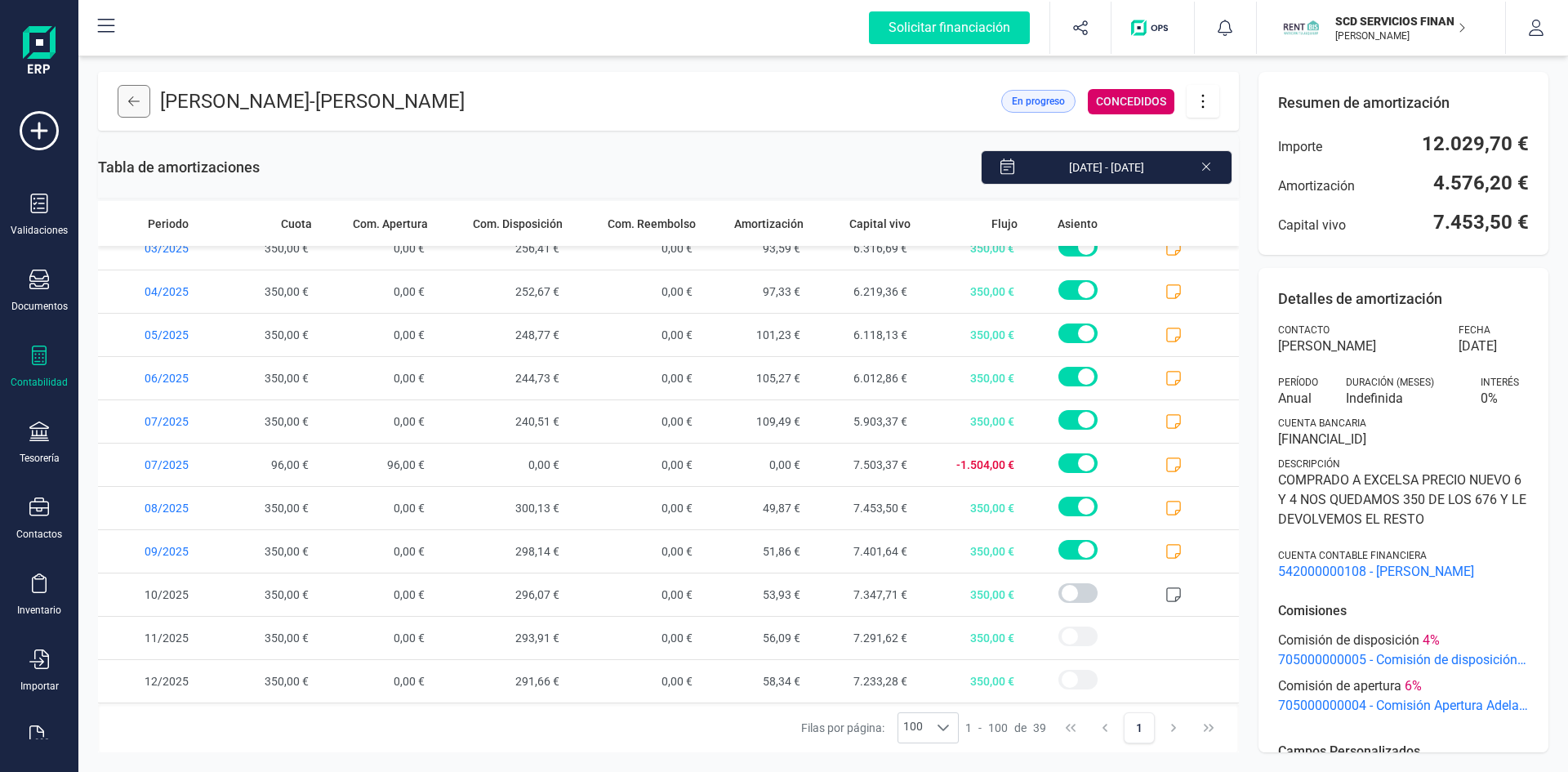
click at [132, 93] on button at bounding box center [133, 101] width 32 height 32
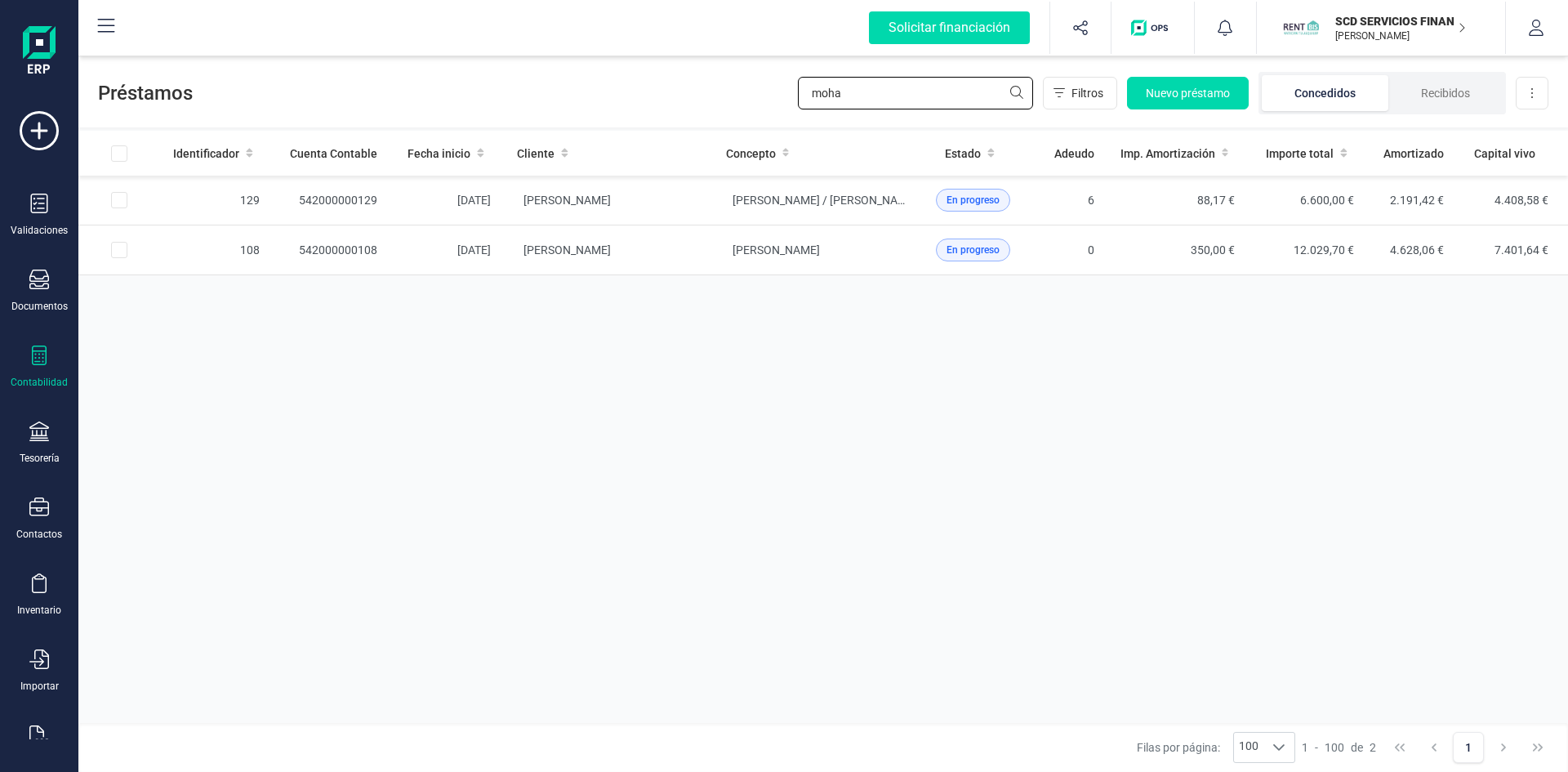
drag, startPoint x: 939, startPoint y: 98, endPoint x: 576, endPoint y: 102, distance: 363.0
click at [614, 103] on div "Préstamos moha Filtros Nuevo préstamo Concedidos Recibidos Descargar Excel" at bounding box center [823, 89] width 1490 height 75
type input "[PERSON_NAME]"
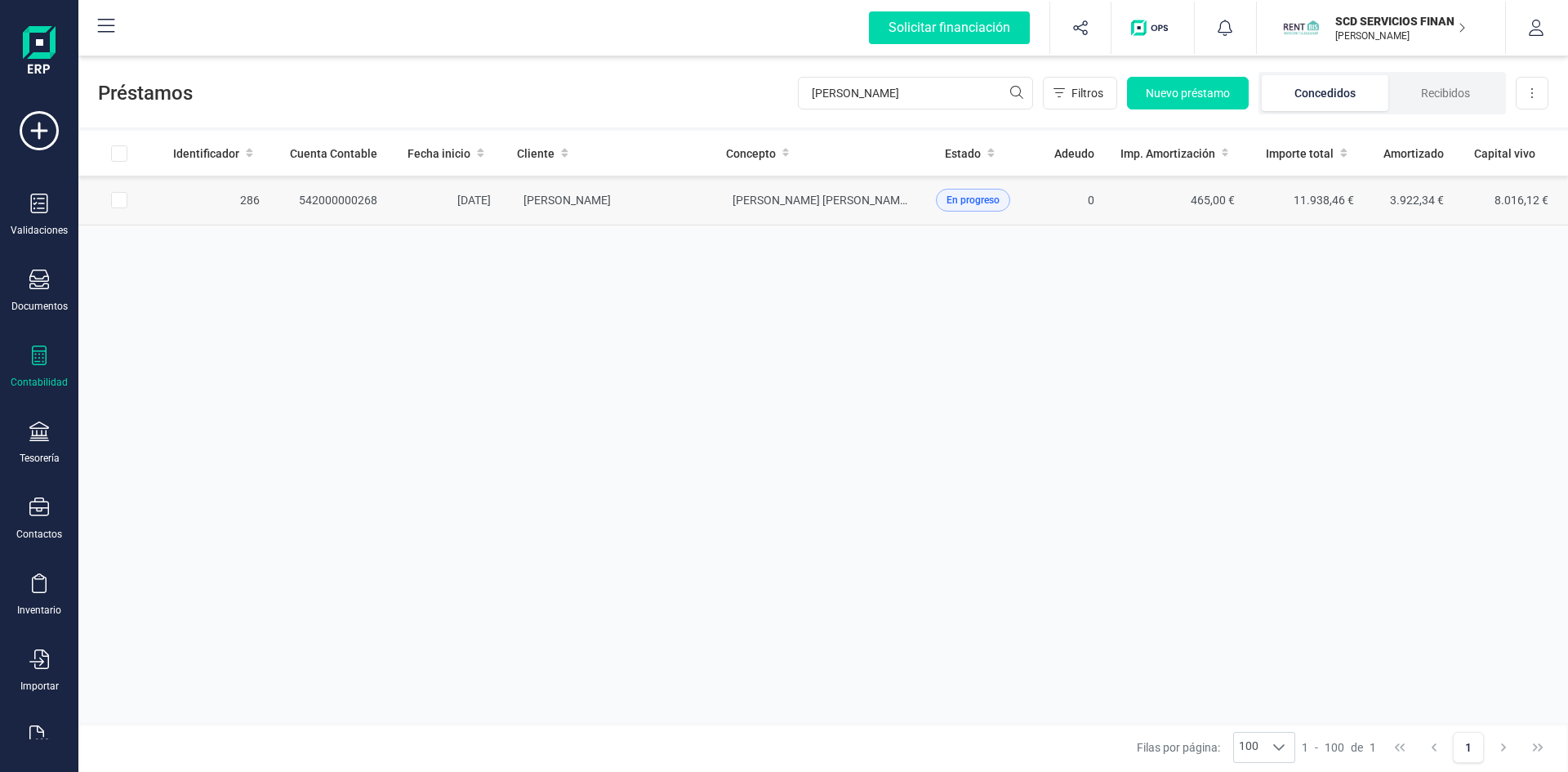
click at [354, 199] on td "542000000268" at bounding box center [332, 201] width 118 height 50
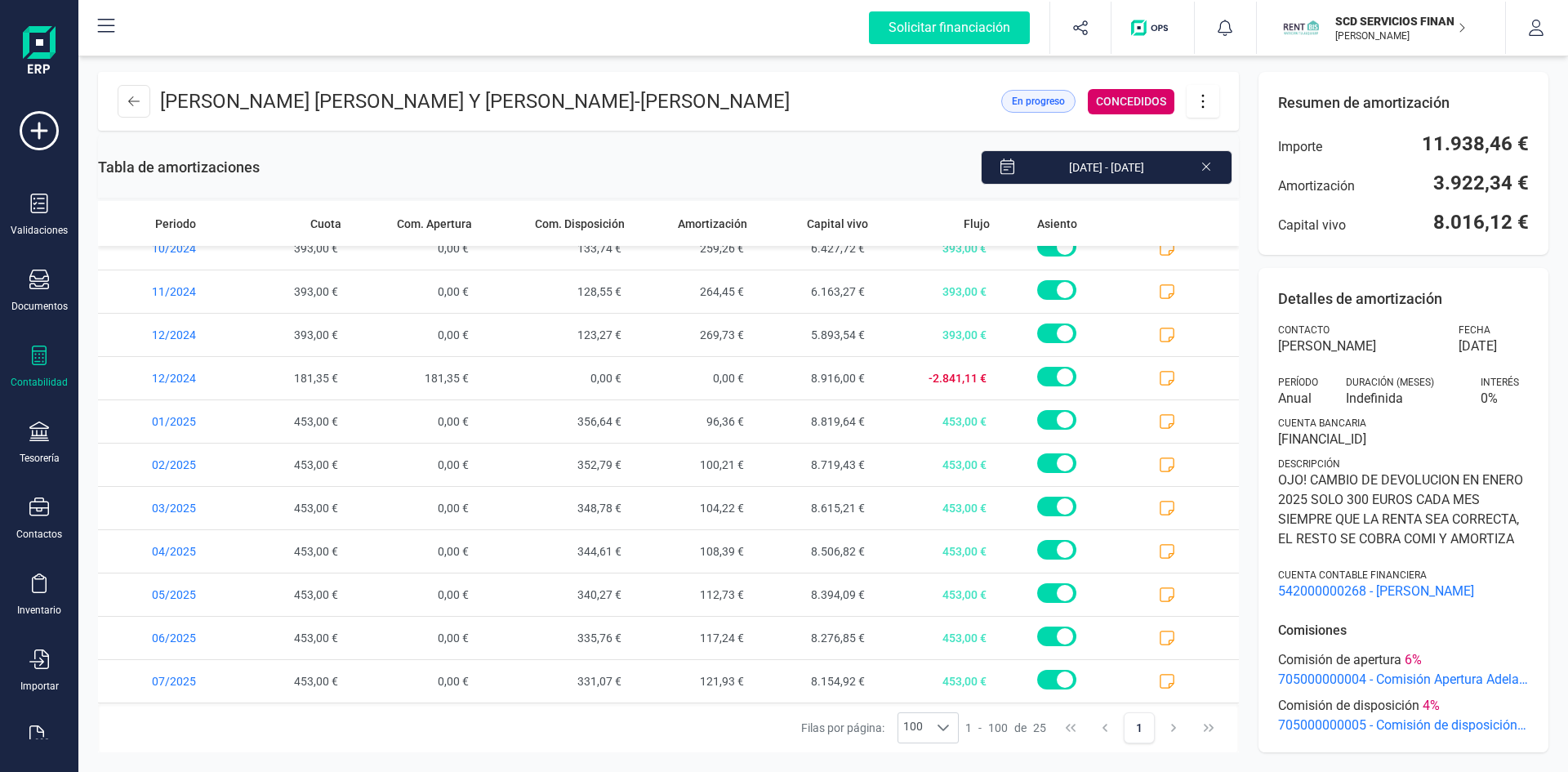
scroll to position [625, 0]
click at [1160, 504] on icon at bounding box center [1168, 508] width 17 height 17
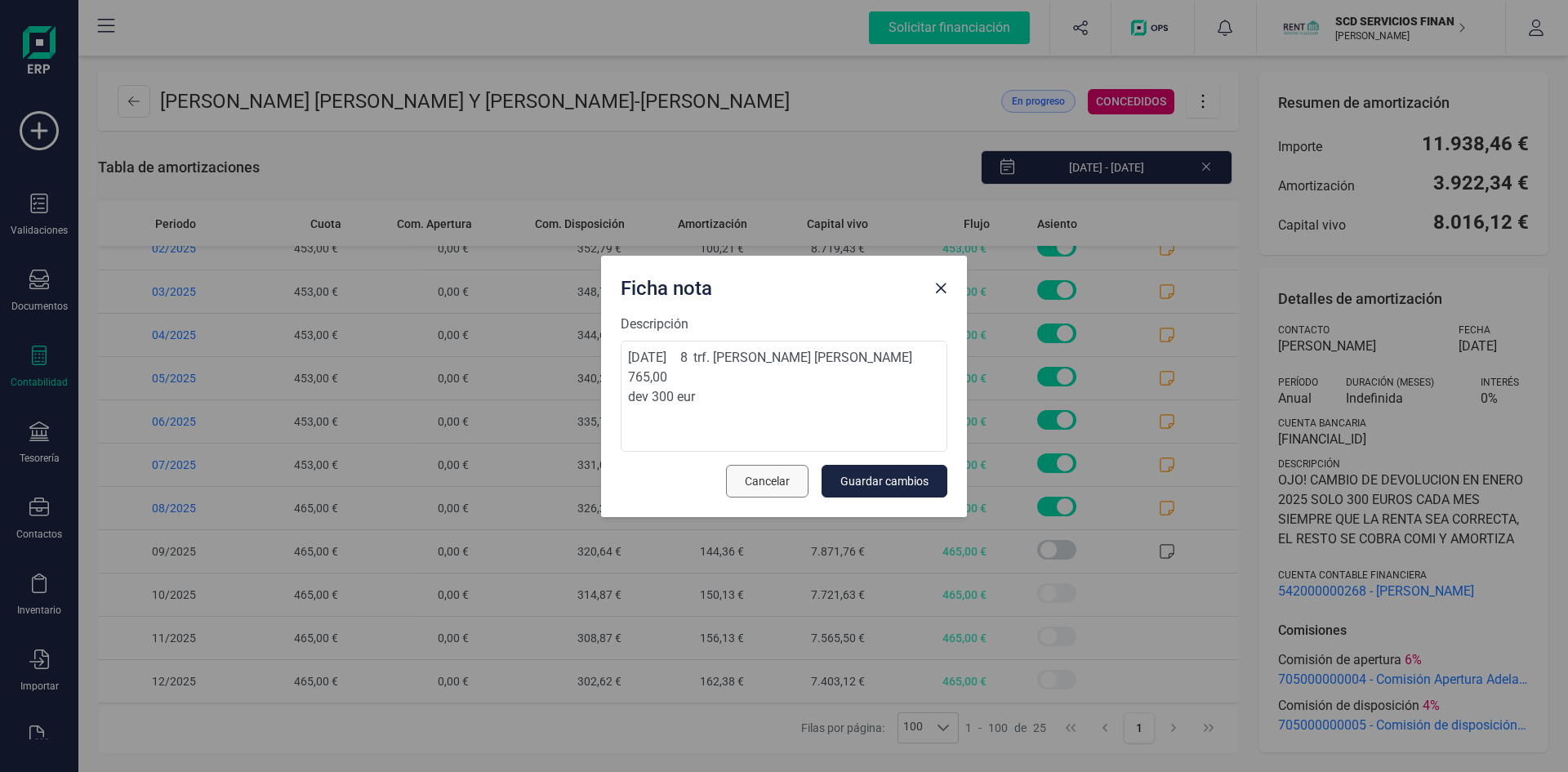
click at [779, 474] on span "Cancelar" at bounding box center [767, 481] width 45 height 17
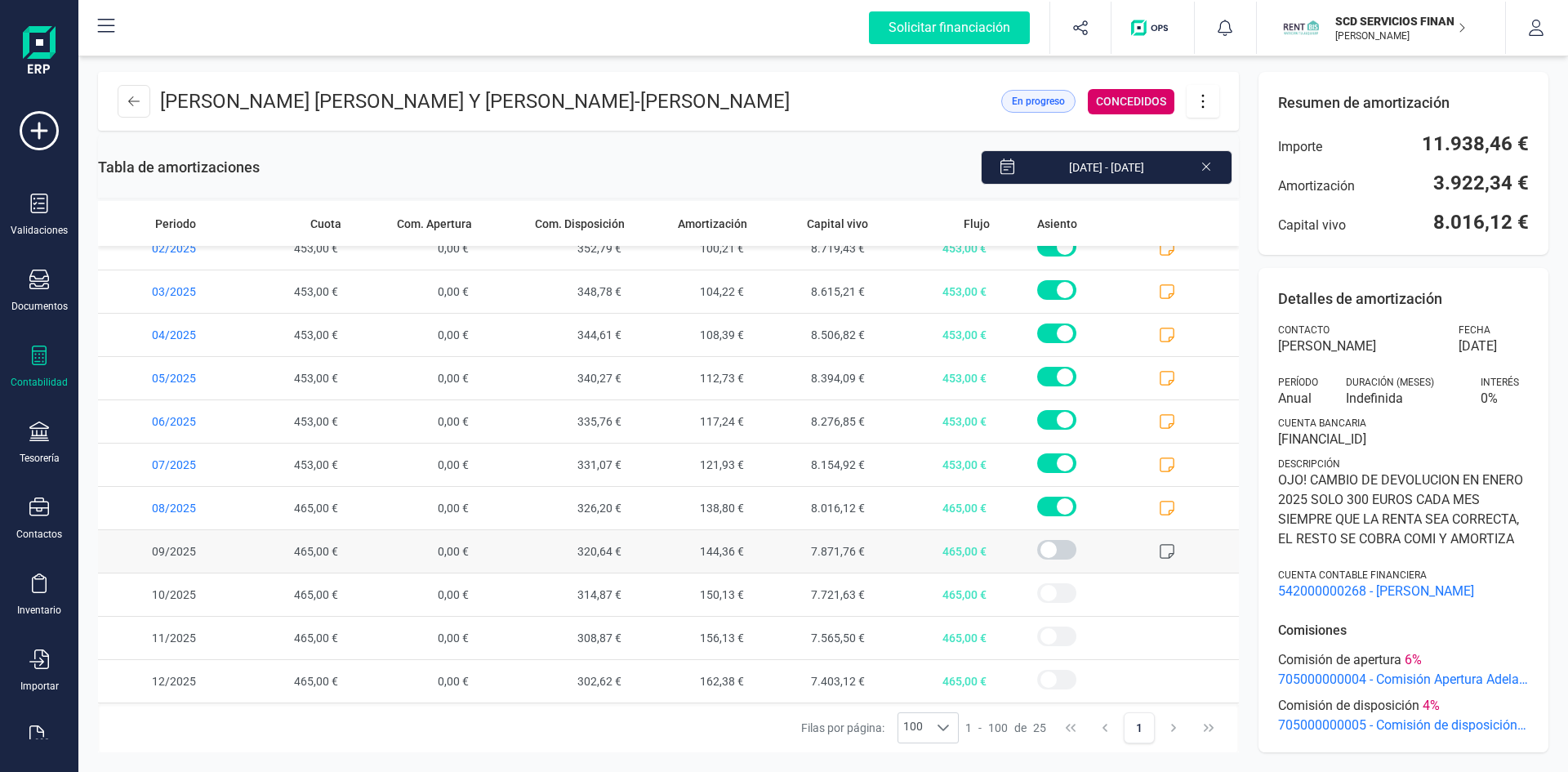
click at [1160, 547] on icon at bounding box center [1168, 552] width 17 height 17
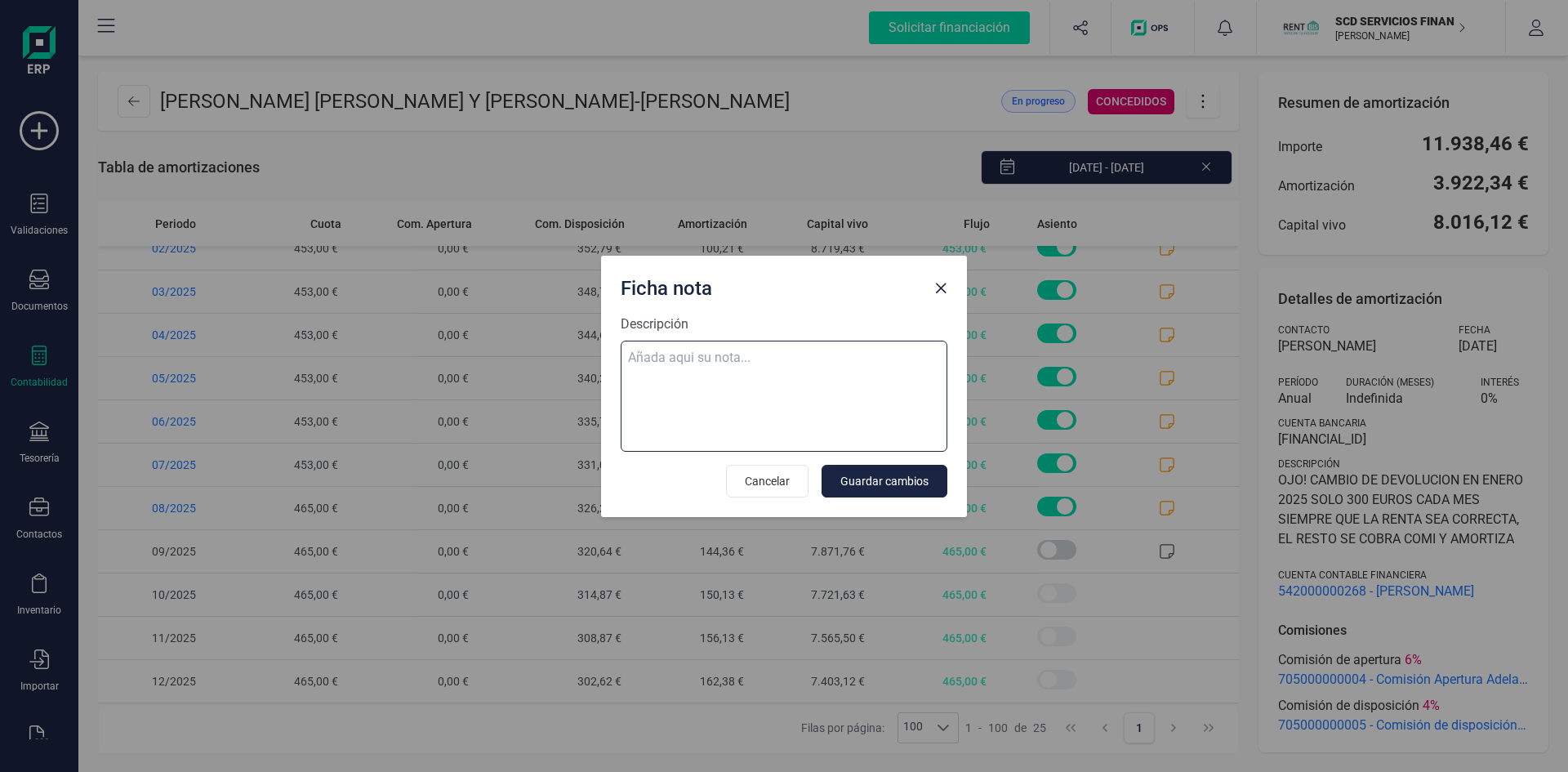
click at [687, 355] on textarea "Descripción" at bounding box center [784, 396] width 327 height 111
paste textarea "[DATE] 9 trf. [PERSON_NAME] [PERSON_NAME] 765,00"
type textarea "[DATE] 9 trf. [PERSON_NAME] [PERSON_NAME] 765,00 dev 300 eur a [PERSON_NAME]"
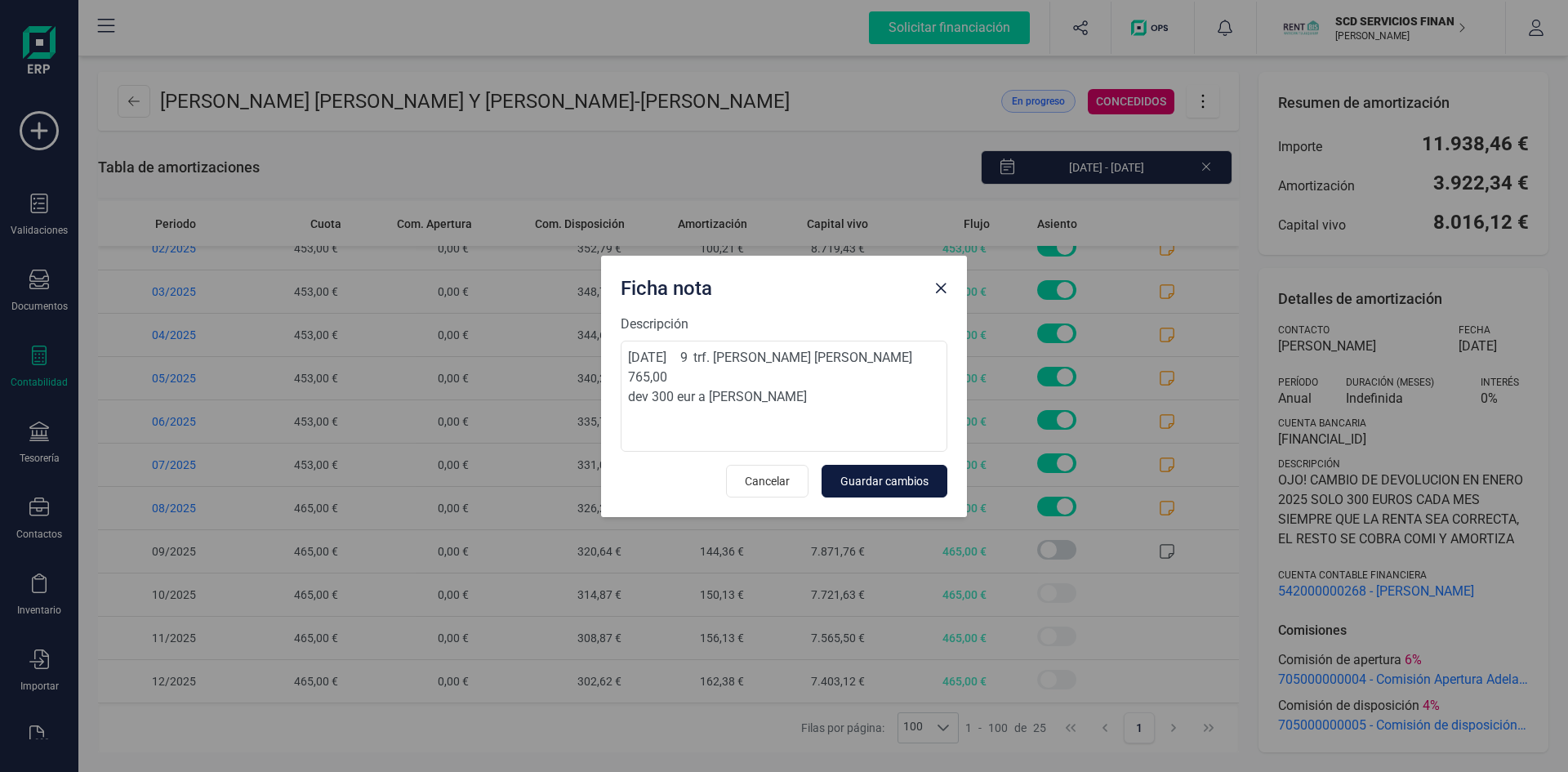
click at [879, 479] on span "Guardar cambios" at bounding box center [884, 481] width 88 height 17
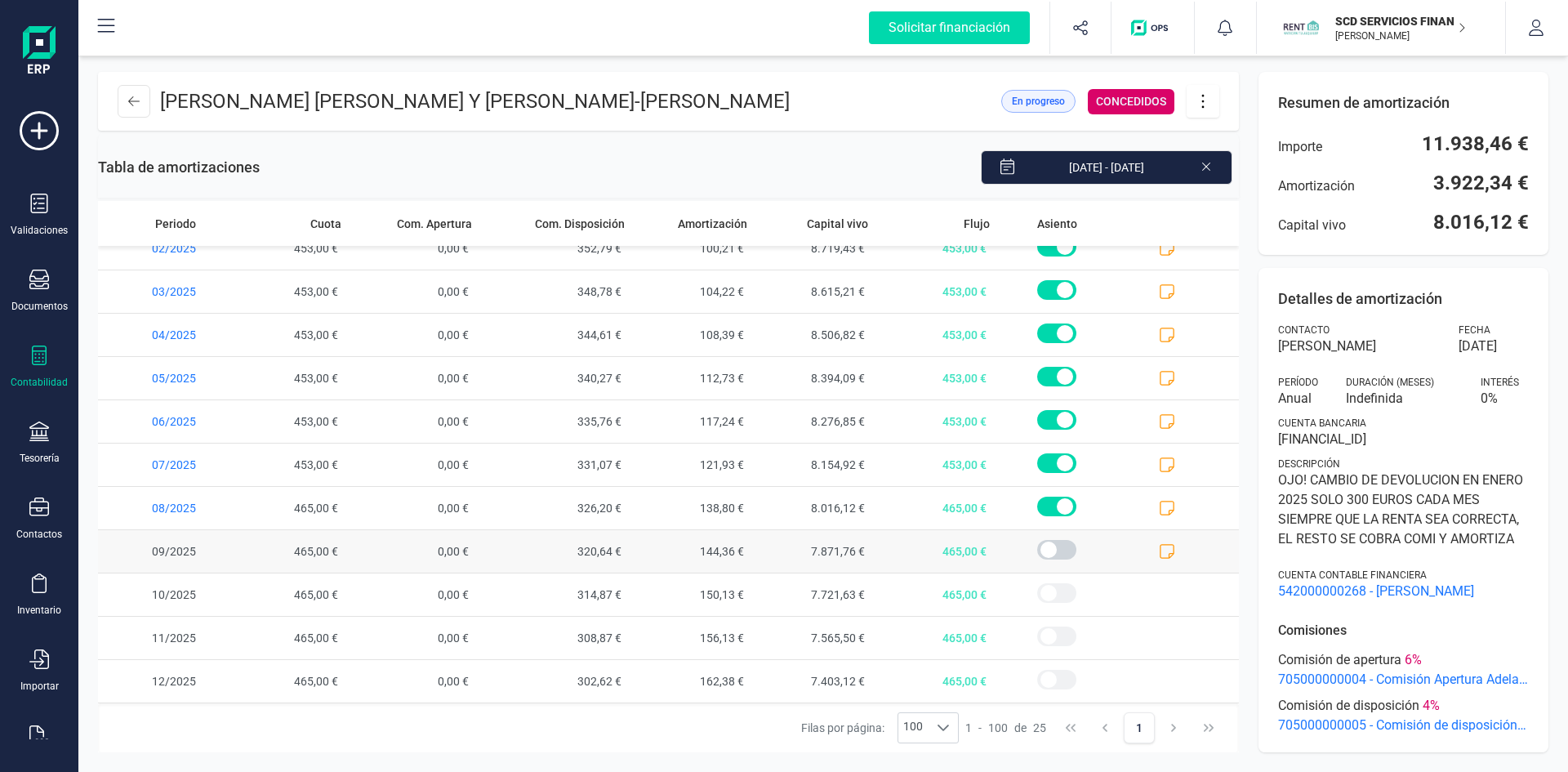
click at [1160, 550] on icon at bounding box center [1168, 552] width 17 height 17
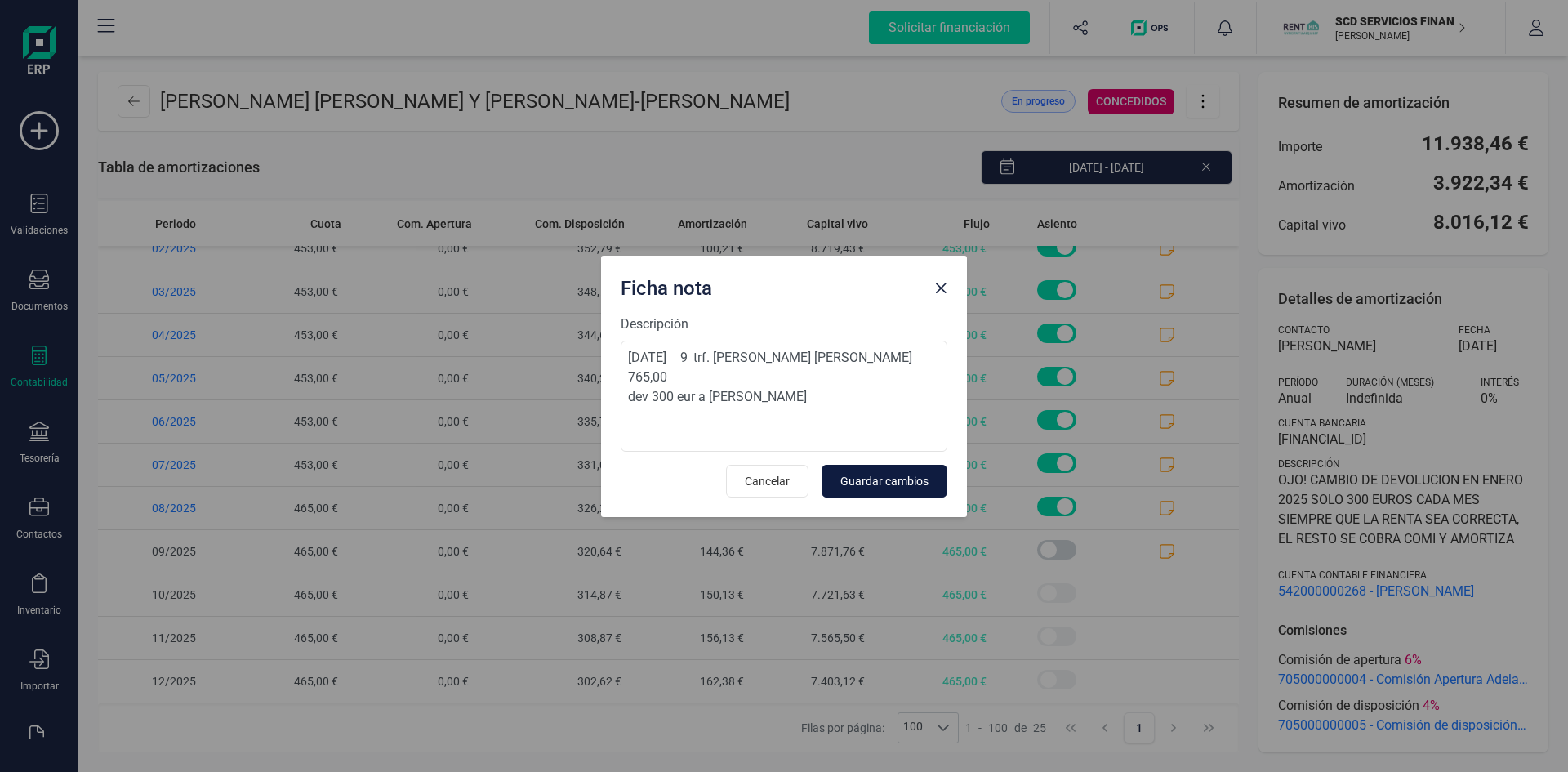
click at [874, 475] on span "Guardar cambios" at bounding box center [884, 481] width 88 height 17
